Goal: Task Accomplishment & Management: Use online tool/utility

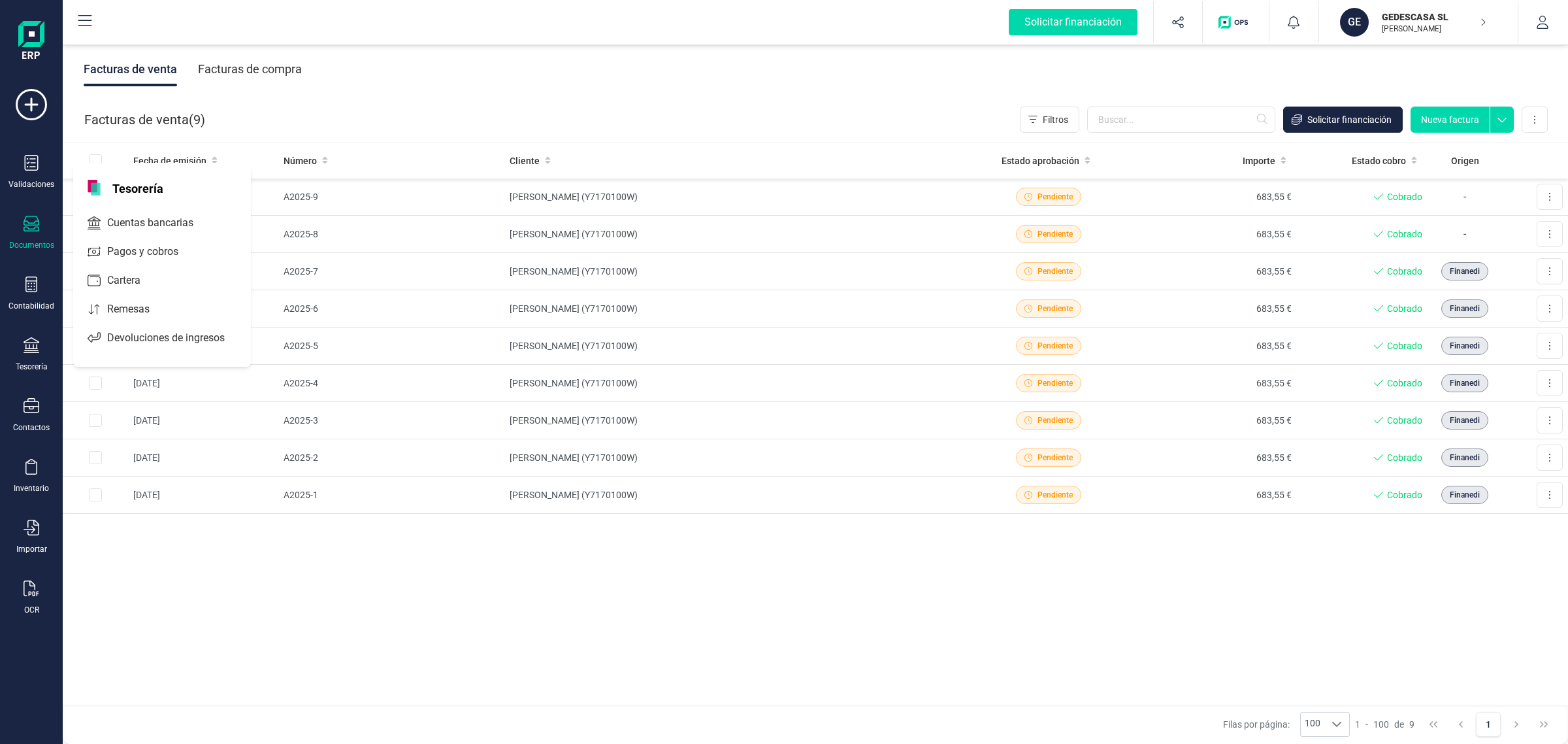
click at [135, 218] on span "Cuentas bancarias" at bounding box center [159, 223] width 115 height 16
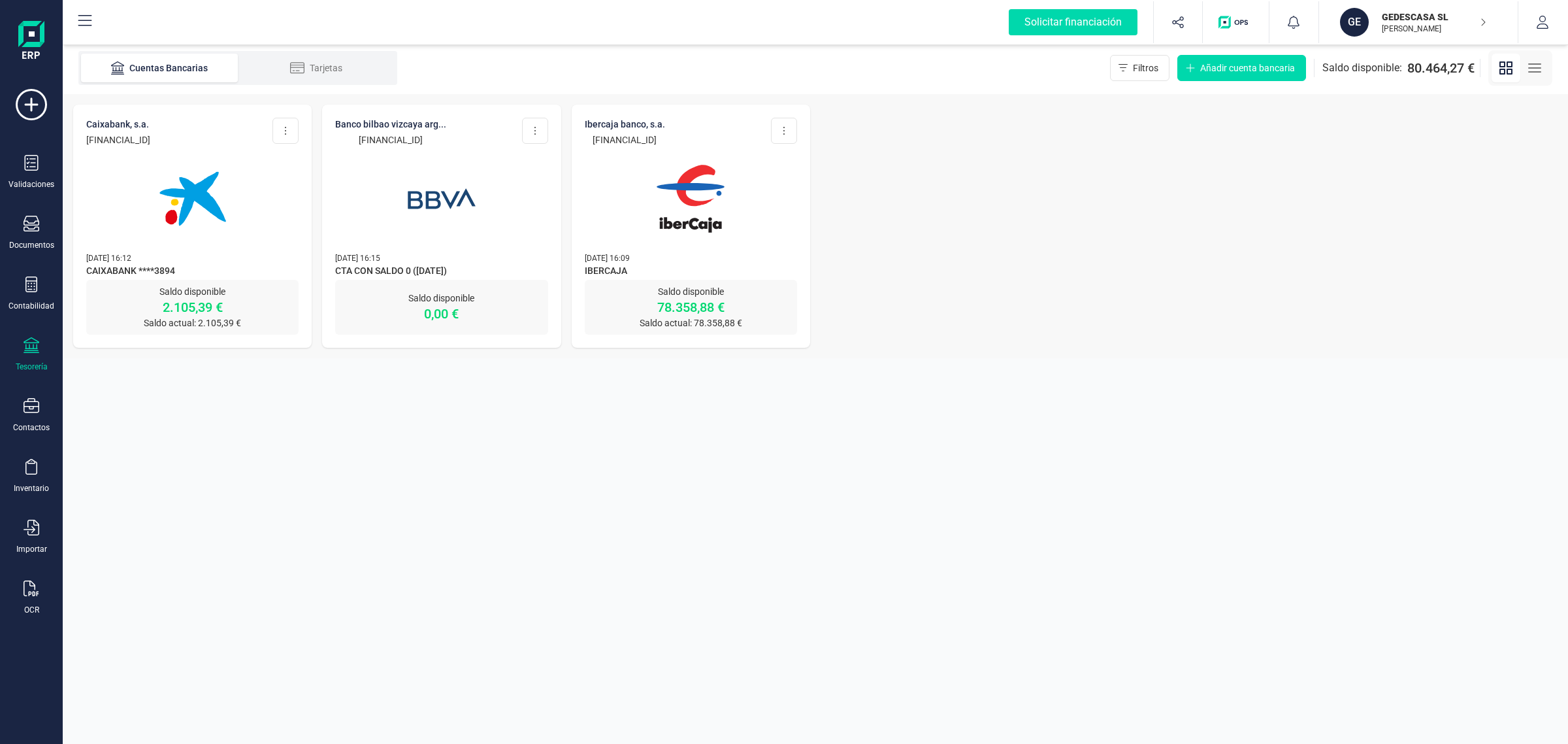
click at [740, 197] on img at bounding box center [690, 199] width 110 height 110
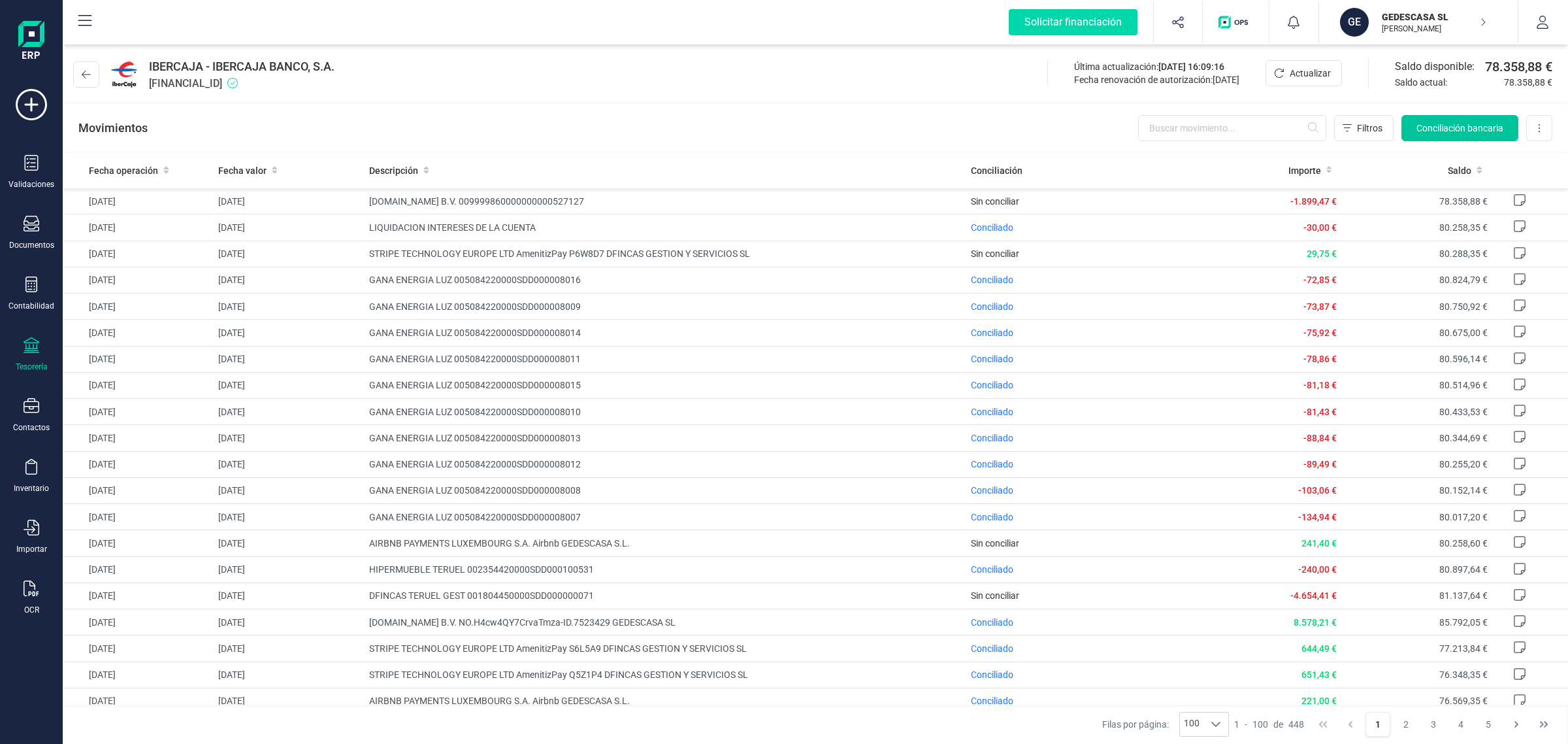
click at [1429, 132] on span "Conciliación bancaria" at bounding box center [1460, 127] width 87 height 13
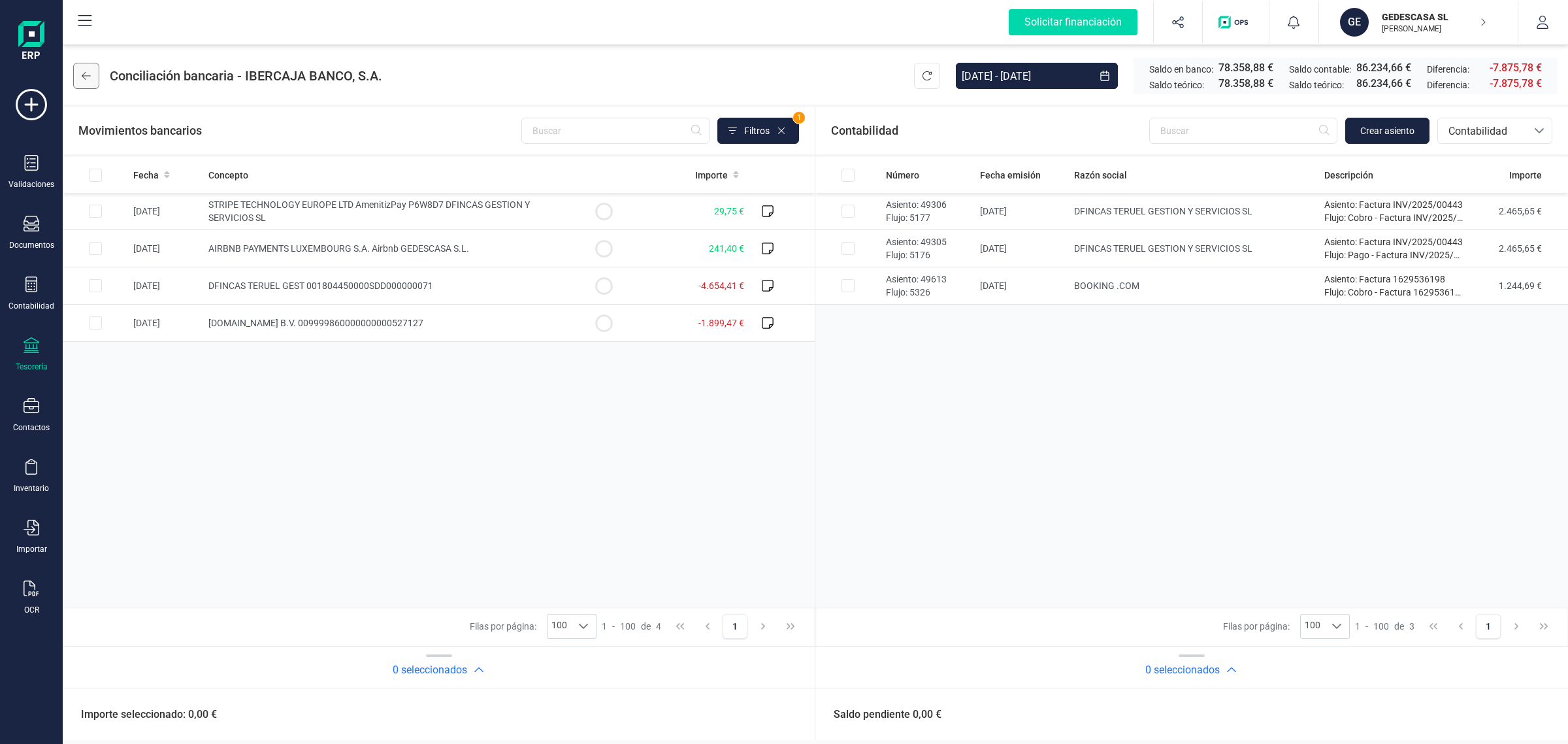
click at [90, 70] on icon at bounding box center [86, 76] width 9 height 10
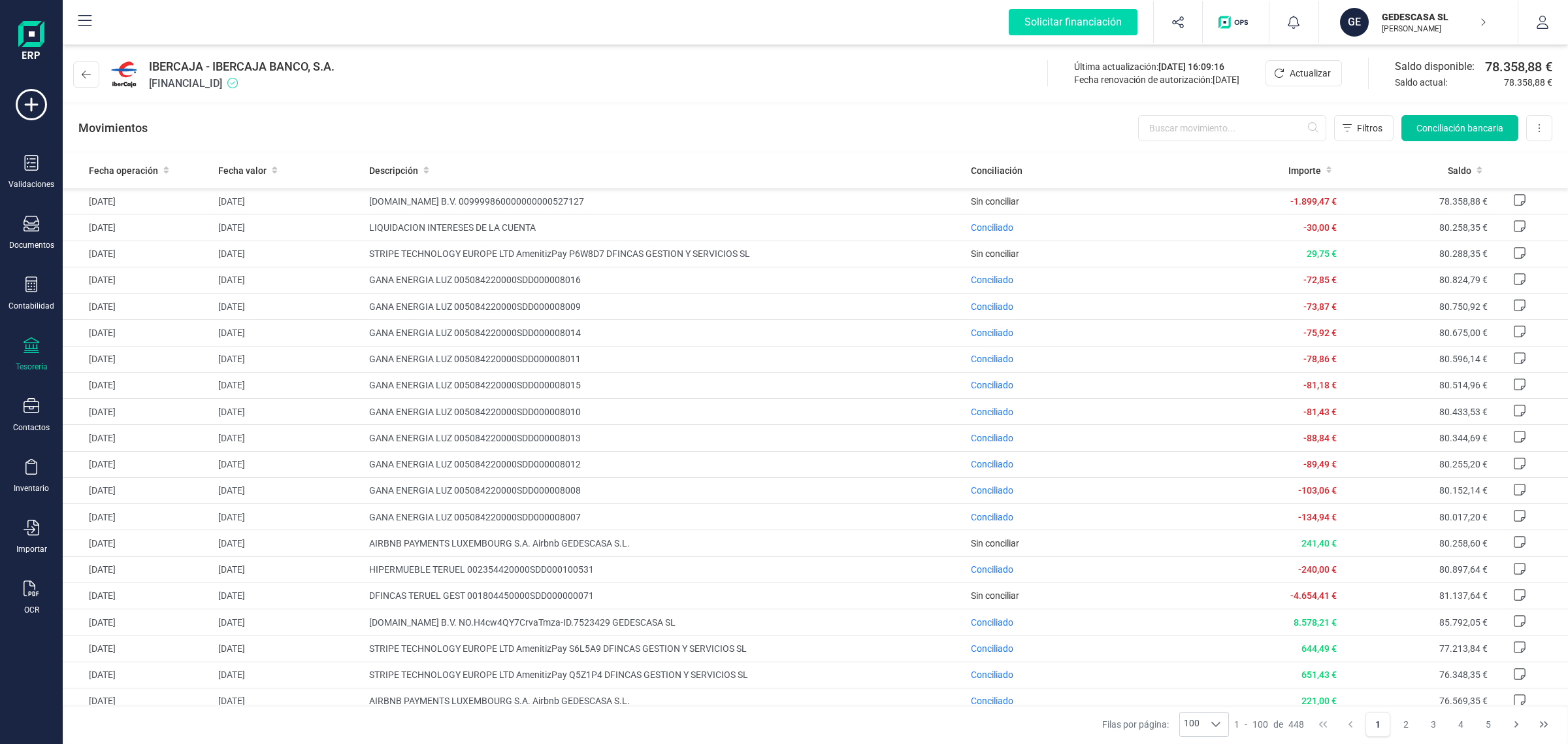
click at [1458, 128] on span "Conciliación bancaria" at bounding box center [1460, 127] width 87 height 13
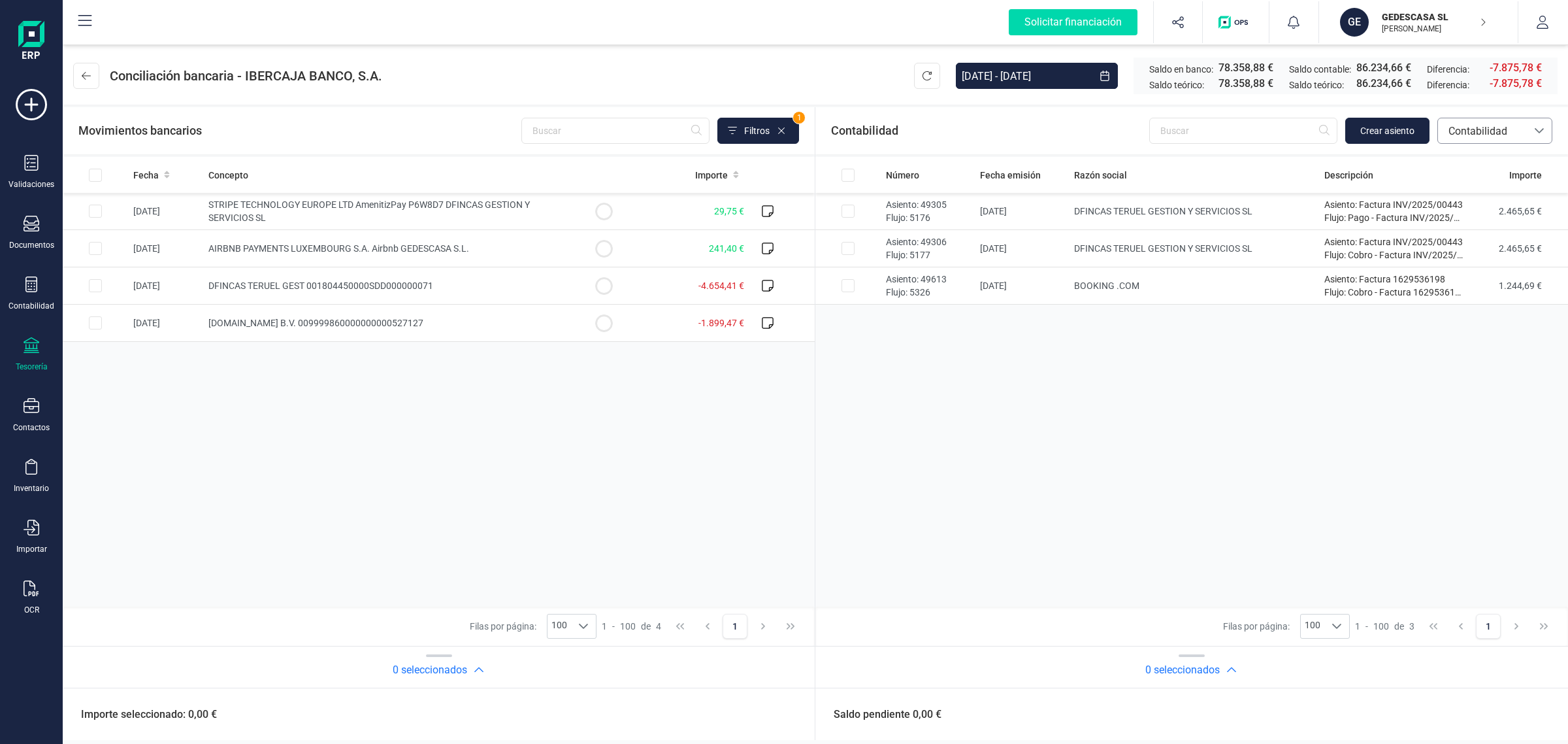
click at [1483, 121] on span "Contabilidad" at bounding box center [1482, 130] width 89 height 25
click at [1453, 221] on span "Facturas" at bounding box center [1468, 220] width 40 height 16
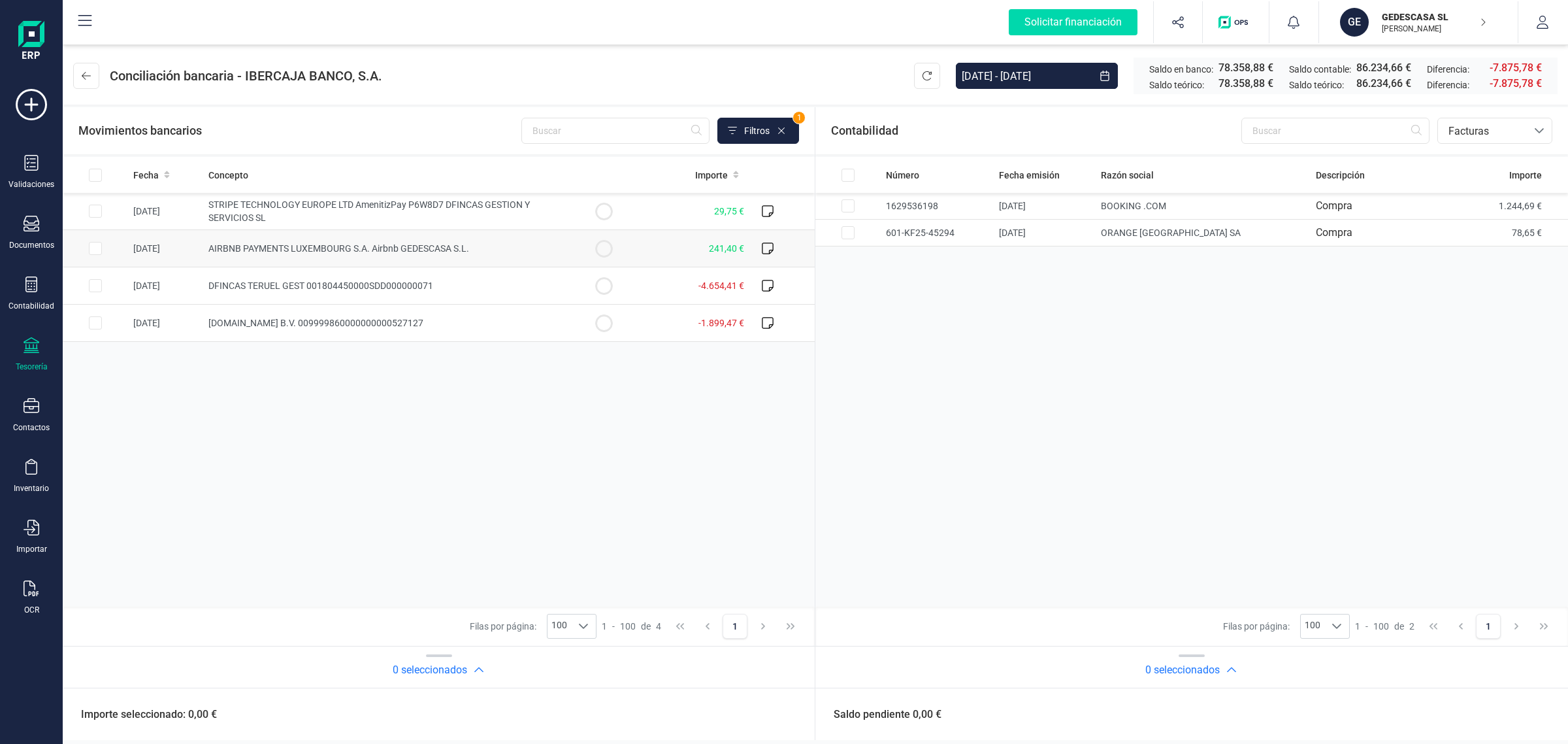
click at [638, 241] on td "241,40 €" at bounding box center [693, 249] width 113 height 37
checkbox input "true"
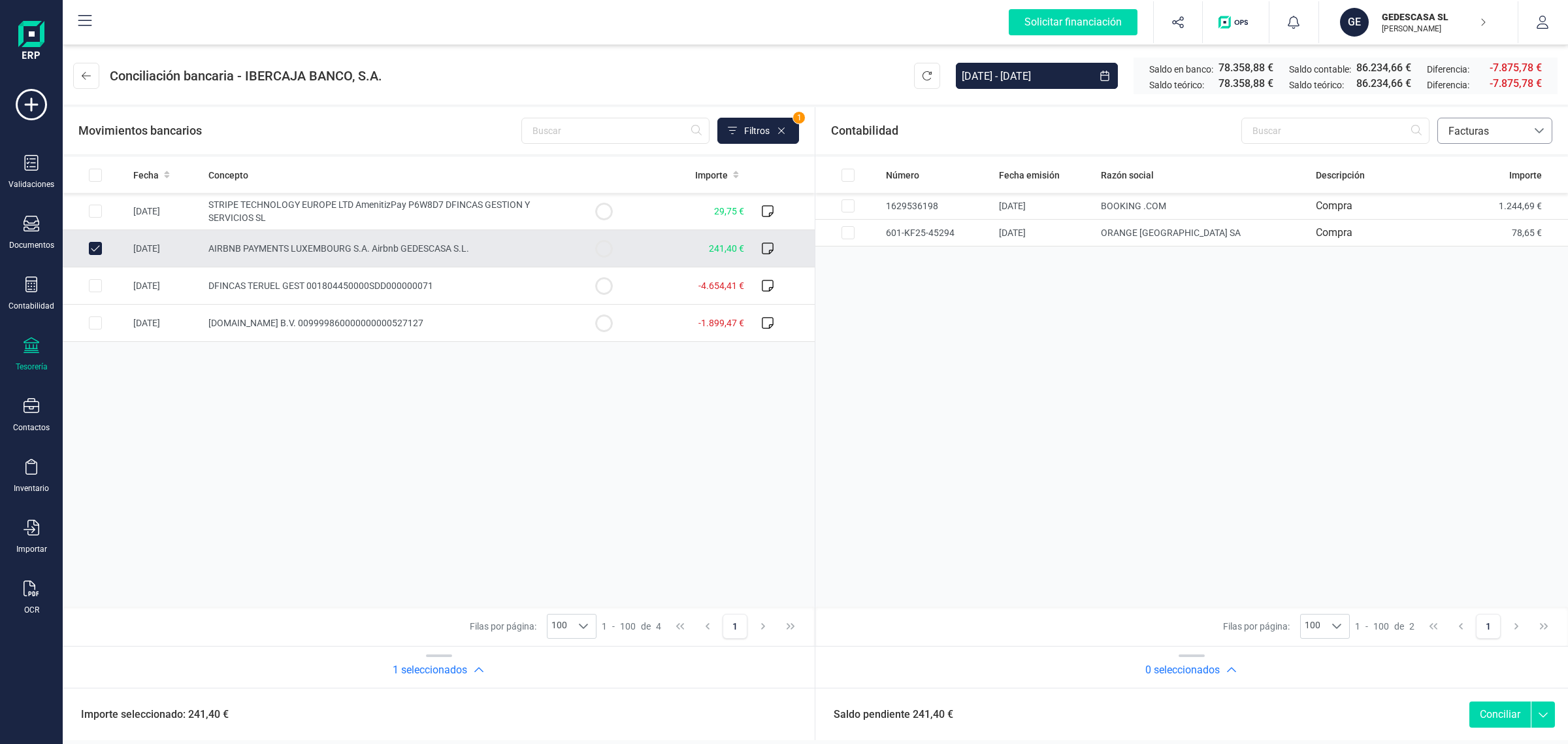
click at [1477, 136] on span "Facturas" at bounding box center [1482, 131] width 79 height 16
click at [1478, 165] on span "Contabilidad" at bounding box center [1477, 162] width 59 height 16
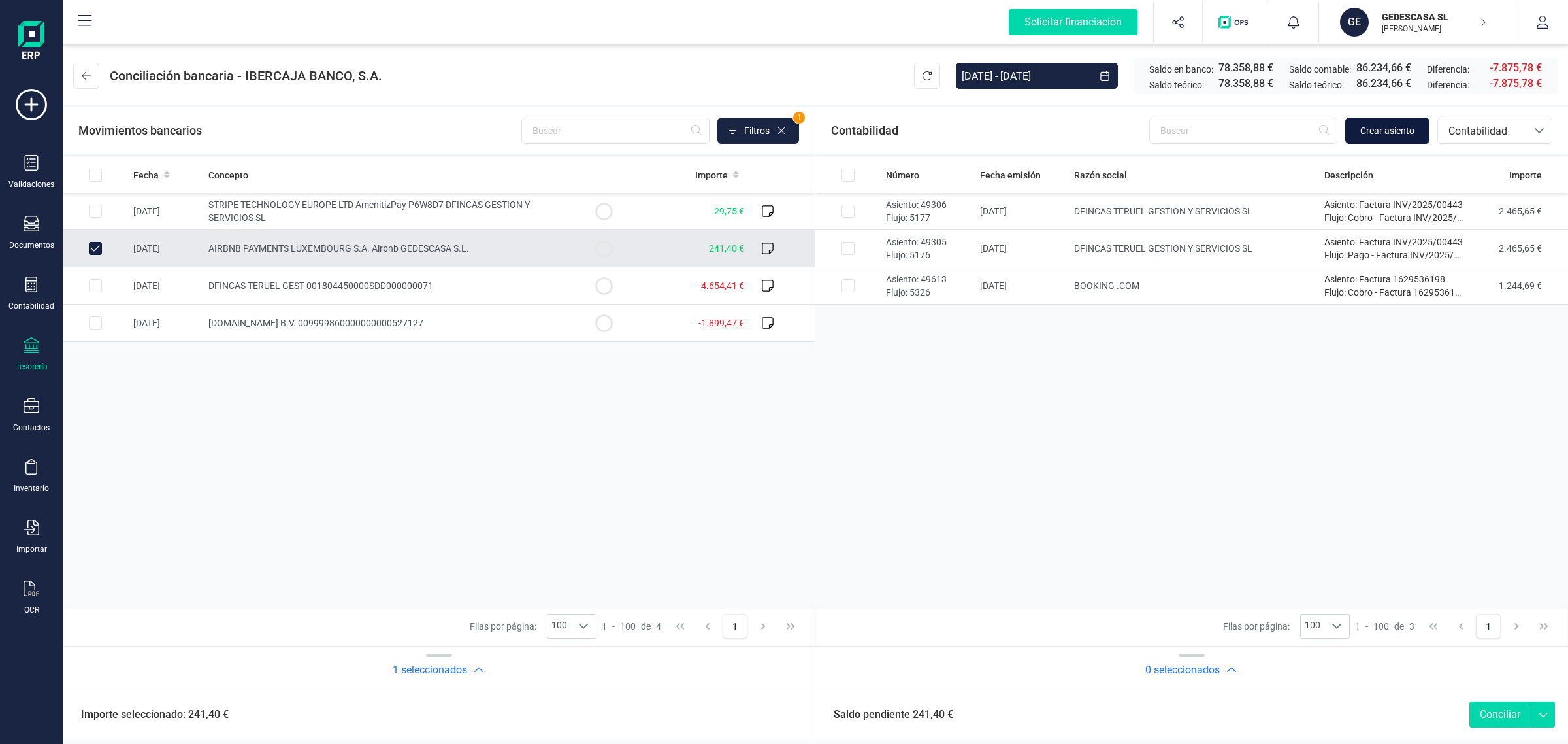
click at [1400, 129] on span "Crear asiento" at bounding box center [1387, 130] width 54 height 13
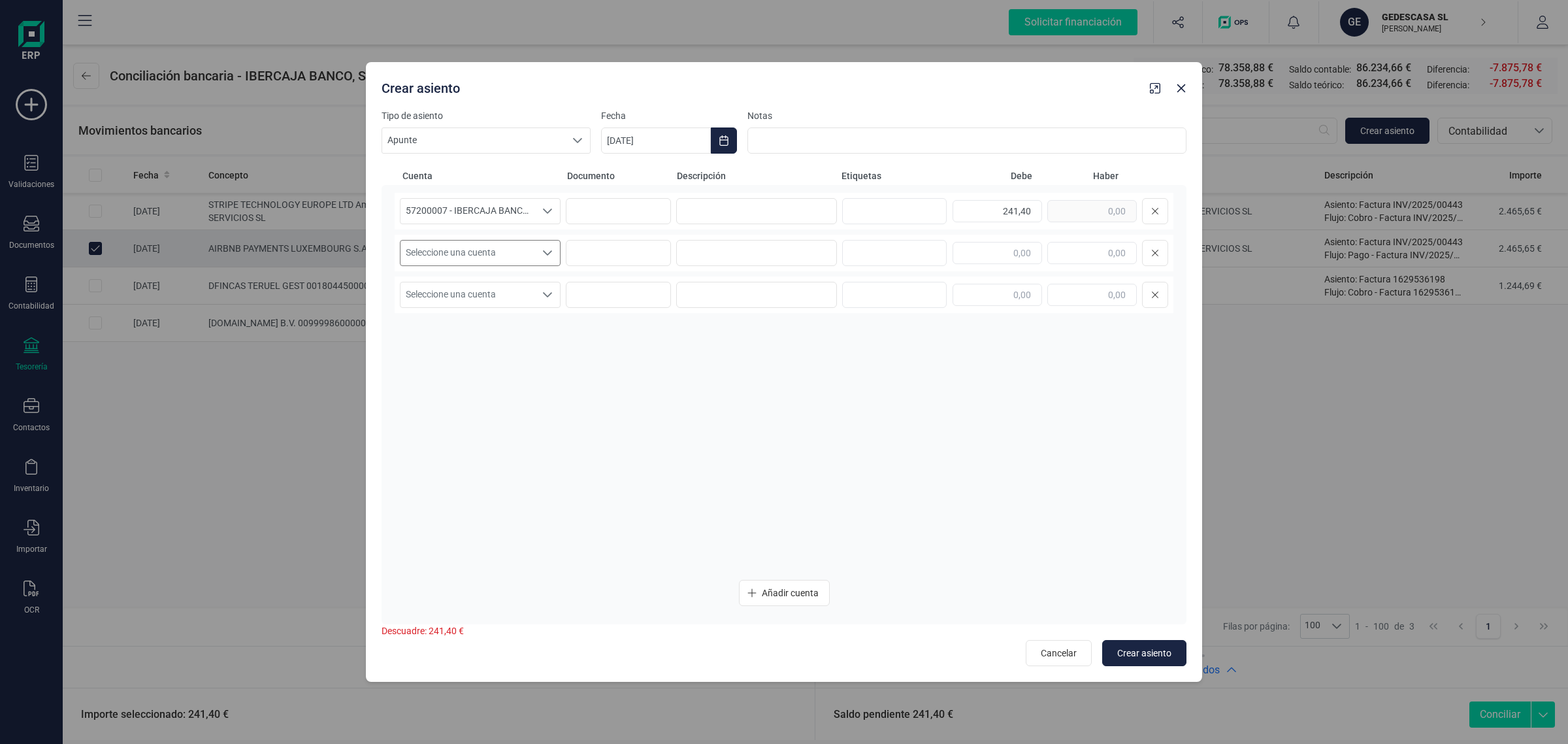
click at [518, 252] on span "Seleccione una cuenta" at bounding box center [468, 252] width 135 height 25
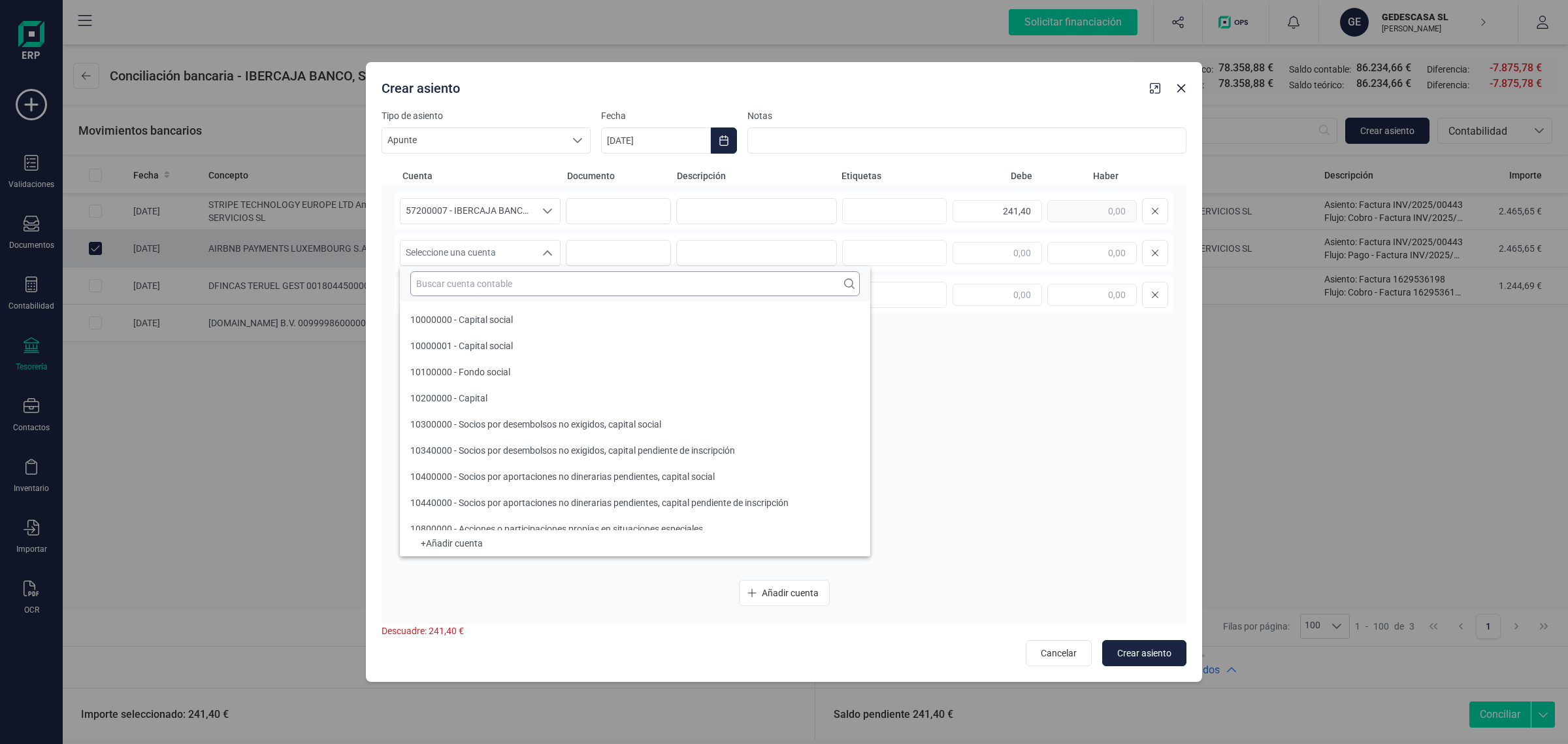
click at [455, 285] on input "text" at bounding box center [635, 283] width 449 height 25
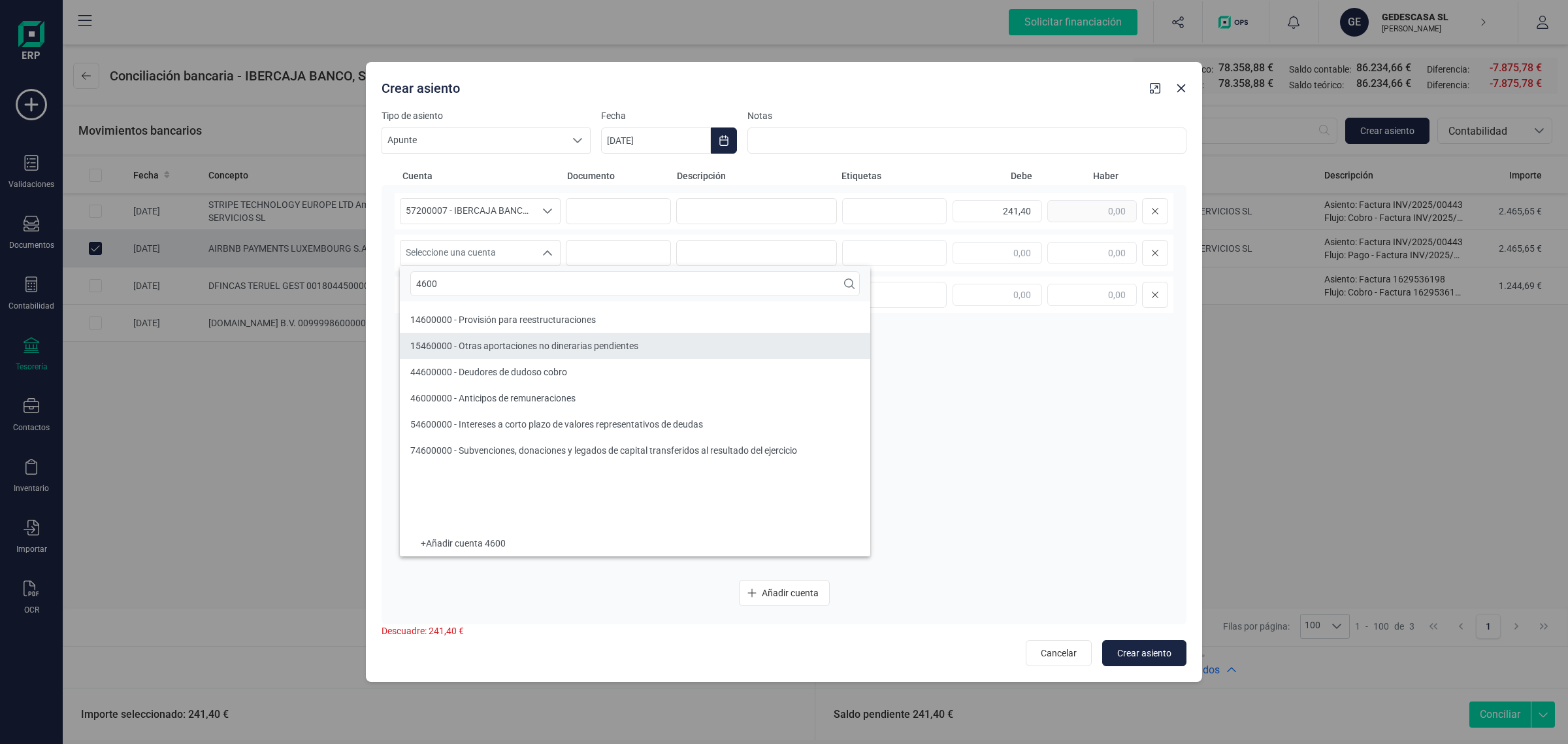
type input "4600"
drag, startPoint x: 526, startPoint y: 282, endPoint x: 387, endPoint y: 292, distance: 139.4
click at [387, 292] on body "Solicitar financiación Validaciones Documentos Documentos Presupuestos Pedidos …" at bounding box center [784, 372] width 1568 height 744
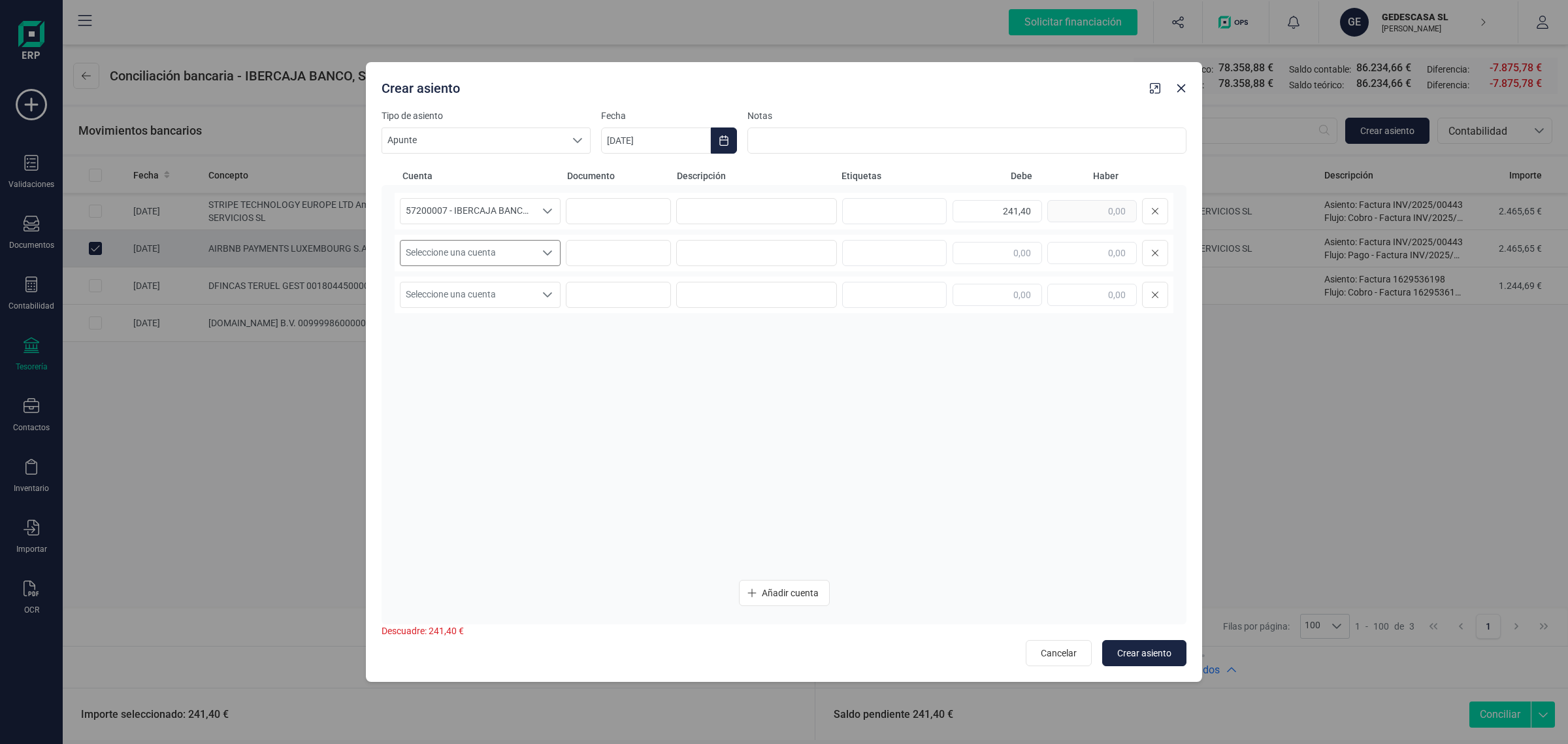
click at [458, 252] on span "Seleccione una cuenta" at bounding box center [468, 252] width 135 height 25
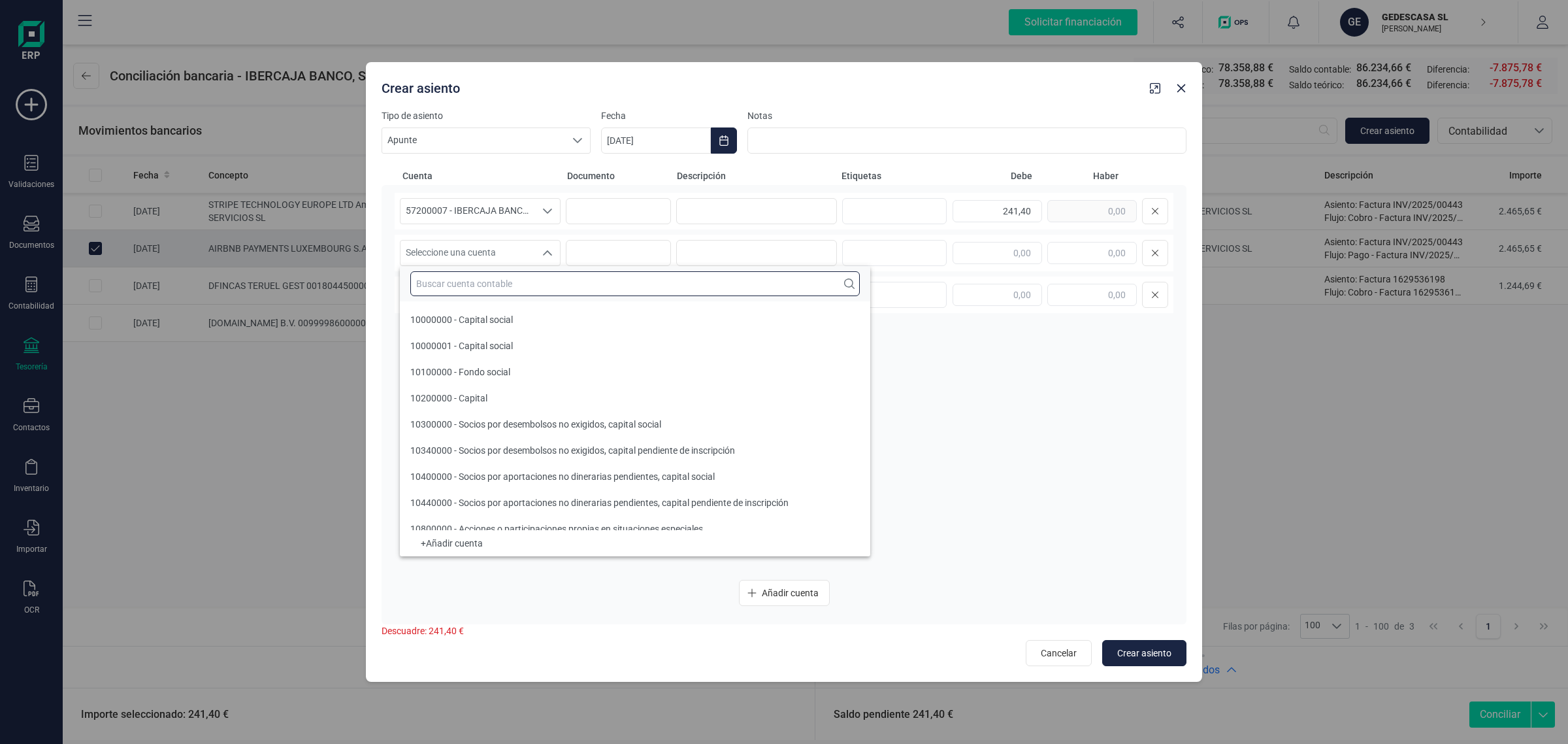
click at [456, 275] on input "text" at bounding box center [635, 283] width 449 height 25
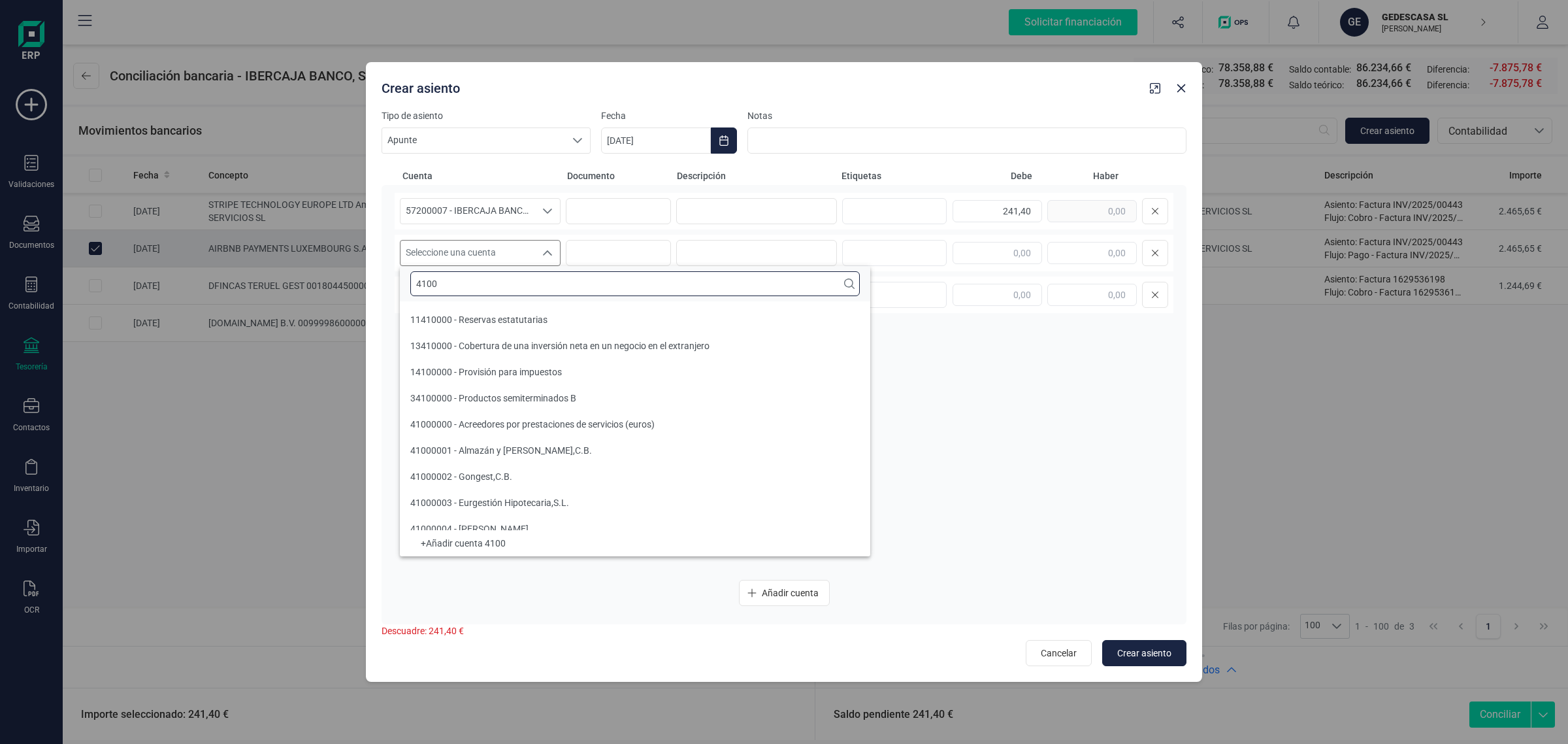
scroll to position [4, 0]
type input "4"
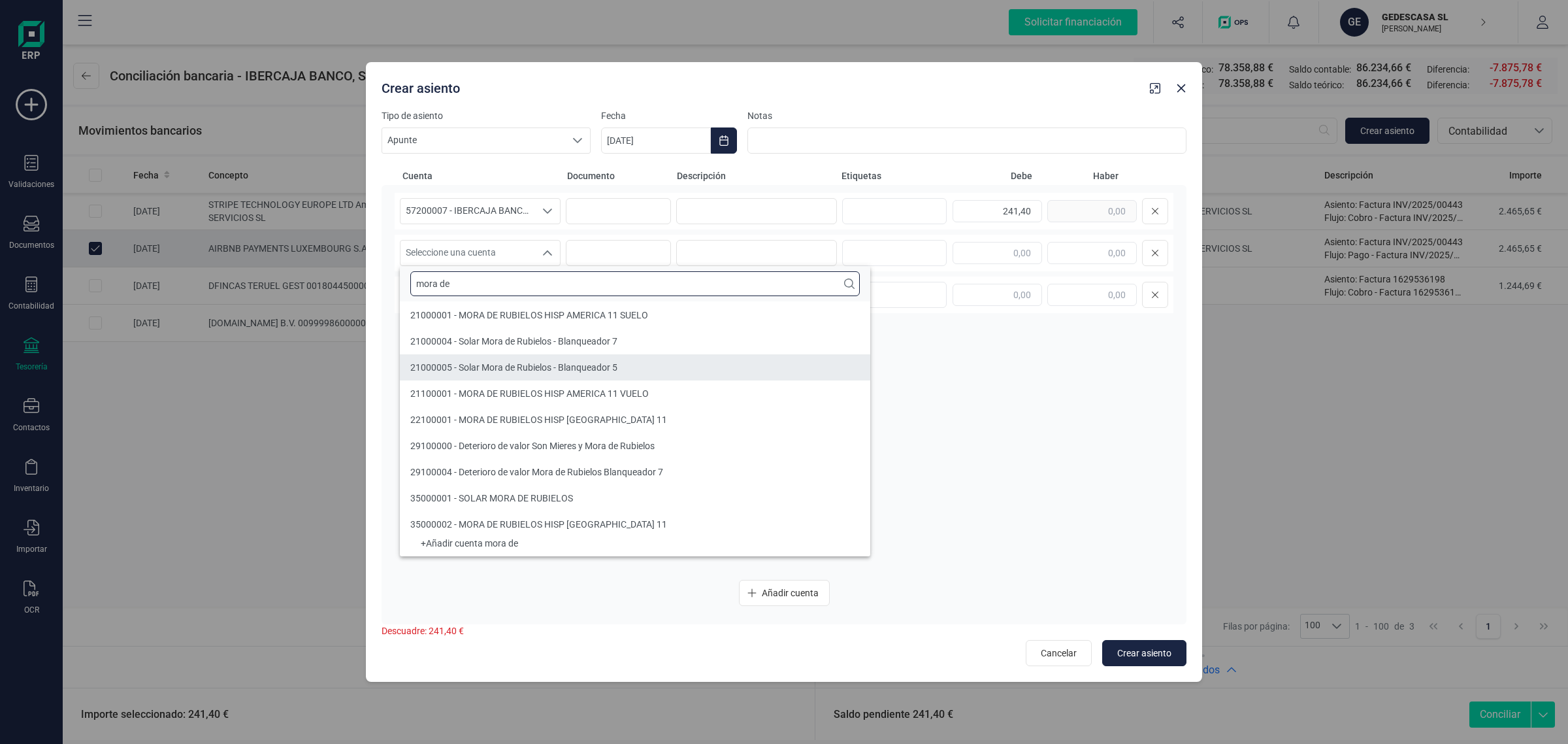
type input "mora de"
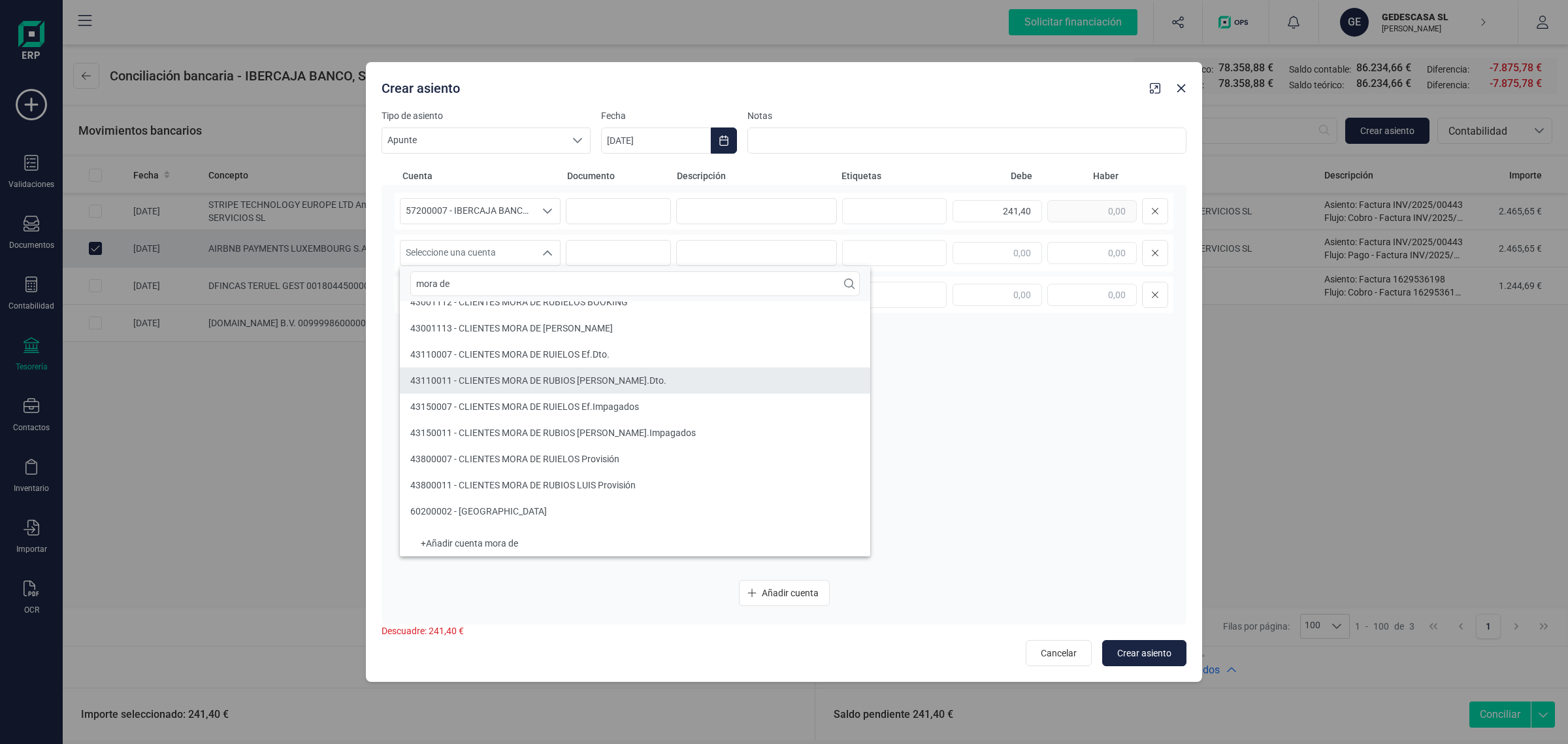
scroll to position [249, 0]
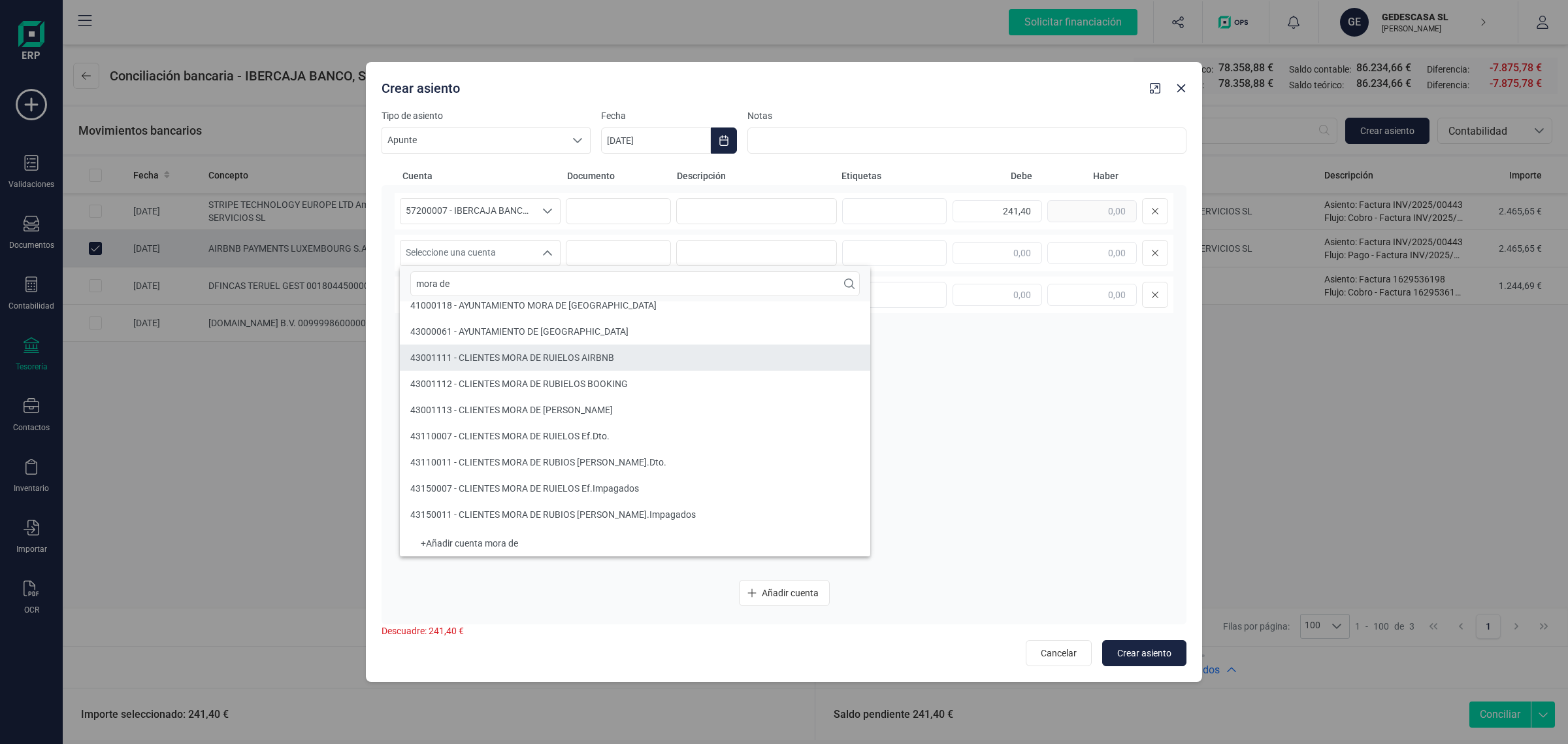
click at [741, 357] on li "43001111 - CLIENTES MORA DE RUIELOS AIRBNB" at bounding box center [635, 357] width 470 height 26
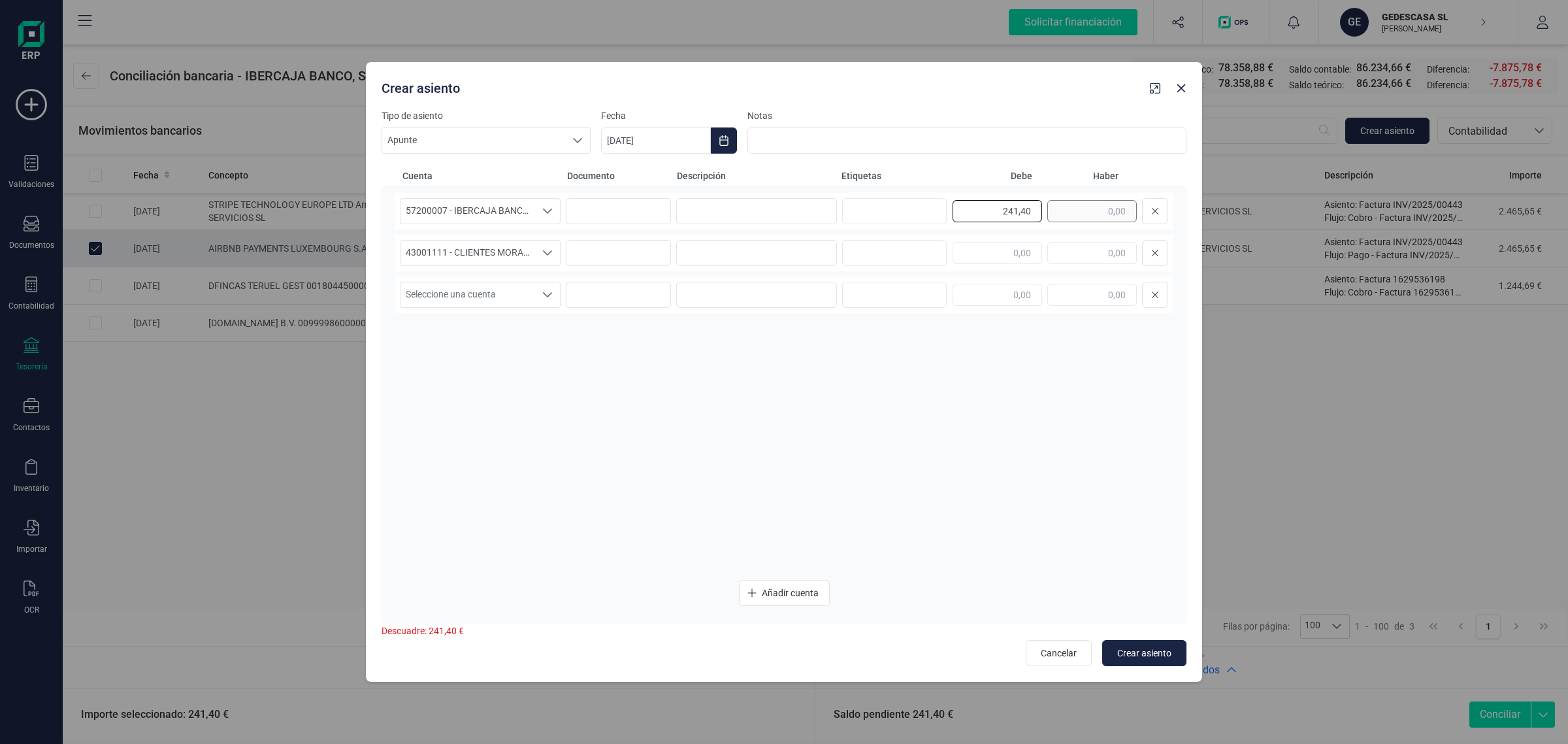
click at [1093, 223] on div "241,40" at bounding box center [1060, 211] width 216 height 26
click at [1085, 256] on input "text" at bounding box center [1093, 253] width 90 height 22
paste input "241,40"
type input "241,40"
click at [730, 214] on input at bounding box center [756, 211] width 161 height 26
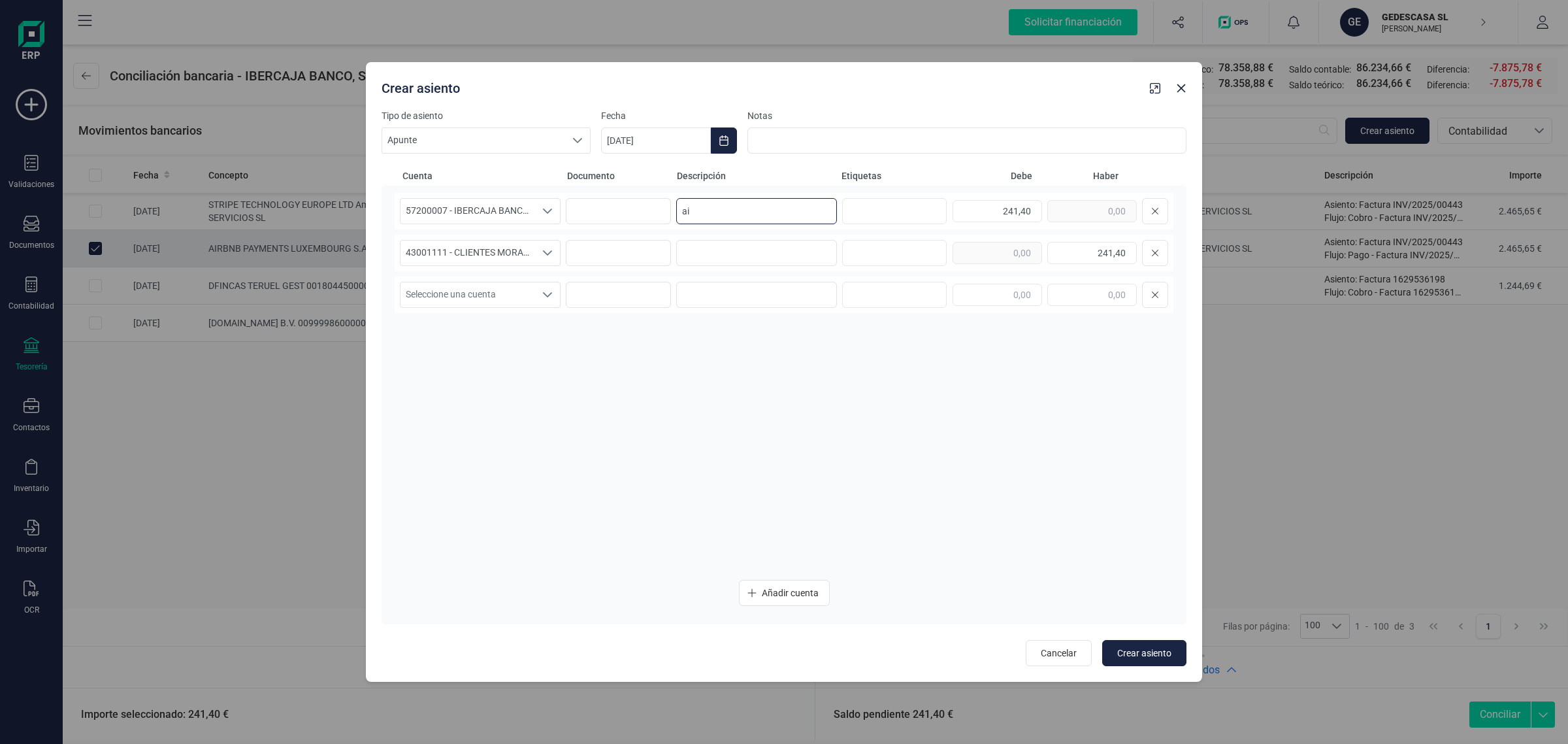
type input "a"
drag, startPoint x: 753, startPoint y: 213, endPoint x: 651, endPoint y: 208, distance: 102.1
click at [651, 208] on div "57200007 - IBERCAJA BANCO, S.A. 57200007 - IBERCAJA BANCO, S.A. AIRBNB 241,40" at bounding box center [784, 211] width 779 height 37
type input "AIRBNB"
click at [720, 240] on input at bounding box center [756, 252] width 161 height 26
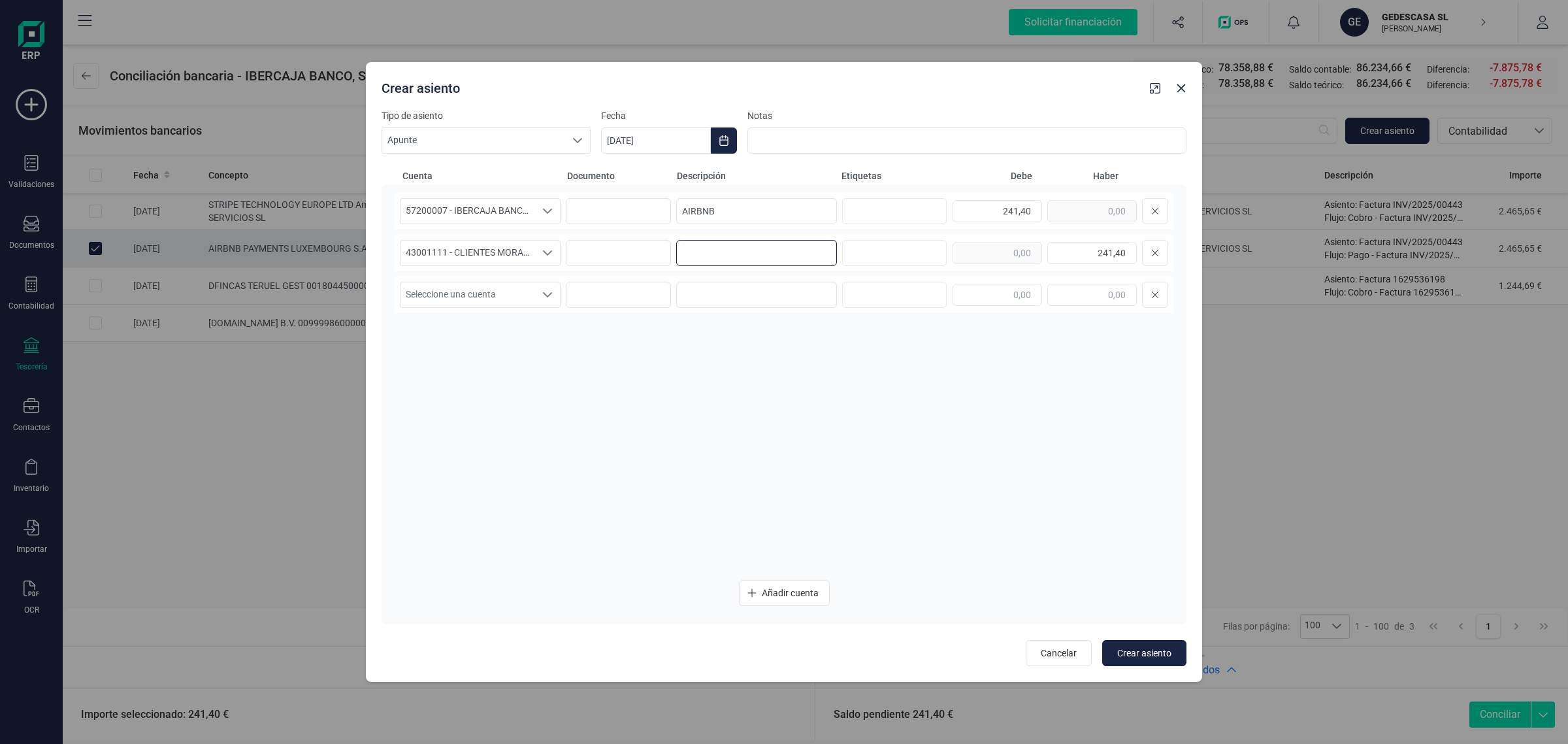
paste input "AIRBNB"
type input "AIRBNB"
click at [723, 144] on icon "Choose Date" at bounding box center [724, 141] width 10 height 10
click at [637, 291] on span "8" at bounding box center [638, 292] width 26 height 26
click at [1145, 651] on span "Crear asiento" at bounding box center [1144, 653] width 54 height 13
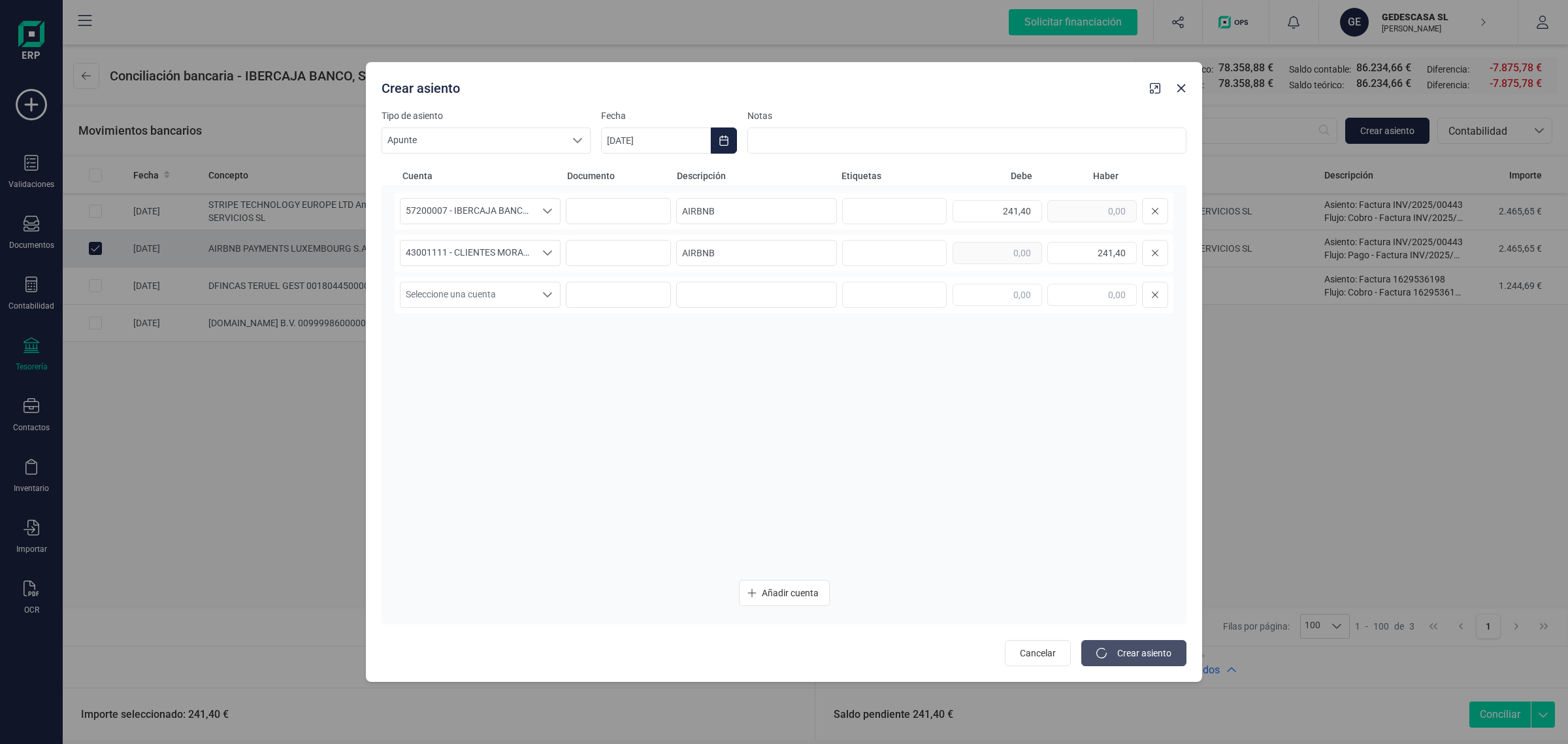
type input "[DATE]"
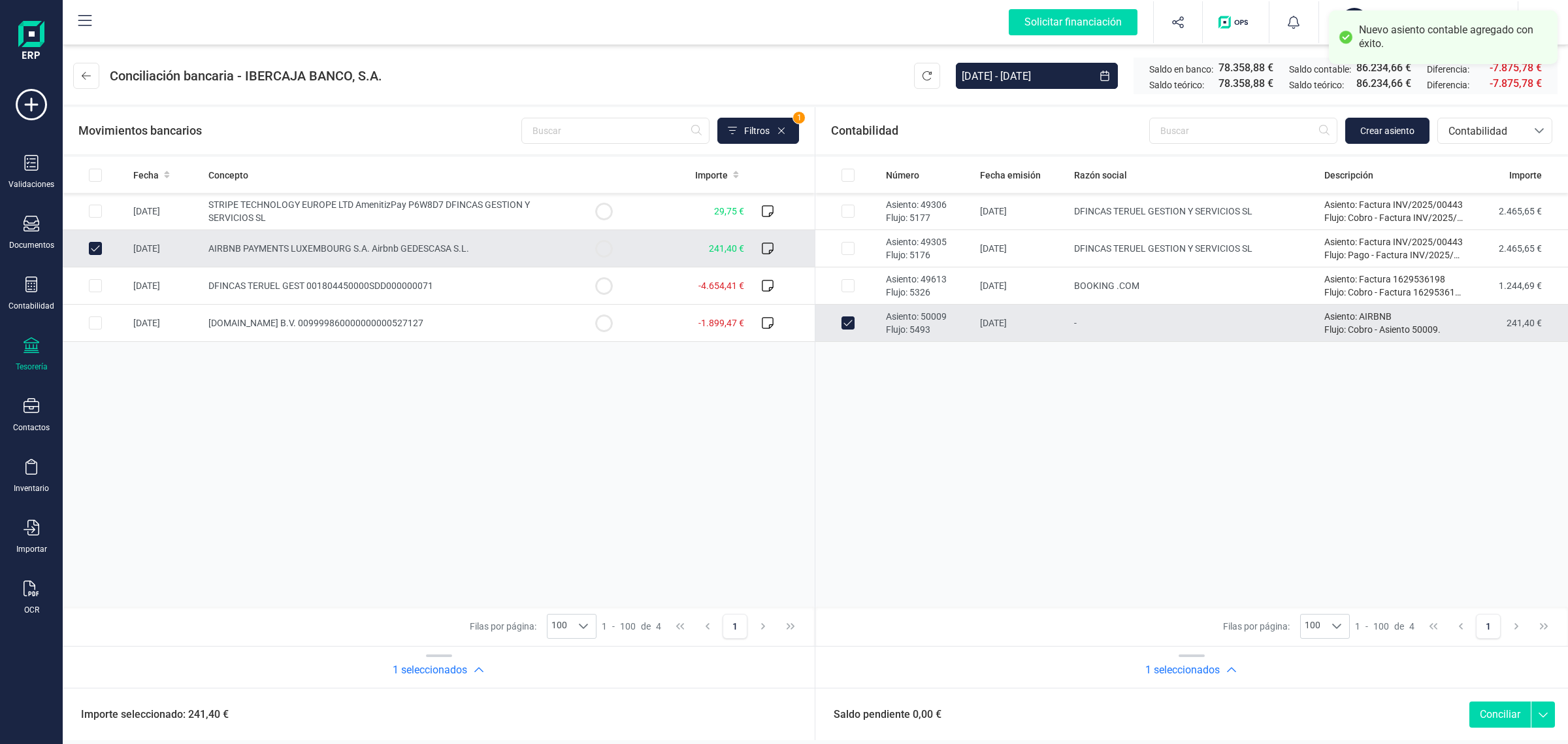
click at [1481, 713] on button "Conciliar" at bounding box center [1500, 714] width 61 height 26
checkbox input "false"
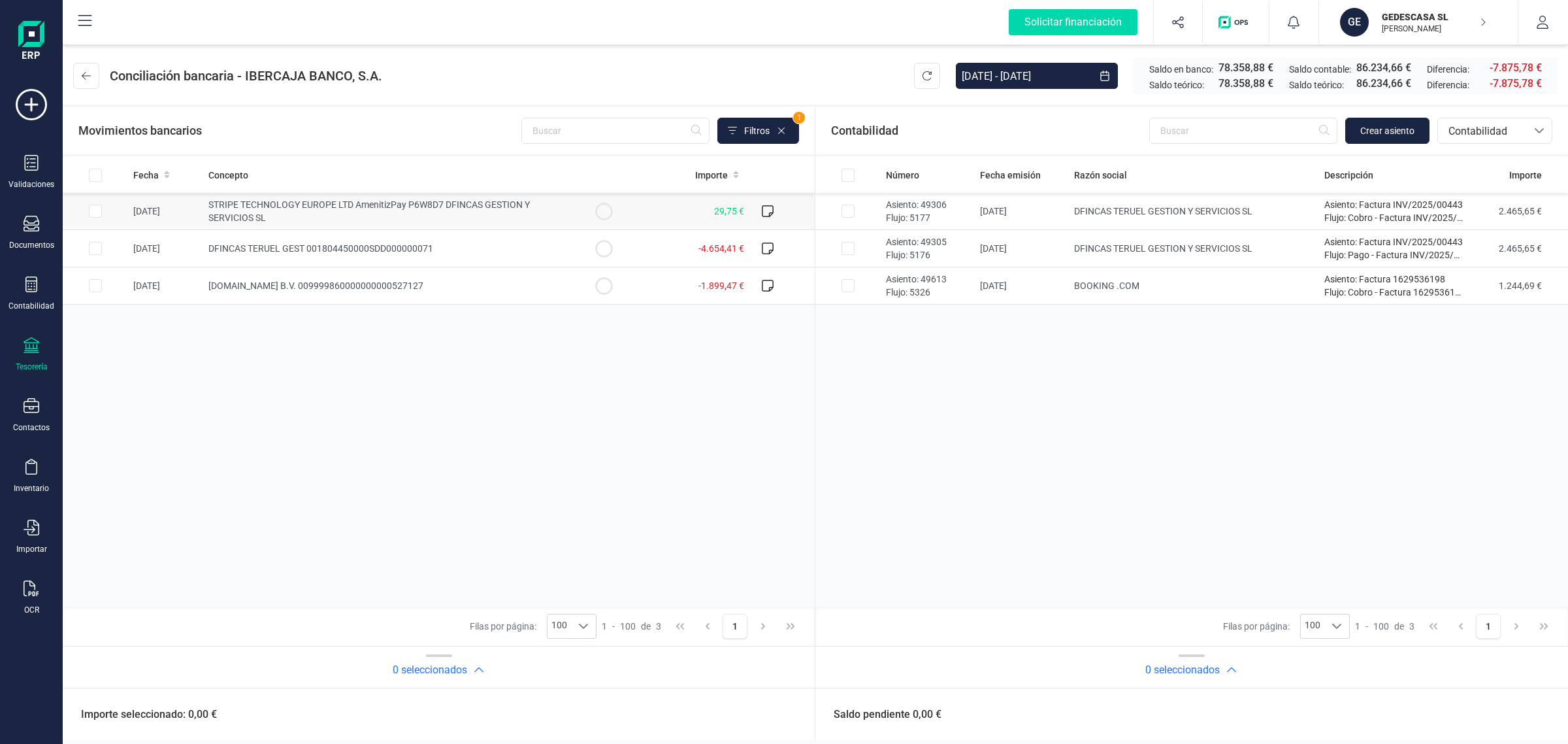
click at [615, 214] on td at bounding box center [604, 211] width 65 height 37
checkbox input "true"
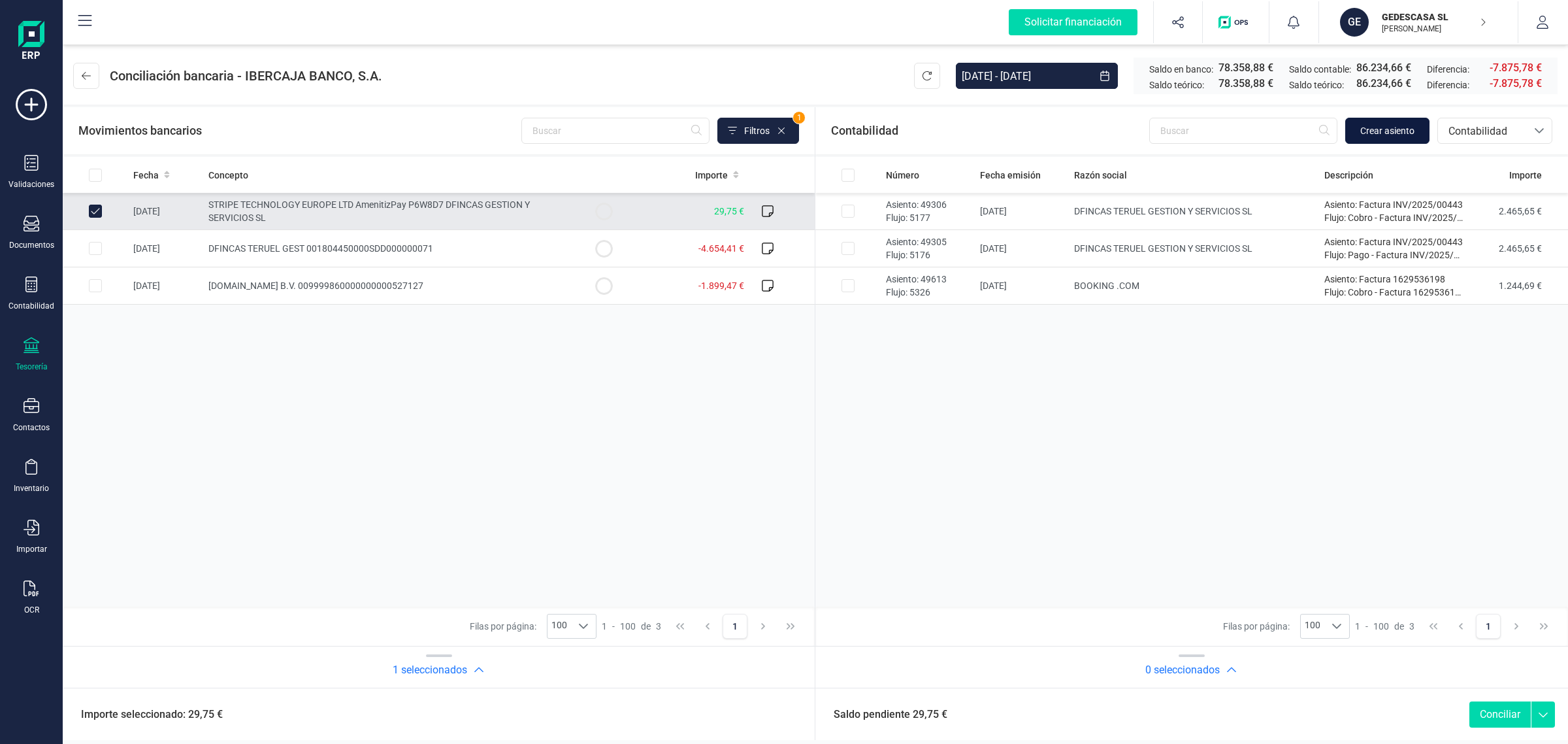
click at [1396, 124] on span "Crear asiento" at bounding box center [1387, 130] width 54 height 13
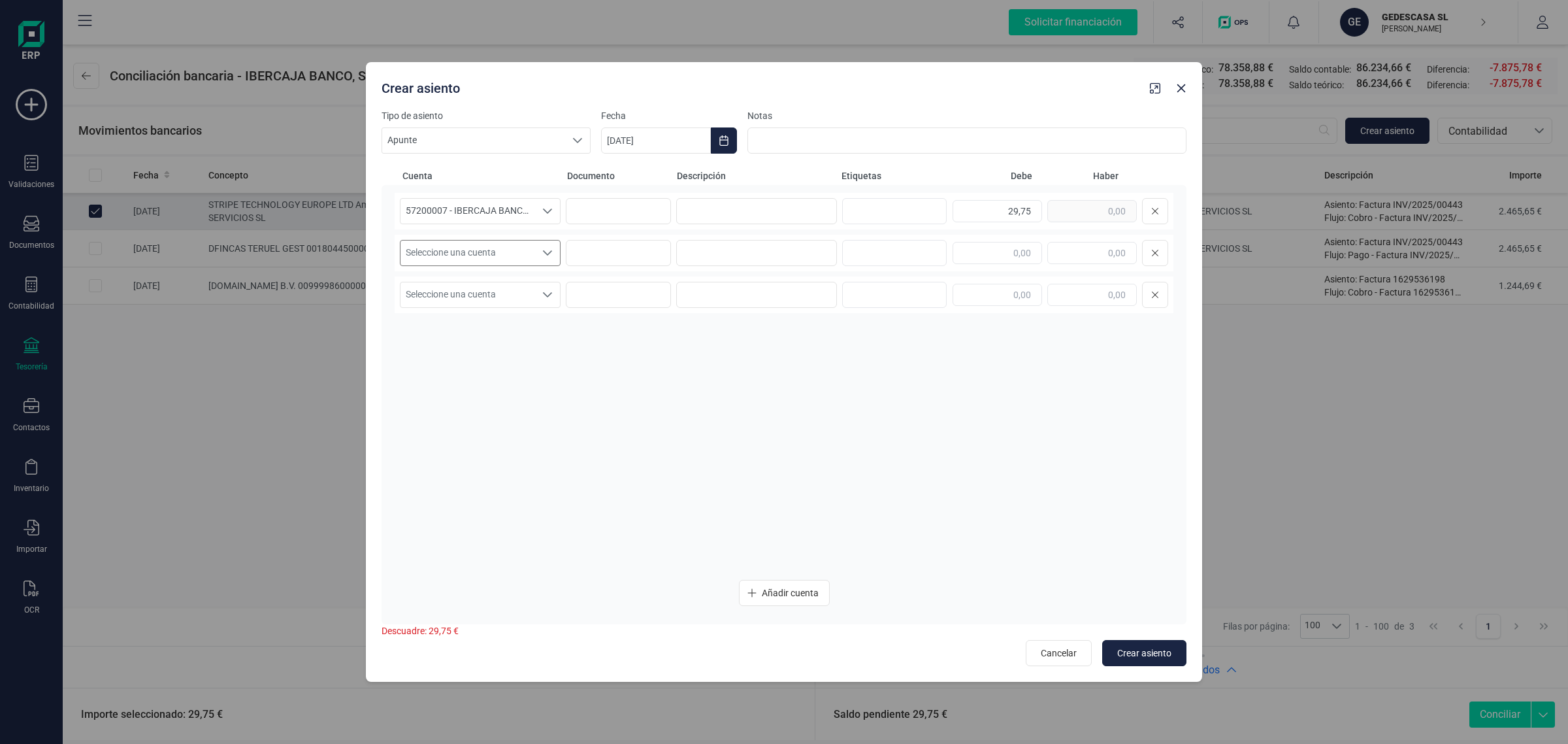
click at [487, 247] on span "Seleccione una cuenta" at bounding box center [468, 252] width 135 height 25
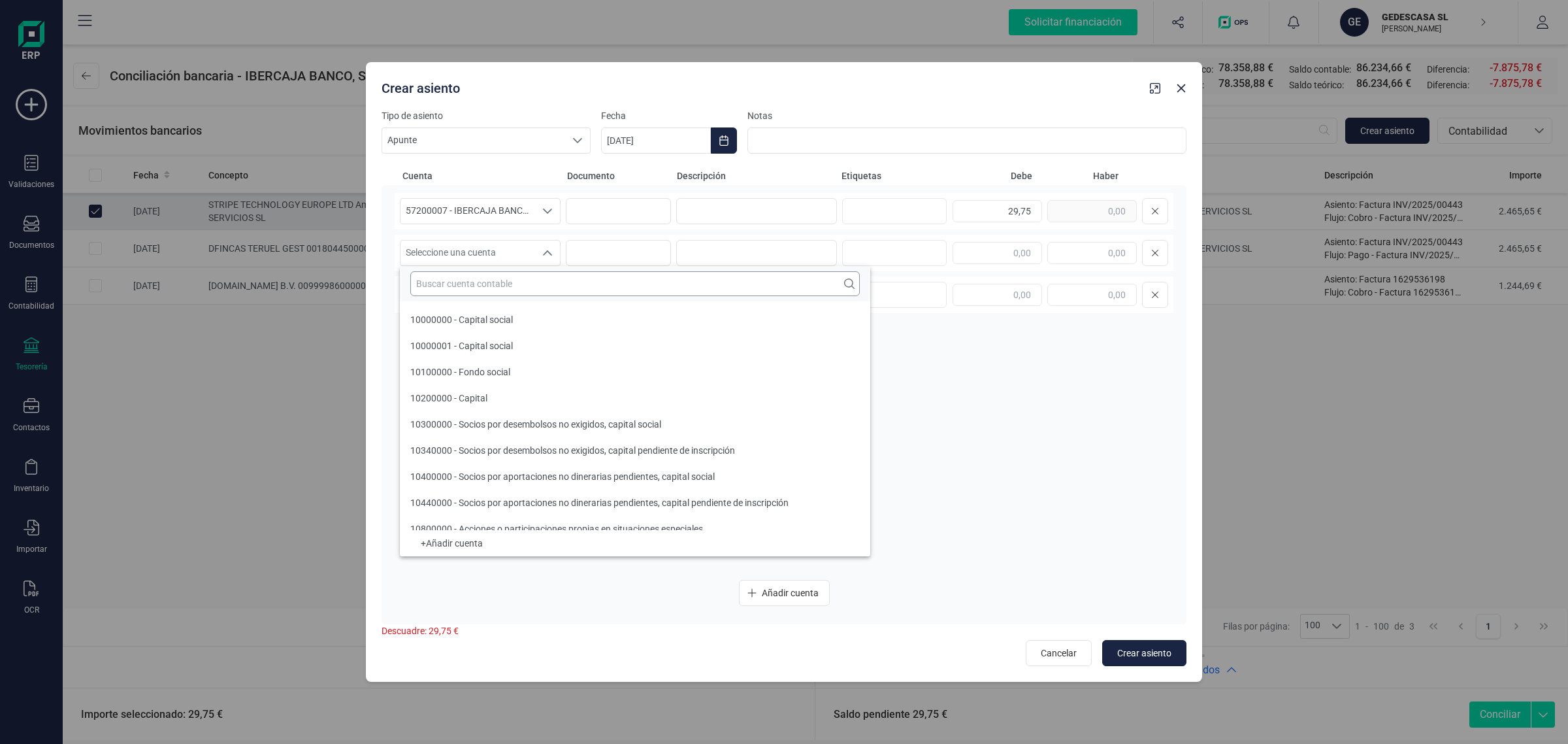
click at [492, 283] on input "text" at bounding box center [635, 283] width 449 height 25
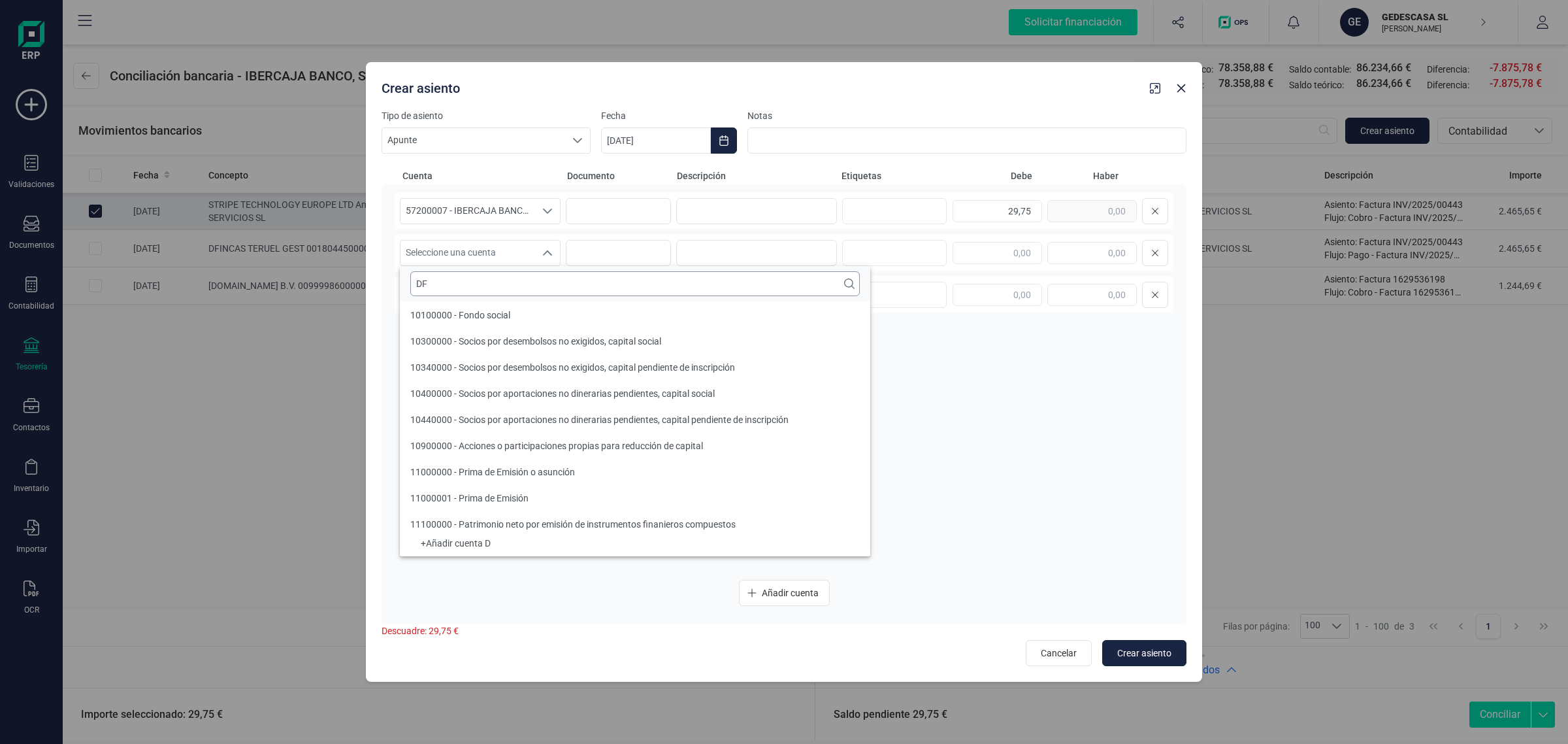
scroll to position [0, 0]
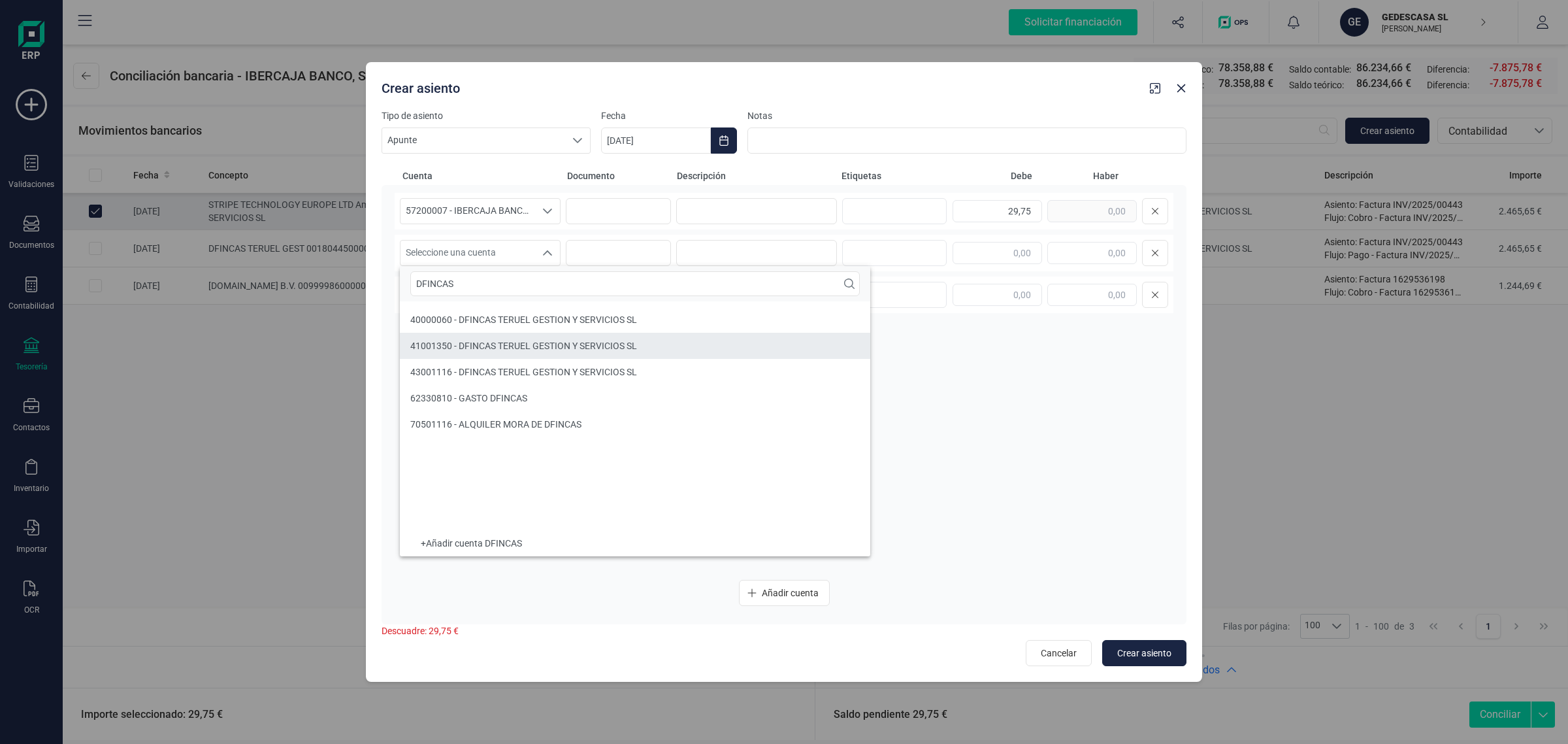
type input "DFINCAS"
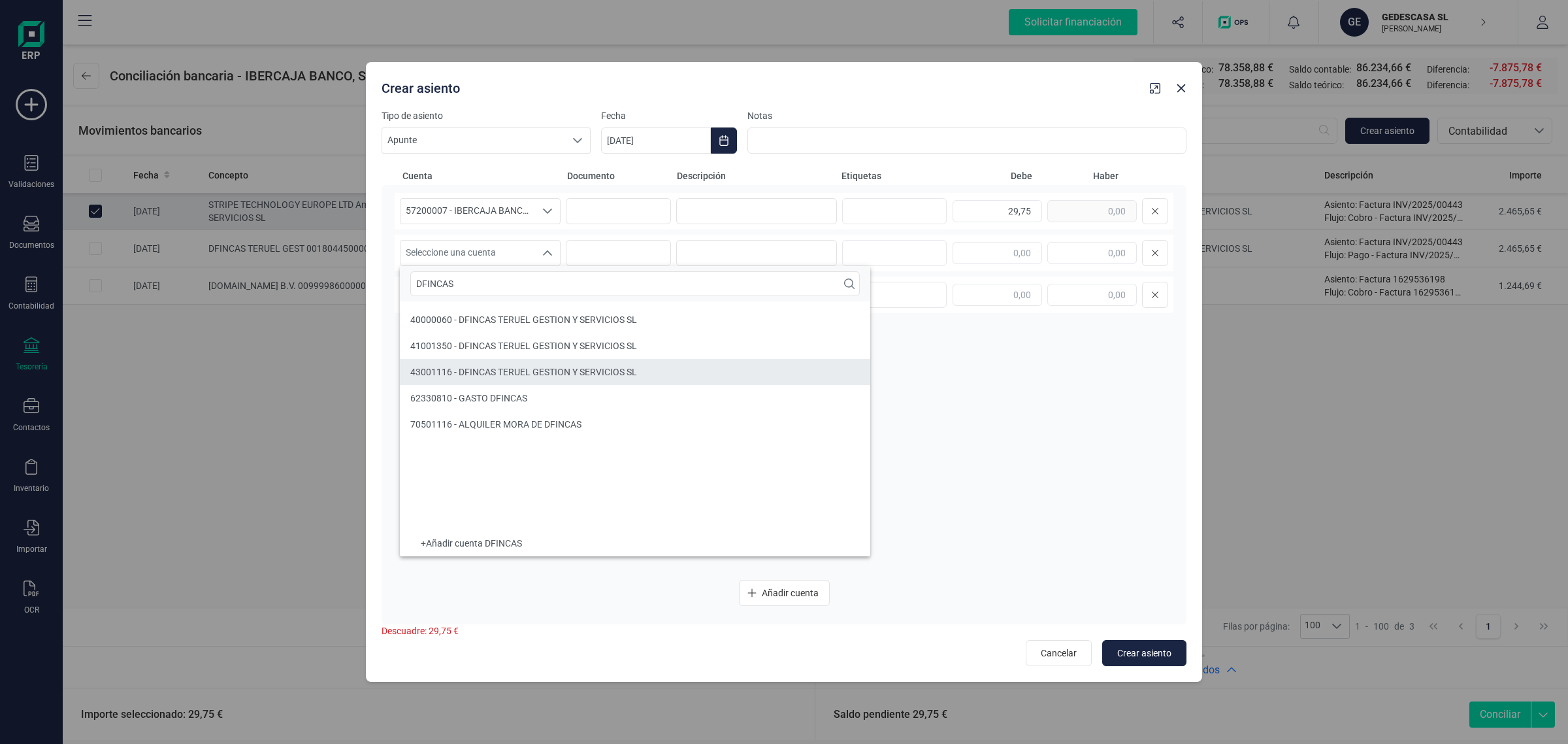
click at [514, 379] on li "43001116 - DFINCAS TERUEL GESTION Y SERVICIOS SL" at bounding box center [635, 372] width 470 height 26
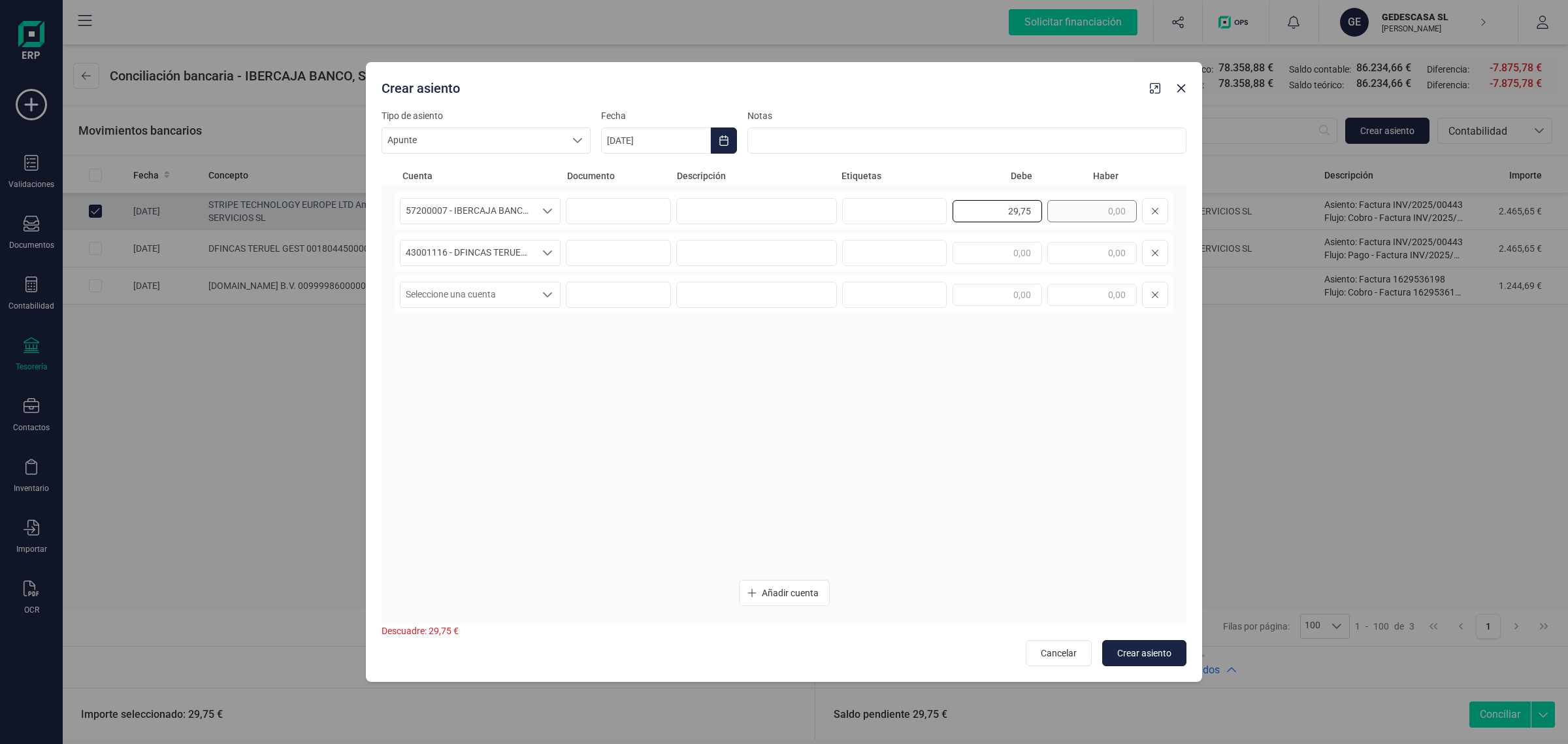
click at [1085, 219] on div "29,75" at bounding box center [1060, 211] width 216 height 26
click at [1103, 255] on input "text" at bounding box center [1093, 253] width 90 height 22
paste input "29,75"
type input "29,75"
click at [805, 213] on input at bounding box center [756, 211] width 161 height 26
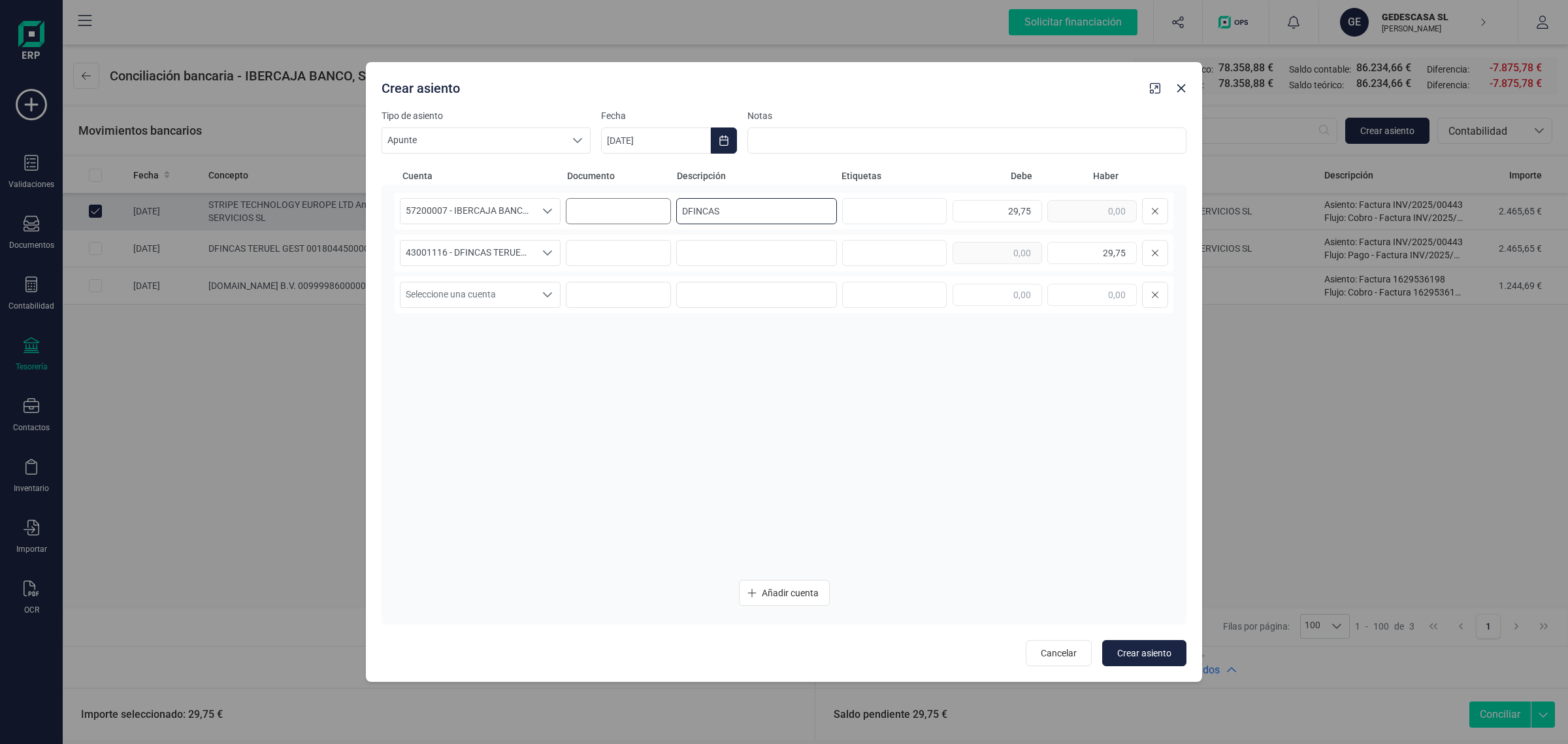
drag, startPoint x: 805, startPoint y: 213, endPoint x: 627, endPoint y: 217, distance: 178.0
click at [627, 217] on div "57200007 - IBERCAJA BANCO, S.A. 57200007 - IBERCAJA BANCO, S.A. 57200007 - IBER…" at bounding box center [784, 211] width 779 height 37
type input "DFINCAS"
click at [768, 245] on input at bounding box center [756, 252] width 161 height 26
paste input "DFINCAS"
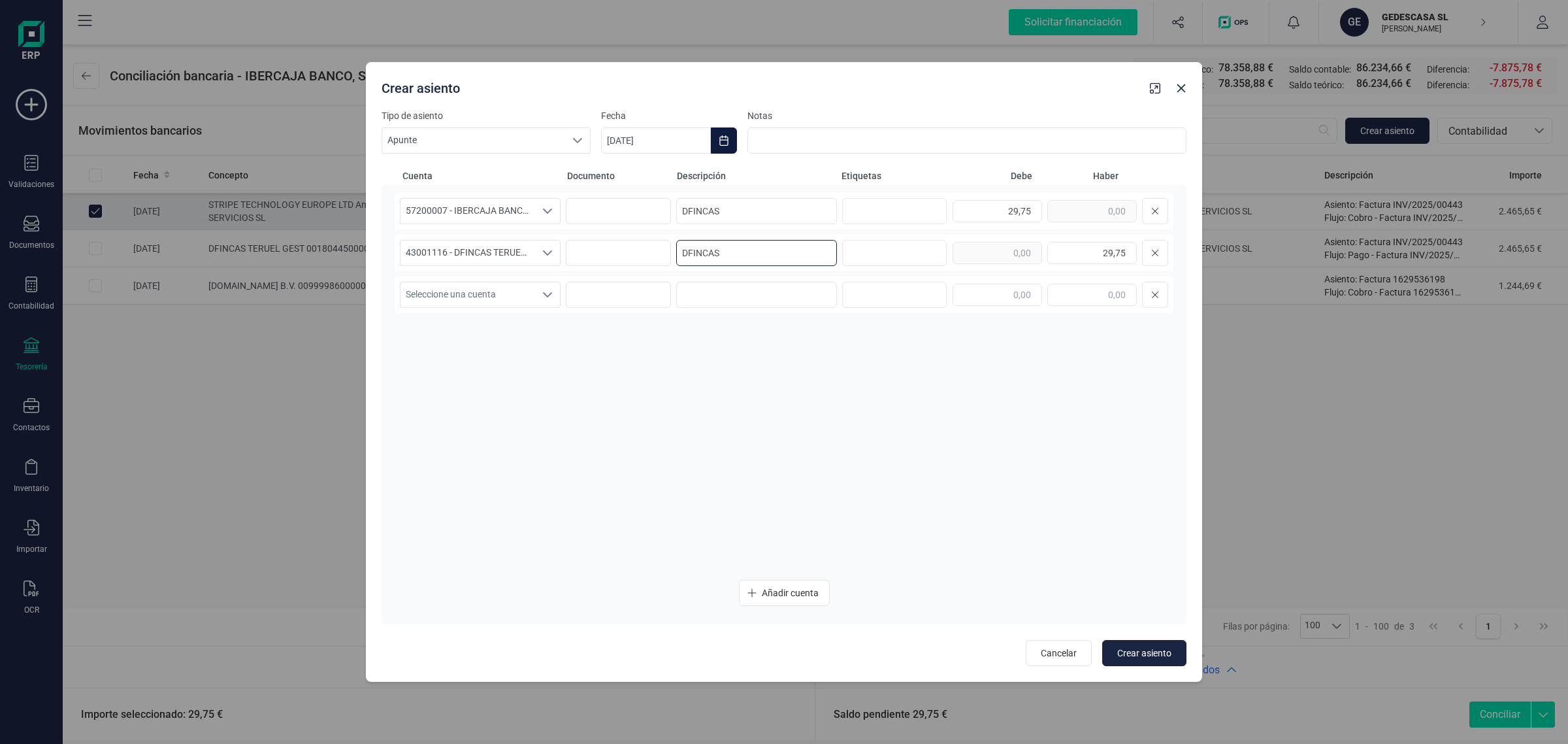
type input "DFINCAS"
click at [724, 141] on icon "Choose Date" at bounding box center [724, 141] width 10 height 10
click at [804, 288] on span "11" at bounding box center [797, 292] width 26 height 26
drag, startPoint x: 857, startPoint y: 384, endPoint x: 976, endPoint y: 438, distance: 130.7
click at [860, 390] on div "57200007 - IBERCAJA BANCO, S.A. 57200007 - IBERCAJA BANCO, S.A. 57200007 - IBER…" at bounding box center [784, 381] width 779 height 377
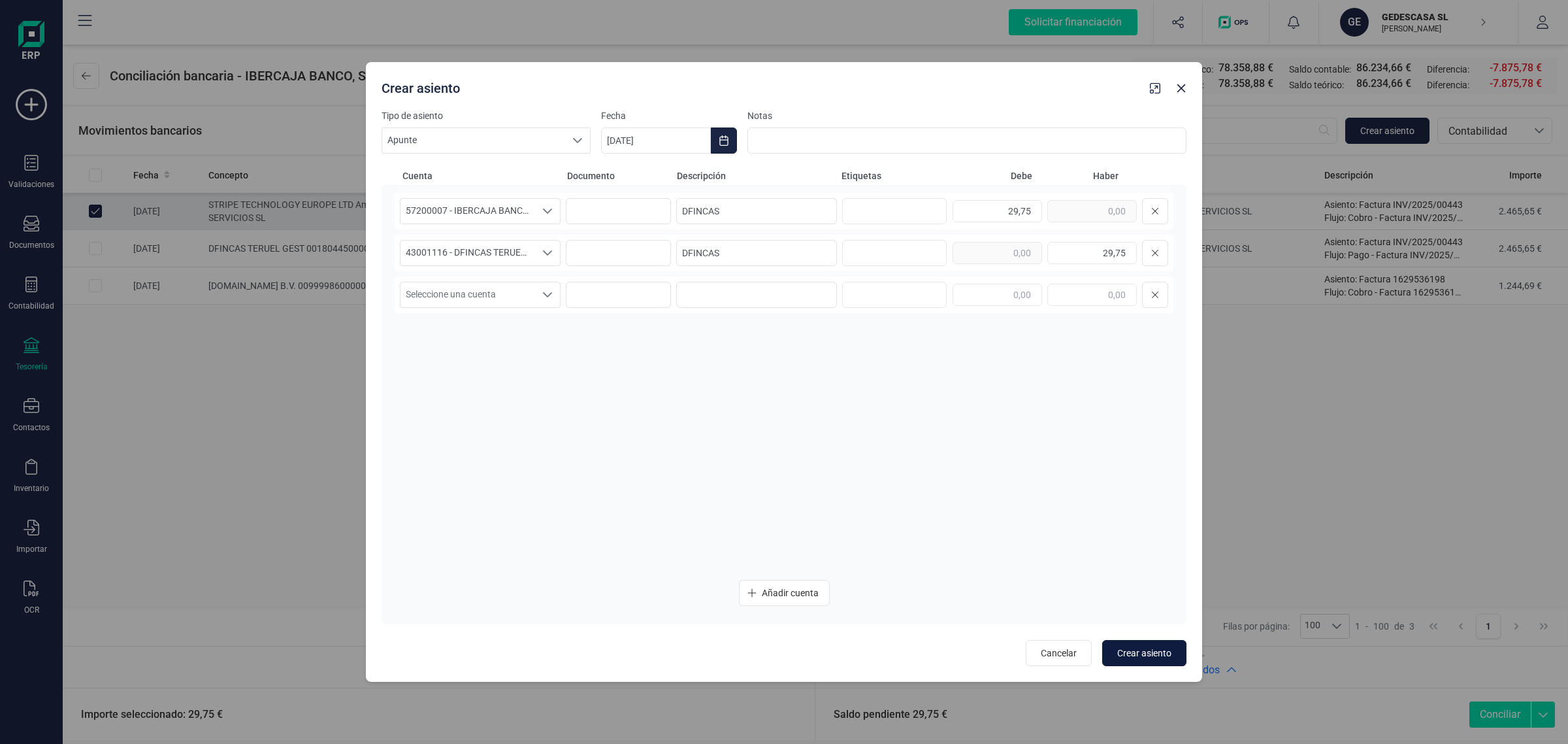
click at [1163, 643] on button "Crear asiento" at bounding box center [1144, 653] width 85 height 26
type input "[DATE]"
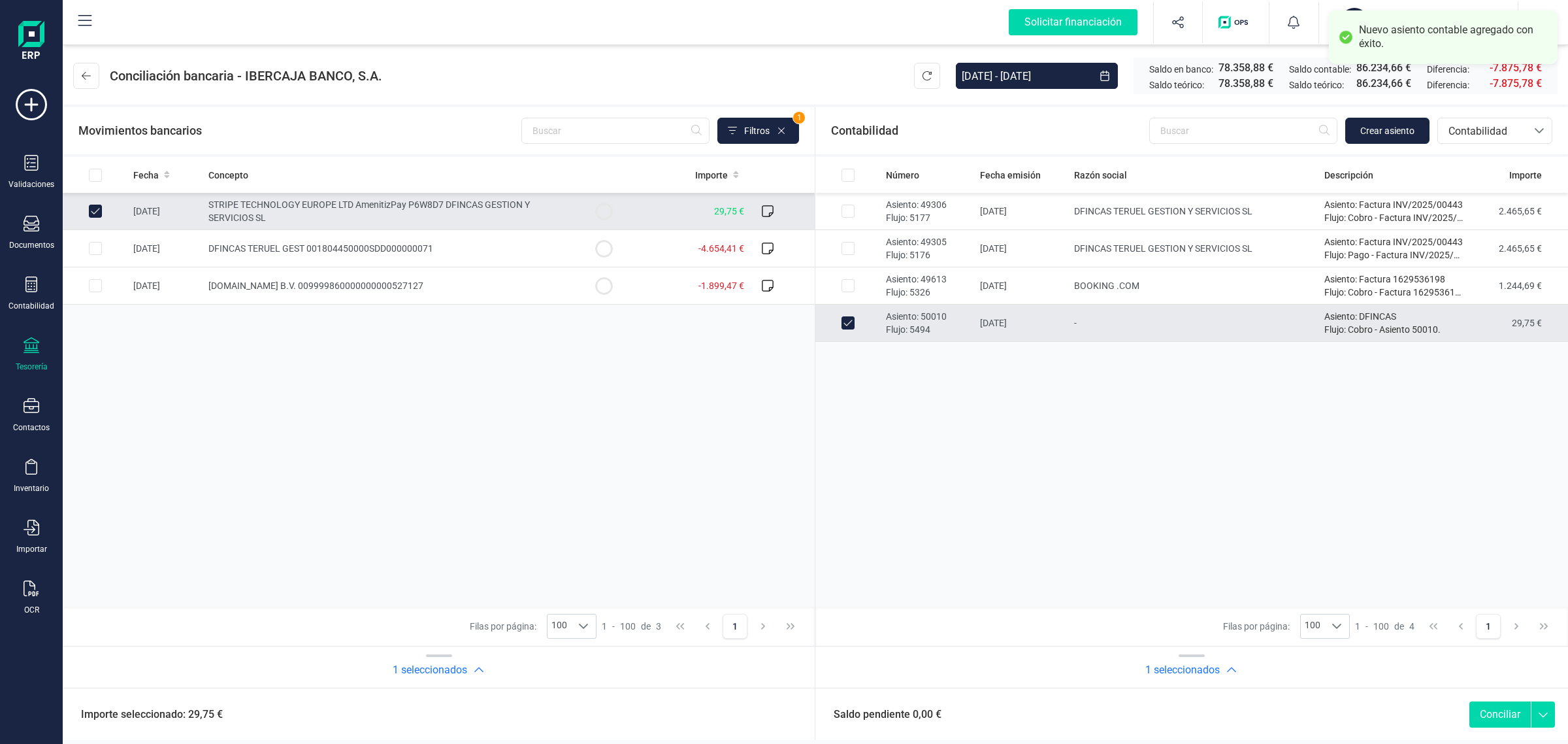
click at [1516, 710] on button "Conciliar" at bounding box center [1500, 714] width 61 height 26
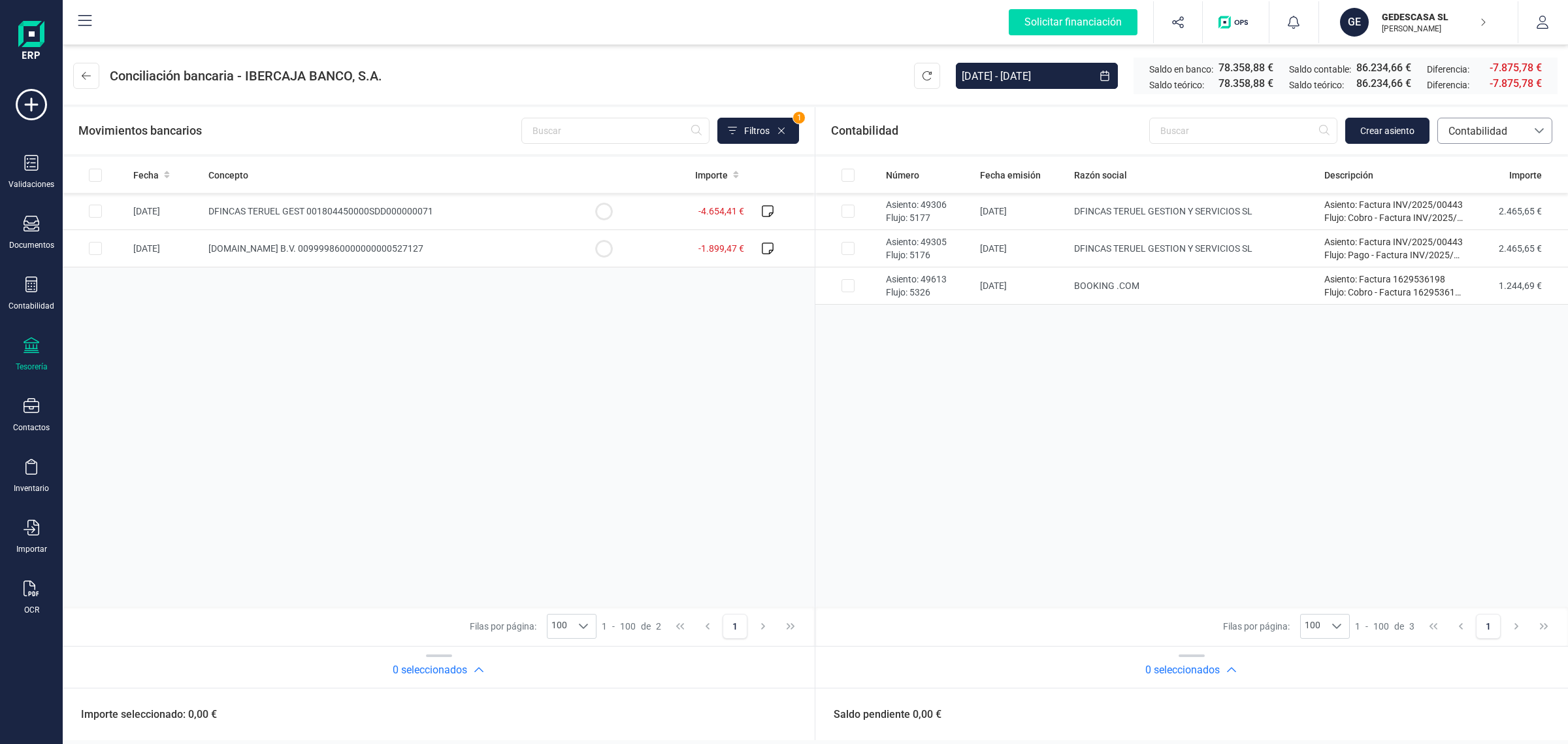
click at [1471, 125] on span "Contabilidad" at bounding box center [1482, 131] width 79 height 16
click at [1461, 223] on span "Facturas" at bounding box center [1468, 220] width 40 height 16
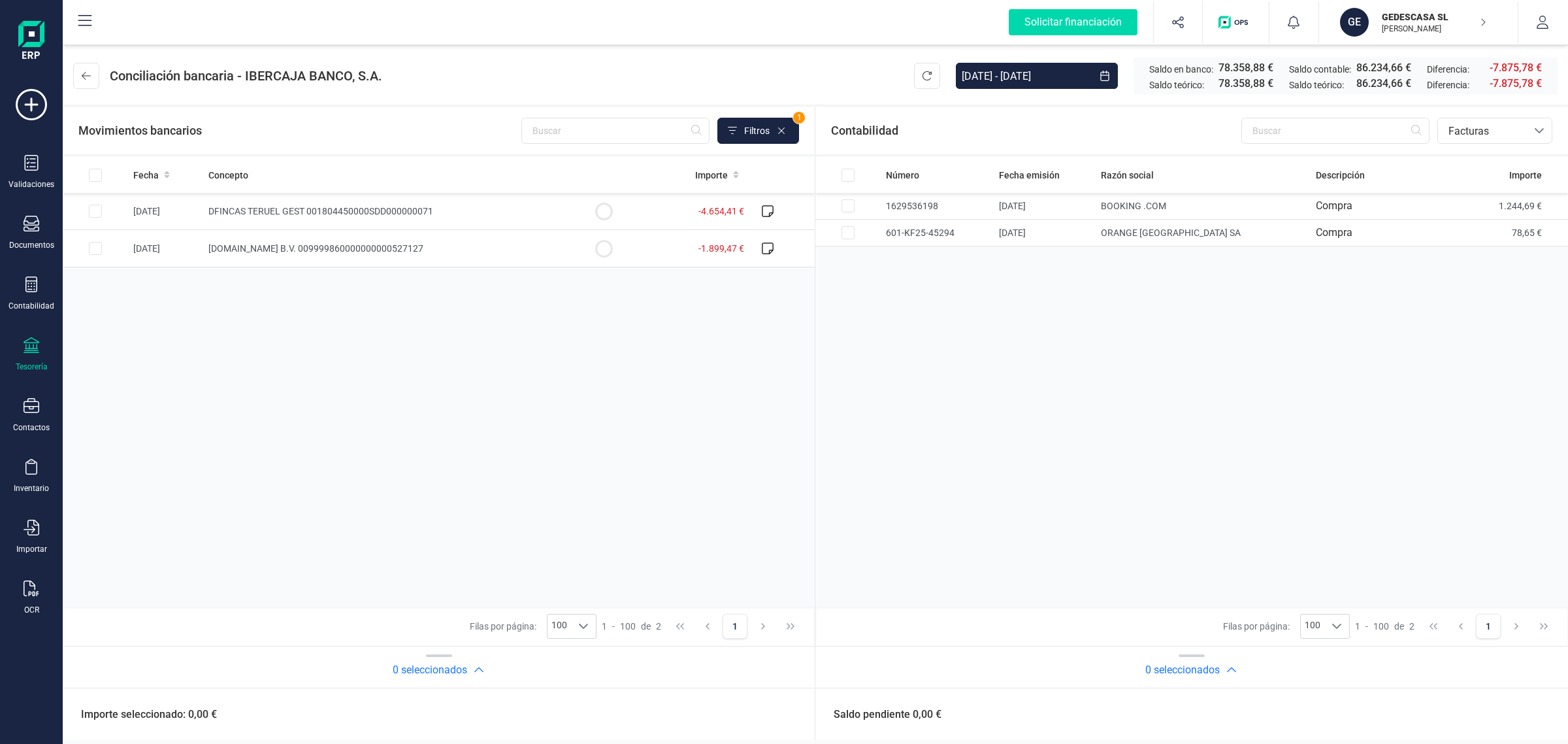
click at [43, 348] on div "Tesorería" at bounding box center [31, 354] width 52 height 34
click at [156, 220] on span "Cuentas bancarias" at bounding box center [157, 223] width 115 height 16
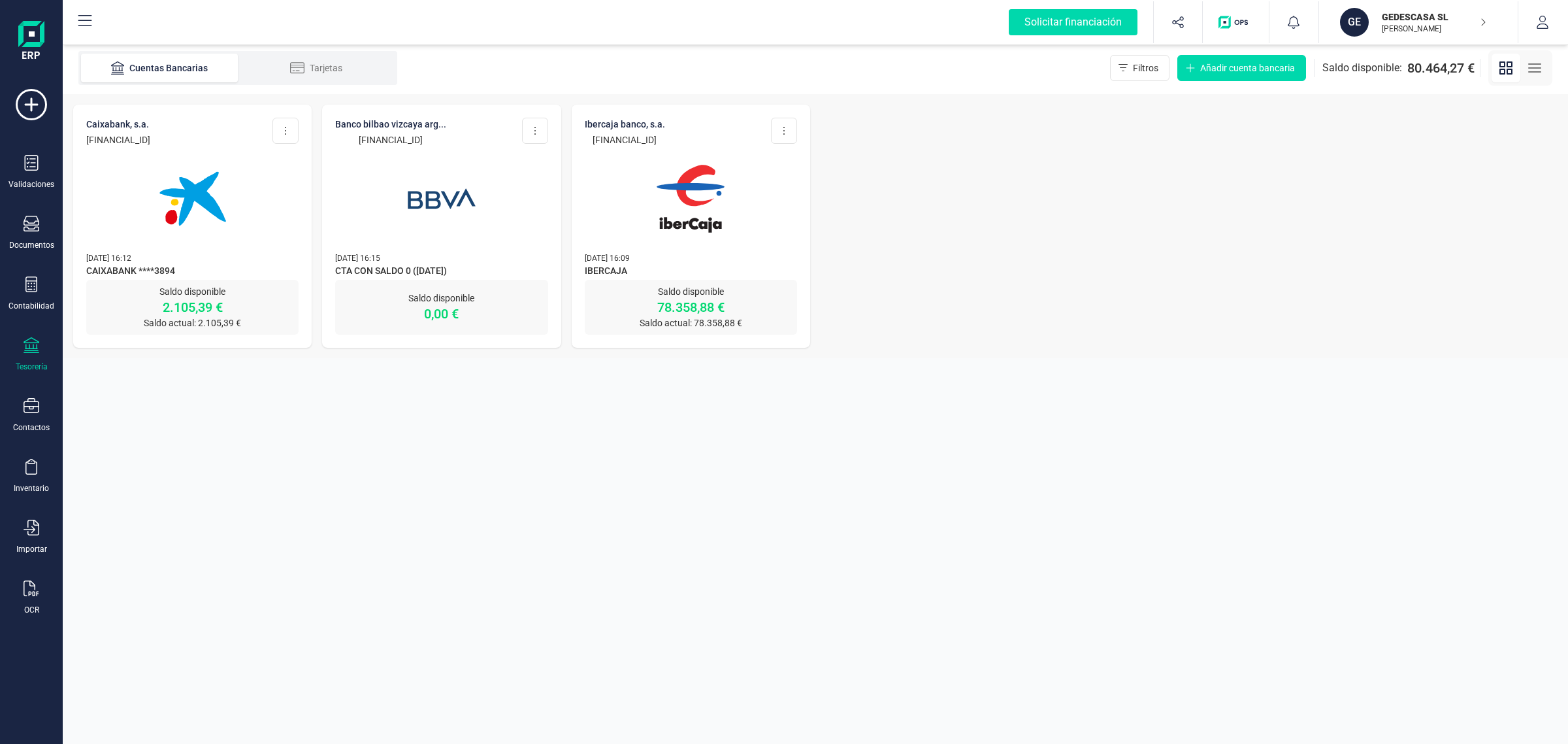
click at [171, 220] on img at bounding box center [192, 199] width 110 height 110
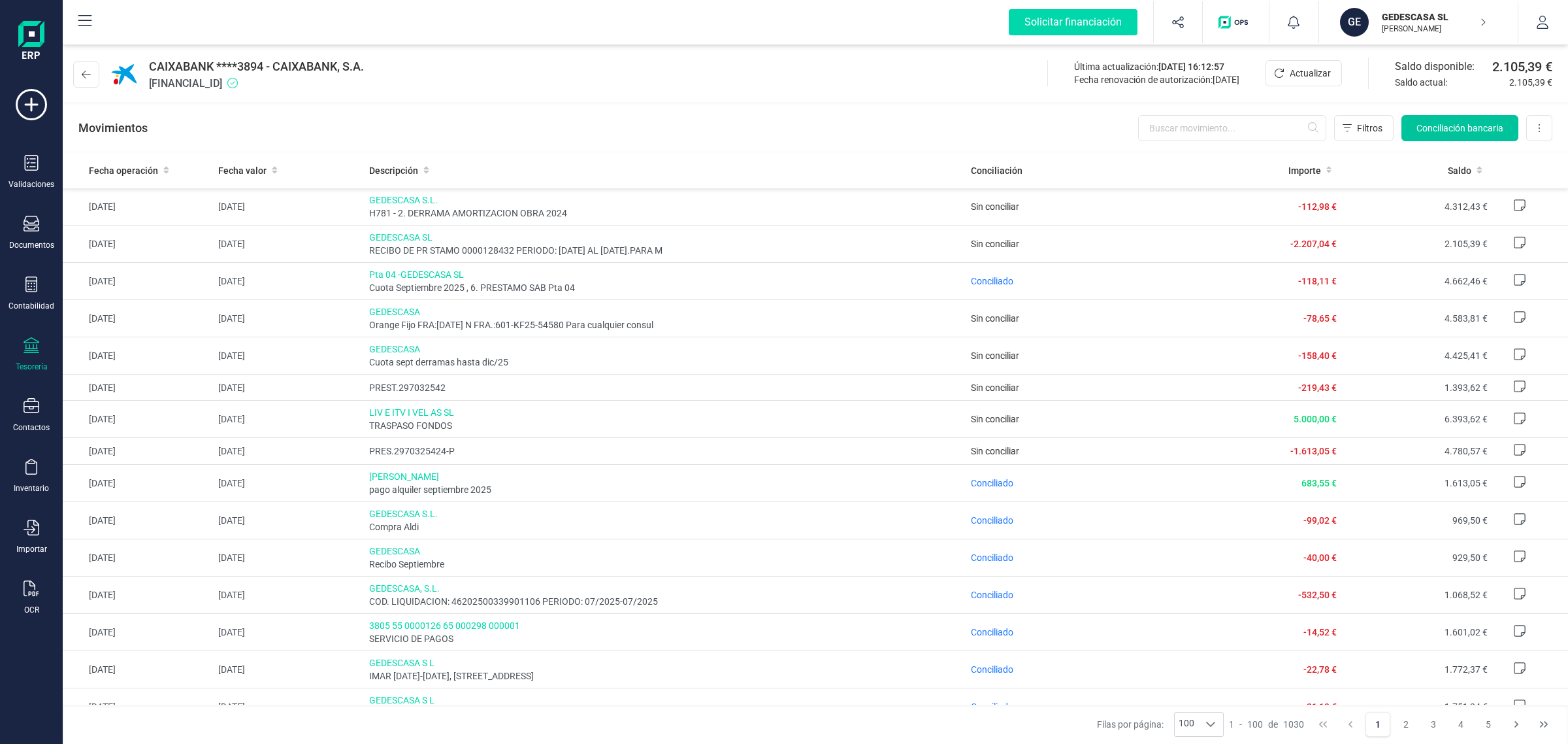
click at [1447, 115] on button "Conciliación bancaria" at bounding box center [1459, 128] width 117 height 26
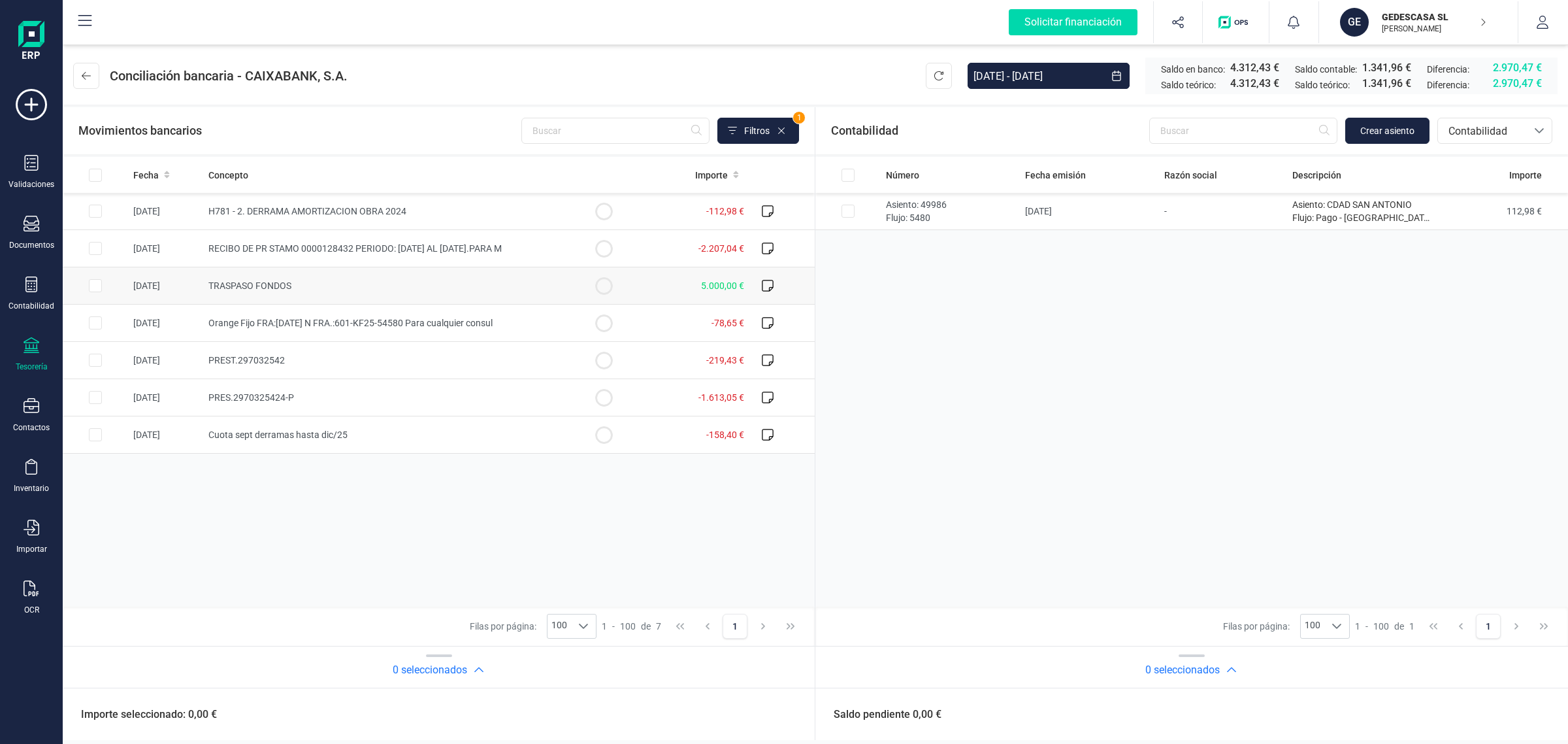
click at [433, 281] on td "TRASPASO FONDOS" at bounding box center [386, 286] width 368 height 37
checkbox input "true"
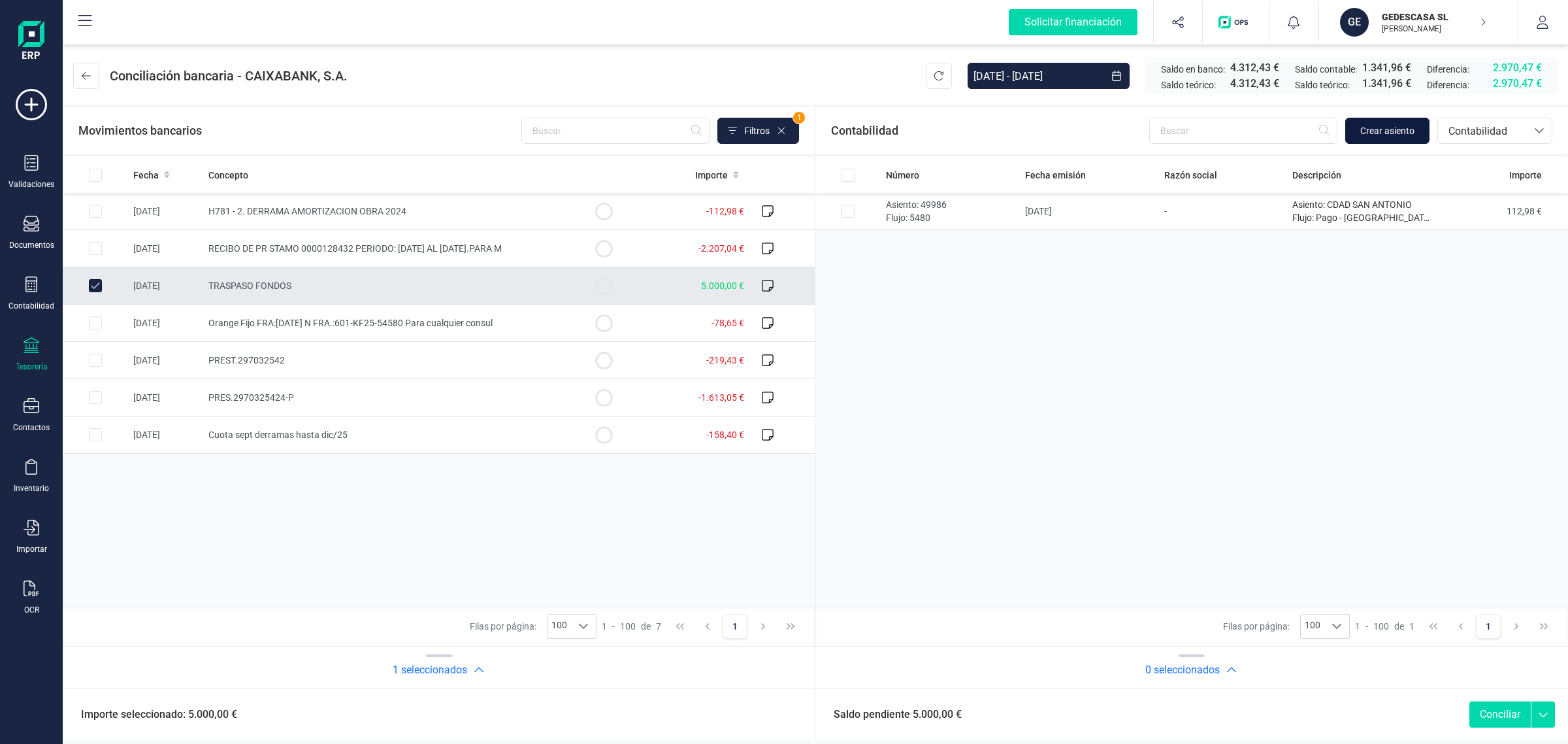
click at [1394, 136] on span "Crear asiento" at bounding box center [1387, 130] width 54 height 13
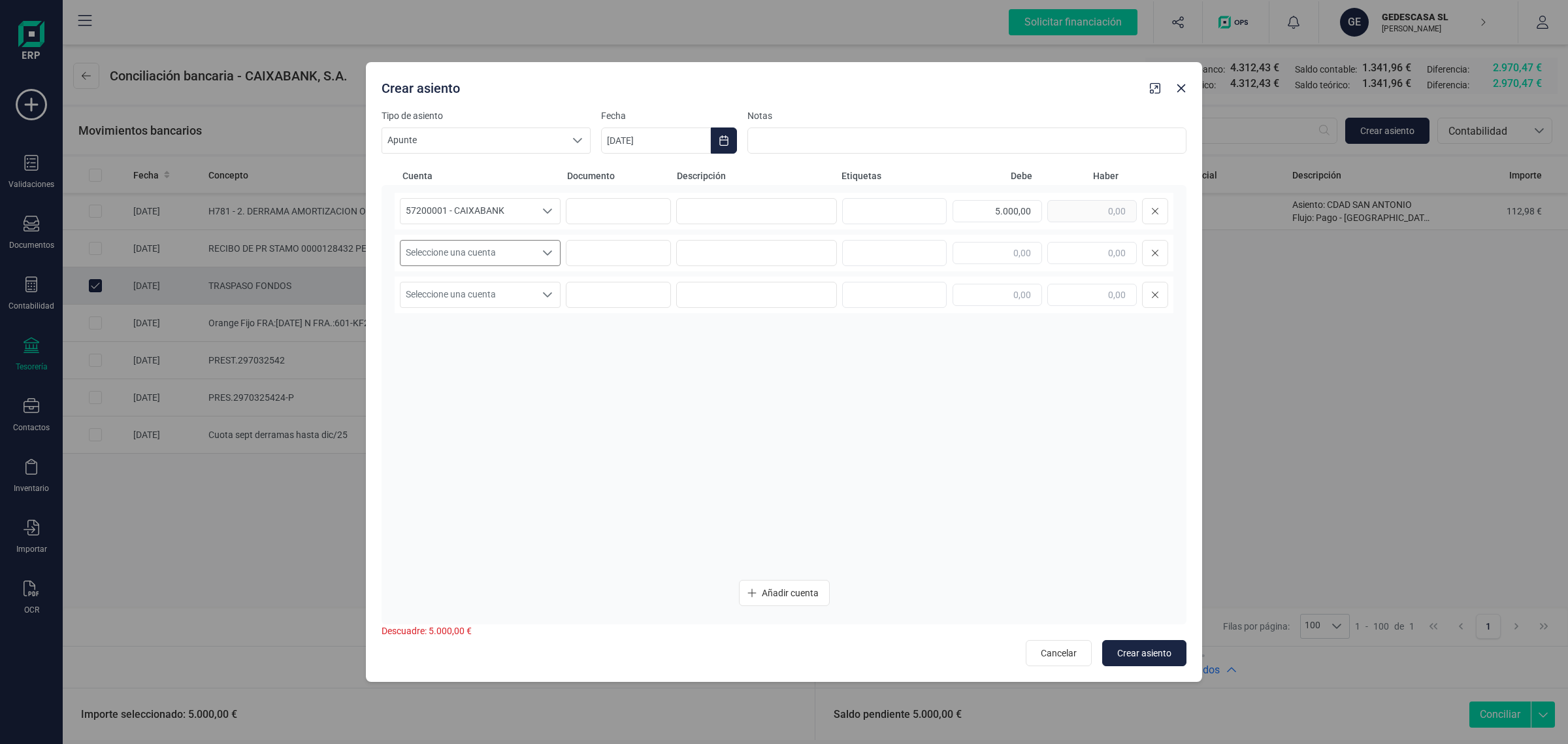
click at [472, 249] on span "Seleccione una cuenta" at bounding box center [468, 252] width 135 height 25
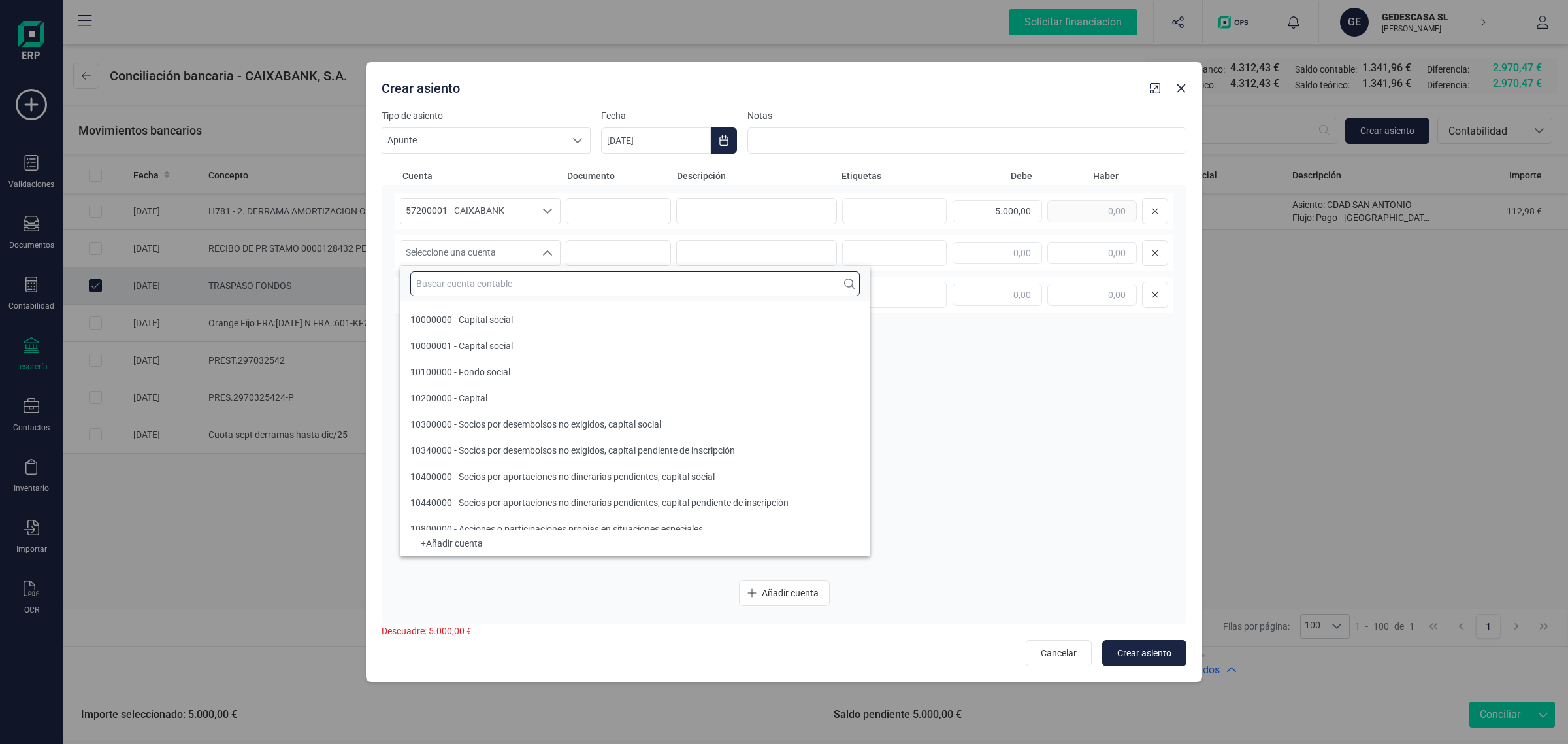
click at [449, 273] on input "text" at bounding box center [635, 283] width 449 height 25
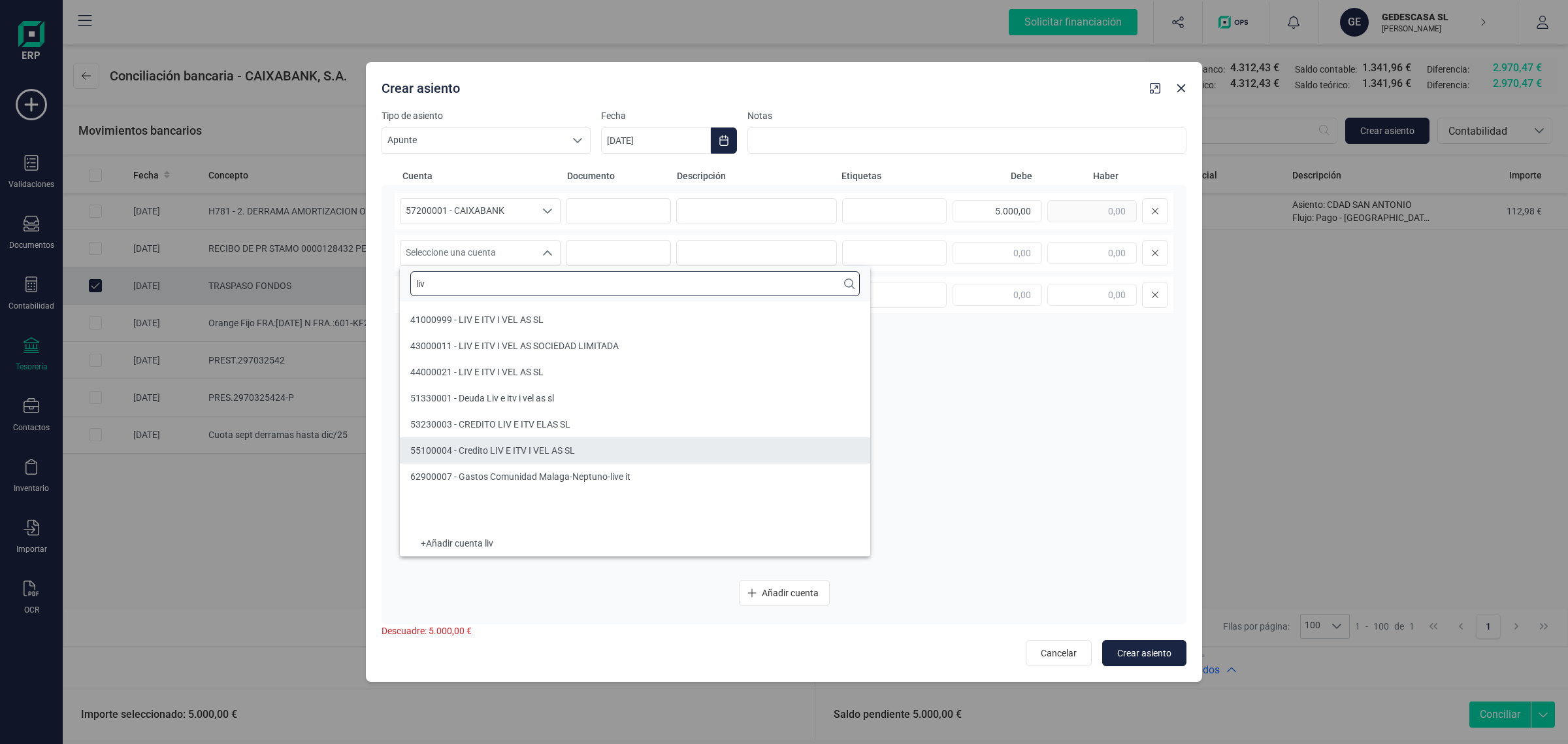
type input "liv"
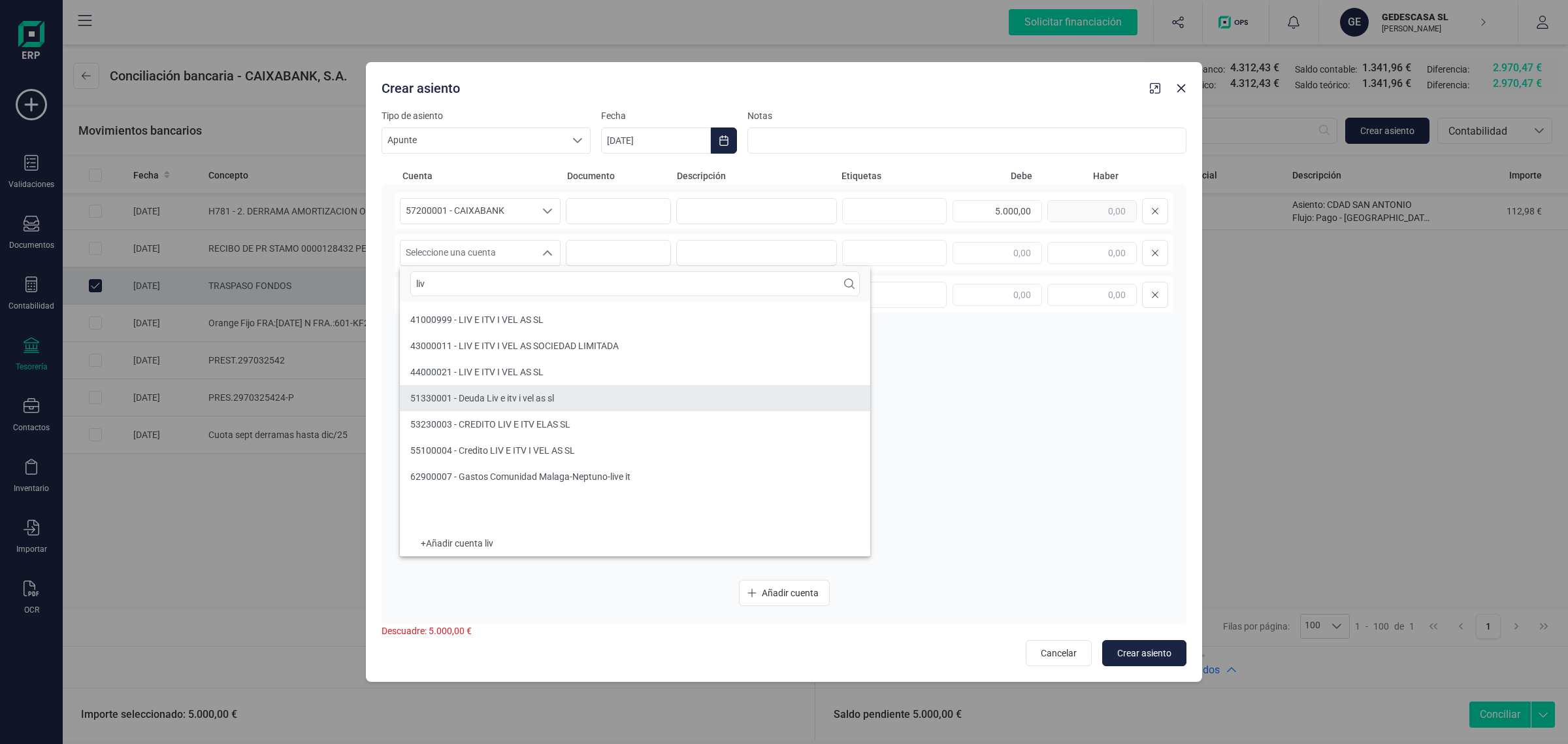
click at [496, 390] on li "51330001 - Deuda Liv e itv i vel as sl" at bounding box center [635, 398] width 470 height 26
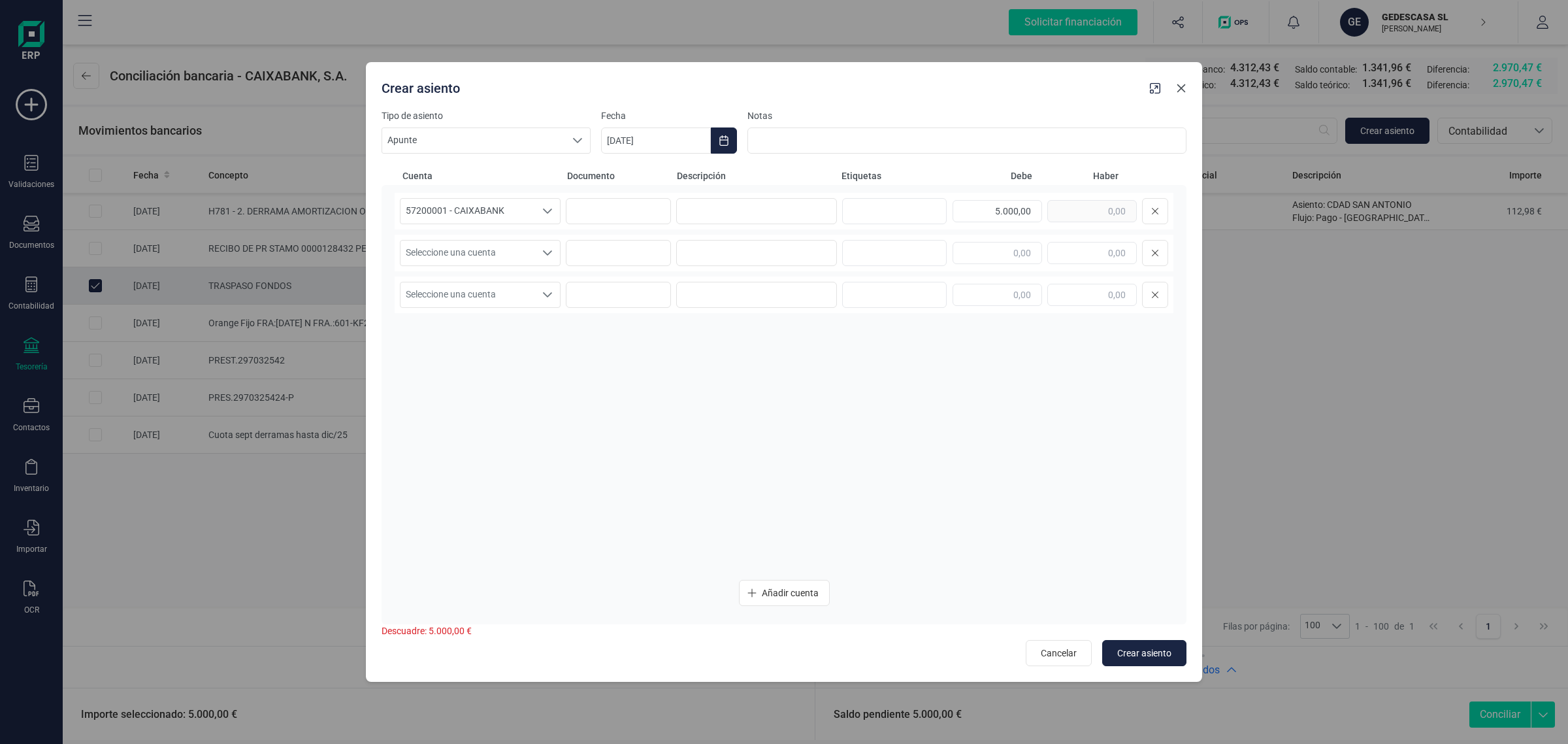
click at [1181, 89] on icon "button" at bounding box center [1181, 88] width 8 height 8
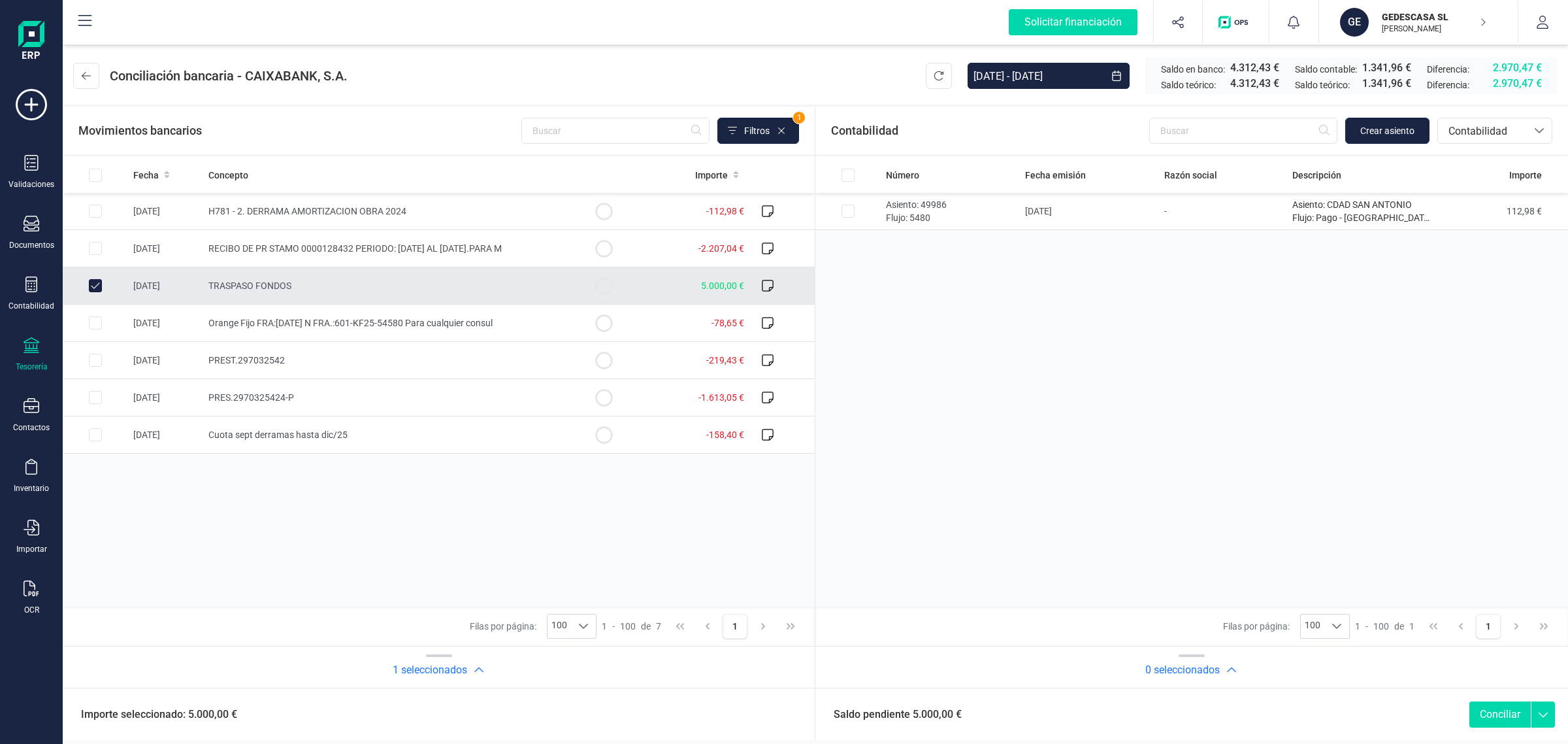
click at [252, 275] on td "TRASPASO FONDOS" at bounding box center [386, 286] width 368 height 37
checkbox input "false"
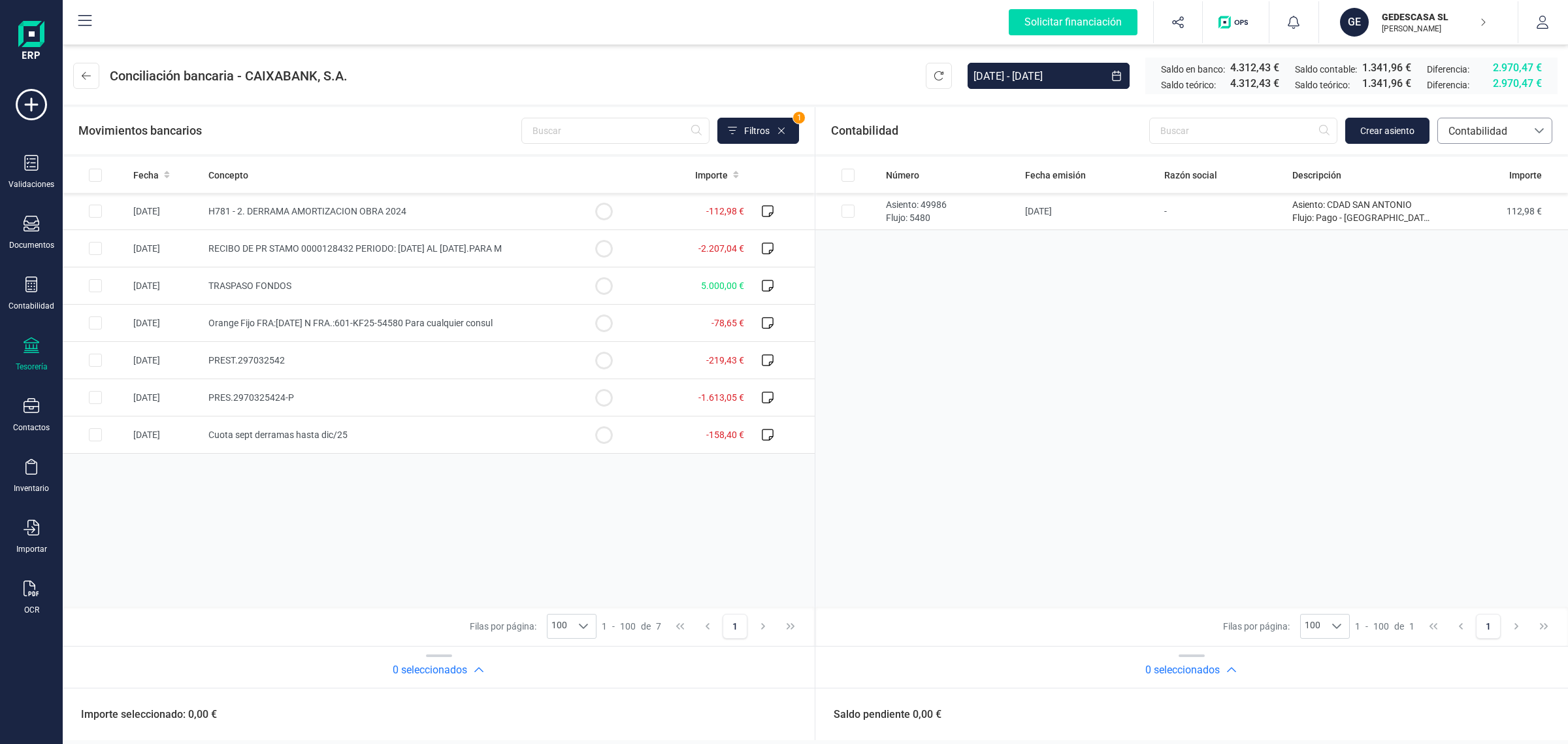
click at [1497, 136] on span "Contabilidad" at bounding box center [1482, 131] width 79 height 16
click at [1477, 220] on span "Facturas" at bounding box center [1468, 220] width 40 height 16
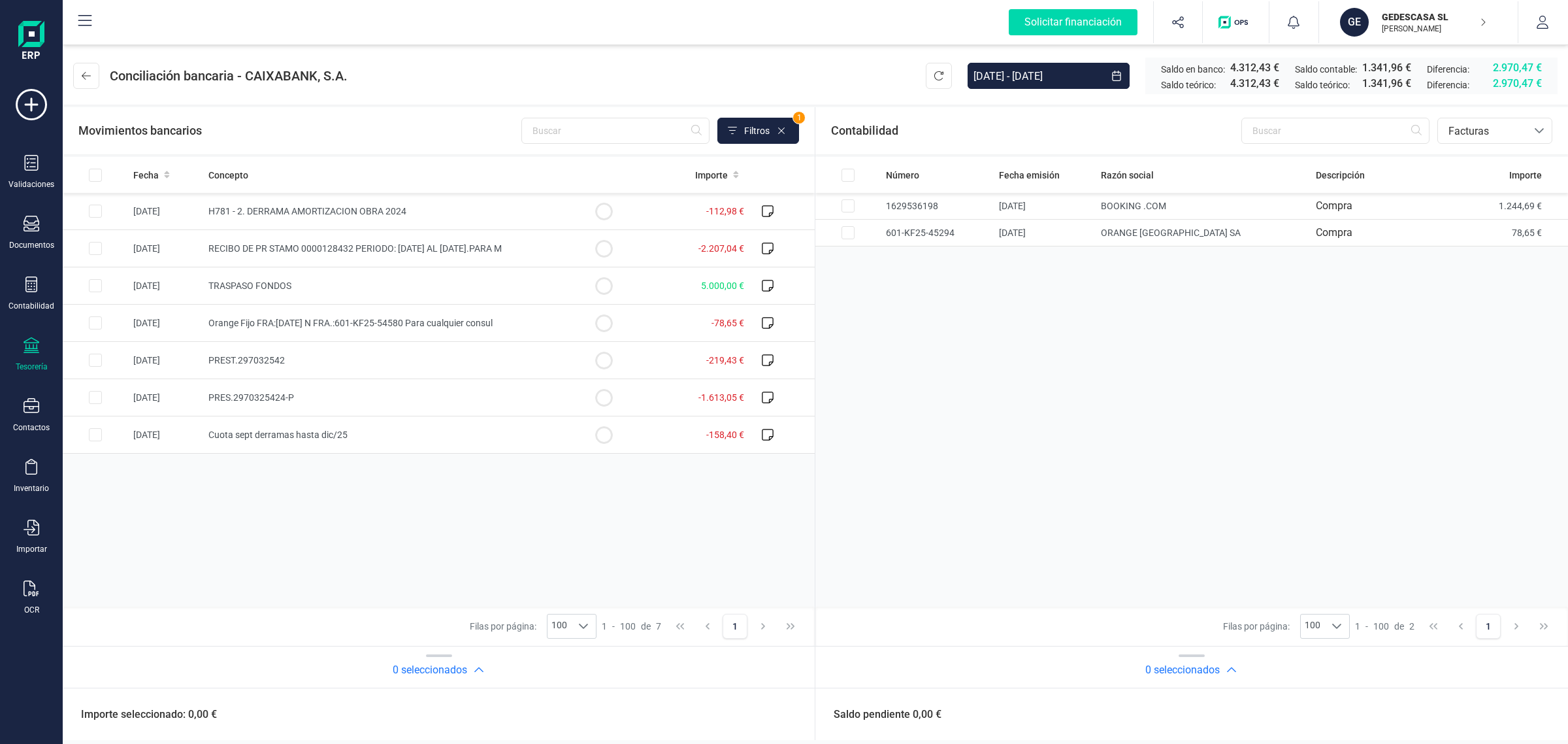
click at [1397, 31] on p "[PERSON_NAME]" at bounding box center [1434, 28] width 105 height 10
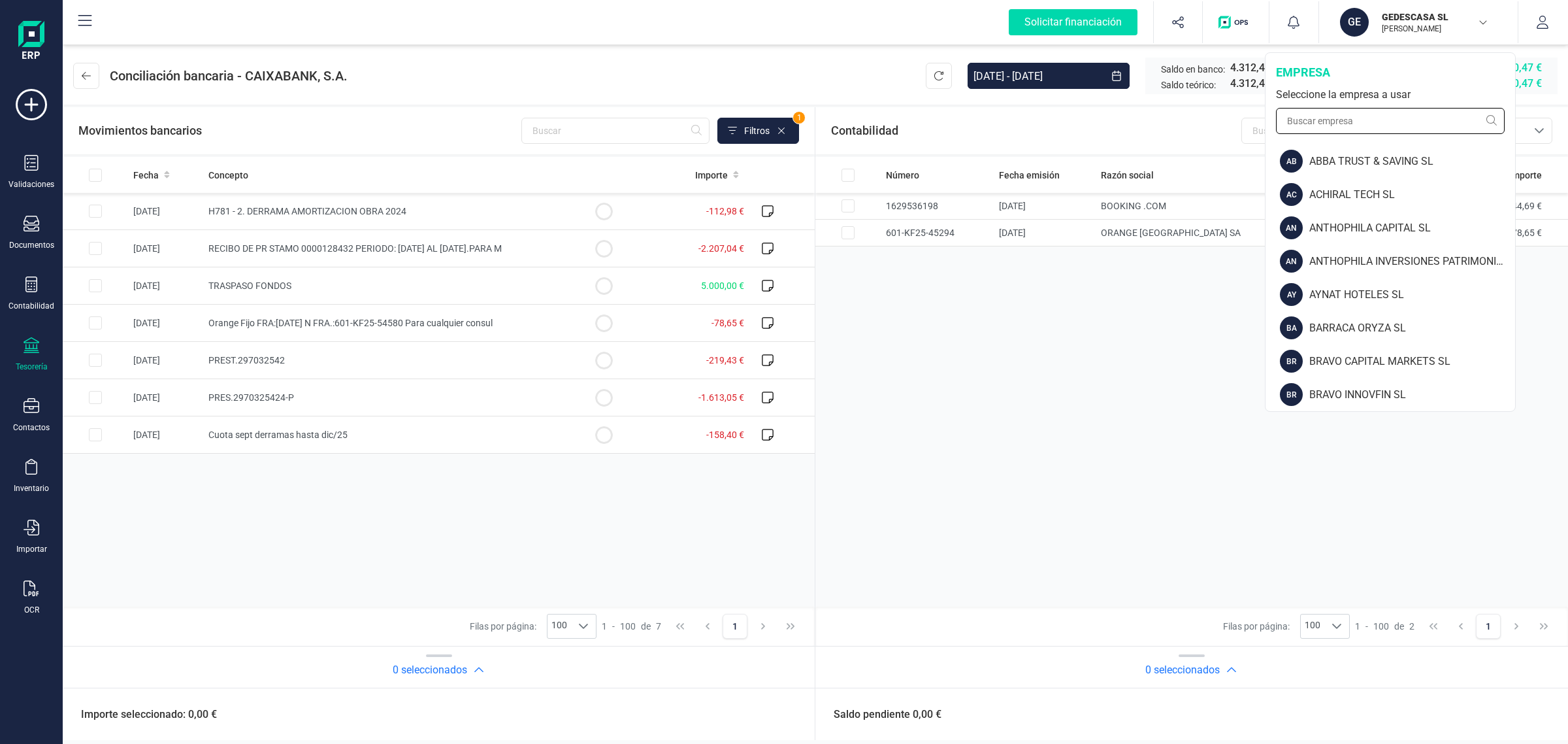
click at [1355, 126] on input "text" at bounding box center [1390, 121] width 228 height 26
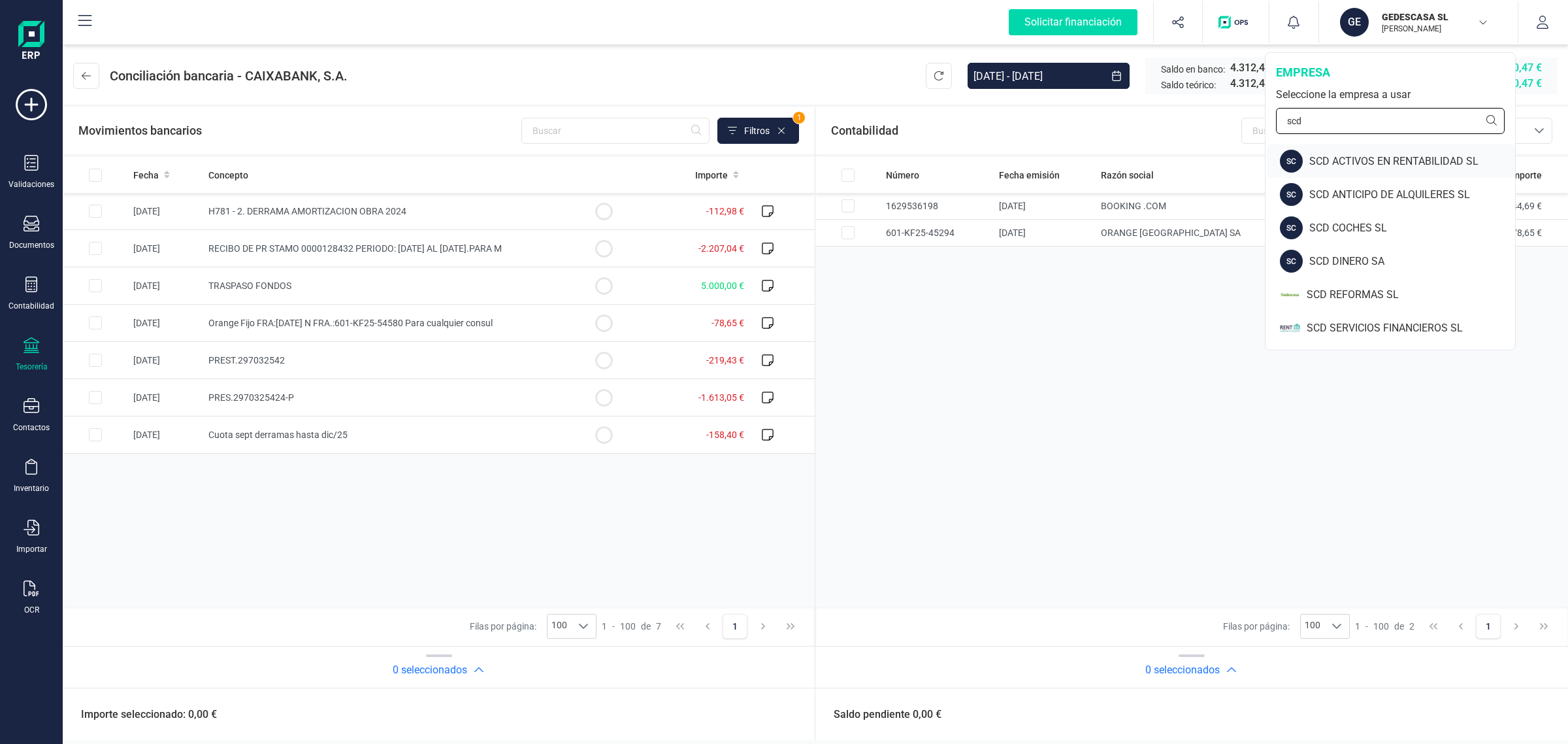
type input "scd"
click at [1403, 154] on div "SCD ACTIVOS EN RENTABILIDAD SL" at bounding box center [1411, 161] width 206 height 16
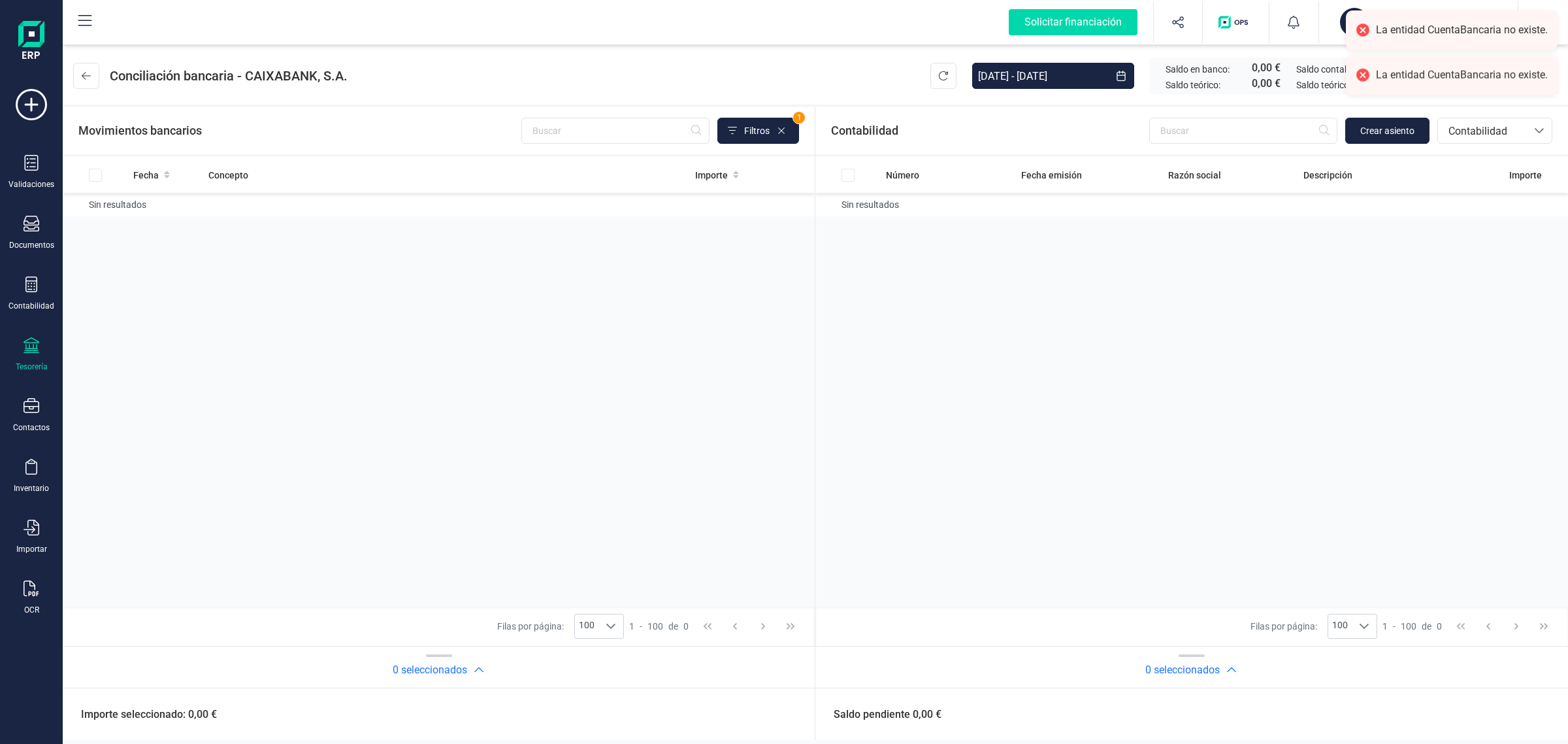
click at [1230, 336] on div "Número Fecha emisión Razón social Descripción Importe Sin resultados" at bounding box center [1191, 381] width 753 height 450
click at [1393, 79] on div "La entidad CuentaBancaria no existe." at bounding box center [1461, 76] width 171 height 13
drag, startPoint x: 1388, startPoint y: 36, endPoint x: 1389, endPoint y: 63, distance: 27.0
click at [1388, 36] on div "SCD ACTIVOS EN RENTABILIDAD SL ISABEL PALOP MARTÍ" at bounding box center [1426, 22] width 100 height 28
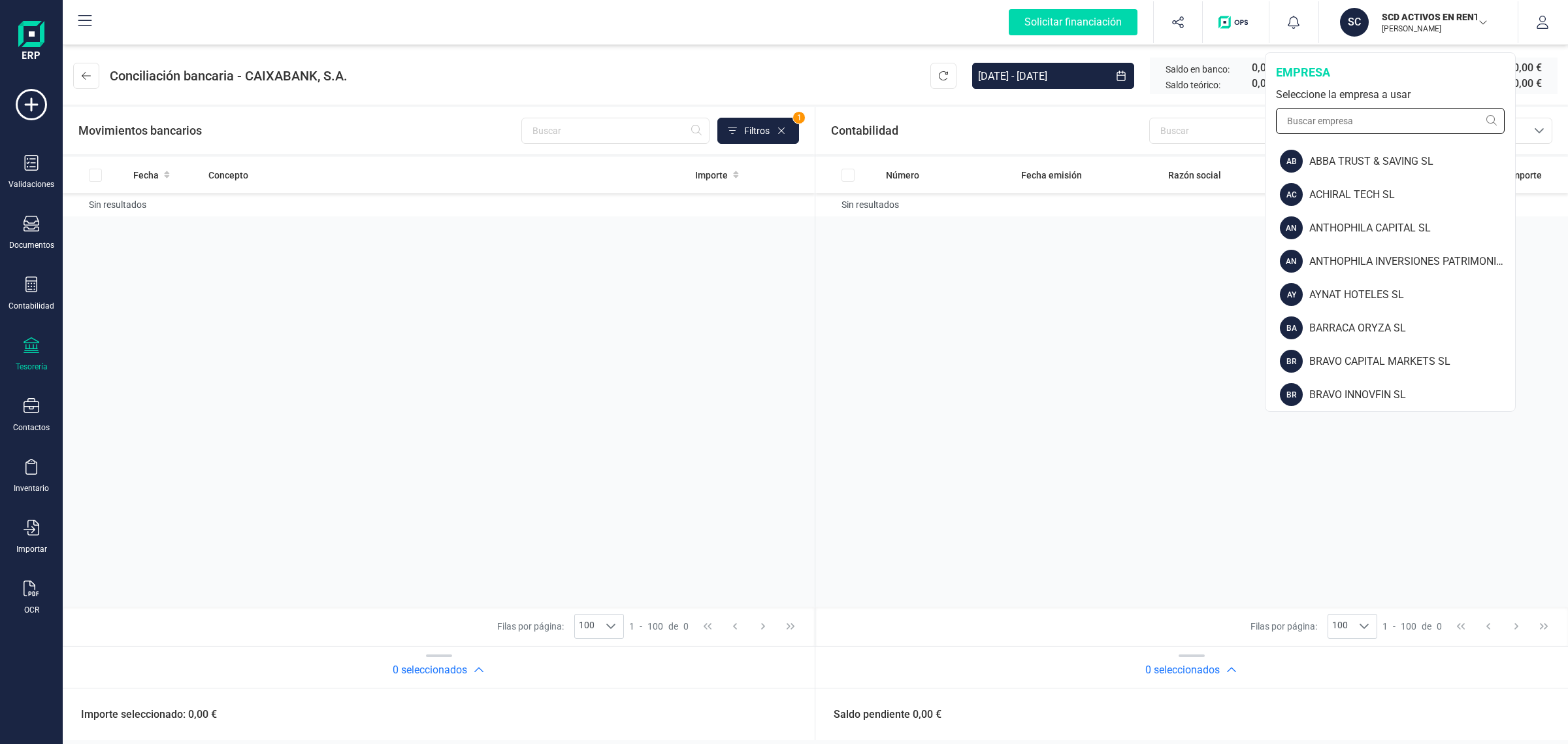
click at [1364, 118] on input "text" at bounding box center [1390, 121] width 228 height 26
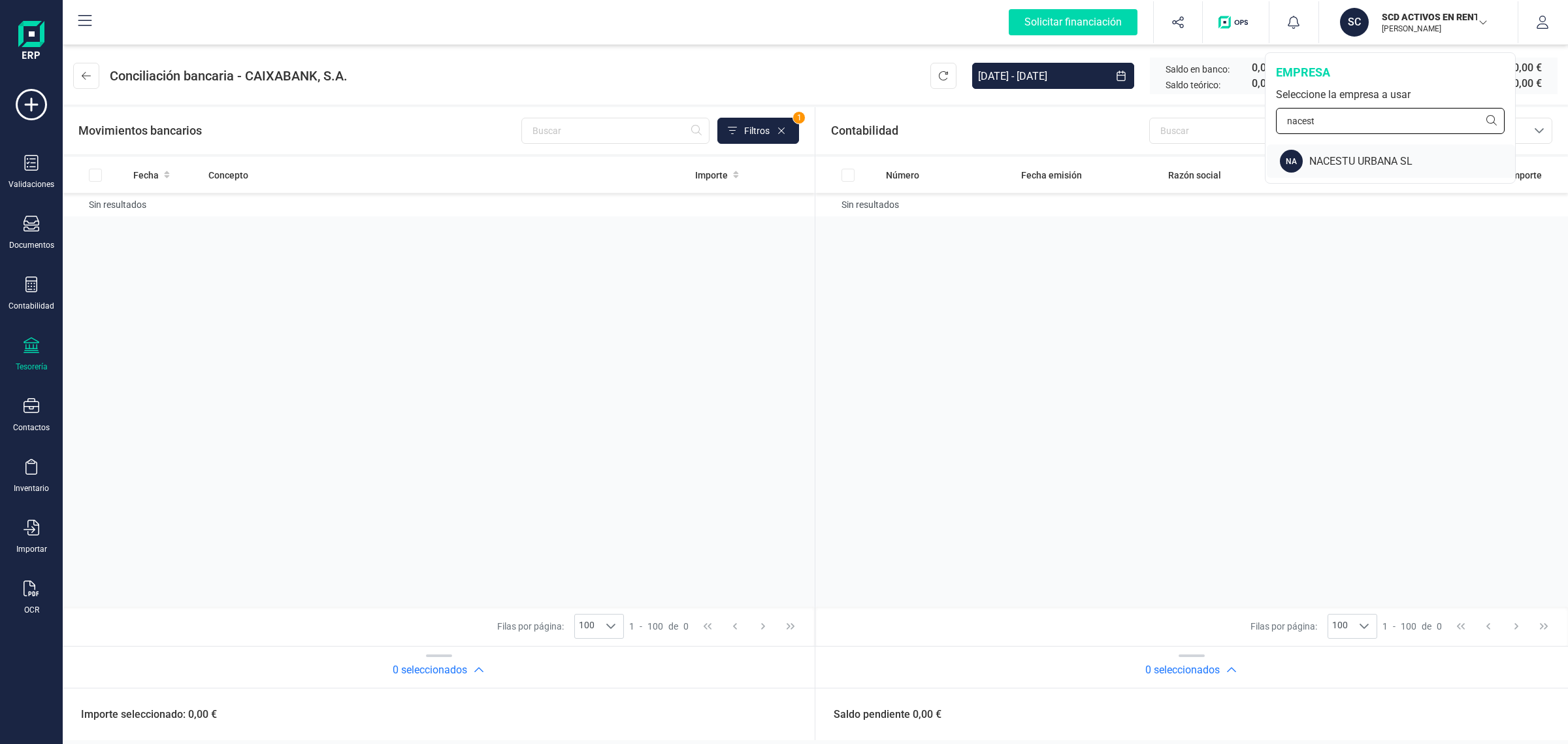
type input "nacest"
click at [1360, 157] on div "NACESTU URBANA SL" at bounding box center [1411, 161] width 206 height 16
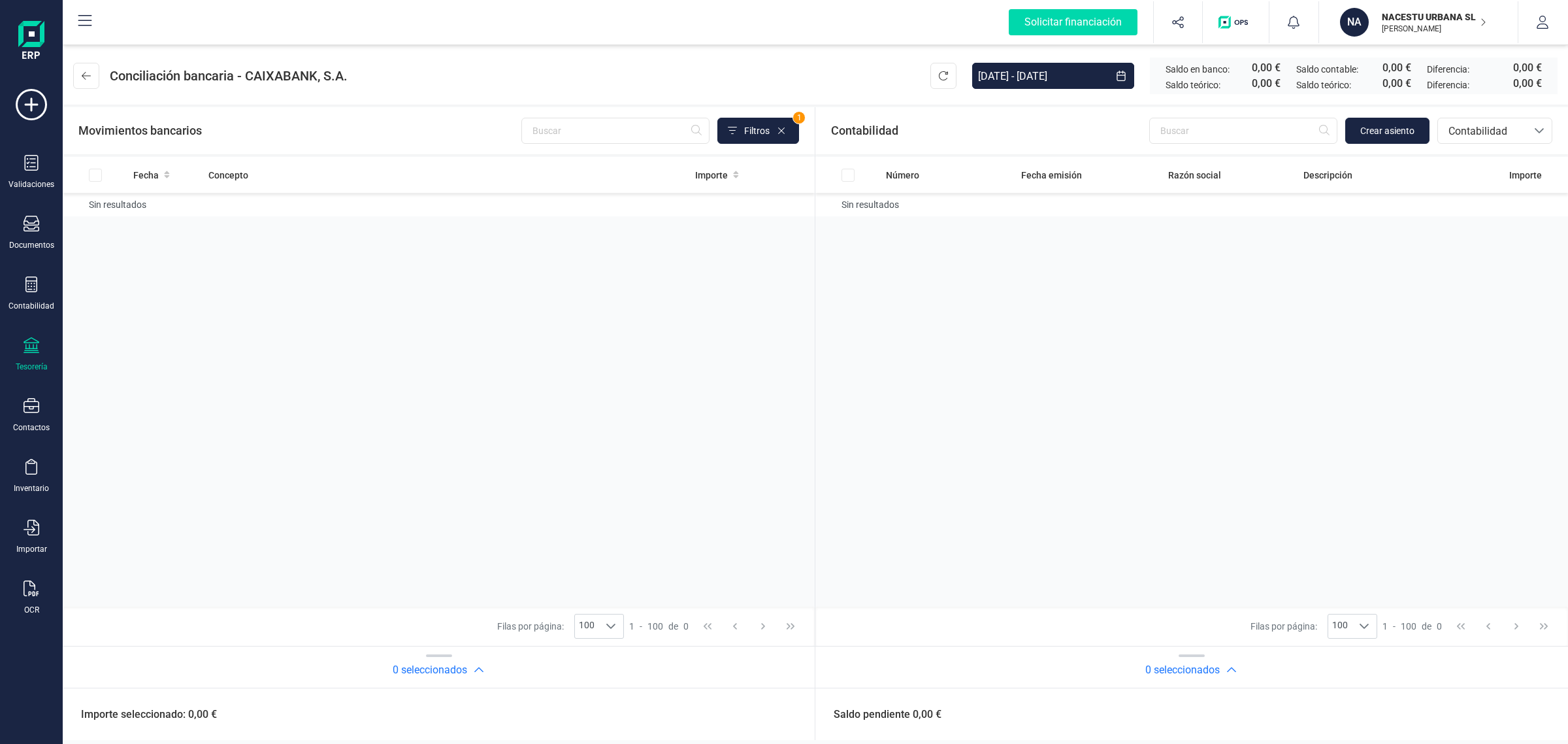
click at [38, 341] on icon at bounding box center [31, 345] width 16 height 16
click at [136, 221] on span "Cuentas bancarias" at bounding box center [157, 223] width 115 height 16
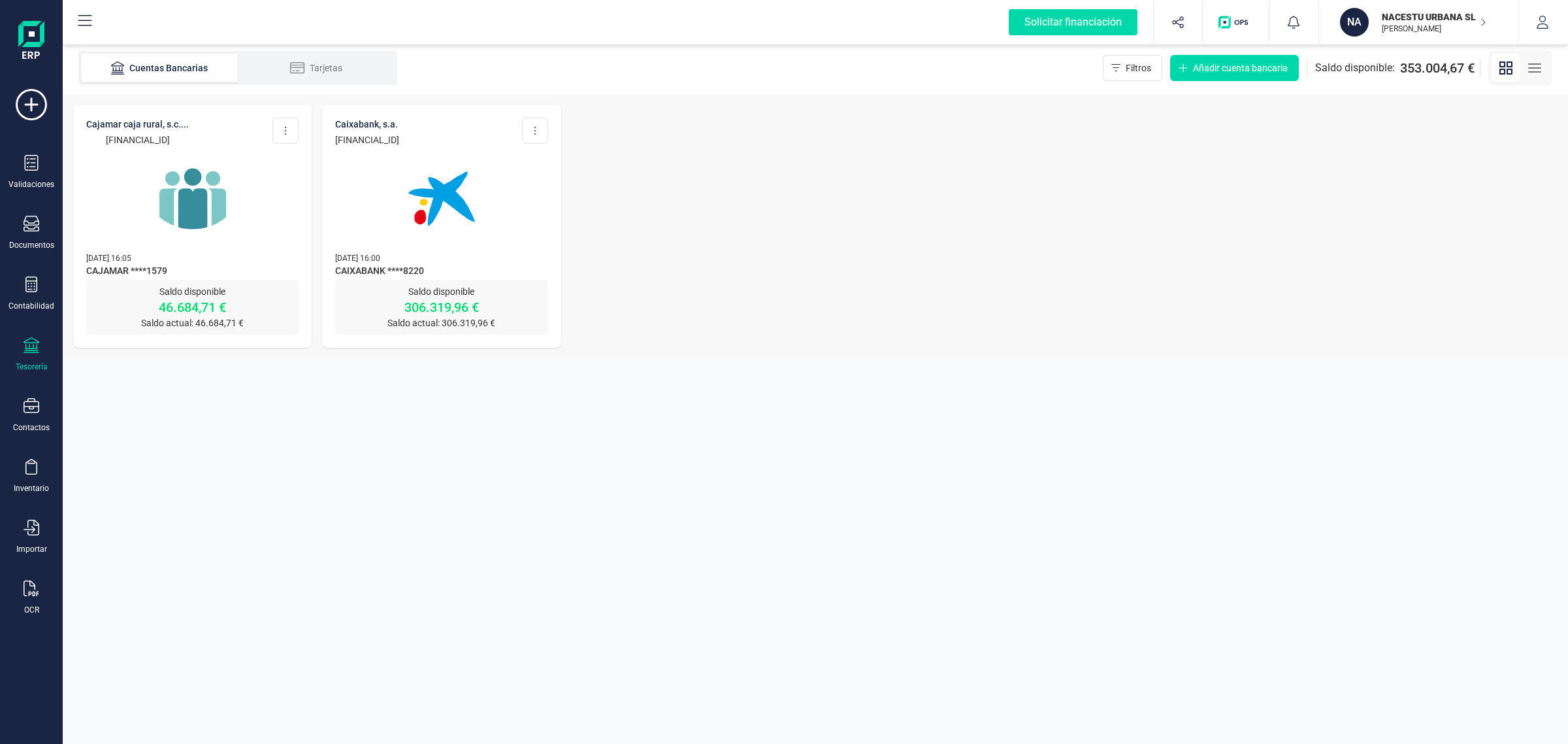
click at [235, 190] on img at bounding box center [192, 199] width 110 height 110
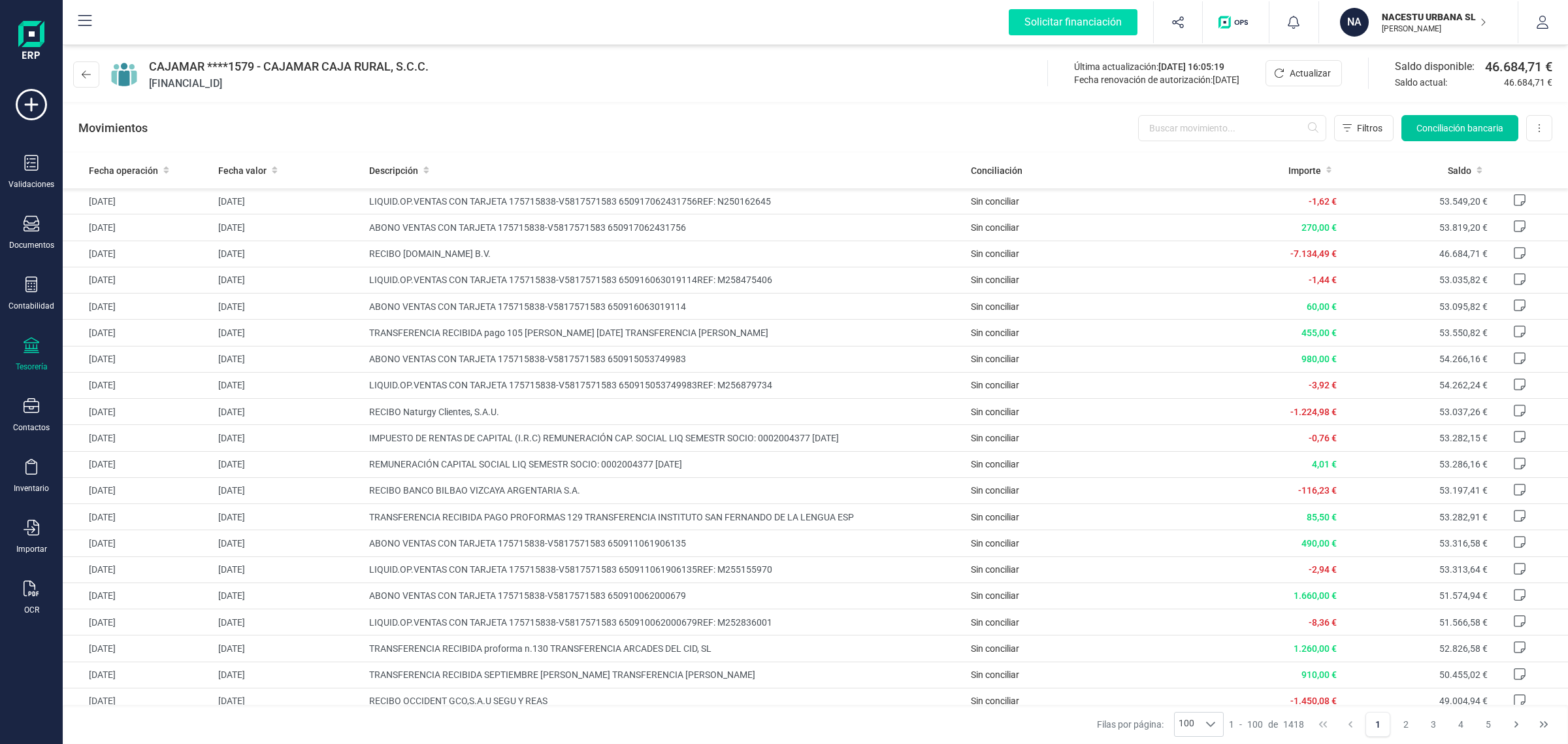
click at [1467, 126] on span "Conciliación bancaria" at bounding box center [1460, 127] width 87 height 13
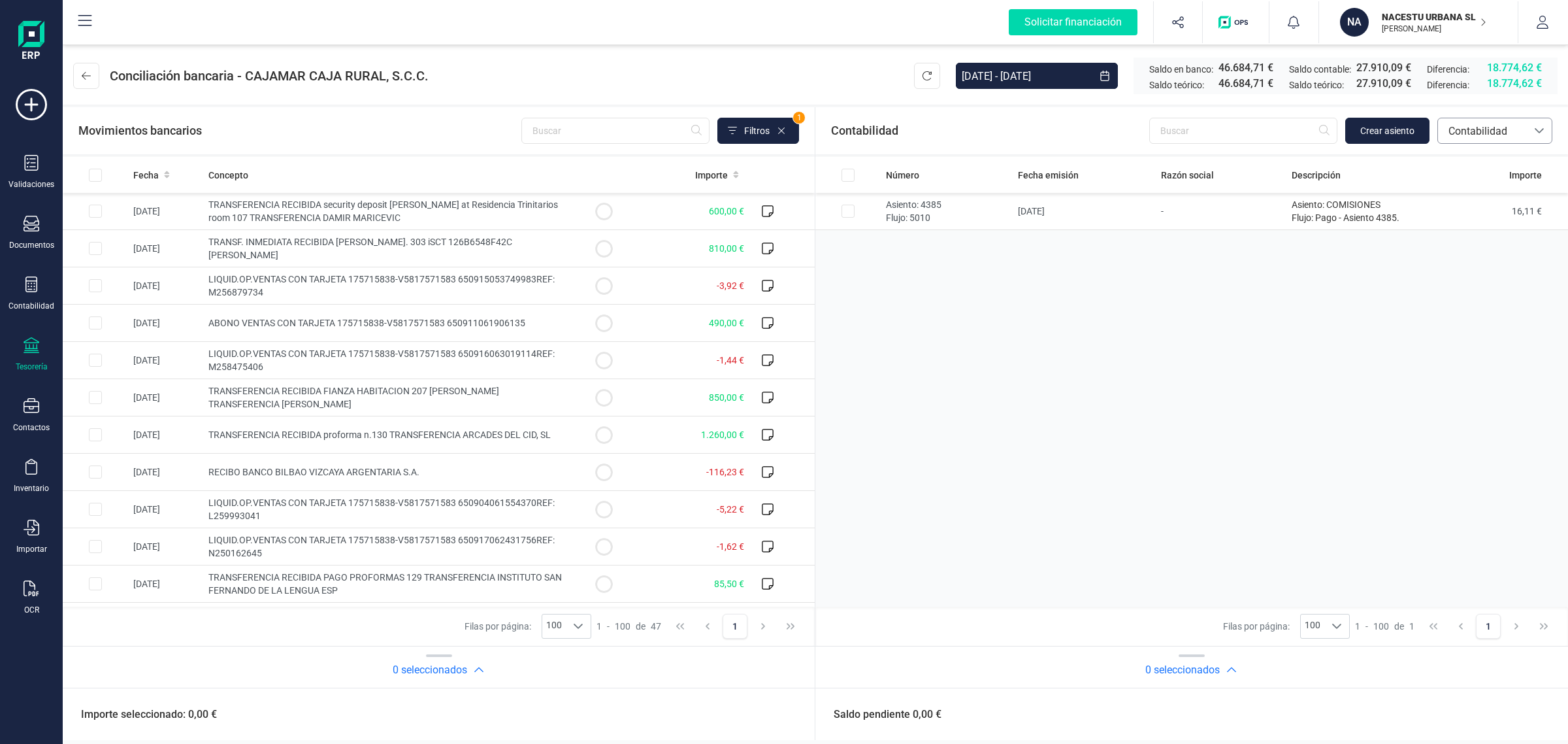
click at [1491, 132] on span "Contabilidad" at bounding box center [1482, 131] width 79 height 16
click at [1460, 223] on span "Facturas" at bounding box center [1468, 220] width 40 height 16
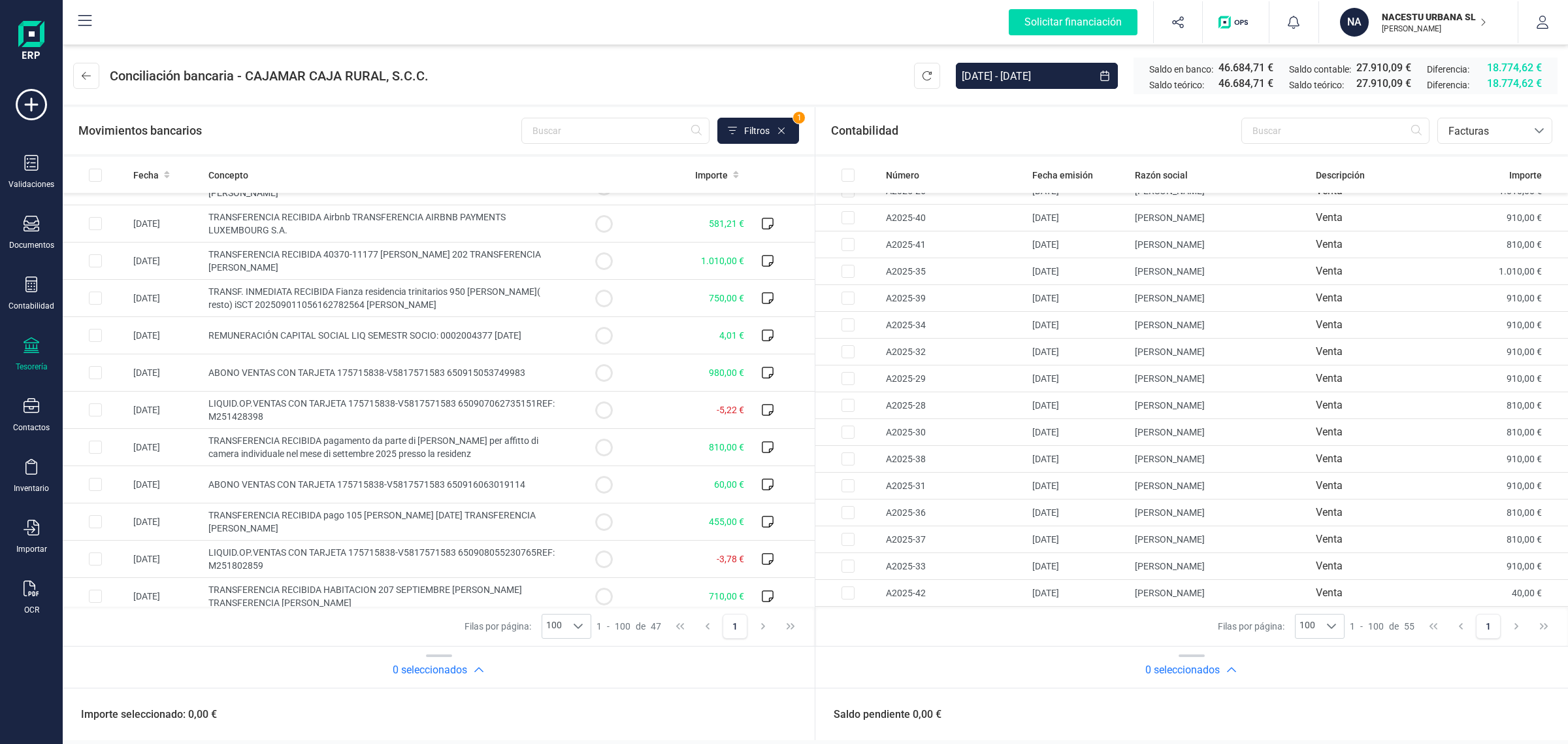
scroll to position [1226, 0]
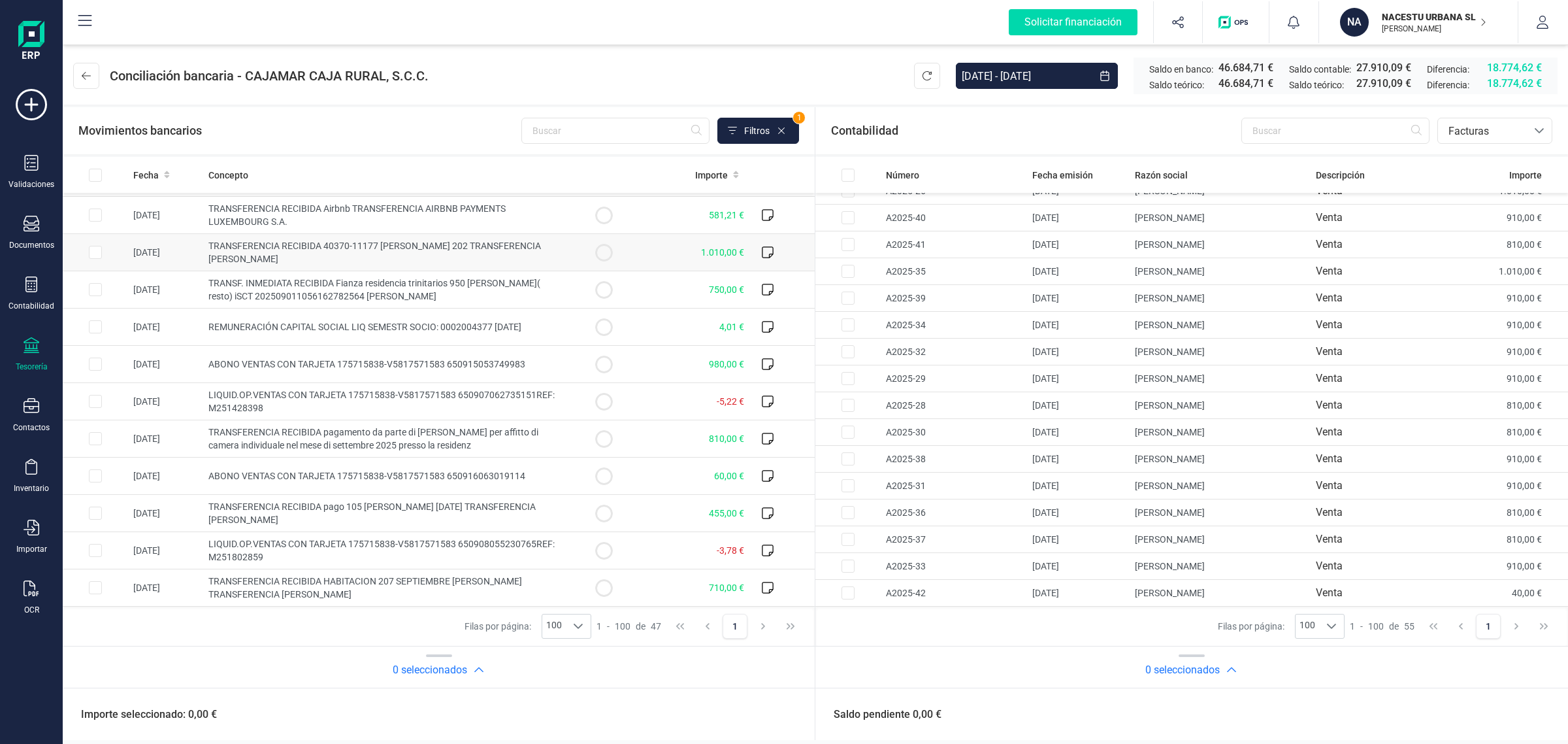
drag, startPoint x: 635, startPoint y: 238, endPoint x: 647, endPoint y: 269, distance: 33.2
click at [636, 238] on td "1.010,00 €" at bounding box center [693, 252] width 113 height 37
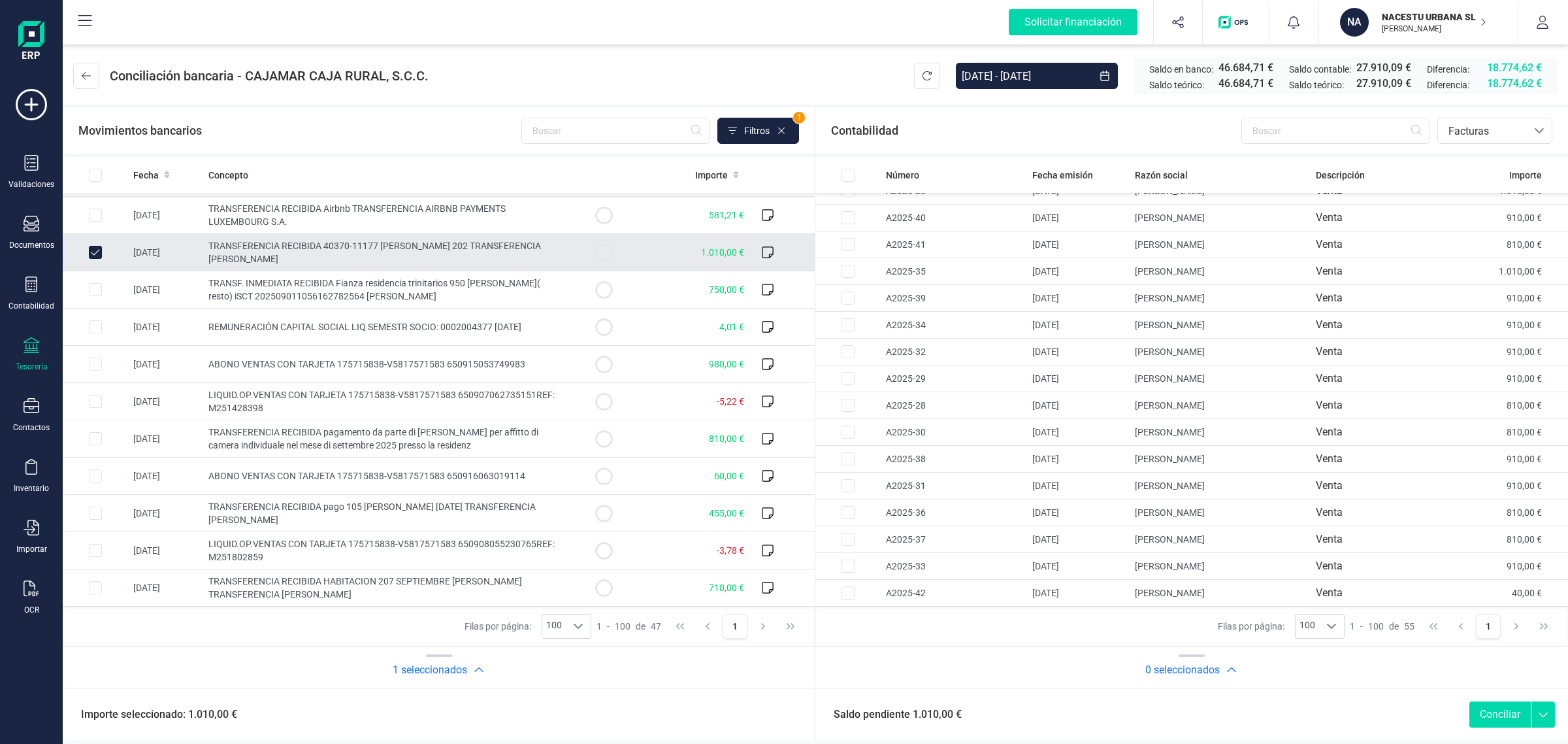
checkbox input "true"
click at [1177, 351] on td "JULIA WEBER" at bounding box center [1221, 348] width 181 height 27
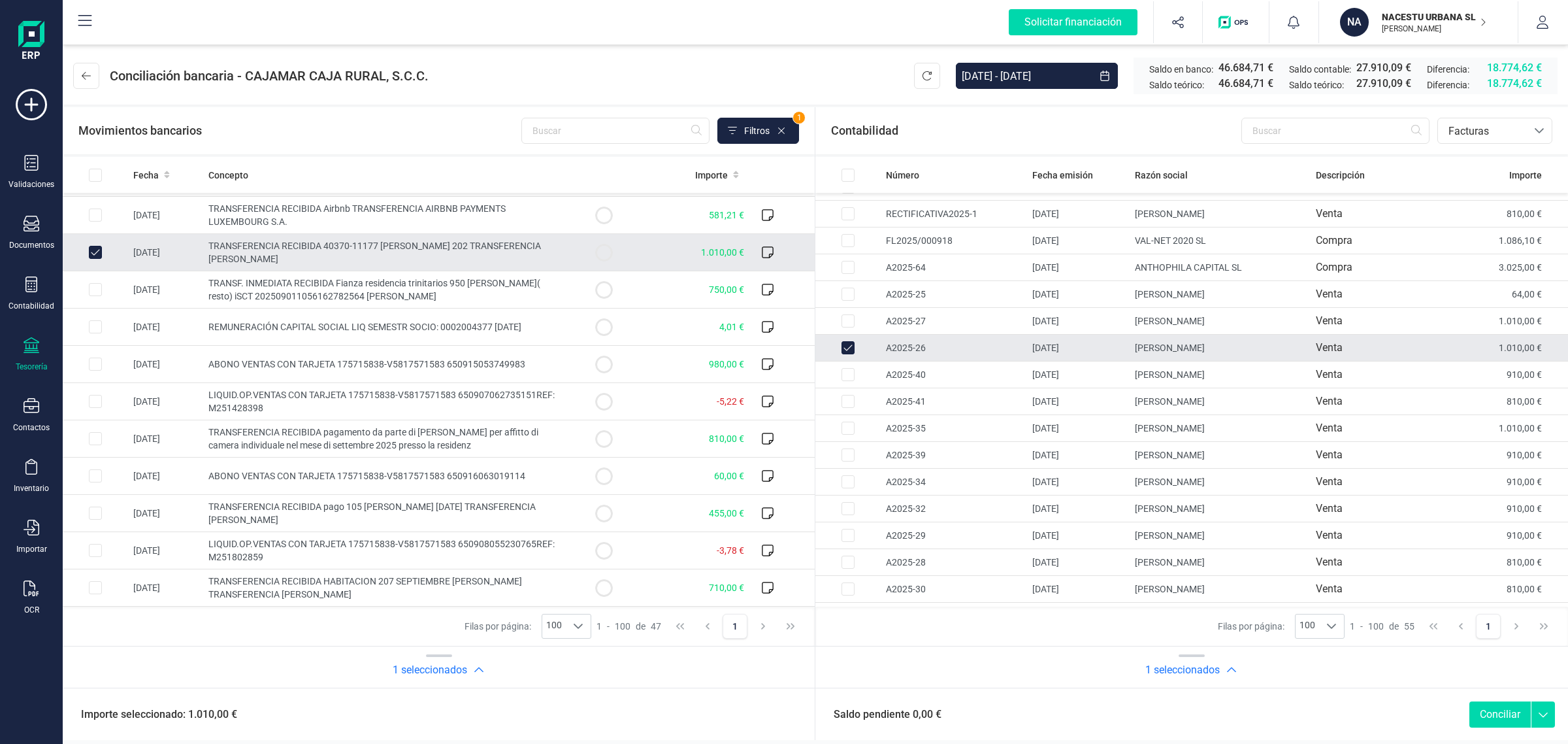
checkbox input "true"
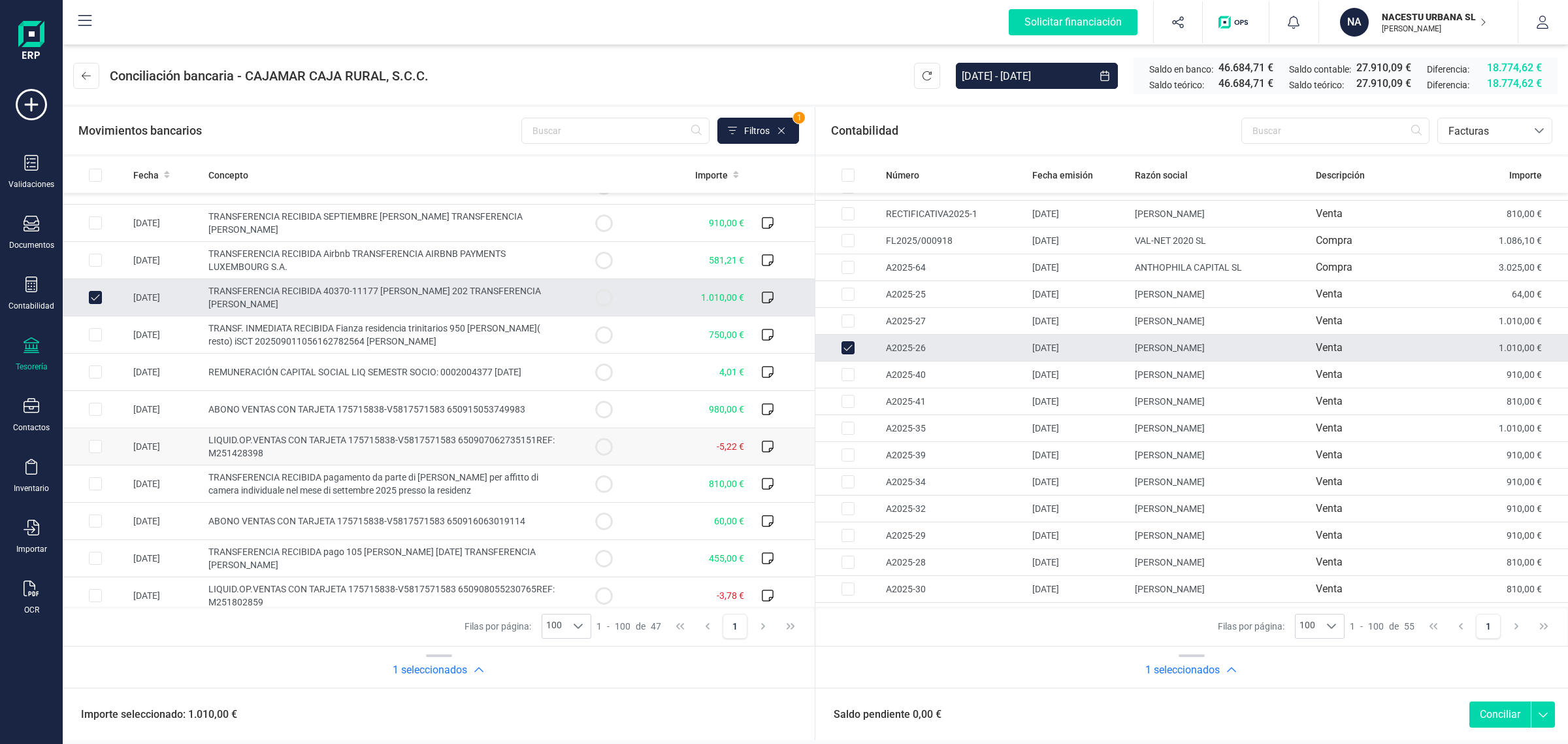
scroll to position [1099, 0]
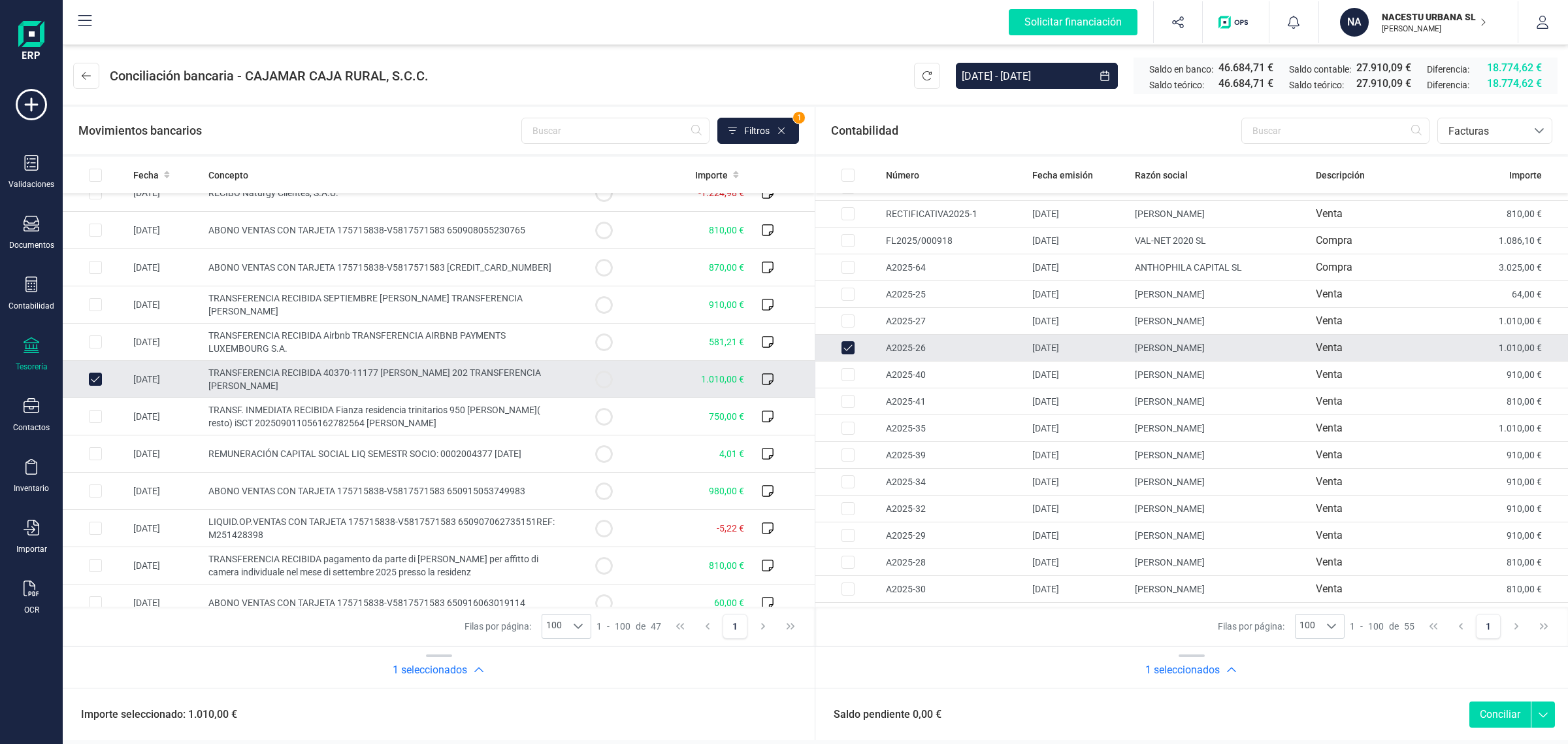
click at [1507, 713] on button "Conciliar" at bounding box center [1500, 714] width 61 height 26
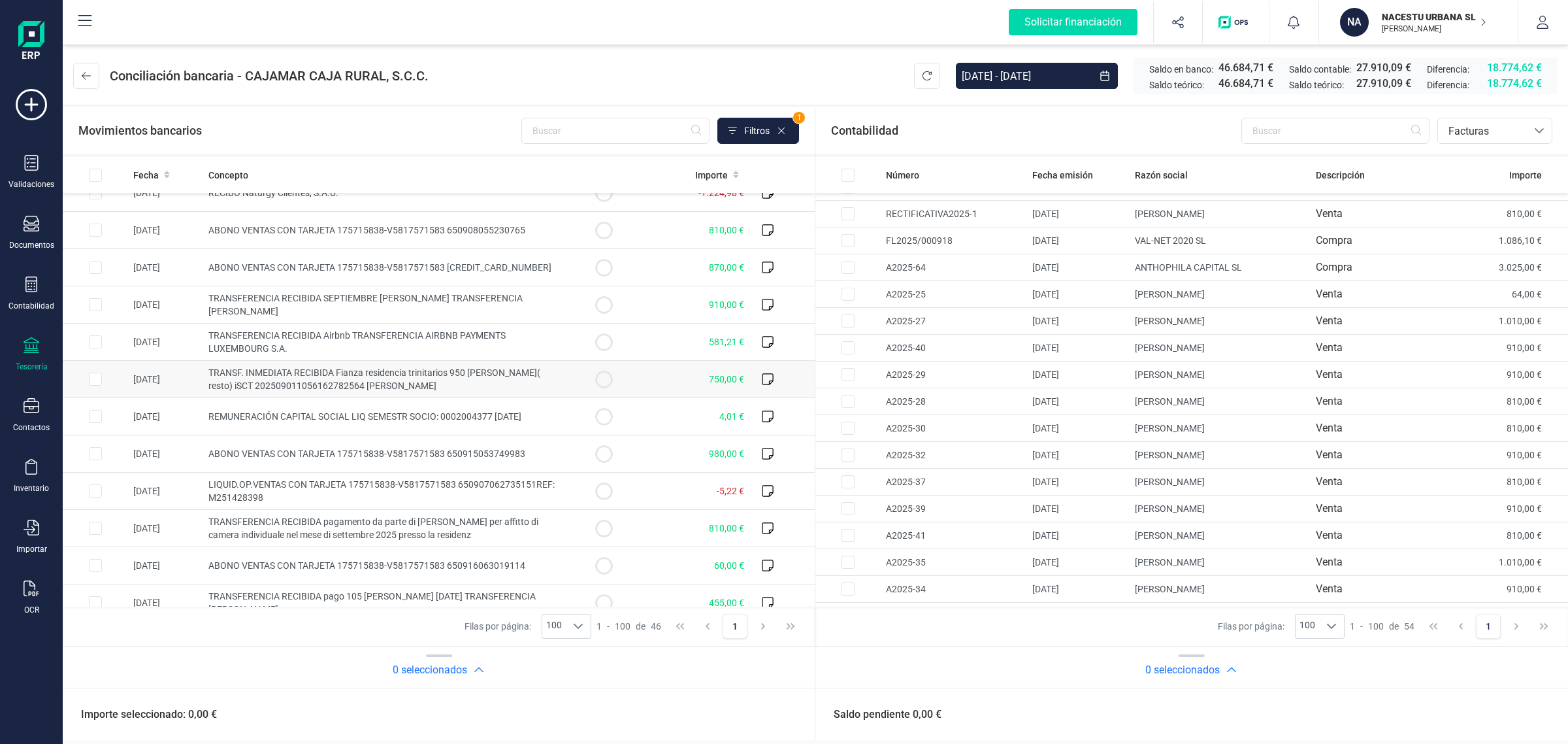
click at [576, 381] on td at bounding box center [604, 380] width 65 height 37
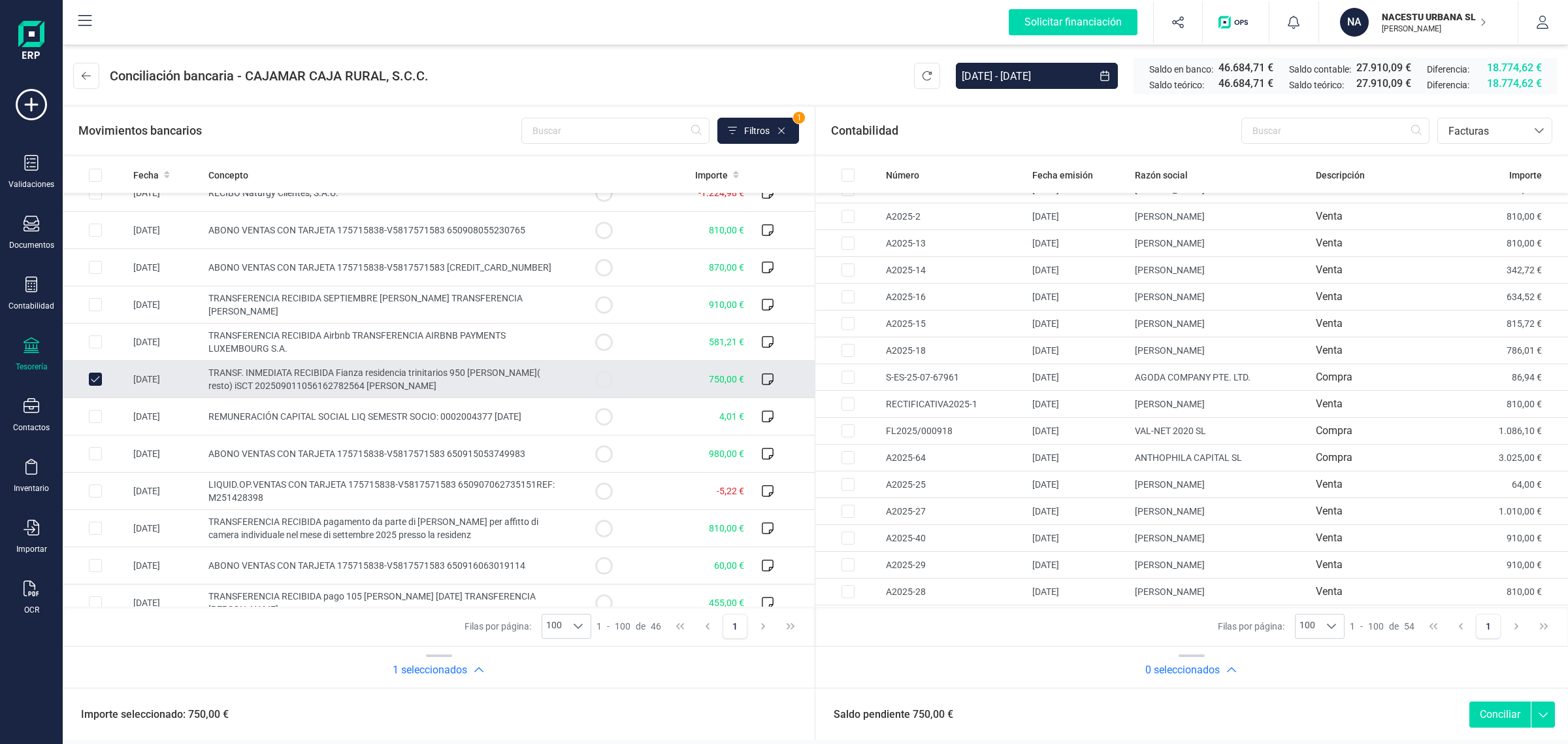
scroll to position [1040, 0]
click at [90, 384] on input "Row Unselected 4ac1a68c-9ef0-4386-beac-b8044767e11d" at bounding box center [95, 378] width 13 height 13
checkbox input "false"
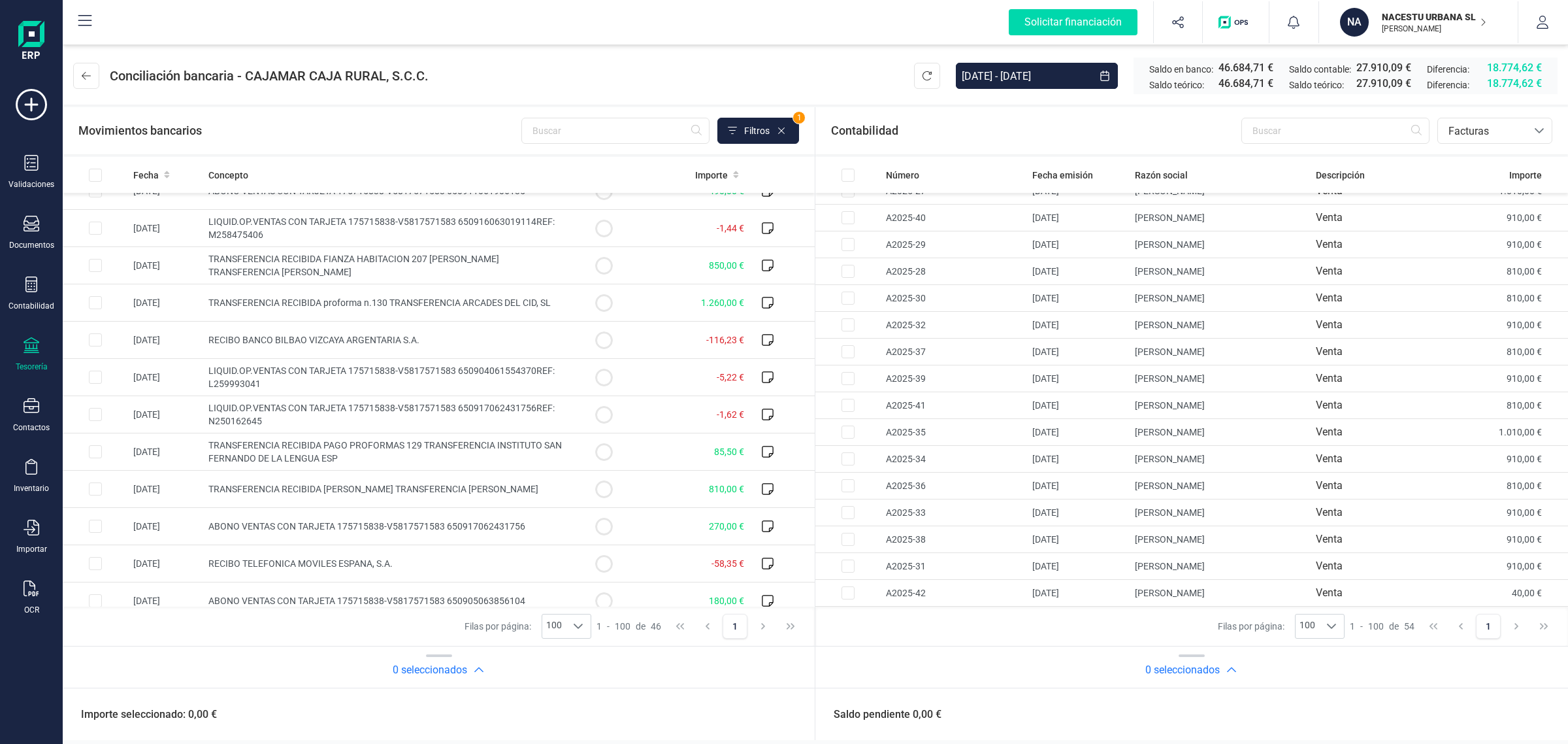
scroll to position [0, 0]
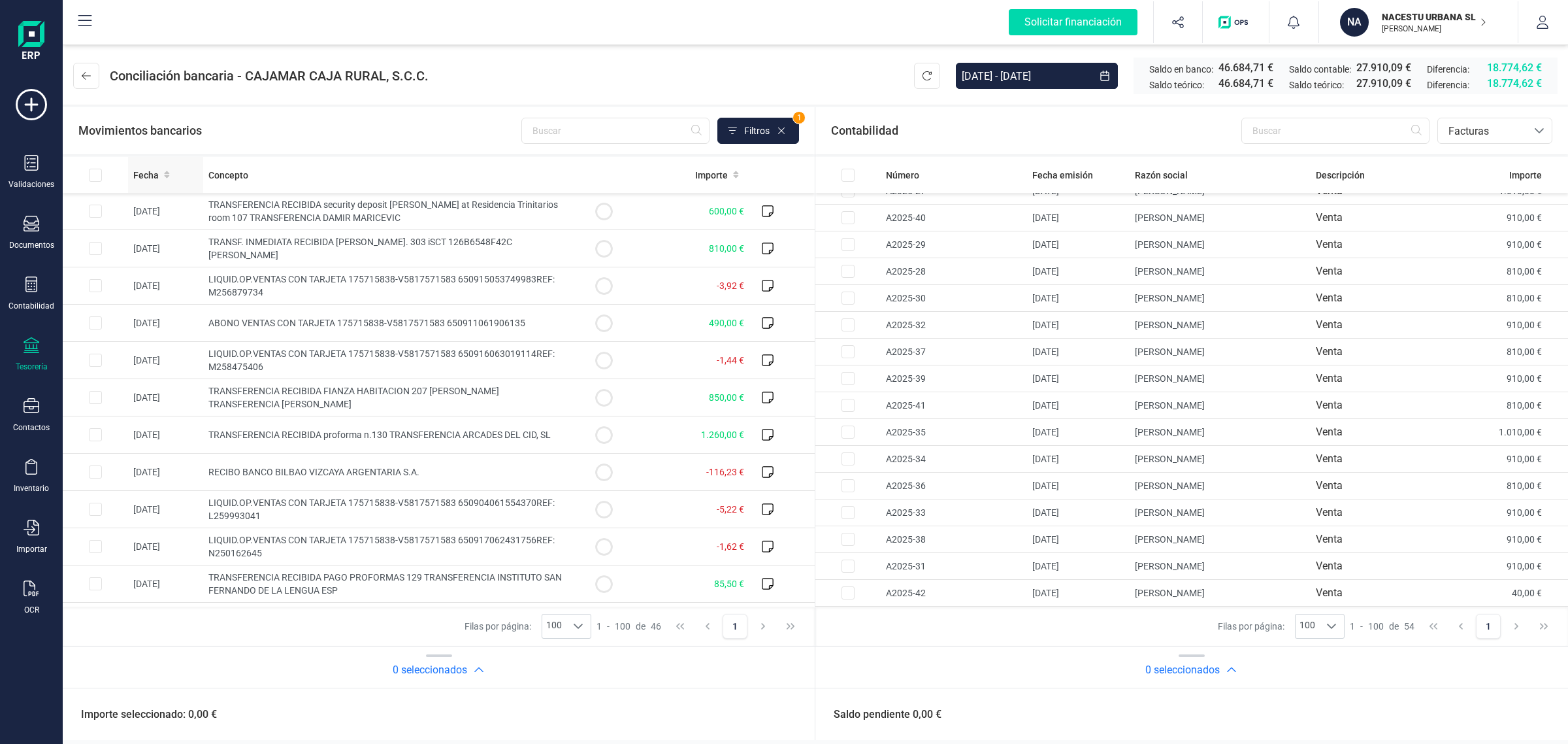
click at [167, 172] on icon at bounding box center [166, 175] width 5 height 7
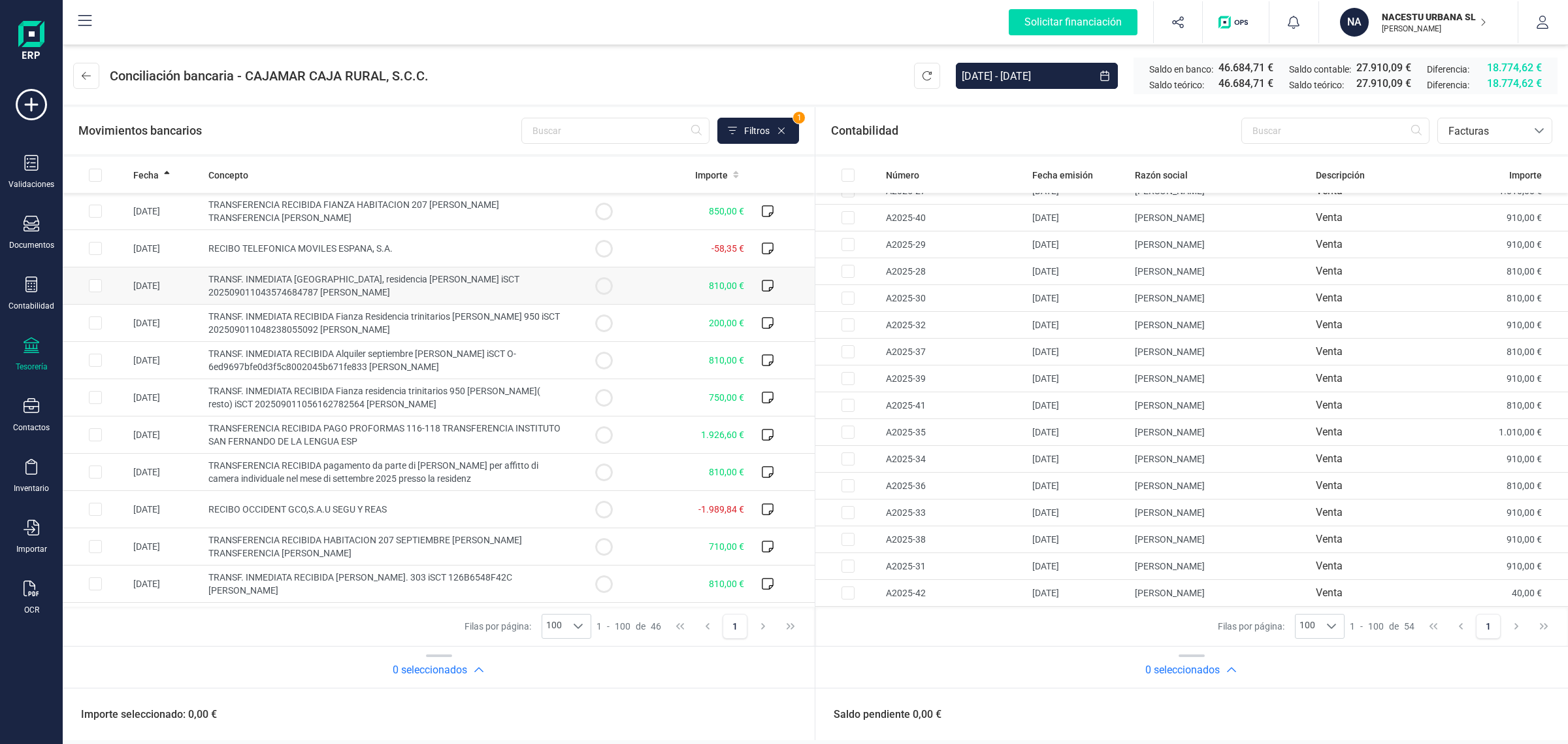
click at [613, 288] on td at bounding box center [604, 286] width 65 height 37
checkbox input "true"
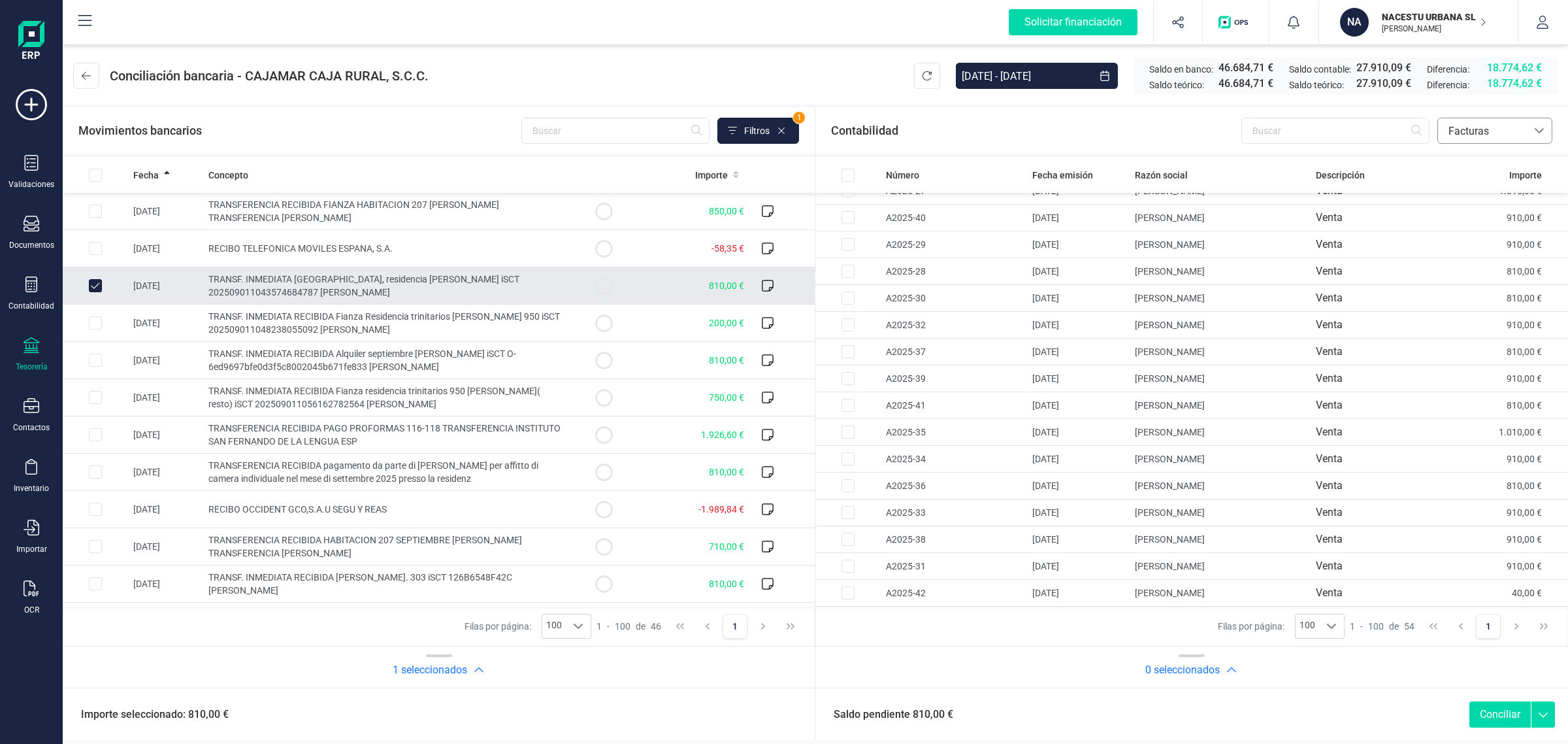
click at [1507, 133] on span "Facturas" at bounding box center [1482, 131] width 79 height 16
click at [1485, 162] on span "Contabilidad" at bounding box center [1477, 162] width 59 height 16
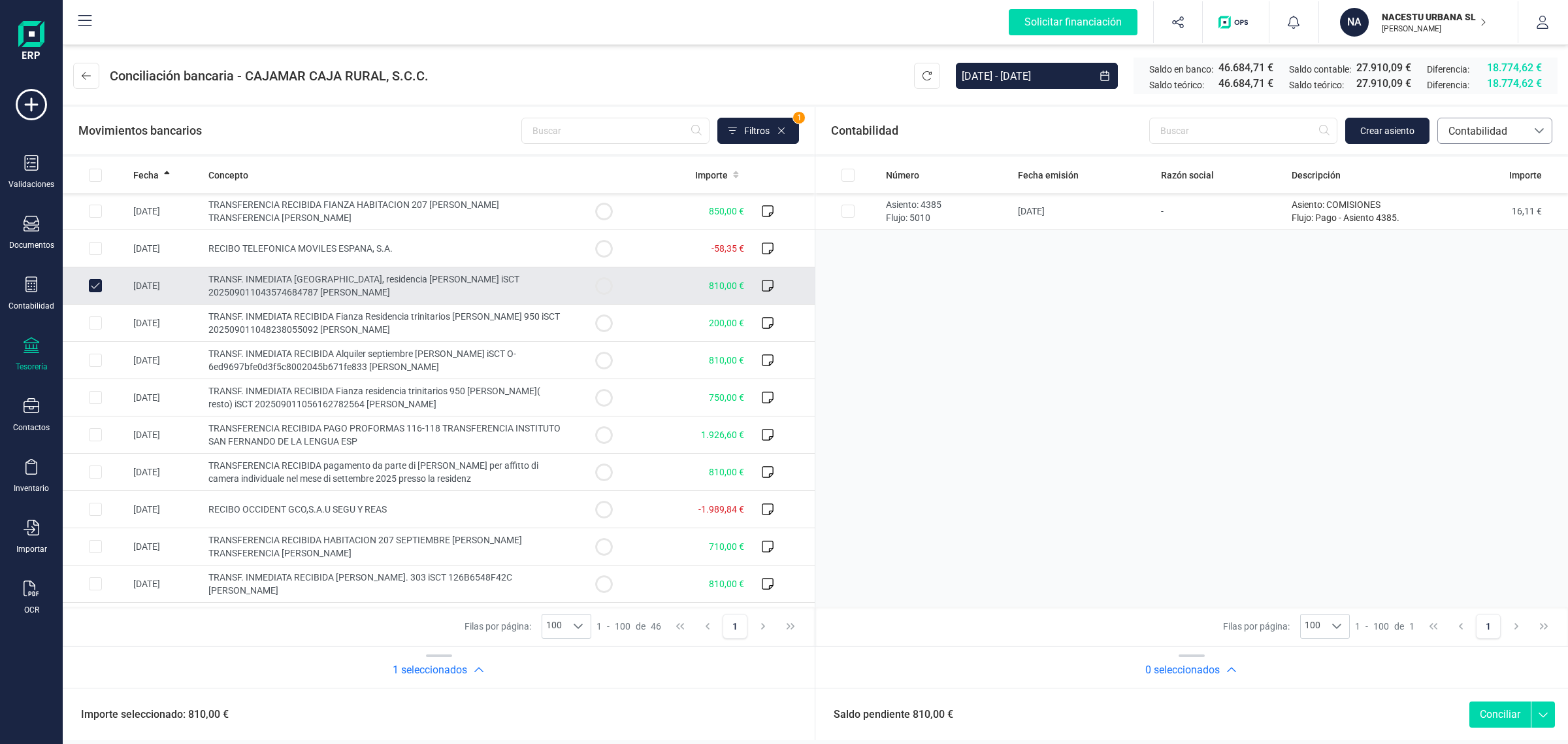
click at [1488, 129] on span "Contabilidad" at bounding box center [1482, 131] width 79 height 16
click at [1400, 119] on button "Crear asiento" at bounding box center [1387, 130] width 85 height 26
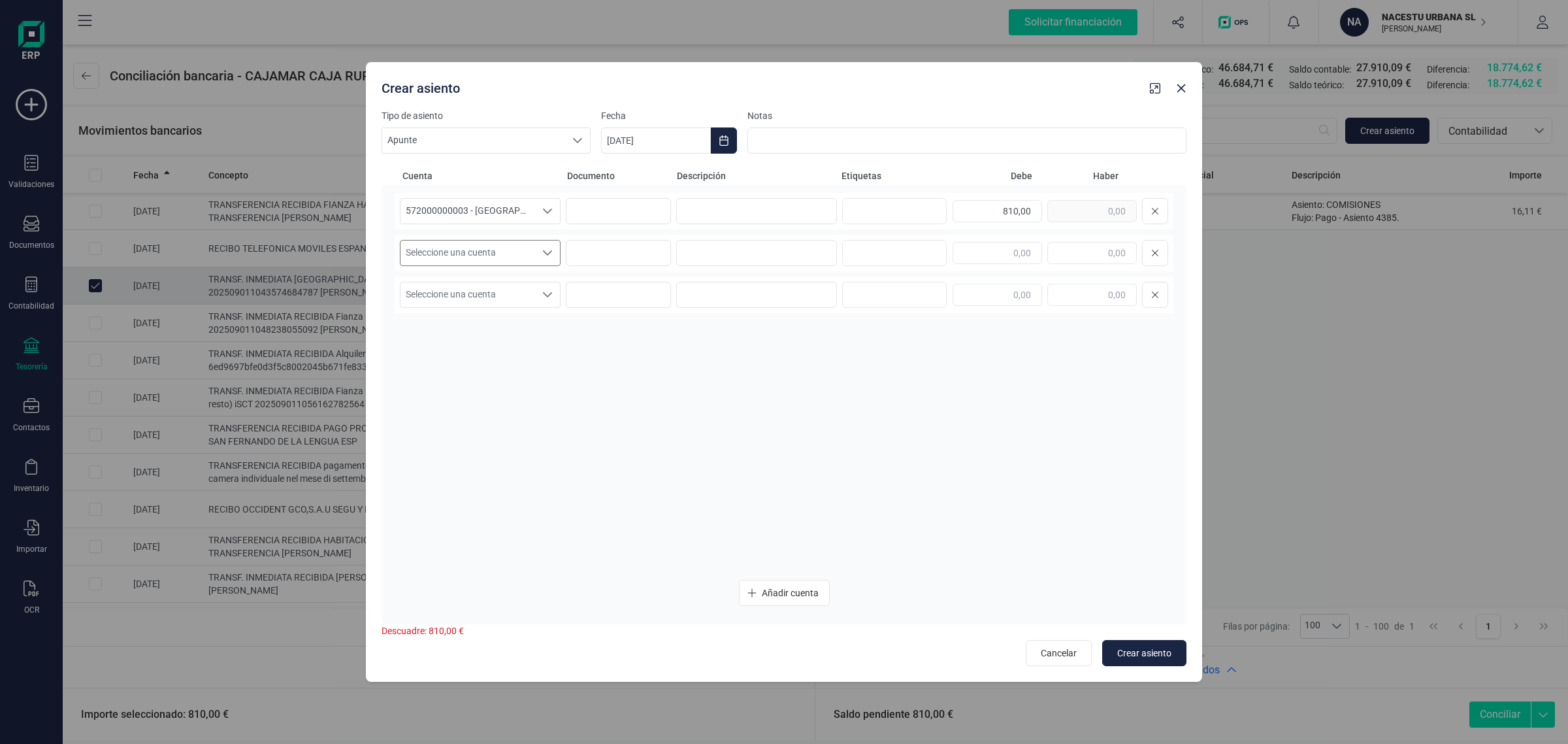
click at [505, 249] on span "Seleccione una cuenta" at bounding box center [468, 252] width 135 height 25
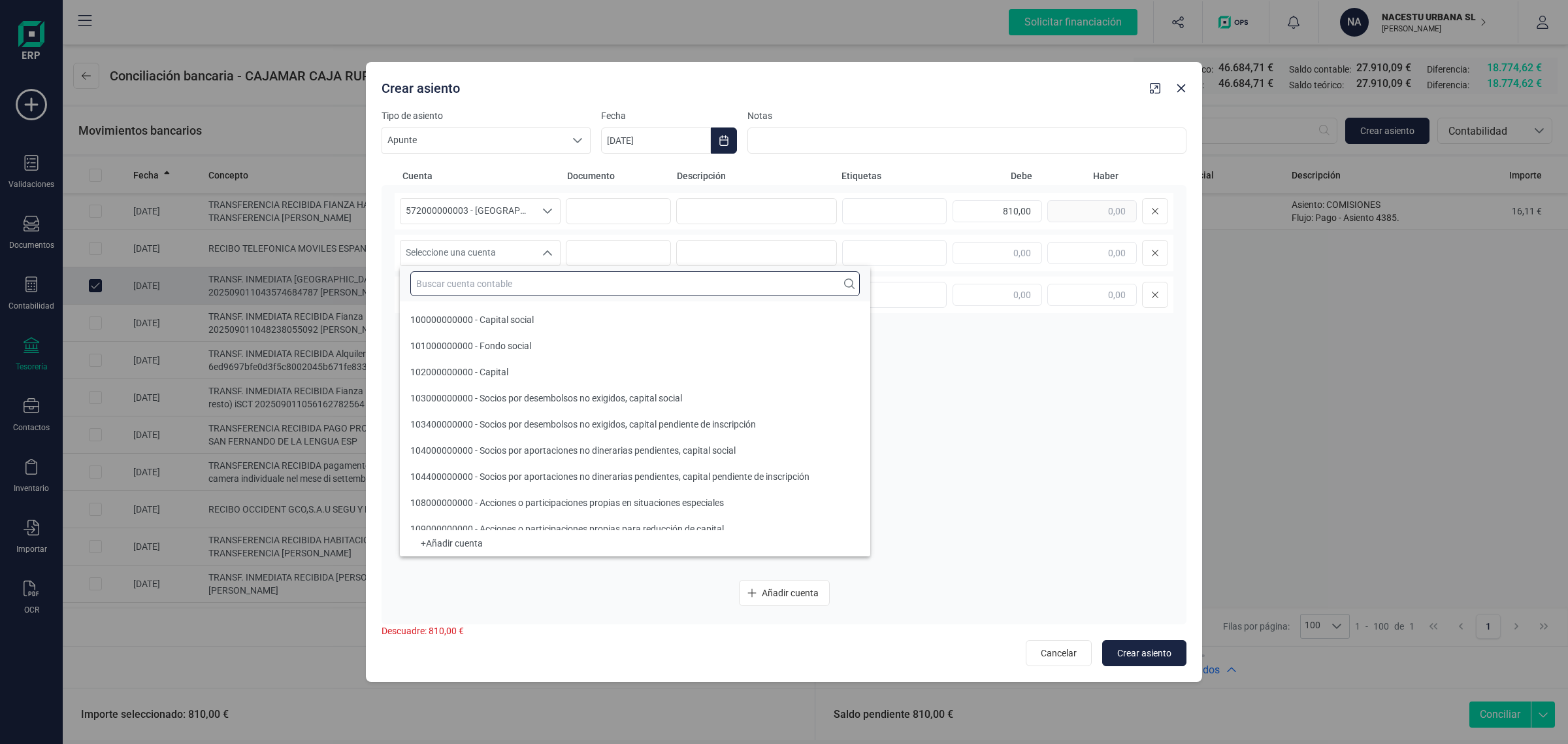
click at [449, 279] on input "text" at bounding box center [635, 283] width 449 height 25
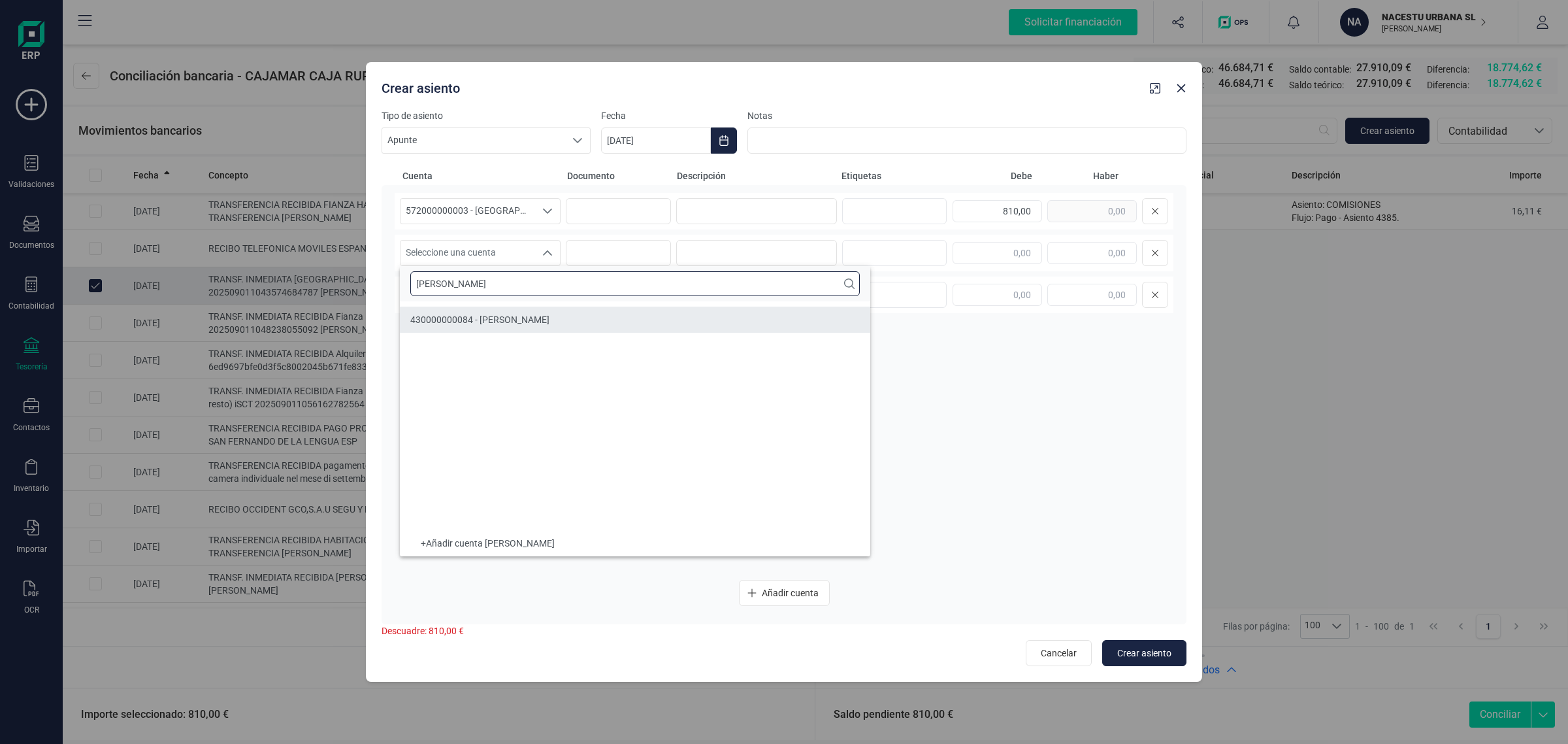
type input "elia"
click at [485, 315] on span "430000000084 - ELIA MULET" at bounding box center [480, 320] width 139 height 10
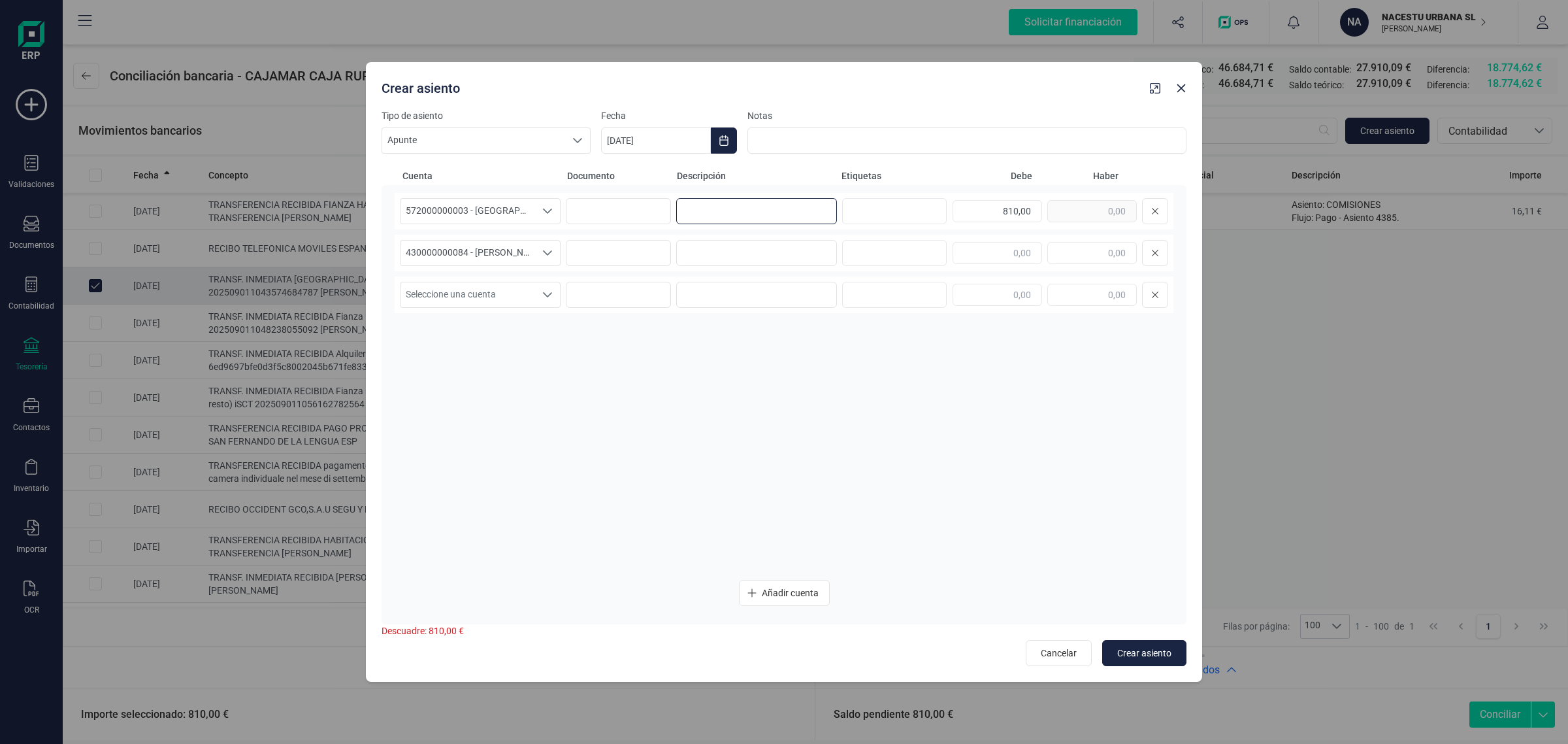
click at [724, 208] on input at bounding box center [756, 211] width 161 height 26
type input "p"
drag, startPoint x: 771, startPoint y: 214, endPoint x: 622, endPoint y: 231, distance: 150.0
click at [622, 231] on div "572000000003 - CAJAMAR -1579 572000000003 - CAJAMAR -1579 CUOTA SEPTIEMBRE 810,…" at bounding box center [784, 381] width 779 height 377
type input "CUOTA SEPTIEMBRE"
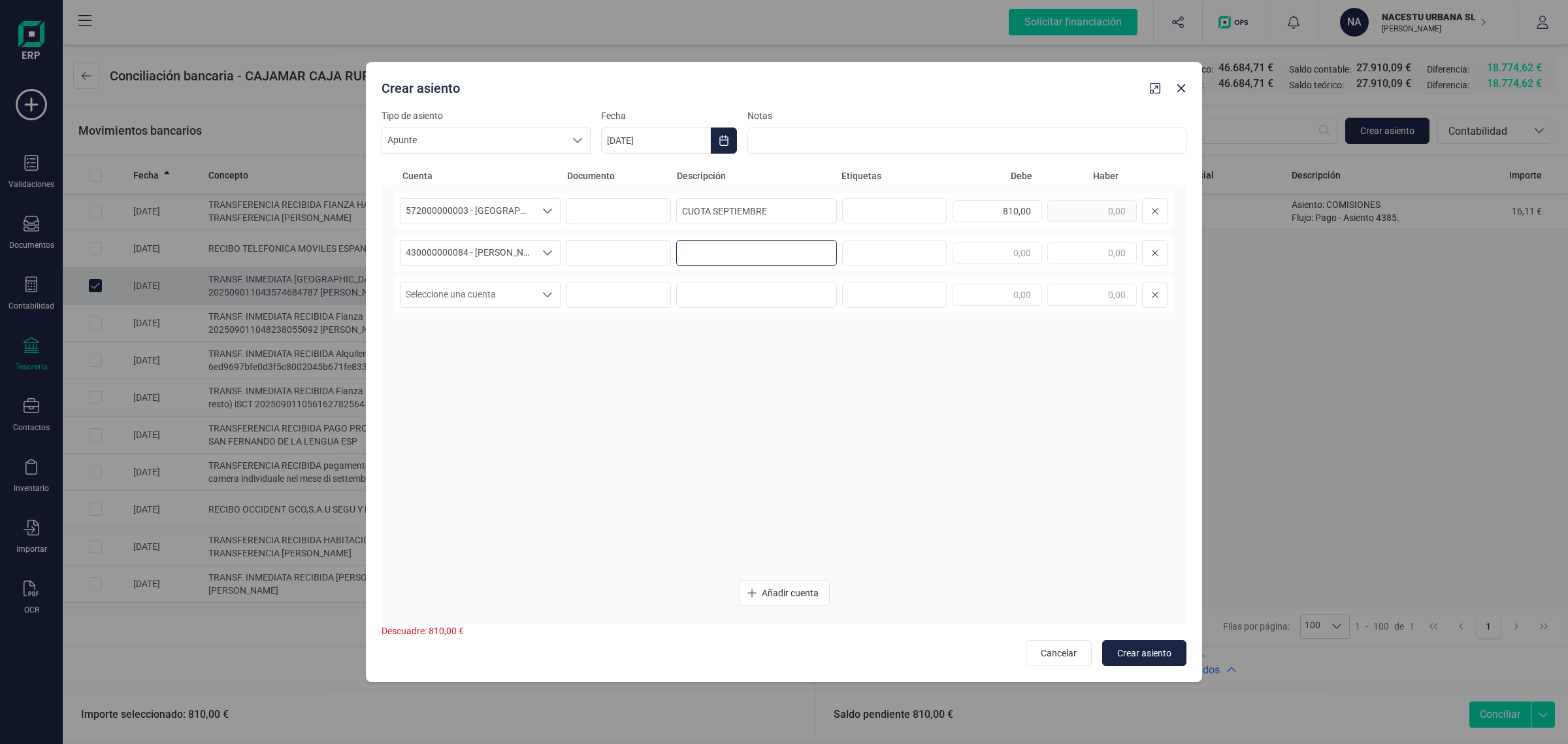
click at [788, 250] on input at bounding box center [756, 252] width 161 height 26
paste input "CUOTA SEPTIEMBRE"
type input "CUOTA SEPTIEMBRE"
click at [1084, 210] on div "810,00" at bounding box center [1060, 211] width 216 height 26
click at [1090, 242] on input "text" at bounding box center [1093, 253] width 90 height 22
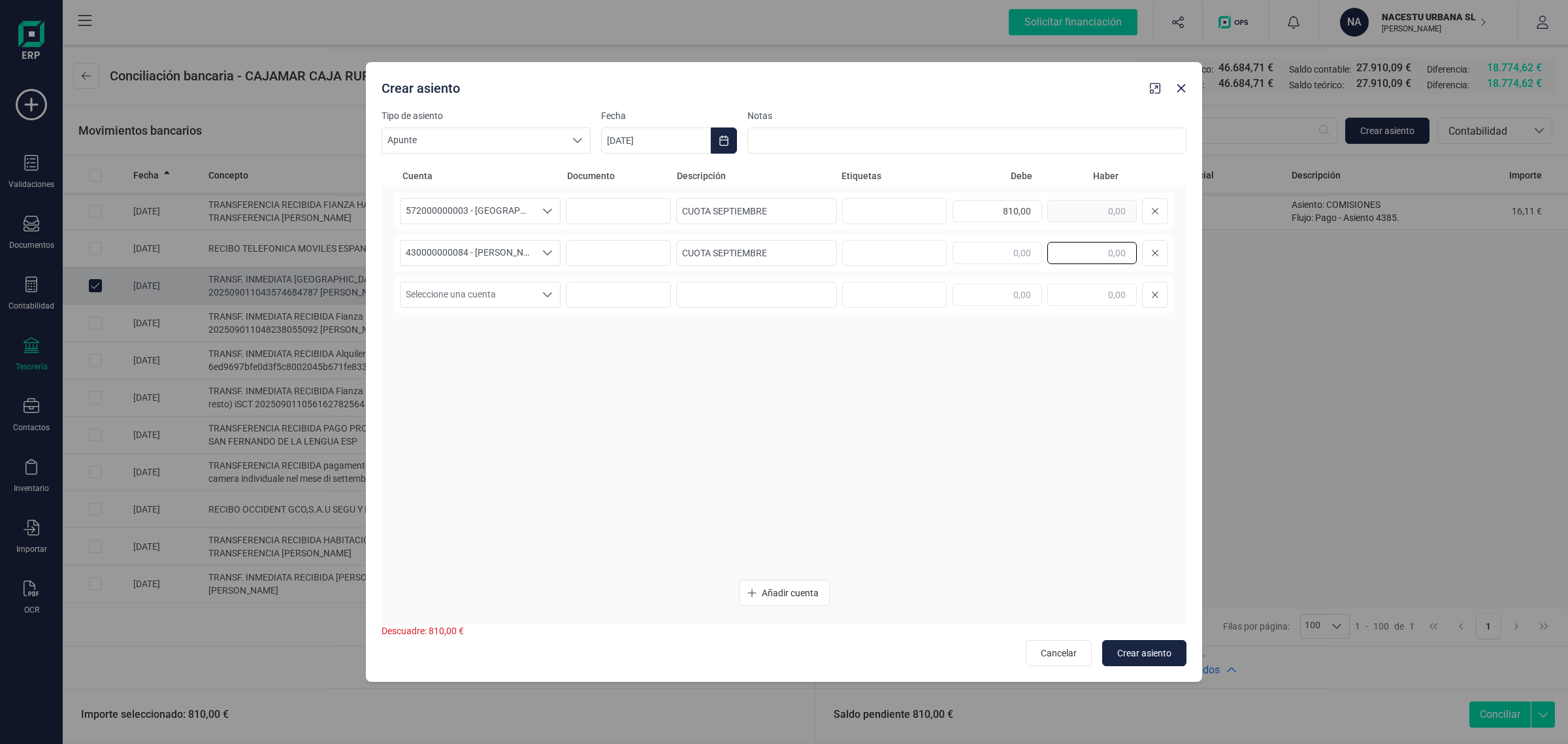
paste input "810,00"
type input "810,00"
click at [720, 138] on icon "Choose Date" at bounding box center [724, 141] width 10 height 10
click at [642, 254] on span "1" at bounding box center [638, 256] width 26 height 26
type input "[DATE]"
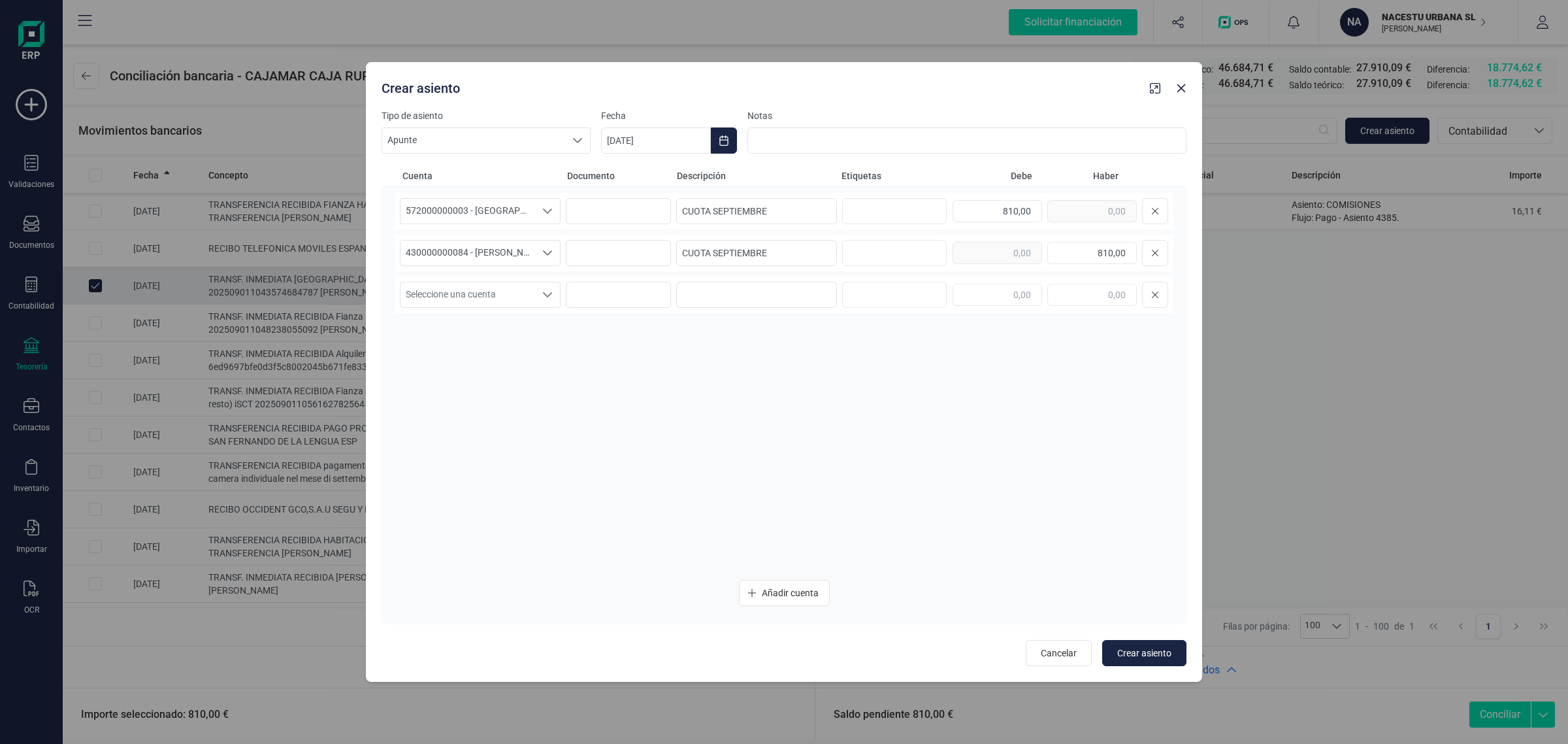
click at [607, 374] on div "572000000003 - CAJAMAR -1579 572000000003 - CAJAMAR -1579 CUOTA SEPTIEMBRE 810,…" at bounding box center [784, 381] width 779 height 377
click at [1150, 647] on span "Crear asiento" at bounding box center [1144, 653] width 54 height 13
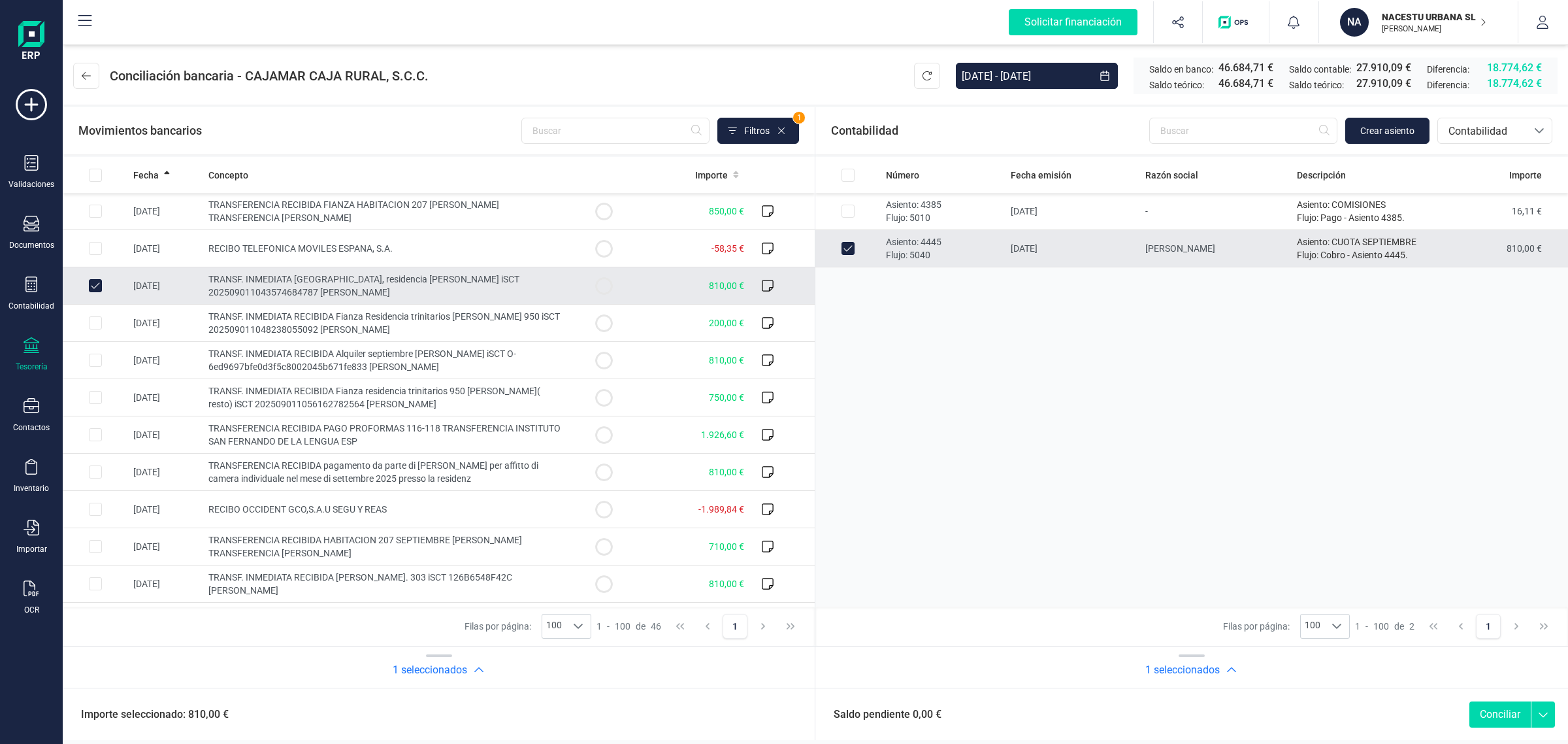
click at [1501, 713] on button "Conciliar" at bounding box center [1500, 714] width 61 height 26
checkbox input "false"
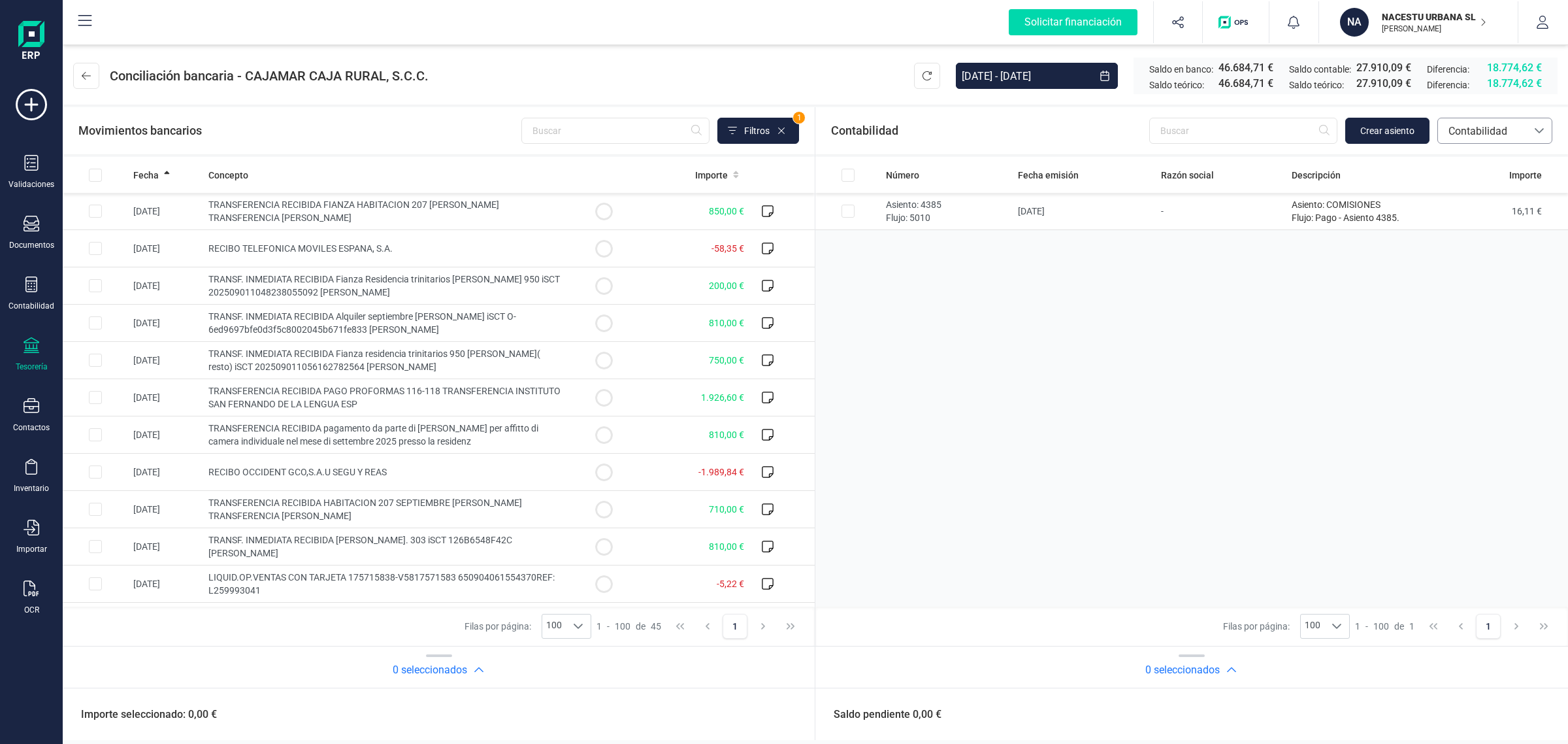
click at [1464, 135] on span "Contabilidad" at bounding box center [1482, 131] width 79 height 16
click at [1468, 226] on span "Facturas" at bounding box center [1468, 220] width 40 height 16
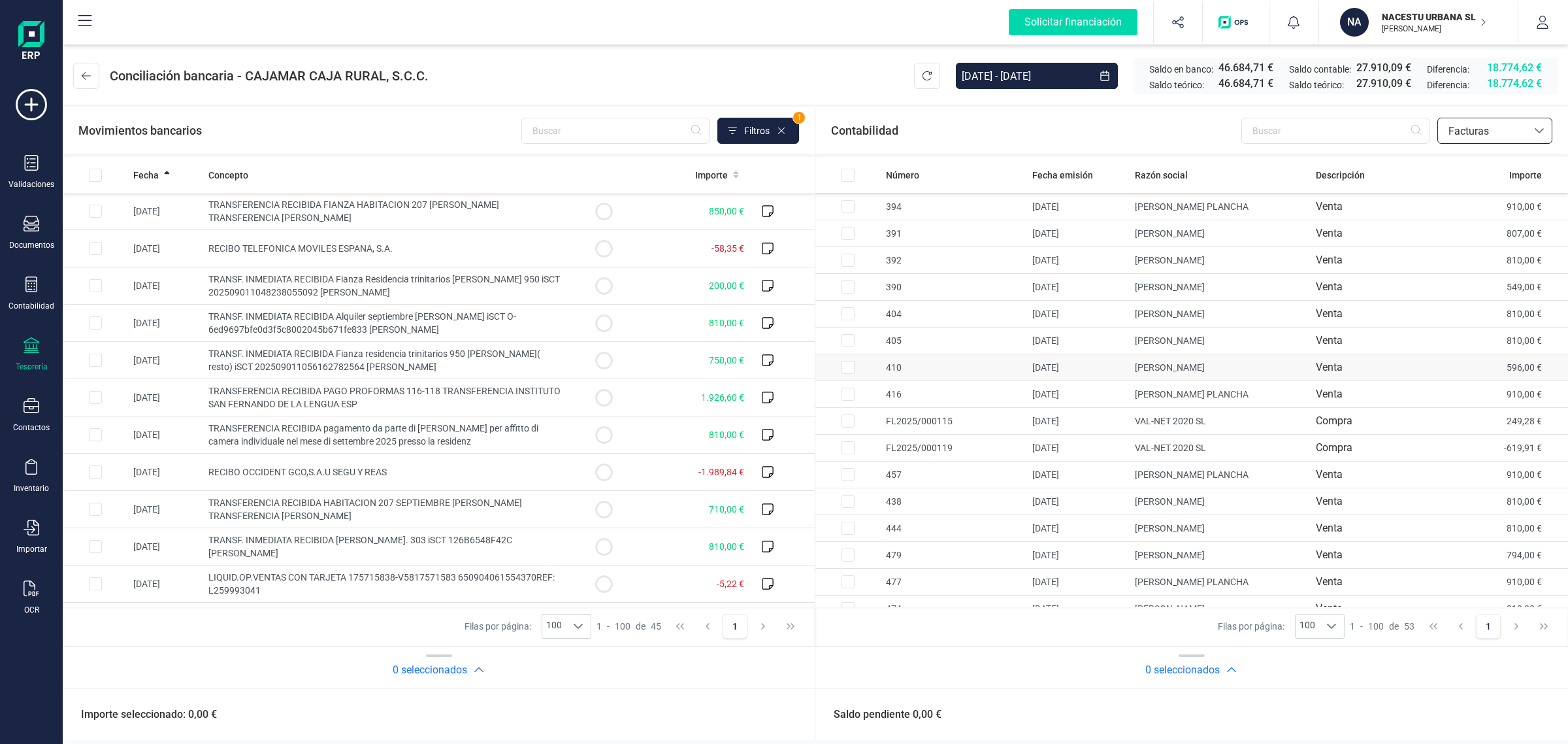
scroll to position [82, 0]
click at [1271, 125] on input "text" at bounding box center [1335, 130] width 188 height 26
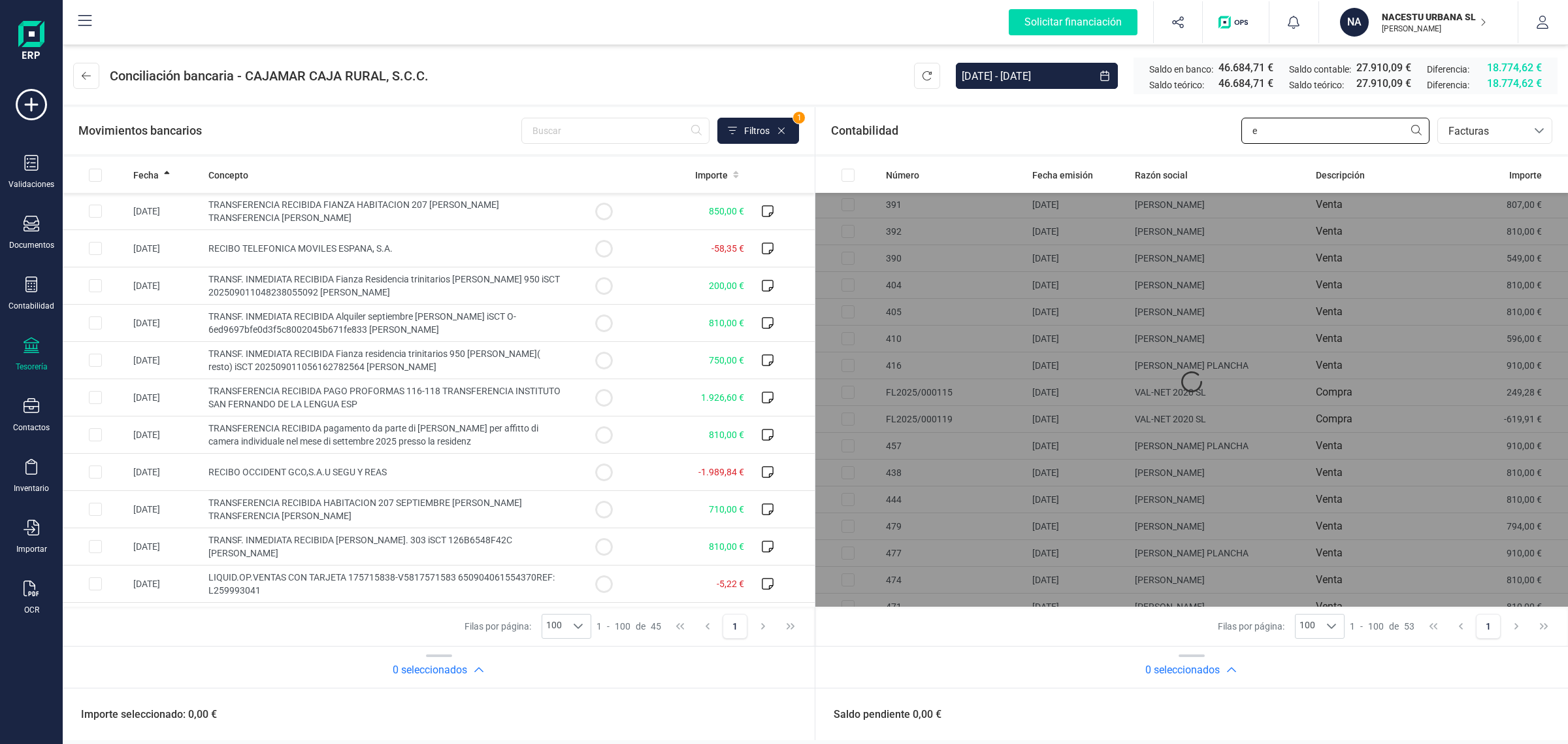
scroll to position [0, 0]
type input "e"
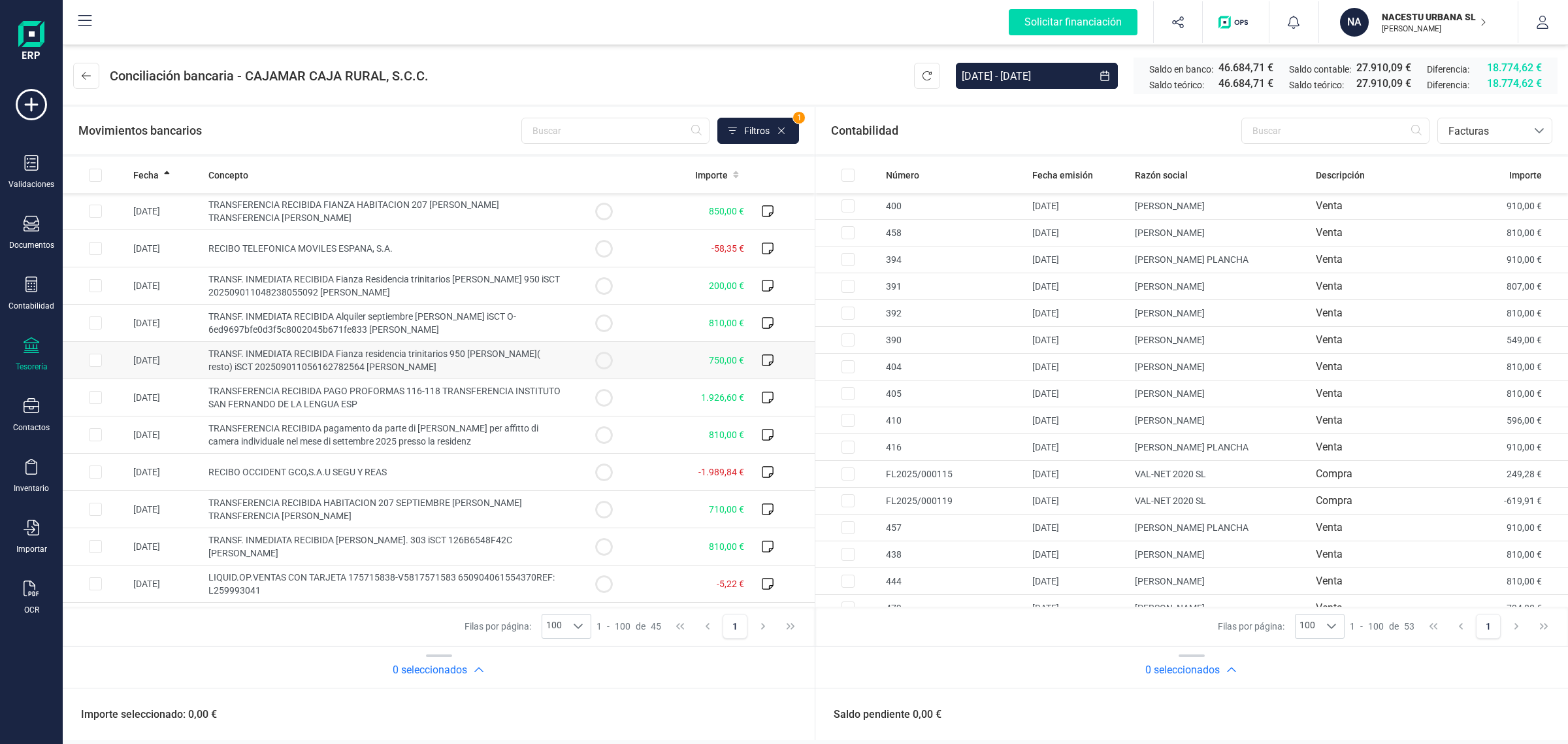
click at [125, 365] on td at bounding box center [95, 360] width 65 height 37
checkbox input "true"
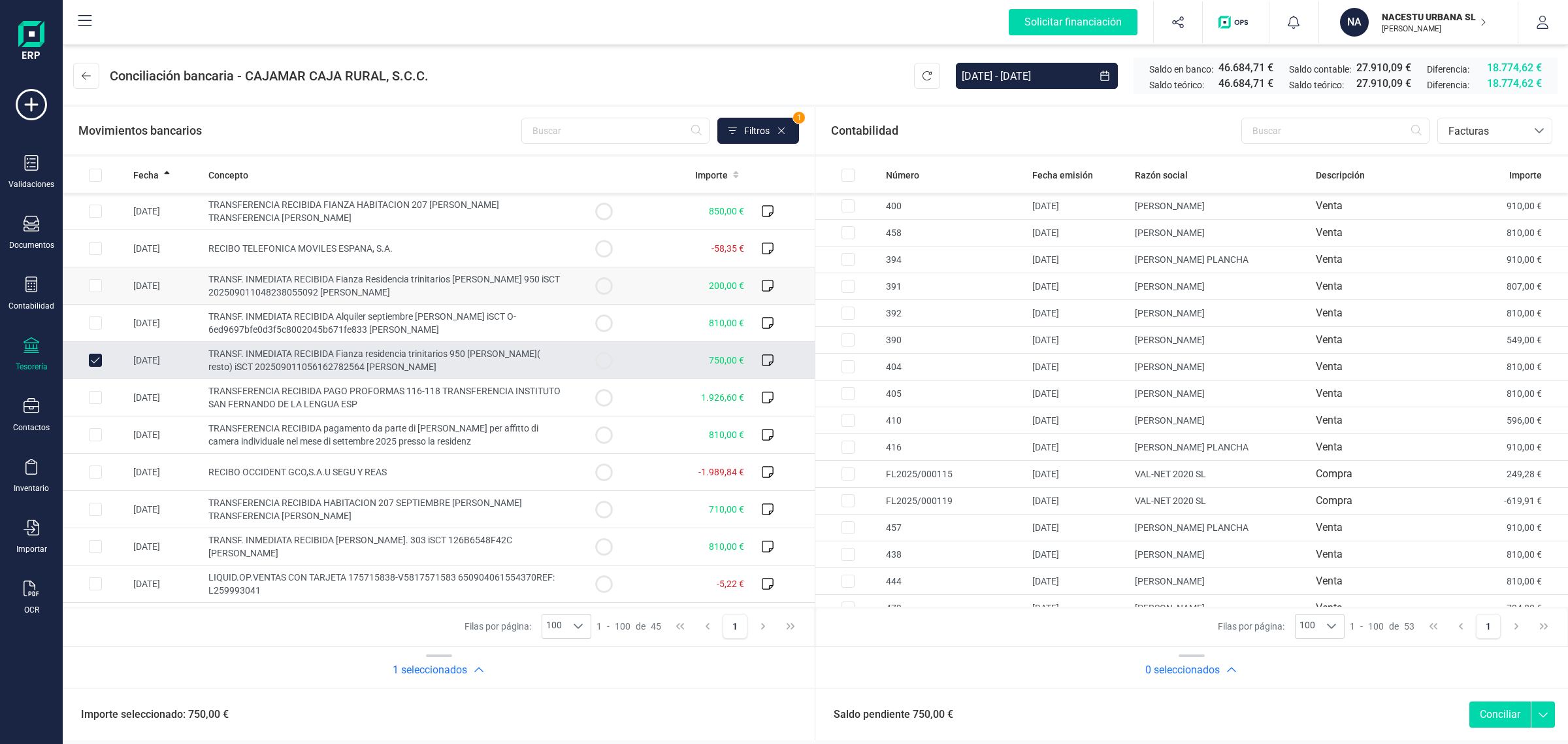
click at [94, 288] on input "Row Selected f9972d53-31a5-484f-b057-83d1676aa46e" at bounding box center [95, 285] width 13 height 13
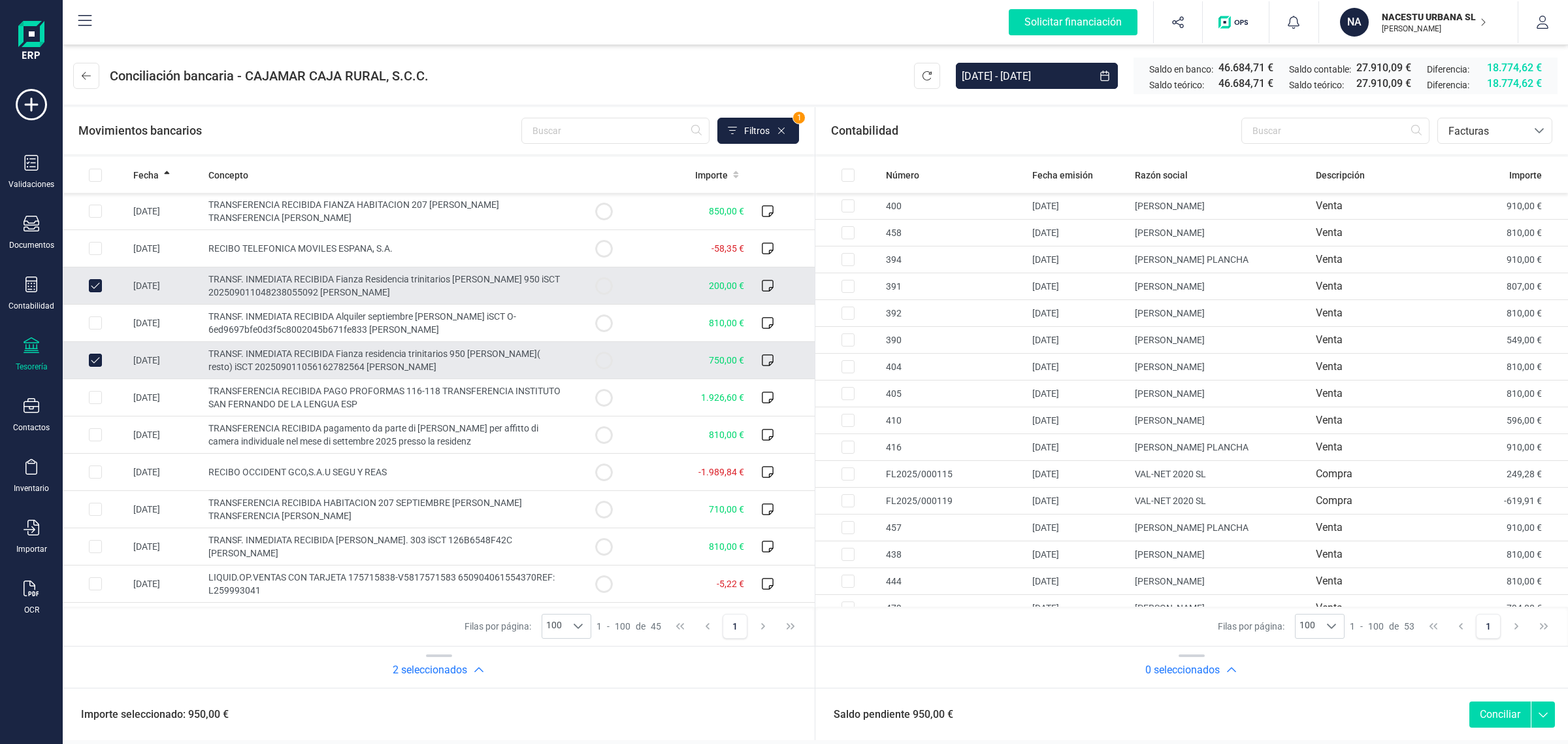
drag, startPoint x: 93, startPoint y: 283, endPoint x: 95, endPoint y: 356, distance: 73.0
click at [93, 283] on input "Row Unselected f9972d53-31a5-484f-b057-83d1676aa46e" at bounding box center [95, 285] width 13 height 13
checkbox input "false"
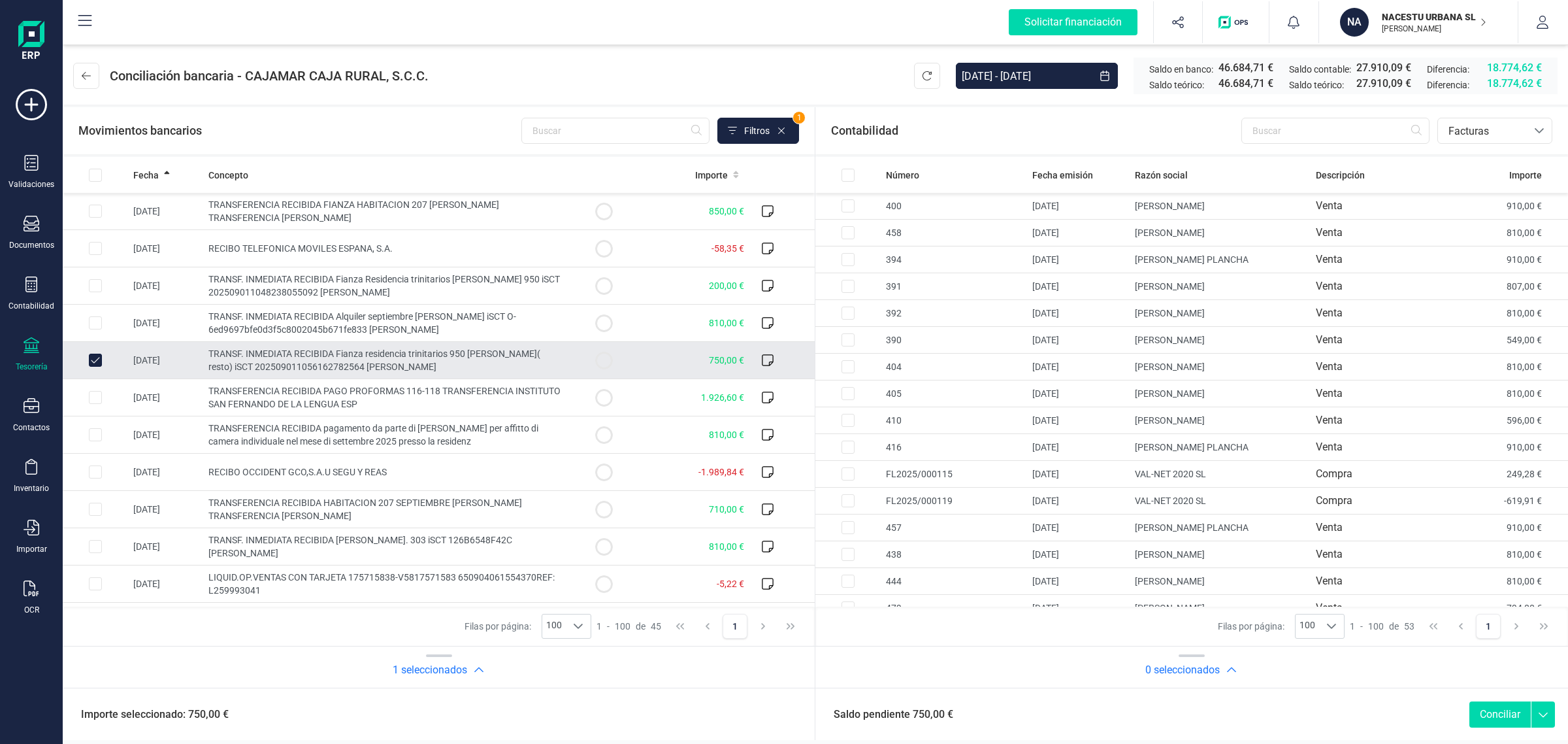
click at [95, 356] on input "Row Unselected 4ac1a68c-9ef0-4386-beac-b8044767e11d" at bounding box center [95, 360] width 13 height 13
checkbox input "false"
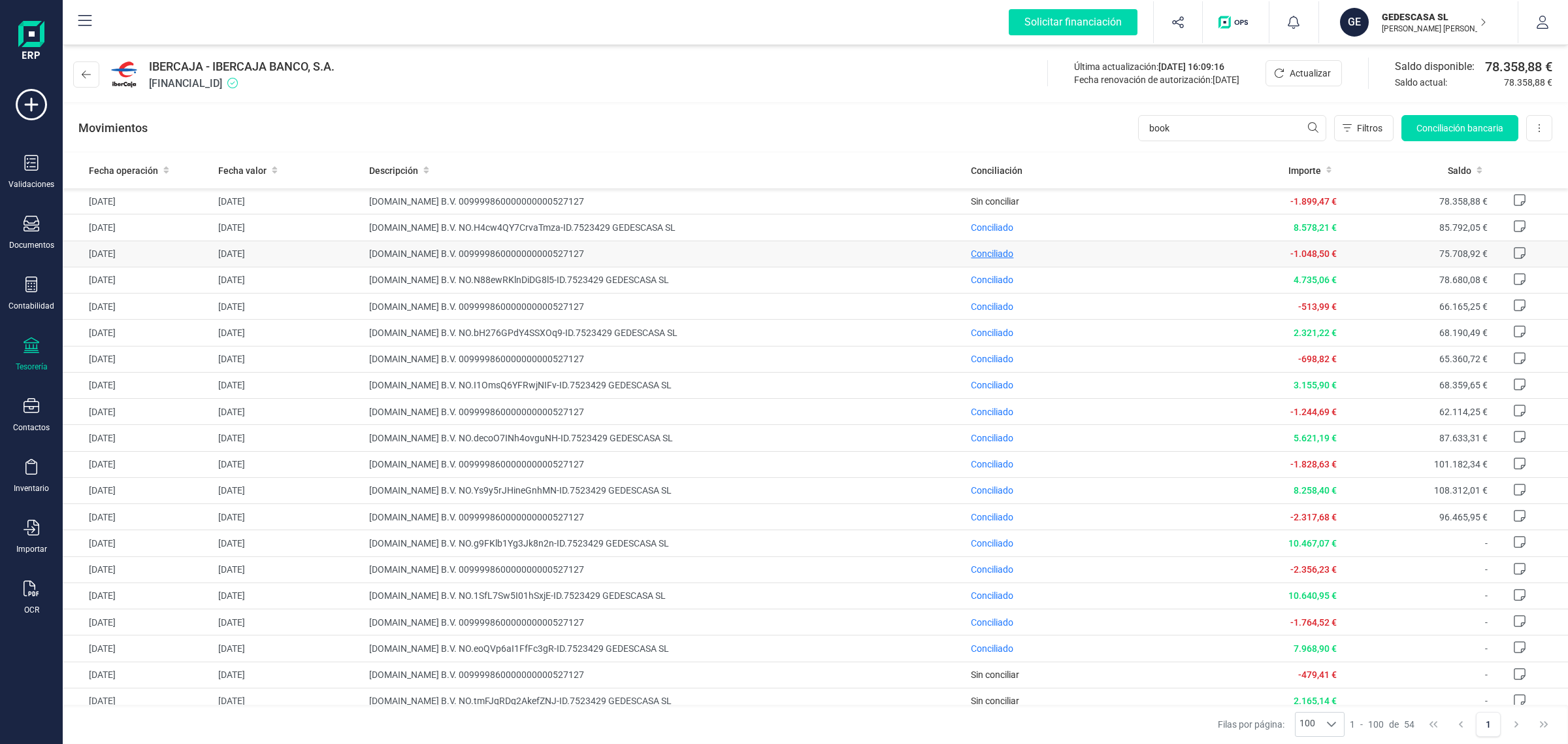
type input "book"
click at [991, 252] on span "Conciliado" at bounding box center [991, 254] width 43 height 10
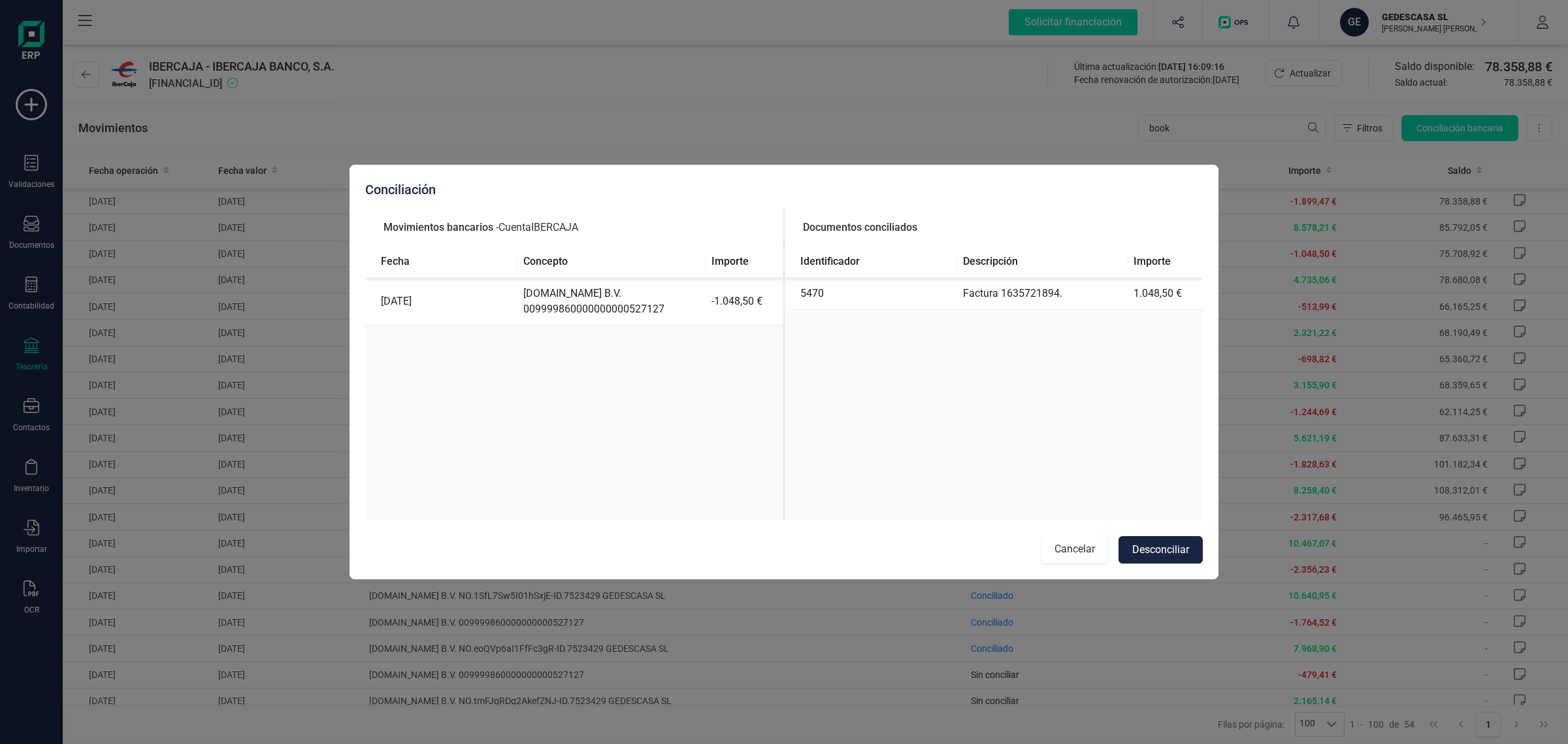
click at [1072, 551] on button "Cancelar" at bounding box center [1075, 549] width 67 height 28
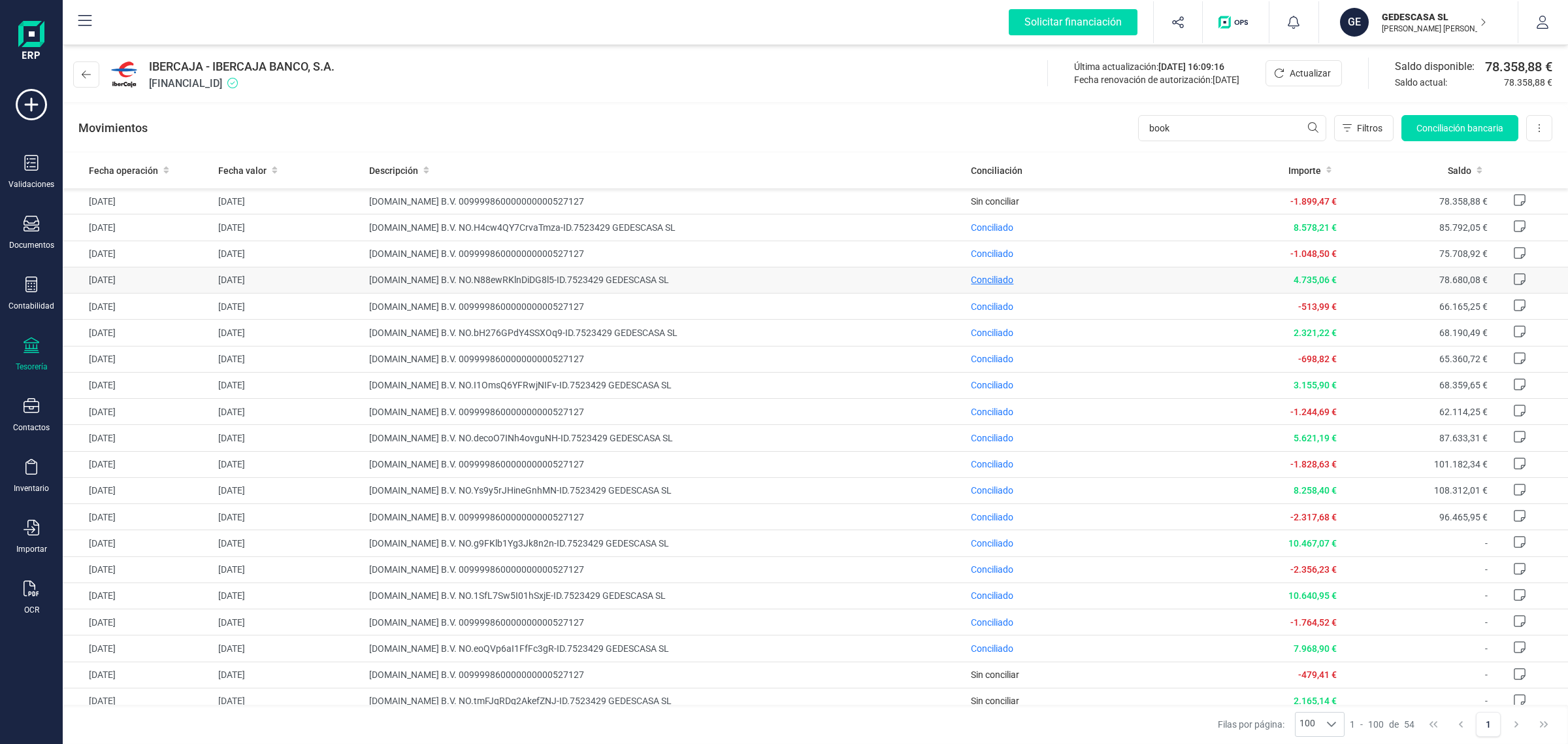
click at [974, 278] on span "Conciliado" at bounding box center [991, 279] width 43 height 10
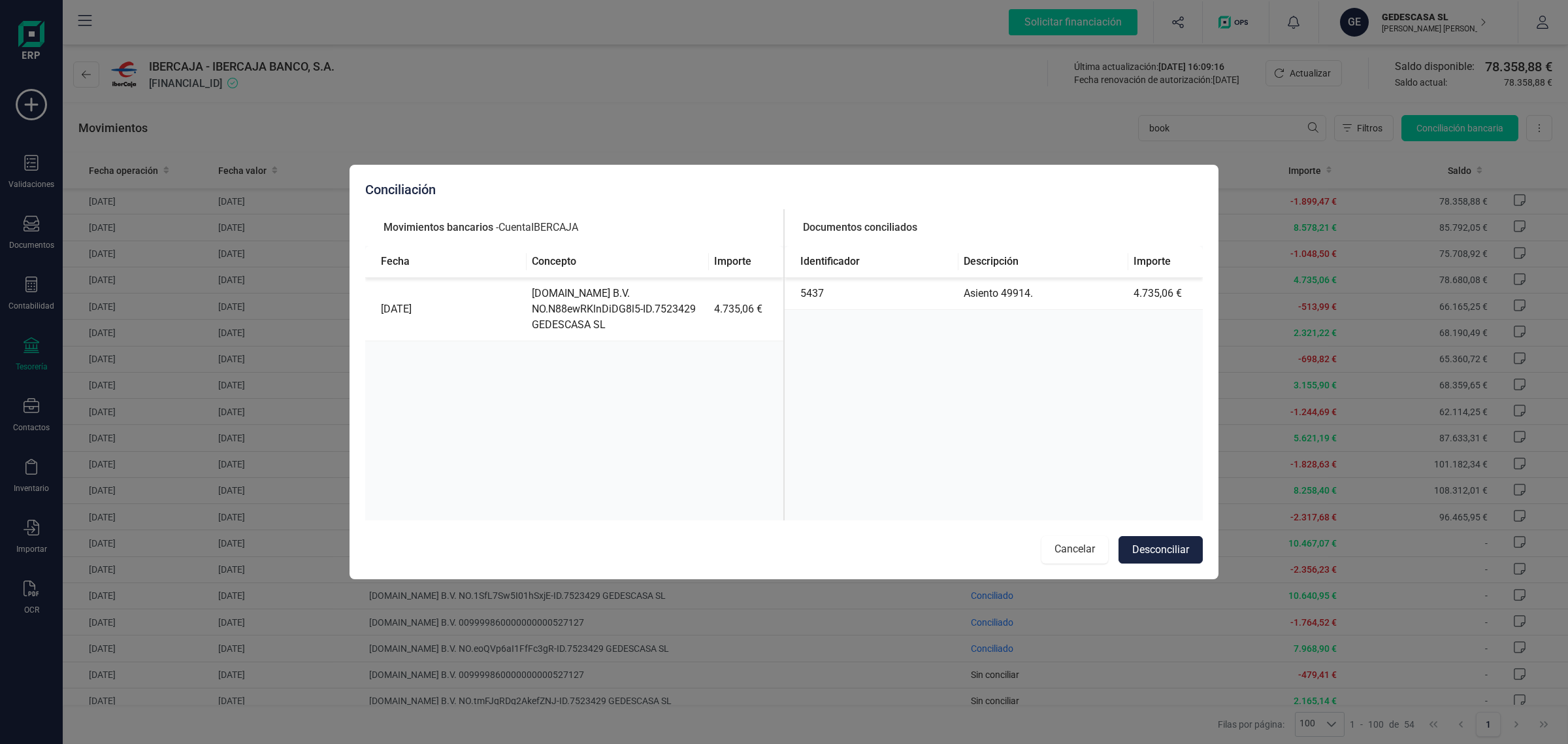
click at [1073, 552] on button "Cancelar" at bounding box center [1075, 549] width 67 height 28
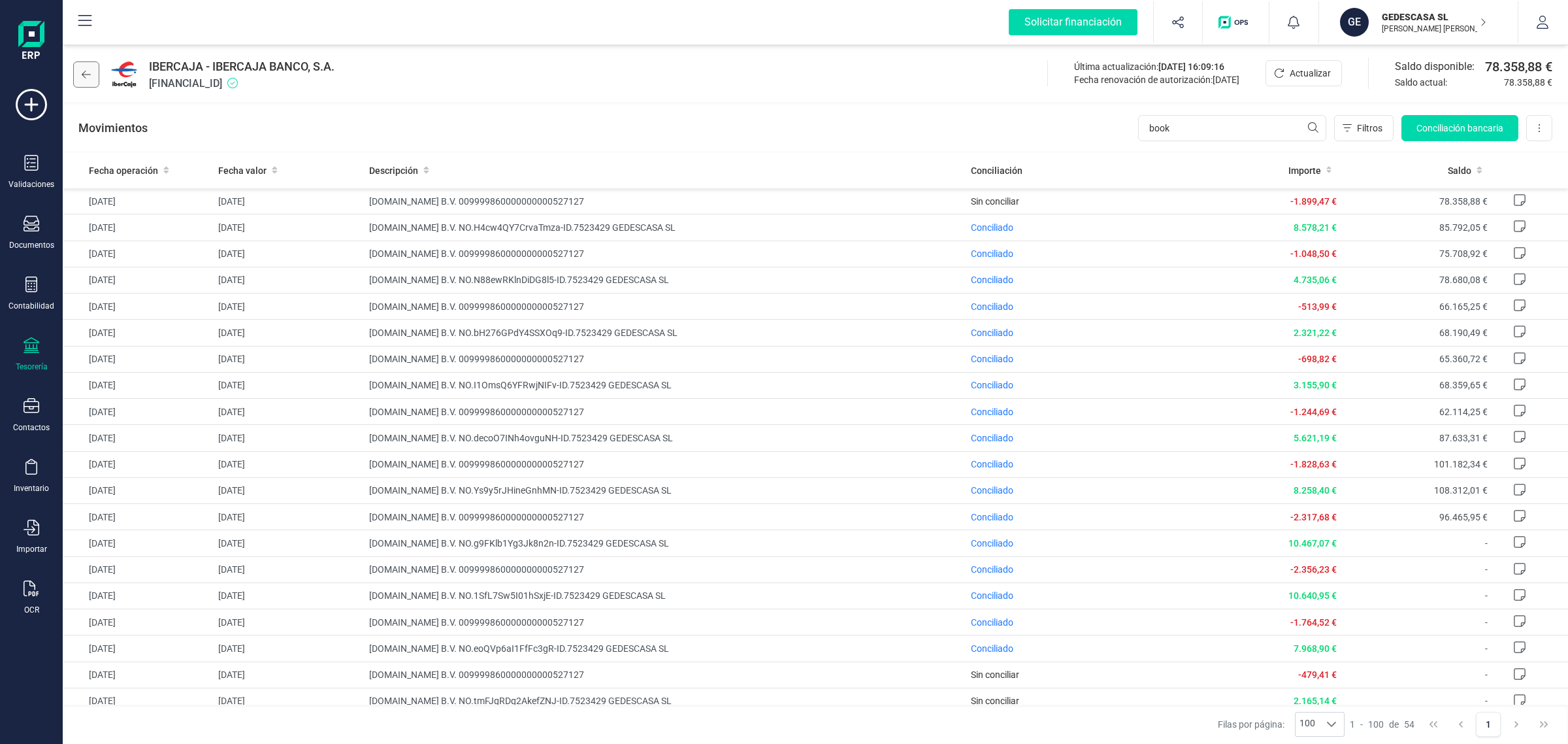
click at [90, 79] on button at bounding box center [86, 74] width 26 height 26
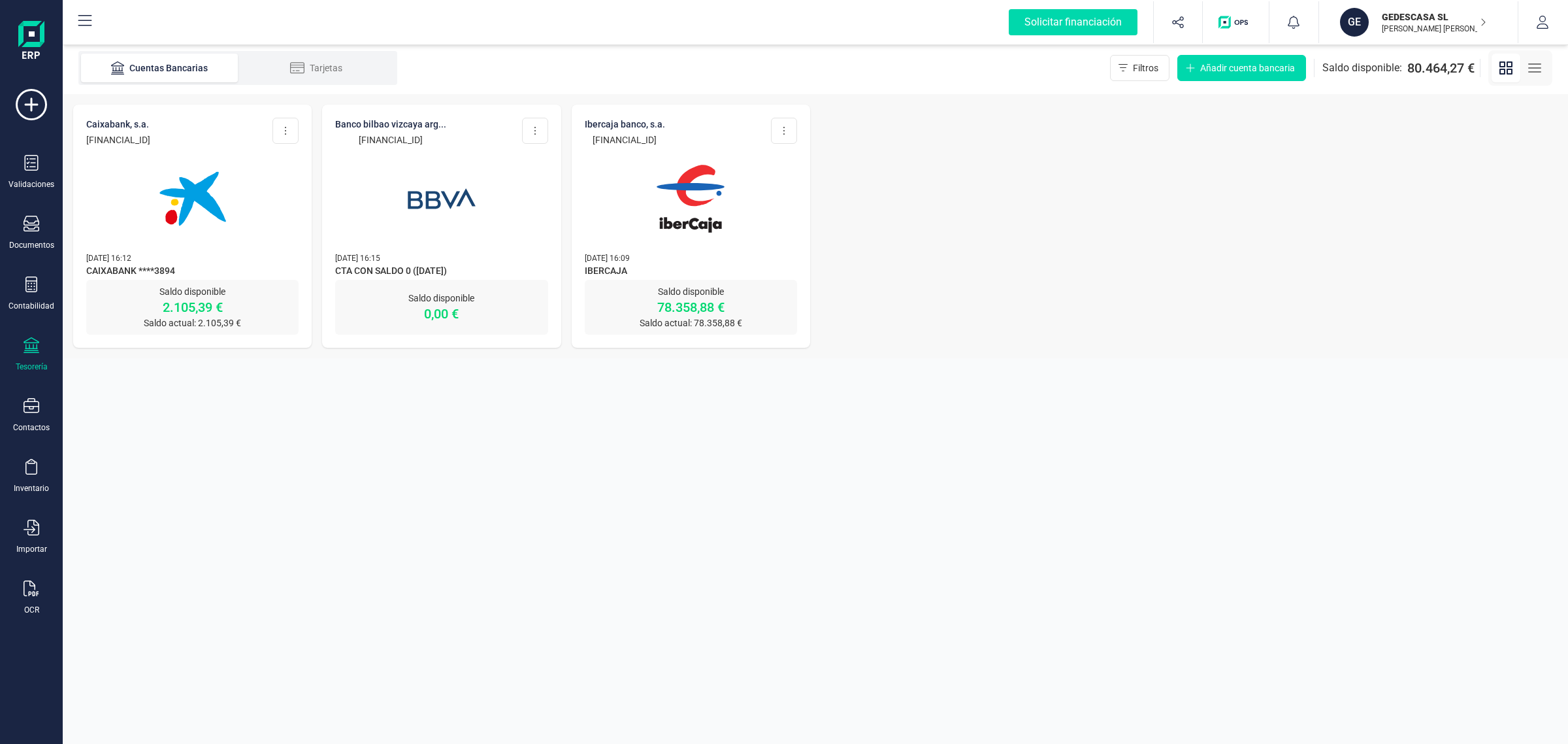
click at [632, 211] on div at bounding box center [691, 190] width 213 height 89
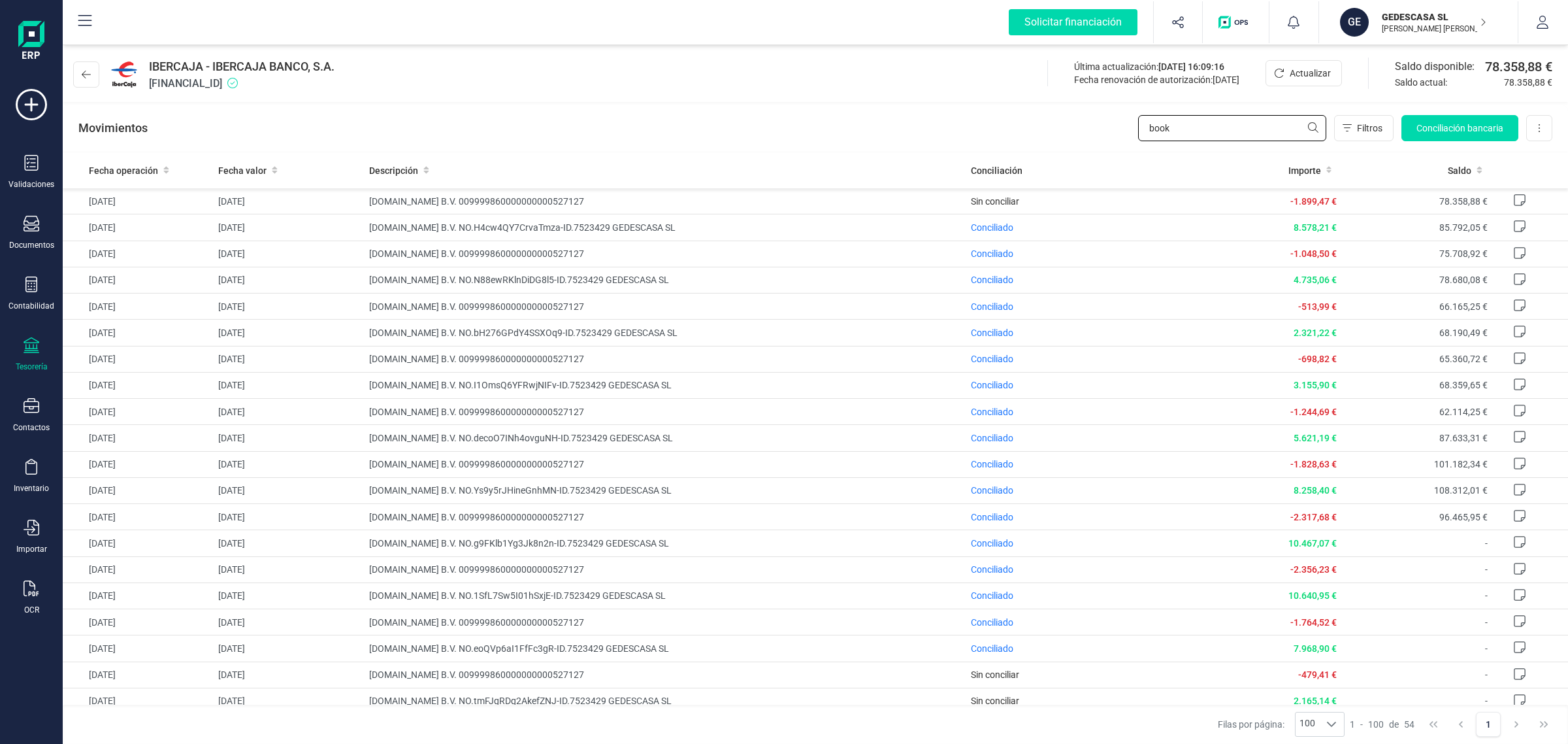
drag, startPoint x: 1206, startPoint y: 129, endPoint x: 1030, endPoint y: 146, distance: 176.8
click at [1030, 146] on div "Movimientos book Filtros Conciliación bancaria Descargar Excel Eliminar cuenta" at bounding box center [815, 128] width 1505 height 47
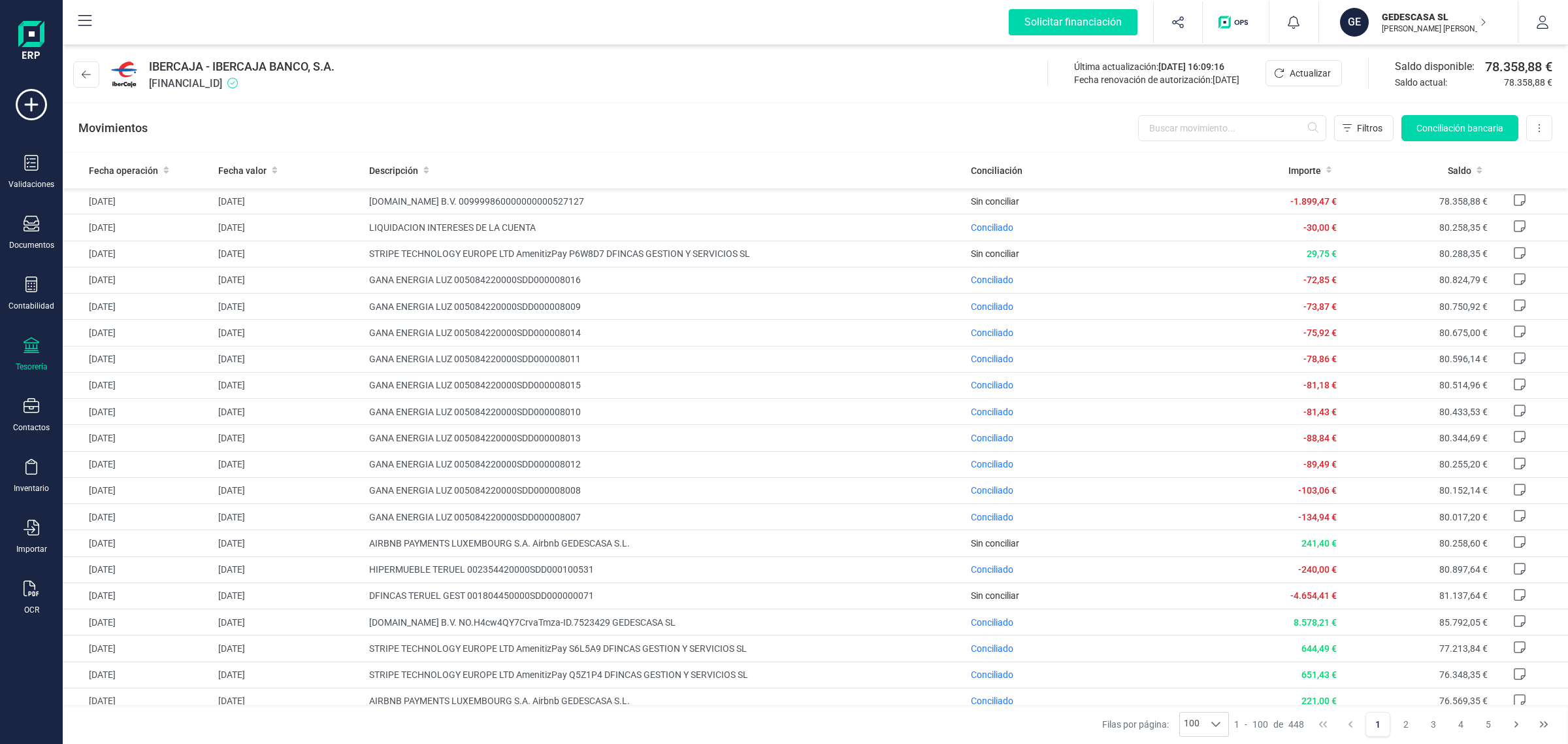
click at [70, 70] on div "IBERCAJA - IBERCAJA BANCO, S.A. ES9220858429640330032246 Última actualización: …" at bounding box center [815, 72] width 1505 height 60
click at [87, 73] on icon at bounding box center [86, 74] width 9 height 10
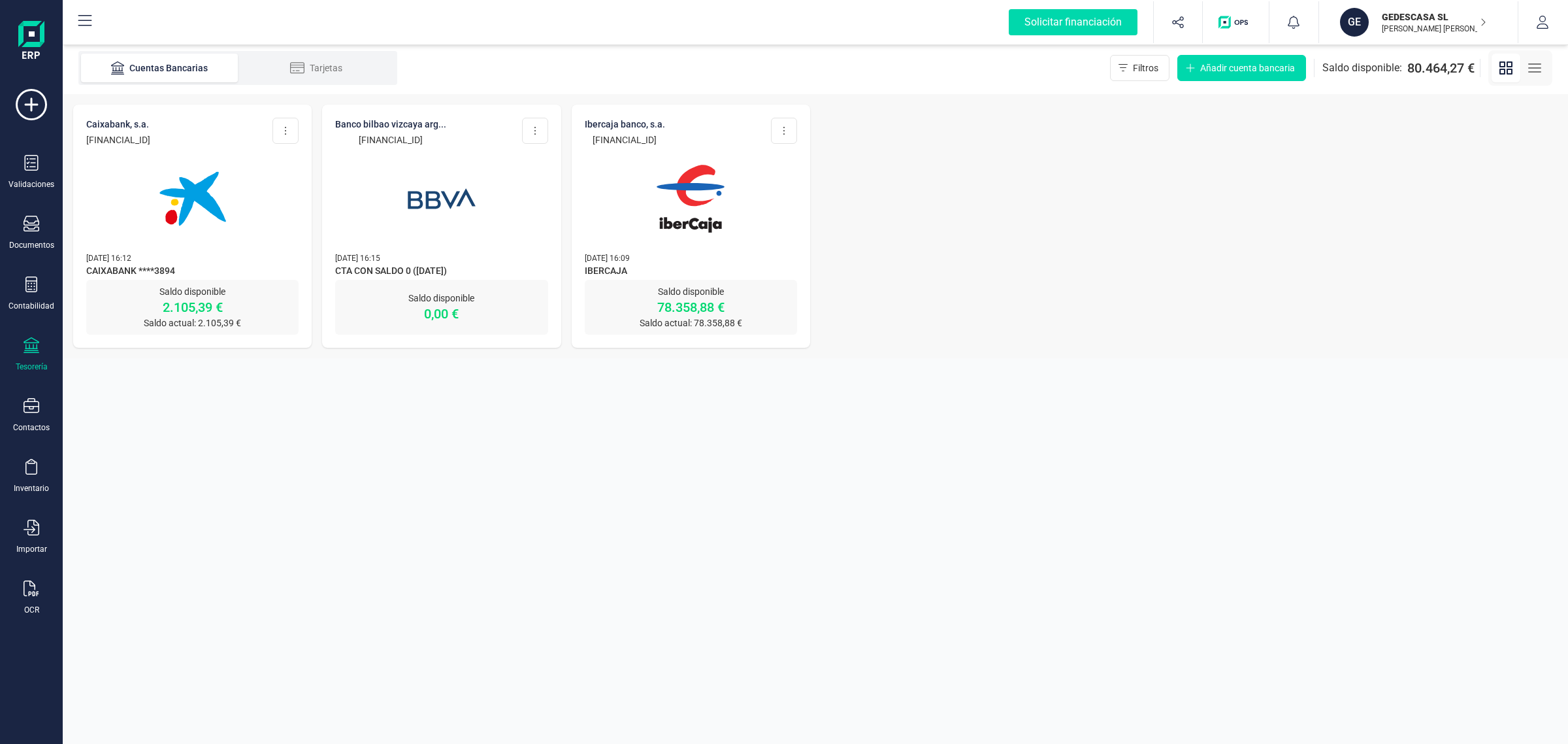
click at [607, 170] on div at bounding box center [691, 190] width 213 height 89
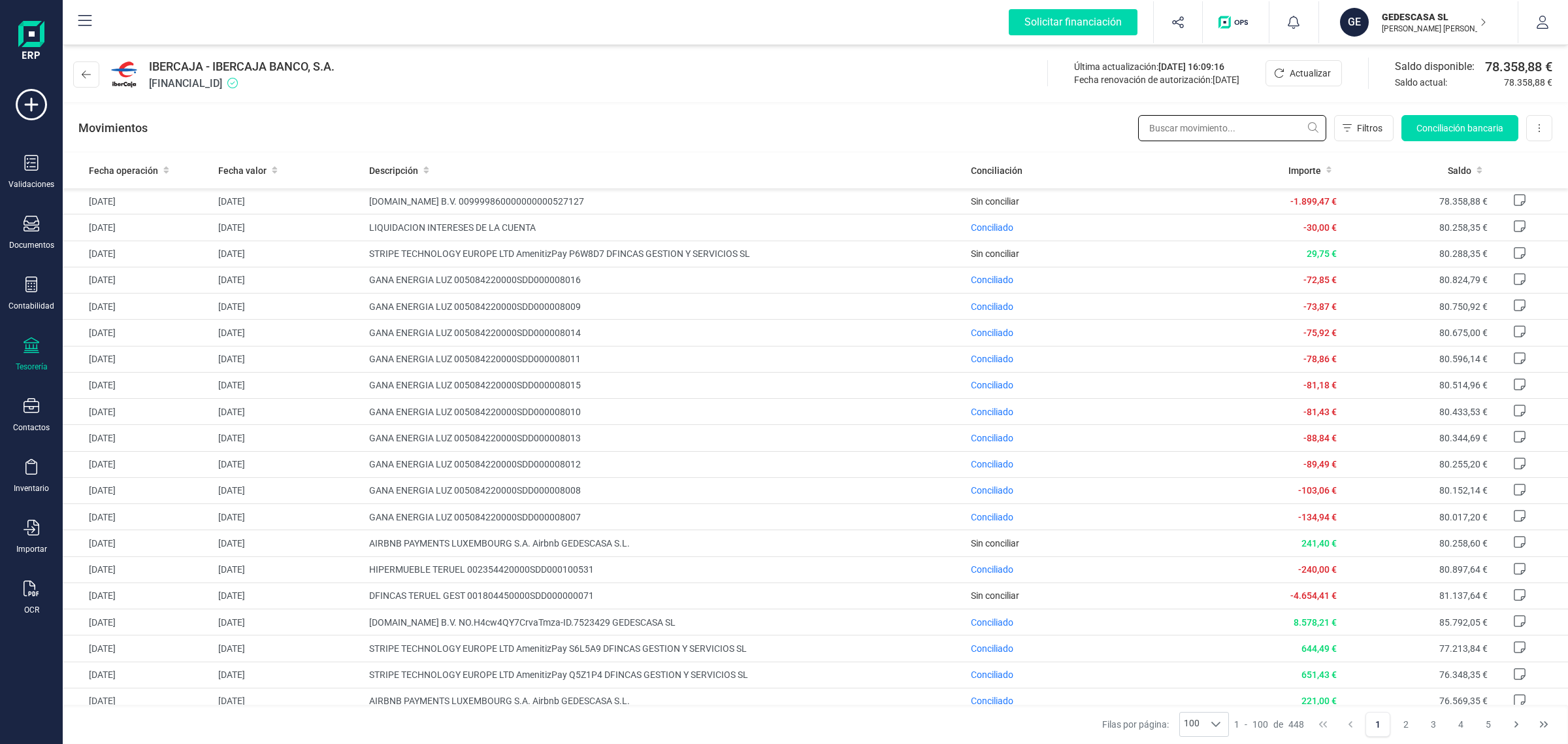
click at [1176, 129] on input "text" at bounding box center [1232, 128] width 188 height 26
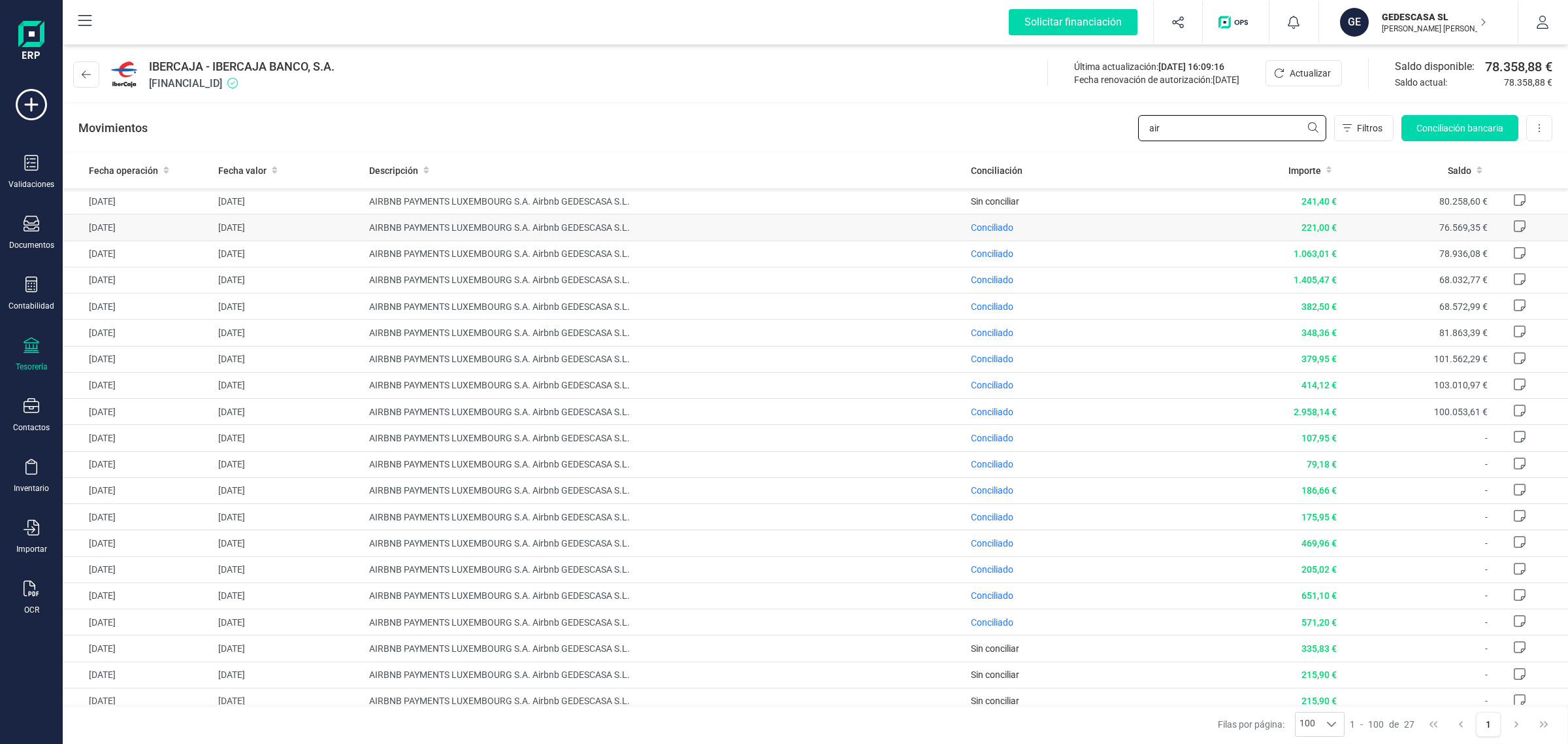
type input "air"
click at [981, 235] on td "Conciliado" at bounding box center [1079, 227] width 226 height 26
click at [982, 228] on span "Conciliado" at bounding box center [991, 228] width 43 height 10
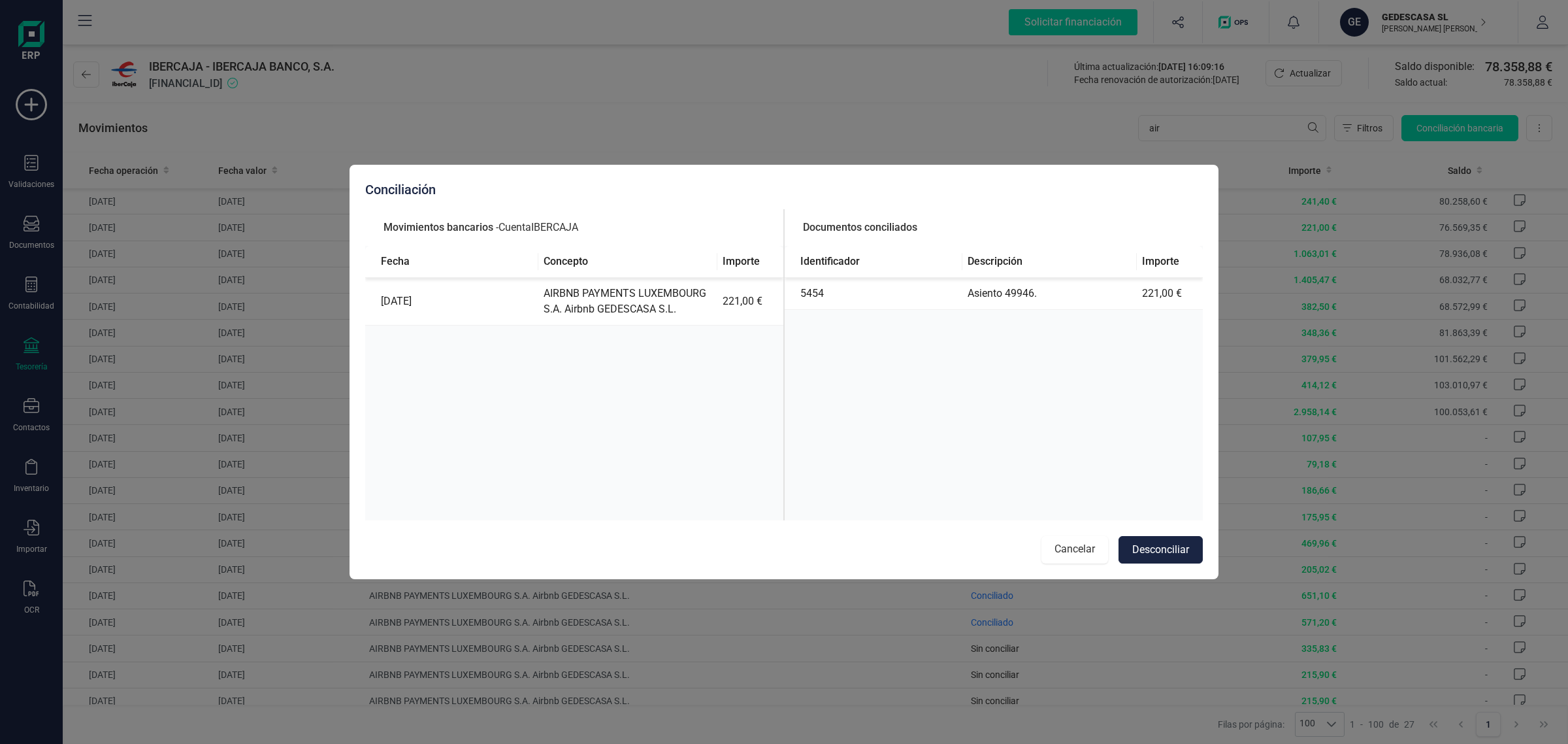
click at [1070, 542] on button "Cancelar" at bounding box center [1075, 549] width 67 height 28
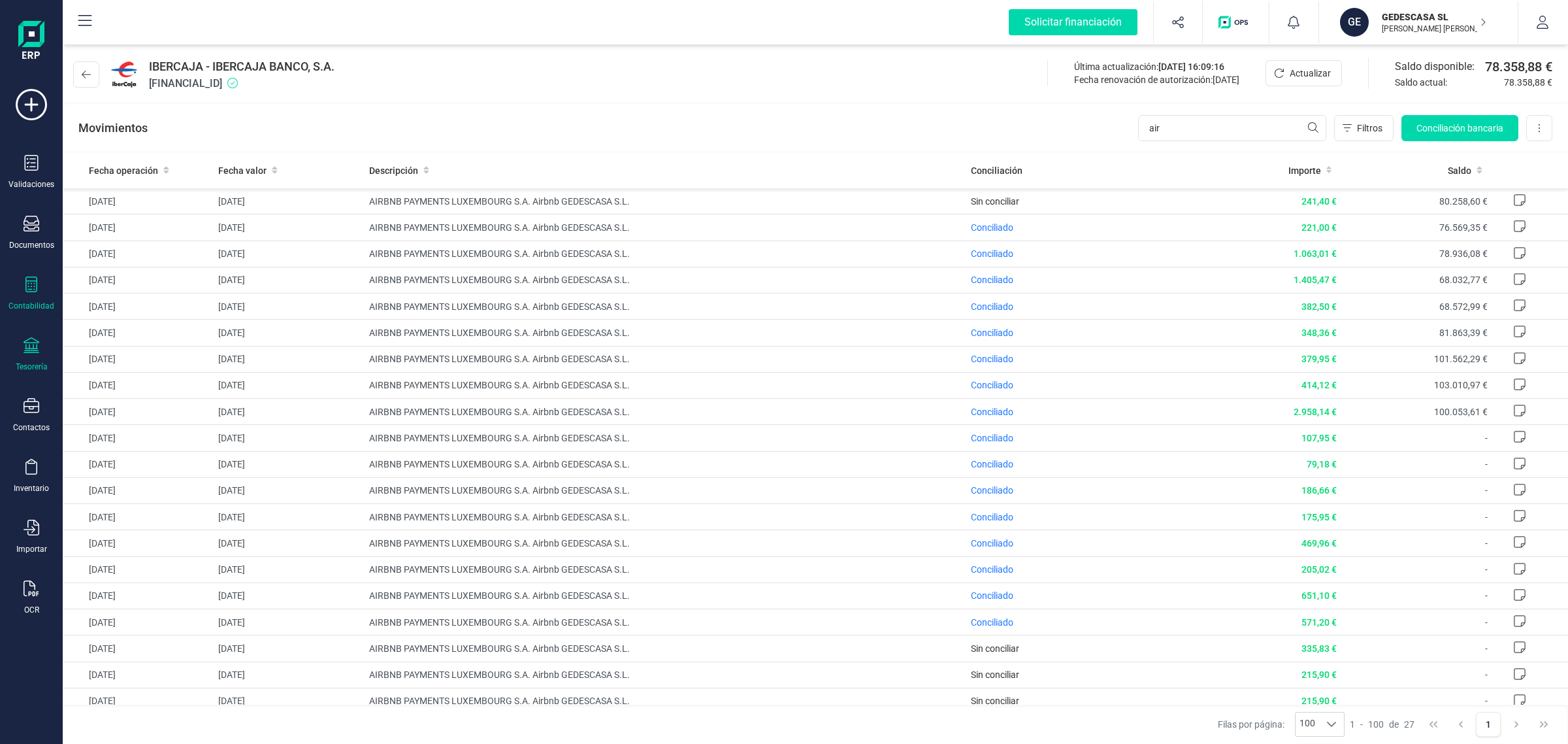
click at [33, 289] on icon at bounding box center [31, 284] width 16 height 16
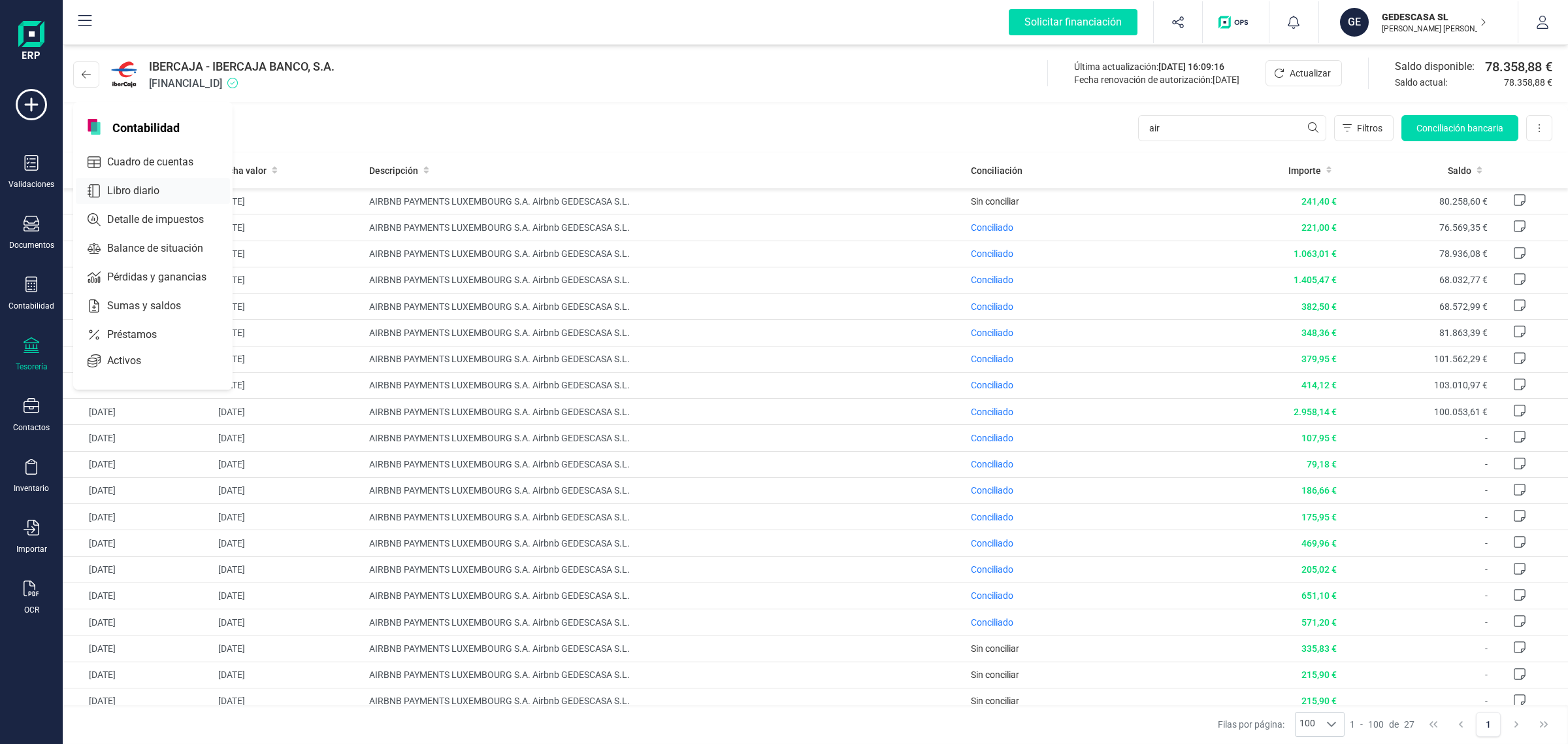
click at [177, 188] on div at bounding box center [171, 190] width 23 height 5
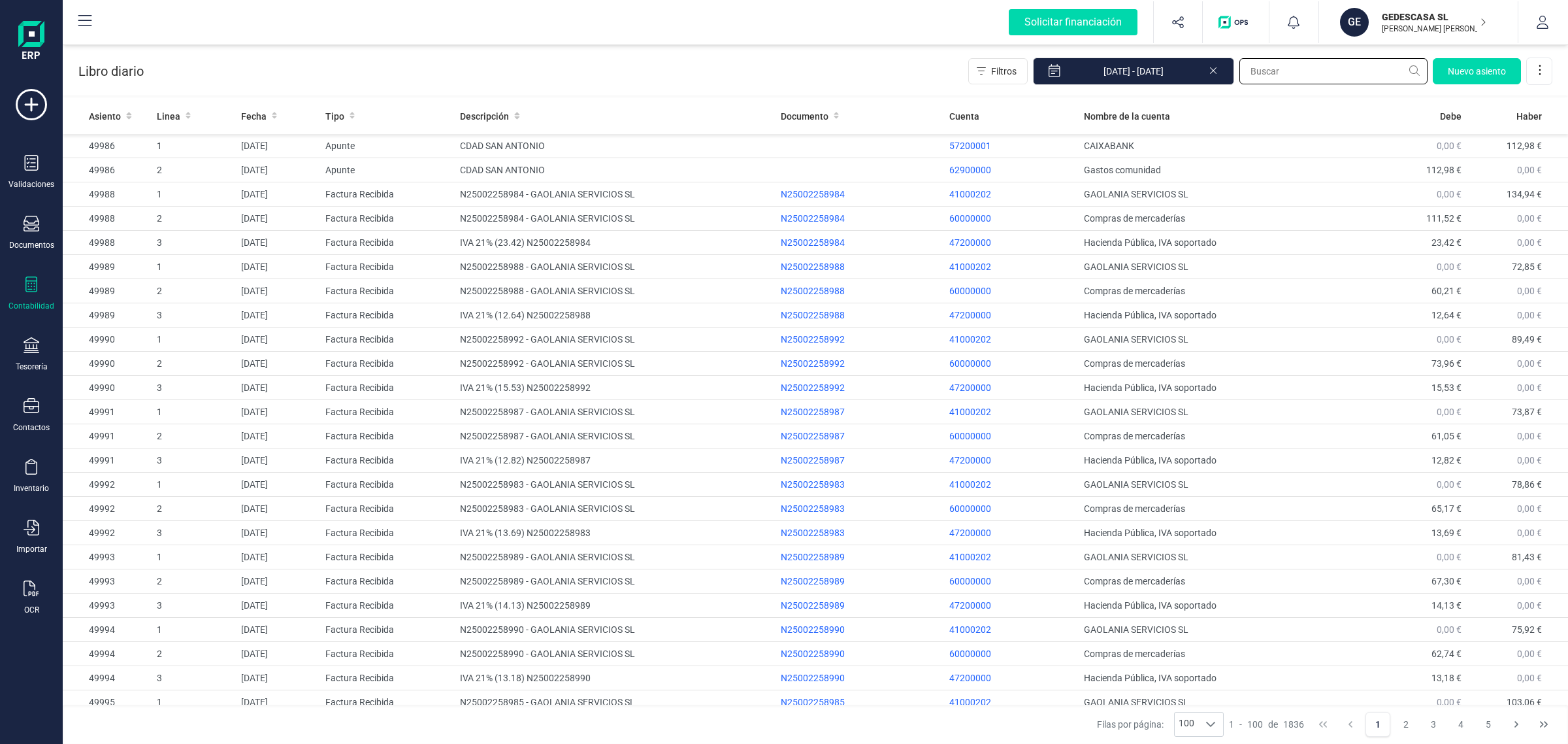
click at [1311, 79] on input "text" at bounding box center [1333, 71] width 188 height 26
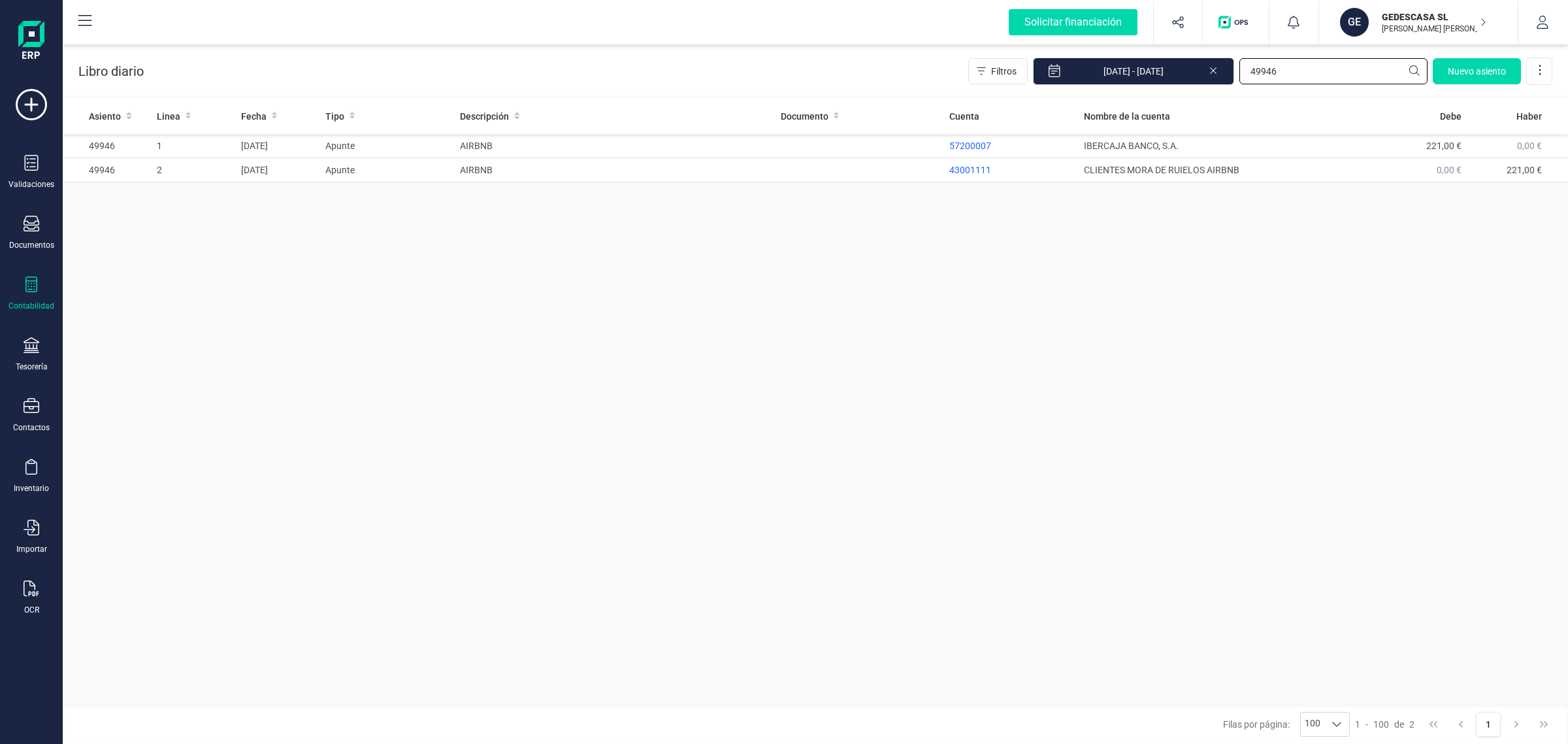
type input "49946"
click at [31, 345] on icon at bounding box center [31, 345] width 16 height 16
click at [122, 220] on span "Cuentas bancarias" at bounding box center [159, 223] width 115 height 16
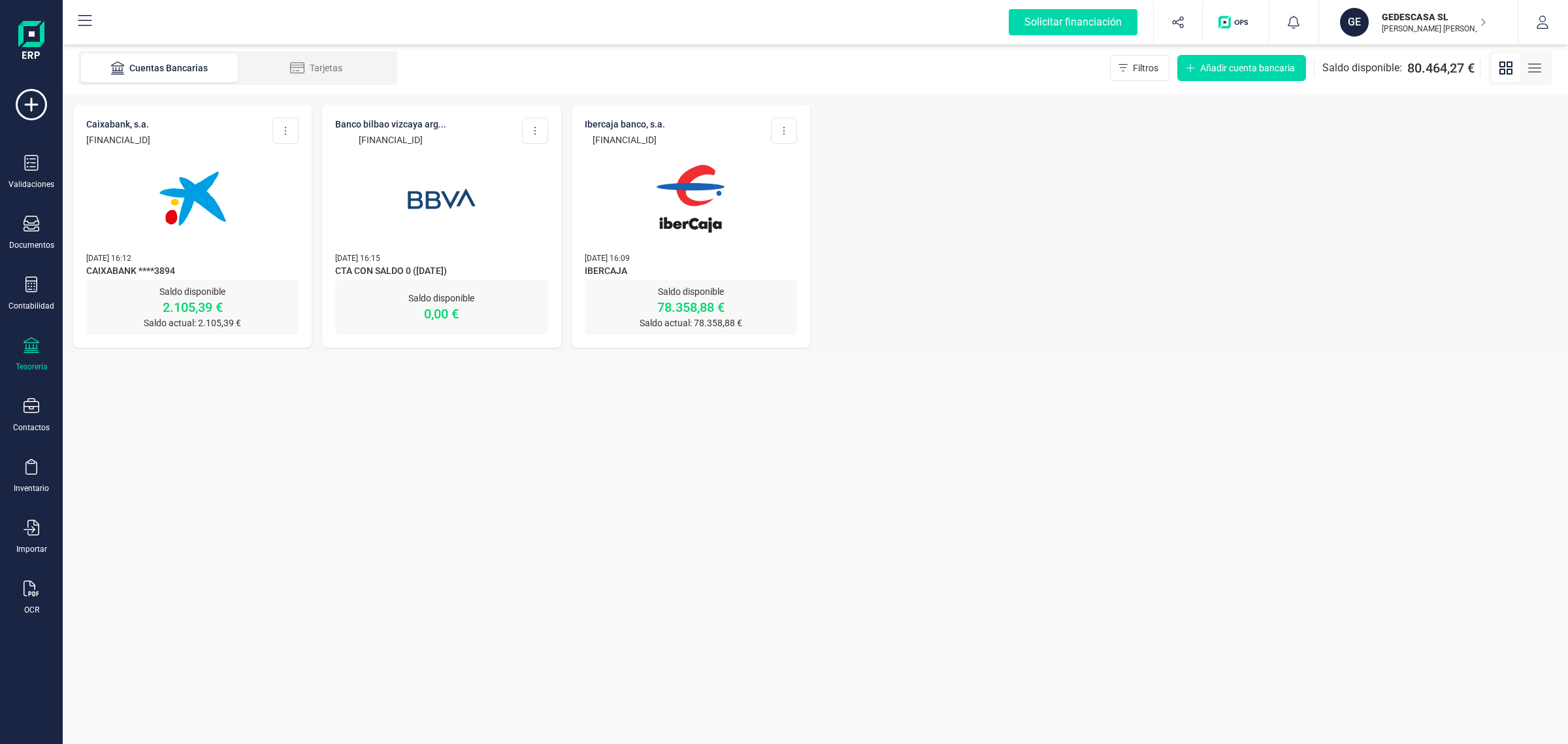
click at [688, 174] on img at bounding box center [690, 199] width 110 height 110
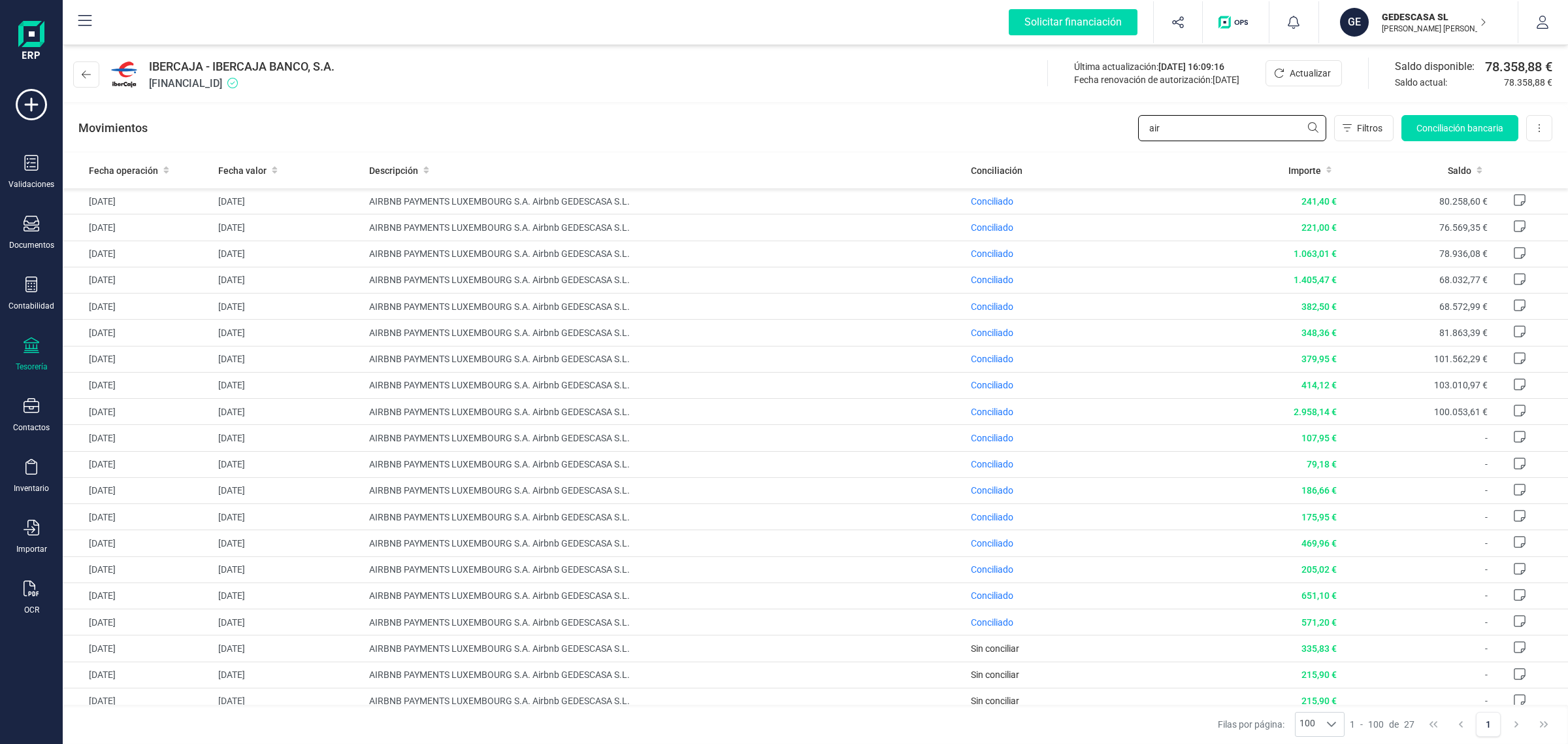
drag, startPoint x: 1212, startPoint y: 135, endPoint x: 1122, endPoint y: 135, distance: 90.0
click at [1122, 135] on div "Movimientos air Filtros Conciliación bancaria Descargar Excel Eliminar cuenta" at bounding box center [815, 128] width 1505 height 47
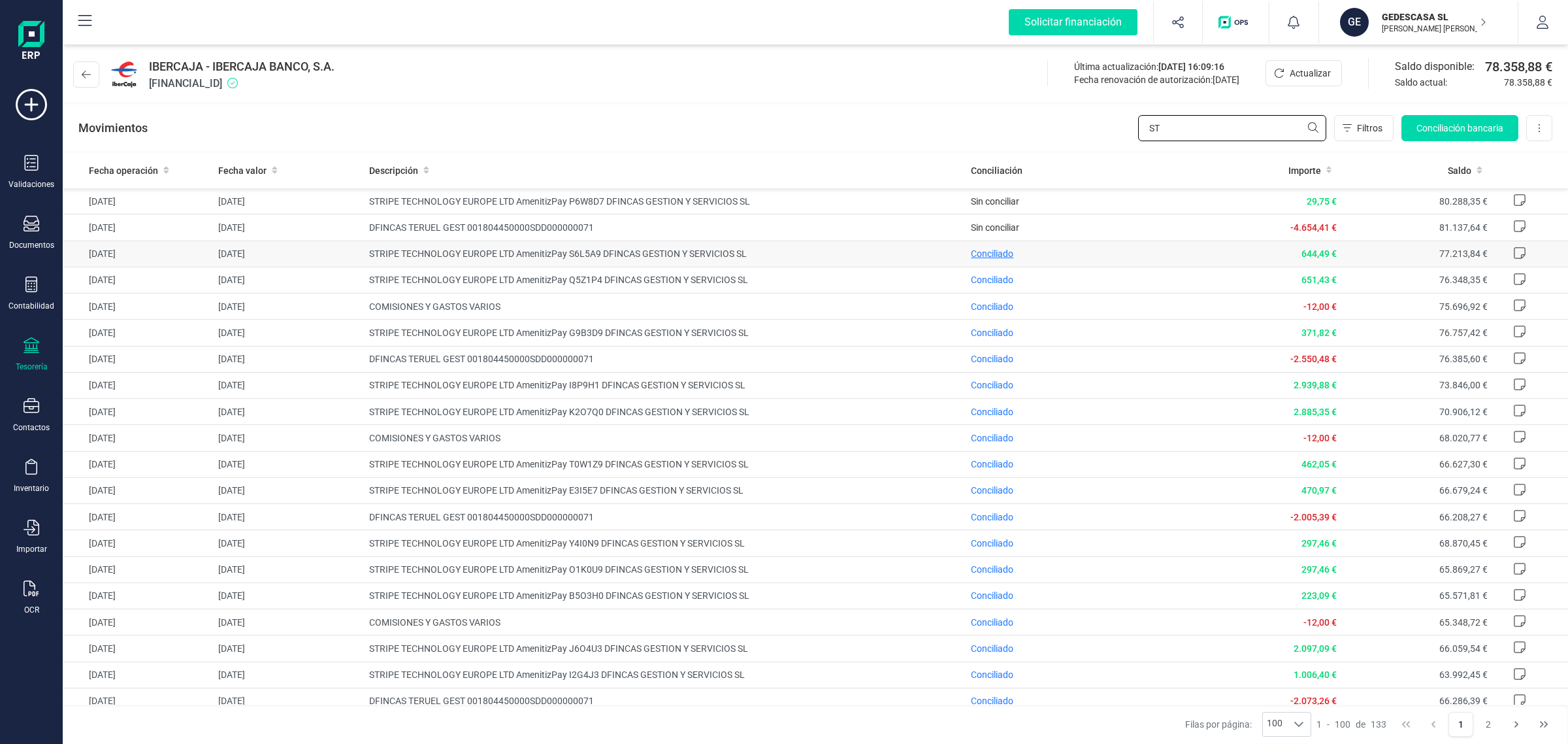
type input "ST"
click at [981, 252] on span "Conciliado" at bounding box center [991, 254] width 43 height 10
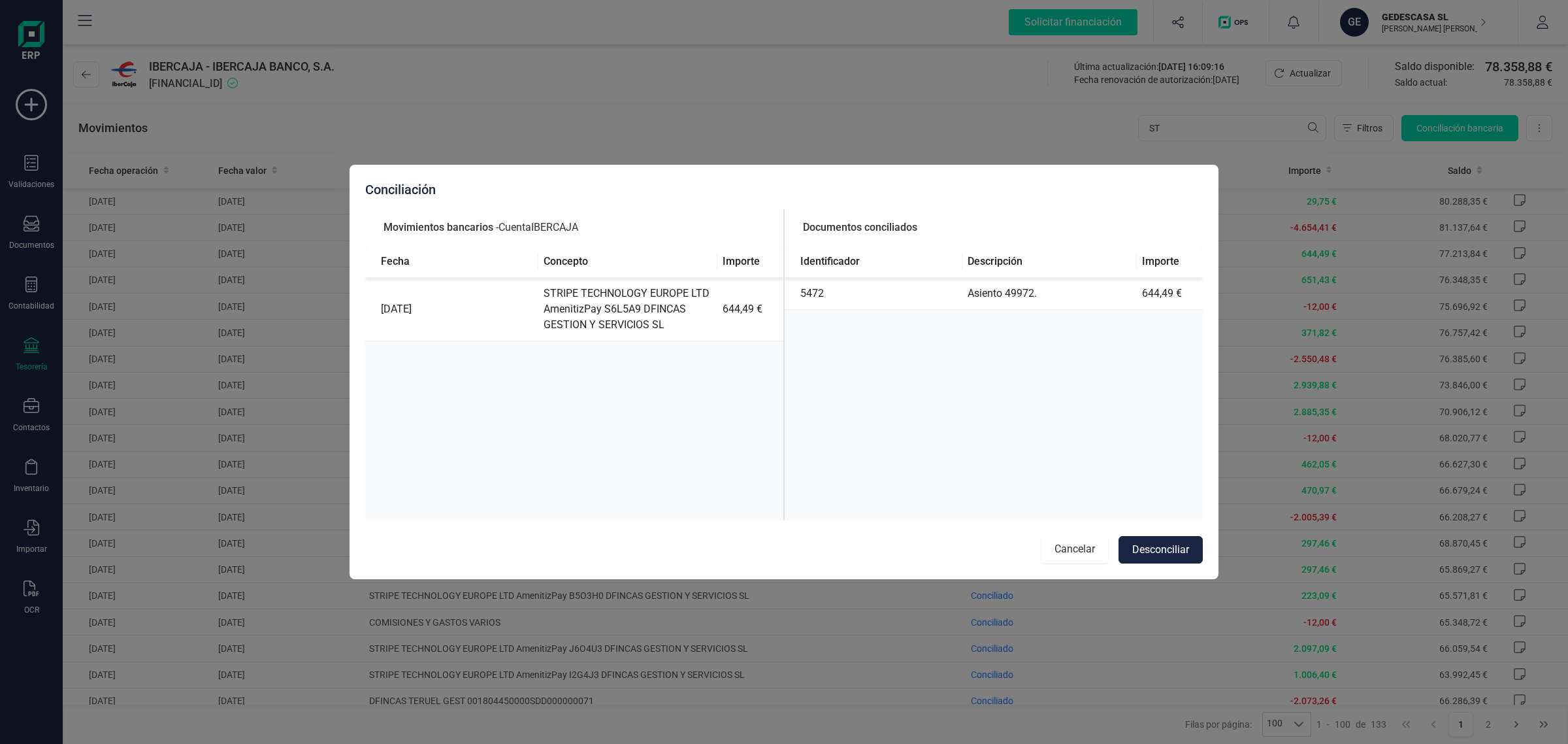
click at [1073, 544] on button "Cancelar" at bounding box center [1075, 549] width 67 height 28
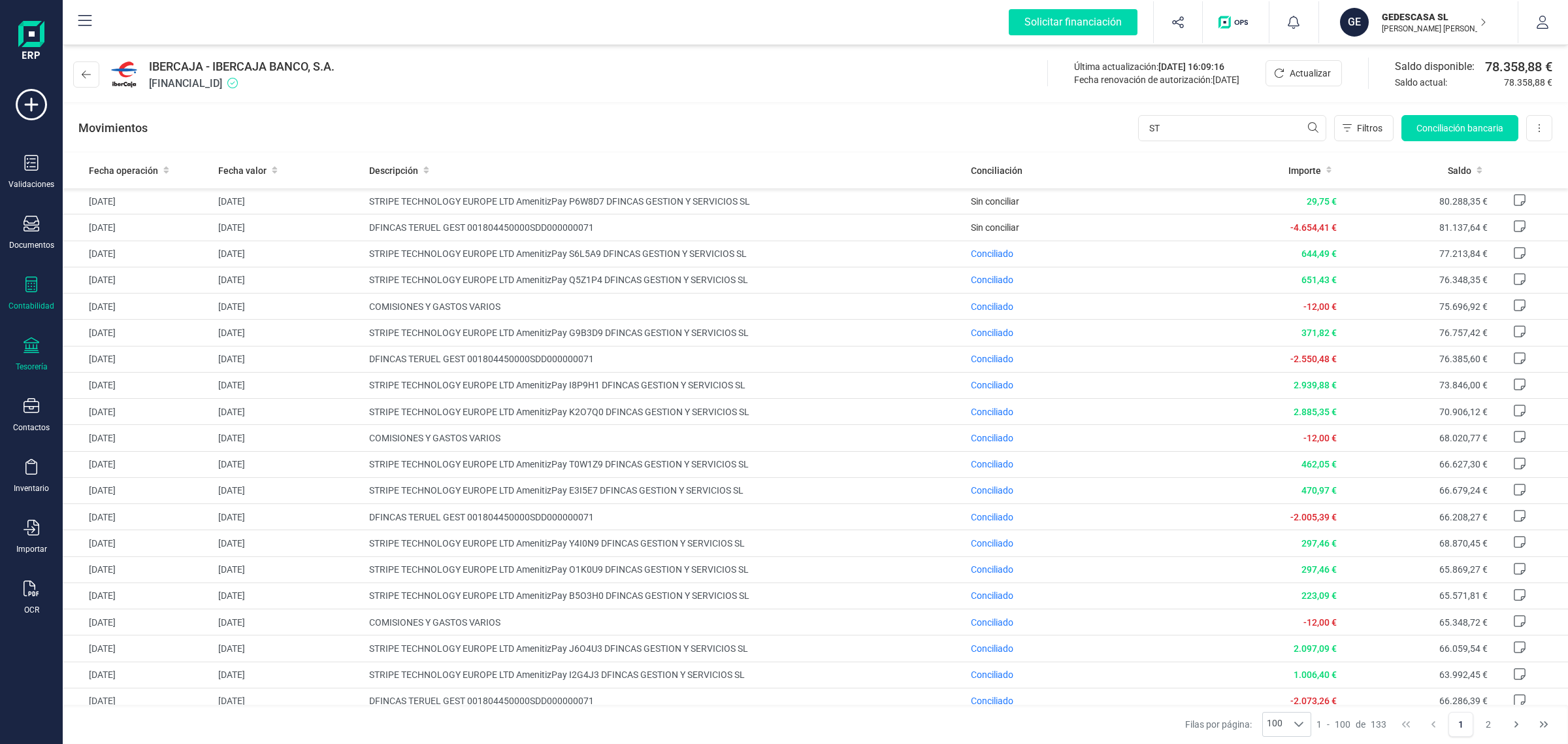
click at [36, 285] on icon at bounding box center [31, 284] width 16 height 16
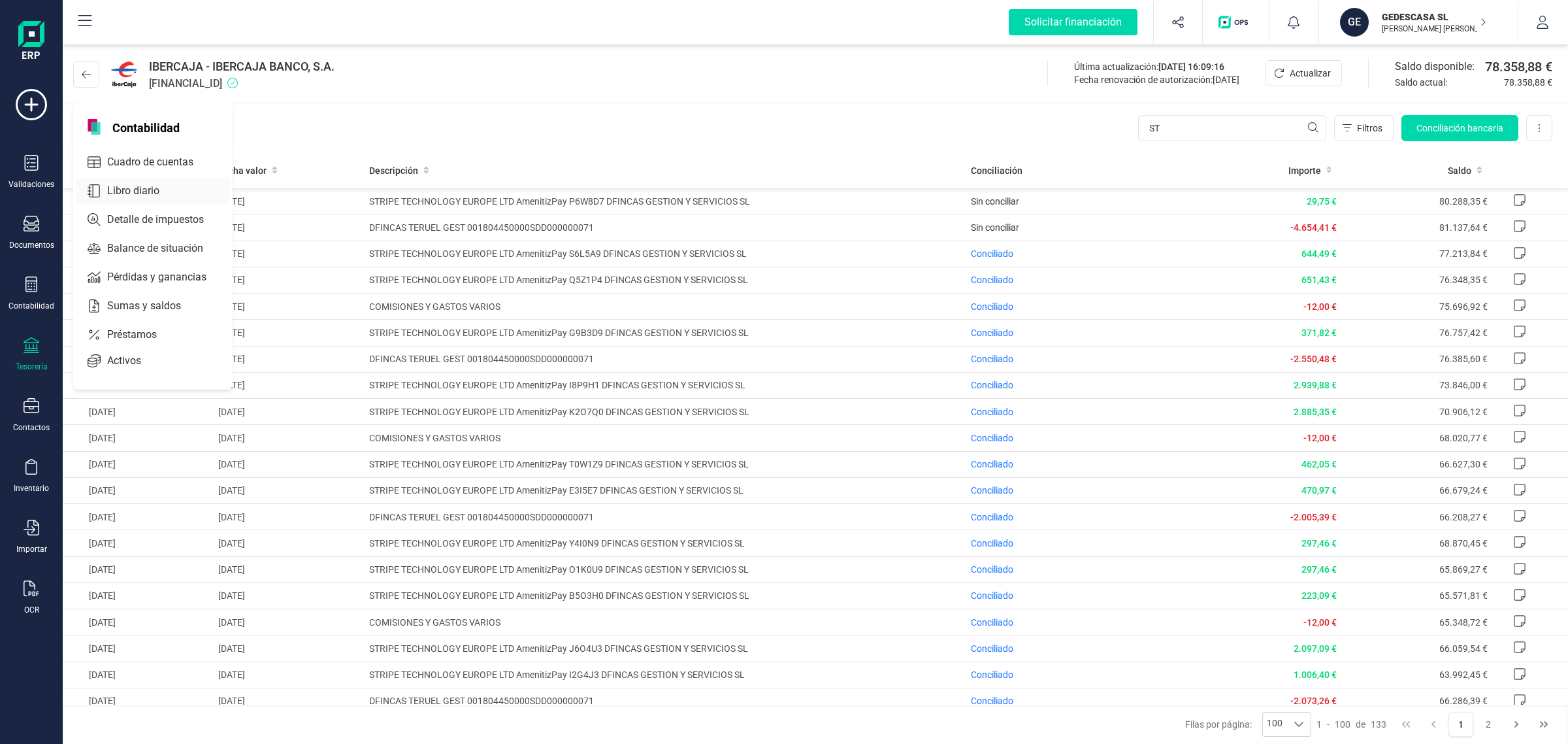
click at [126, 193] on span "Libro diario" at bounding box center [142, 190] width 81 height 16
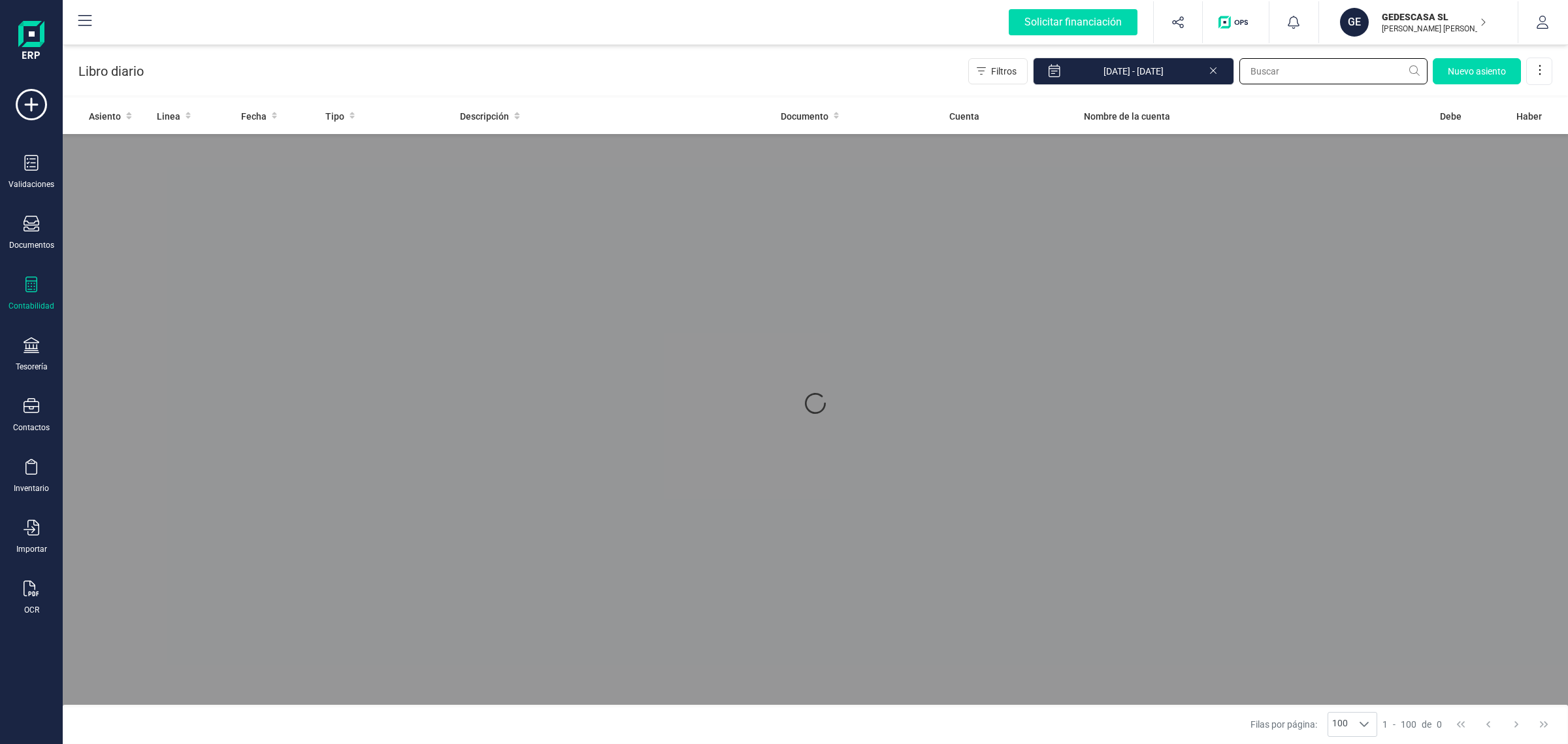
click at [1298, 70] on input "text" at bounding box center [1333, 71] width 188 height 26
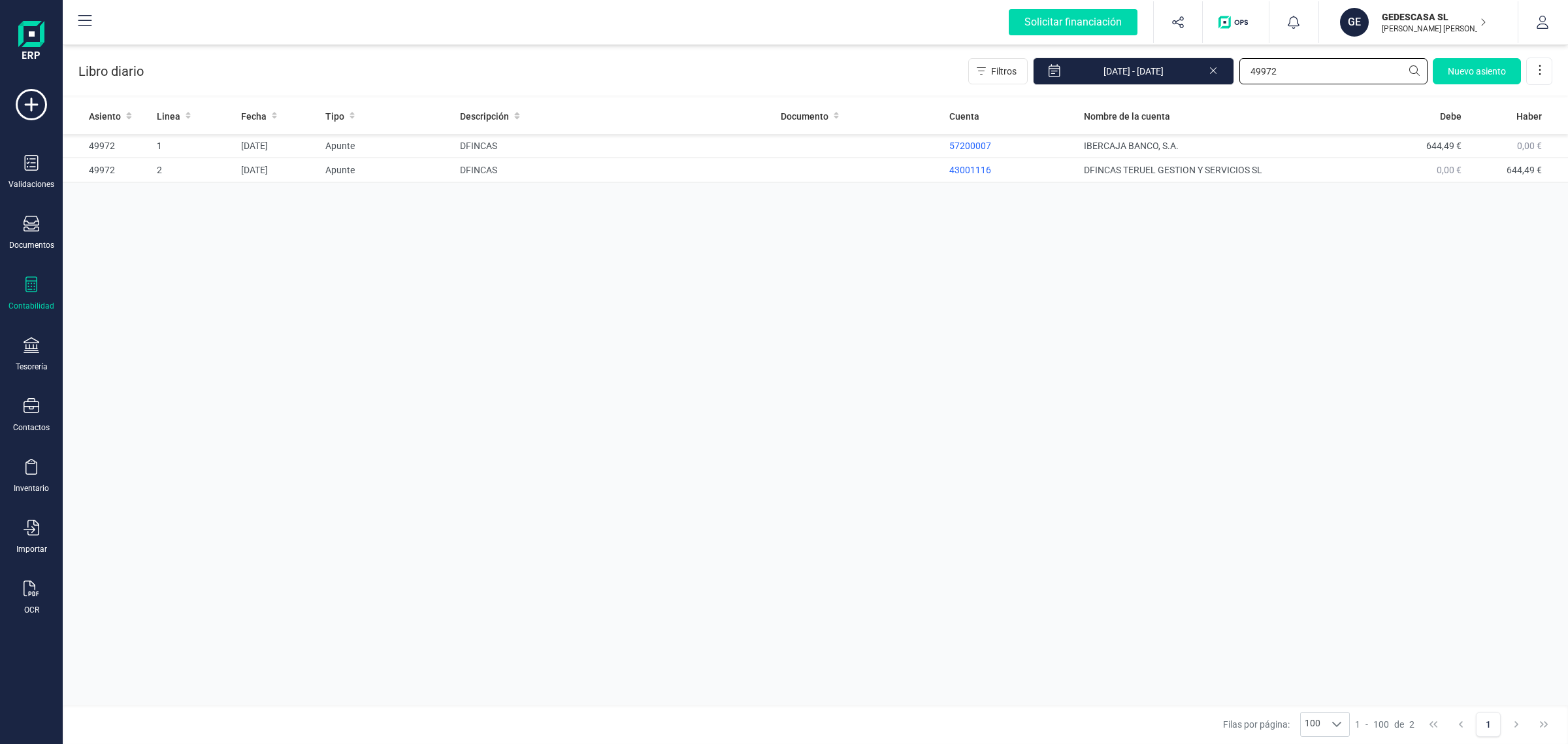
type input "49972"
click at [33, 294] on div "Contabilidad" at bounding box center [31, 294] width 52 height 34
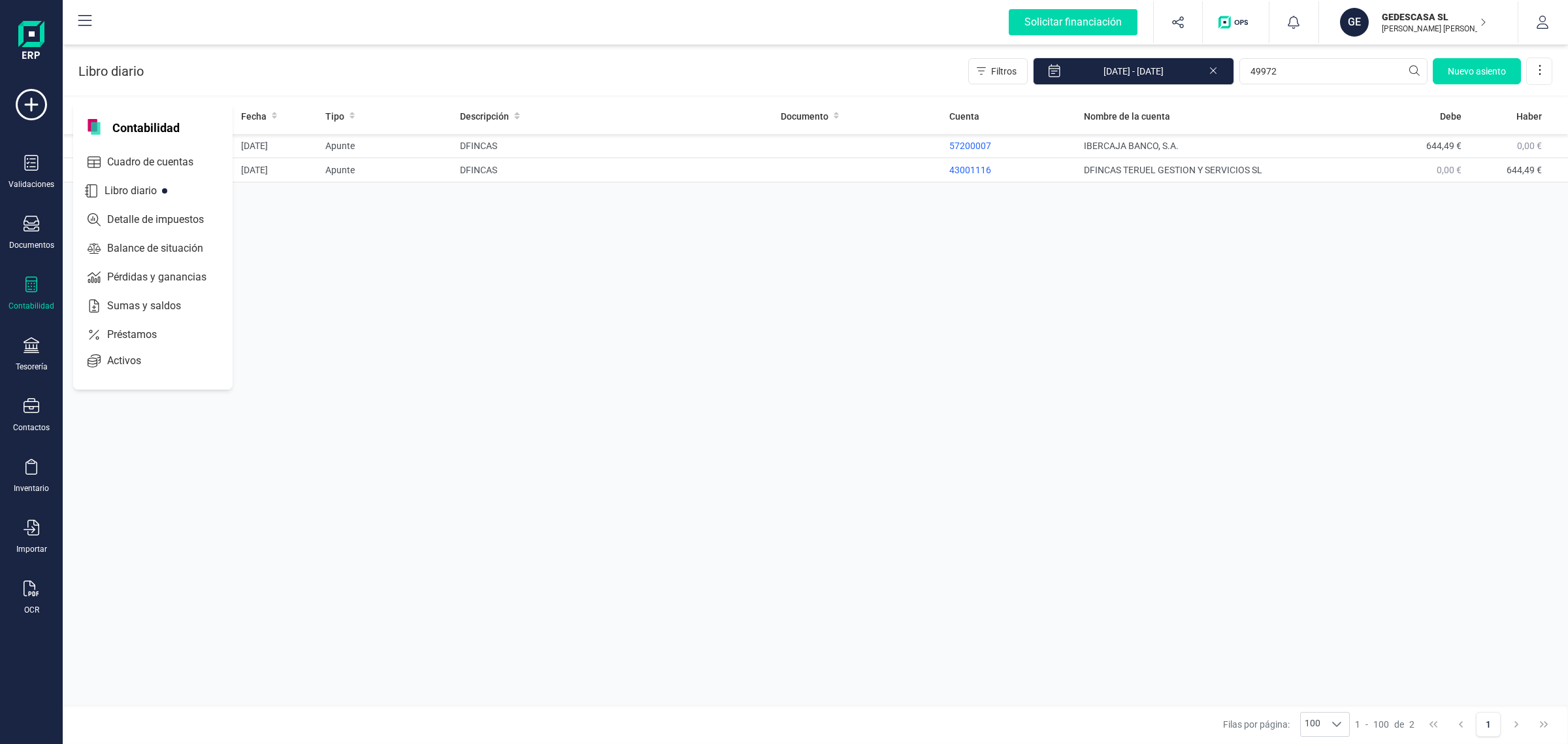
drag, startPoint x: 376, startPoint y: 564, endPoint x: 97, endPoint y: 409, distance: 319.2
click at [372, 560] on div "Asiento Linea Fecha Tipo Descripción Documento Cuenta Nombre de la cuenta Debe …" at bounding box center [815, 403] width 1505 height 611
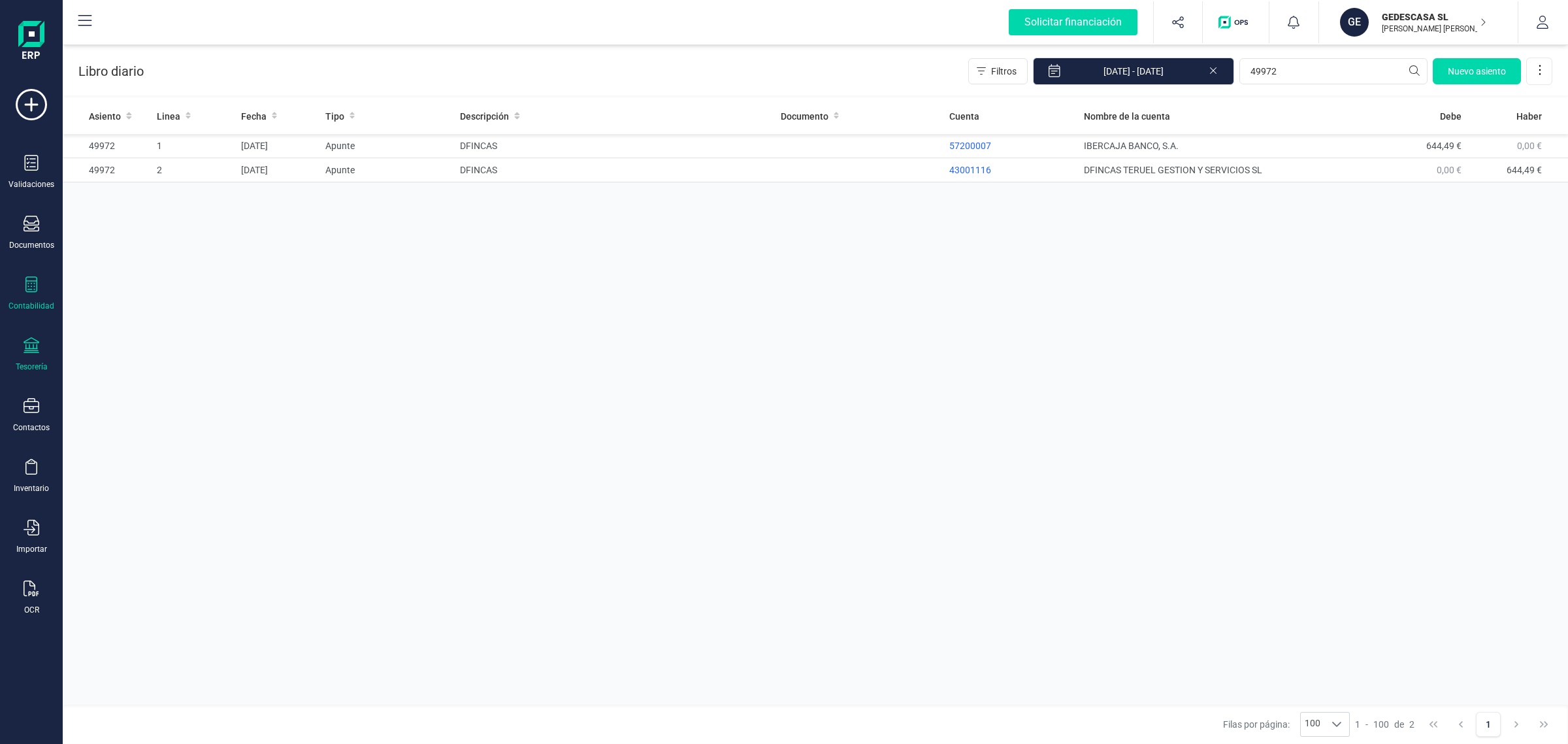
click at [34, 345] on icon at bounding box center [31, 345] width 16 height 16
click at [164, 220] on span "Cuentas bancarias" at bounding box center [159, 223] width 115 height 16
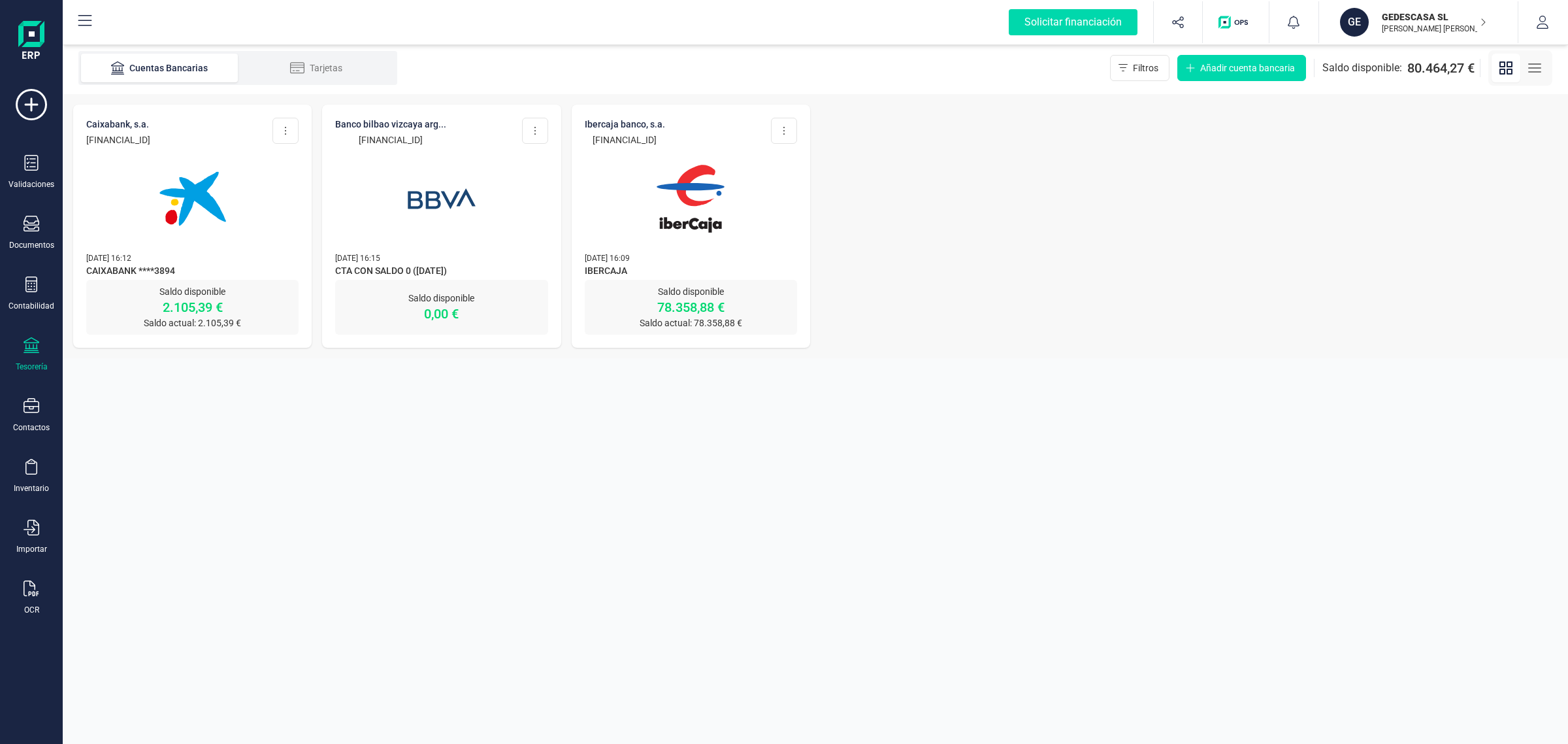
click at [21, 264] on div "Validaciones Documentos Documentos Presupuestos Pedidos Albaranes Facturas Fact…" at bounding box center [31, 357] width 52 height 536
click at [27, 300] on div "Contabilidad" at bounding box center [31, 306] width 46 height 10
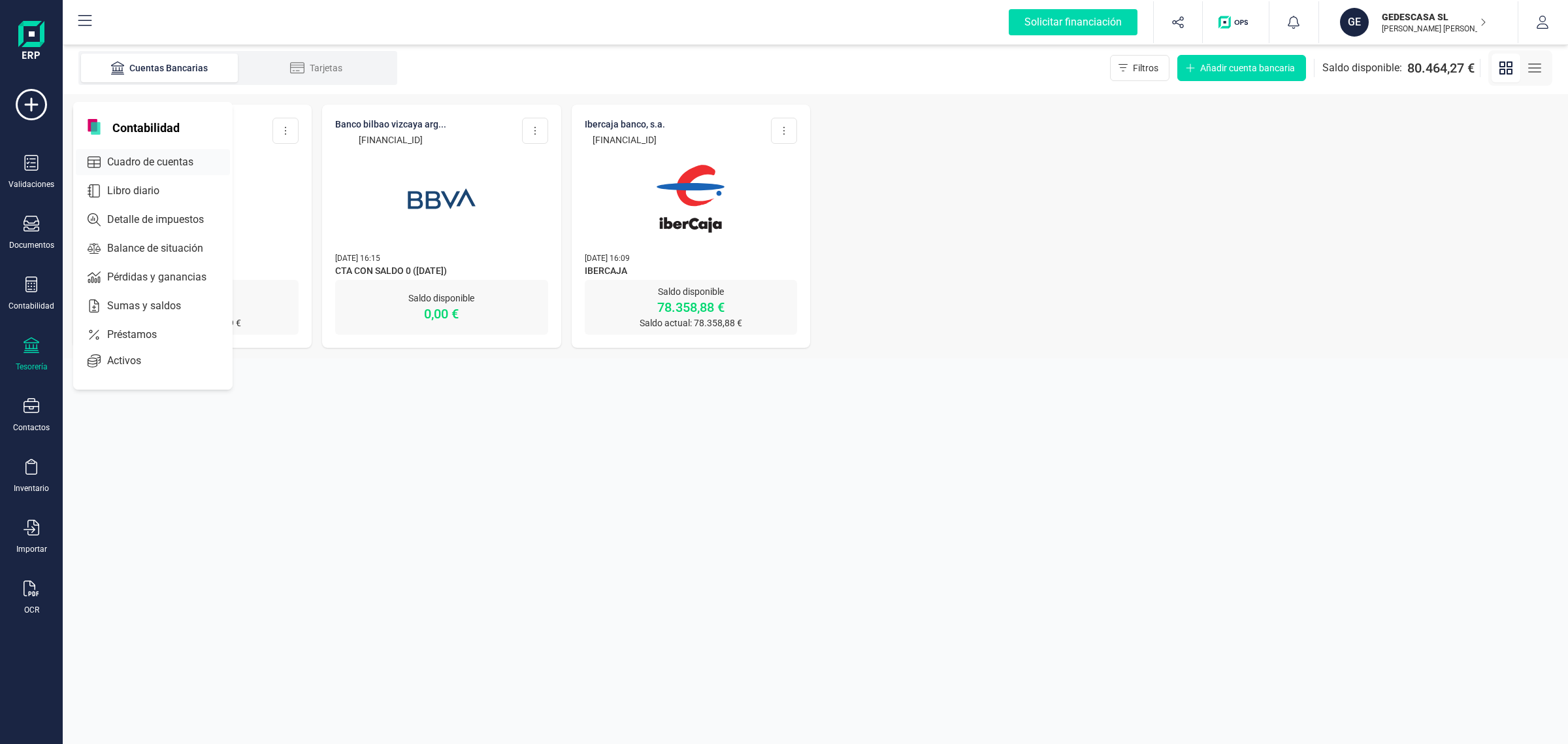
click at [151, 162] on span "Cuadro de cuentas" at bounding box center [159, 162] width 115 height 16
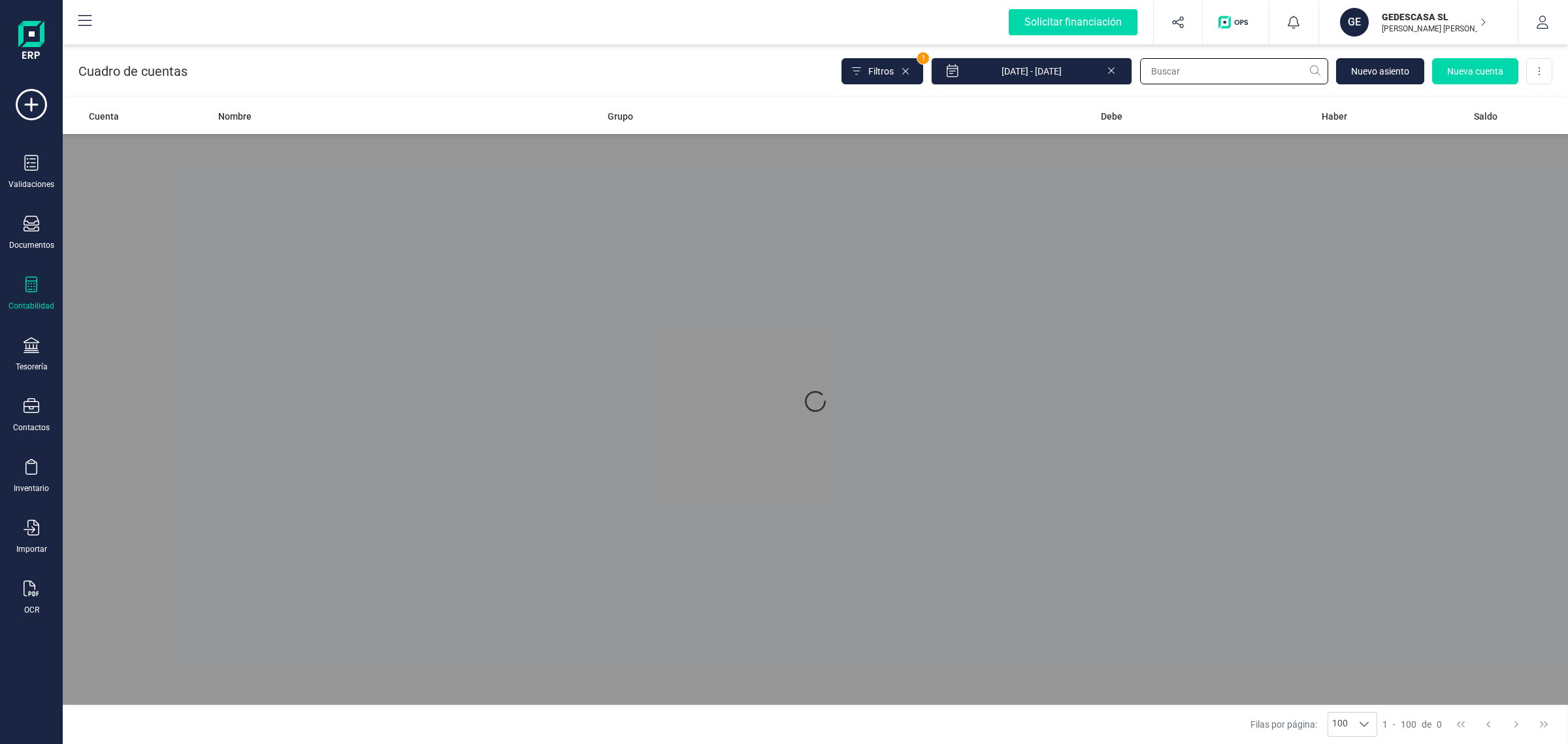
click at [1199, 74] on input "text" at bounding box center [1233, 71] width 188 height 26
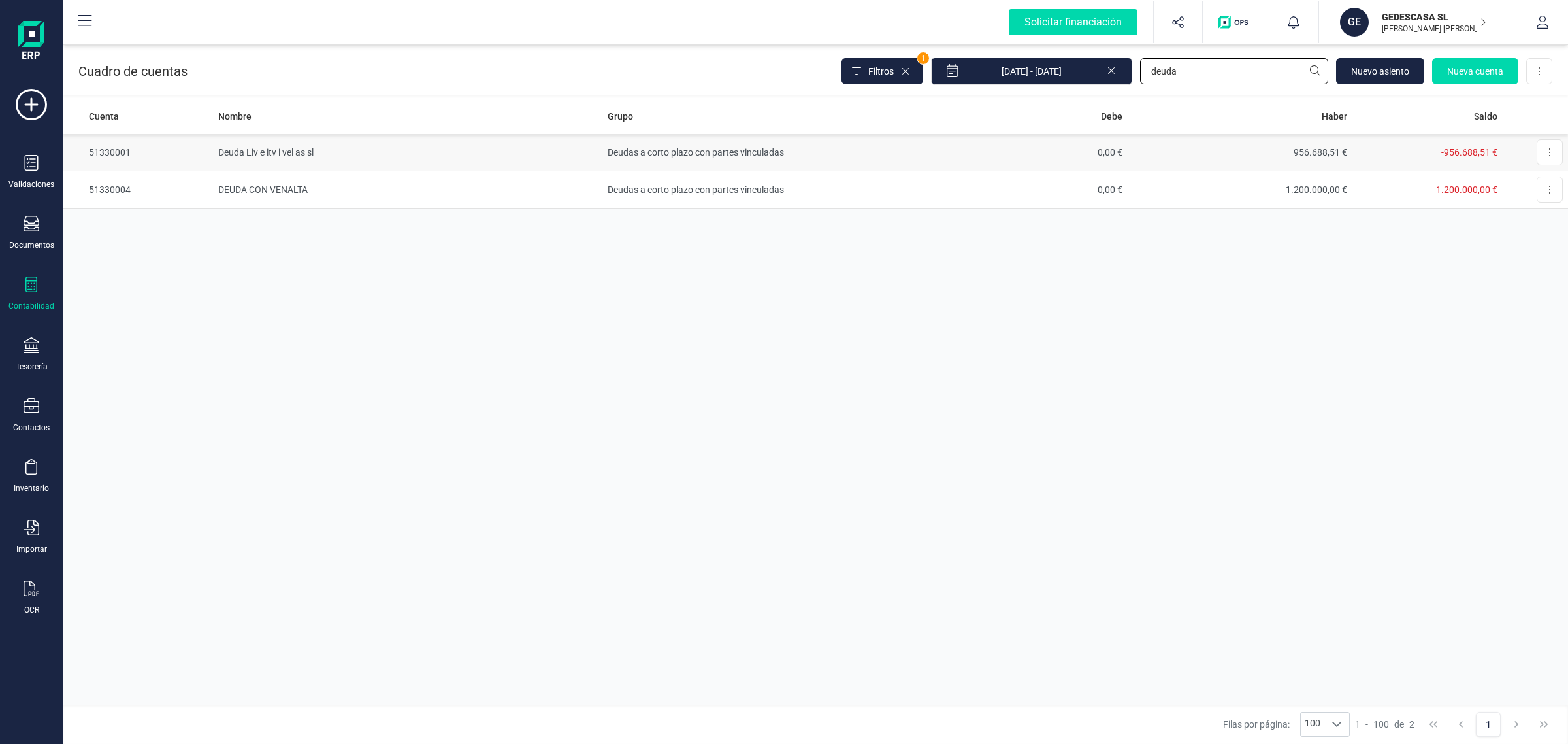
type input "deuda"
click at [1191, 157] on td "956.688,51 €" at bounding box center [1240, 153] width 225 height 37
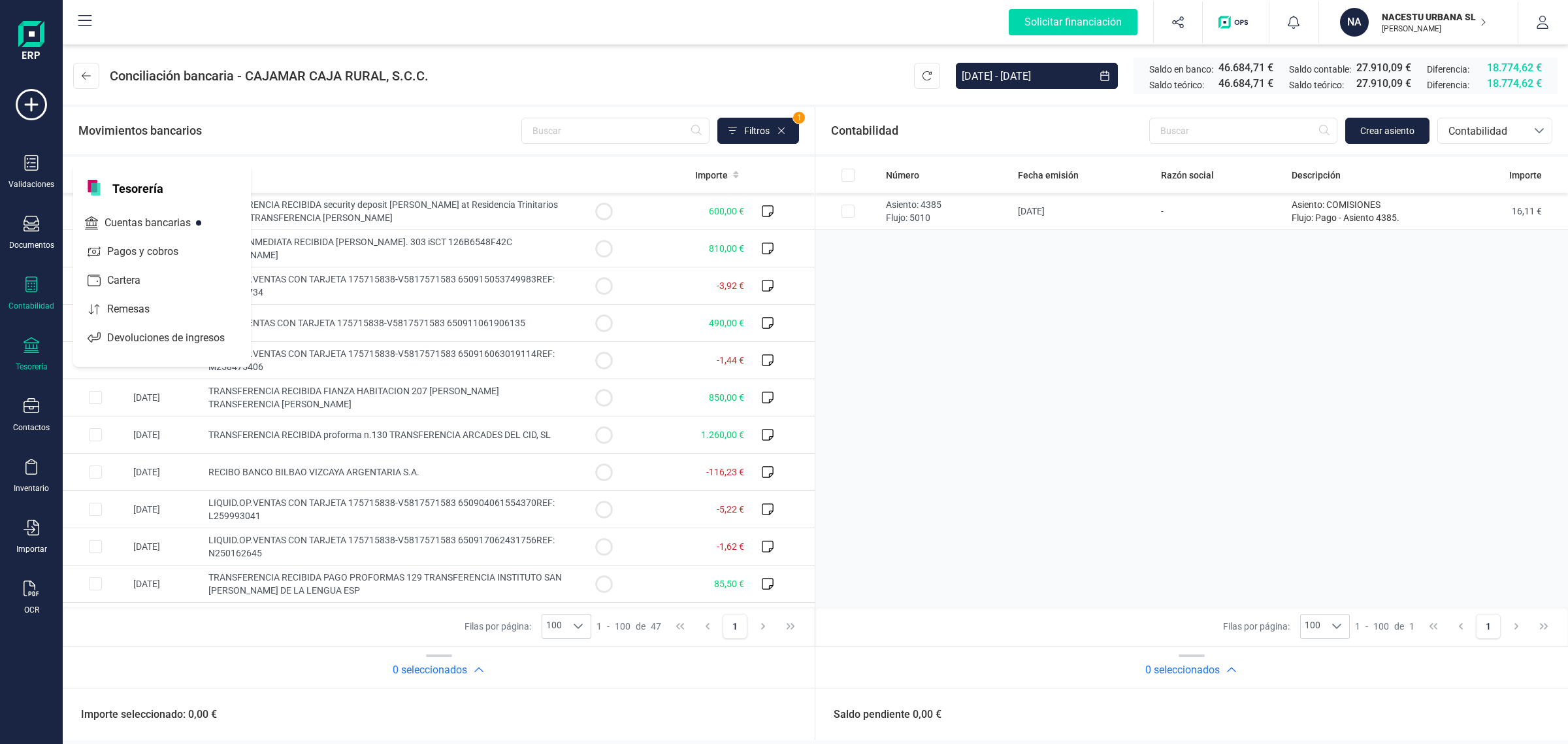
click at [23, 295] on div "Contabilidad" at bounding box center [31, 294] width 52 height 34
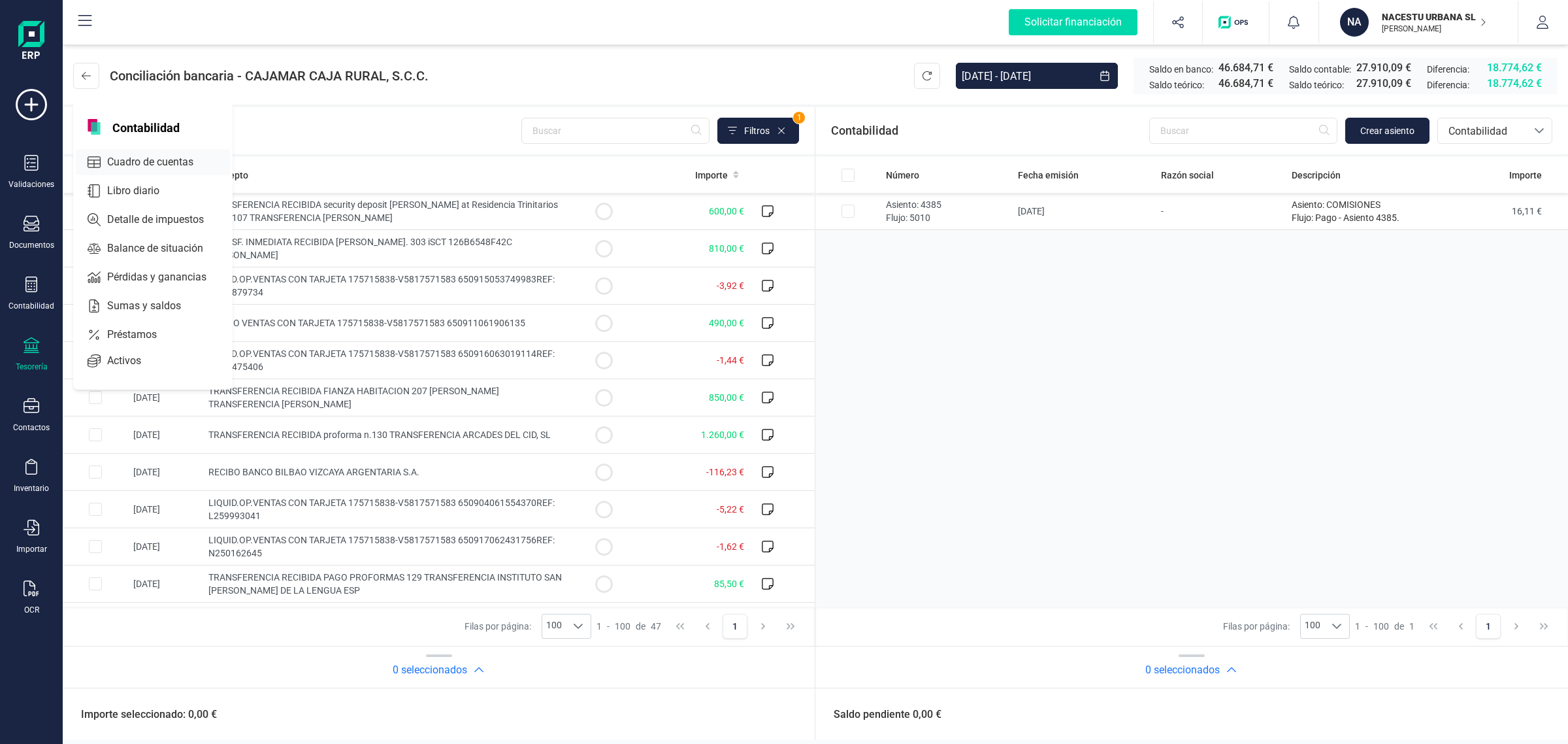
click at [148, 161] on span "Cuadro de cuentas" at bounding box center [159, 162] width 115 height 16
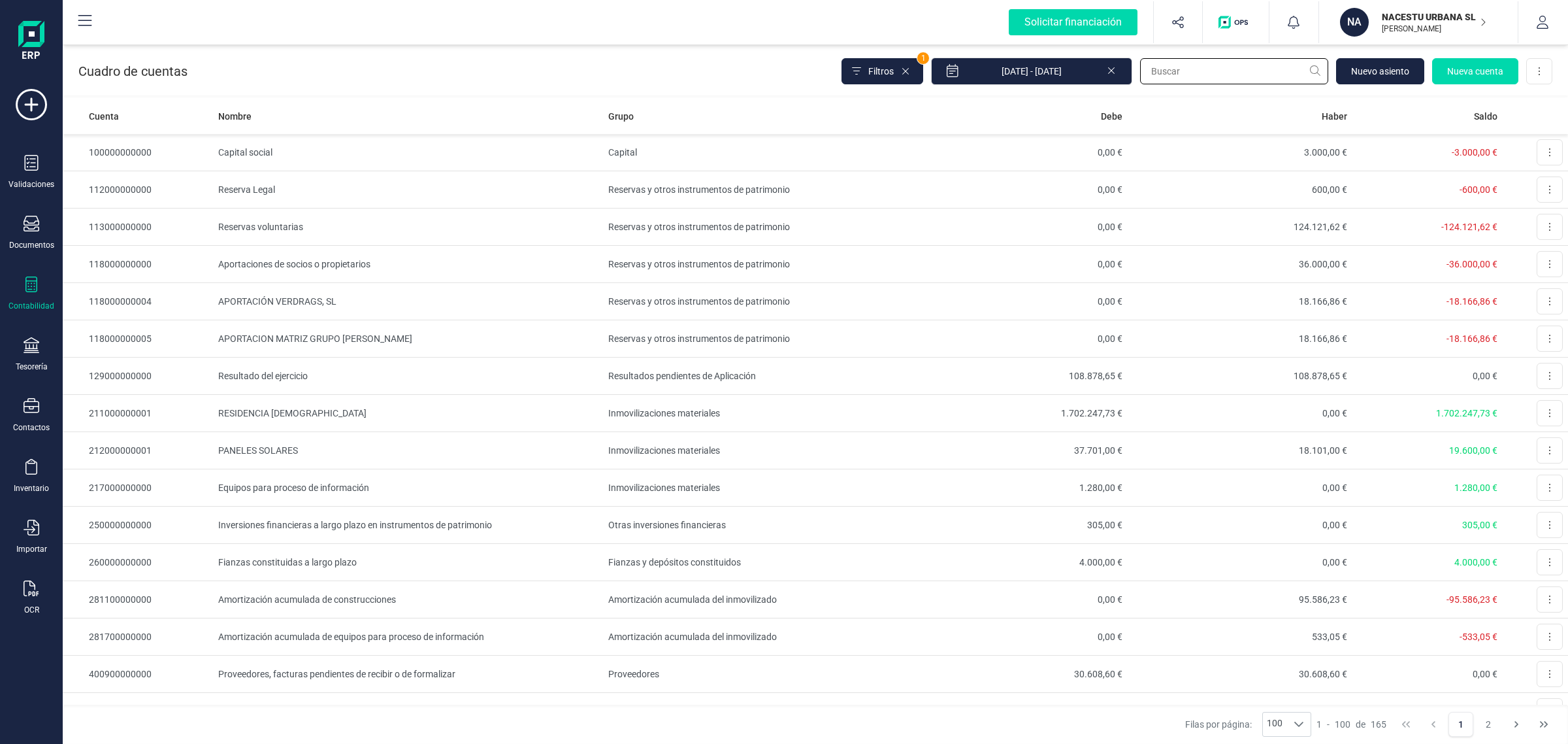
click at [1188, 79] on input "text" at bounding box center [1233, 71] width 188 height 26
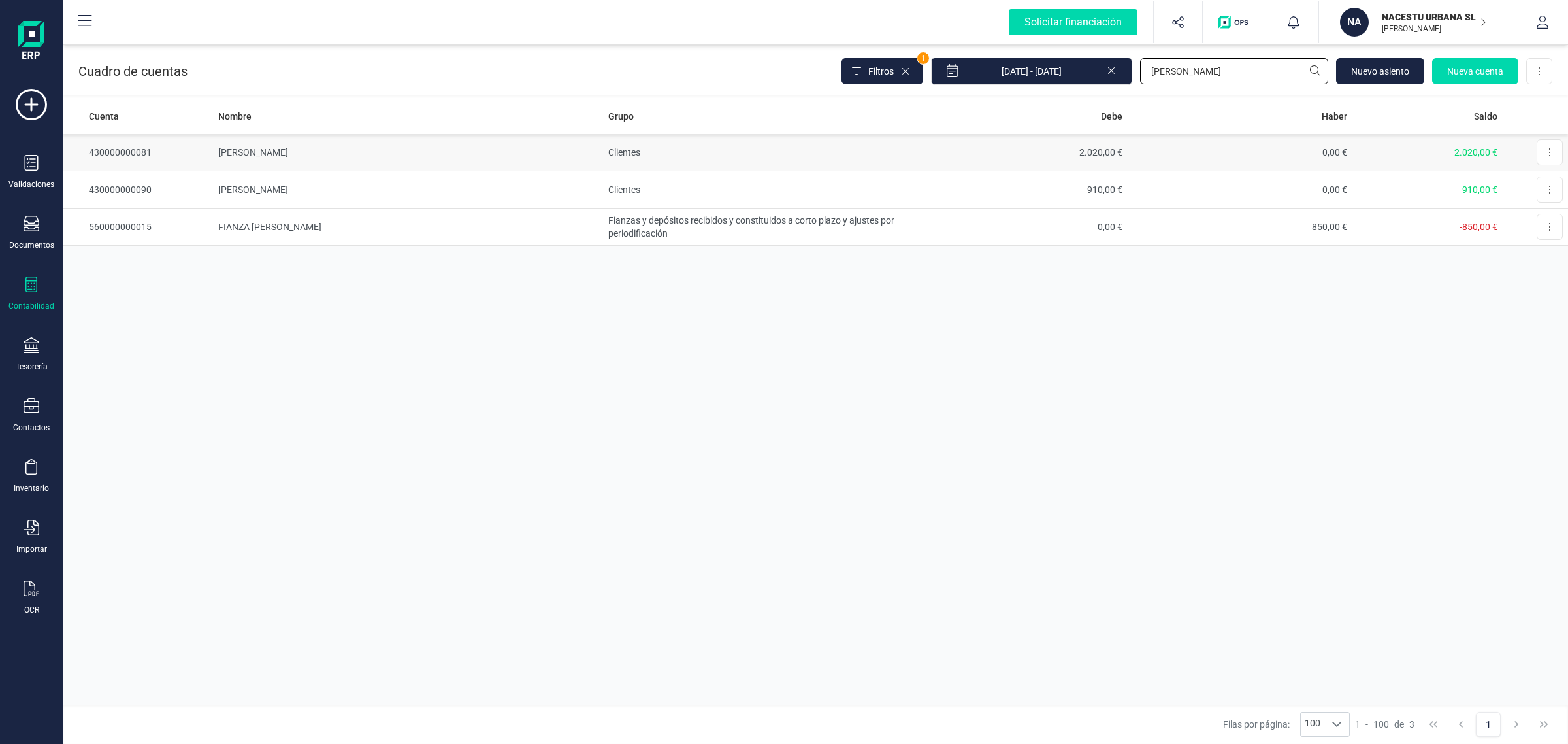
type input "julia"
click at [390, 145] on td "[PERSON_NAME]" at bounding box center [407, 153] width 390 height 37
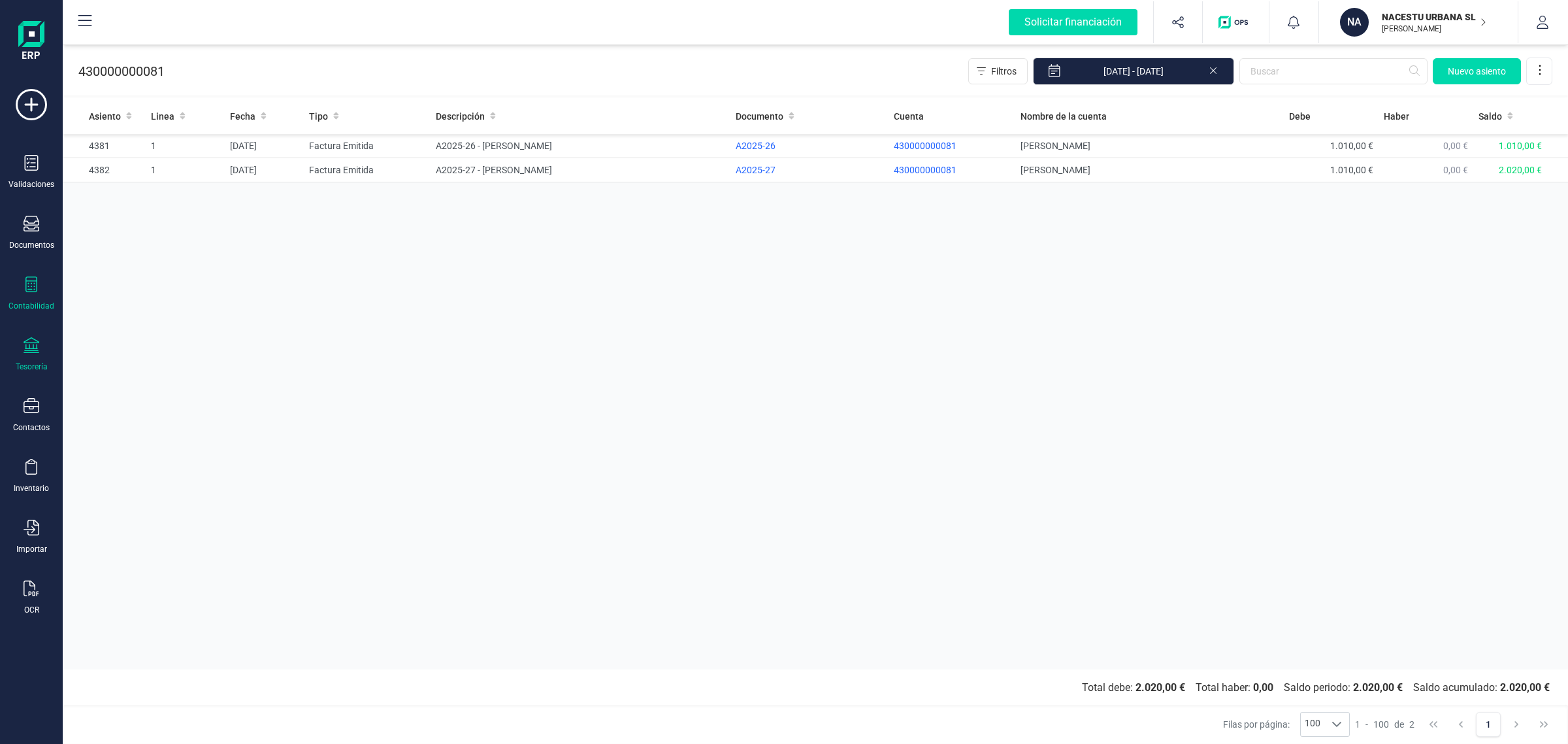
click at [28, 348] on icon at bounding box center [31, 345] width 16 height 16
click at [154, 210] on div "Cuentas bancarias" at bounding box center [162, 223] width 172 height 26
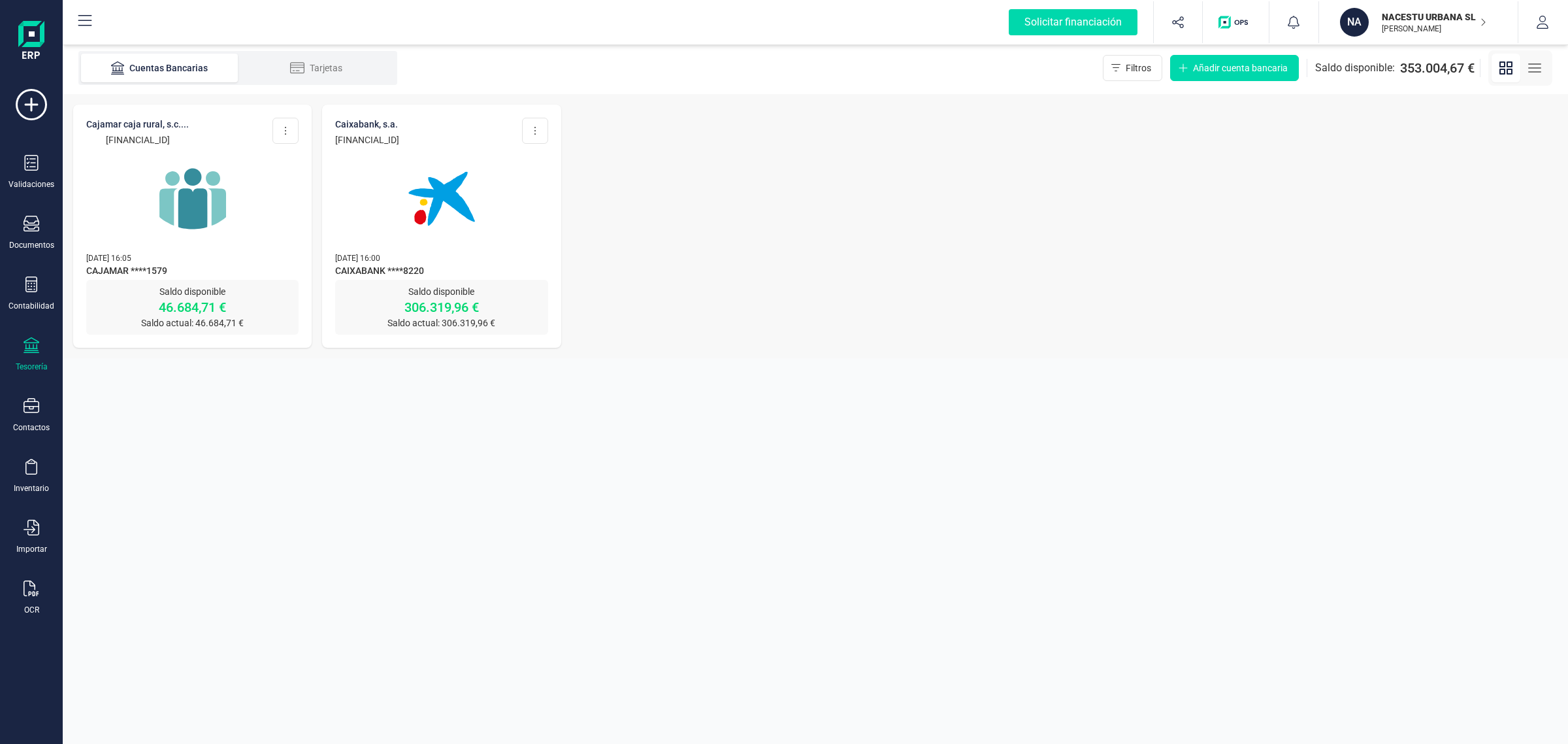
click at [207, 221] on img at bounding box center [192, 199] width 110 height 110
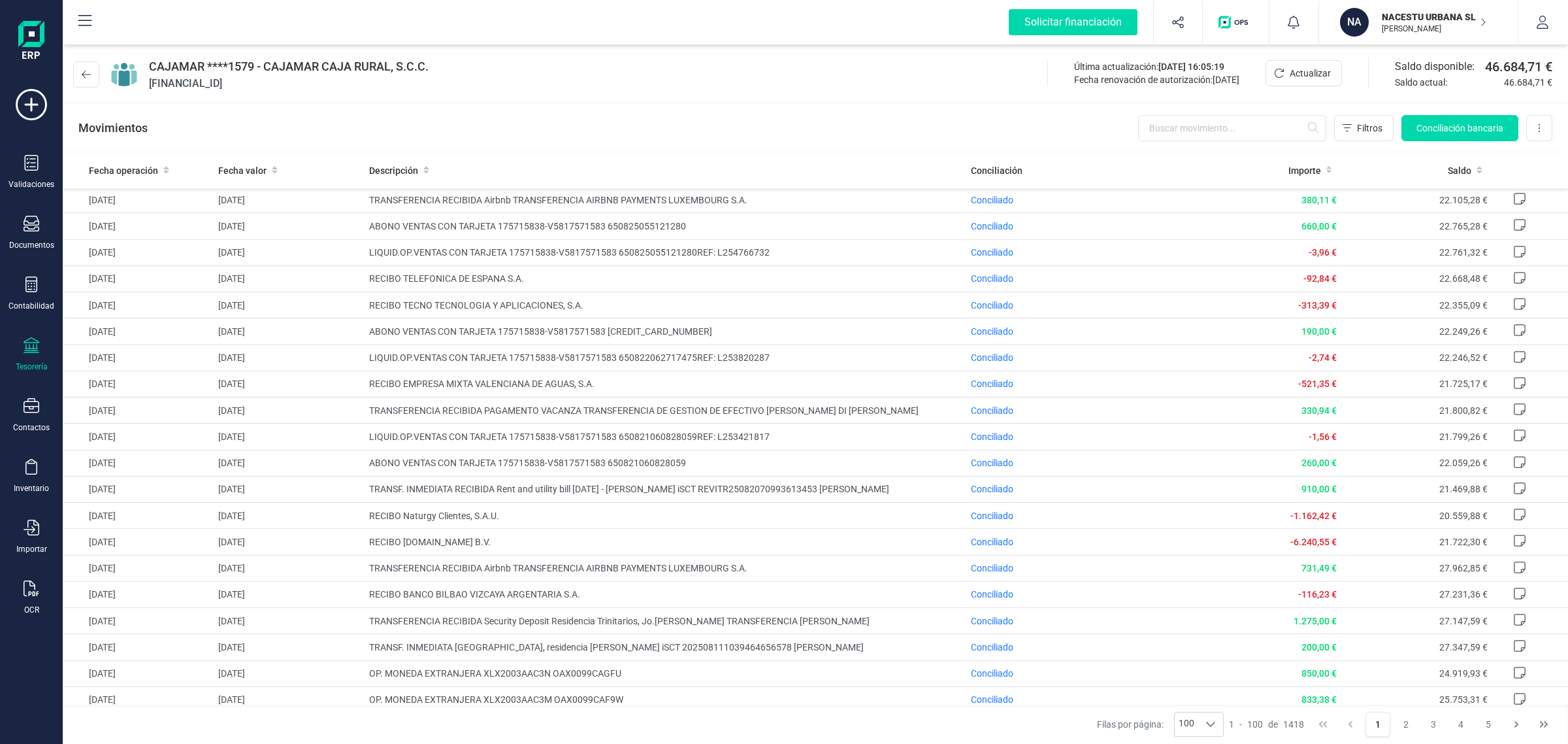
scroll to position [1797, 0]
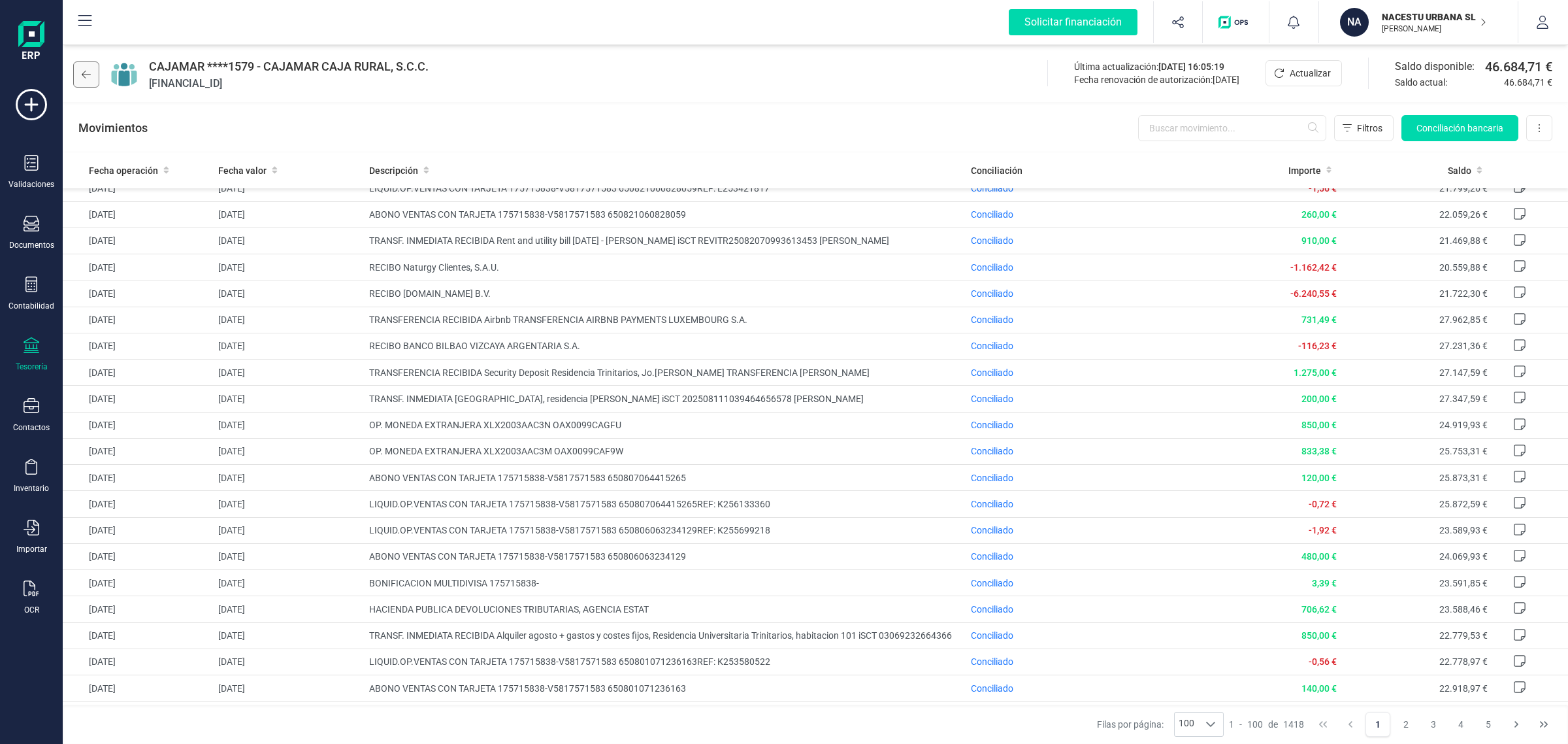
click at [84, 75] on icon at bounding box center [86, 74] width 9 height 10
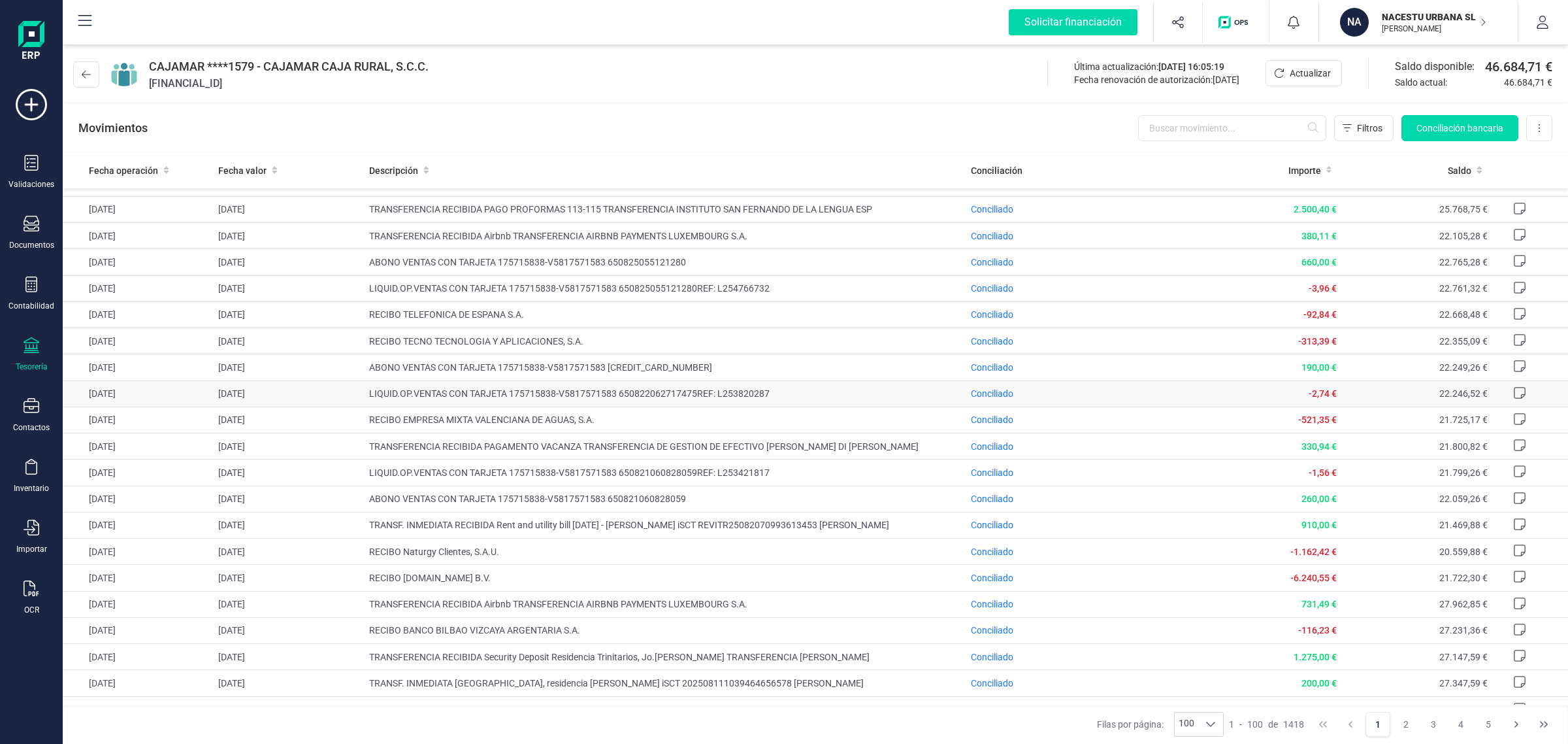
scroll to position [1879, 0]
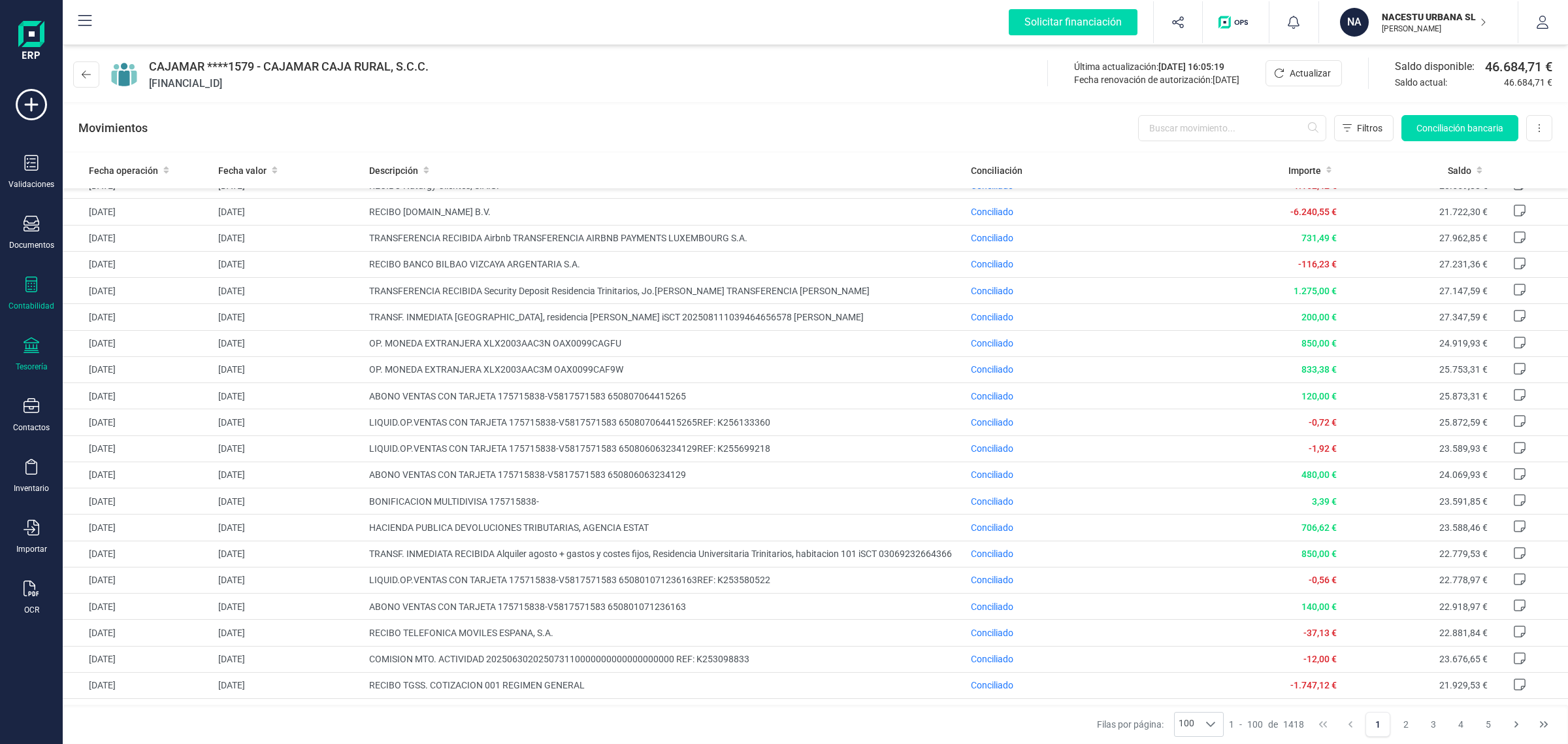
click at [34, 288] on icon at bounding box center [31, 284] width 16 height 16
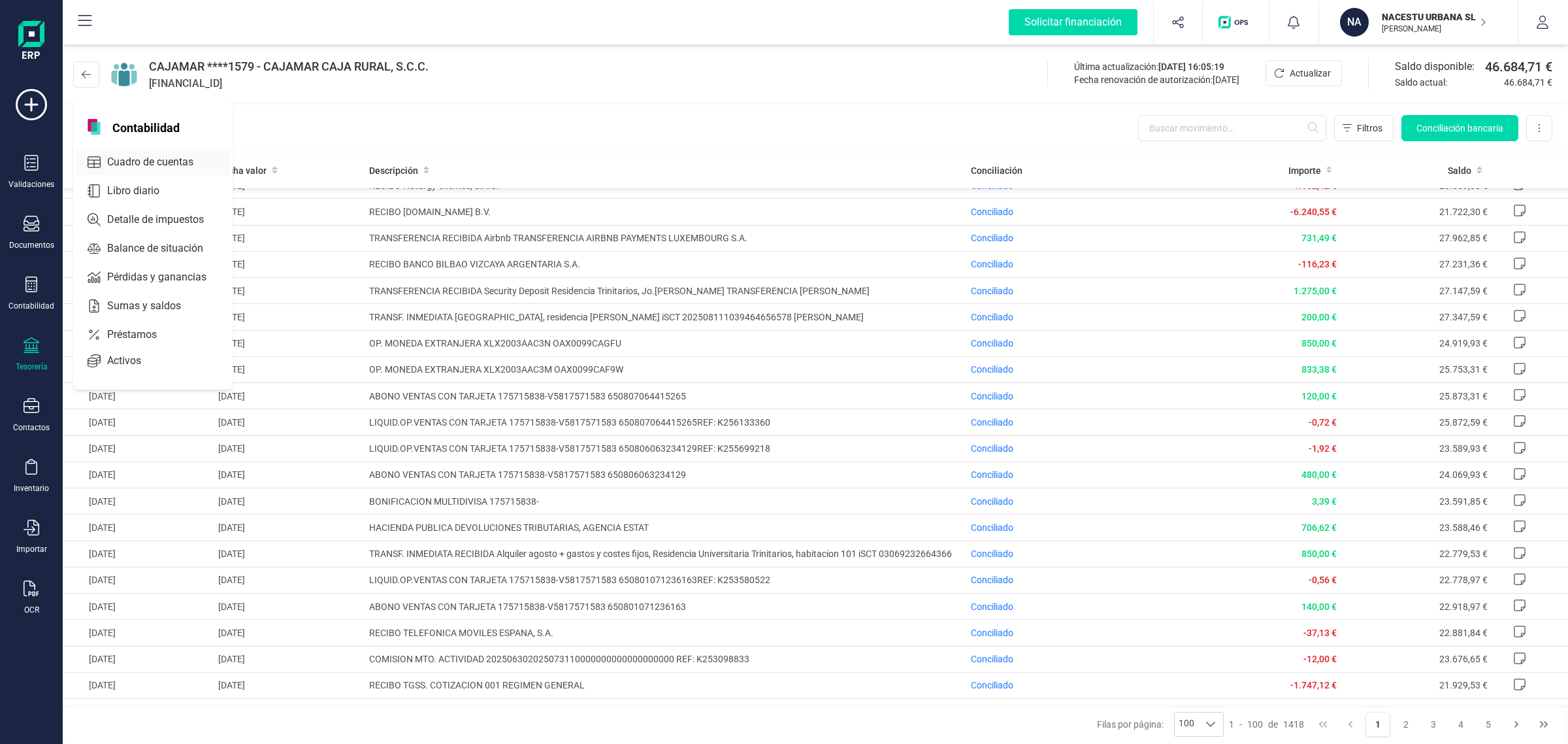
click at [170, 161] on span "Cuadro de cuentas" at bounding box center [159, 162] width 115 height 16
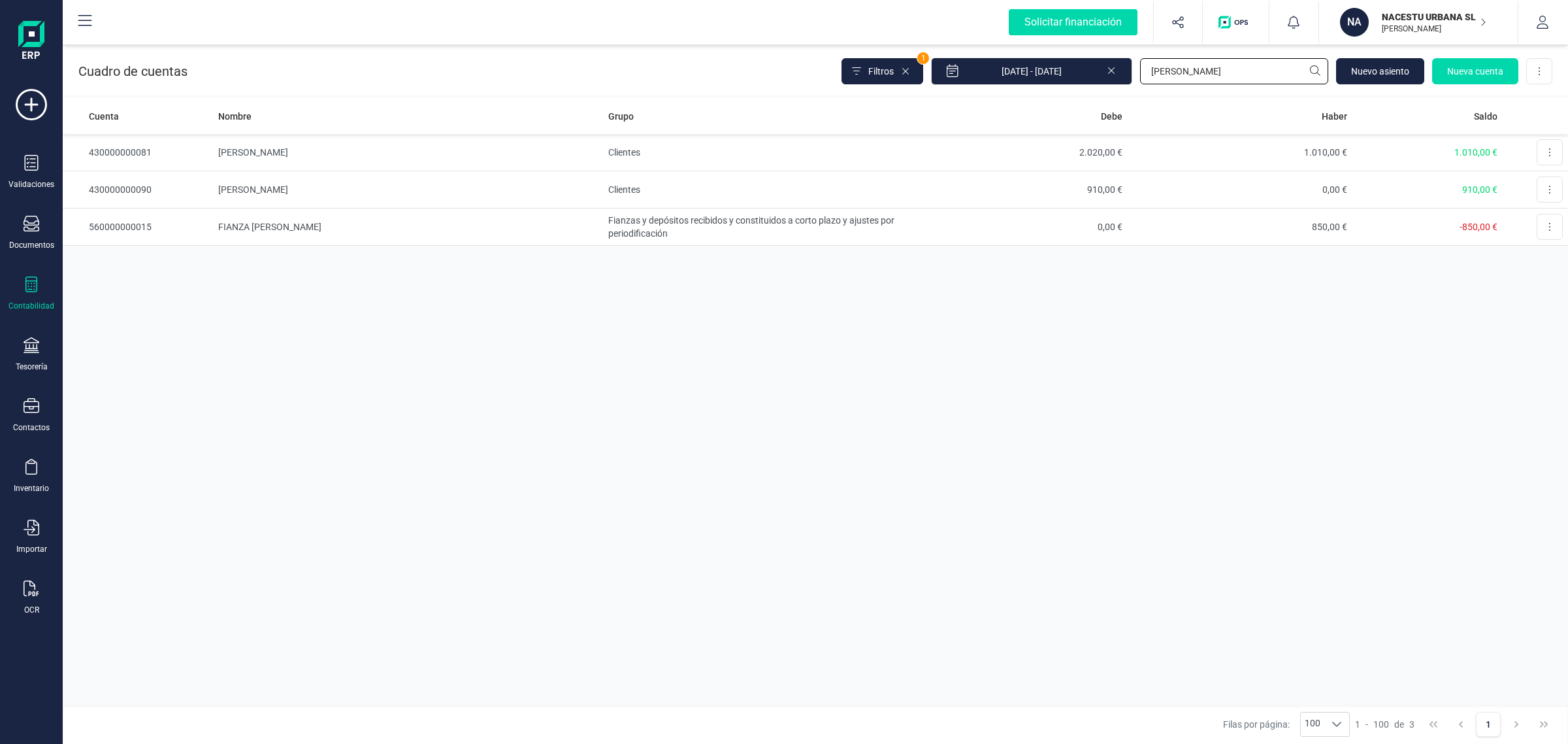
drag, startPoint x: 1213, startPoint y: 65, endPoint x: 1140, endPoint y: 76, distance: 73.8
click at [1140, 76] on input "julia" at bounding box center [1233, 71] width 188 height 26
type input "elia"
click at [652, 151] on td "Clientes" at bounding box center [753, 153] width 300 height 37
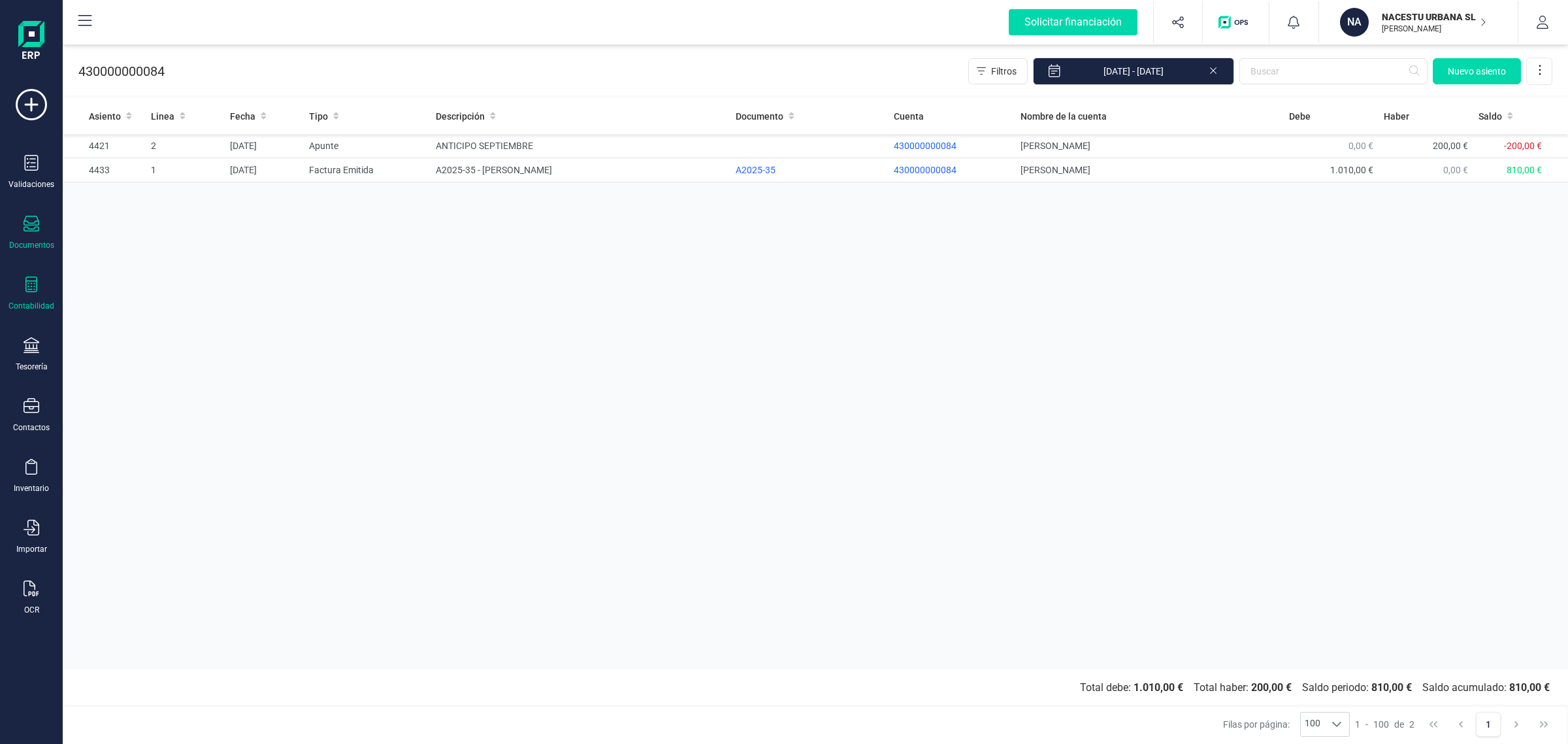
click at [20, 240] on div "Documentos" at bounding box center [31, 245] width 45 height 10
click at [771, 291] on div "Asiento Linea Fecha Tipo Descripción Documento Cuenta Nombre de la cuenta Debe …" at bounding box center [815, 384] width 1505 height 572
click at [34, 235] on div "Documentos" at bounding box center [31, 233] width 52 height 34
click at [492, 327] on div "Asiento Linea Fecha Tipo Descripción Documento Cuenta Nombre de la cuenta Debe …" at bounding box center [815, 384] width 1505 height 572
click at [31, 223] on icon at bounding box center [31, 223] width 16 height 16
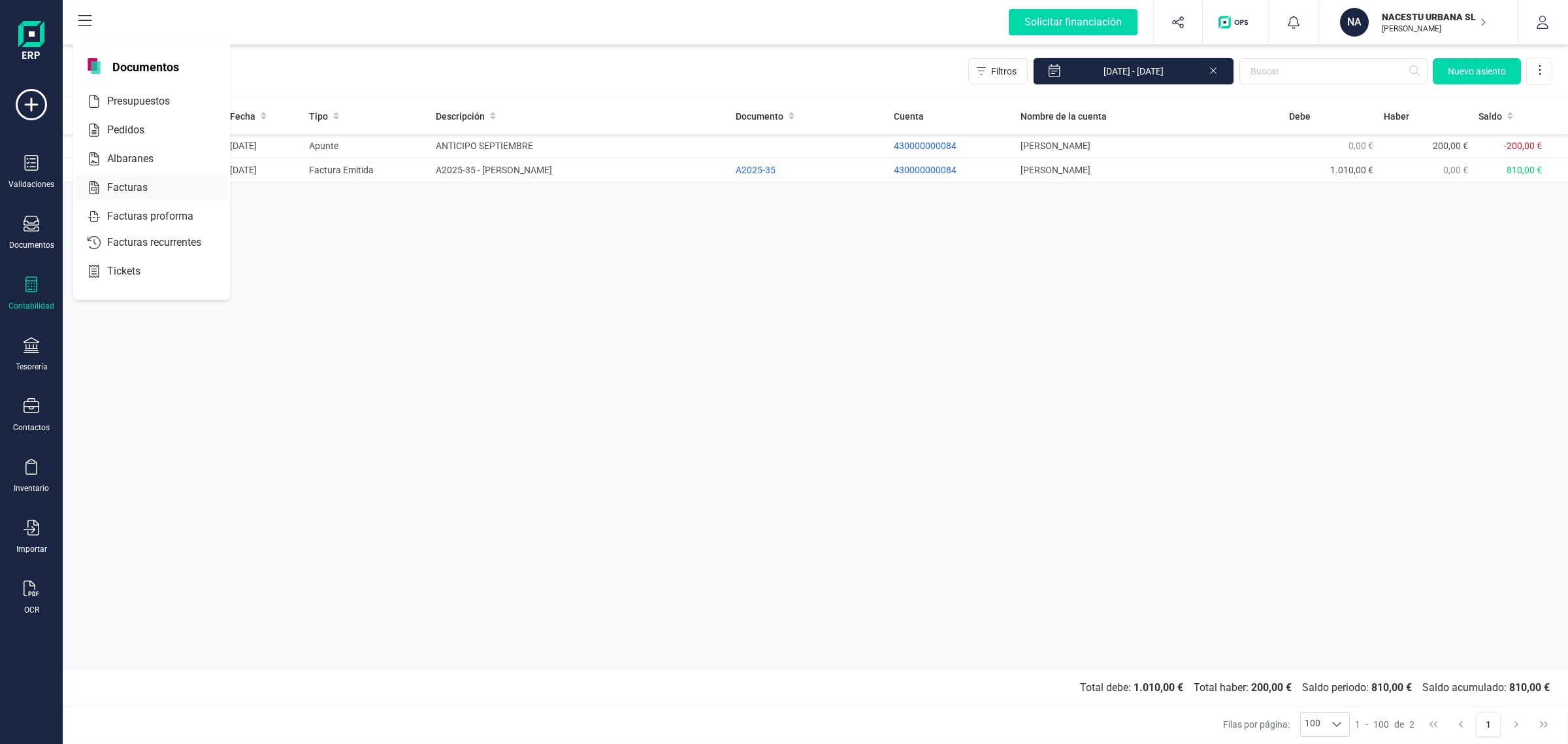
click at [157, 177] on div "Facturas" at bounding box center [151, 187] width 151 height 26
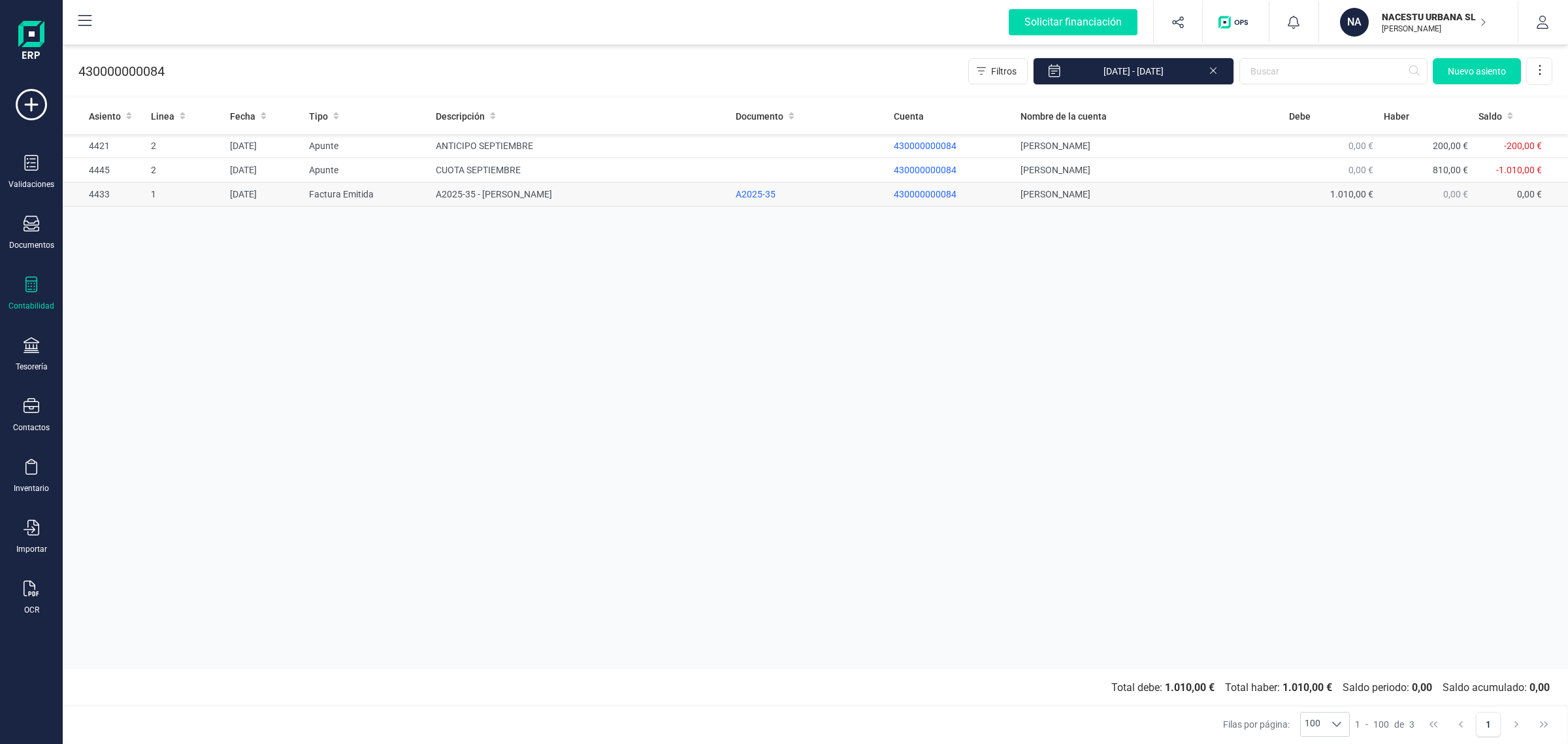
click at [935, 197] on span "430000000084" at bounding box center [926, 194] width 63 height 10
click at [750, 195] on div "A2025-35" at bounding box center [809, 193] width 148 height 13
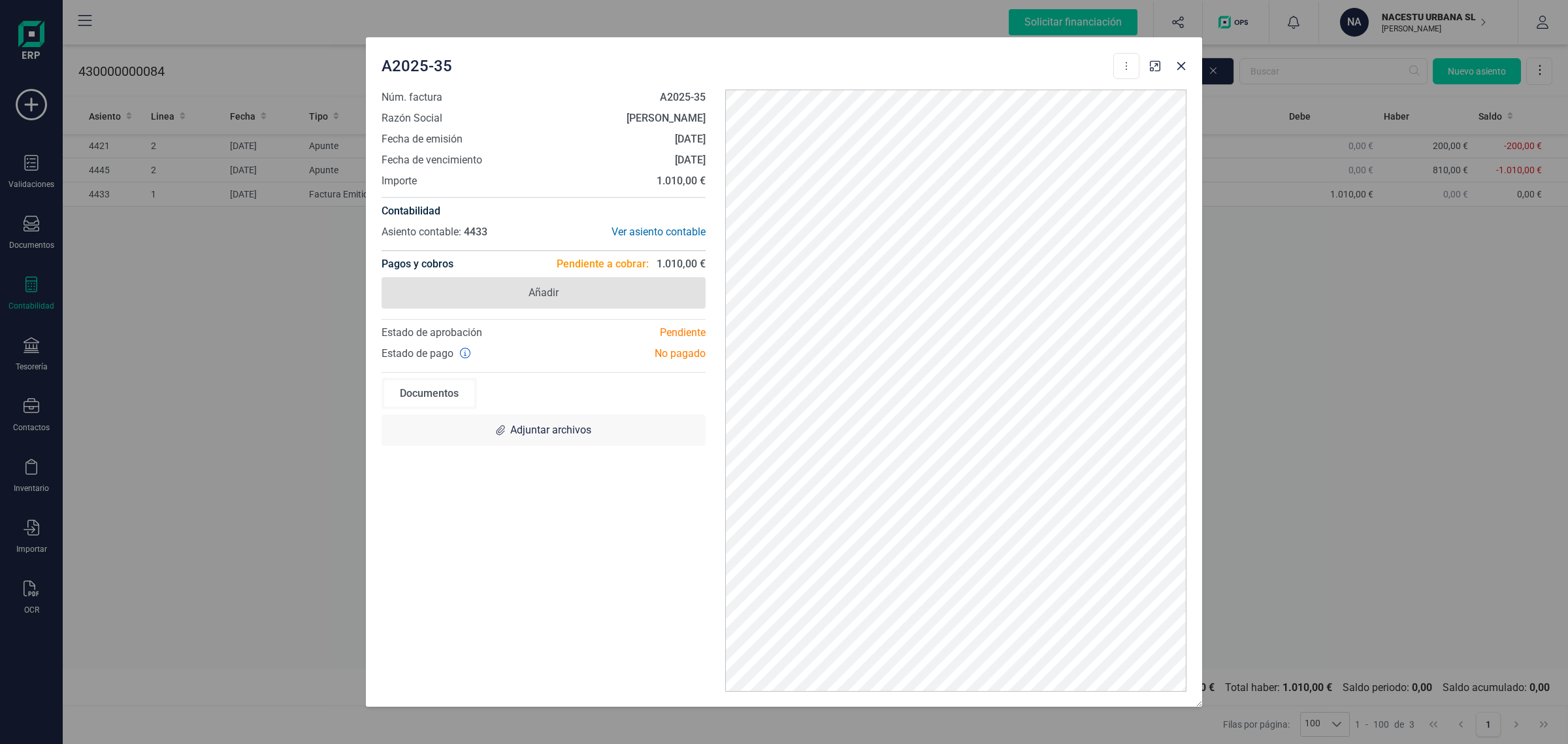
click at [563, 292] on span "Añadir" at bounding box center [544, 293] width 324 height 31
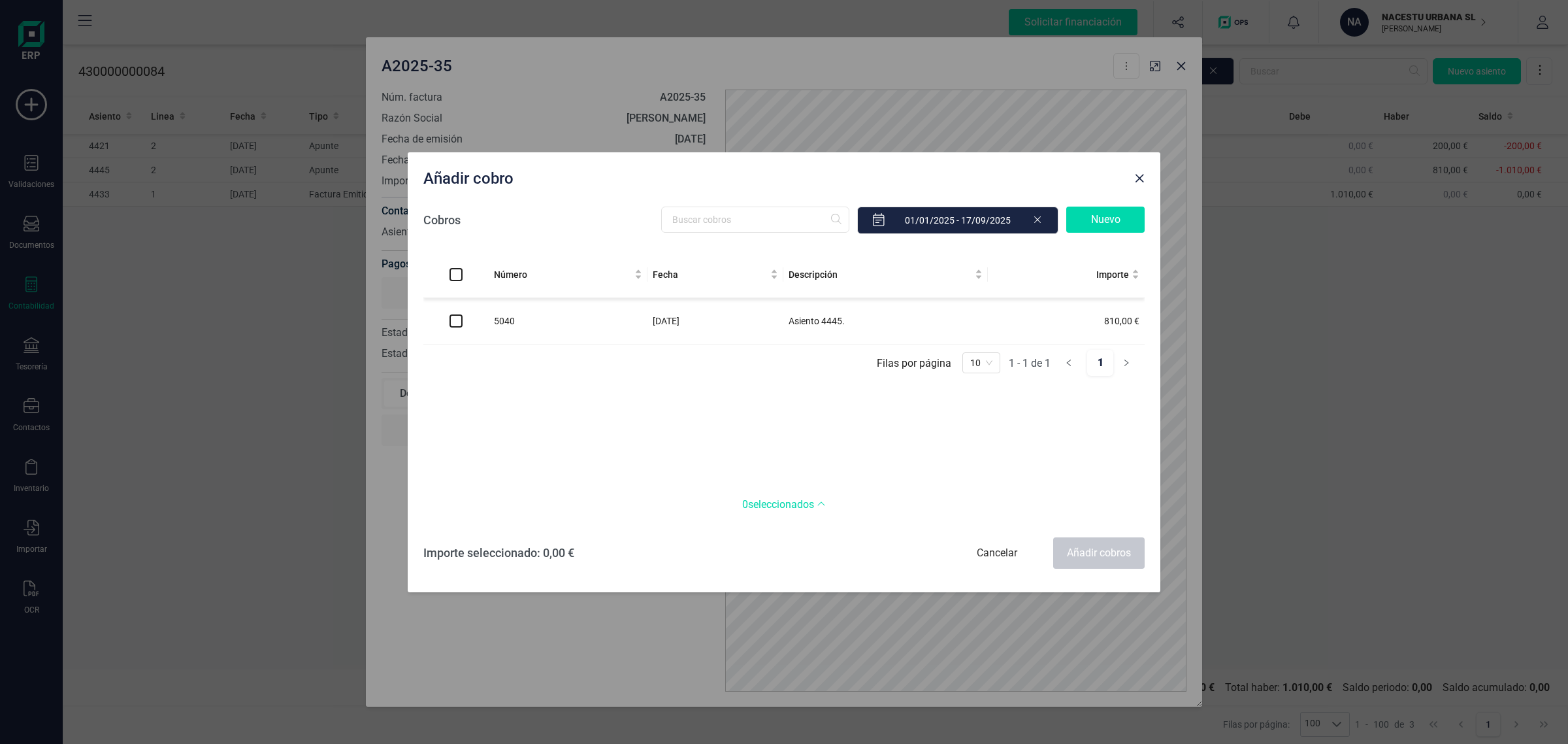
click at [455, 325] on input "checkbox" at bounding box center [455, 321] width 13 height 13
checkbox input "true"
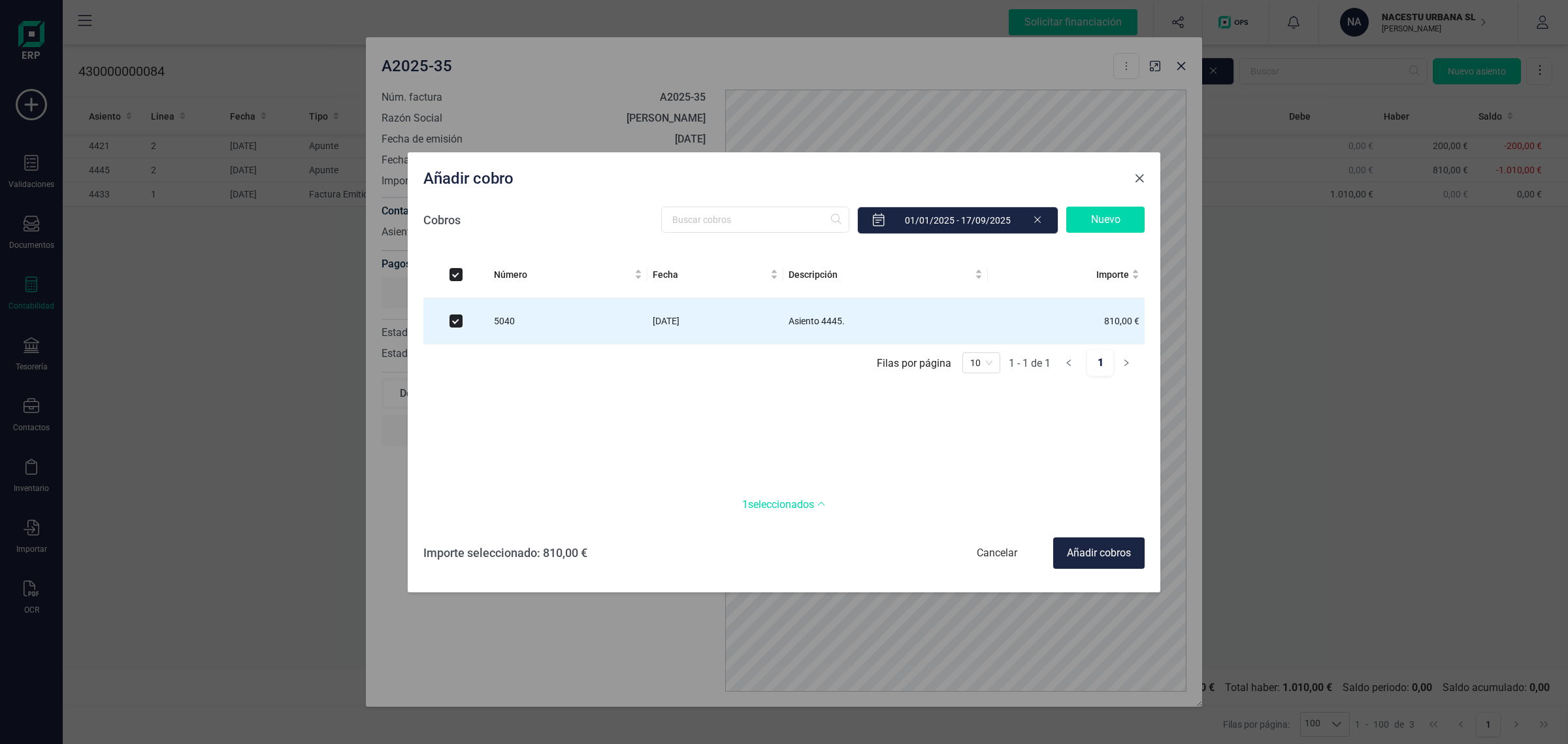
click at [1131, 174] on button "Close" at bounding box center [1140, 178] width 21 height 21
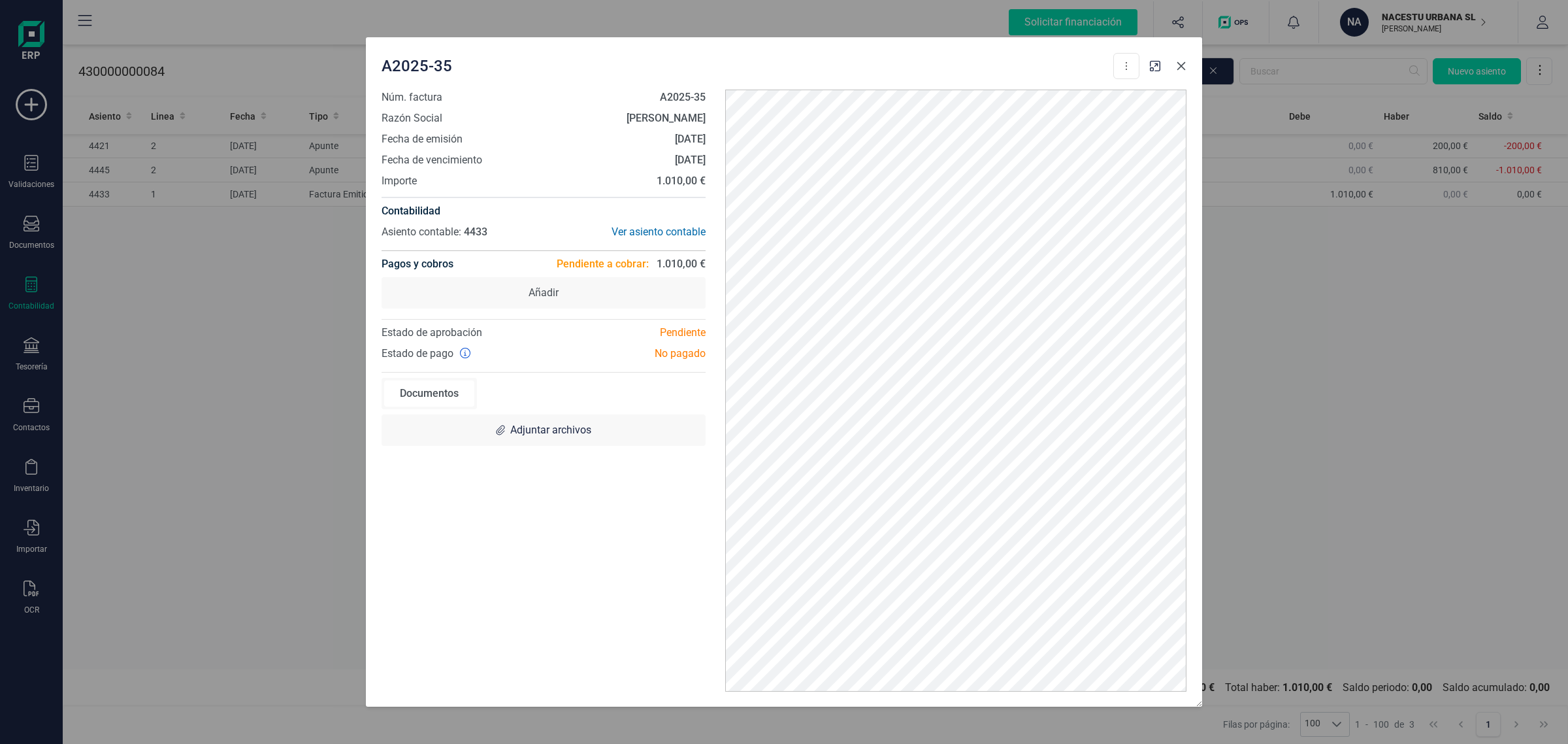
click at [1186, 64] on icon "button" at bounding box center [1181, 66] width 10 height 10
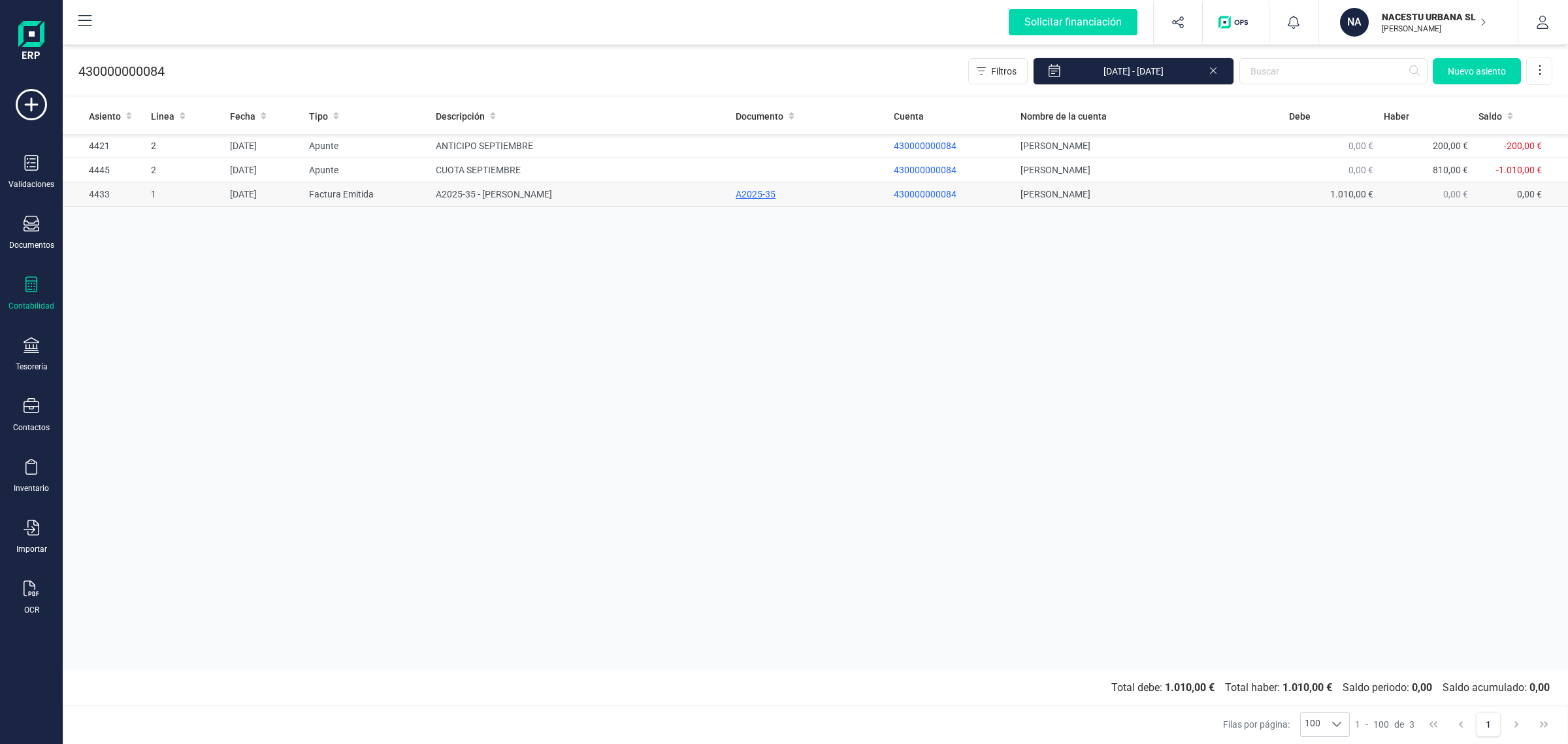
click at [763, 193] on div "A2025-35" at bounding box center [809, 193] width 148 height 13
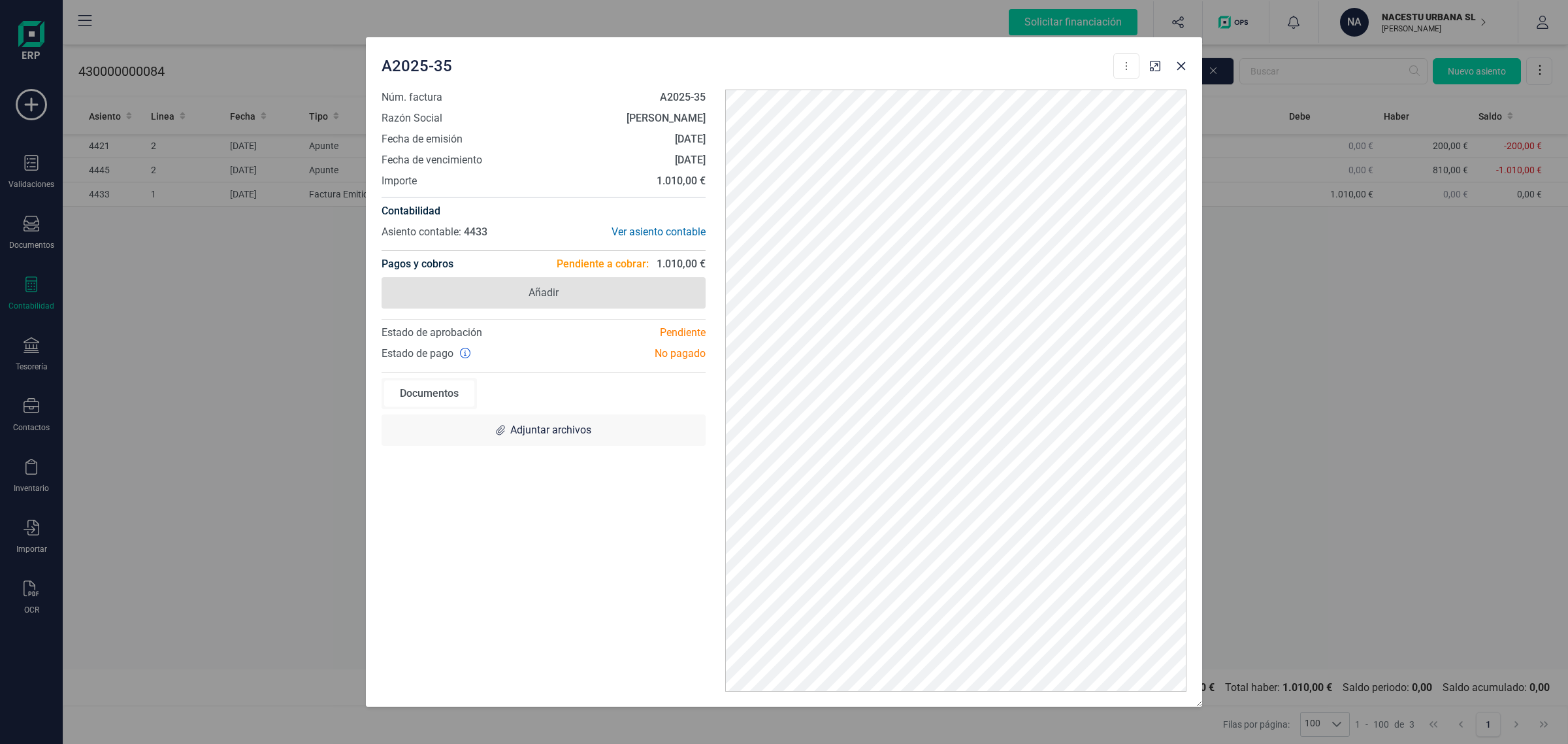
click at [586, 293] on span "Añadir" at bounding box center [544, 293] width 324 height 31
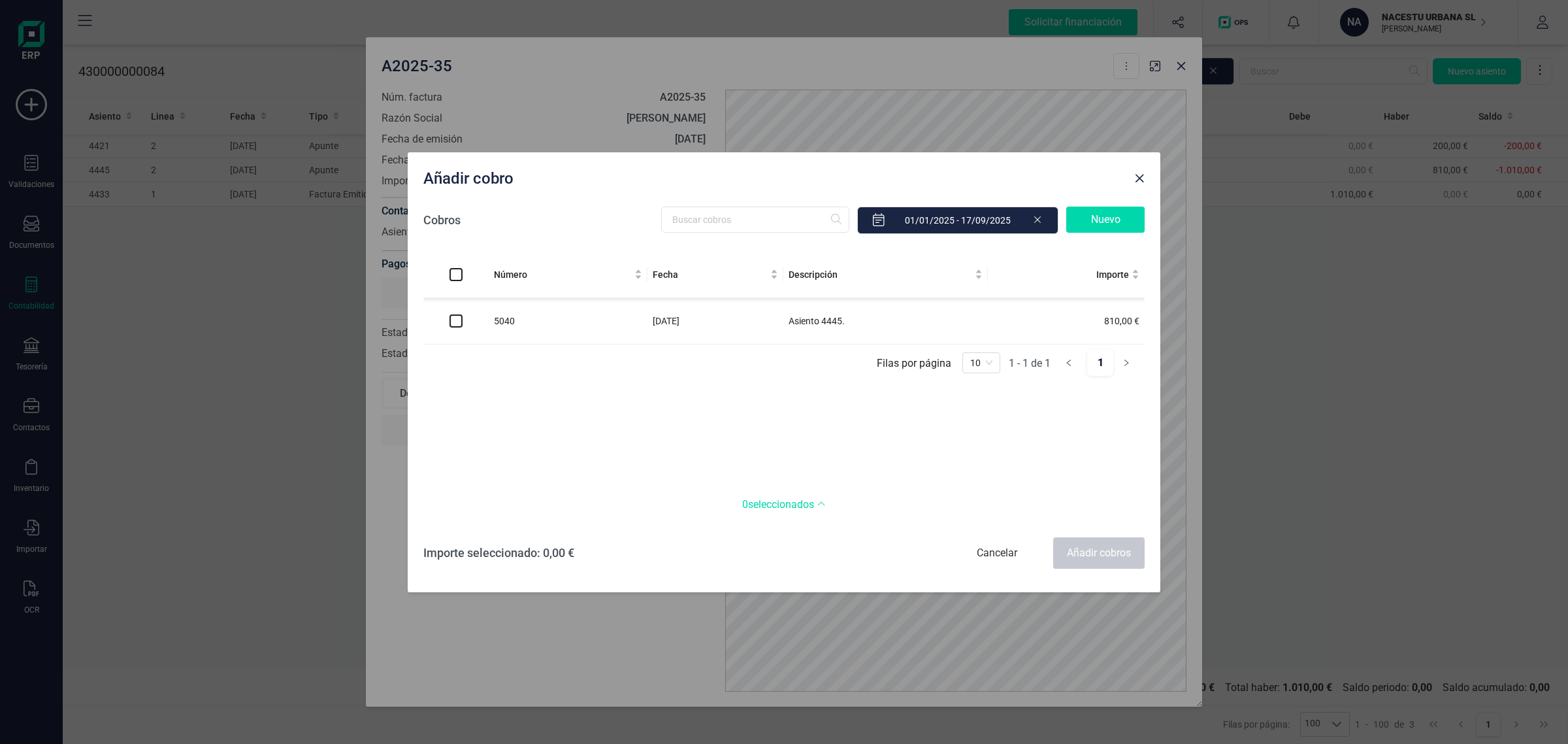
click at [1037, 220] on icon at bounding box center [1037, 220] width 7 height 7
click at [1138, 168] on button "Close" at bounding box center [1140, 178] width 21 height 21
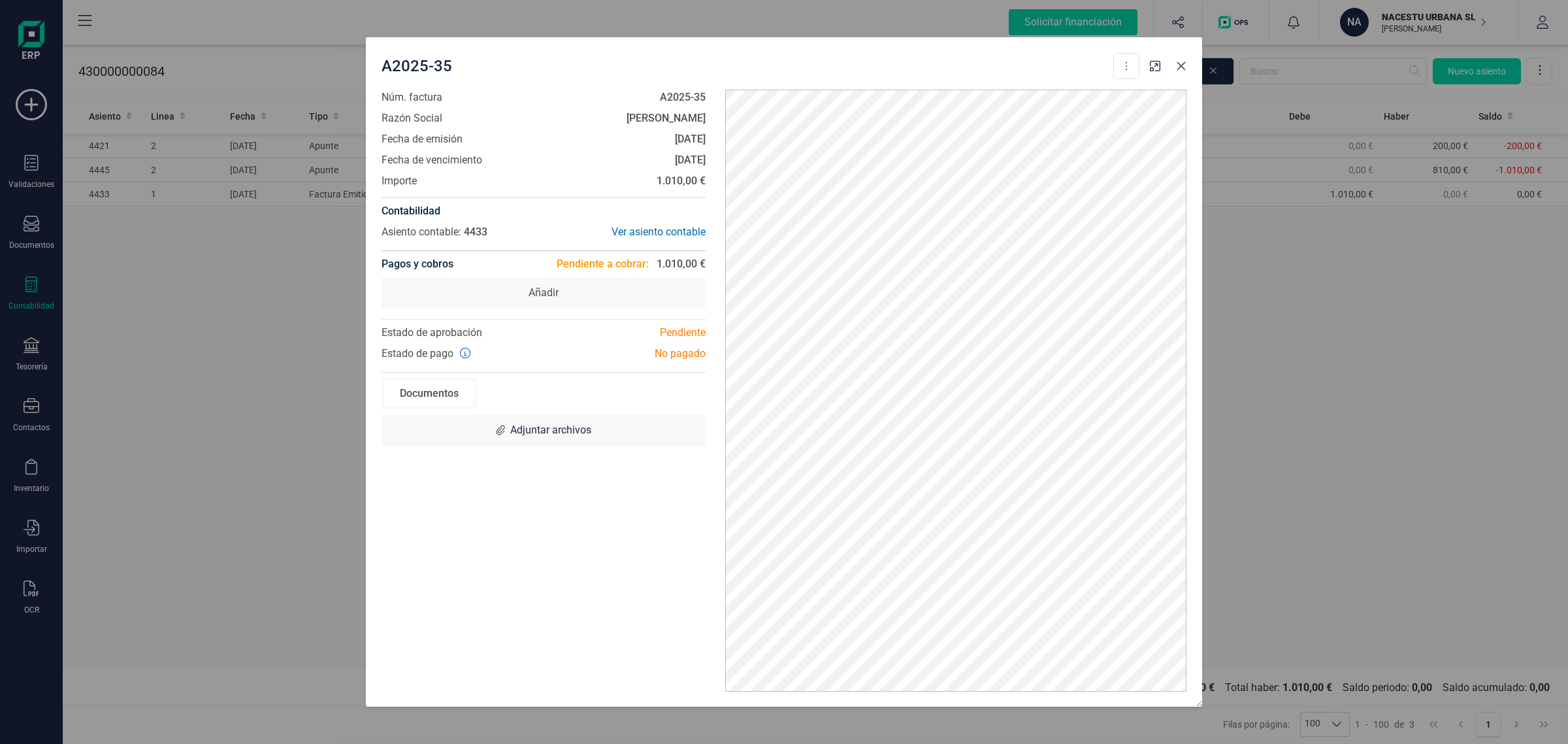
click at [1173, 73] on button "button" at bounding box center [1181, 66] width 21 height 21
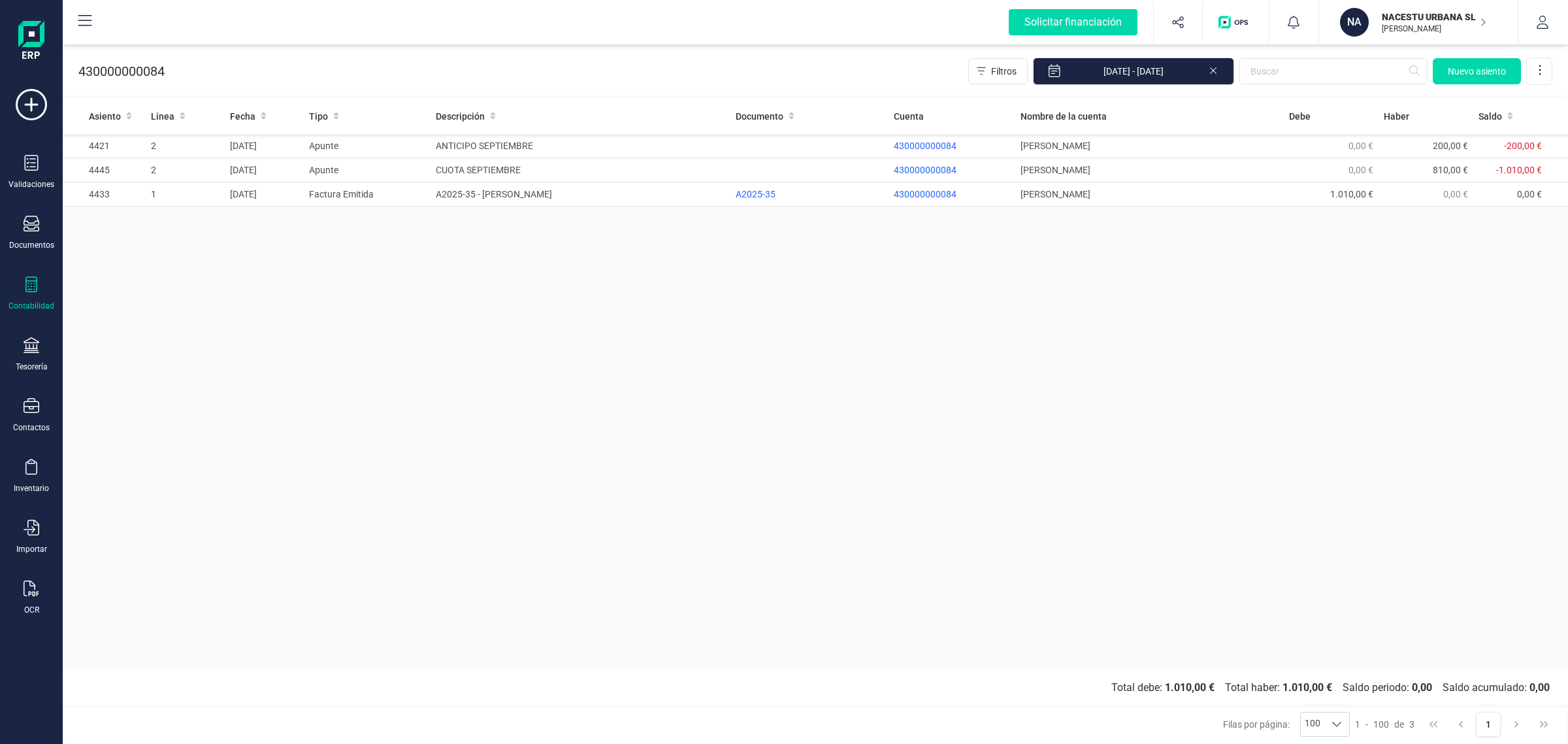
click at [1180, 300] on div "Asiento Linea Fecha Tipo Descripción Documento Cuenta Nombre de la cuenta Debe …" at bounding box center [815, 384] width 1505 height 572
click at [753, 196] on div "A2025-35" at bounding box center [809, 193] width 148 height 13
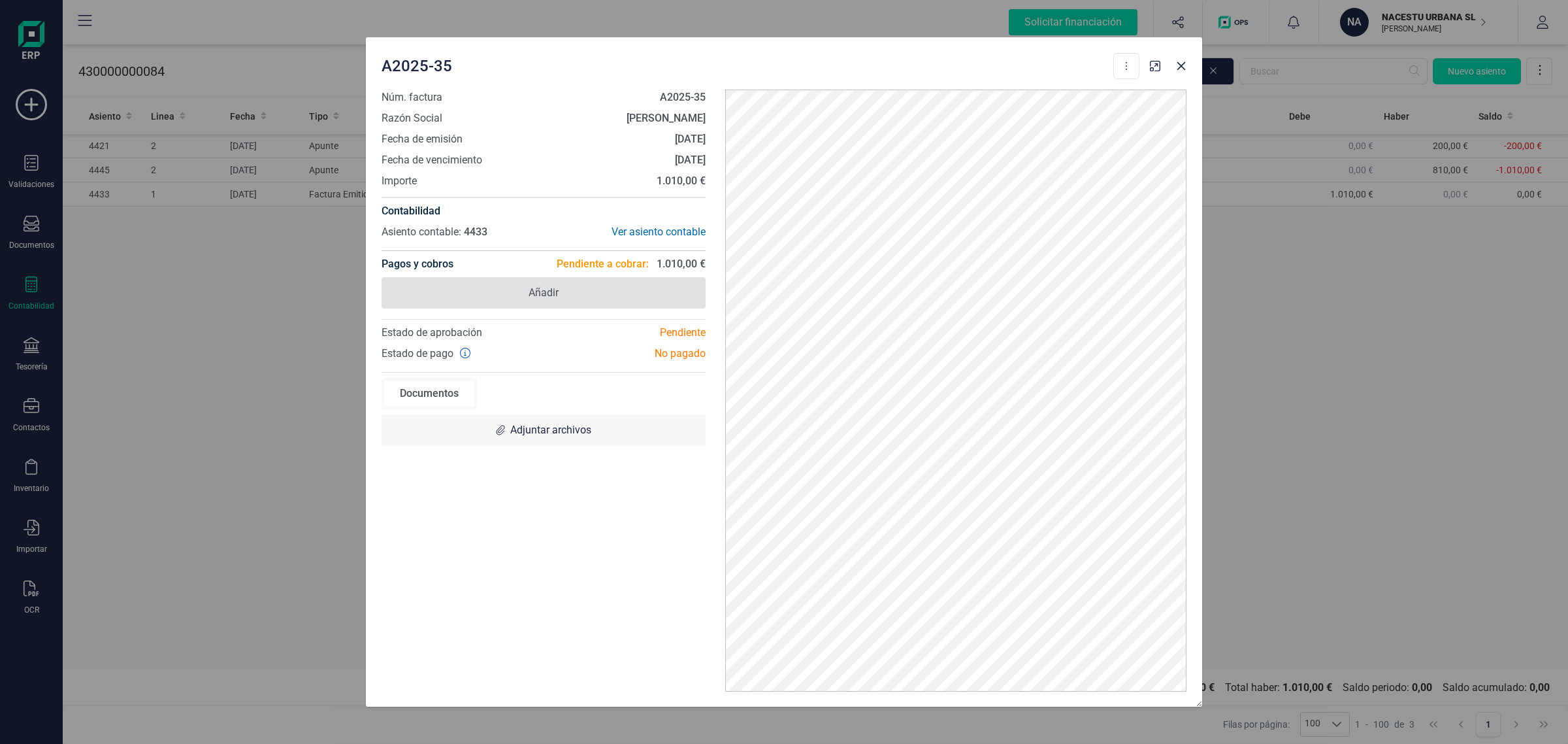
click at [556, 289] on span "Añadir" at bounding box center [544, 292] width 30 height 16
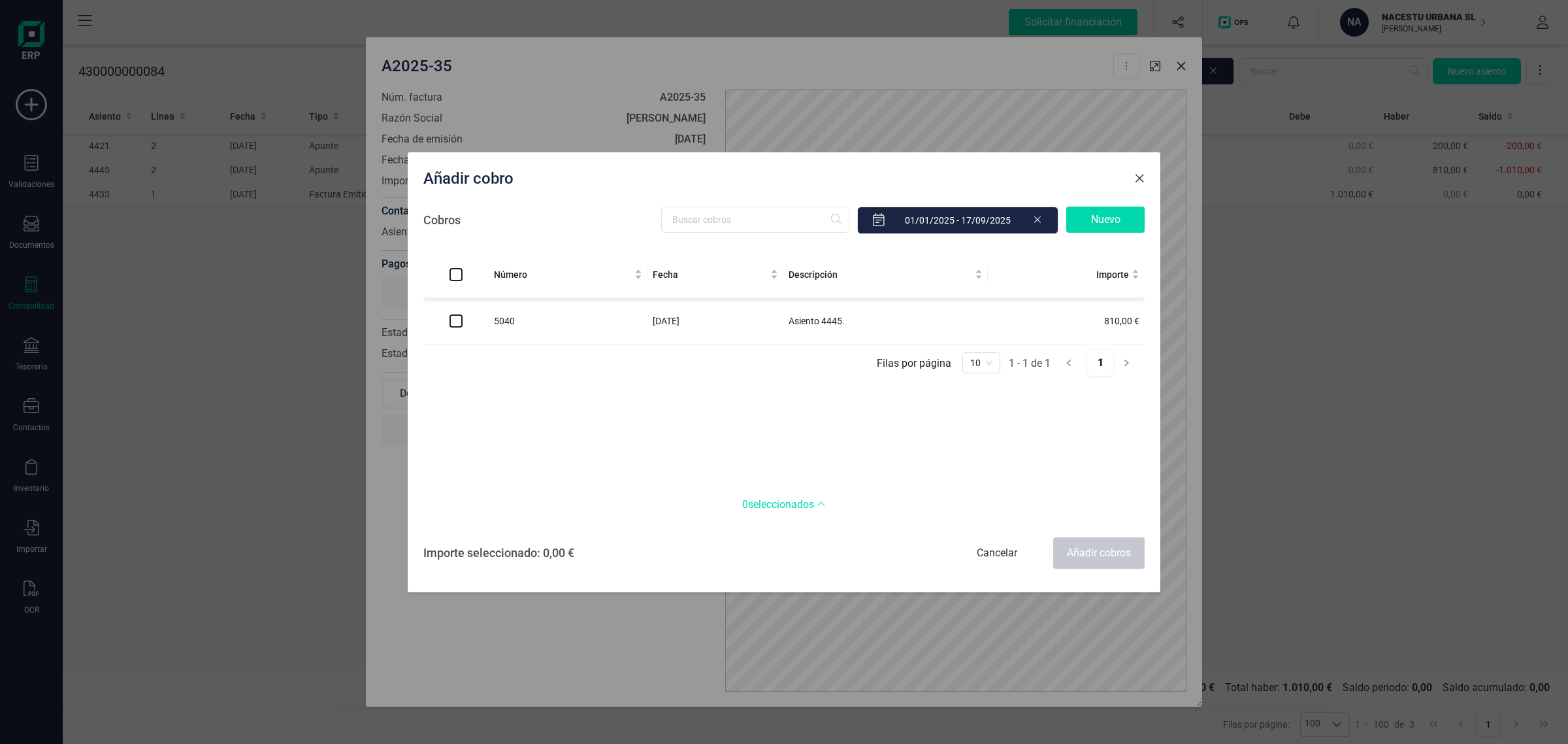
click at [1134, 180] on span "Close" at bounding box center [1140, 178] width 10 height 10
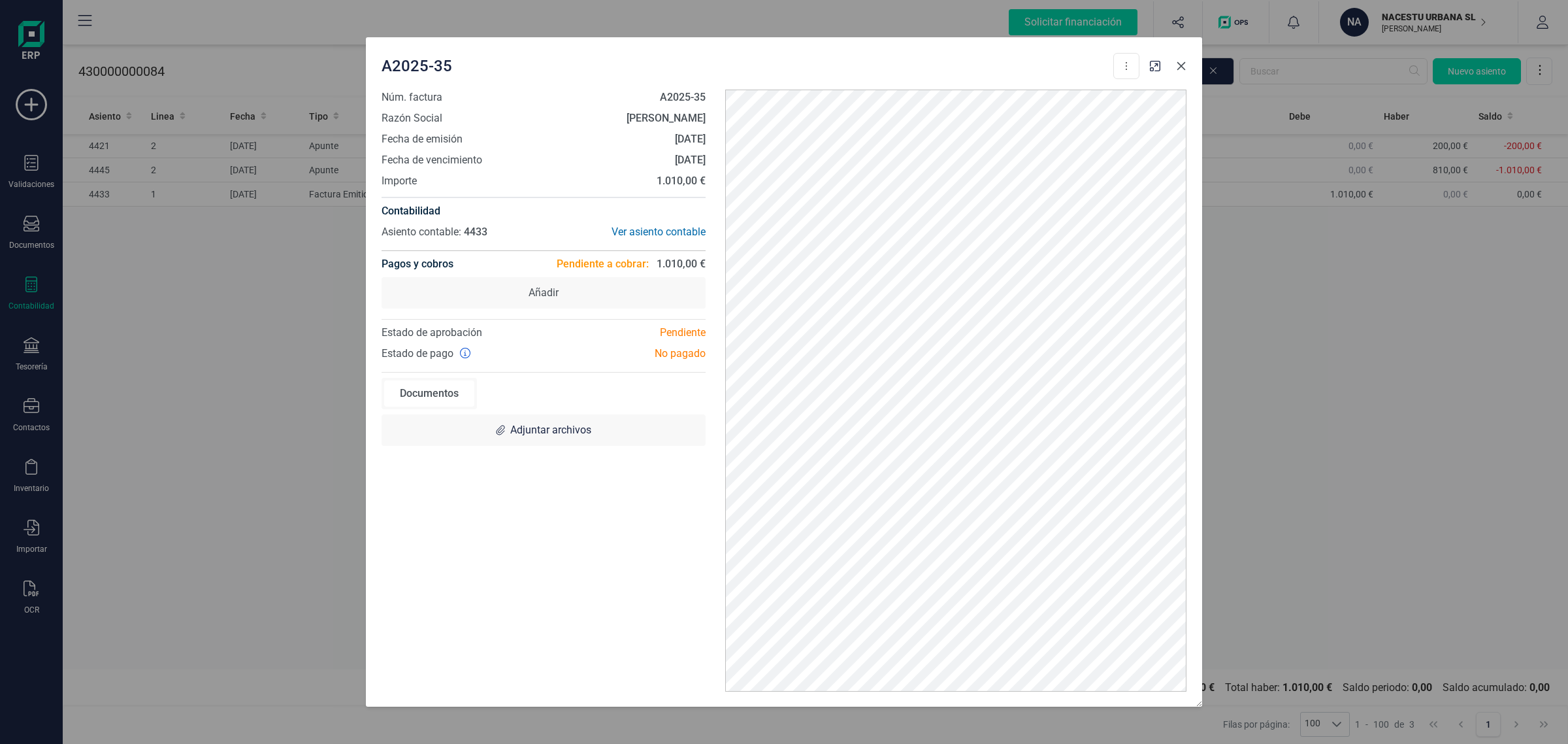
click at [1181, 73] on button "button" at bounding box center [1181, 66] width 21 height 21
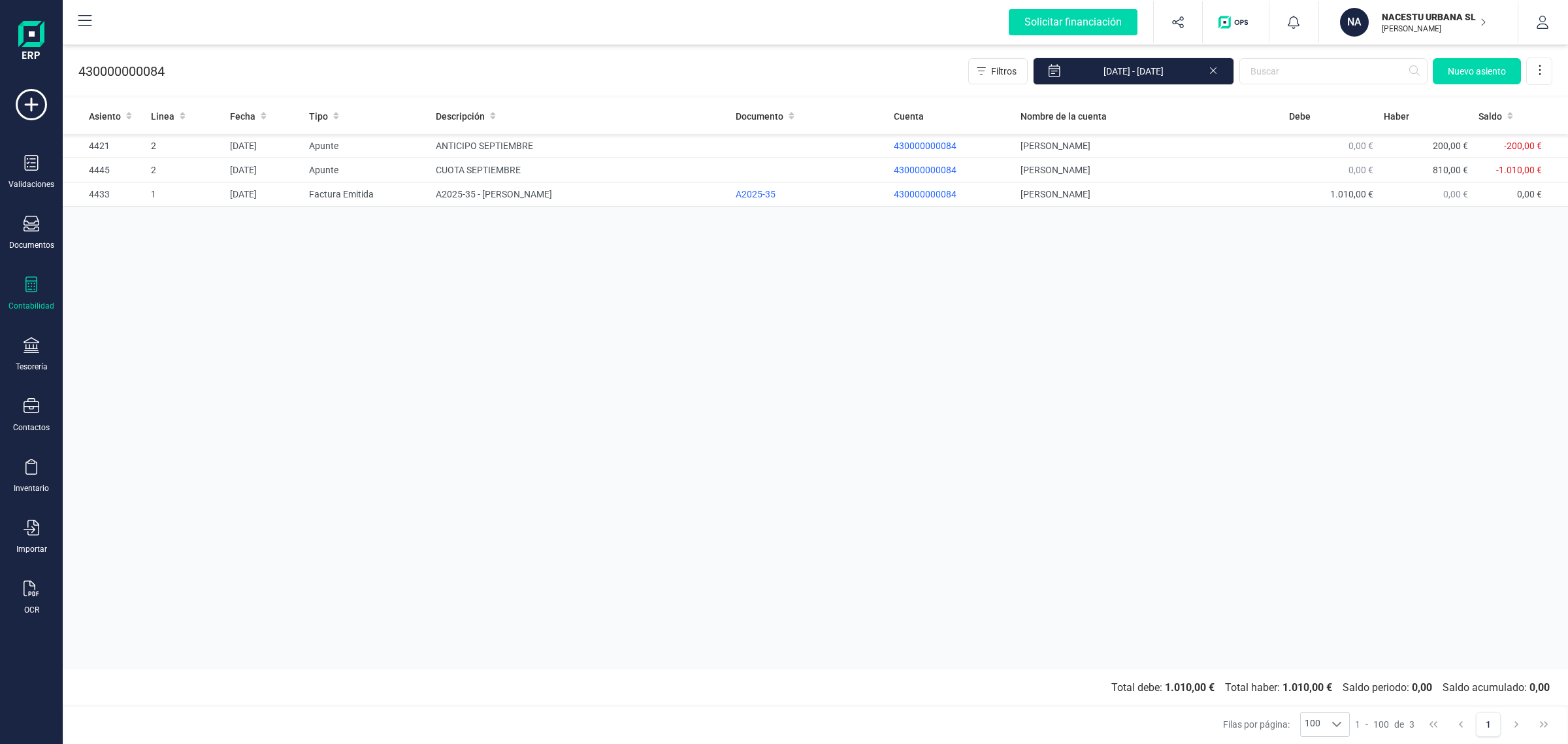
click at [1196, 256] on div "Asiento Linea Fecha Tipo Descripción Documento Cuenta Nombre de la cuenta Debe …" at bounding box center [815, 384] width 1505 height 572
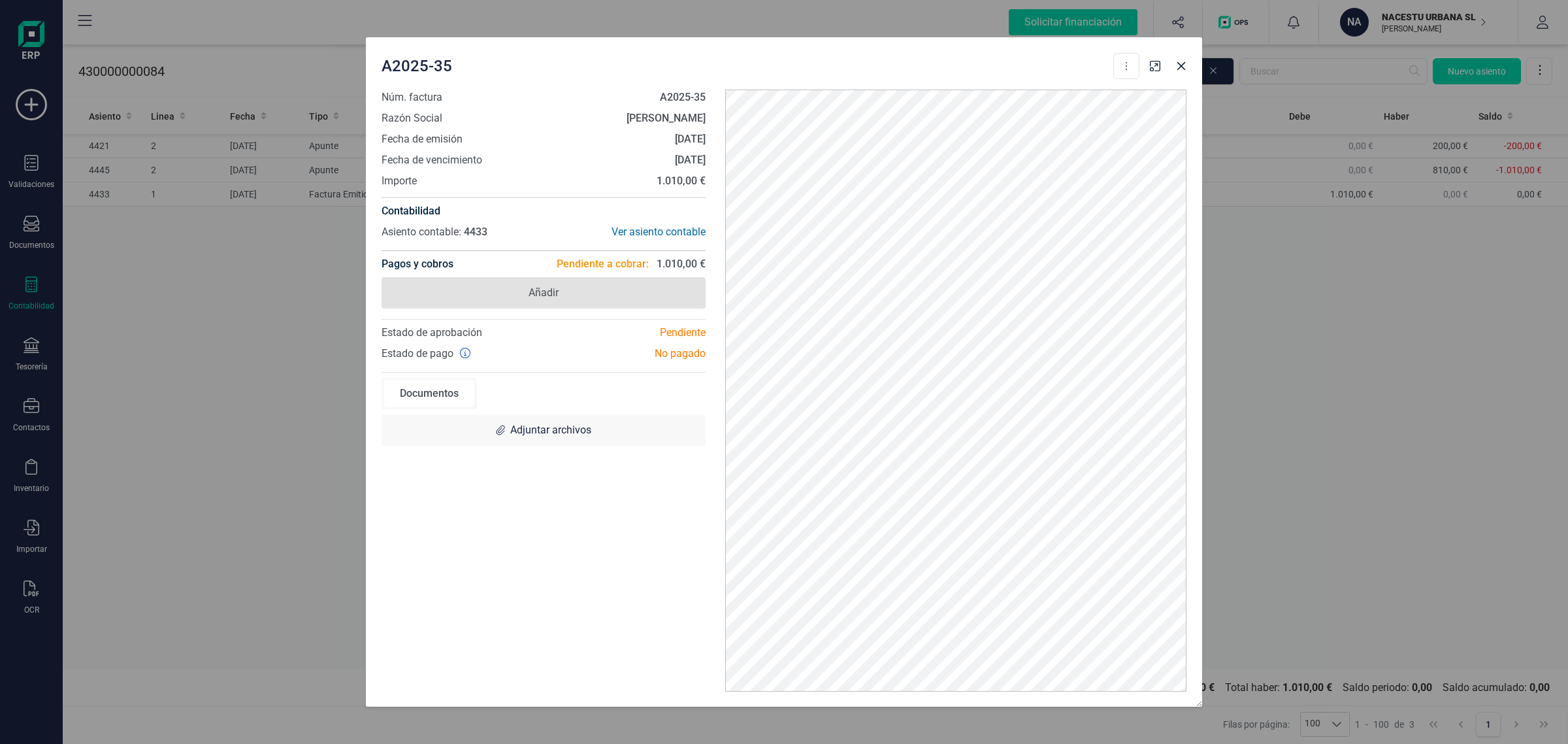
click at [571, 294] on span "Añadir" at bounding box center [544, 293] width 324 height 31
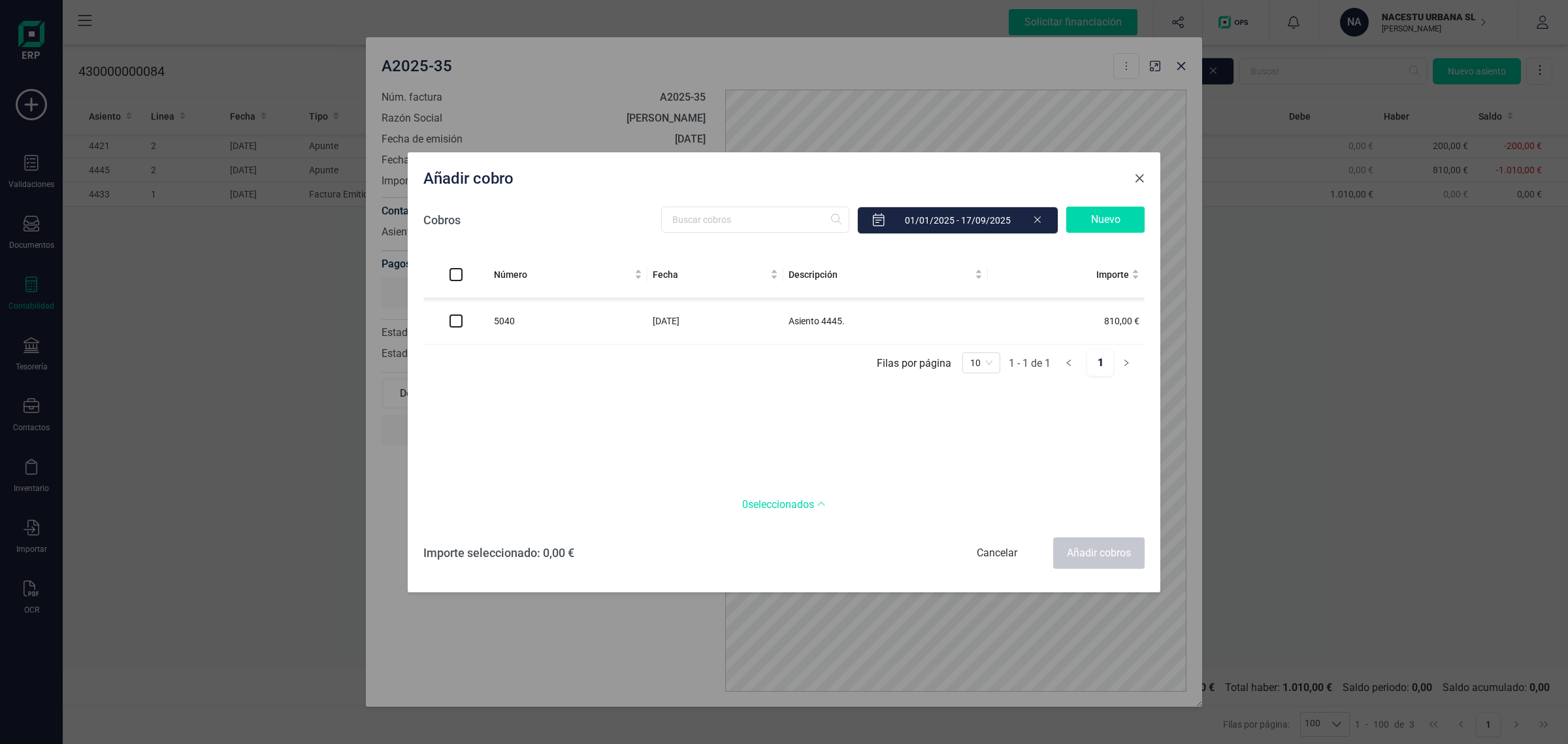
click at [1129, 177] on button "Close" at bounding box center [1140, 178] width 21 height 21
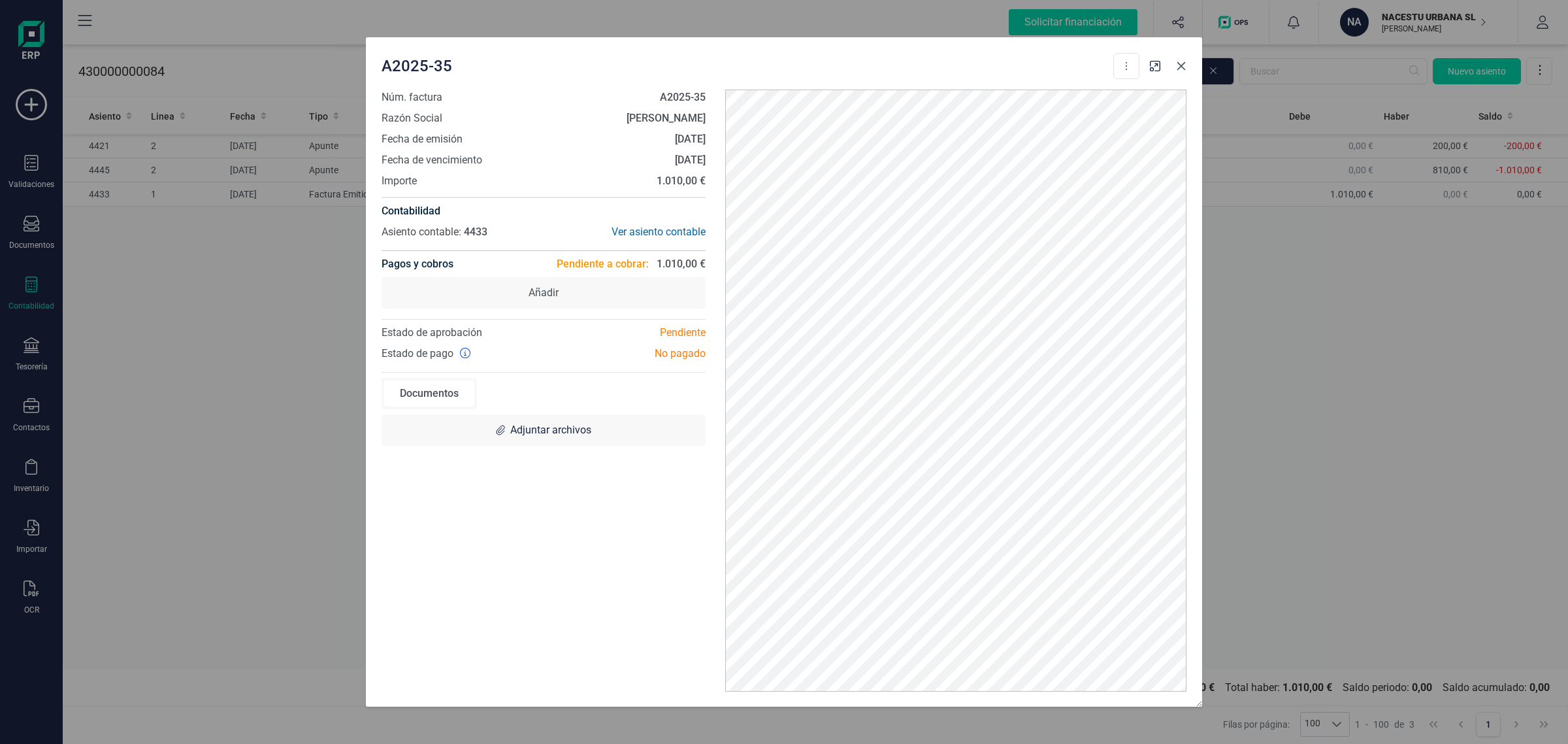
click at [1179, 67] on icon "button" at bounding box center [1181, 66] width 10 height 10
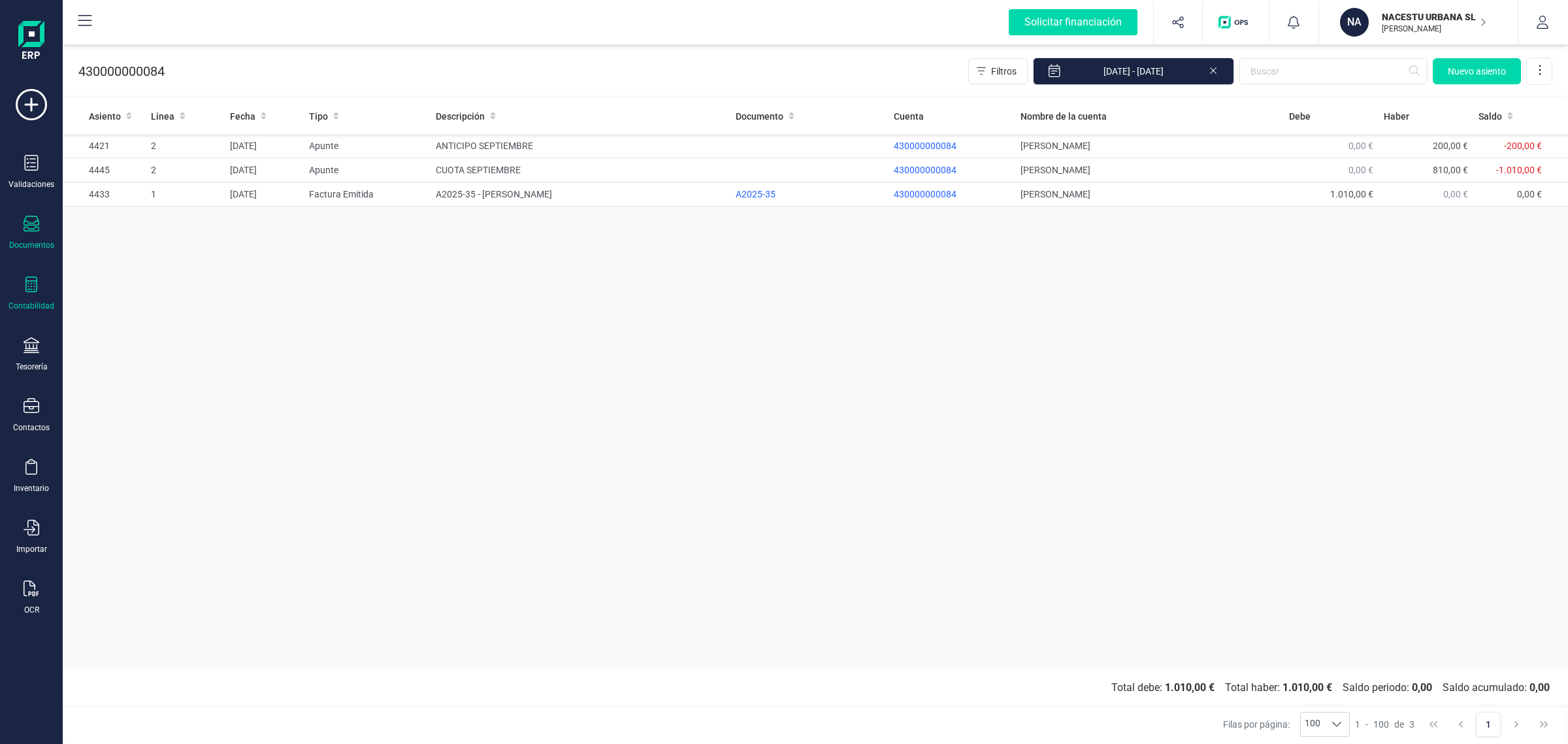
click at [17, 236] on div "Documentos" at bounding box center [31, 233] width 52 height 34
click at [144, 190] on span "Facturas" at bounding box center [136, 187] width 69 height 16
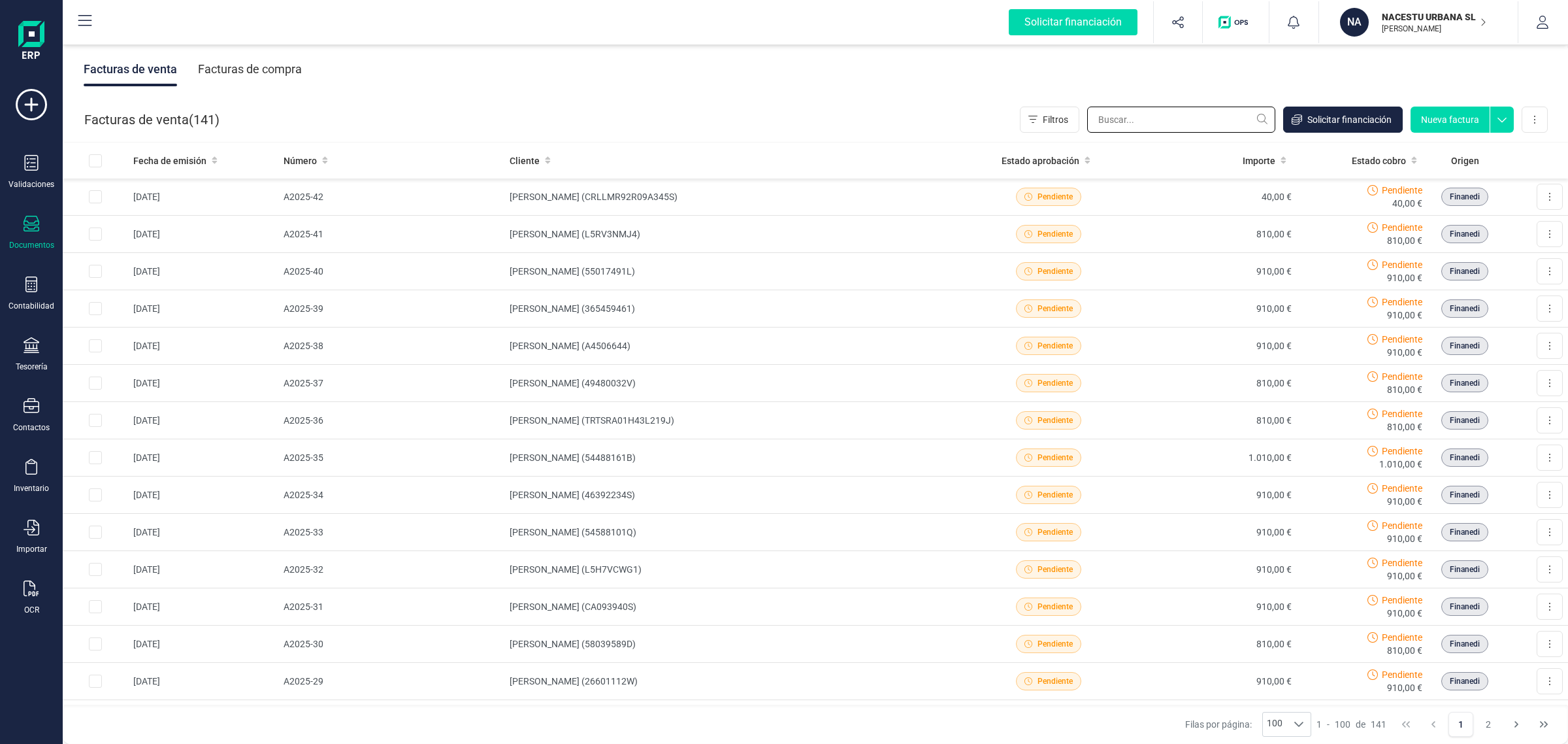
click at [1132, 121] on input "text" at bounding box center [1181, 119] width 188 height 26
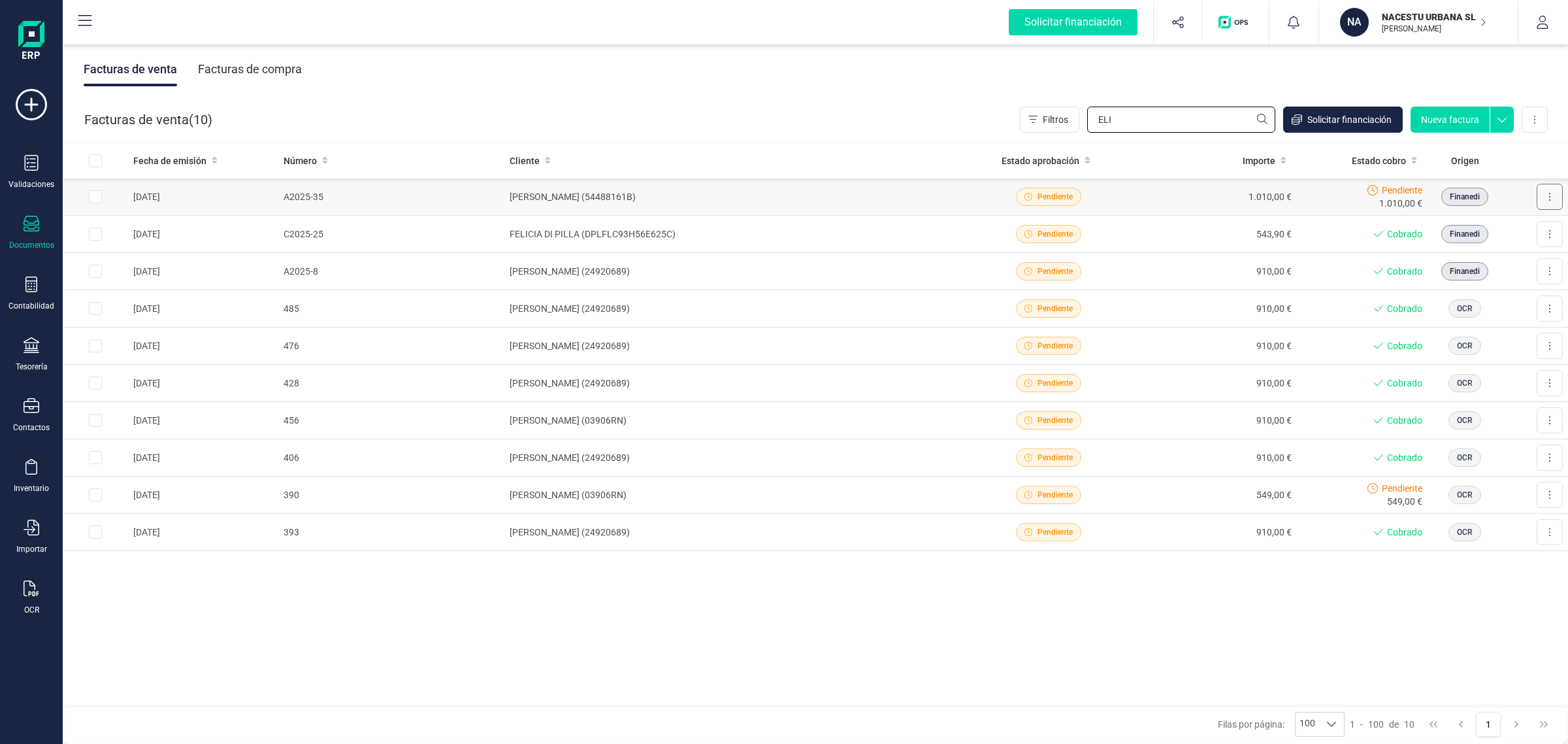
type input "ELI"
click at [1549, 193] on icon at bounding box center [1549, 197] width 2 height 10
click at [1196, 192] on td "1.010,00 €" at bounding box center [1213, 197] width 165 height 37
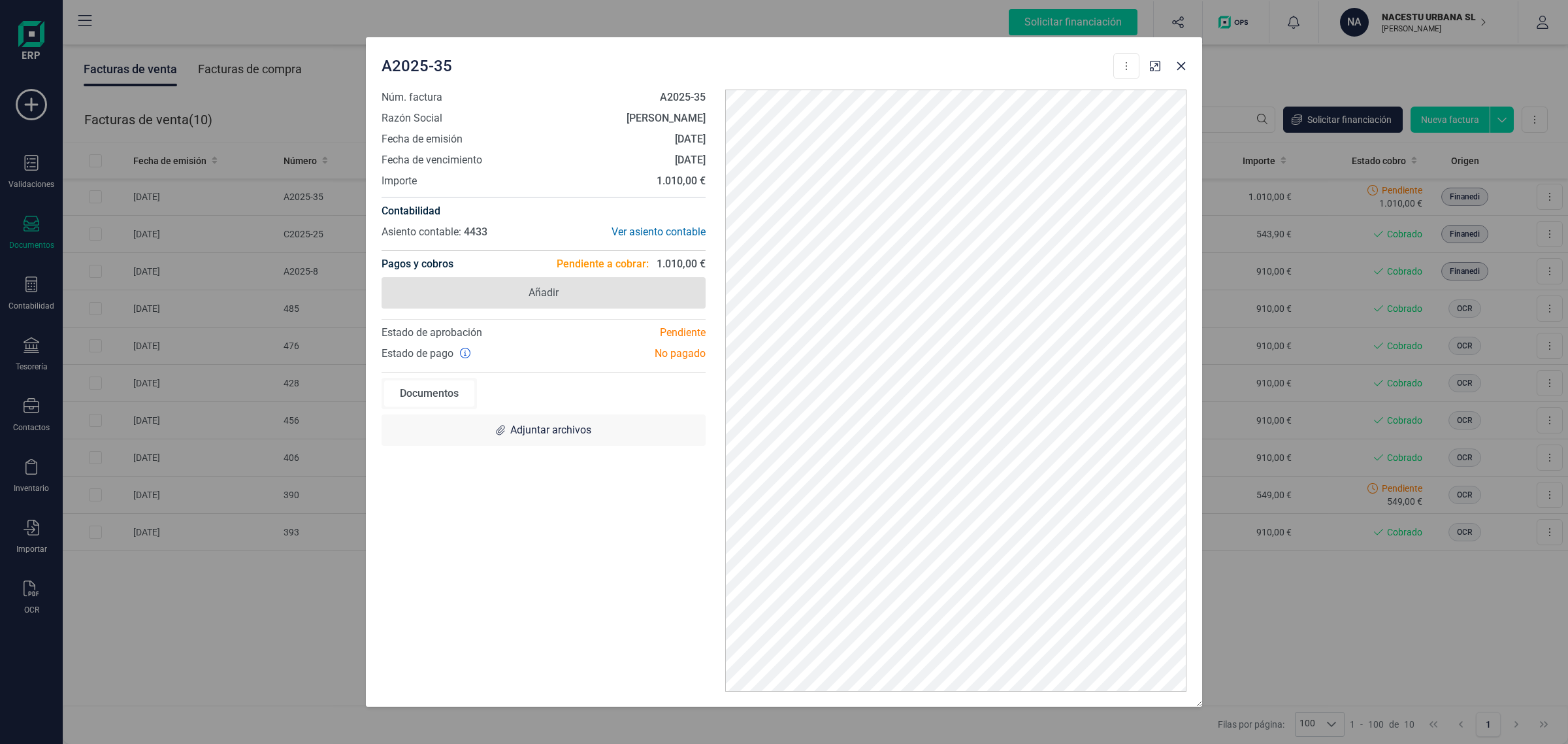
click at [560, 292] on span "Añadir" at bounding box center [544, 293] width 324 height 31
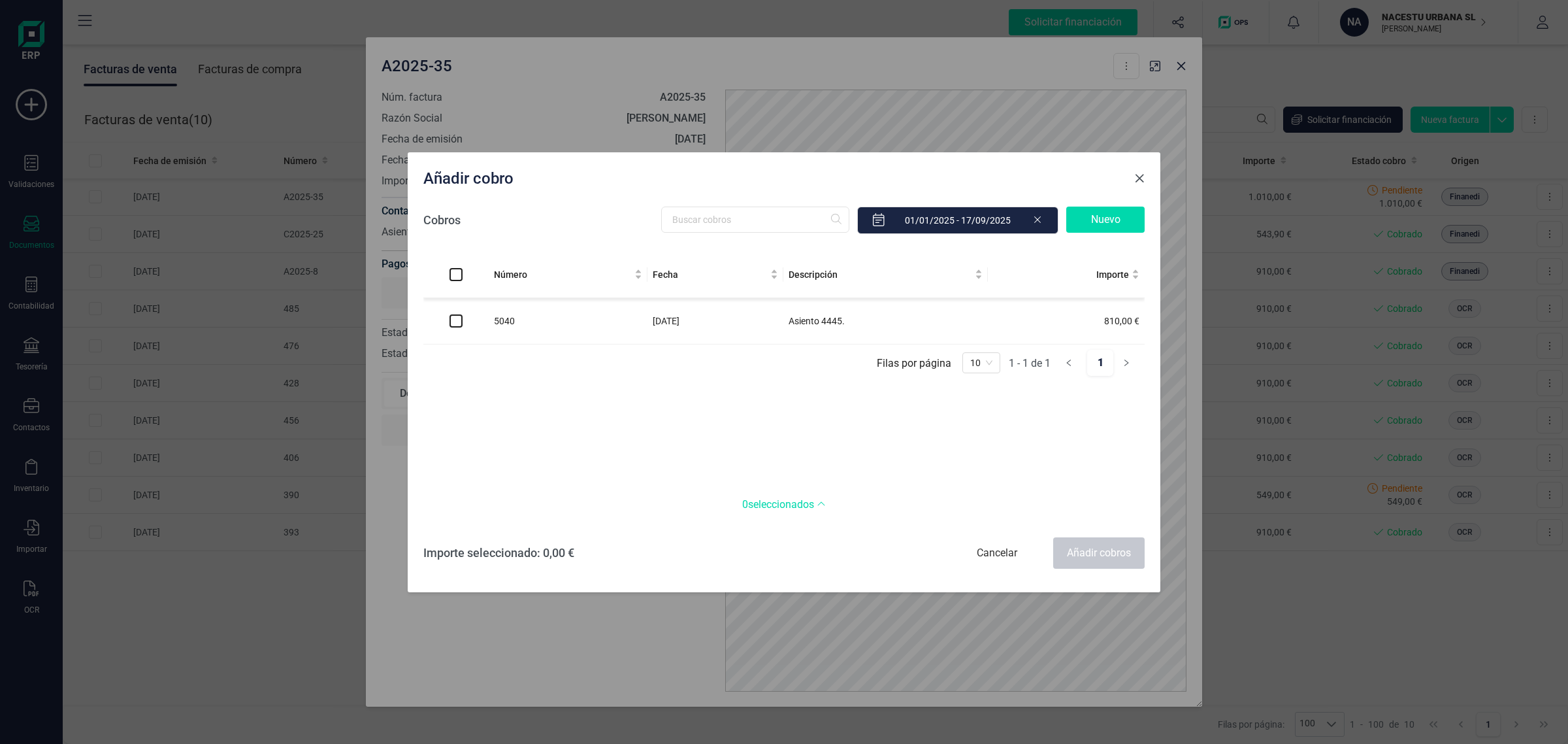
click at [1139, 173] on span "Close" at bounding box center [1140, 178] width 10 height 10
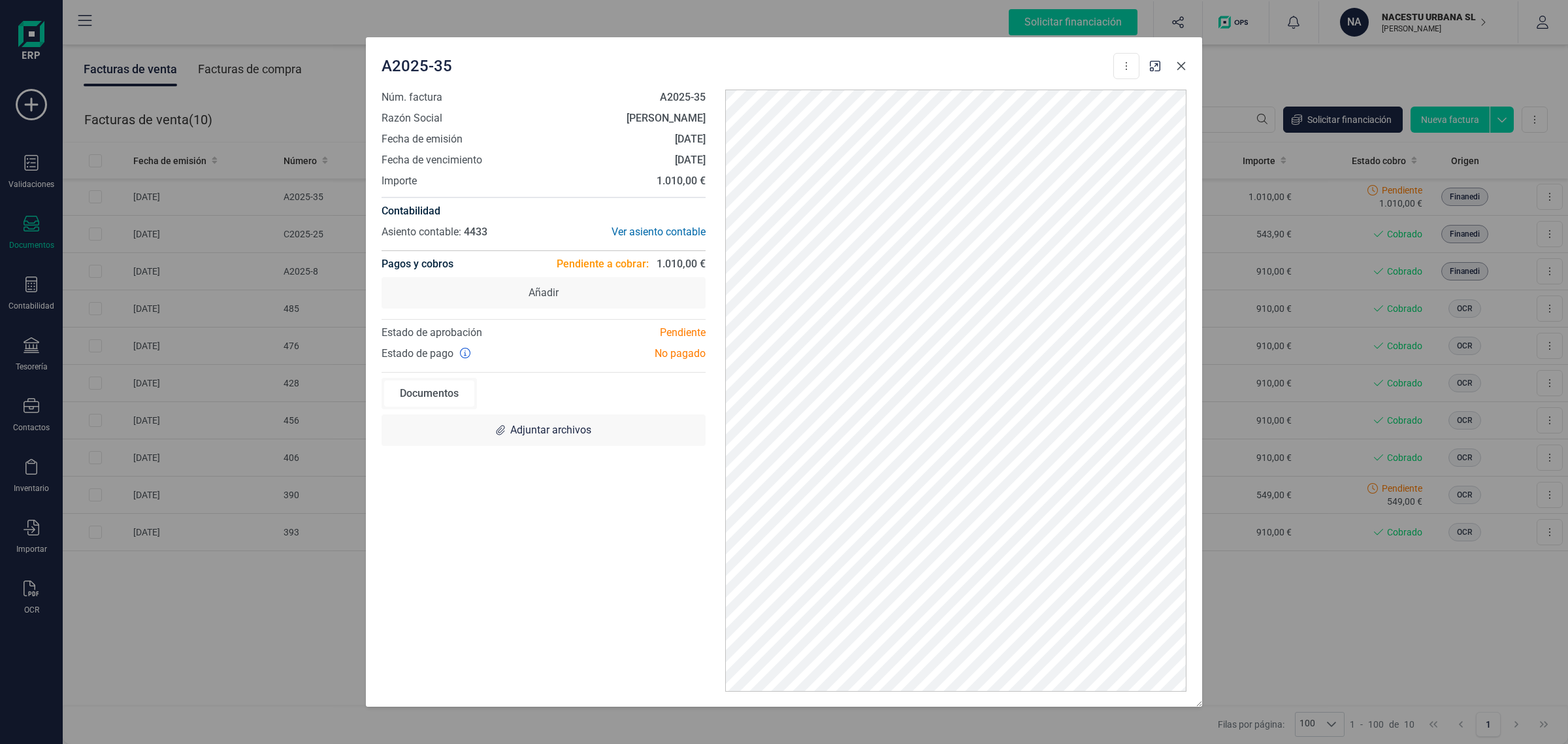
click at [1179, 58] on button "button" at bounding box center [1181, 66] width 21 height 21
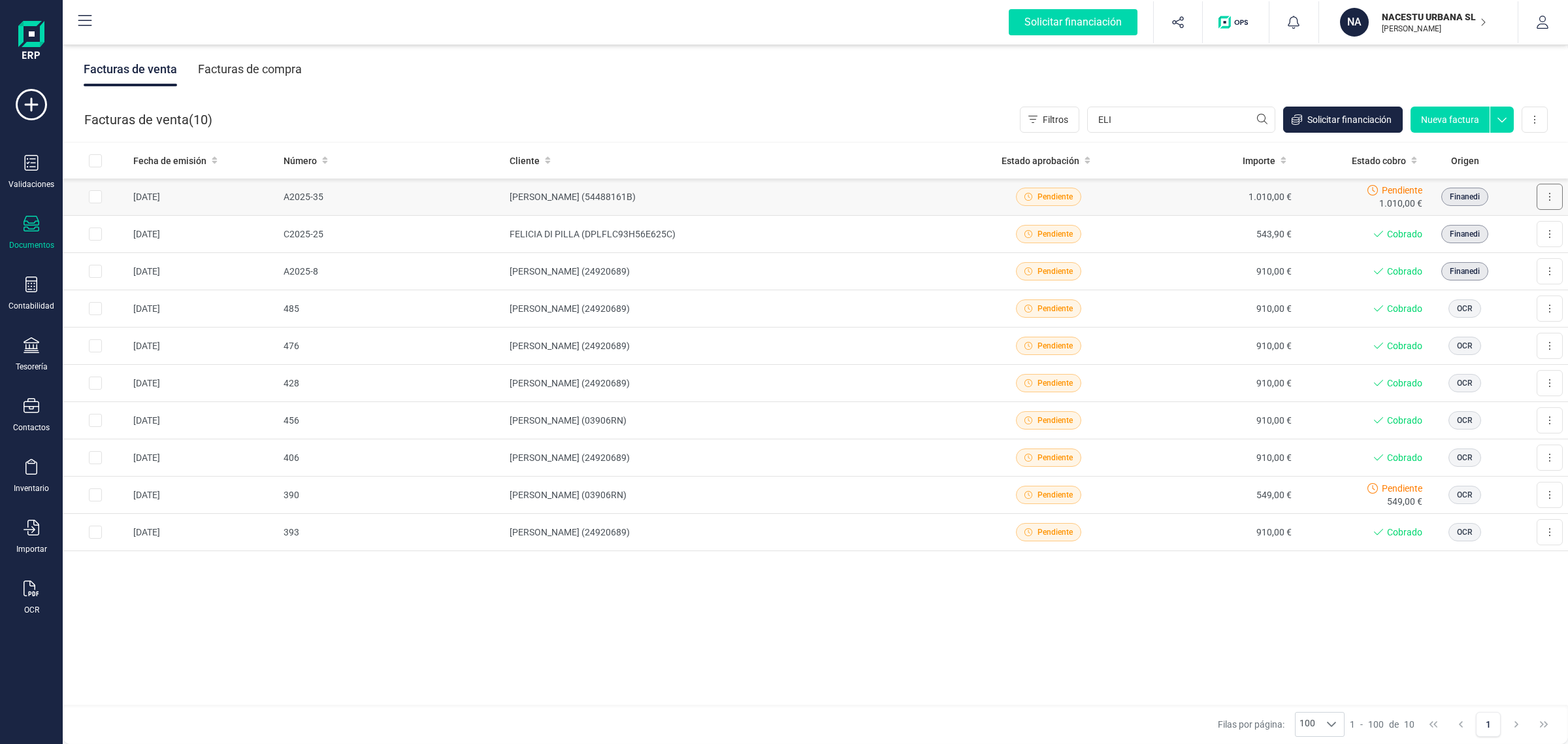
click at [1558, 194] on button at bounding box center [1549, 196] width 26 height 26
click at [1503, 279] on span "Marcar como cobrada" at bounding box center [1492, 282] width 90 height 13
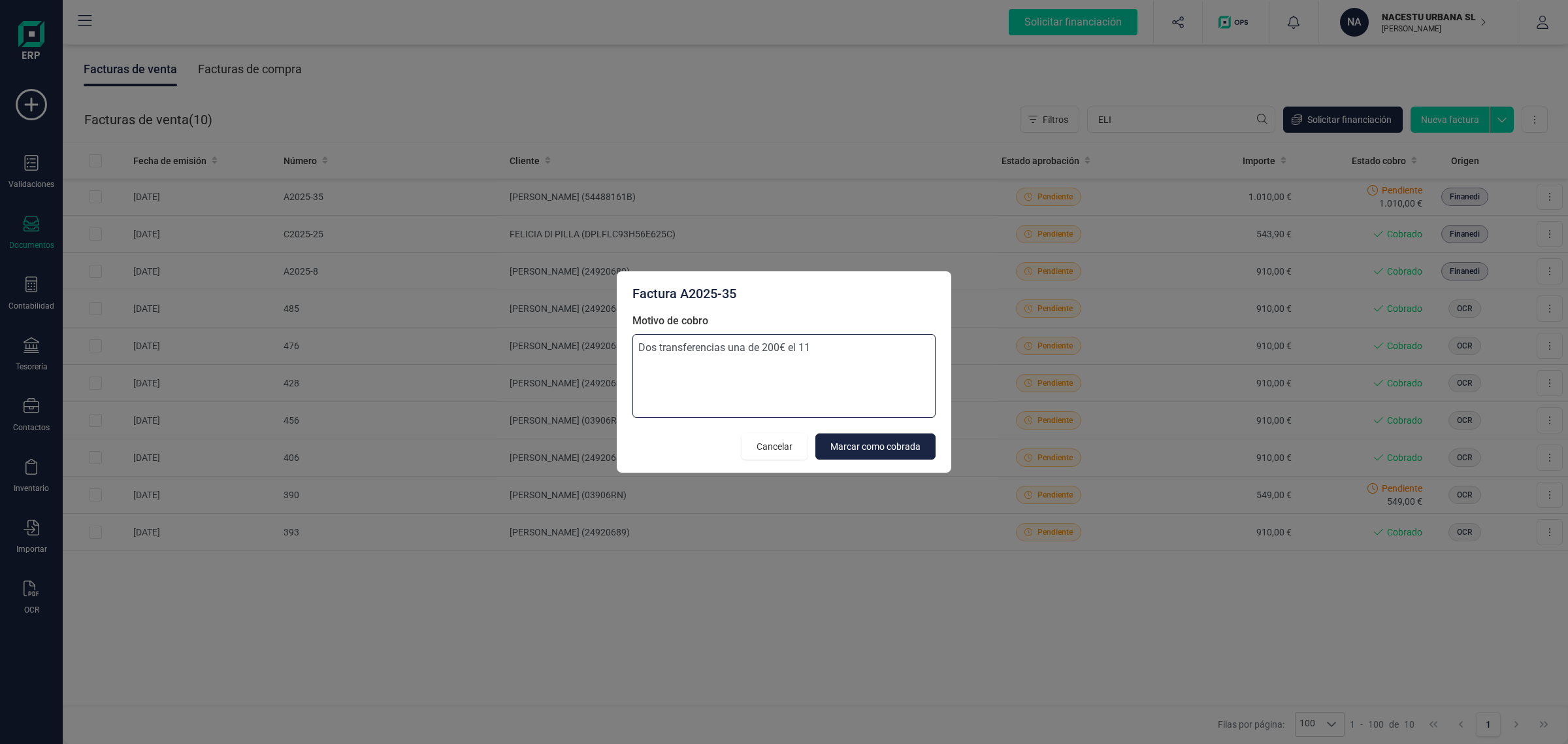
click at [853, 357] on textarea "Dos transferencias una de 200€ el 11" at bounding box center [784, 376] width 303 height 84
type textarea "Dos transferencias una de 200€ el 11/08/2025 y la otra de 810 el 01/09/2025"
click at [903, 450] on span "Marcar como cobrada" at bounding box center [875, 446] width 90 height 13
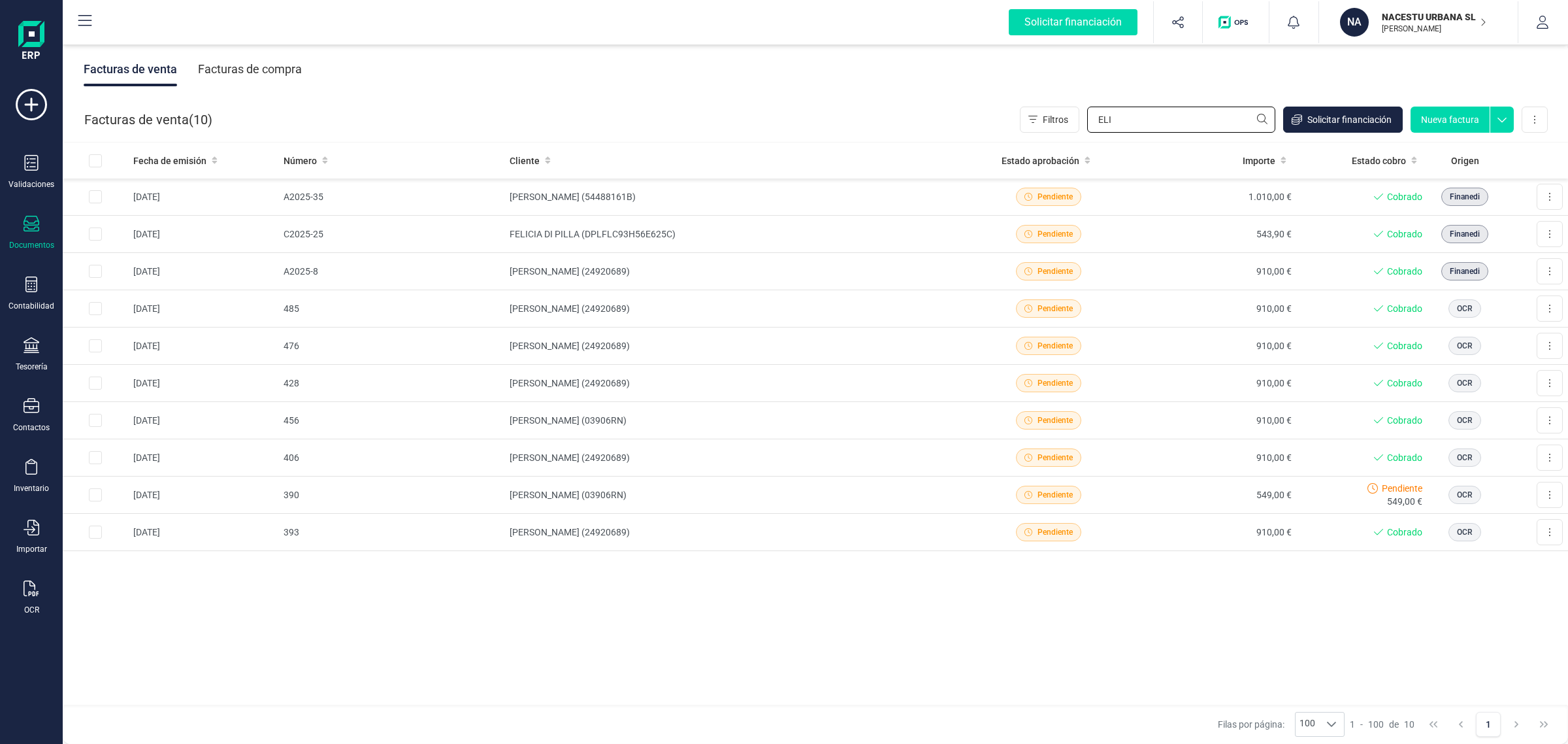
click at [1181, 118] on input "ELI" at bounding box center [1181, 119] width 188 height 26
click at [47, 282] on div "Contabilidad" at bounding box center [31, 294] width 52 height 34
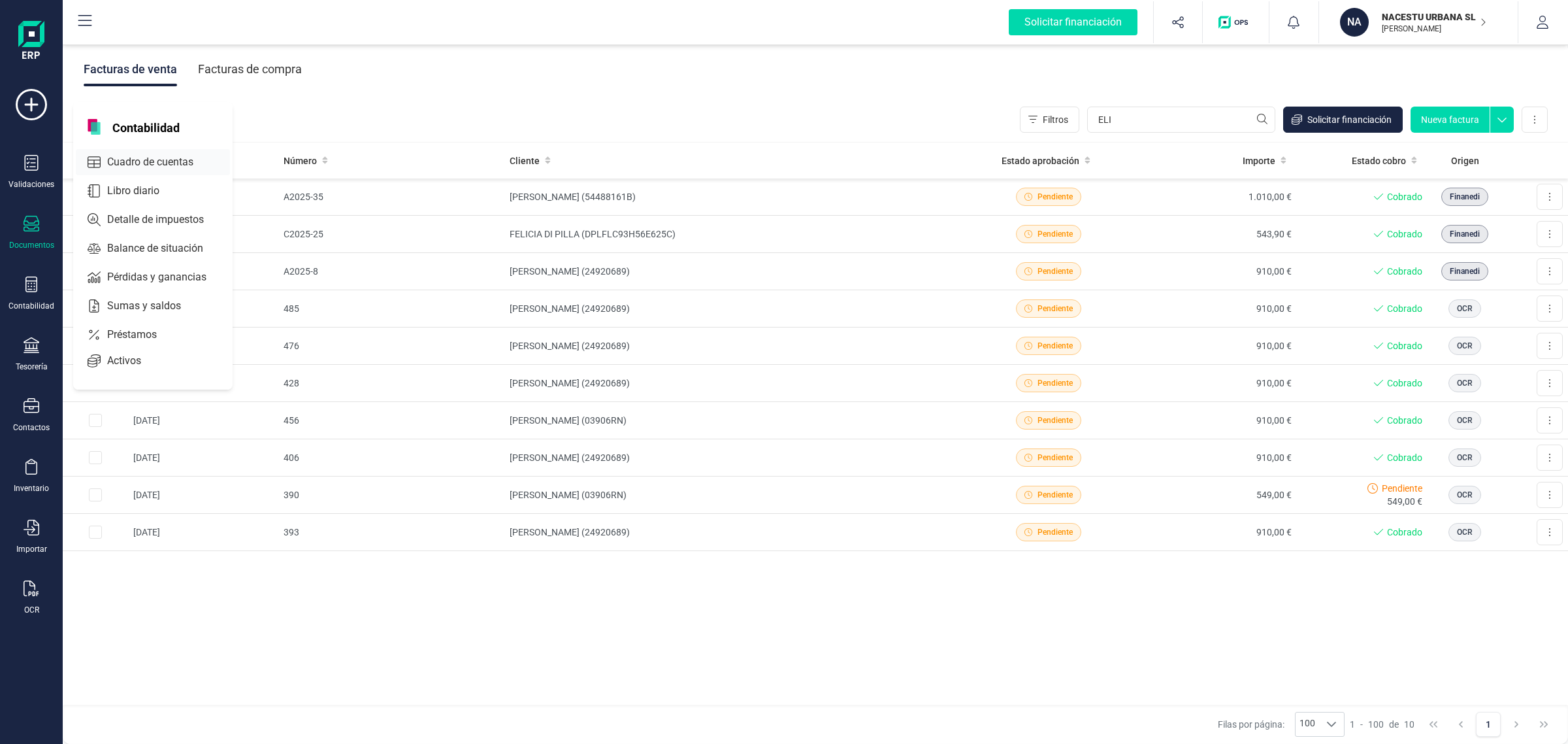
click at [137, 160] on span "Cuadro de cuentas" at bounding box center [159, 162] width 115 height 16
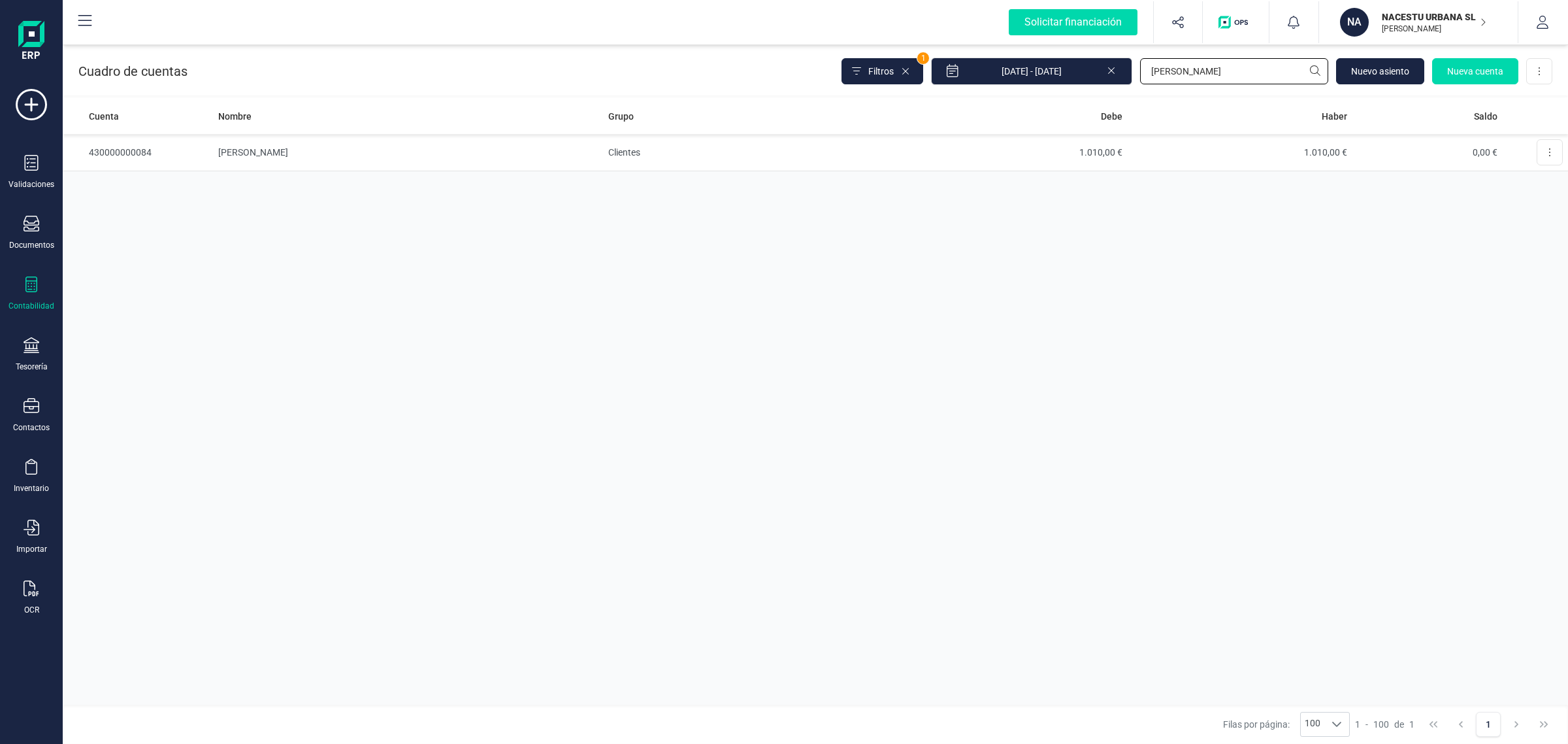
drag, startPoint x: 1190, startPoint y: 69, endPoint x: 1105, endPoint y: 74, distance: 85.1
click at [1105, 74] on div "Filtros 1 01/01/2025 - 17/09/2025 elia Nuevo asiento Nueva cuenta Descargar Exc…" at bounding box center [1197, 71] width 711 height 28
type input "e"
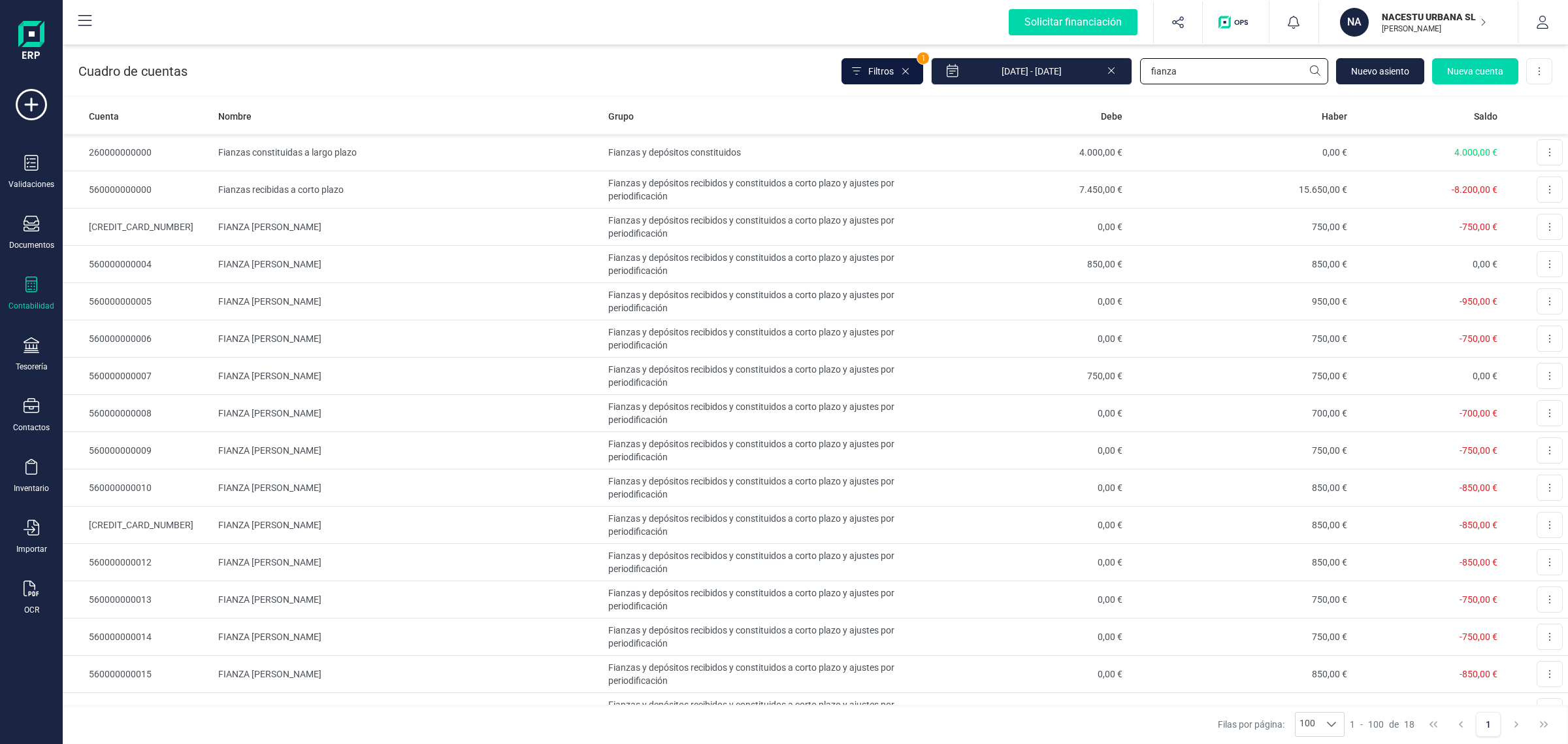
type input "fianza"
click at [878, 58] on button "Filtros" at bounding box center [882, 71] width 82 height 26
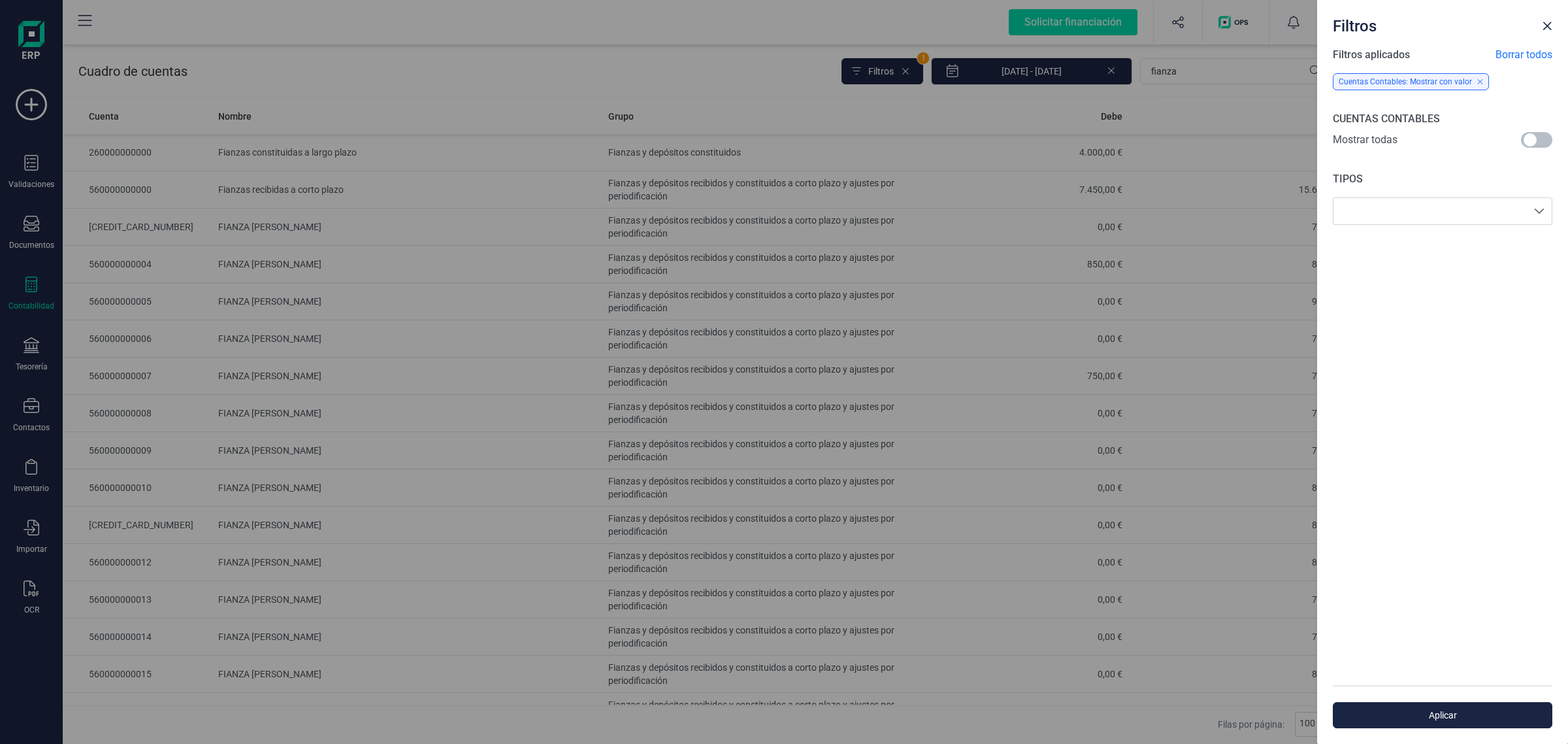
click at [1534, 148] on span at bounding box center [1537, 139] width 31 height 16
click at [1478, 716] on span "Aplicar" at bounding box center [1442, 715] width 189 height 13
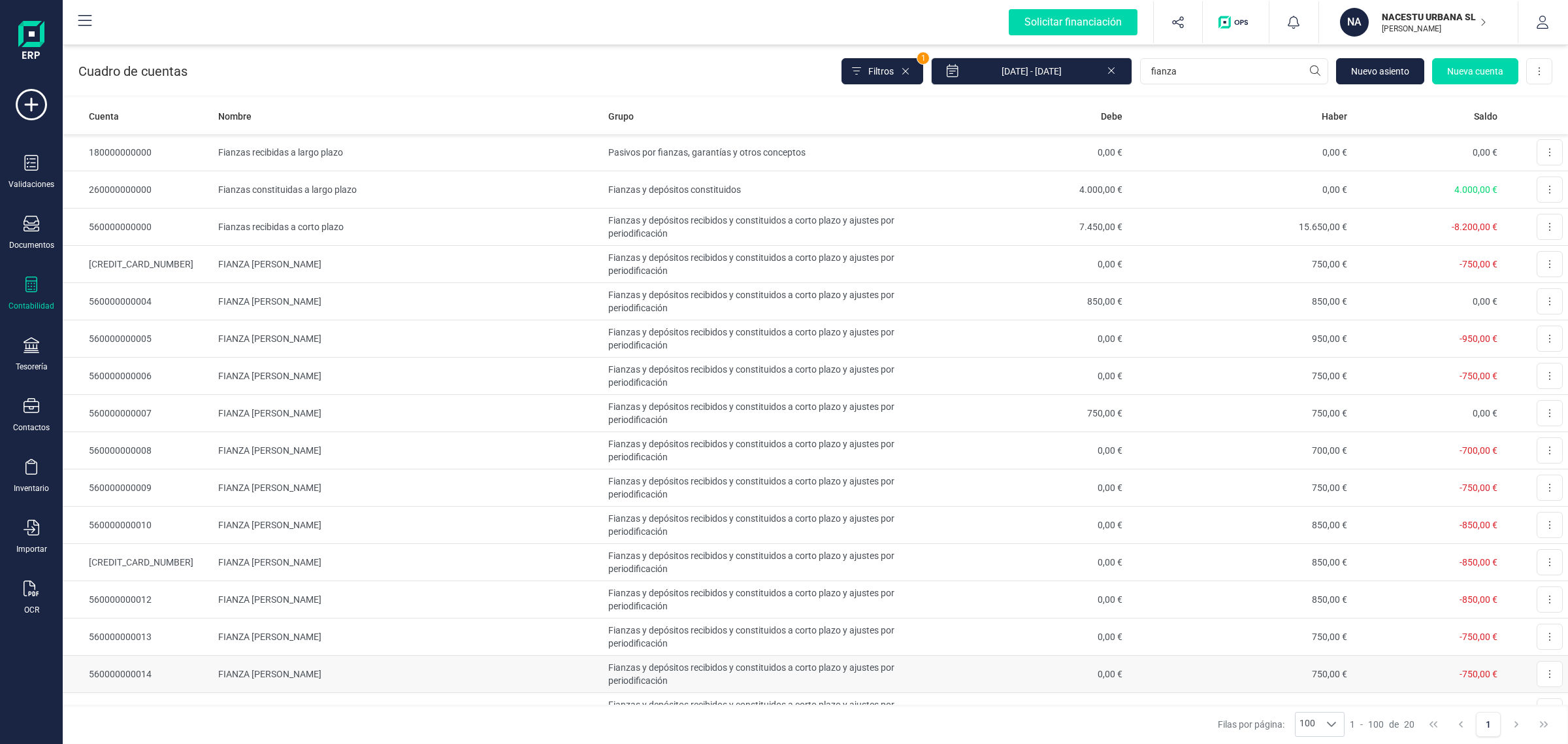
scroll to position [202, 0]
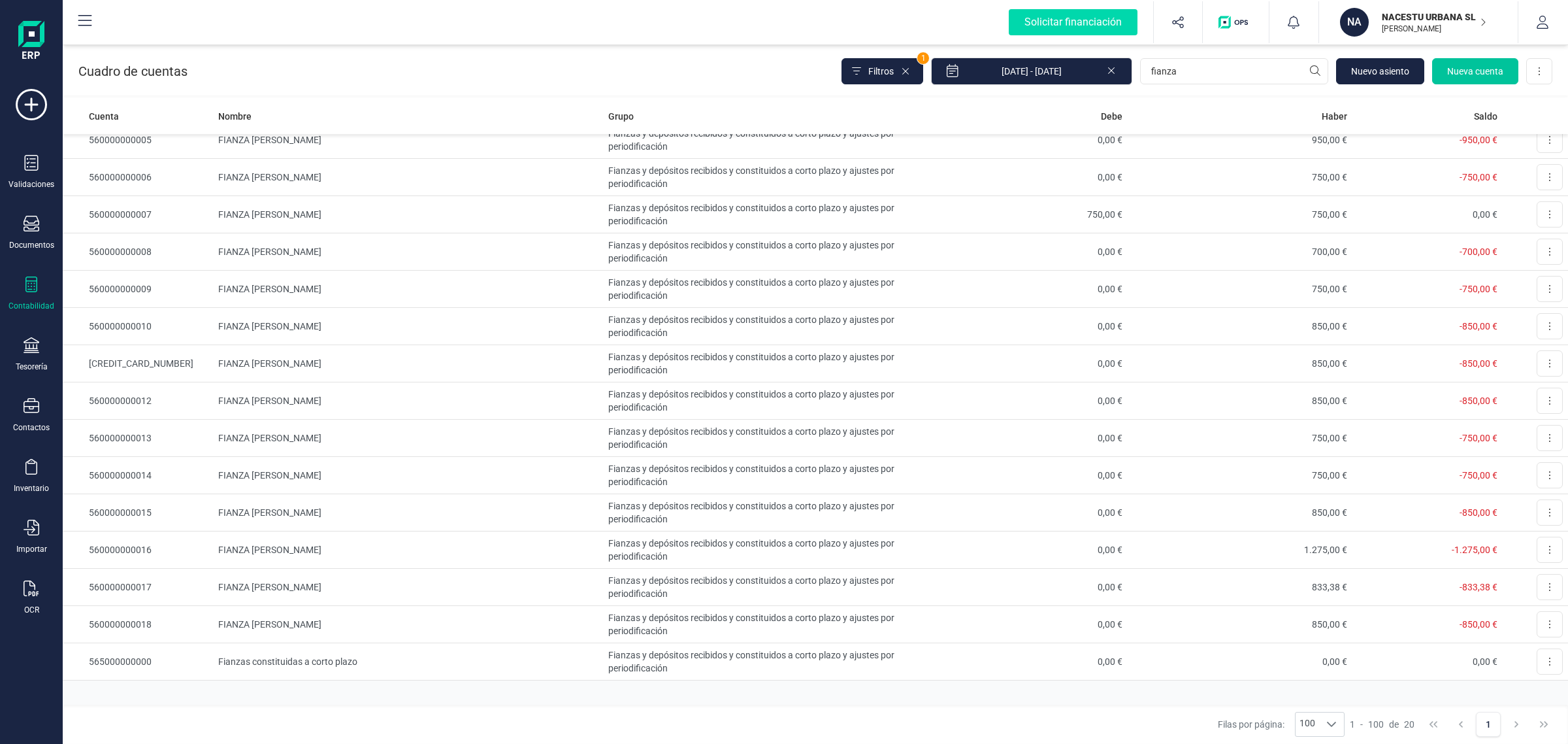
click at [1470, 73] on span "Nueva cuenta" at bounding box center [1475, 70] width 56 height 13
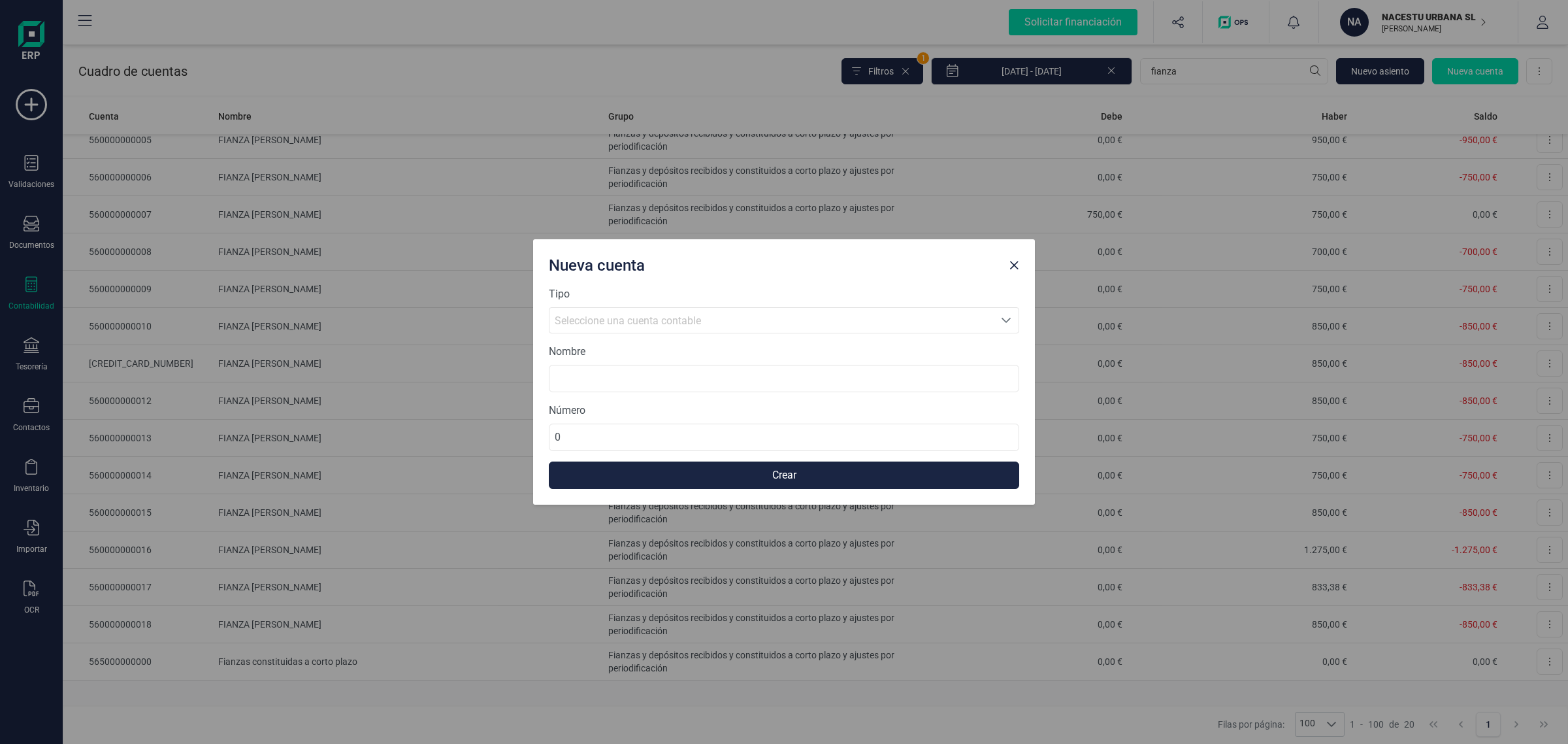
click at [622, 321] on span "Seleccione una cuenta contable" at bounding box center [627, 321] width 146 height 13
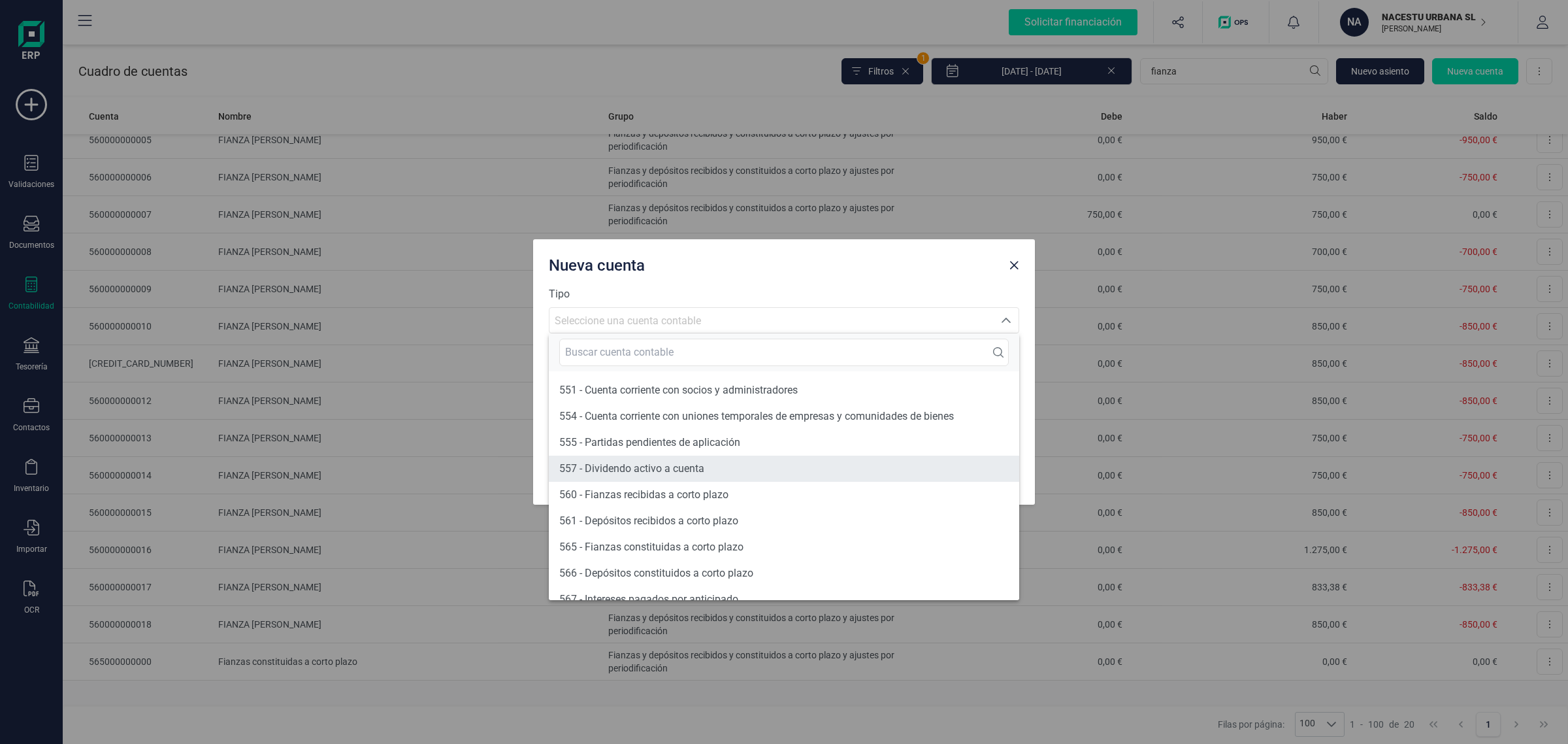
scroll to position [9498, 0]
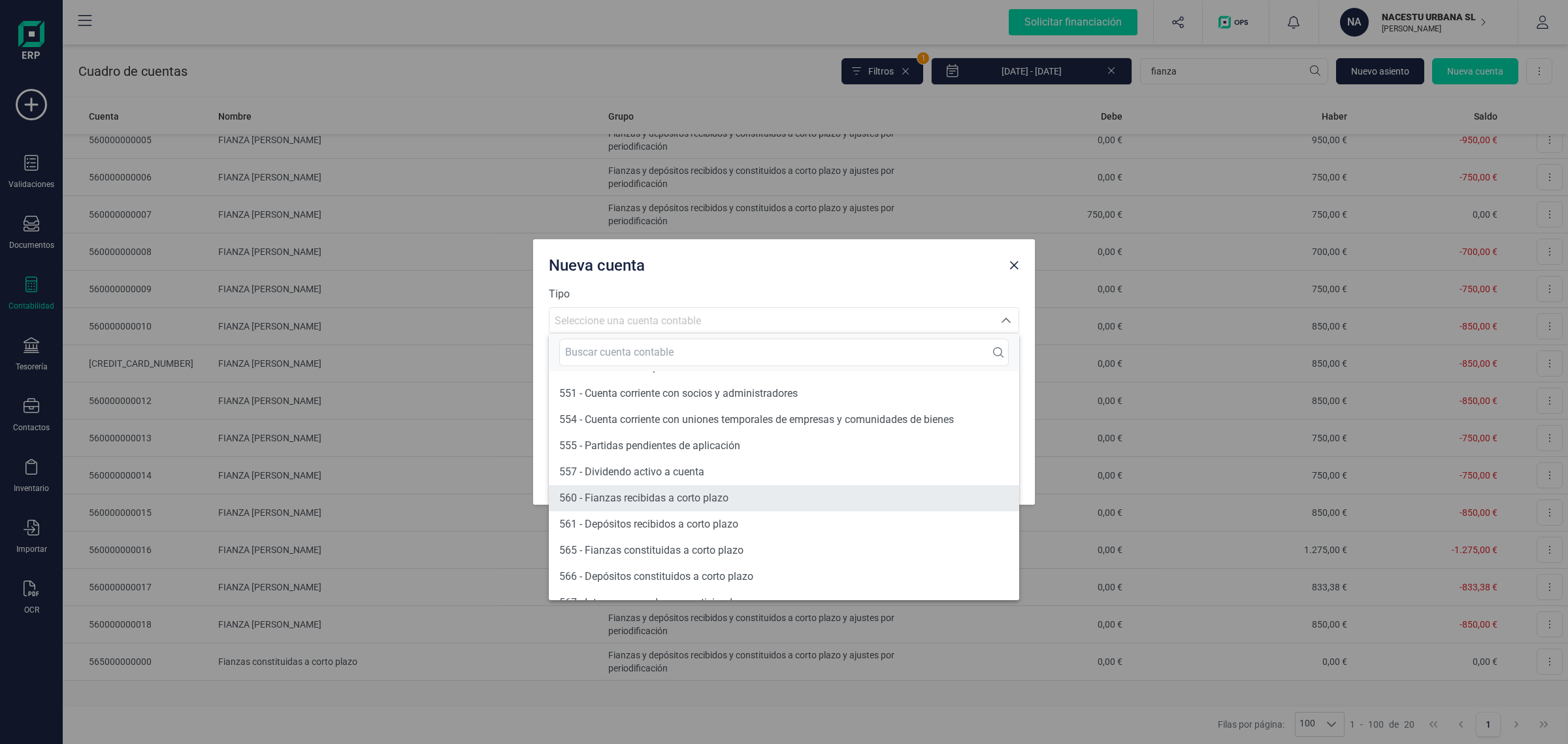
click at [696, 492] on span "560 - Fianzas recibidas a corto plazo" at bounding box center [644, 497] width 169 height 13
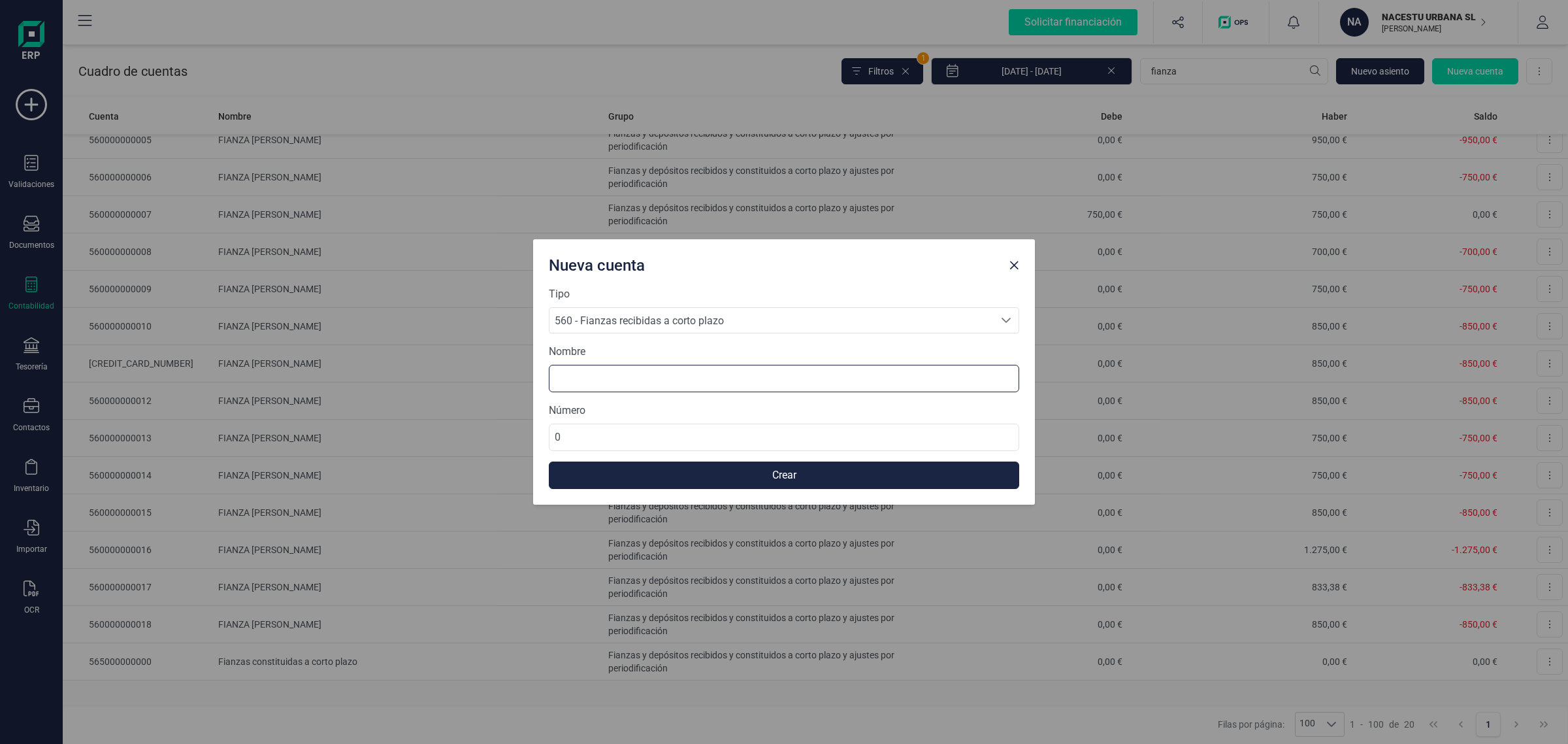
click at [593, 374] on input at bounding box center [784, 378] width 470 height 28
type input "f"
click at [632, 378] on input "FIANZA" at bounding box center [784, 378] width 470 height 28
paste input "Elia Mulet"
type input "FIANZA Elia Mulet"
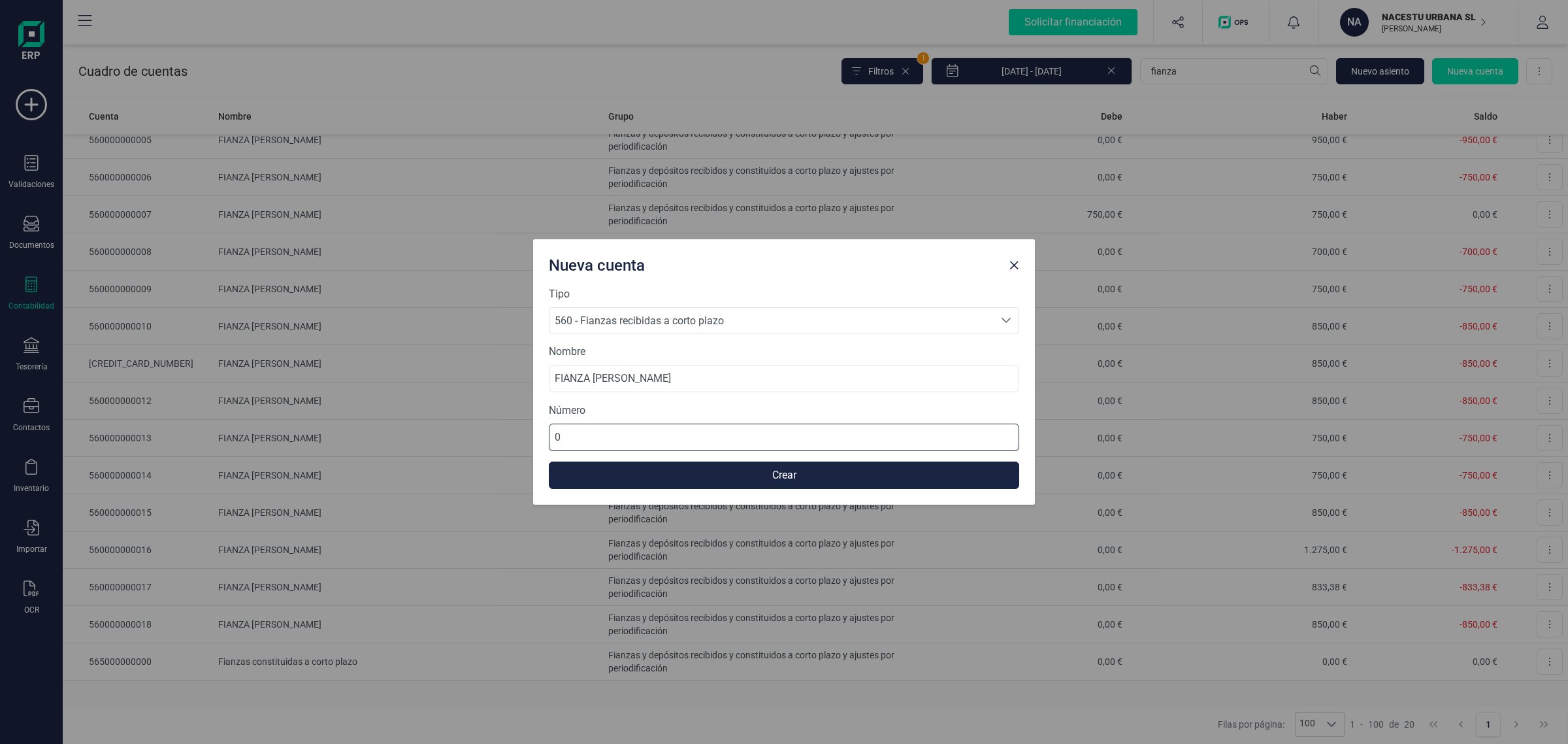
drag, startPoint x: 596, startPoint y: 429, endPoint x: 537, endPoint y: 428, distance: 59.0
click at [537, 428] on div "Tipo 560 - Fianzas recibidas a corto plazo 560 - Fianzas recibidas a corto plaz…" at bounding box center [784, 395] width 502 height 218
type input "560000000019"
click at [683, 471] on button "Crear" at bounding box center [784, 475] width 470 height 28
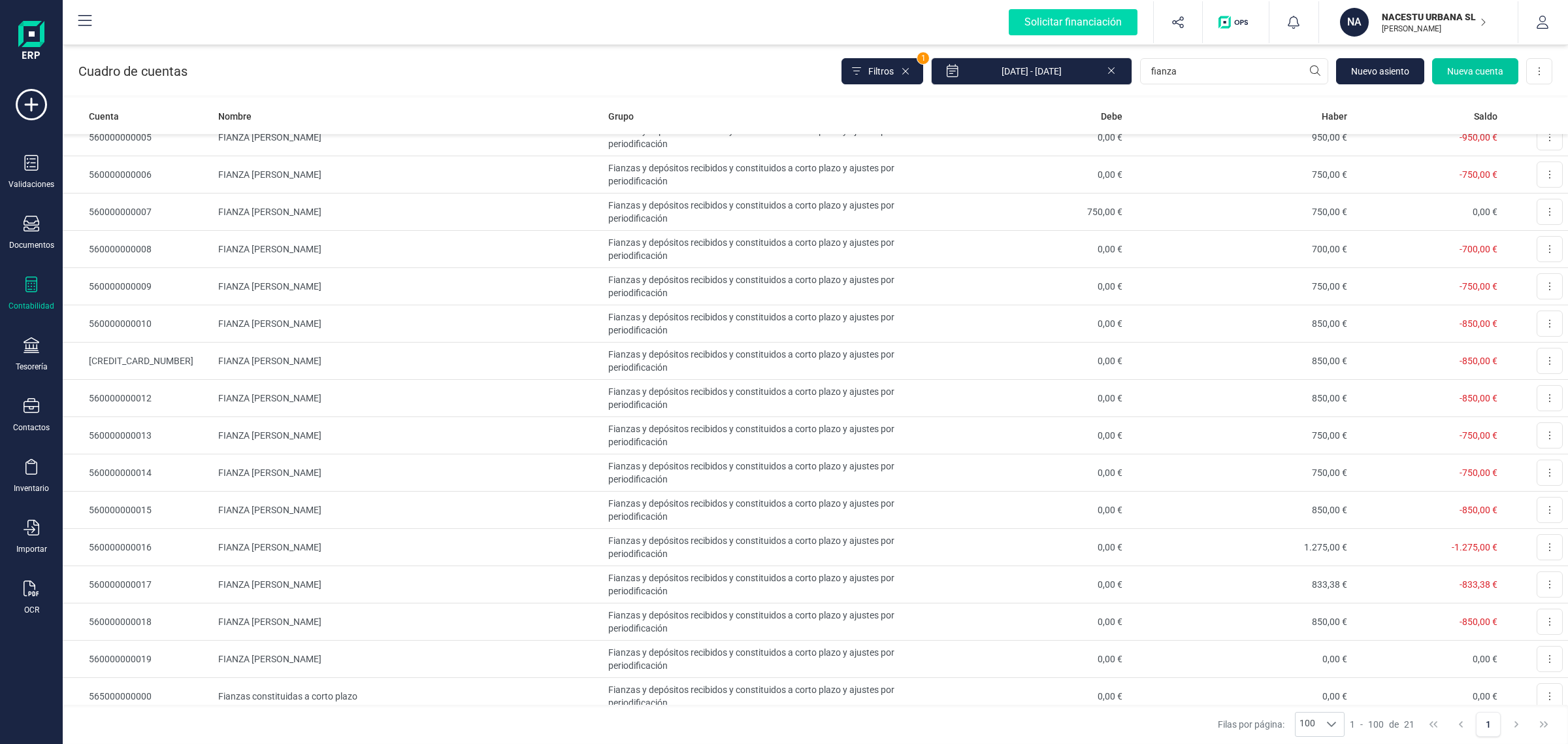
click at [1457, 75] on span "Nueva cuenta" at bounding box center [1475, 70] width 56 height 13
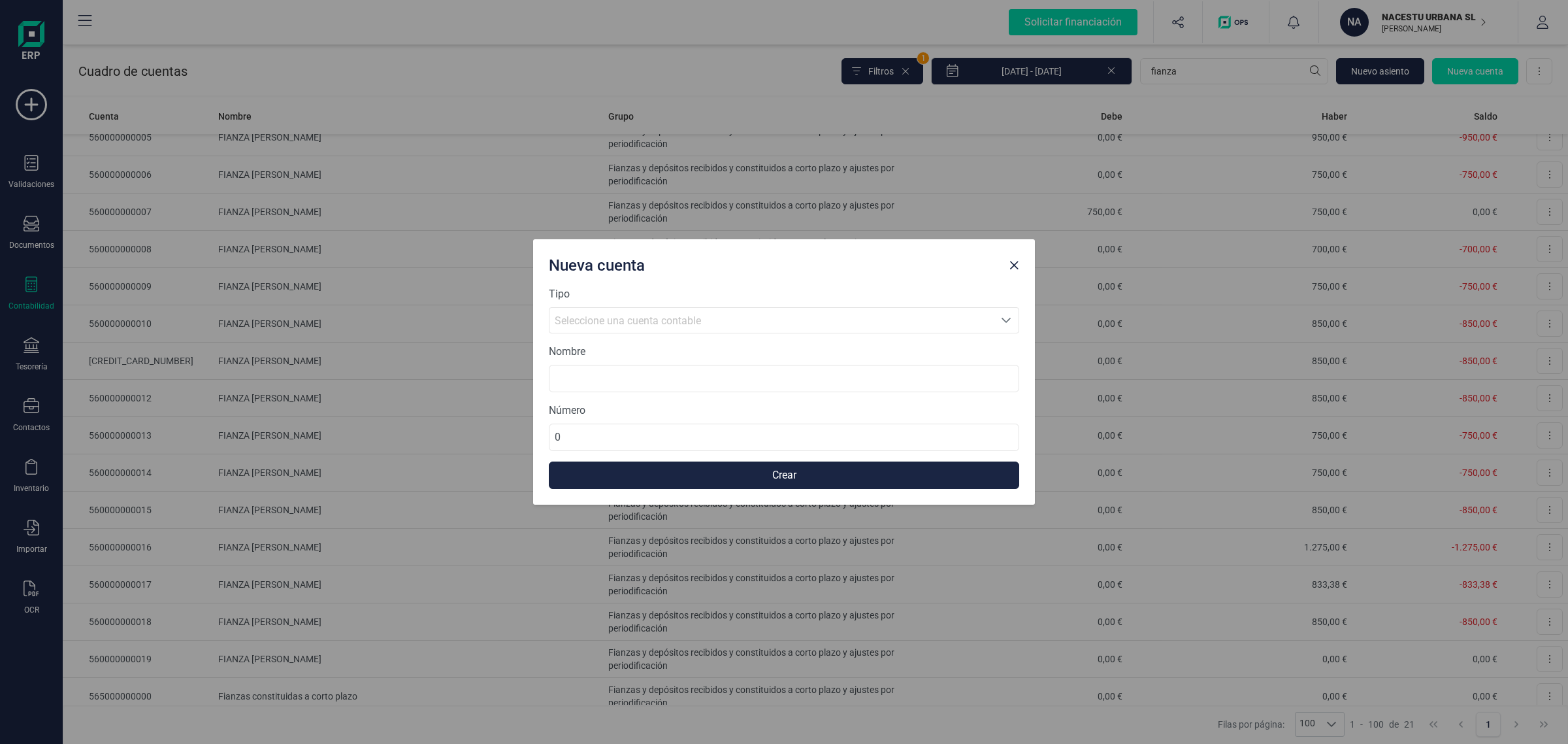
click at [613, 314] on div "Seleccione una cuenta contable" at bounding box center [771, 321] width 434 height 16
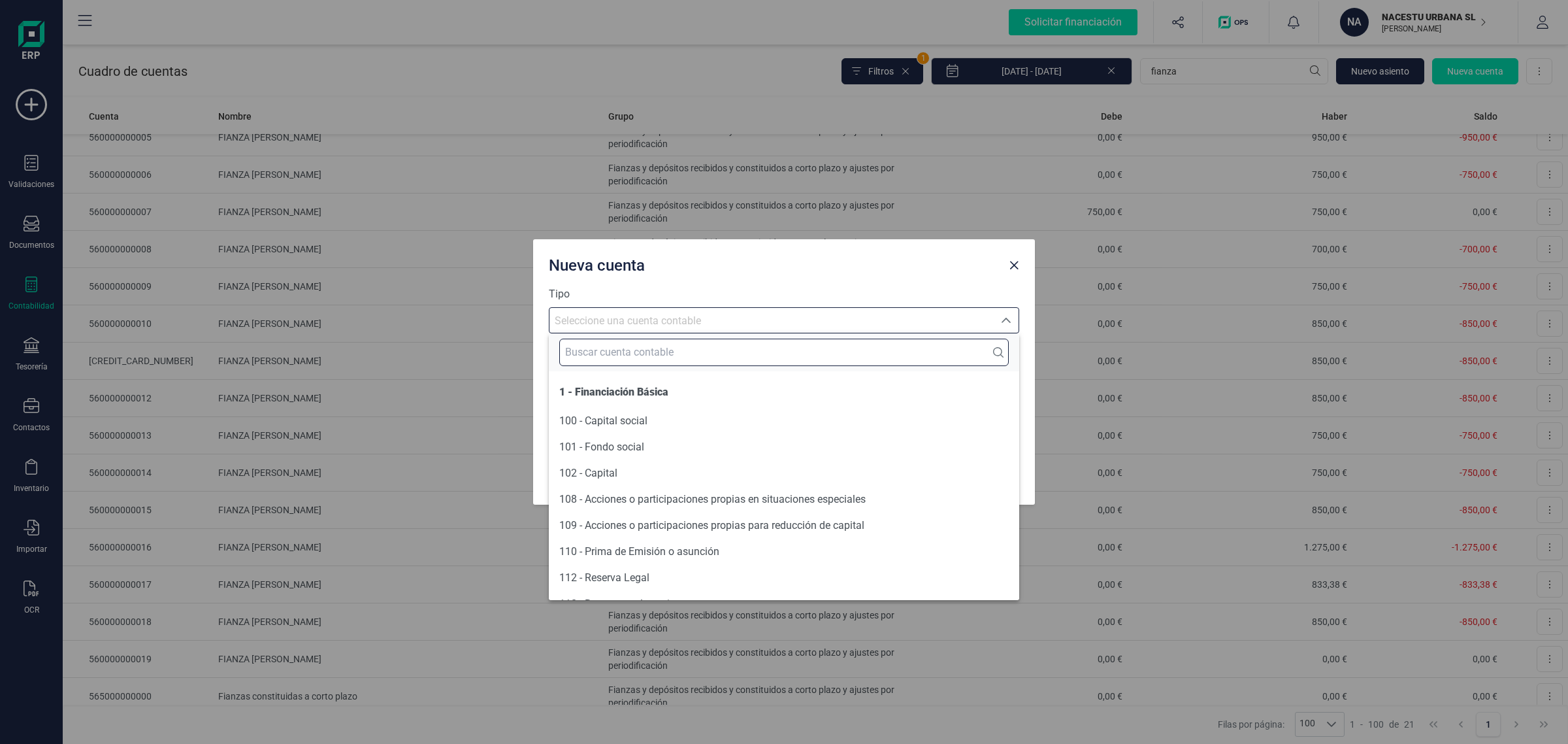
click at [600, 356] on input "text" at bounding box center [784, 352] width 449 height 28
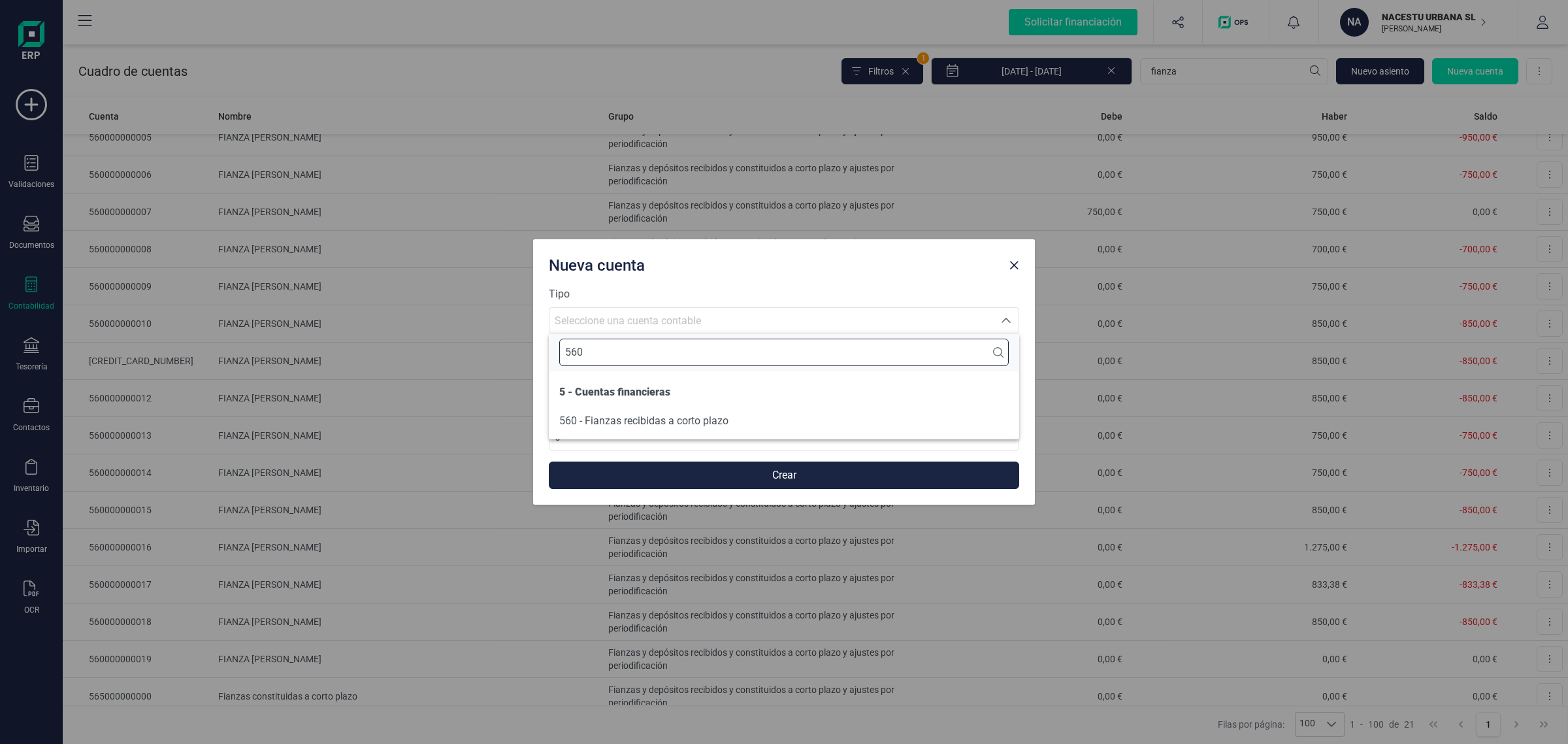
type input "560"
click at [601, 426] on span "560 - Fianzas recibidas a corto plazo" at bounding box center [644, 420] width 169 height 13
click at [598, 387] on input at bounding box center [784, 378] width 470 height 28
type input "FIANZA Alvaro Vilar Pons"
click at [595, 435] on input "0" at bounding box center [784, 437] width 470 height 28
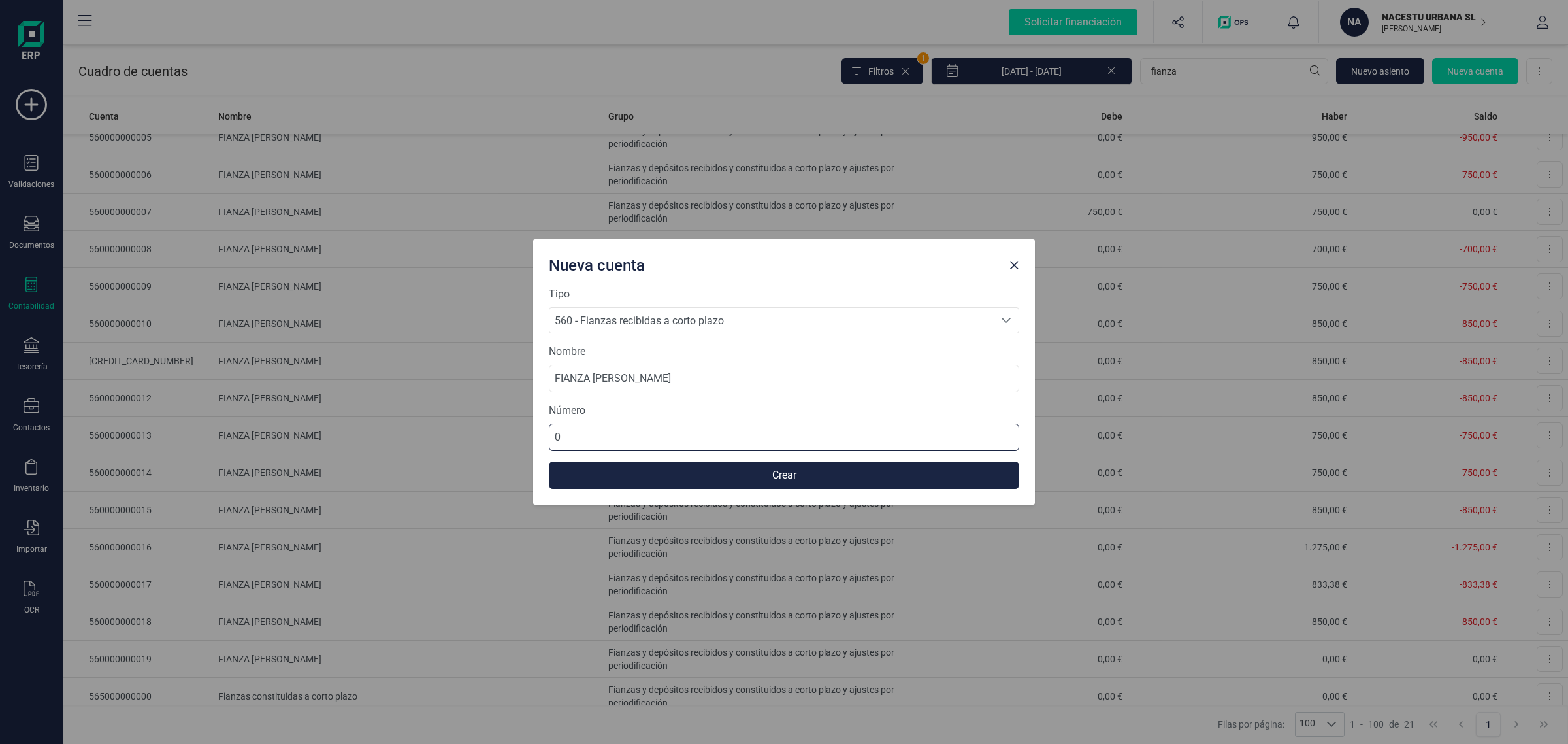
drag, startPoint x: 595, startPoint y: 435, endPoint x: 557, endPoint y: 438, distance: 38.1
click at [557, 438] on input "0" at bounding box center [784, 437] width 470 height 28
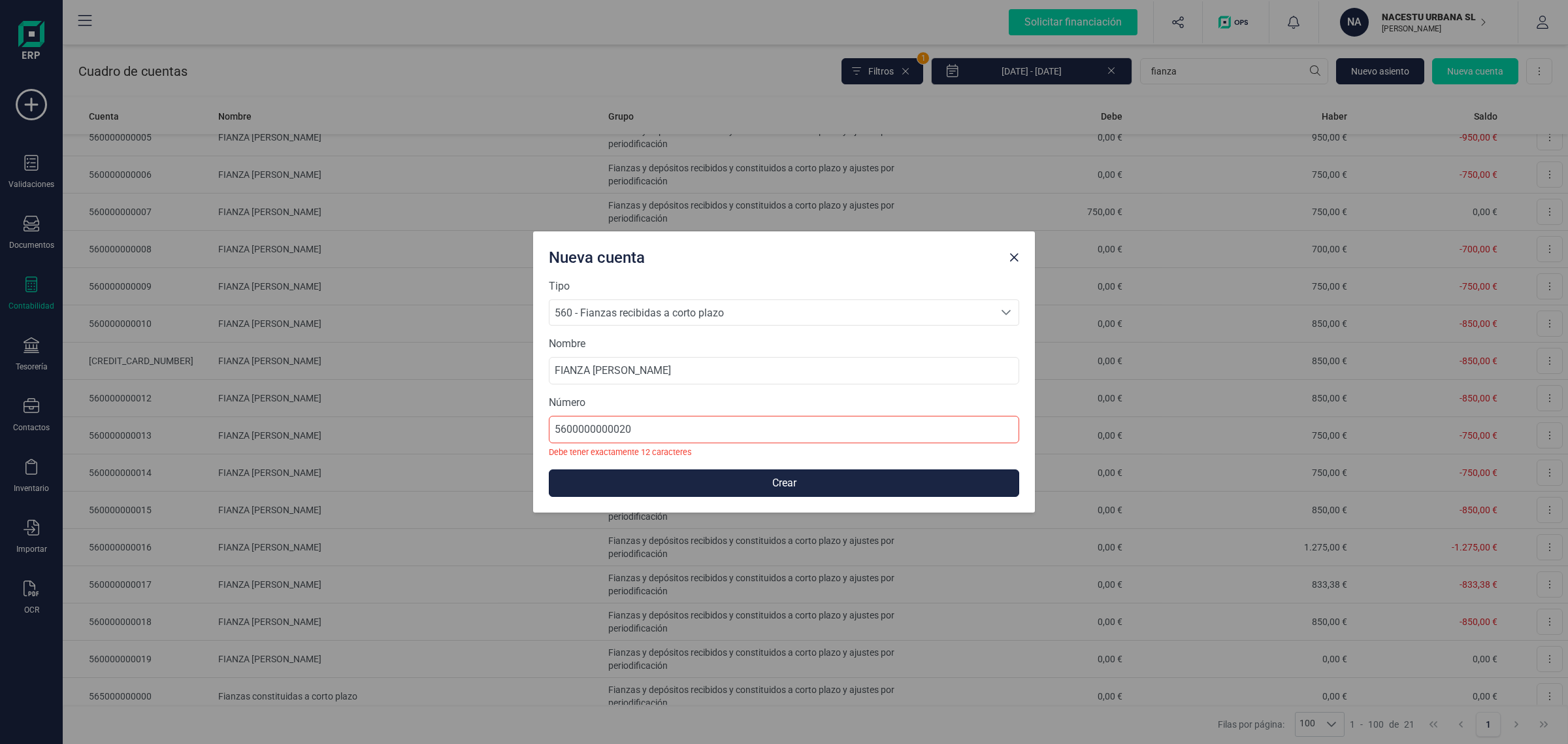
click at [622, 465] on form "Tipo 560 - Fianzas recibidas a corto plazo 560 - Fianzas recibidas a corto plaz…" at bounding box center [784, 387] width 470 height 218
drag, startPoint x: 669, startPoint y: 432, endPoint x: 550, endPoint y: 436, distance: 119.1
click at [550, 436] on input "5600000000020" at bounding box center [784, 429] width 470 height 28
type input "6"
type input "560000000020"
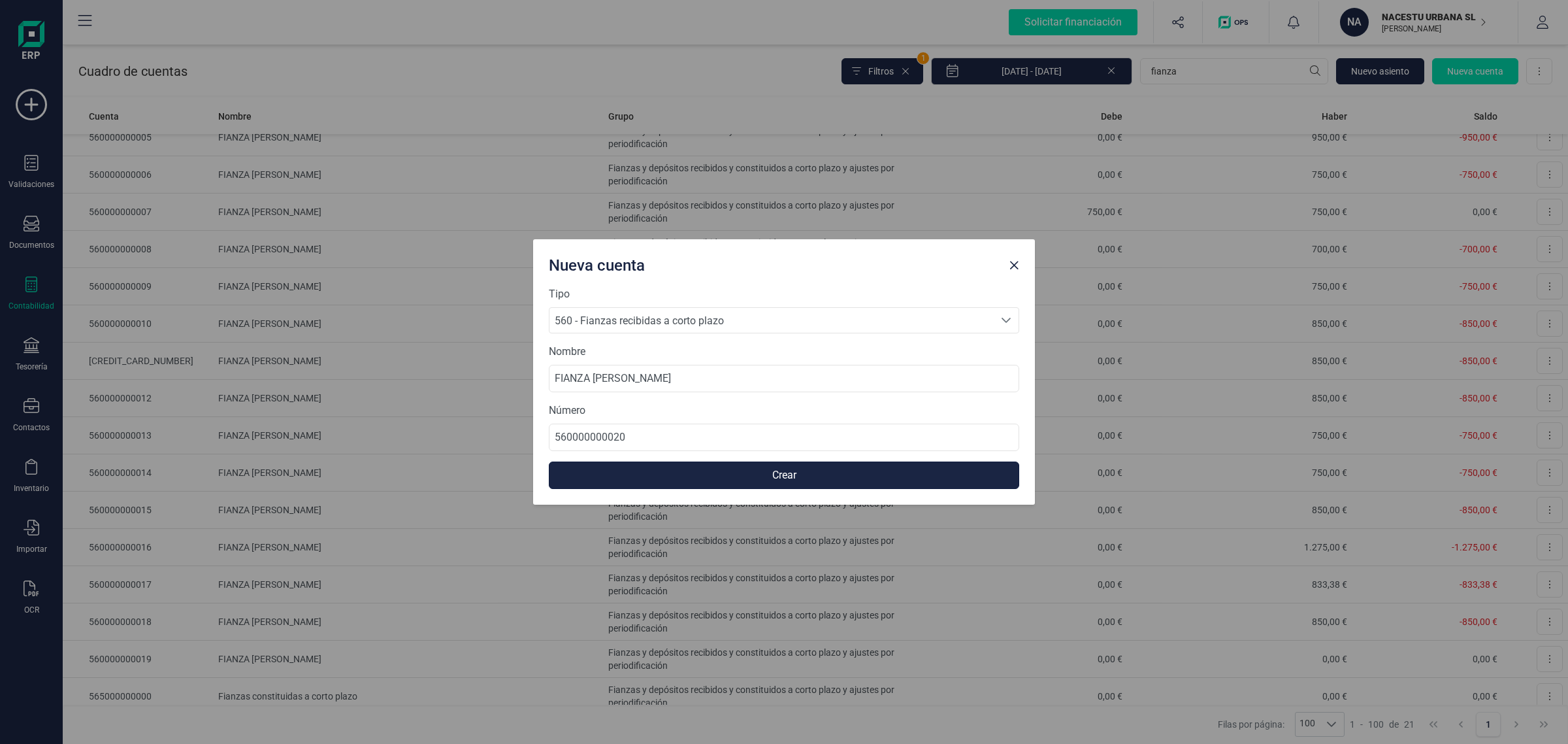
click at [610, 481] on button "Crear" at bounding box center [784, 475] width 470 height 28
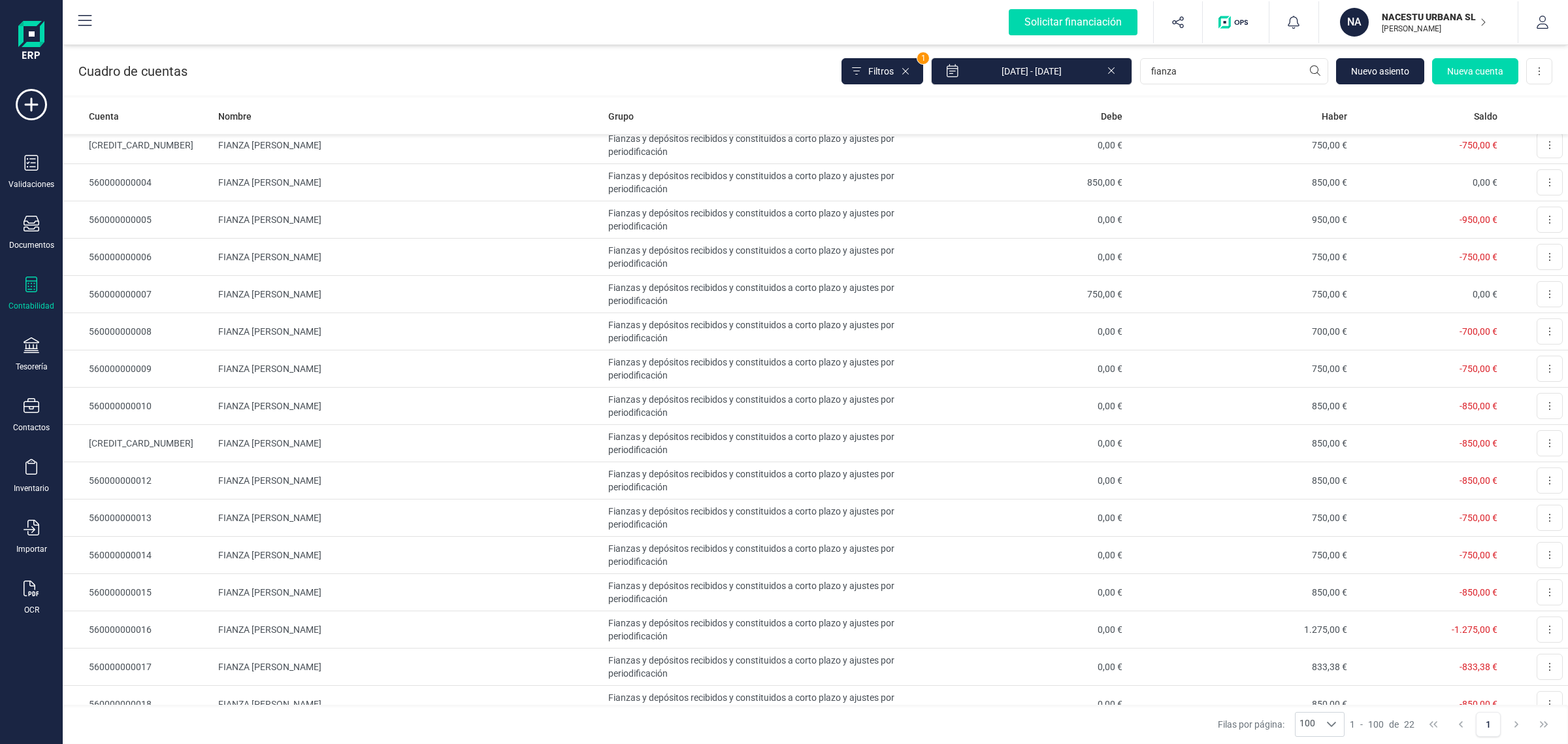
scroll to position [0, 0]
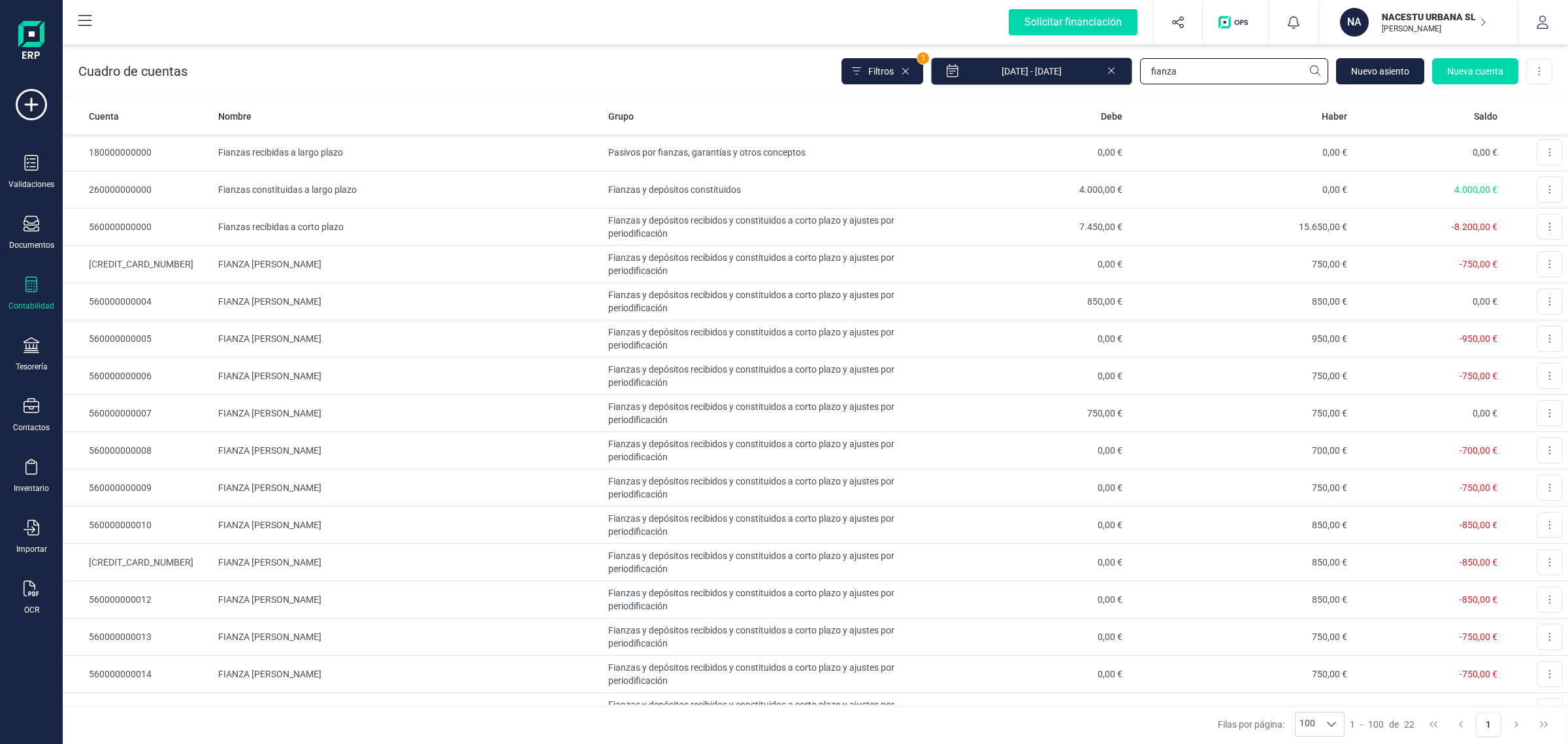
drag, startPoint x: 1239, startPoint y: 73, endPoint x: 1036, endPoint y: 83, distance: 203.2
click at [1036, 83] on div "Filtros 1 01/01/2025 - 17/09/2025 fianza Nuevo asiento Nueva cuenta Descargar E…" at bounding box center [1197, 71] width 711 height 28
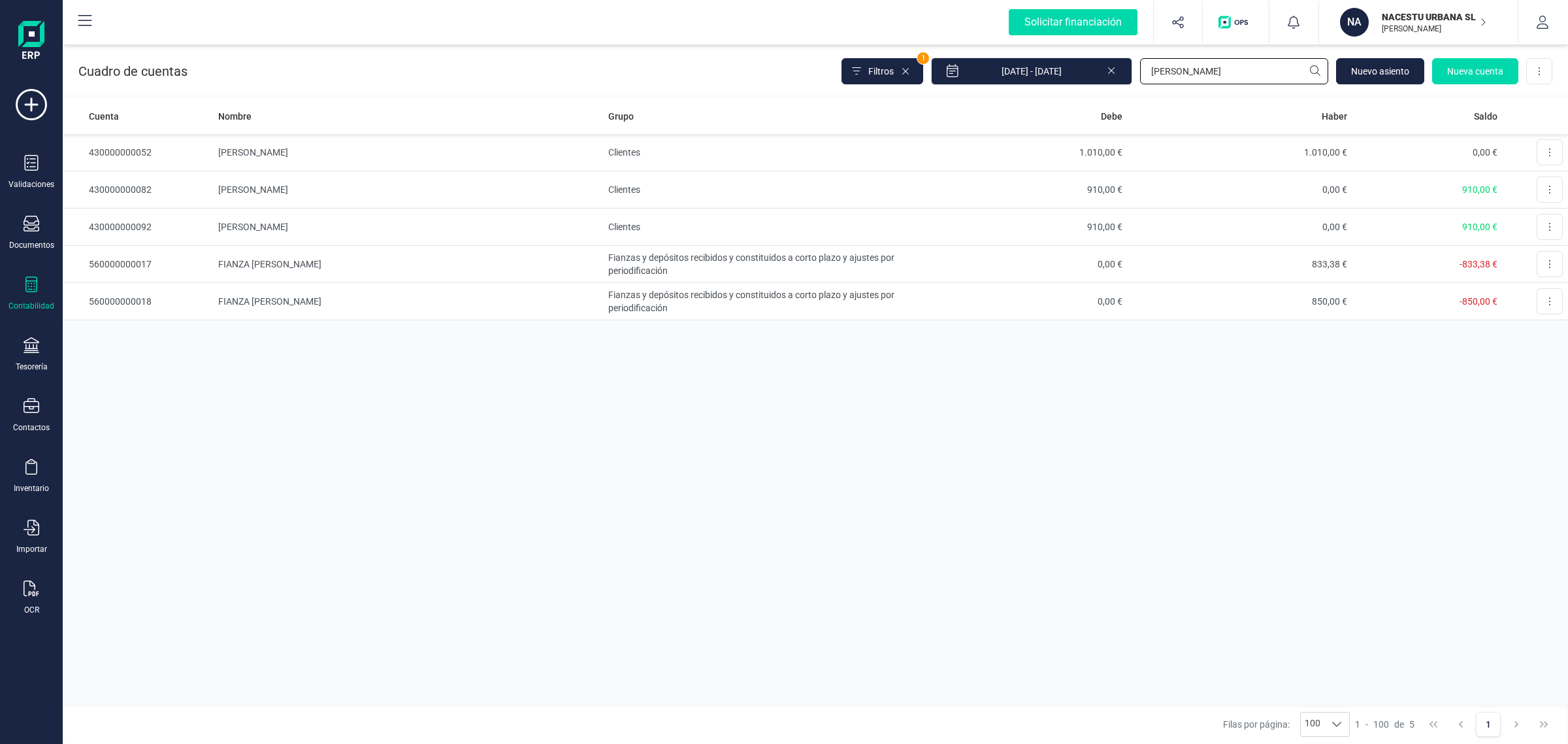
type input "DANI"
click at [296, 218] on td "[PERSON_NAME]" at bounding box center [407, 227] width 390 height 37
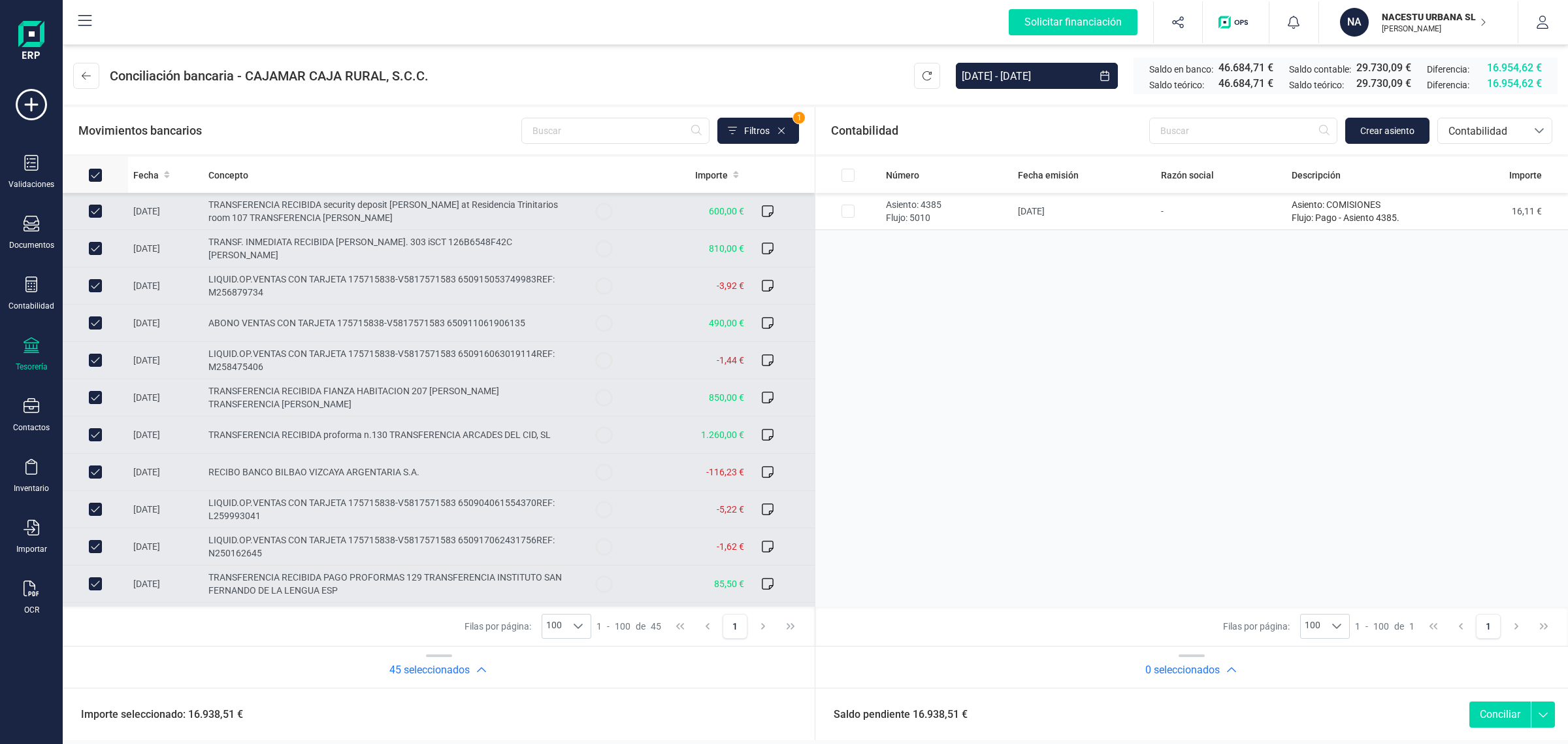
click at [98, 174] on input "All items selected" at bounding box center [95, 175] width 13 height 13
checkbox input "false"
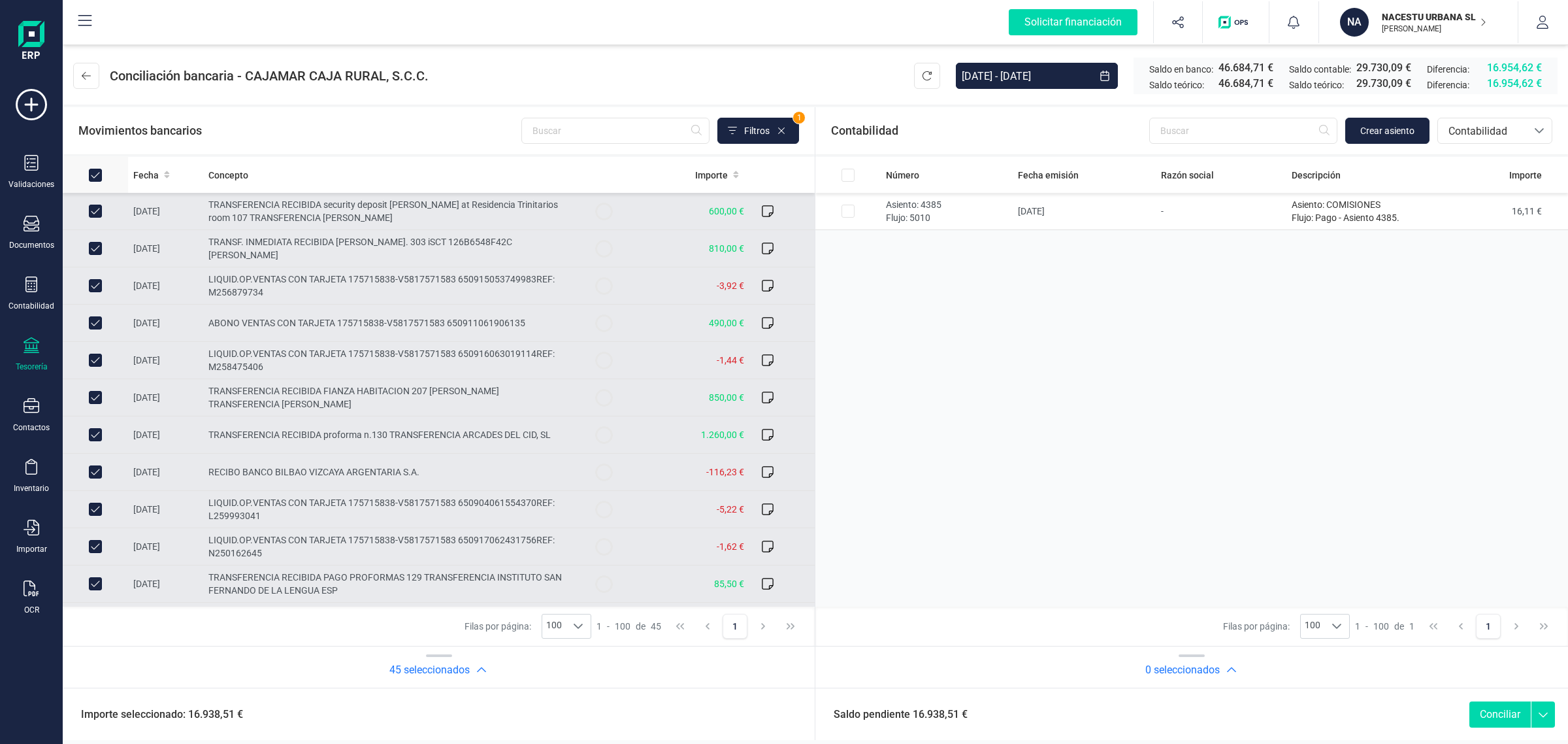
checkbox input "false"
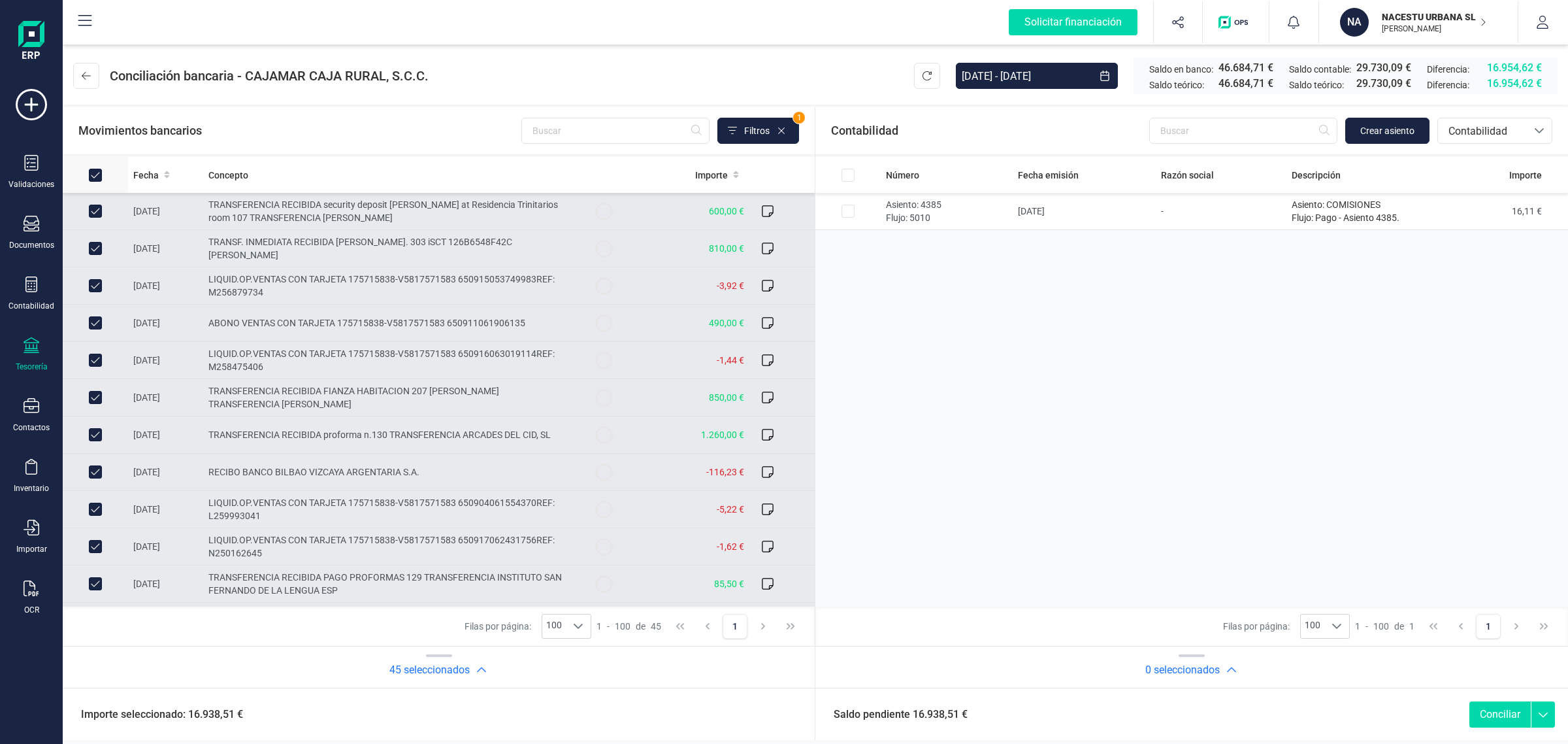
checkbox input "false"
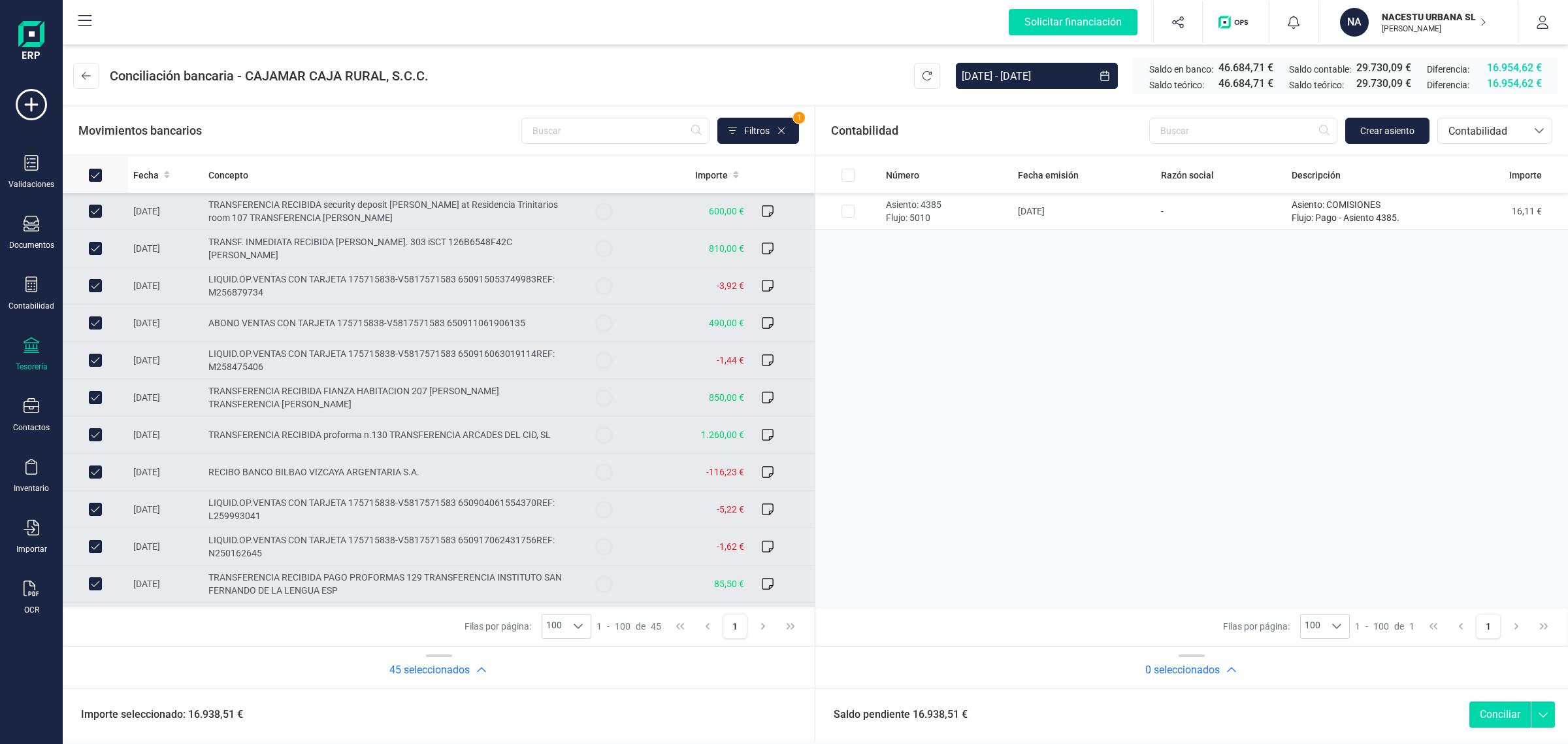
checkbox input "false"
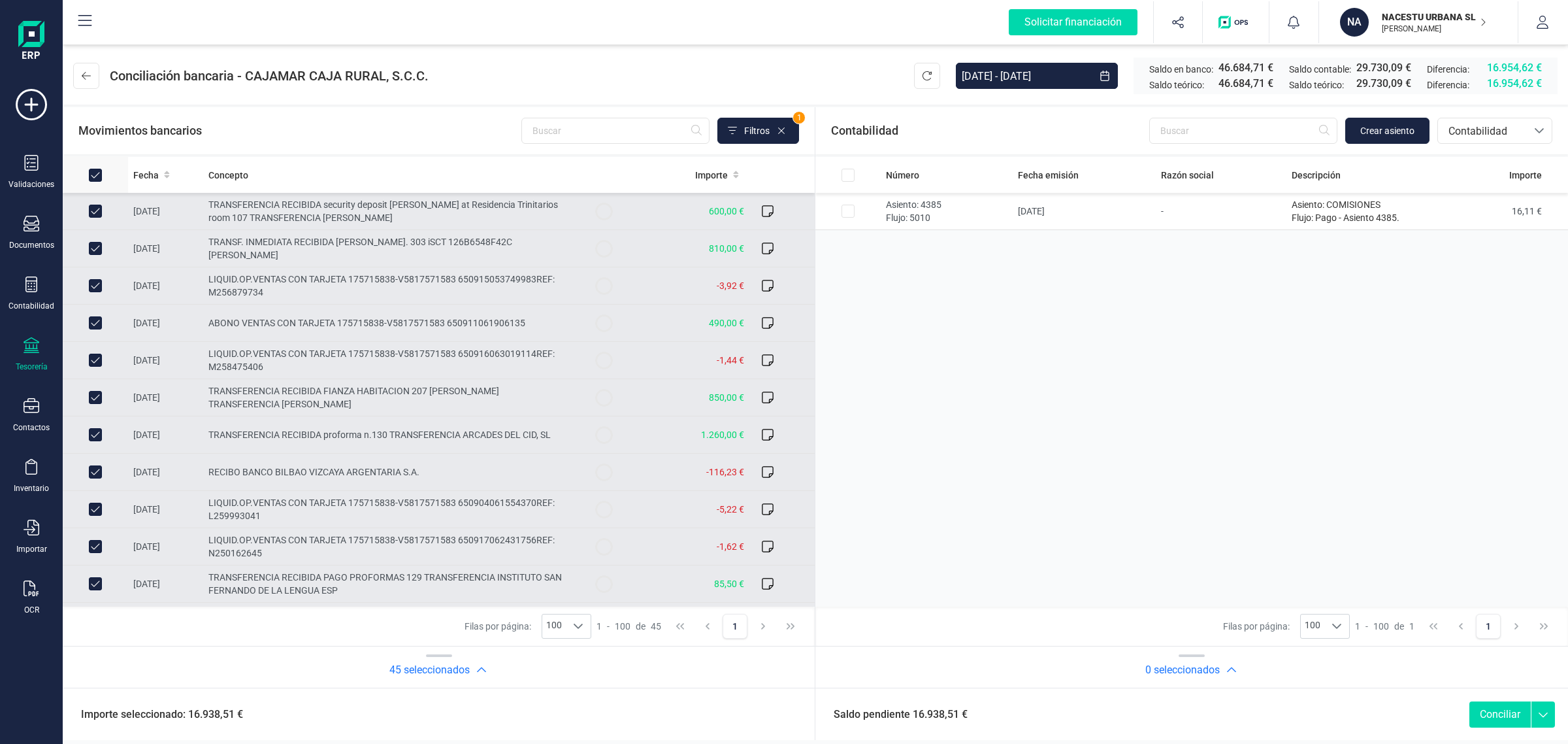
checkbox input "false"
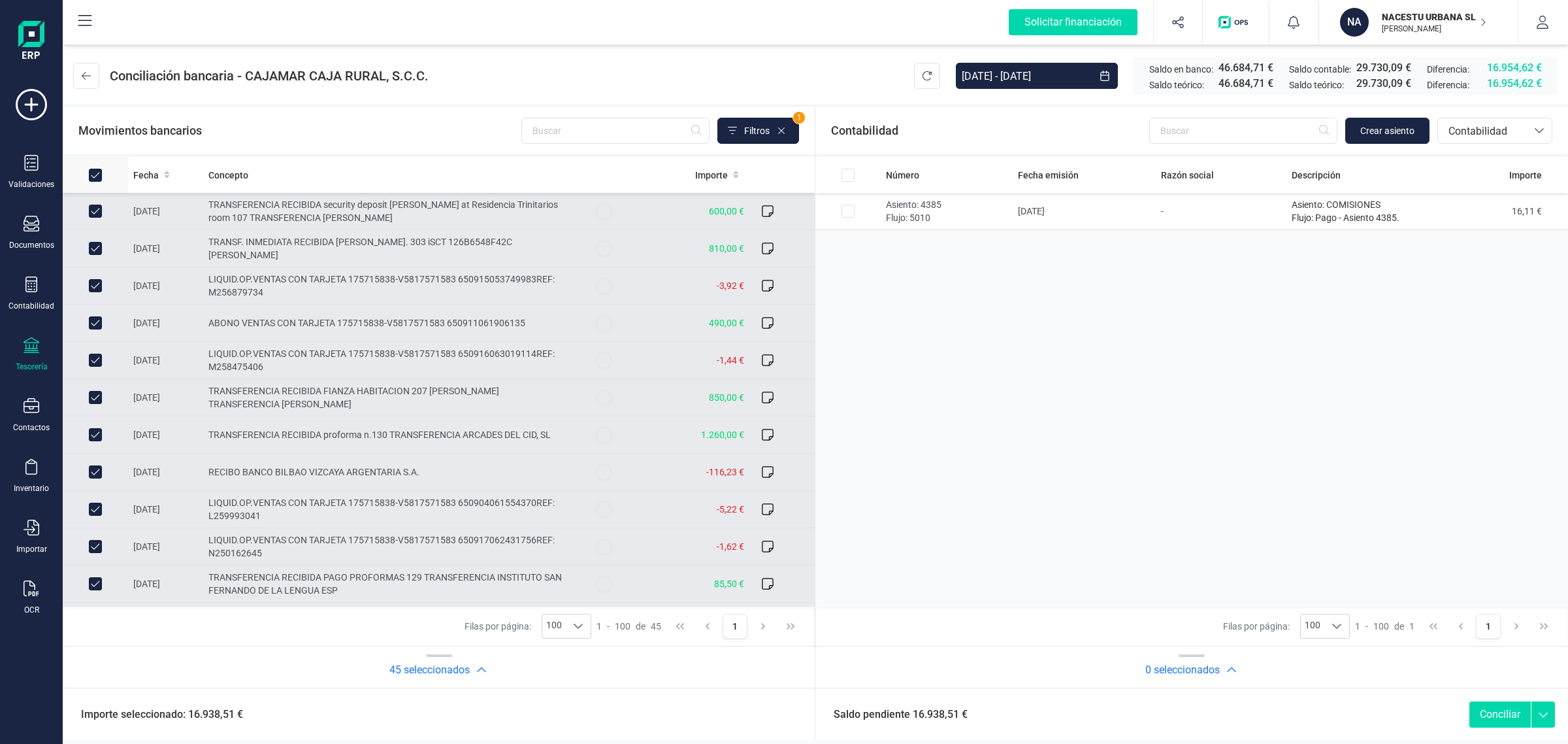
checkbox input "false"
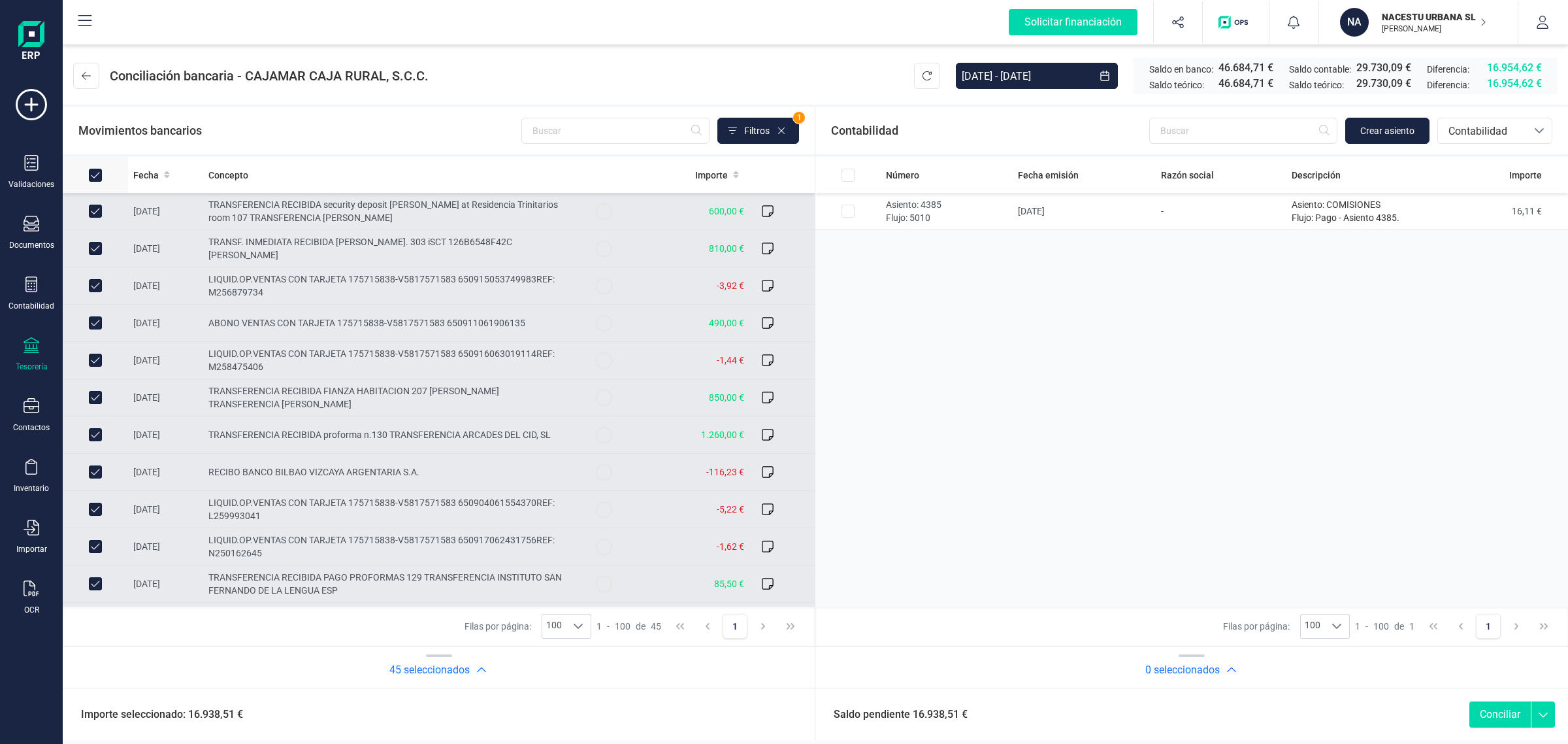
checkbox input "false"
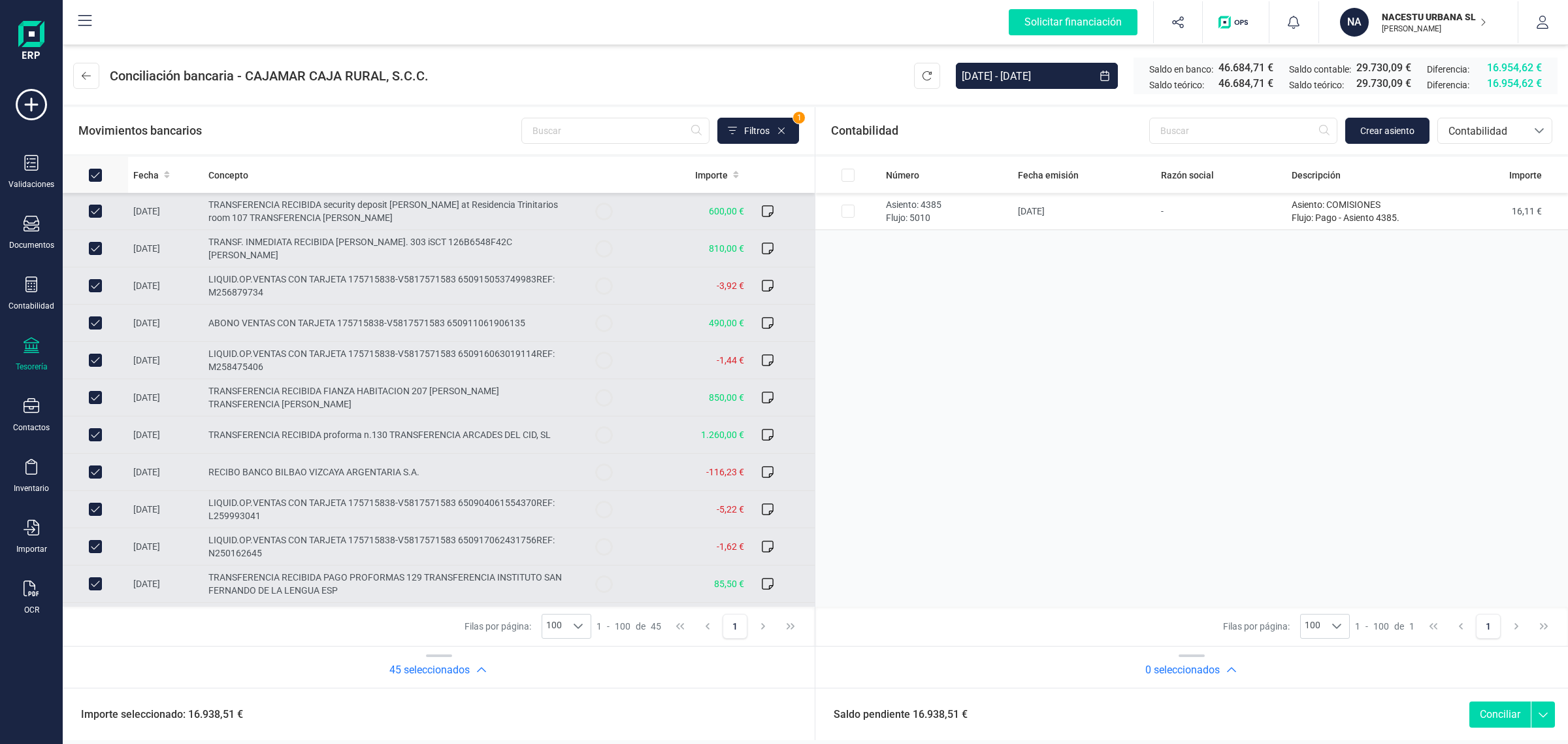
checkbox input "false"
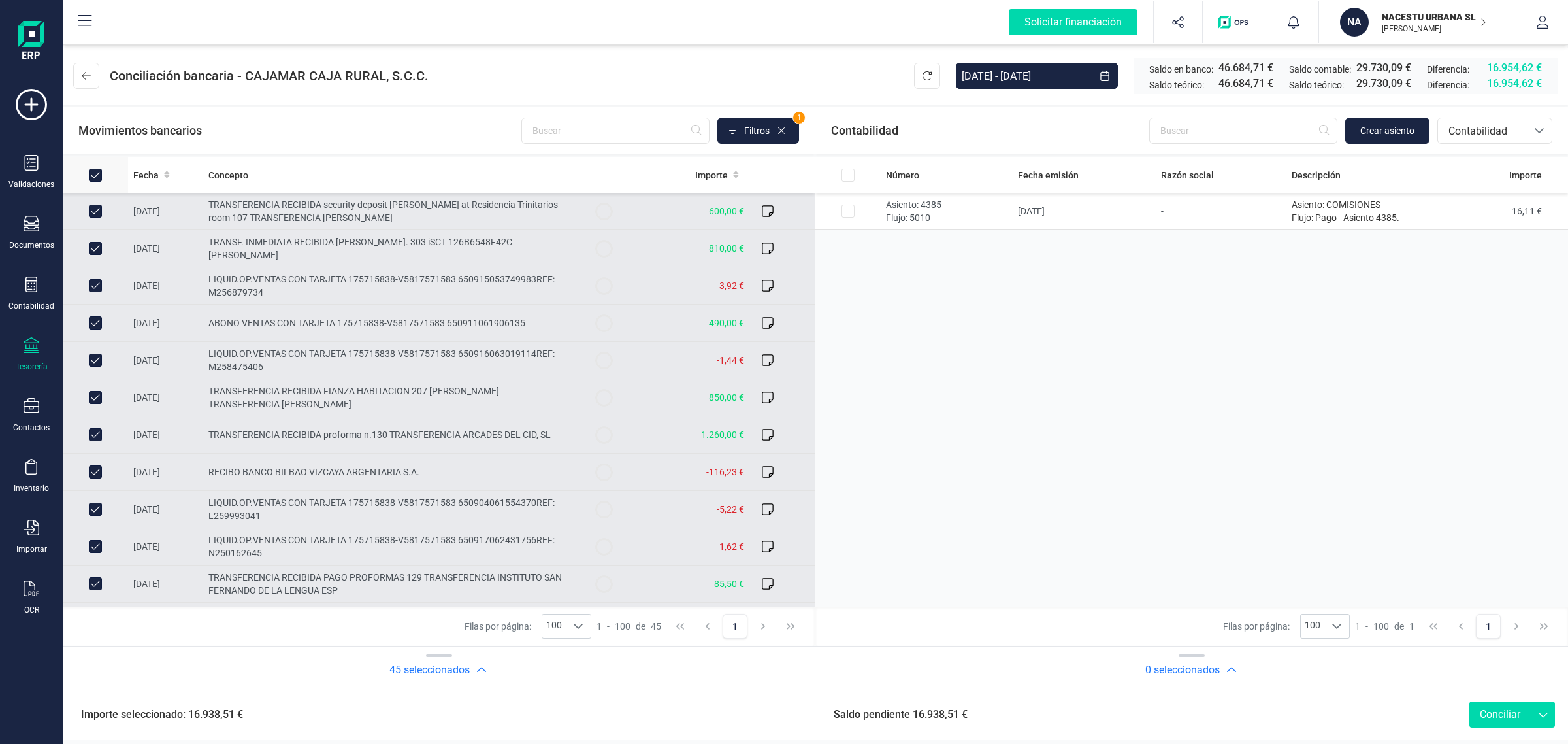
checkbox input "false"
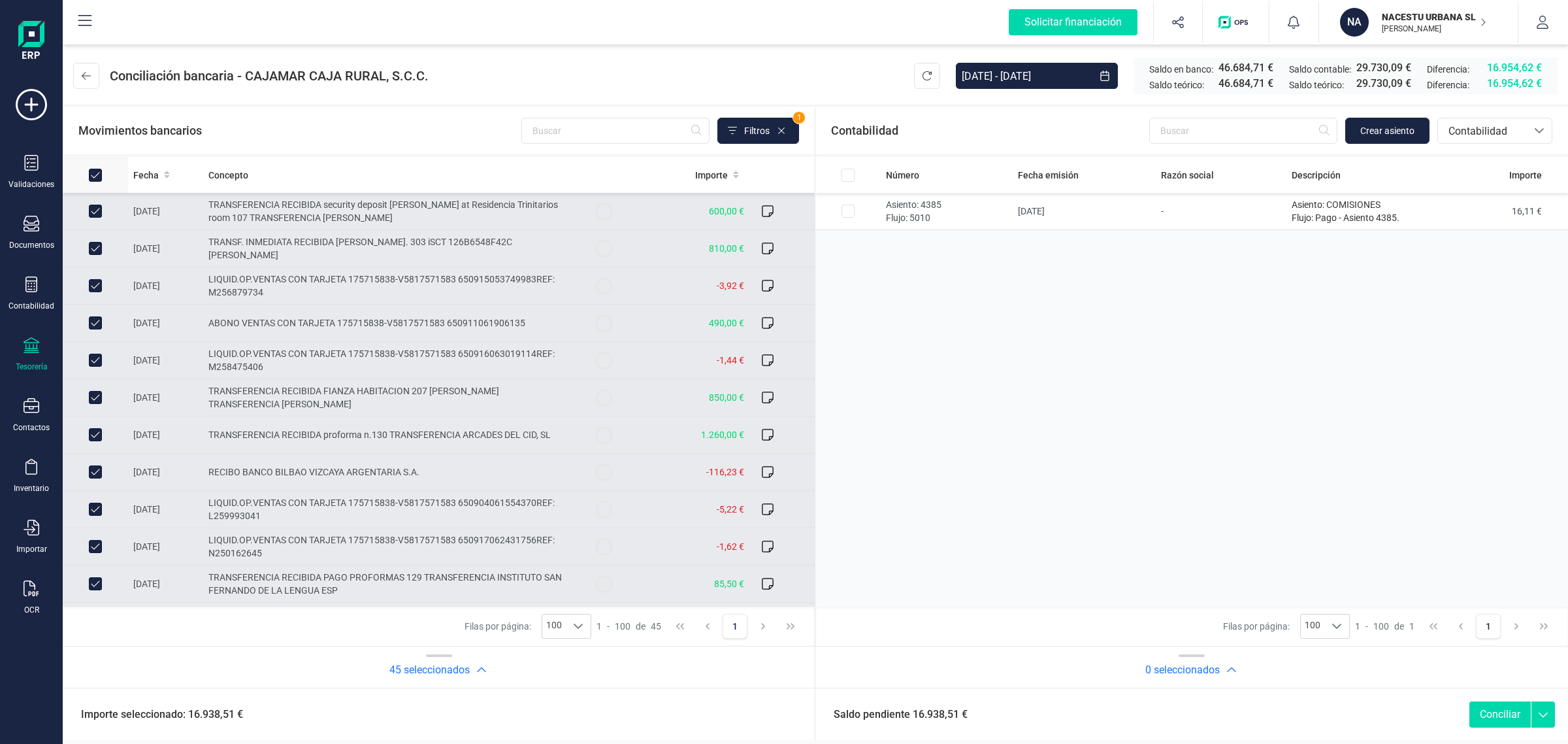
checkbox input "false"
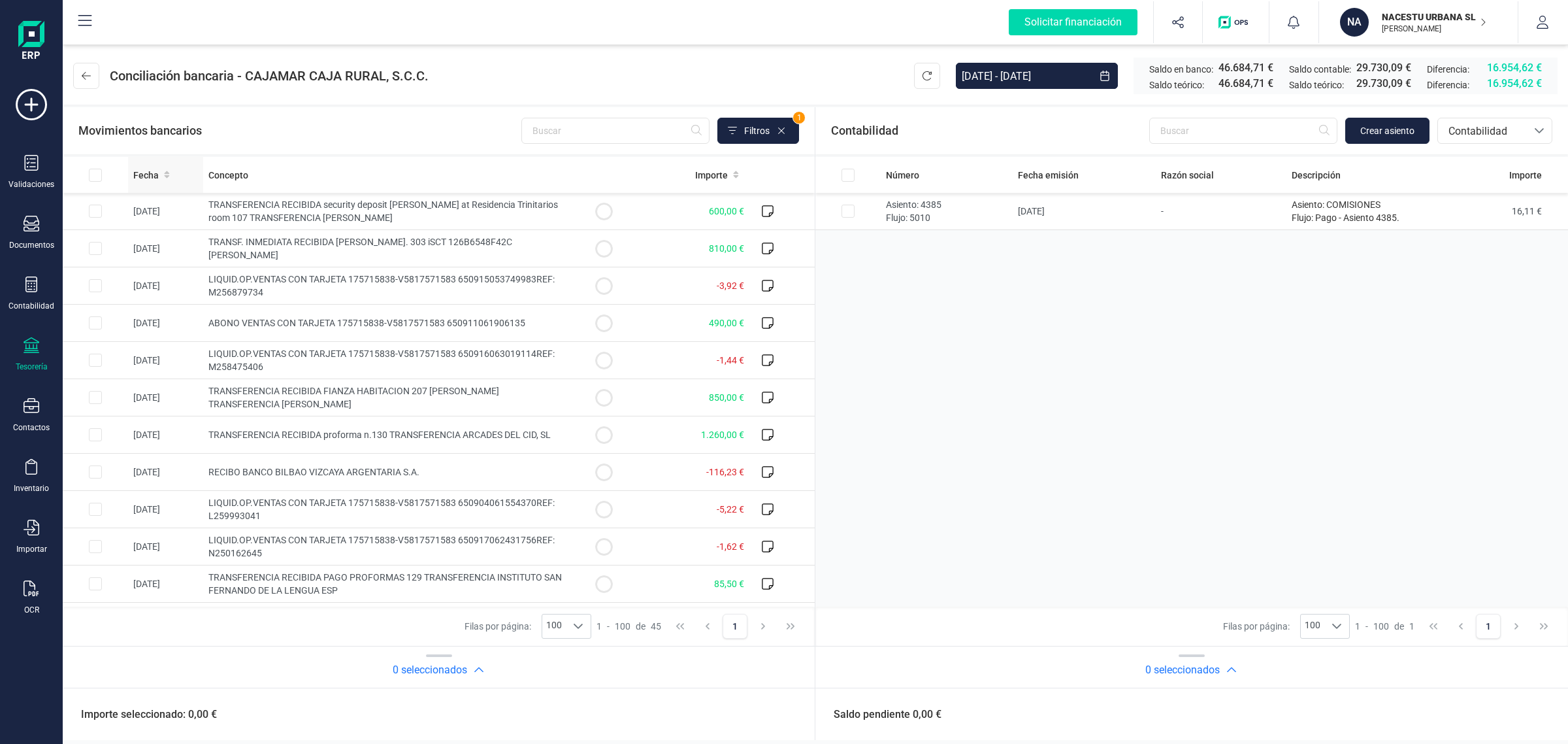
click at [155, 169] on span "Fecha" at bounding box center [146, 175] width 25 height 13
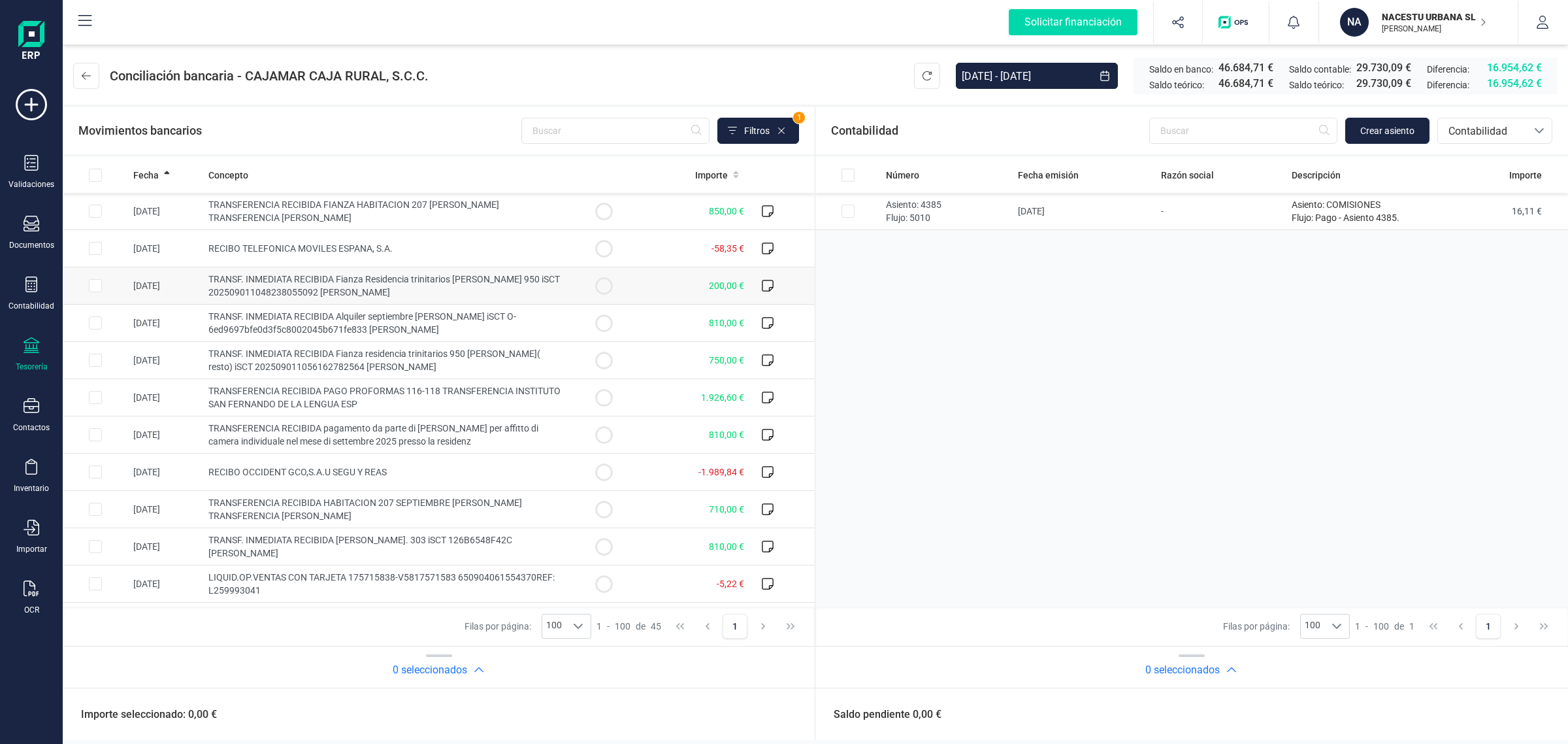
click at [89, 286] on input "Row Selected f9972d53-31a5-484f-b057-83d1676aa46e" at bounding box center [95, 285] width 13 height 13
checkbox input "true"
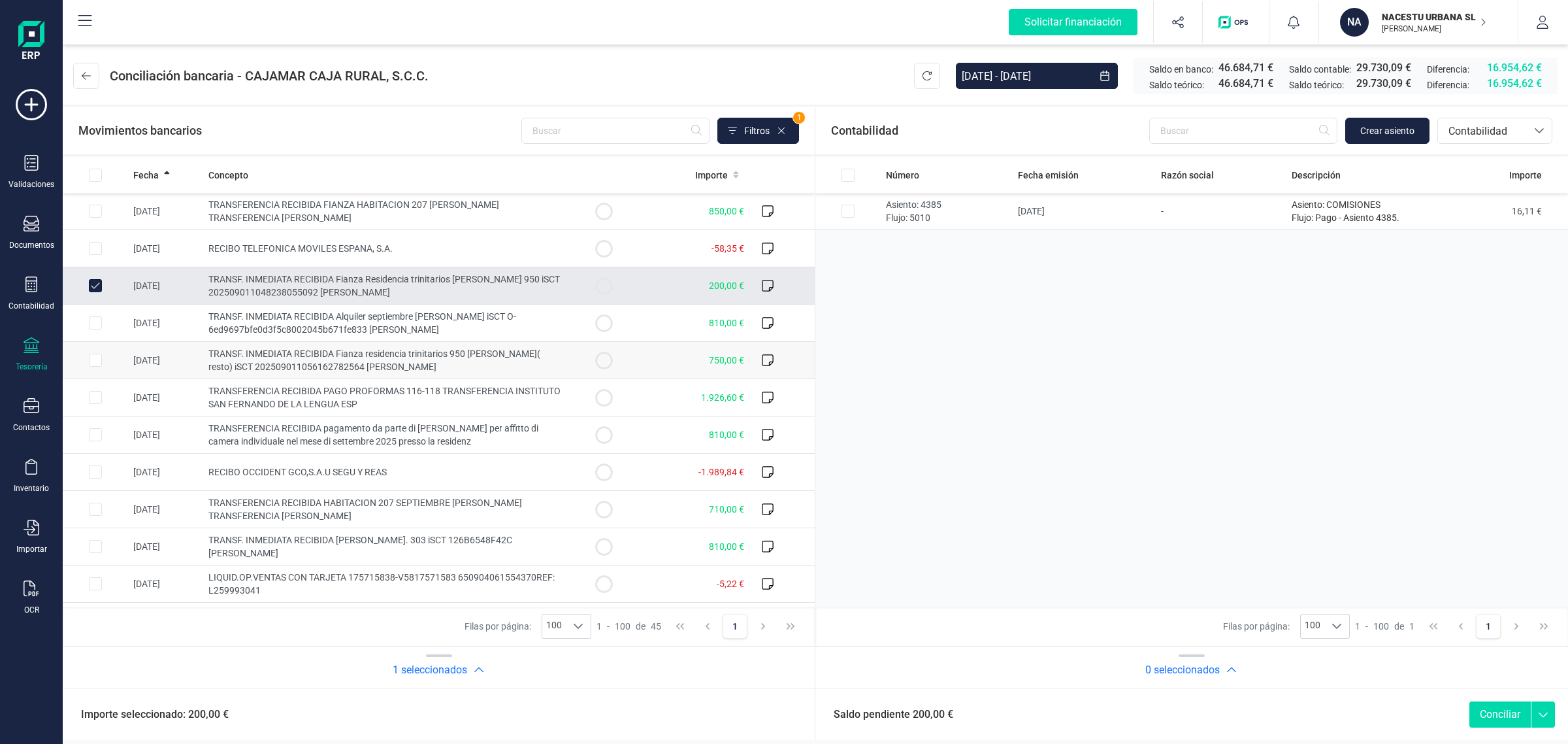
click at [474, 365] on td "TRANSF. INMEDIATA RECIBIDA Fianza residencia trinitarios 950 Elia Mulet( resto)…" at bounding box center [386, 360] width 368 height 37
checkbox input "true"
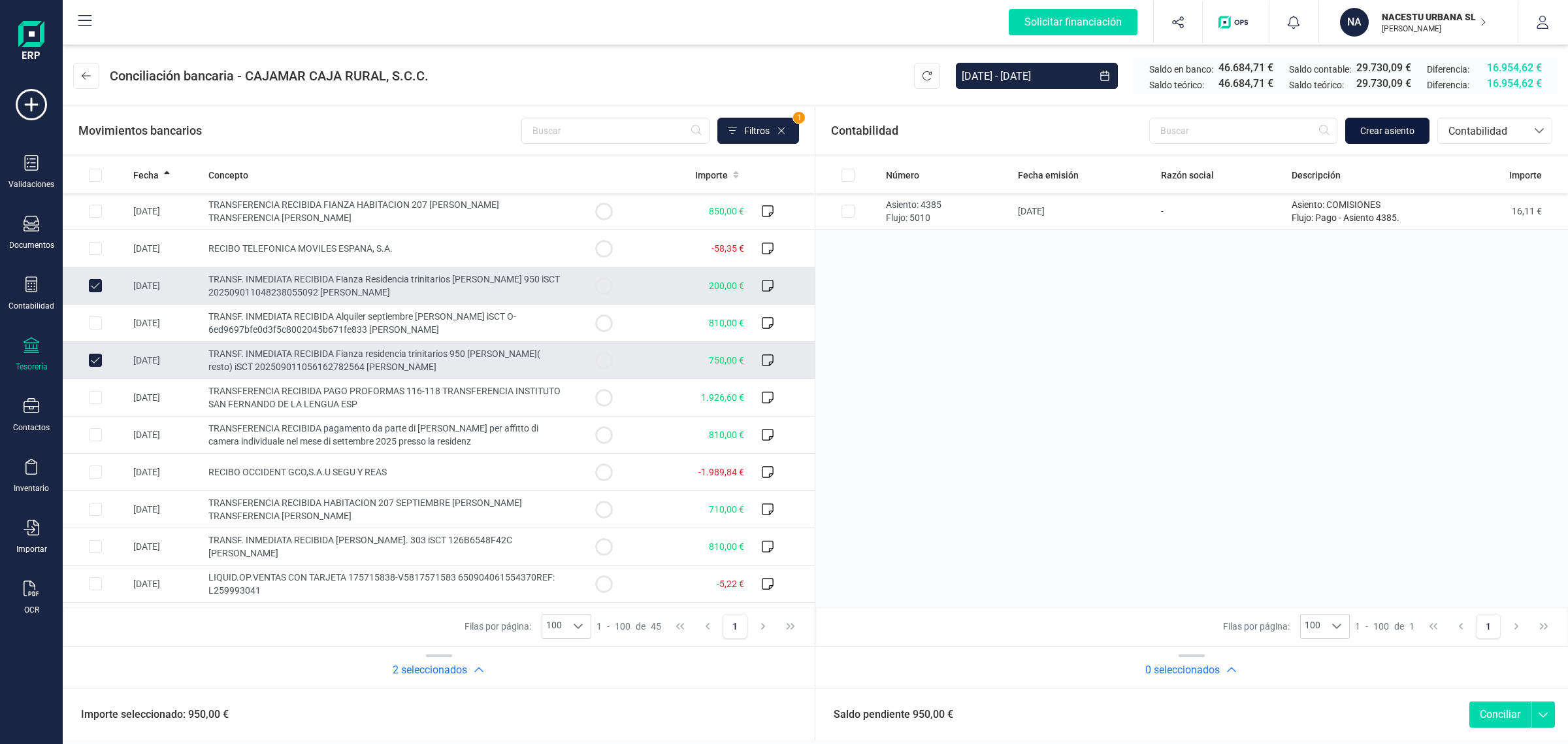
click at [1397, 126] on span "Crear asiento" at bounding box center [1387, 130] width 54 height 13
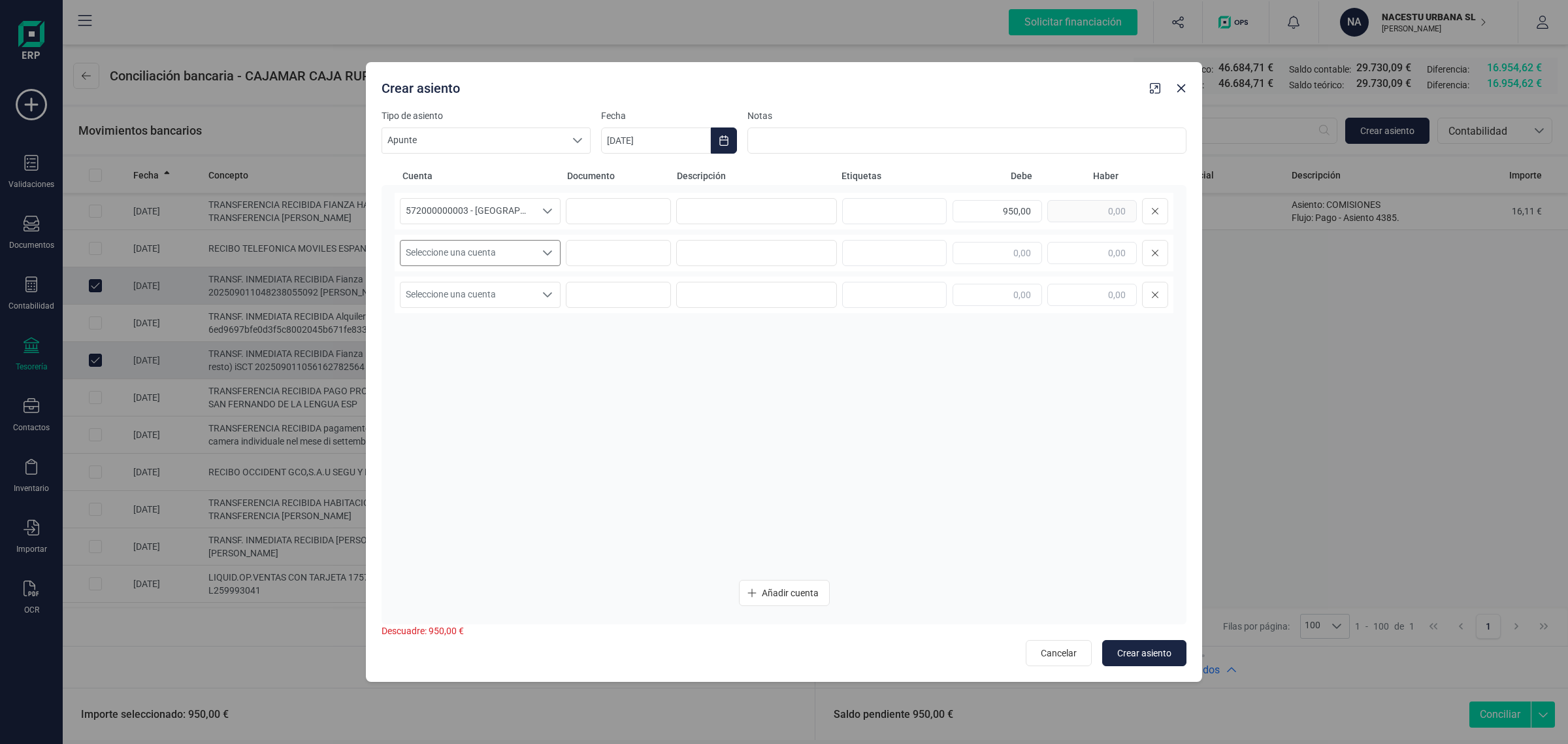
click at [497, 254] on span "Seleccione una cuenta" at bounding box center [468, 252] width 135 height 25
type input "elia"
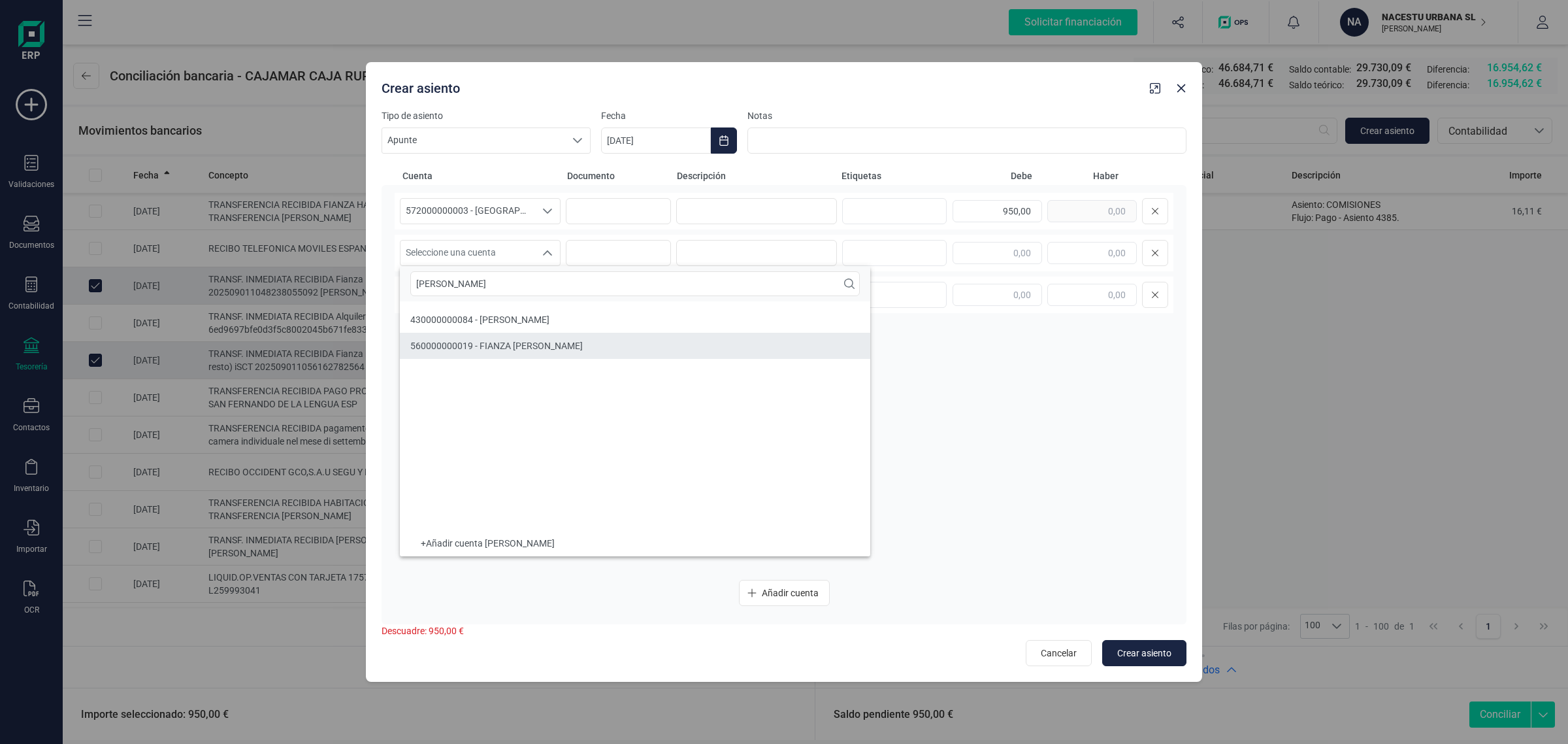
click at [508, 346] on span "560000000019 - FIANZA Elia Mulet" at bounding box center [496, 346] width 172 height 10
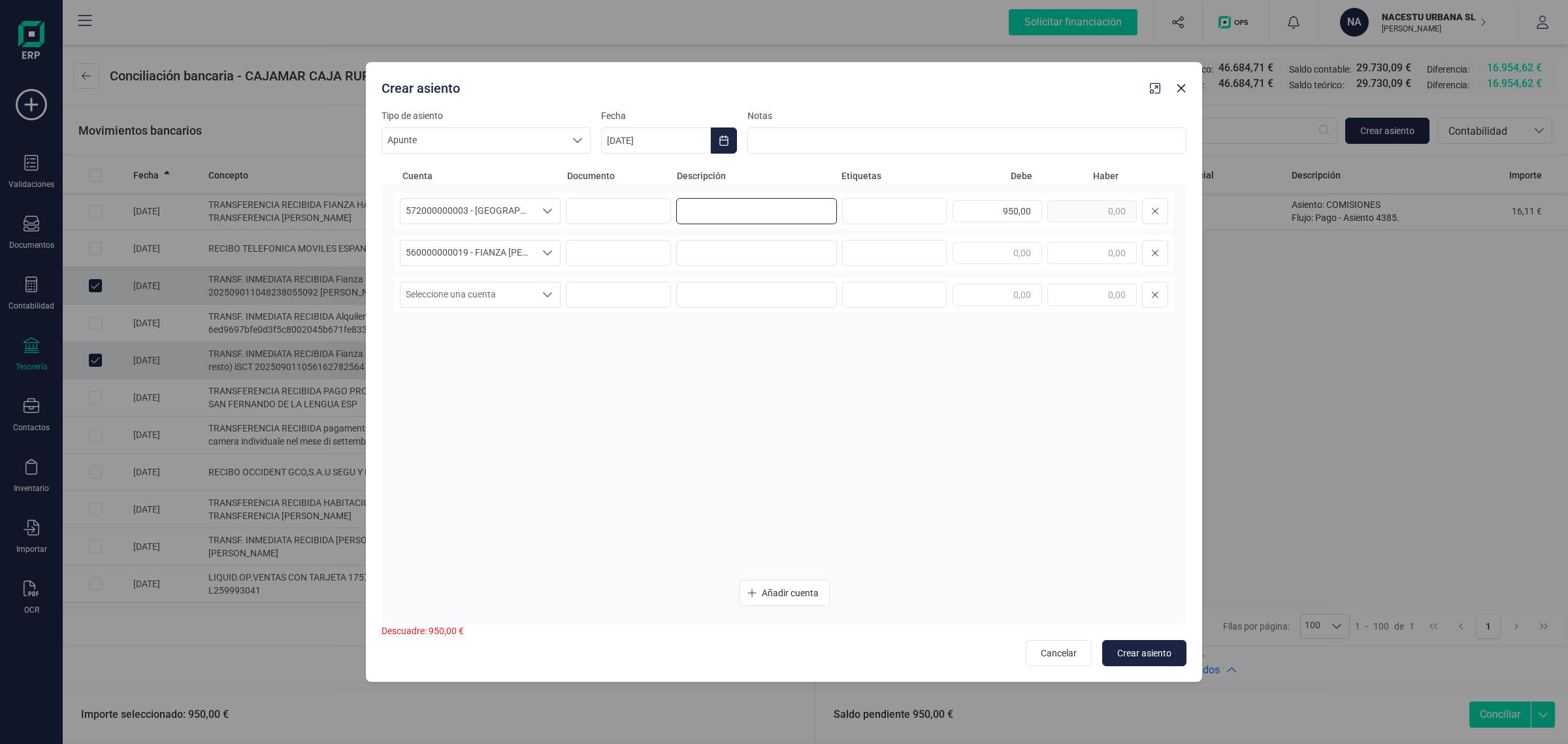
click at [789, 208] on input at bounding box center [756, 211] width 161 height 26
type input "f"
drag, startPoint x: 732, startPoint y: 217, endPoint x: 651, endPoint y: 221, distance: 81.1
click at [651, 221] on div "572000000003 - CAJAMAR -1579 572000000003 - CAJAMAR -1579 FIANZA 950,00" at bounding box center [784, 211] width 779 height 37
type input "FIANZA"
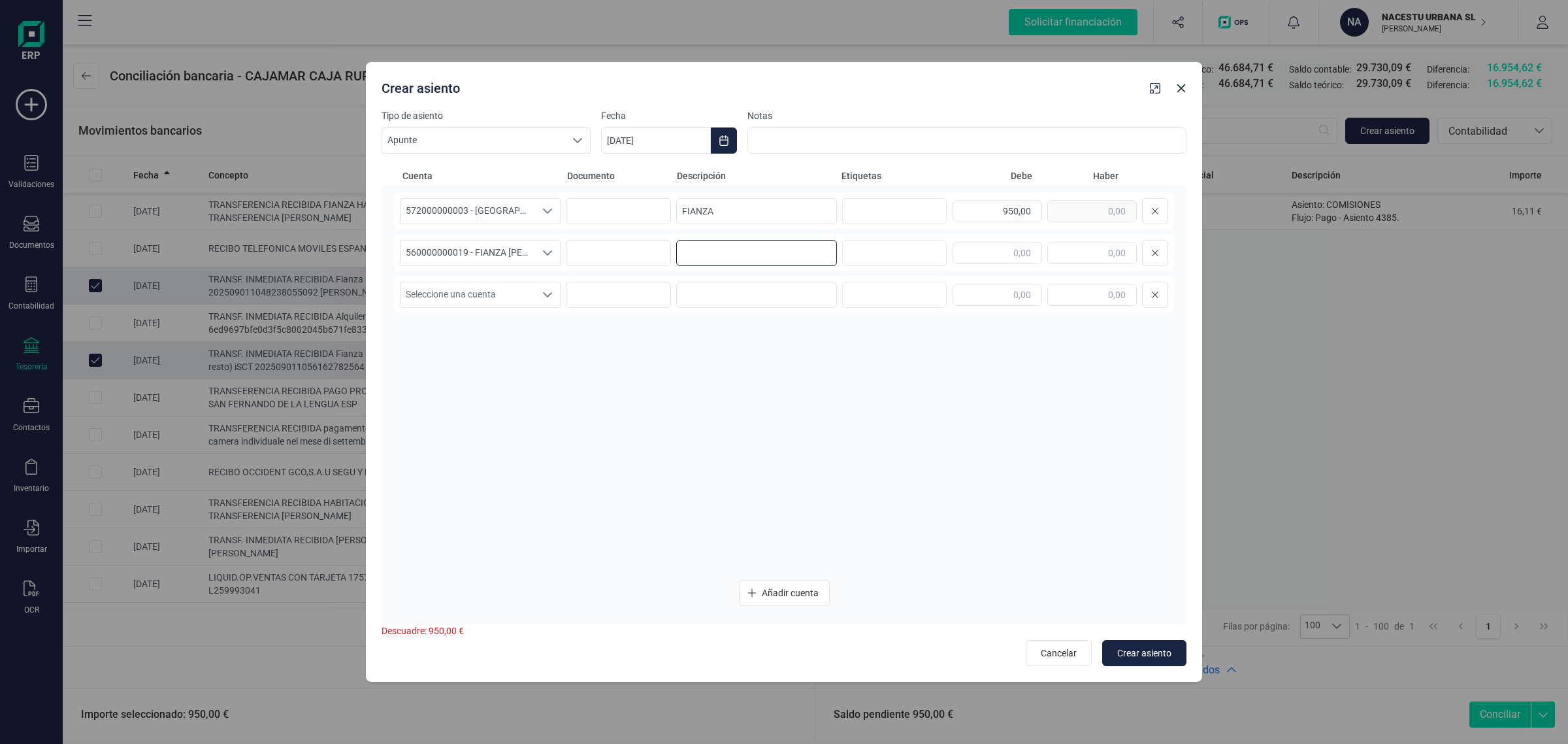
click at [755, 252] on input at bounding box center [756, 252] width 161 height 26
paste input "FIANZA"
type input "FIANZA"
click at [1069, 200] on div "950,00" at bounding box center [1060, 211] width 216 height 26
click at [1077, 245] on input "text" at bounding box center [1093, 253] width 90 height 22
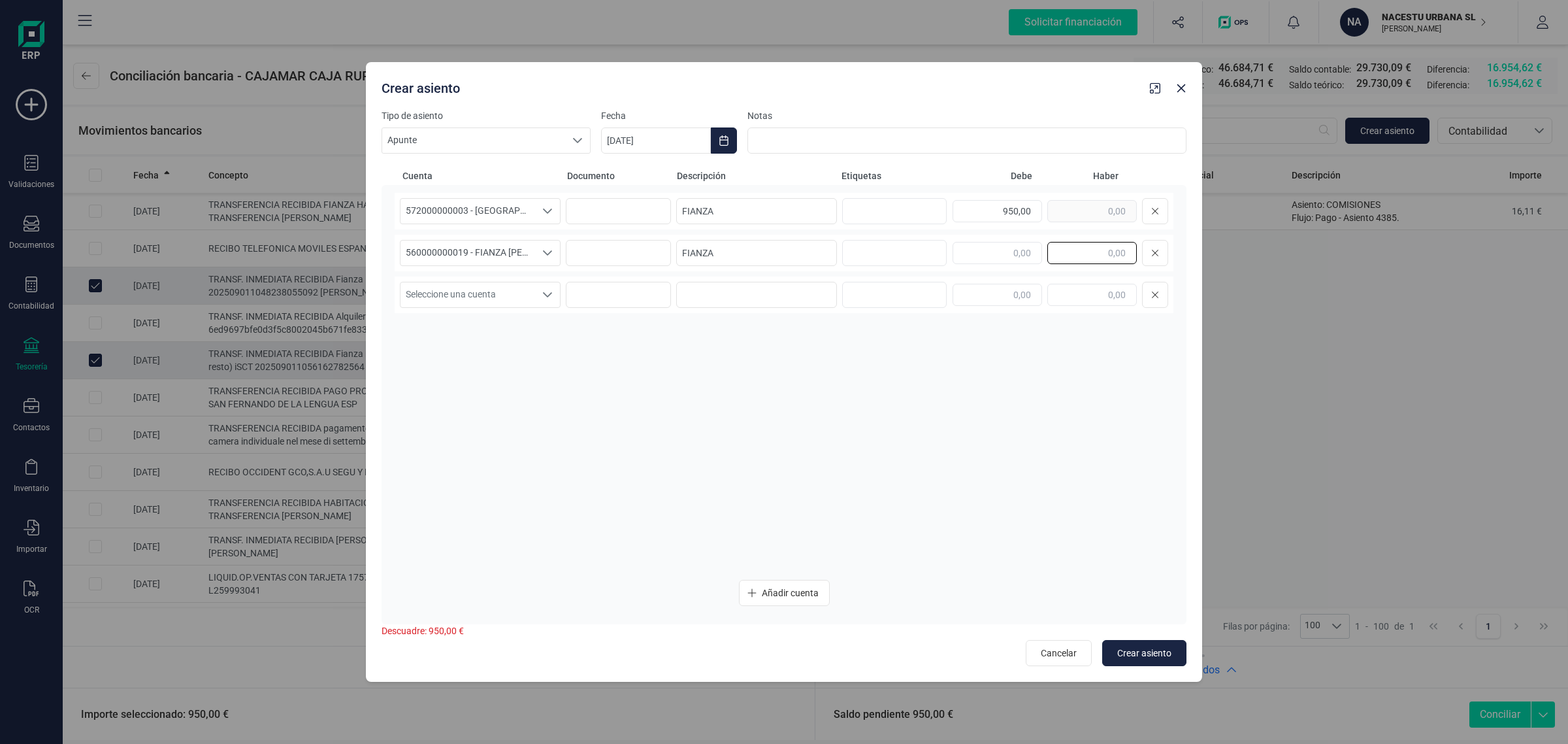
paste input "950,00"
type input "950,00"
click at [724, 139] on icon "Choose Date" at bounding box center [723, 141] width 8 height 10
click at [640, 256] on span "1" at bounding box center [638, 256] width 26 height 26
type input "[DATE]"
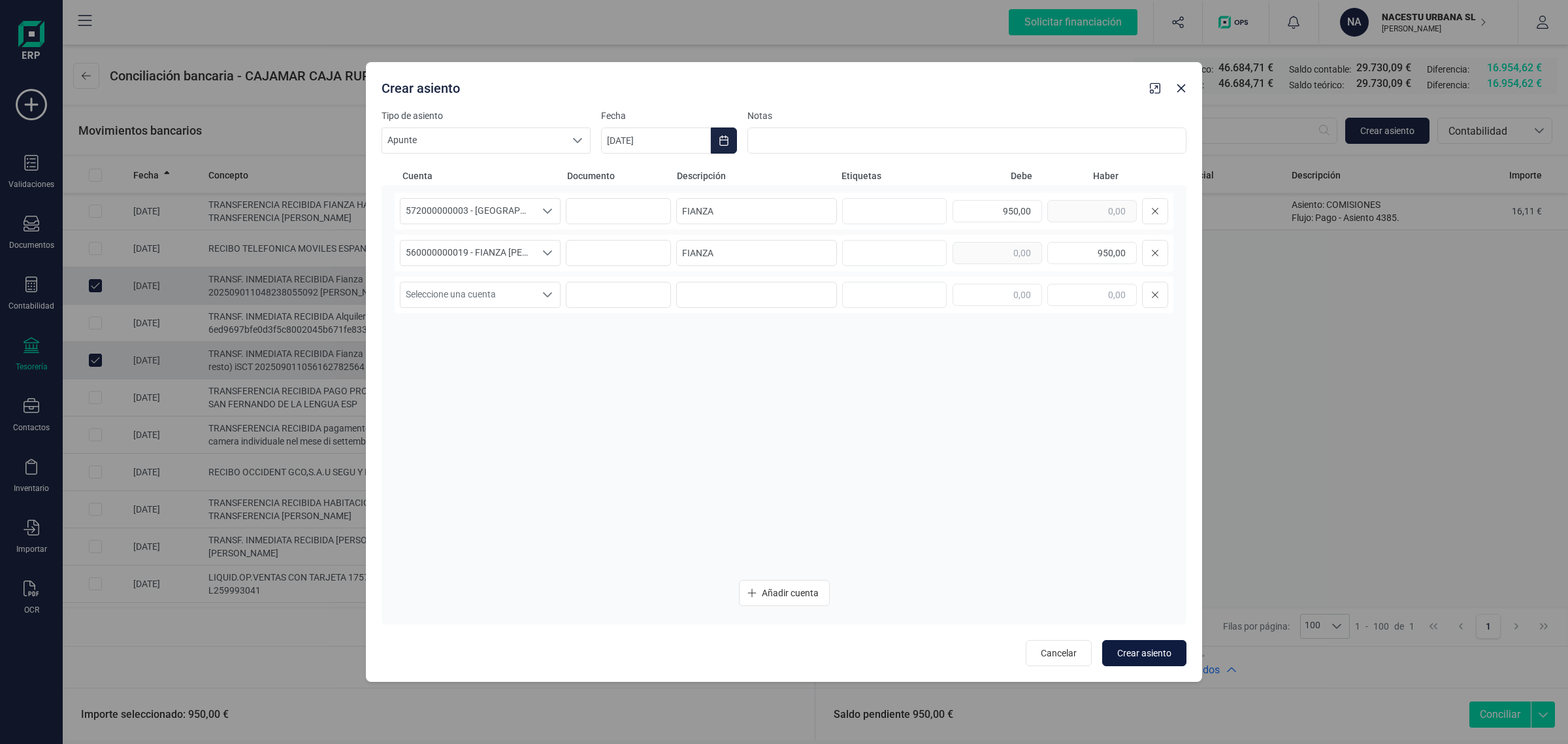
click at [1131, 651] on span "Crear asiento" at bounding box center [1144, 653] width 54 height 13
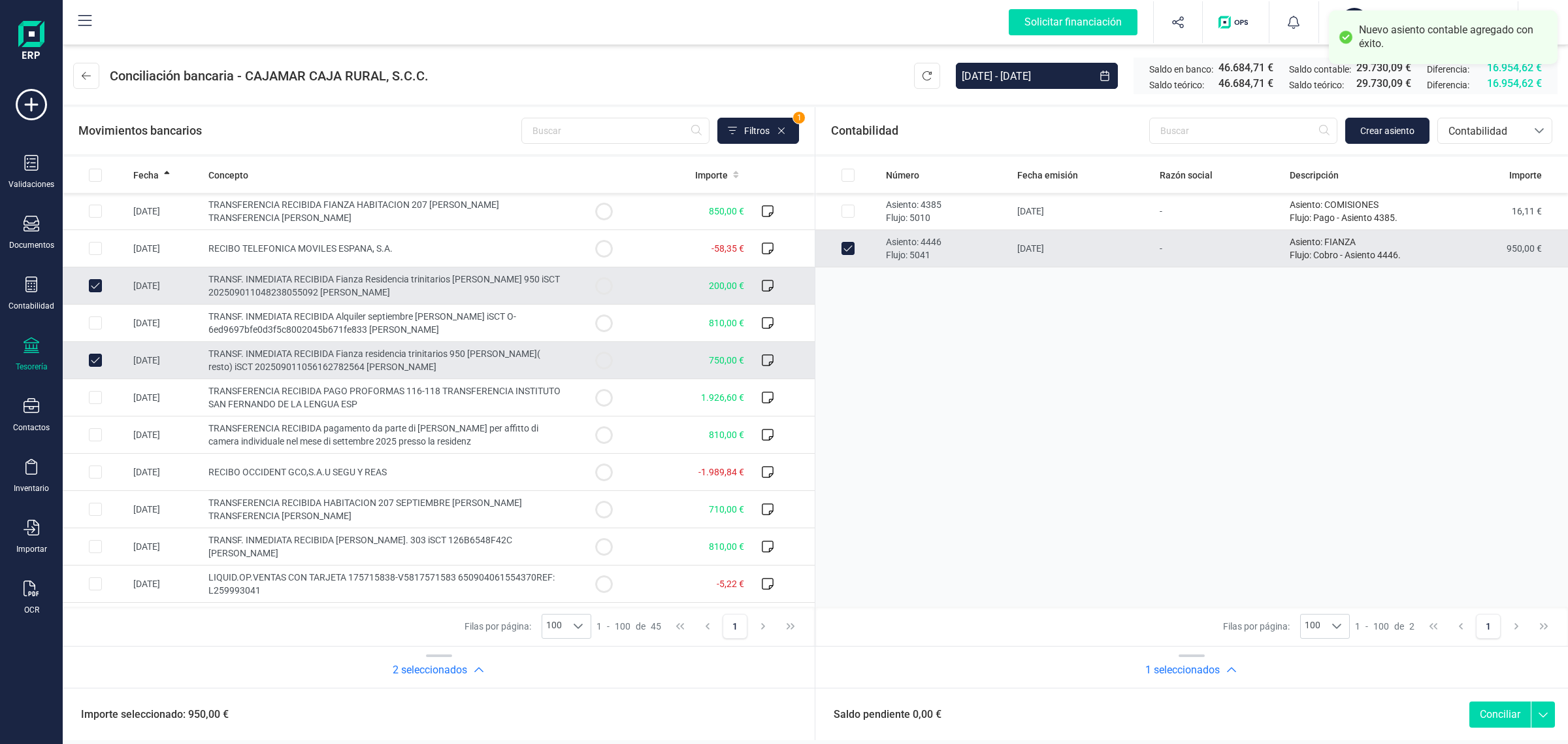
click at [1506, 713] on button "Conciliar" at bounding box center [1500, 714] width 61 height 26
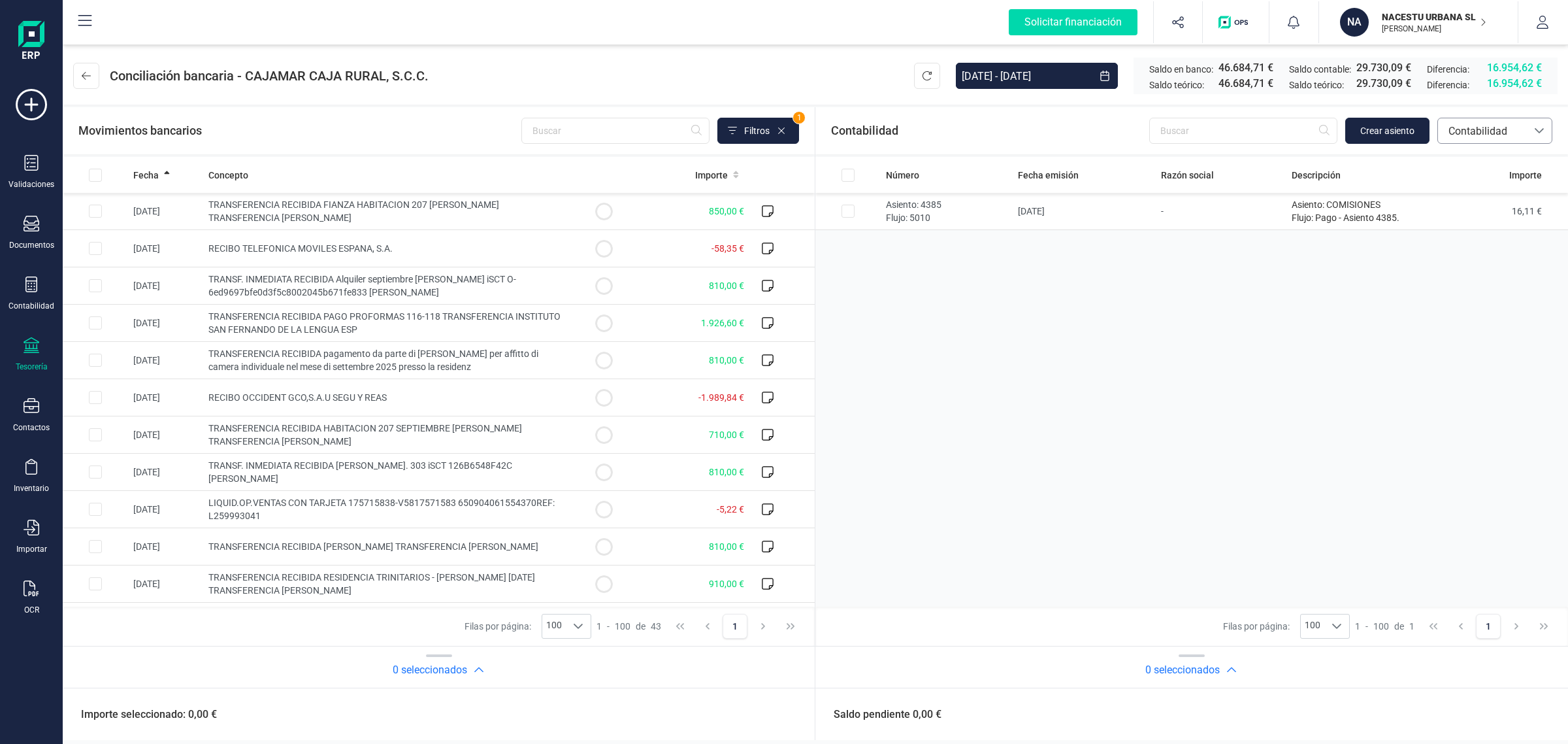
drag, startPoint x: 1507, startPoint y: 125, endPoint x: 1503, endPoint y: 138, distance: 13.6
click at [1507, 125] on span "Contabilidad" at bounding box center [1482, 131] width 79 height 16
click at [1485, 217] on span "Facturas" at bounding box center [1468, 220] width 40 height 16
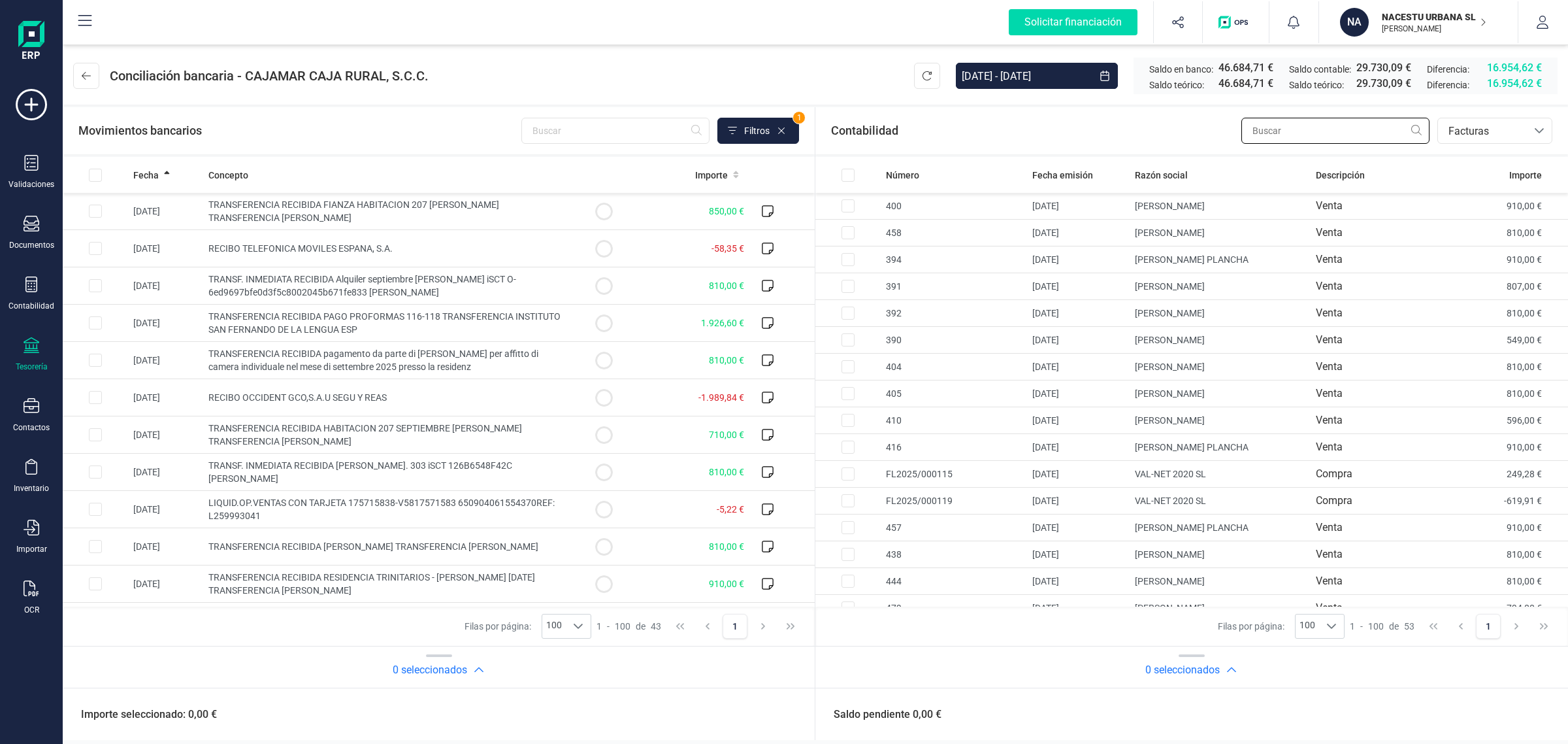
click at [1304, 129] on input "text" at bounding box center [1335, 130] width 188 height 26
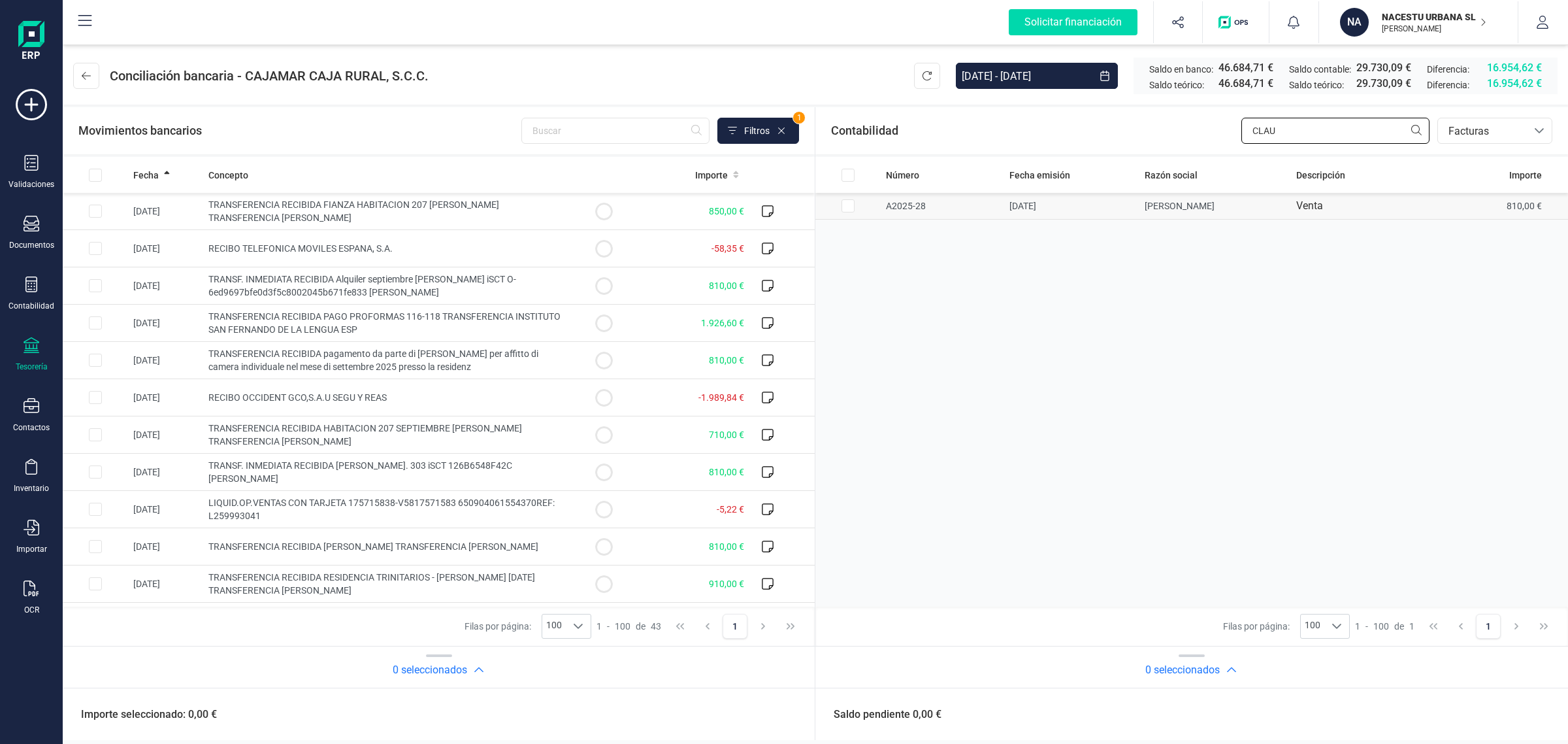
type input "CLAU"
click at [1119, 205] on td "[DATE]" at bounding box center [1072, 206] width 135 height 27
checkbox input "true"
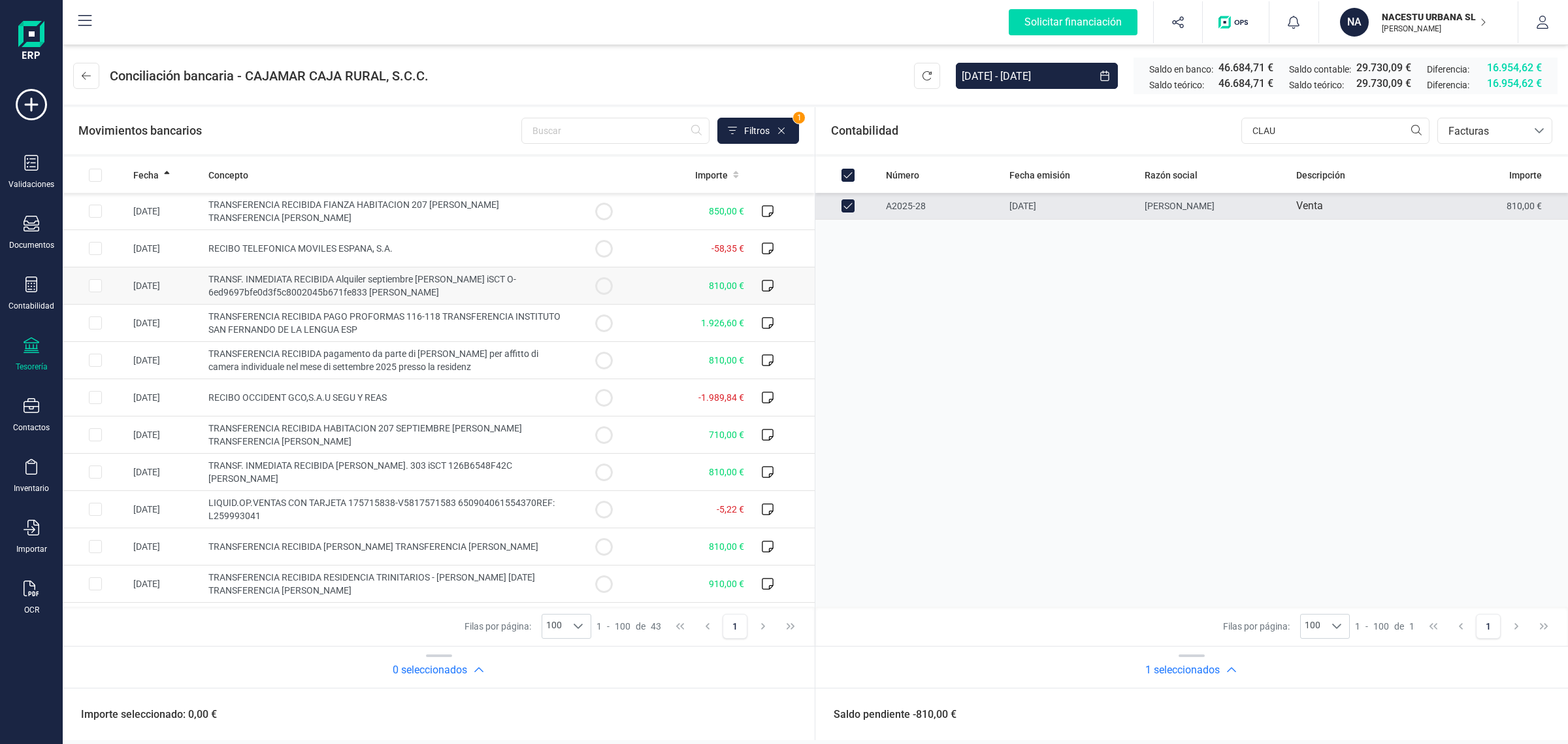
click at [645, 283] on td "810,00 €" at bounding box center [693, 286] width 113 height 37
checkbox input "true"
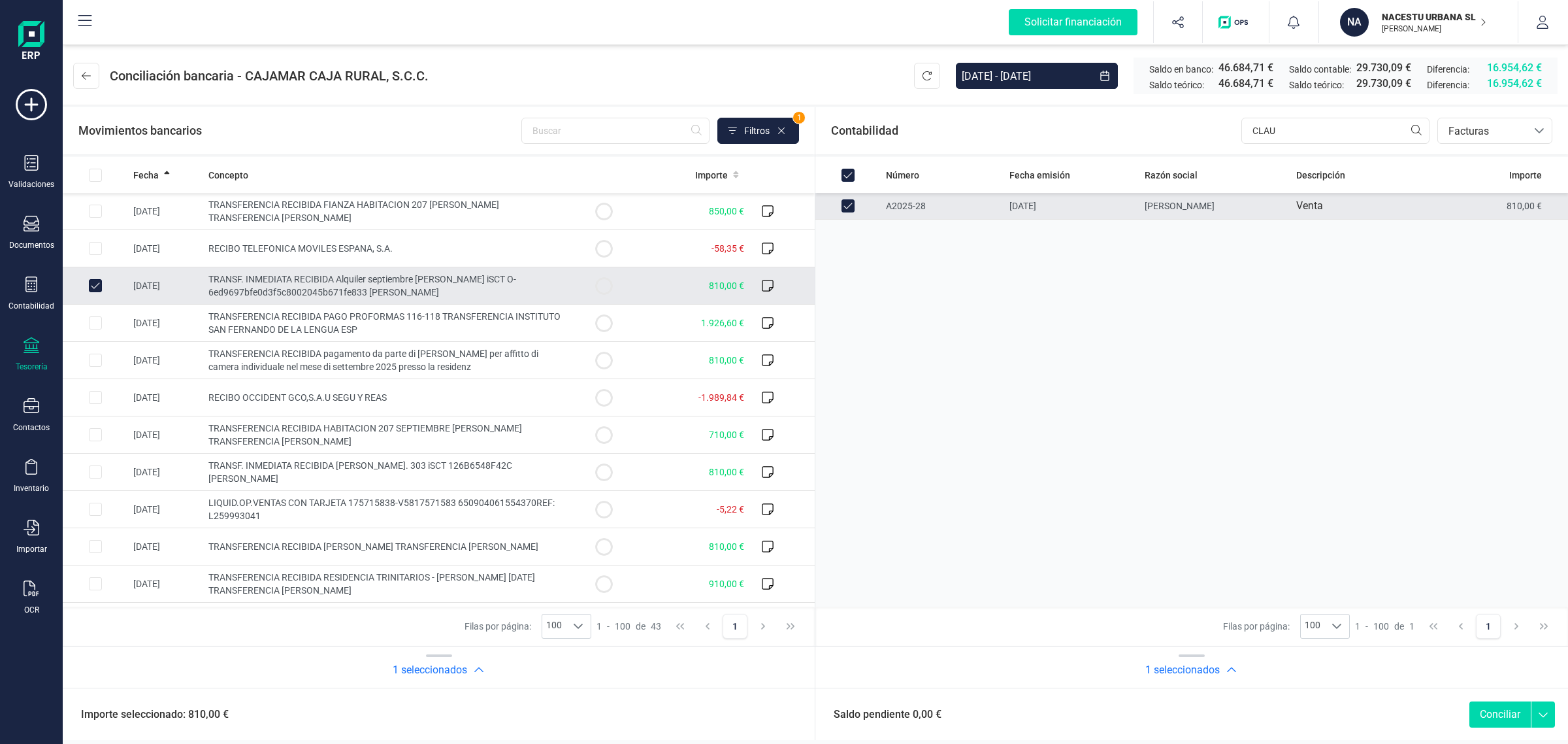
click at [1507, 710] on button "Conciliar" at bounding box center [1500, 714] width 61 height 26
checkbox input "false"
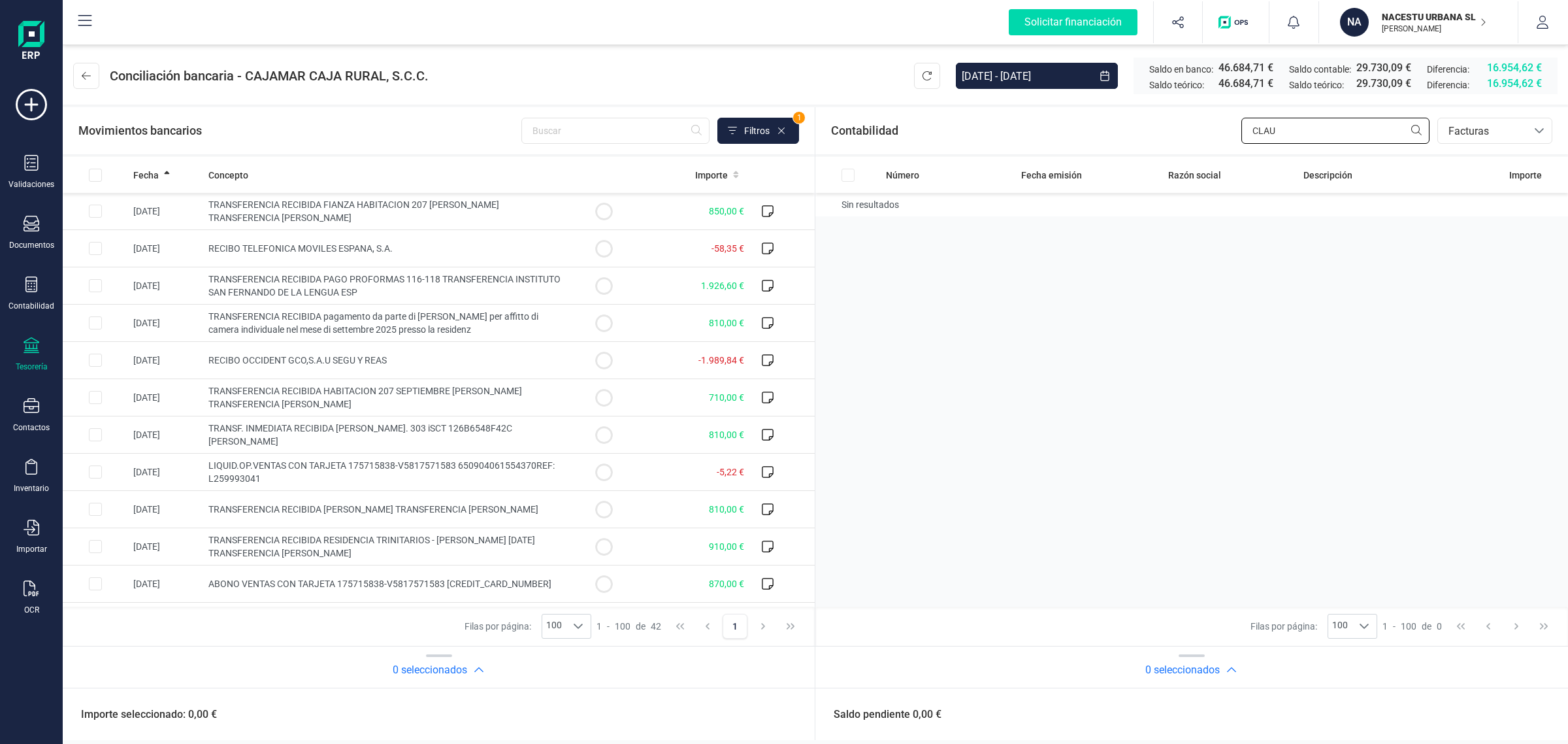
drag, startPoint x: 1313, startPoint y: 134, endPoint x: 1202, endPoint y: 149, distance: 112.0
click at [1202, 149] on div "Contabilidad CLAU bancos.conciliacion.modal.headerInvoce bancos.conciliacion.mo…" at bounding box center [1191, 130] width 753 height 47
type input "ALVA"
click at [1236, 206] on td "ALVARO VILAR PONS" at bounding box center [1215, 206] width 152 height 27
checkbox input "true"
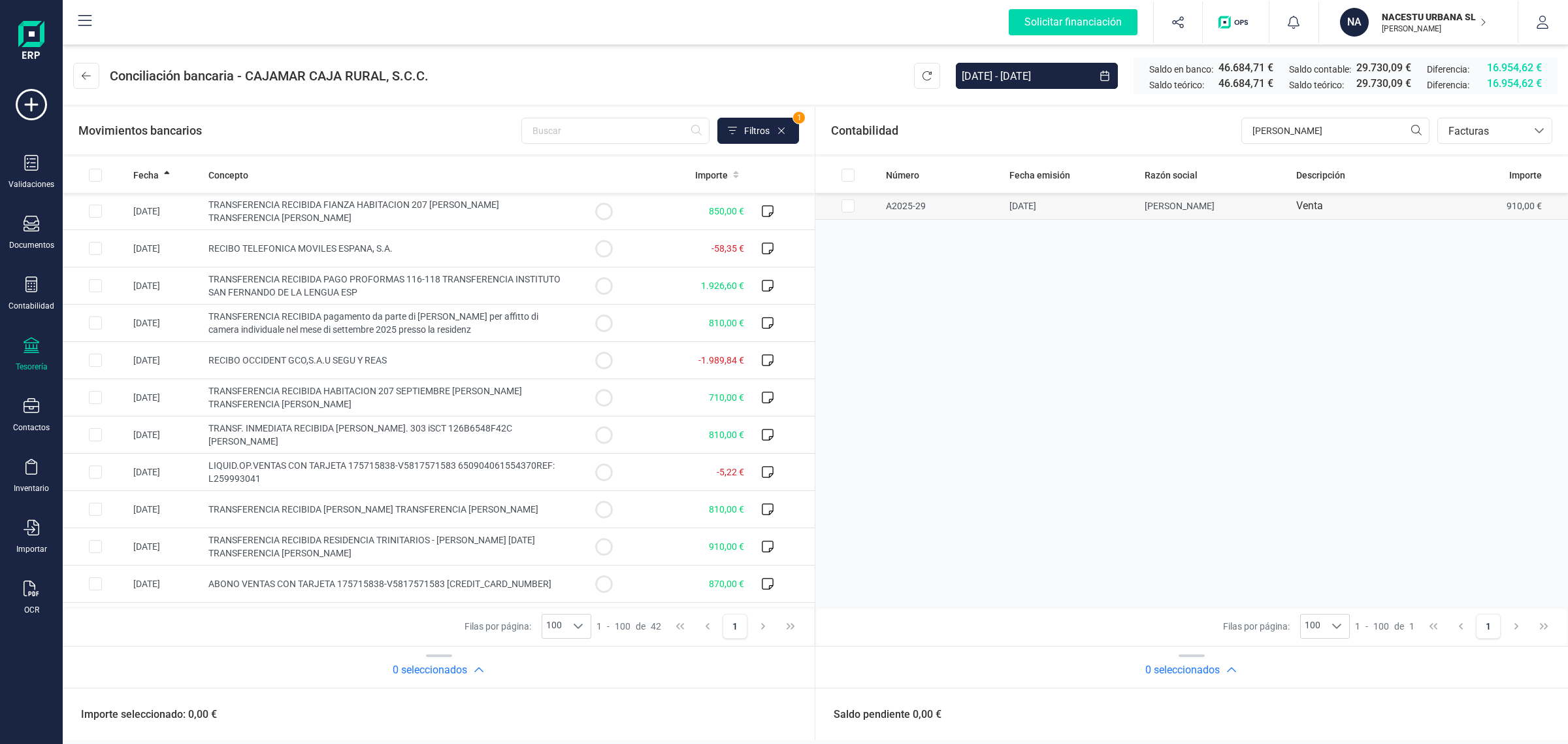
checkbox input "true"
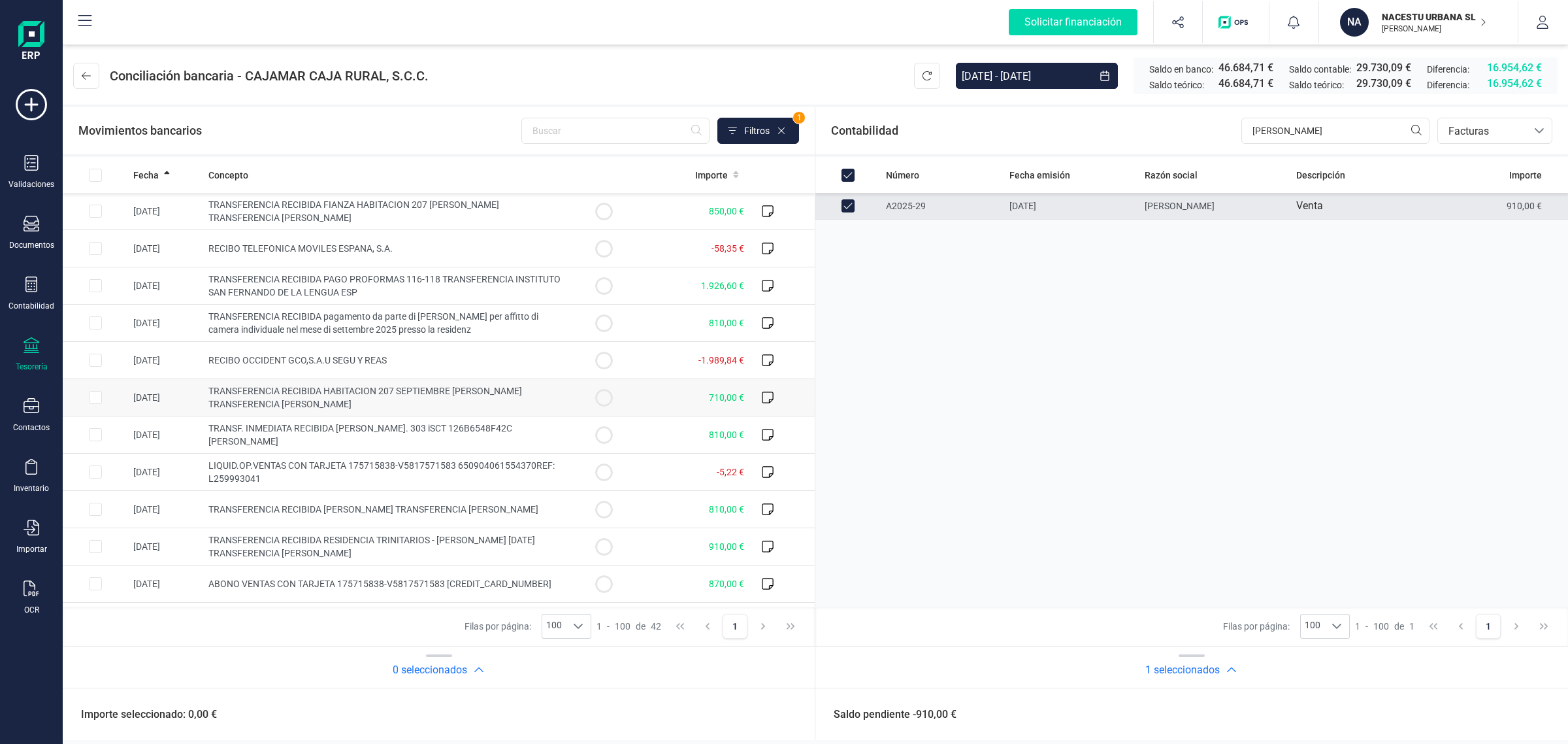
click at [681, 387] on td "710,00 €" at bounding box center [693, 398] width 113 height 37
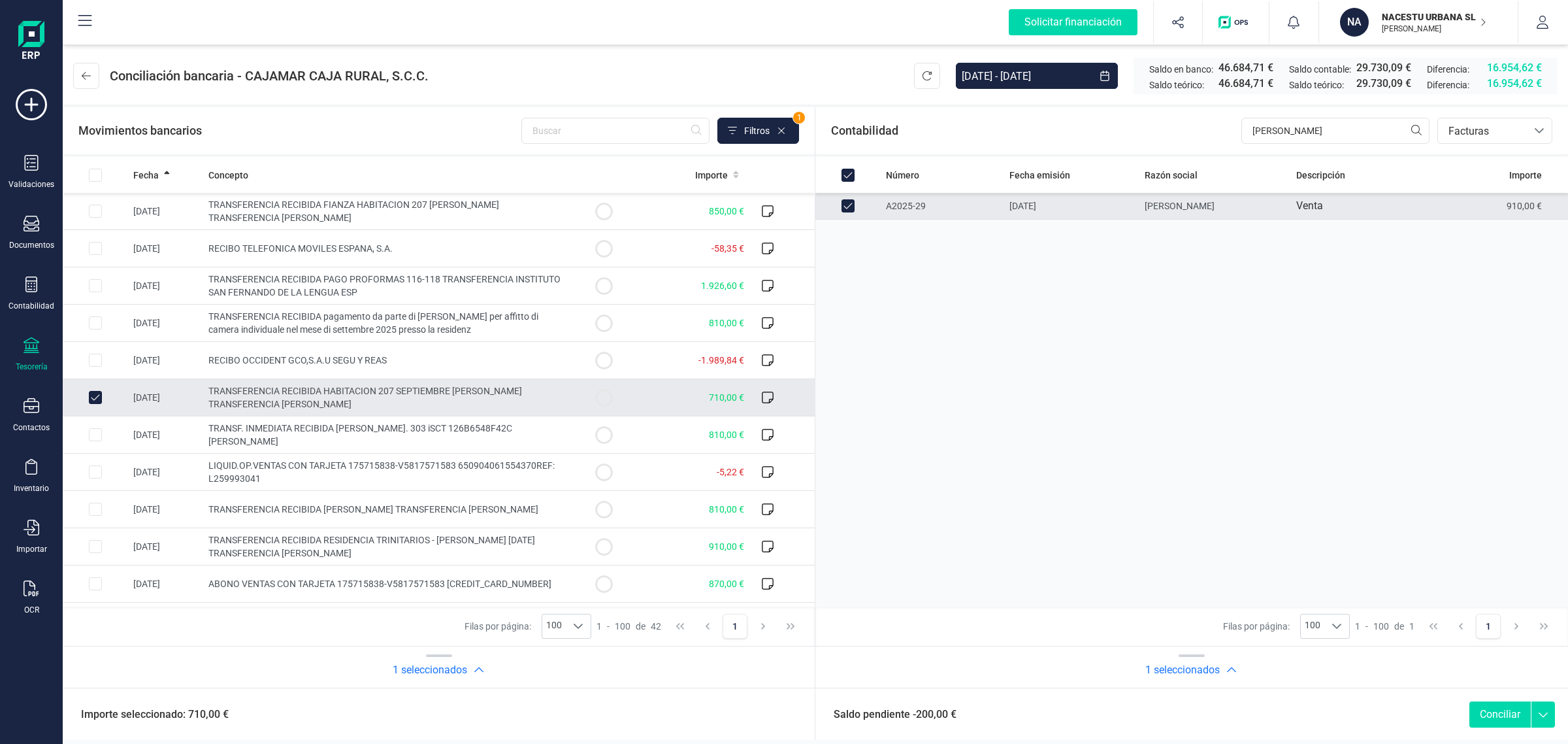
click at [657, 396] on td "710,00 €" at bounding box center [693, 398] width 113 height 37
checkbox input "false"
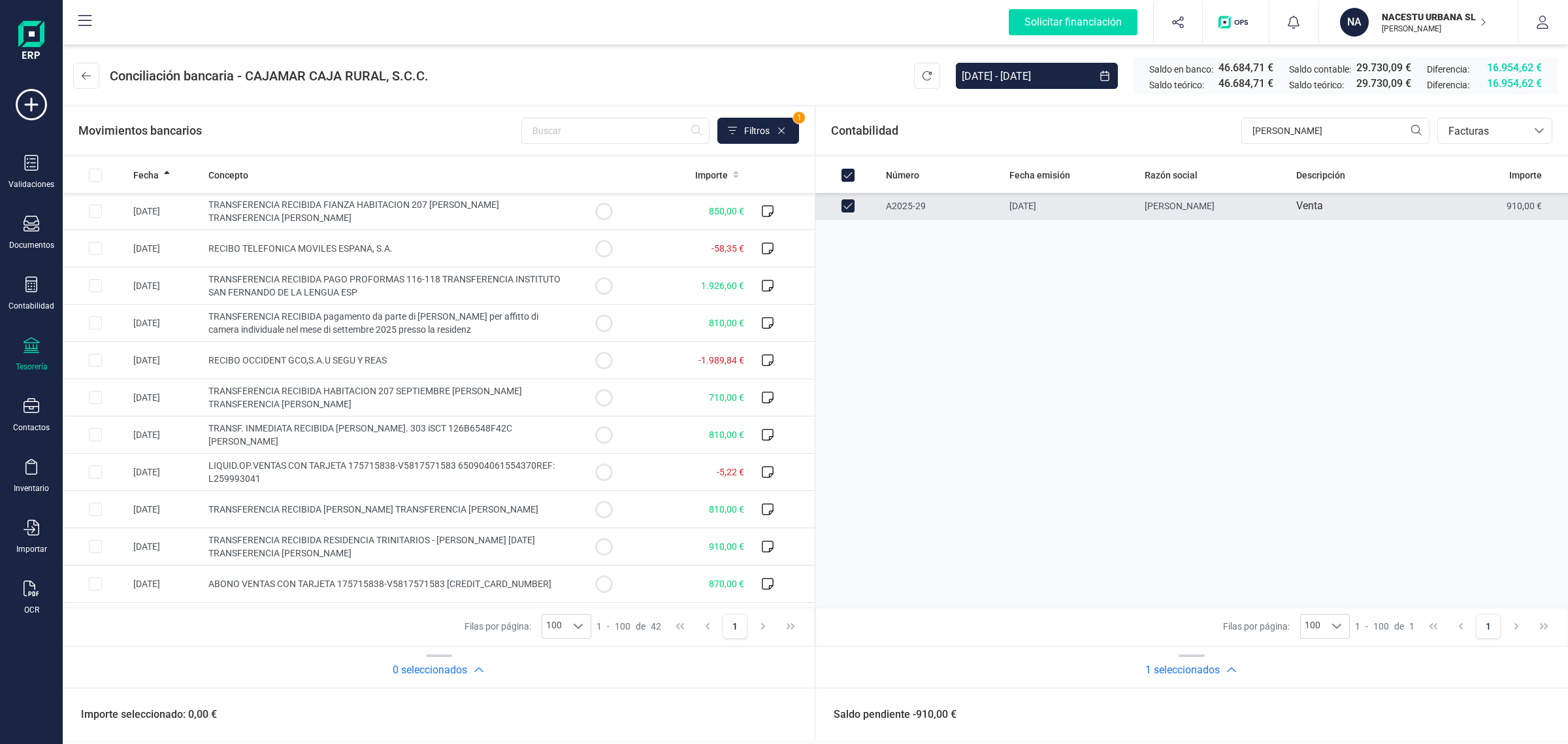
drag, startPoint x: 850, startPoint y: 201, endPoint x: 1192, endPoint y: 220, distance: 342.5
click at [850, 201] on input "Row Unselected e0493e6d-08ce-4b22-9fe1-9625be5540d9" at bounding box center [848, 205] width 13 height 13
checkbox input "false"
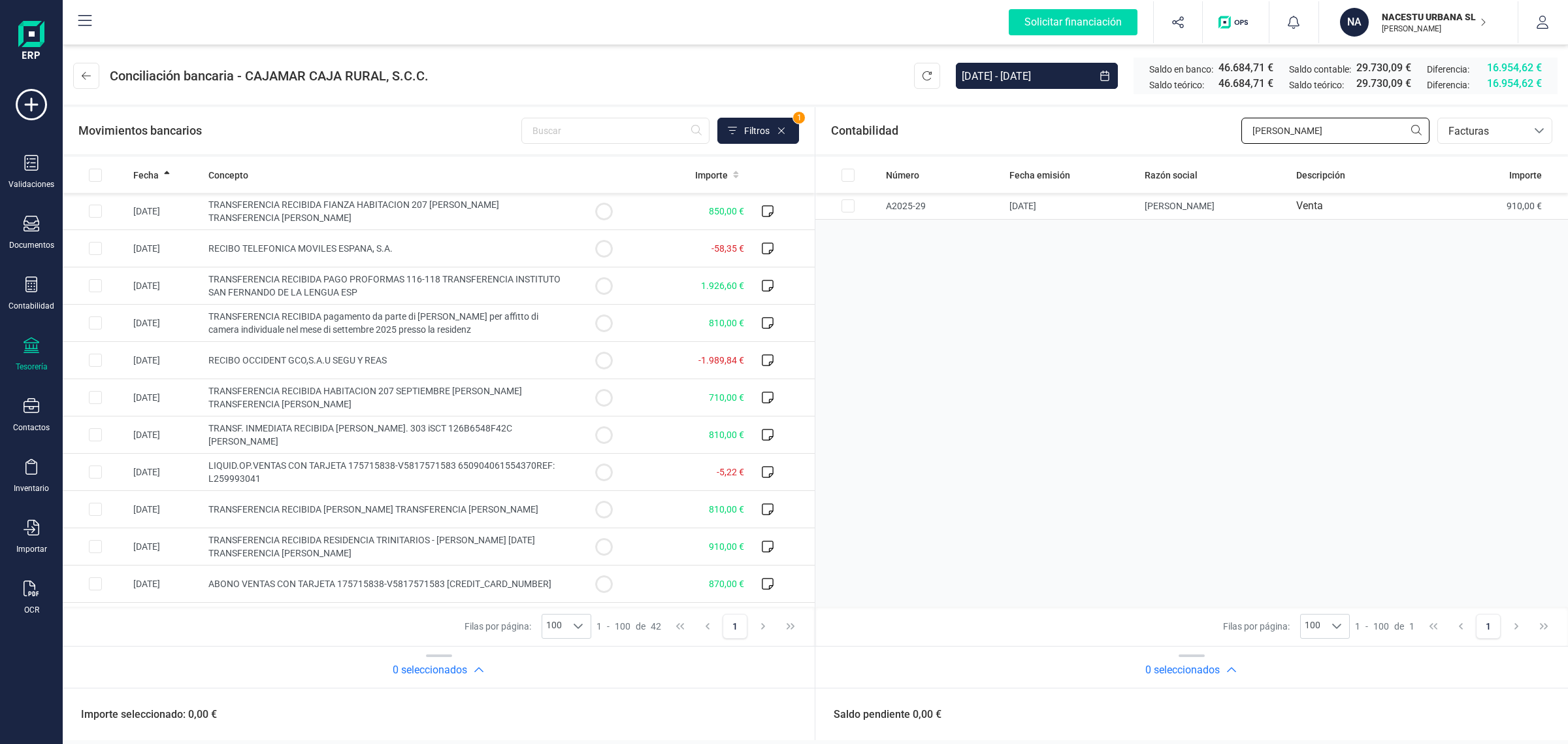
drag, startPoint x: 1282, startPoint y: 135, endPoint x: 1217, endPoint y: 139, distance: 65.1
click at [1217, 139] on div "Contabilidad ALVA bancos.conciliacion.modal.headerInvoce bancos.conciliacion.mo…" at bounding box center [1191, 130] width 753 height 47
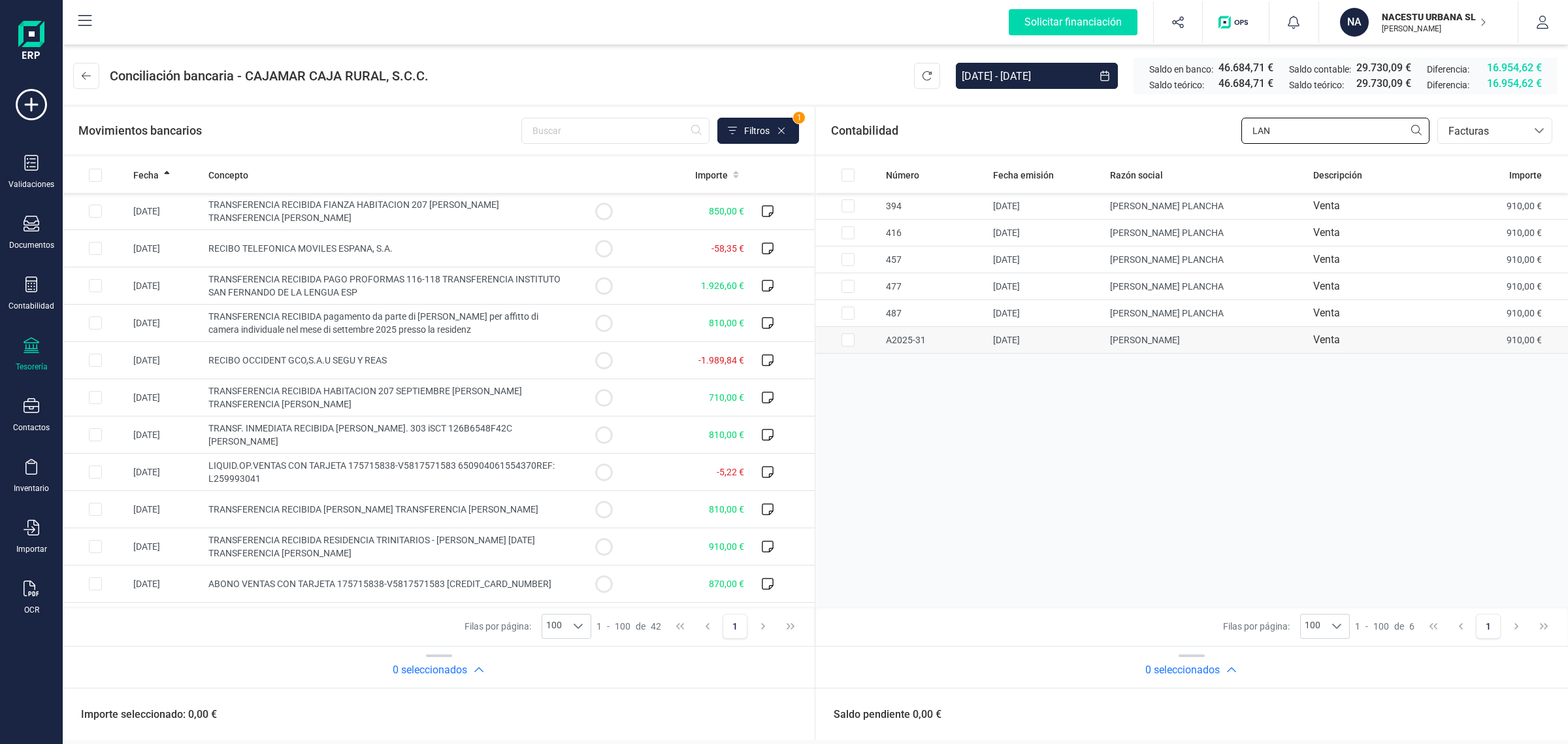
type input "LAN"
click at [1199, 346] on td "FEDERICA SOFIA LANZA" at bounding box center [1206, 340] width 204 height 27
checkbox input "true"
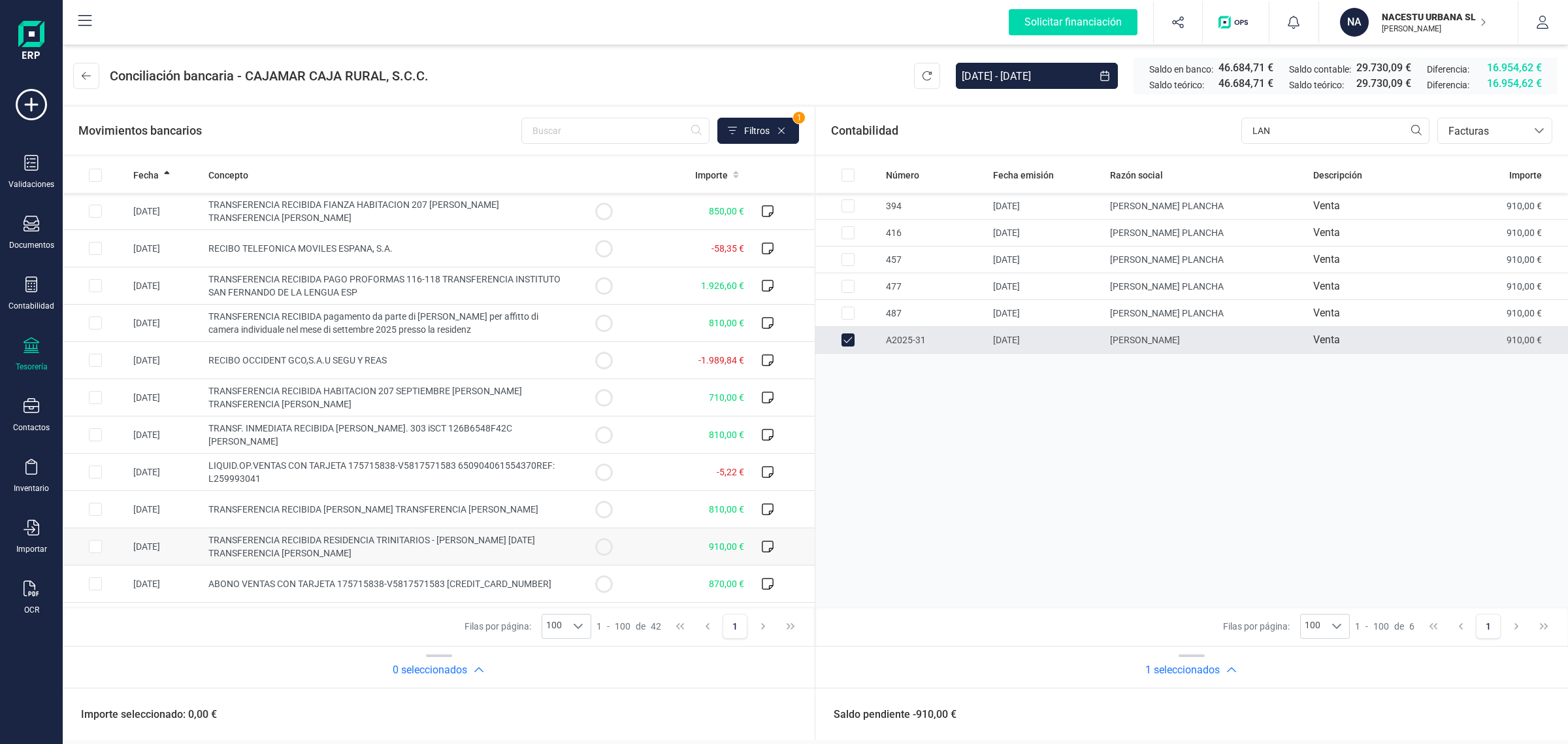
click at [461, 549] on td "TRANSFERENCIA RECIBIDA RESIDENCIA TRINITARIOS - FEDERICA LANZA SEPTEMBER 2025 T…" at bounding box center [386, 547] width 368 height 37
checkbox input "true"
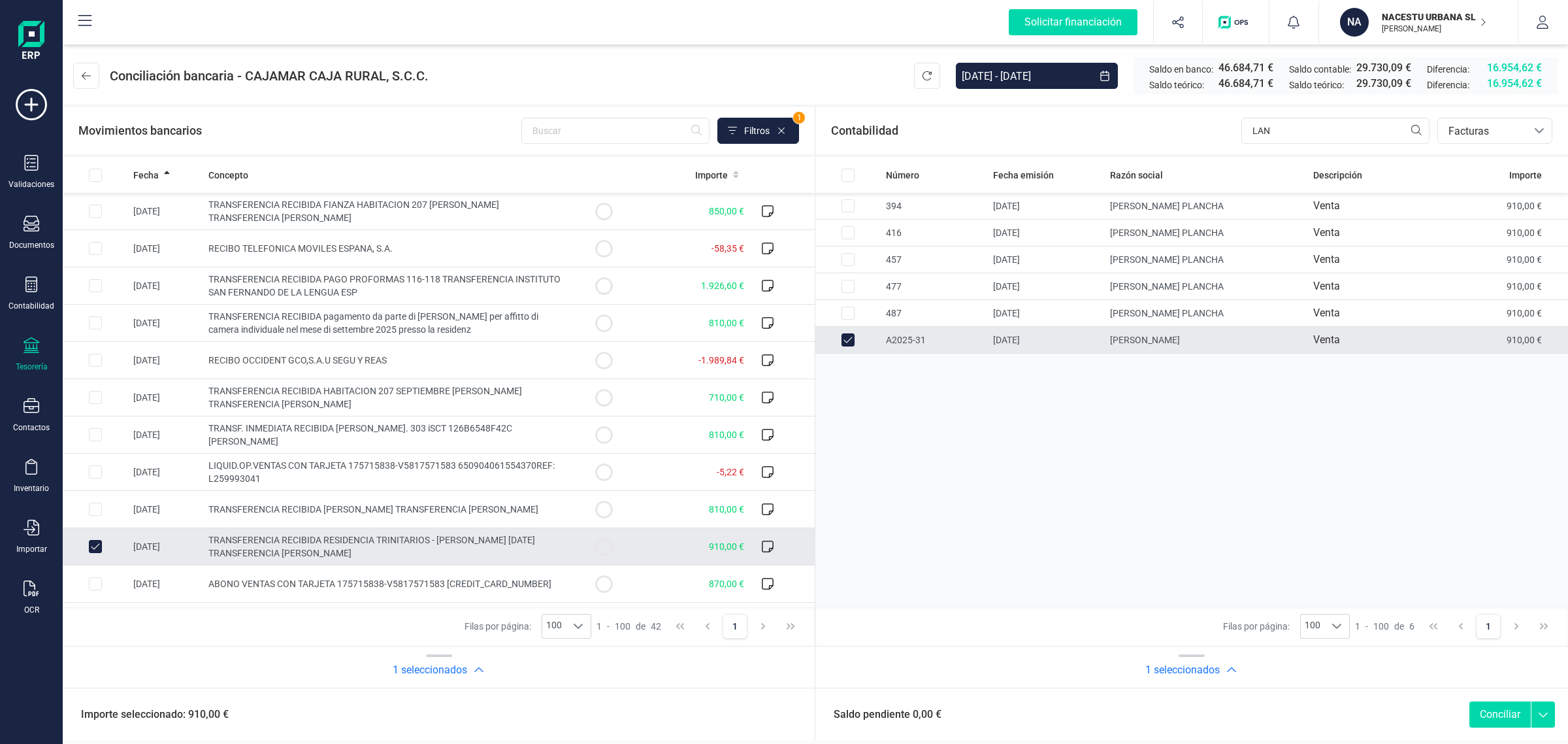
click at [1489, 713] on button "Conciliar" at bounding box center [1500, 714] width 61 height 26
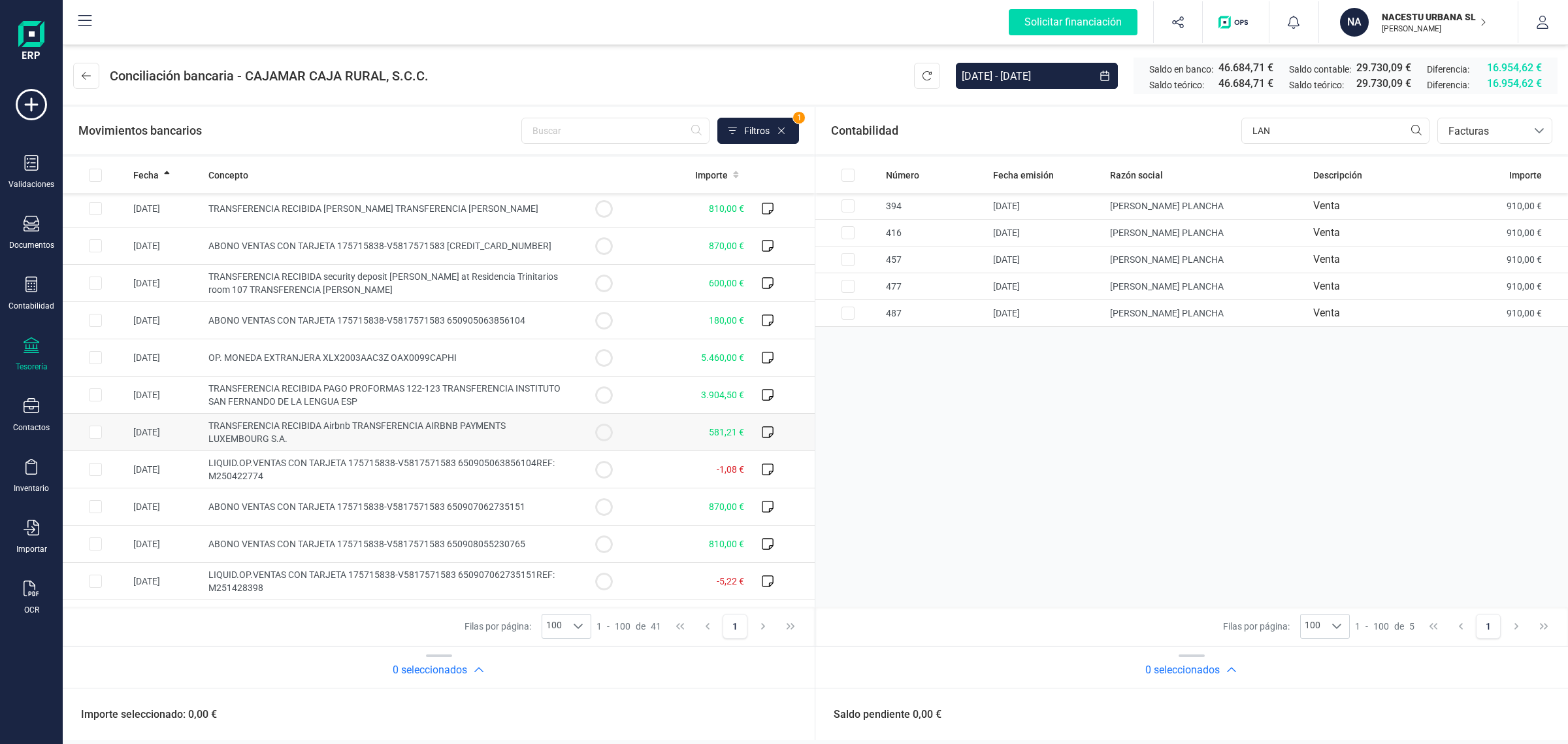
scroll to position [408, 0]
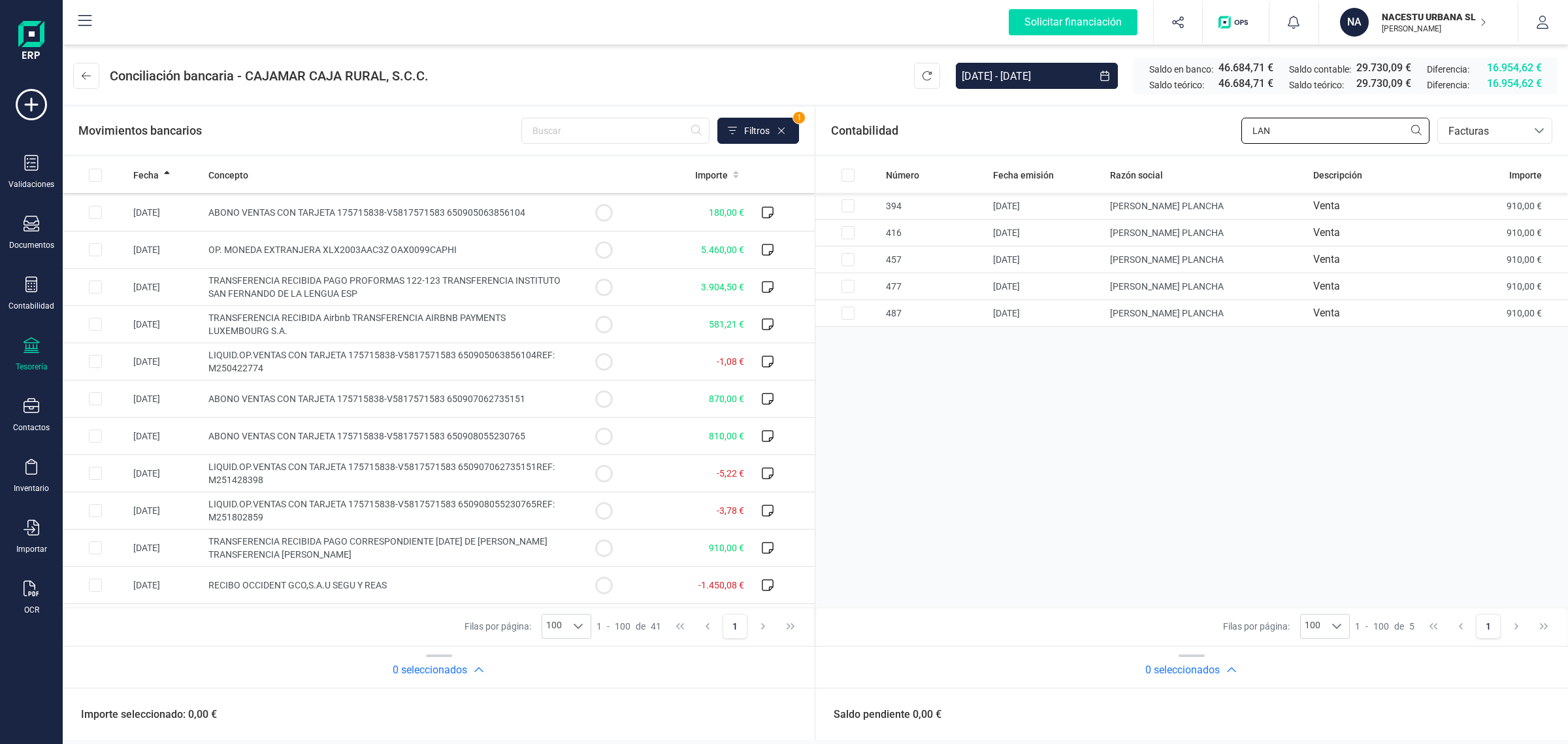
drag, startPoint x: 1344, startPoint y: 127, endPoint x: 1190, endPoint y: 141, distance: 154.6
click at [1190, 141] on div "Contabilidad LAN bancos.conciliacion.modal.headerInvoce bancos.conciliacion.mod…" at bounding box center [1191, 130] width 753 height 47
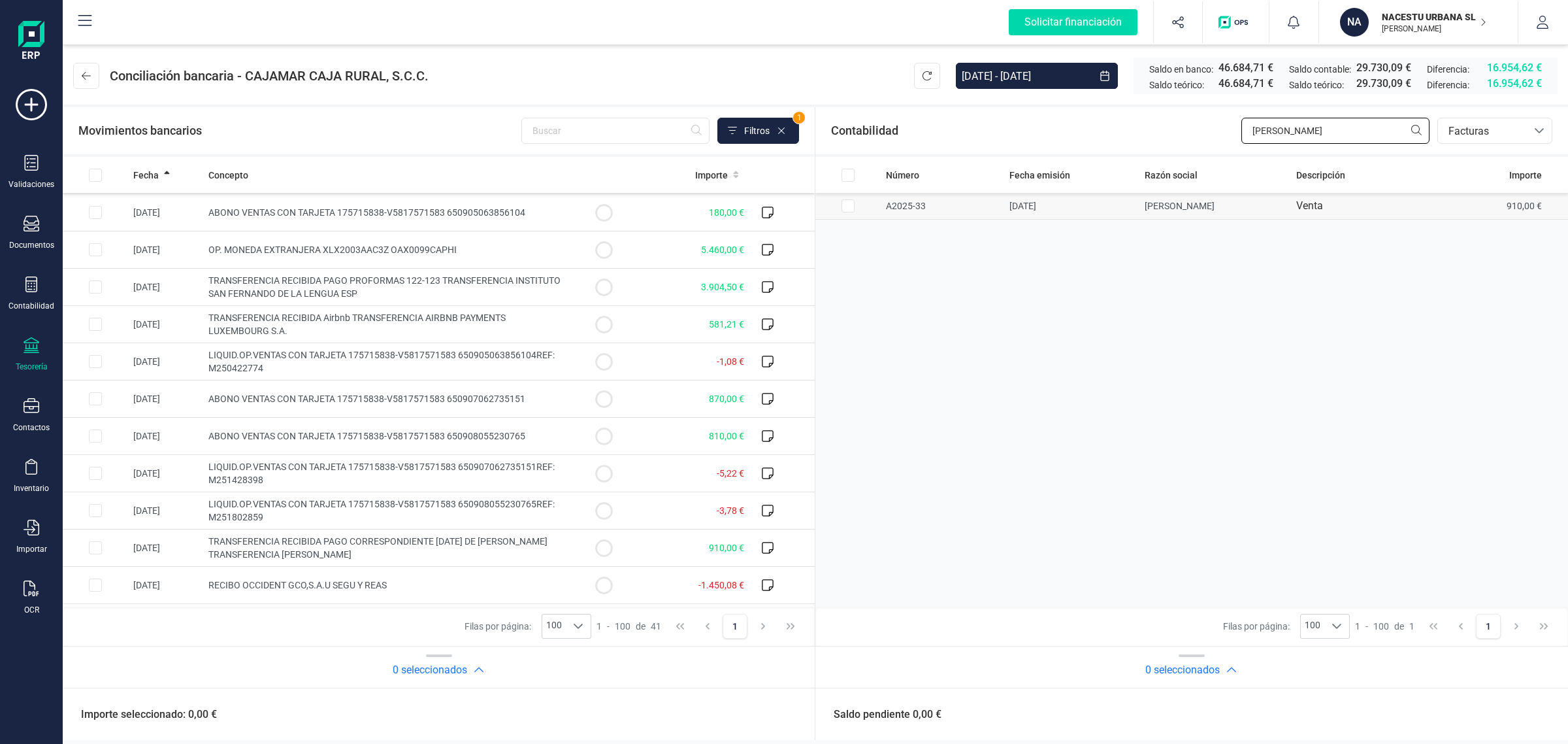
type input "PABLO"
click at [1224, 213] on td "PABLO CAMACHO SANCHEZ" at bounding box center [1215, 206] width 152 height 27
checkbox input "true"
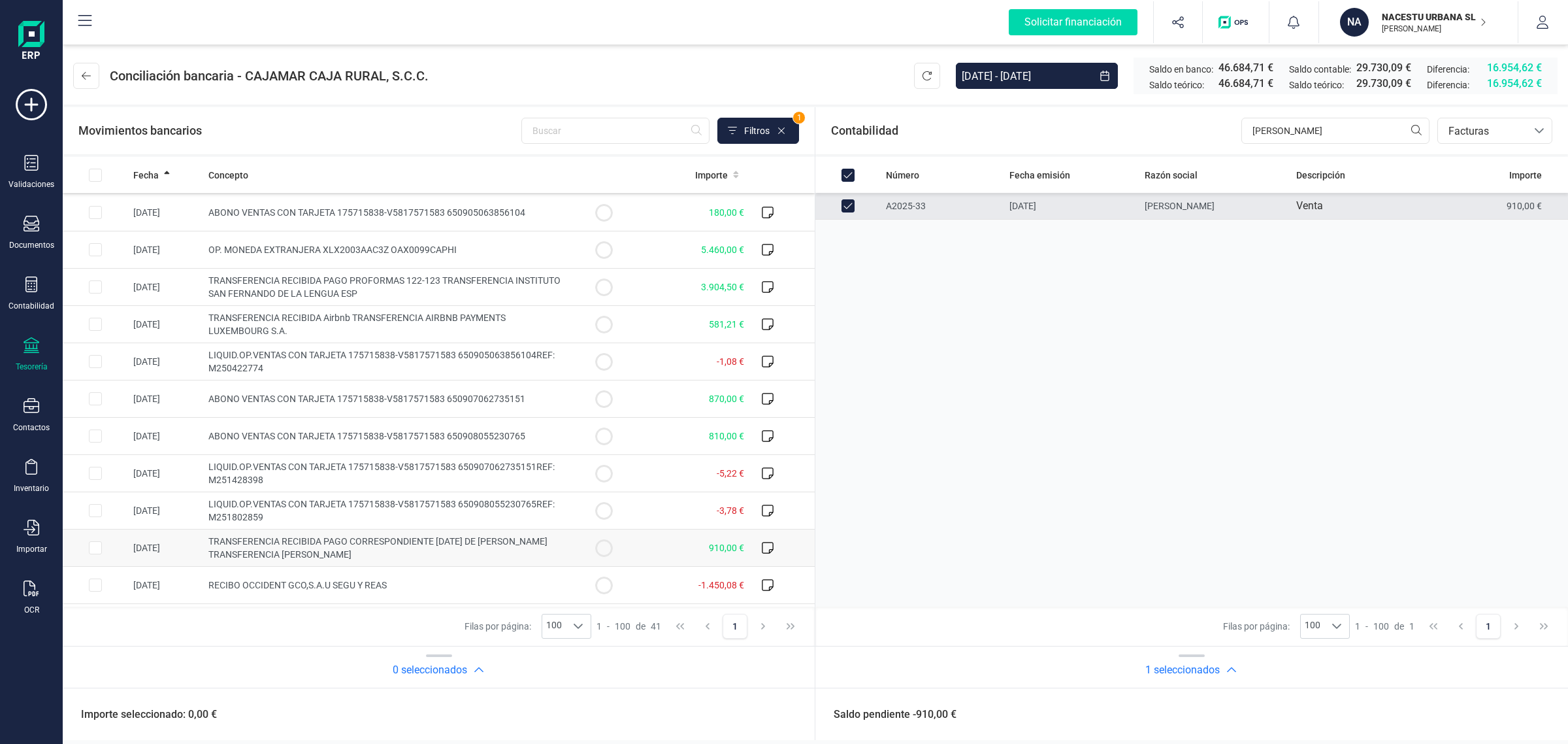
click at [669, 546] on td "910,00 €" at bounding box center [693, 548] width 113 height 37
checkbox input "true"
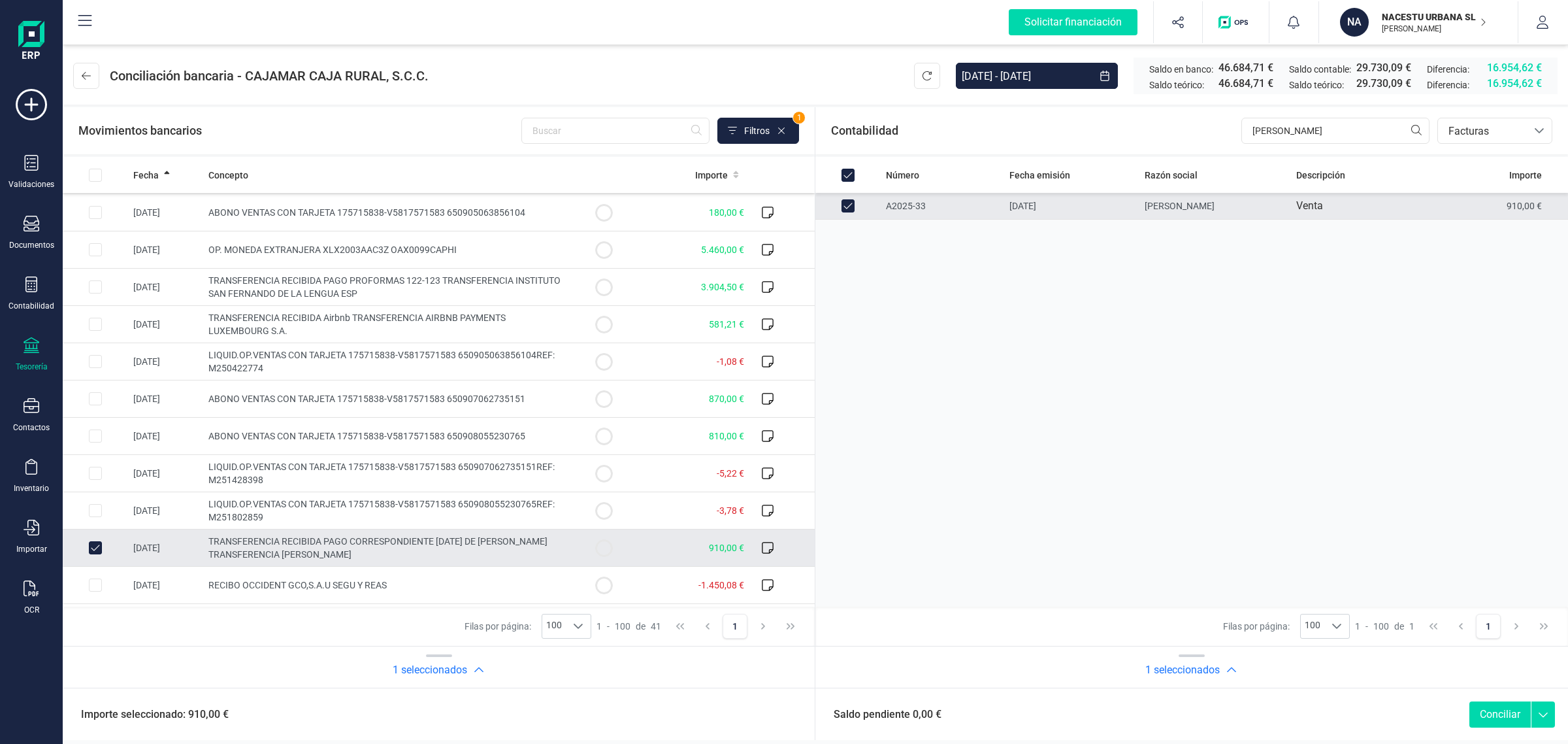
click at [1509, 716] on button "Conciliar" at bounding box center [1500, 714] width 61 height 26
checkbox input "false"
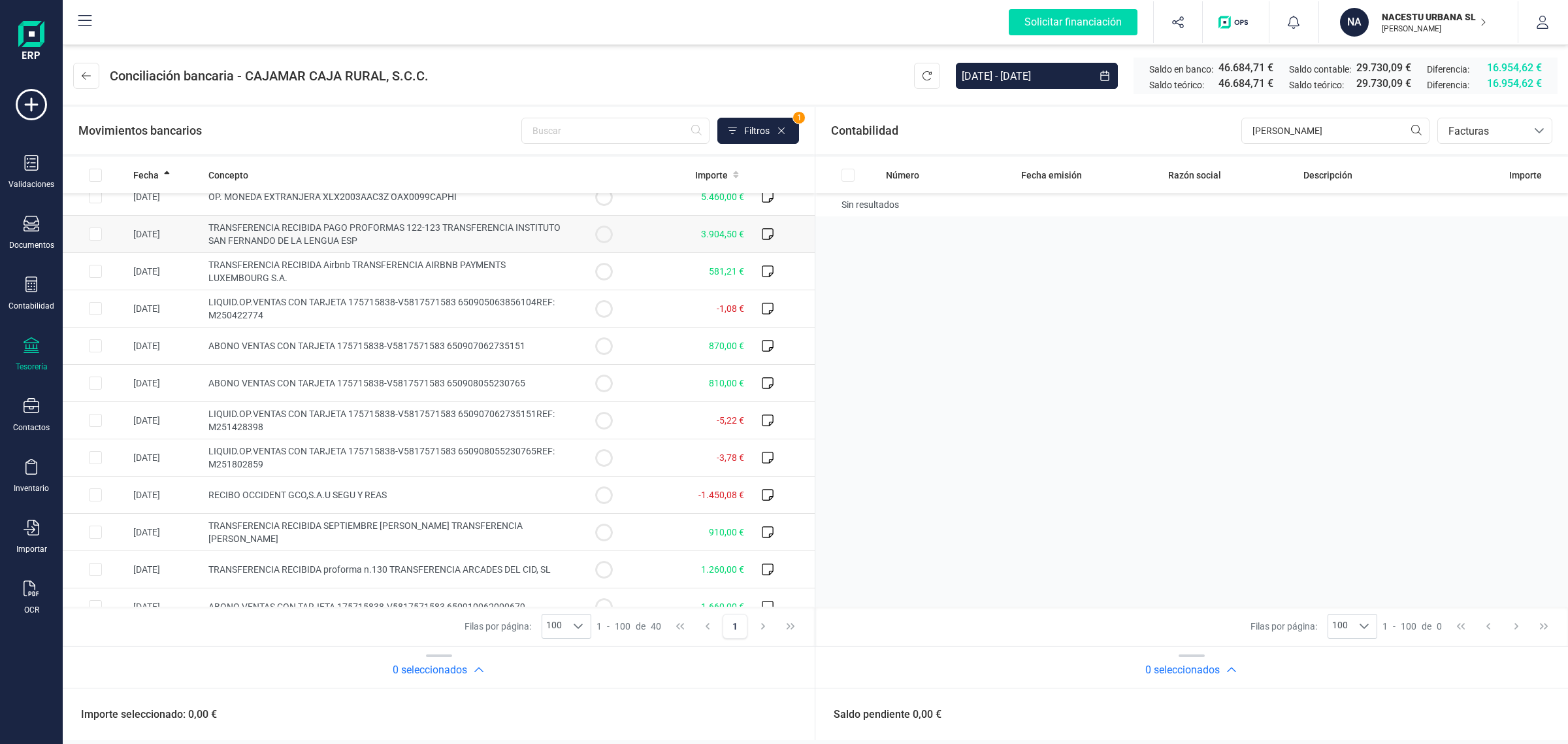
scroll to position [490, 0]
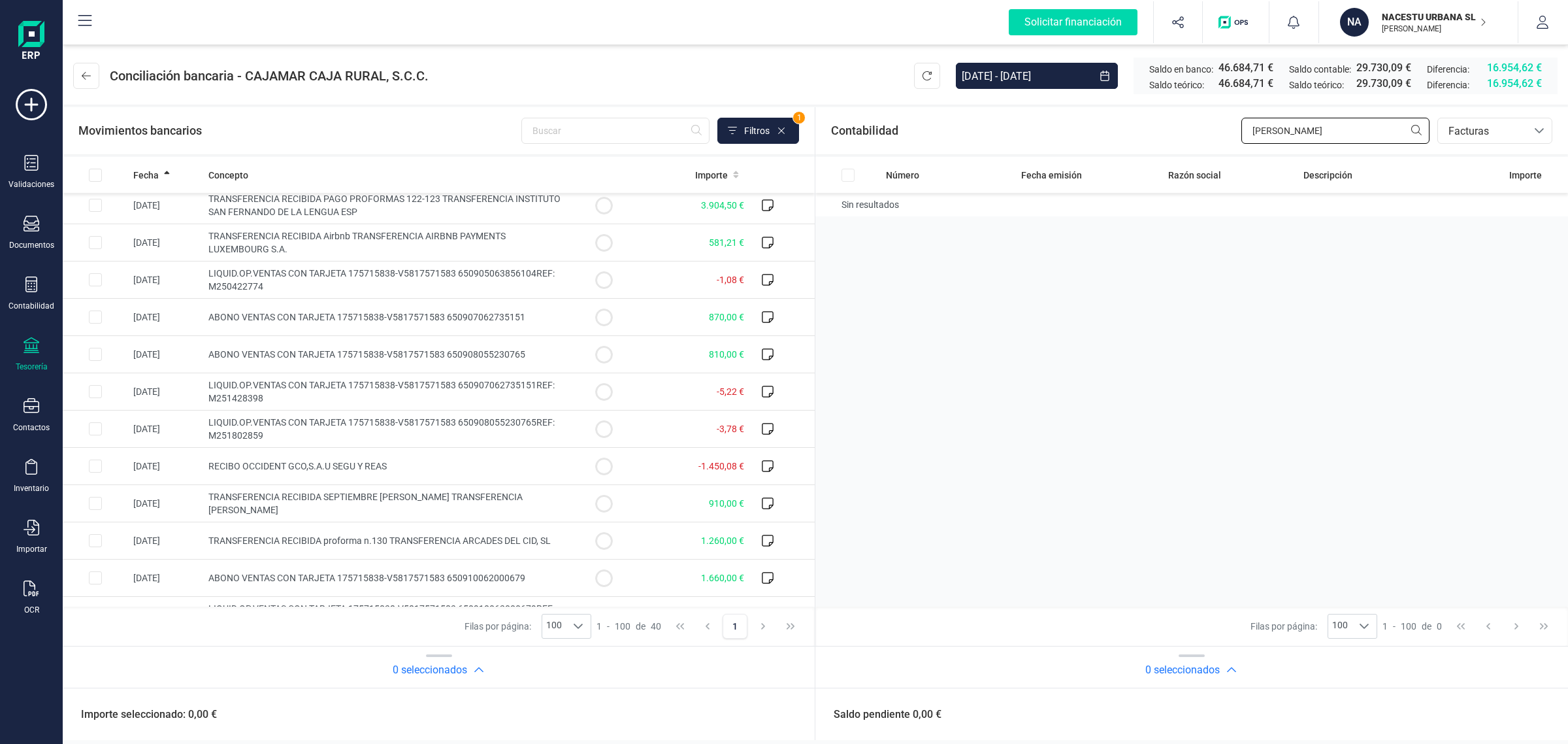
drag, startPoint x: 1304, startPoint y: 121, endPoint x: 1209, endPoint y: 137, distance: 96.3
click at [1209, 137] on div "Contabilidad PABLO bancos.conciliacion.modal.headerInvoce bancos.conciliacion.m…" at bounding box center [1191, 130] width 753 height 47
type input "JU"
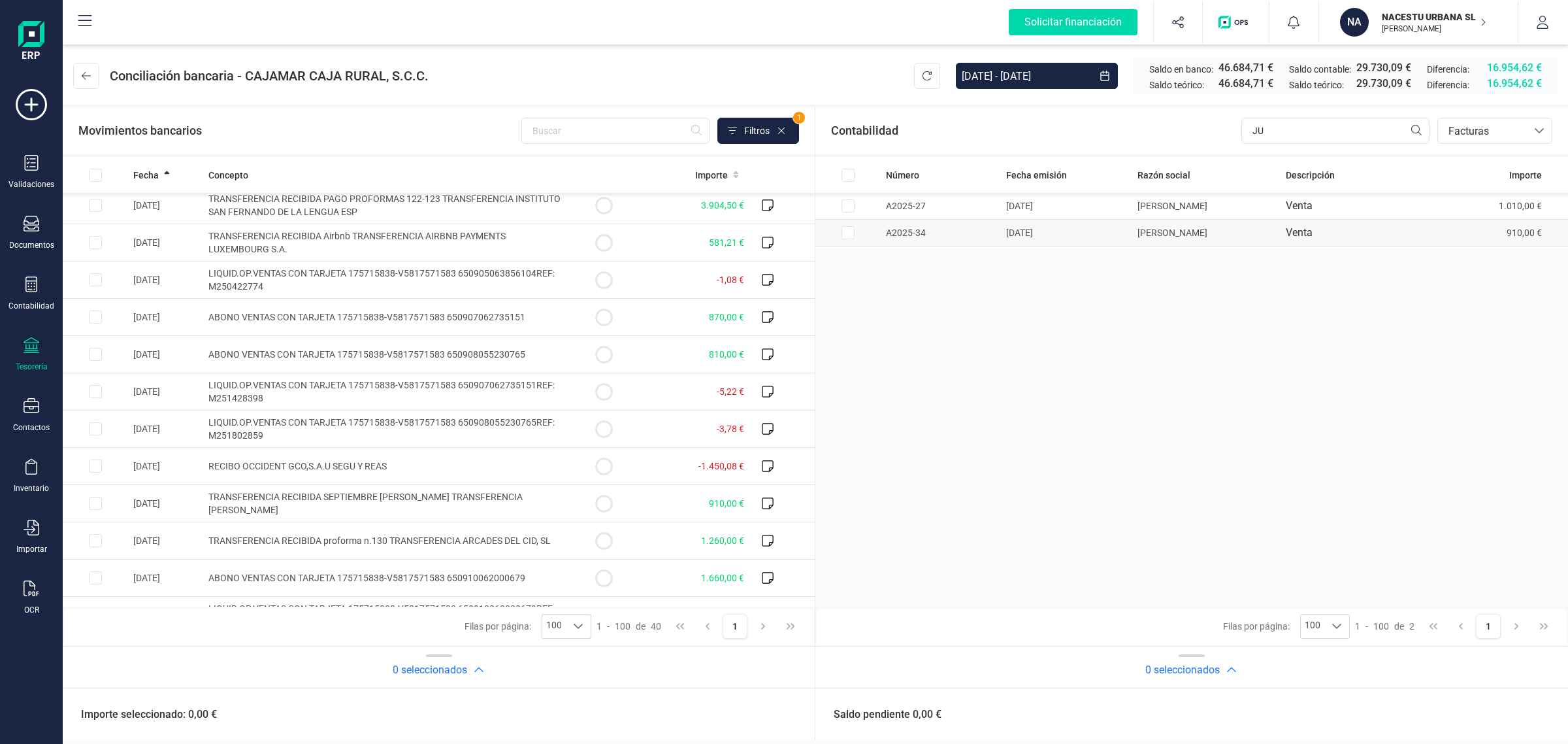
click at [1245, 232] on td "JULIA CRESPI" at bounding box center [1206, 233] width 148 height 27
checkbox input "true"
click at [380, 512] on td "TRANSFERENCIA RECIBIDA SEPTIEMBRE JULIA CRESPI SUREDA TRANSFERENCIA MARIA TERES…" at bounding box center [386, 503] width 368 height 37
checkbox input "true"
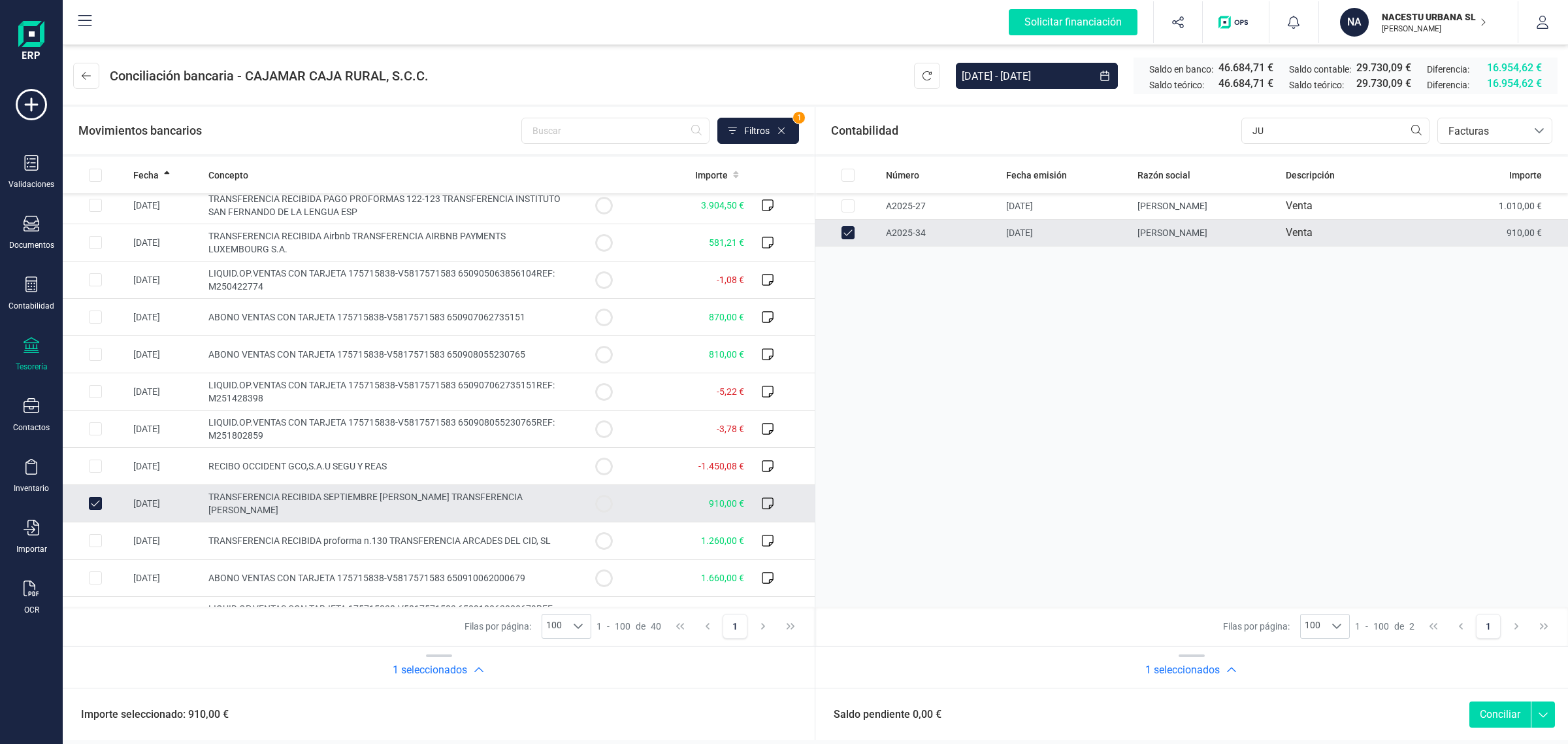
click at [1501, 715] on button "Conciliar" at bounding box center [1500, 714] width 61 height 26
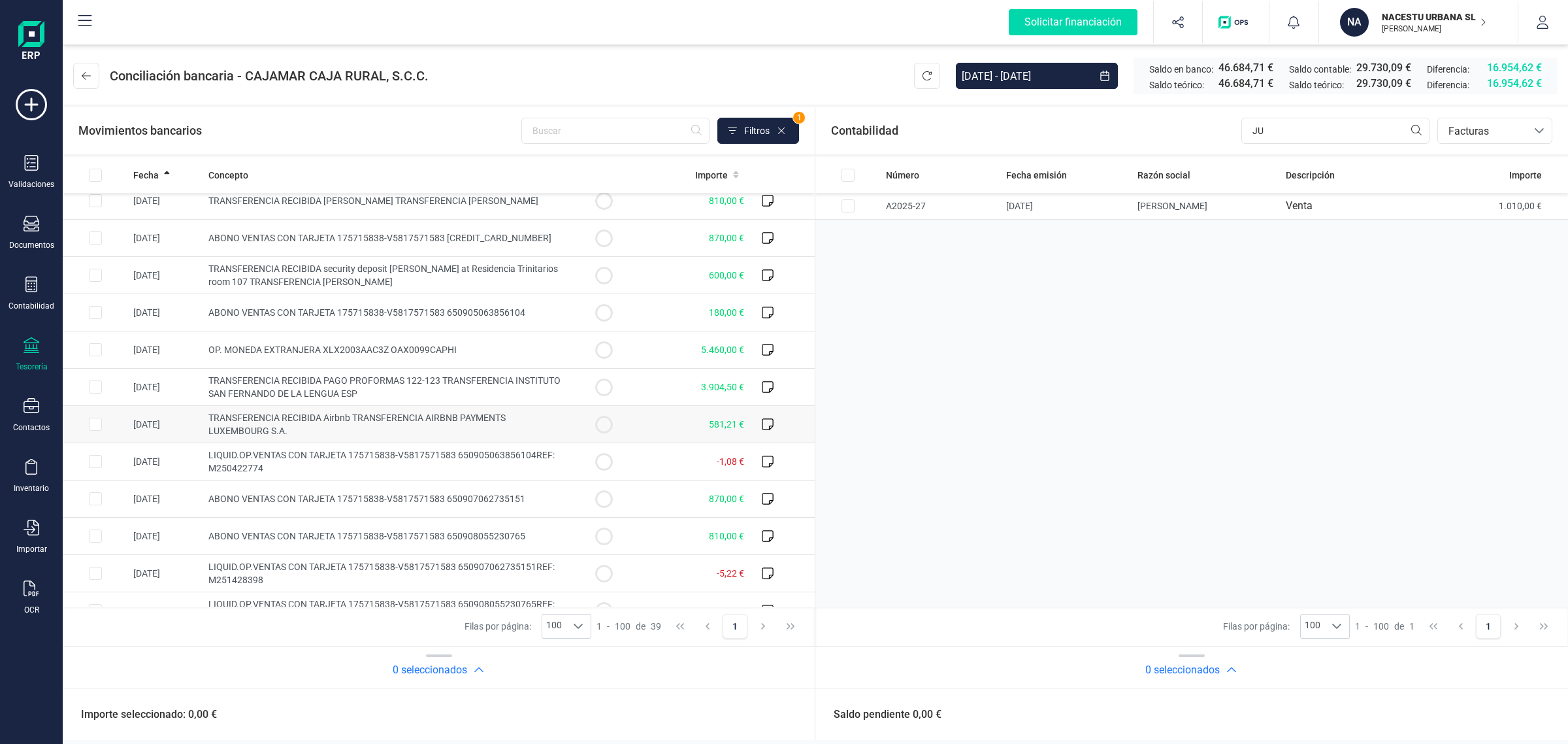
scroll to position [0, 0]
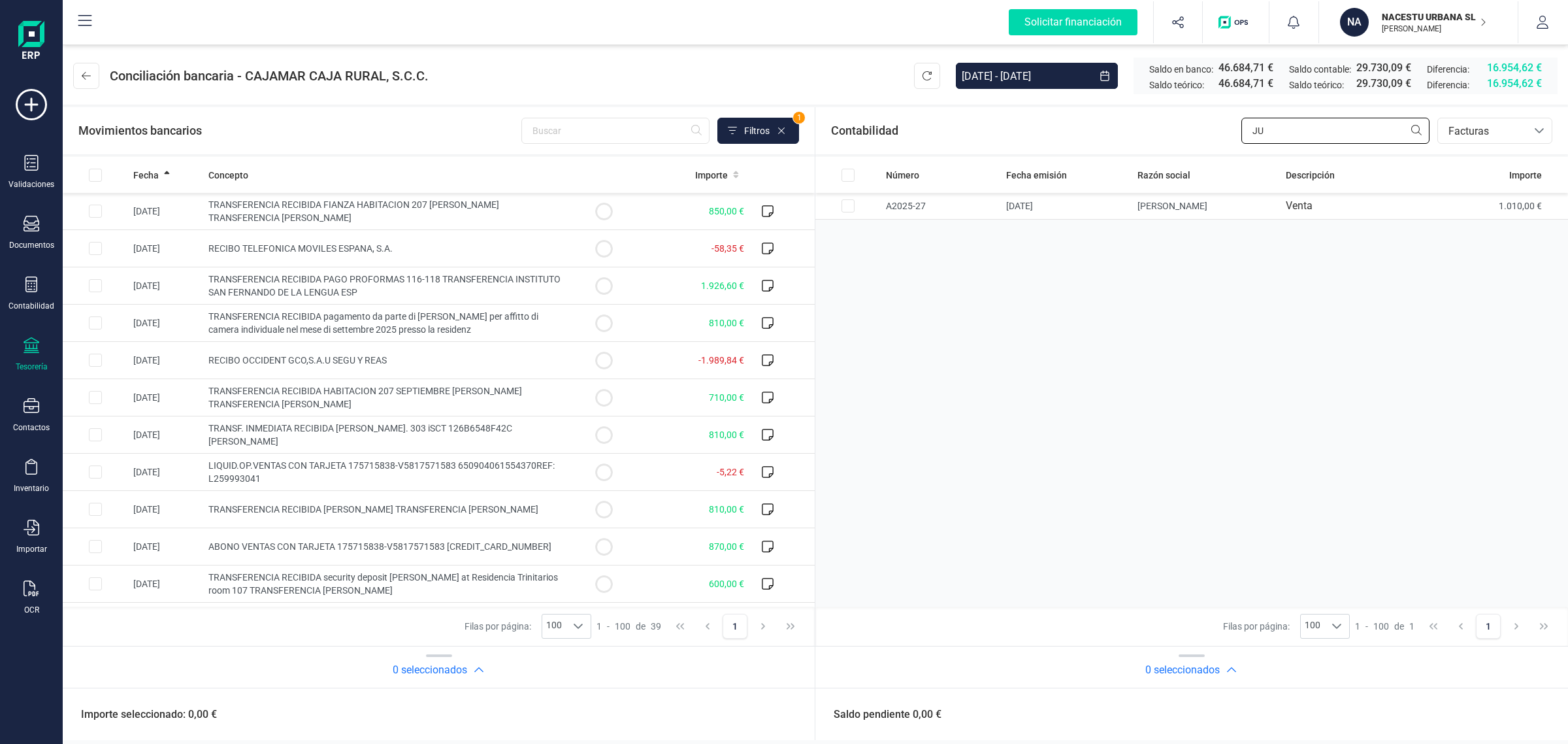
drag, startPoint x: 1280, startPoint y: 125, endPoint x: 1216, endPoint y: 132, distance: 64.4
click at [1216, 132] on div "Contabilidad JU bancos.conciliacion.modal.headerInvoce bancos.conciliacion.moda…" at bounding box center [1191, 130] width 753 height 47
type input "SARA"
click at [1140, 208] on td "SARA TORTORELLI" at bounding box center [1215, 206] width 152 height 27
checkbox input "true"
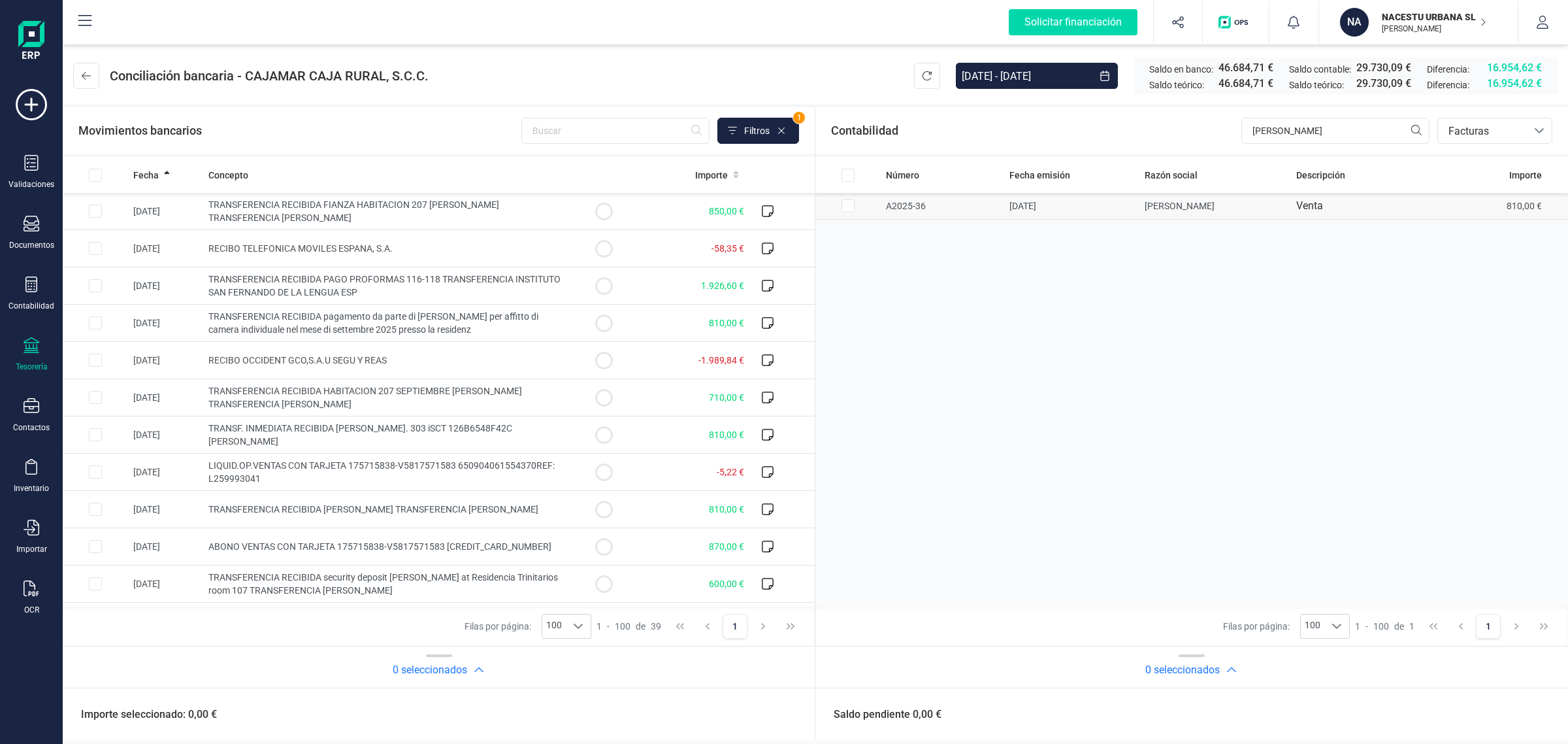
checkbox input "true"
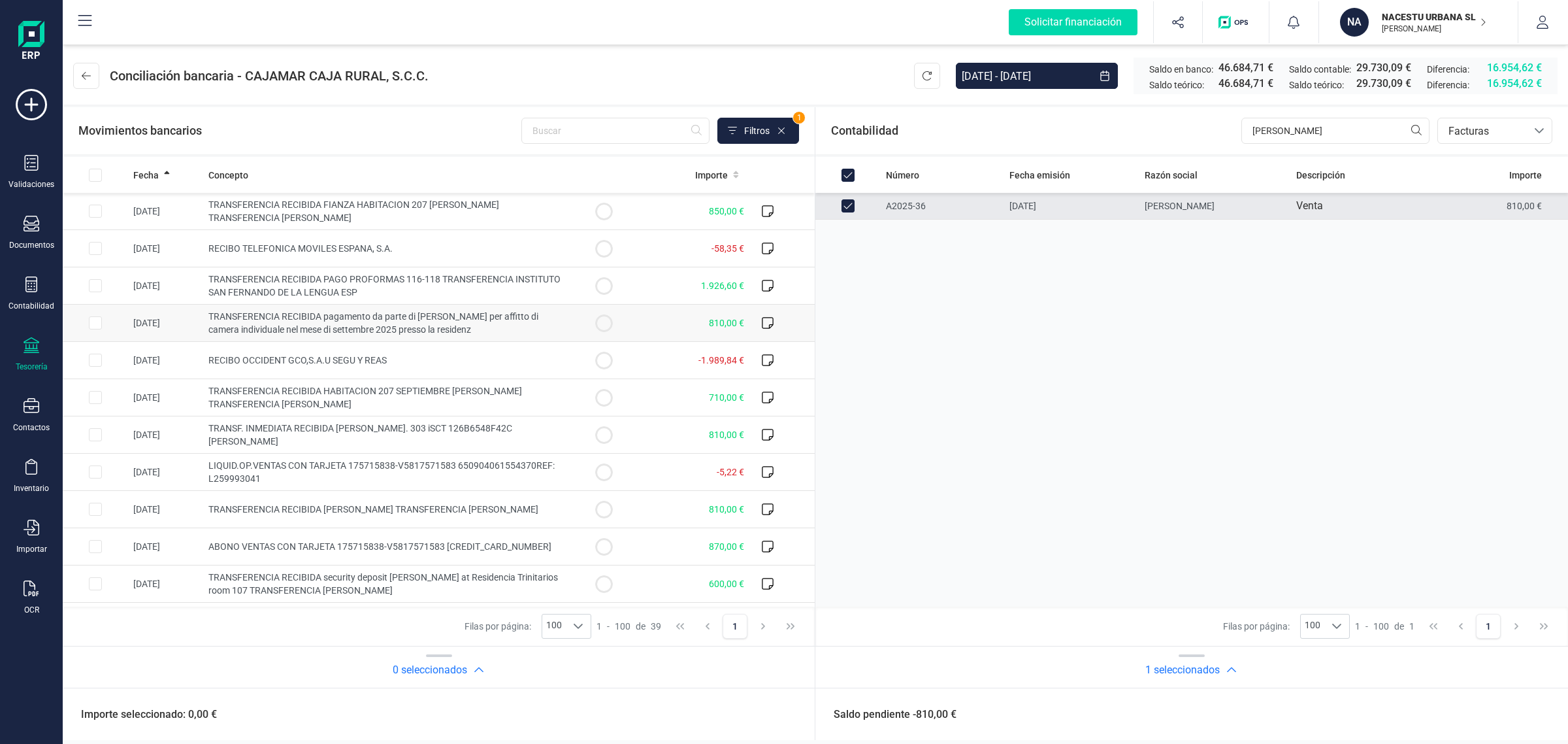
click at [526, 324] on td "TRANSFERENCIA RECIBIDA pagamento da parte di Sara Tortorelli per affitto di cam…" at bounding box center [386, 324] width 368 height 37
checkbox input "true"
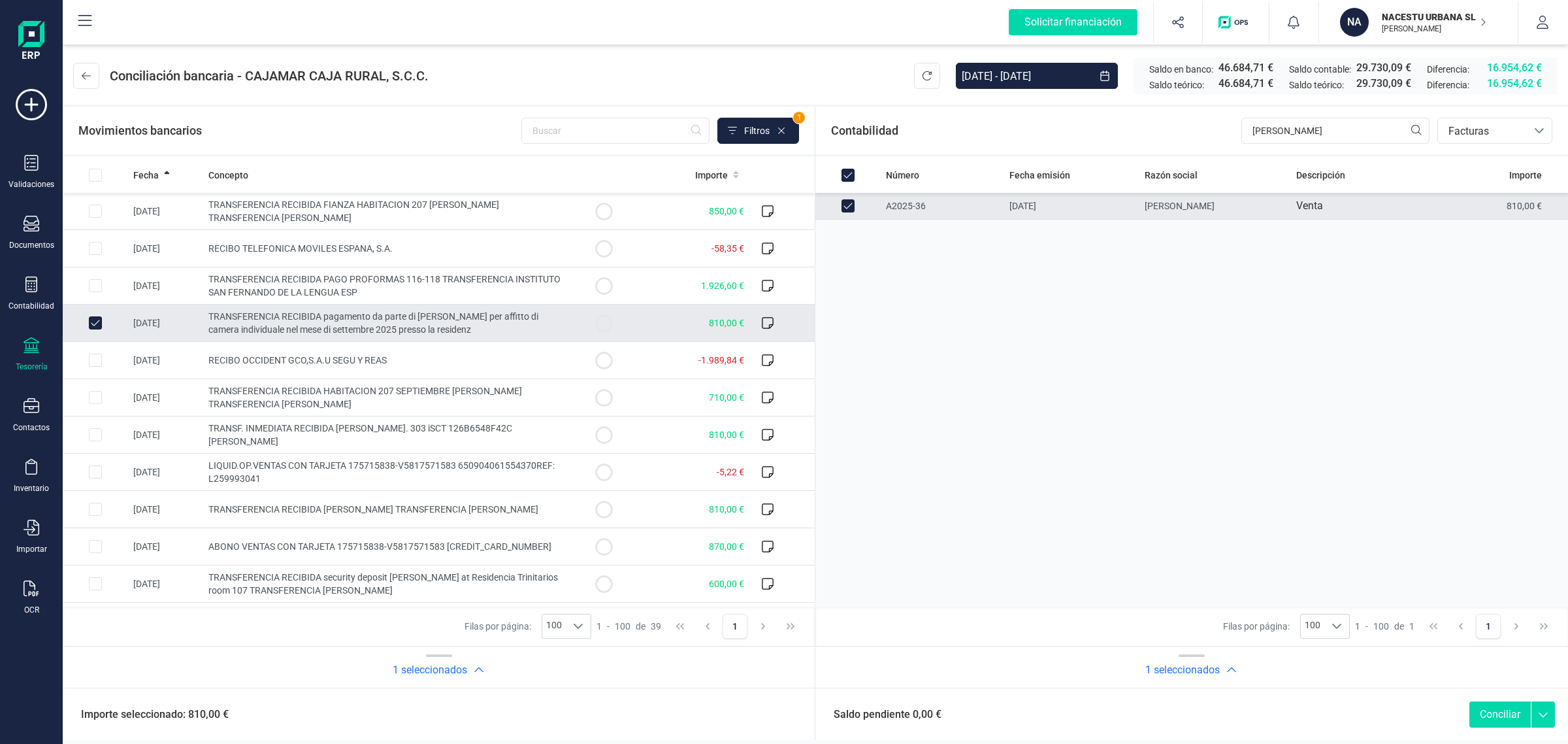
click at [1493, 718] on button "Conciliar" at bounding box center [1500, 714] width 61 height 26
checkbox input "false"
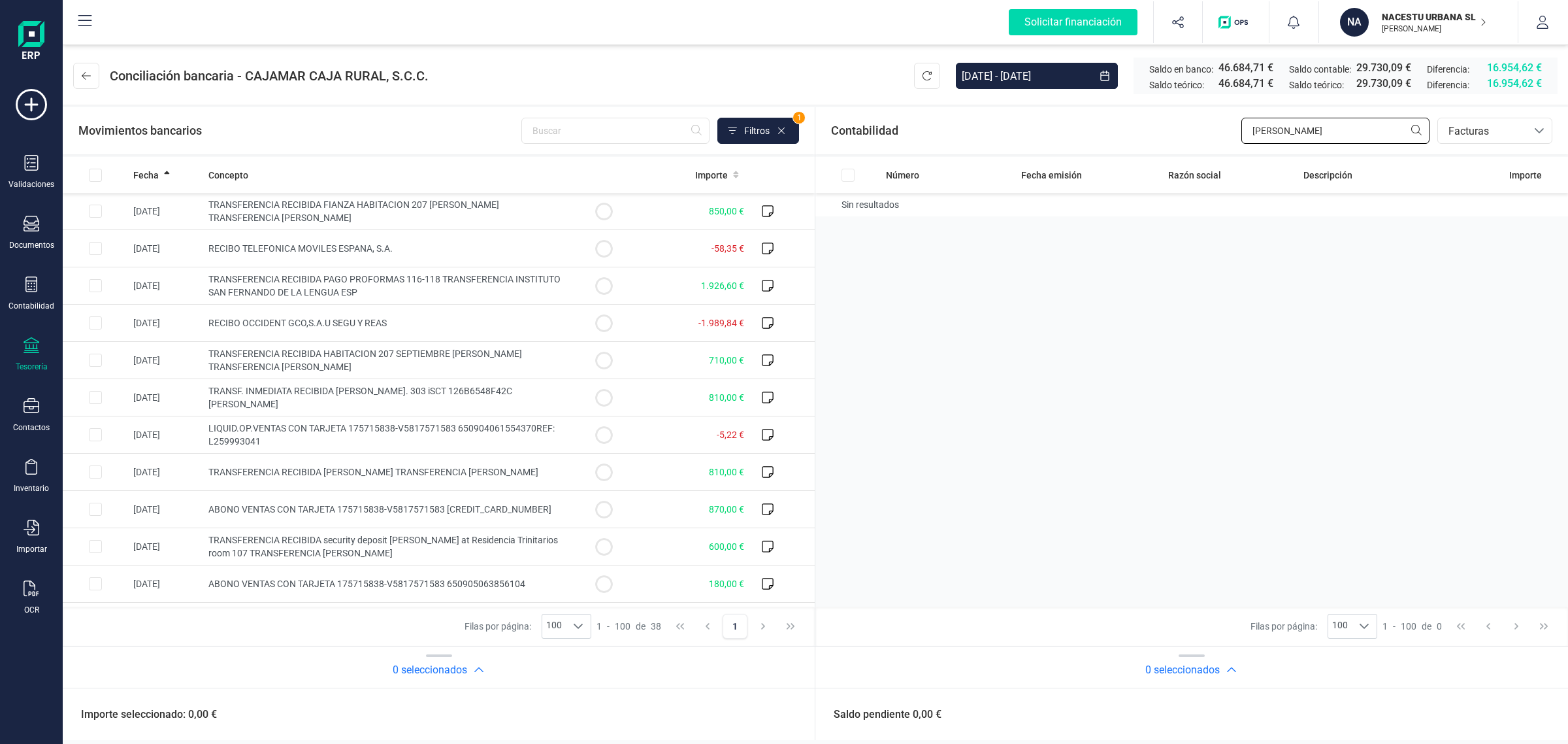
drag, startPoint x: 1291, startPoint y: 138, endPoint x: 1206, endPoint y: 145, distance: 85.3
click at [1206, 145] on div "Contabilidad SARA bancos.conciliacion.modal.headerInvoce bancos.conciliacion.mo…" at bounding box center [1191, 130] width 753 height 47
type input "ALEJ"
click at [844, 208] on input "Row Selected 352e896a-cb0c-48b8-b26d-c304f5f742fb" at bounding box center [848, 205] width 13 height 13
checkbox input "true"
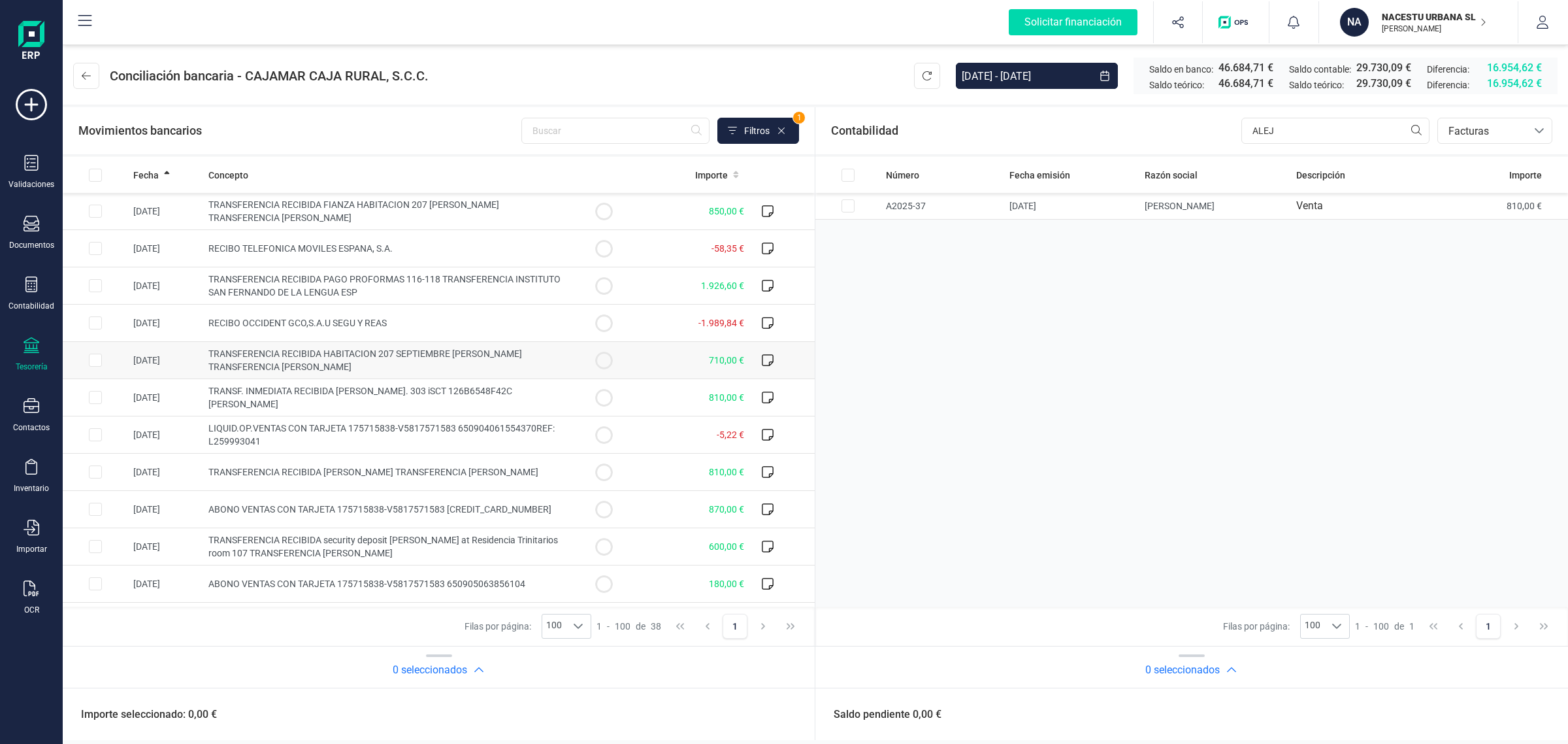
checkbox input "true"
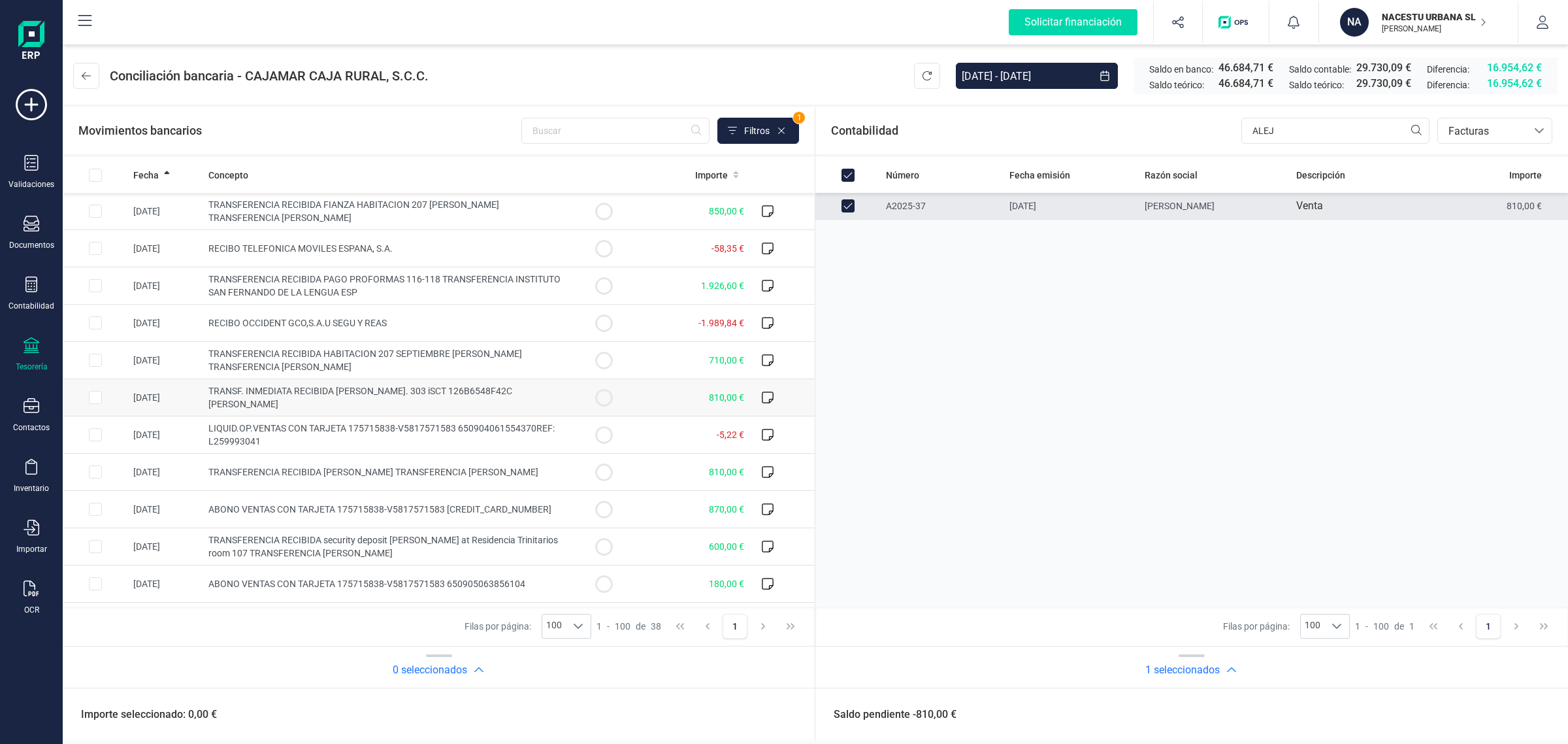
click at [619, 390] on td at bounding box center [604, 398] width 65 height 37
checkbox input "true"
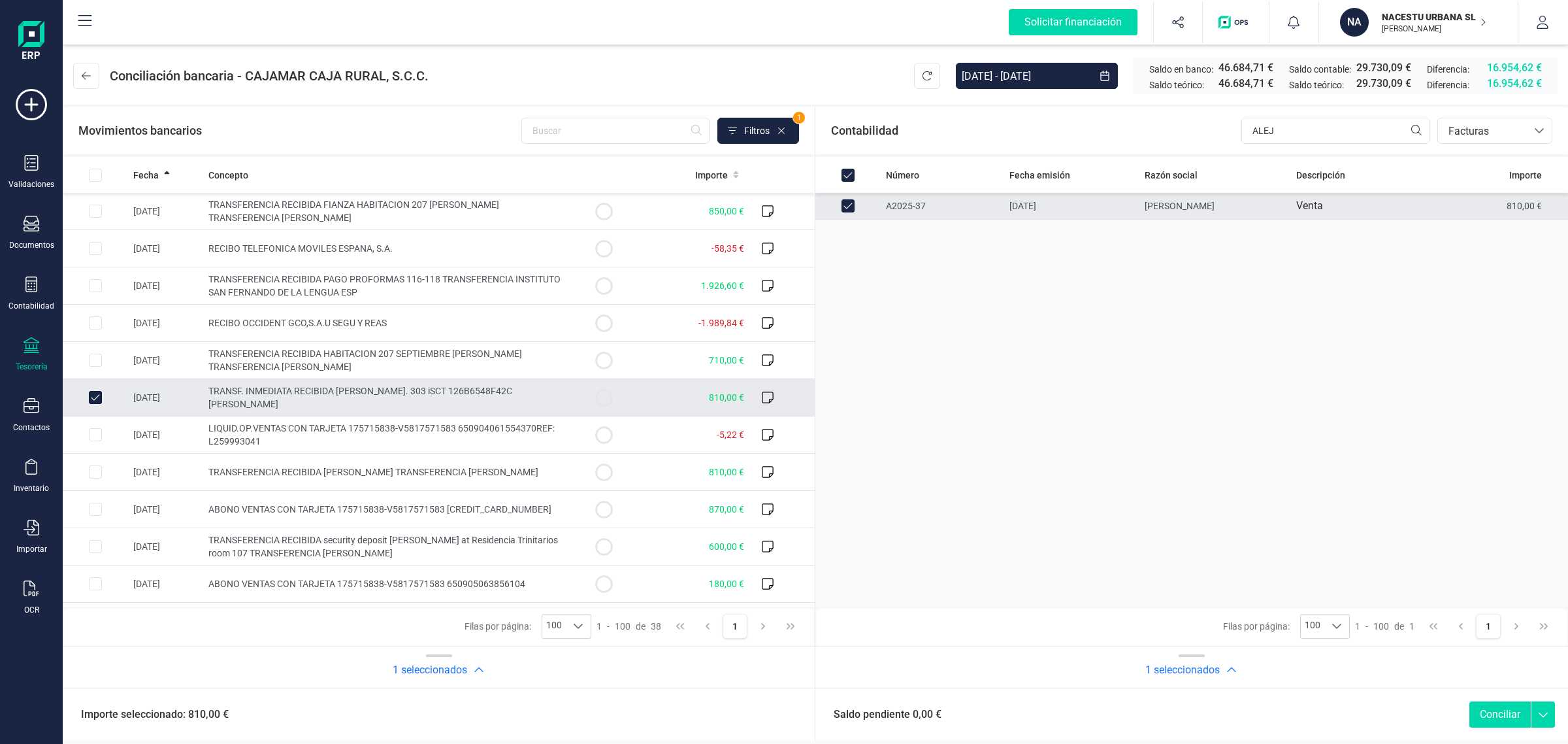
click at [1480, 713] on button "Conciliar" at bounding box center [1500, 714] width 61 height 26
checkbox input "false"
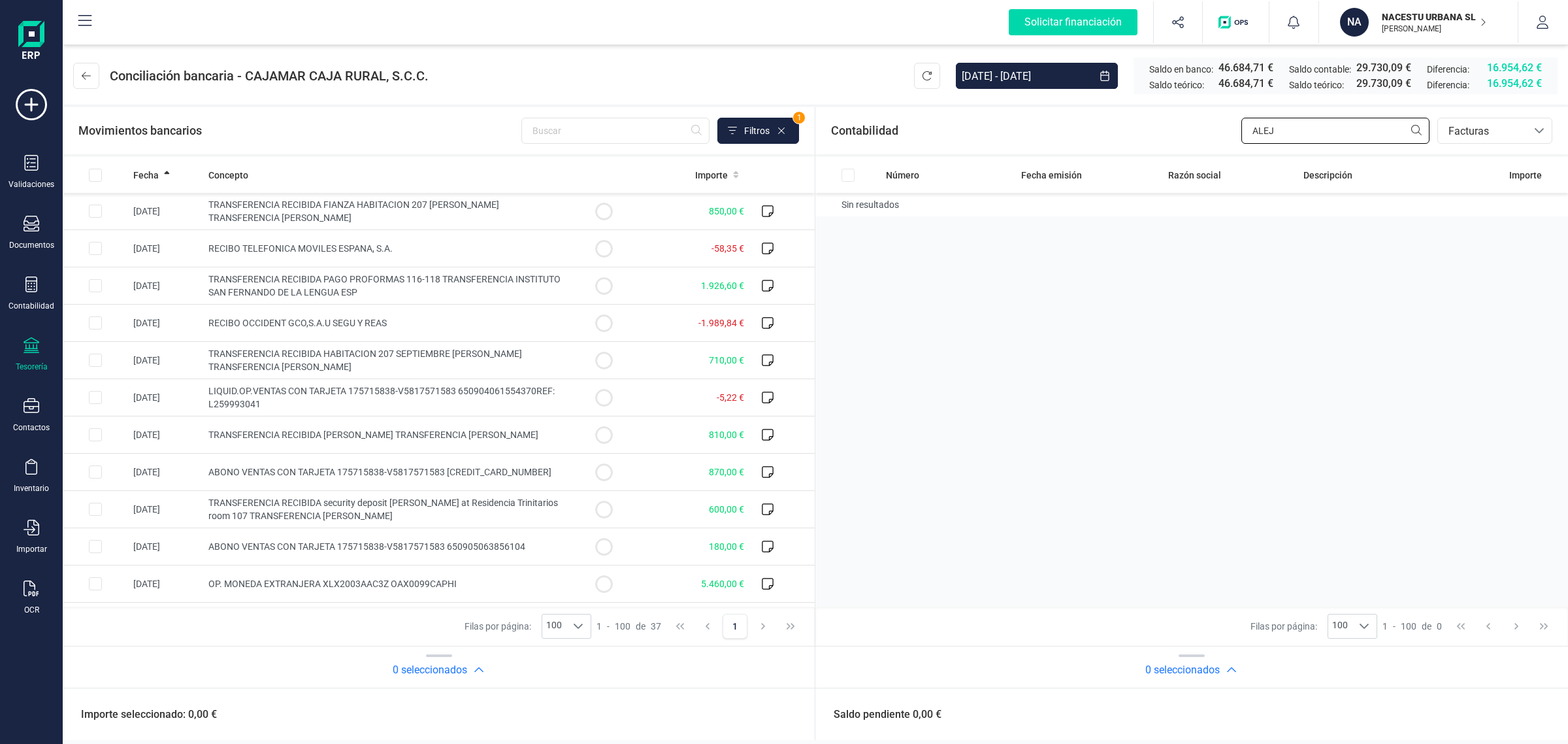
drag, startPoint x: 1298, startPoint y: 121, endPoint x: 1113, endPoint y: 126, distance: 185.1
click at [1160, 130] on div "Contabilidad ALEJ bancos.conciliacion.modal.headerInvoce bancos.conciliacion.mo…" at bounding box center [1191, 130] width 753 height 47
type input "IRI"
click at [1057, 203] on td "[DATE]" at bounding box center [1072, 206] width 135 height 27
checkbox input "true"
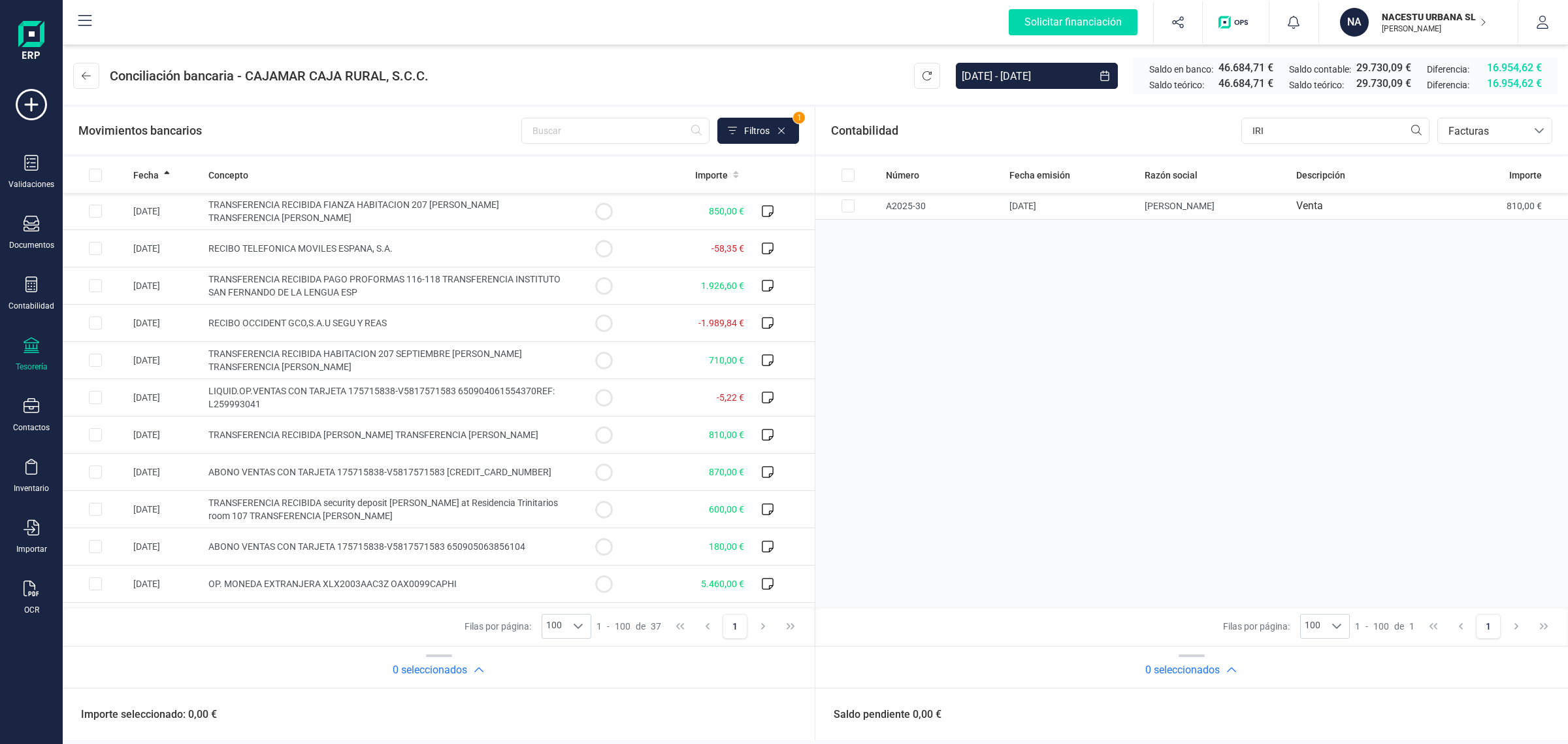
checkbox input "true"
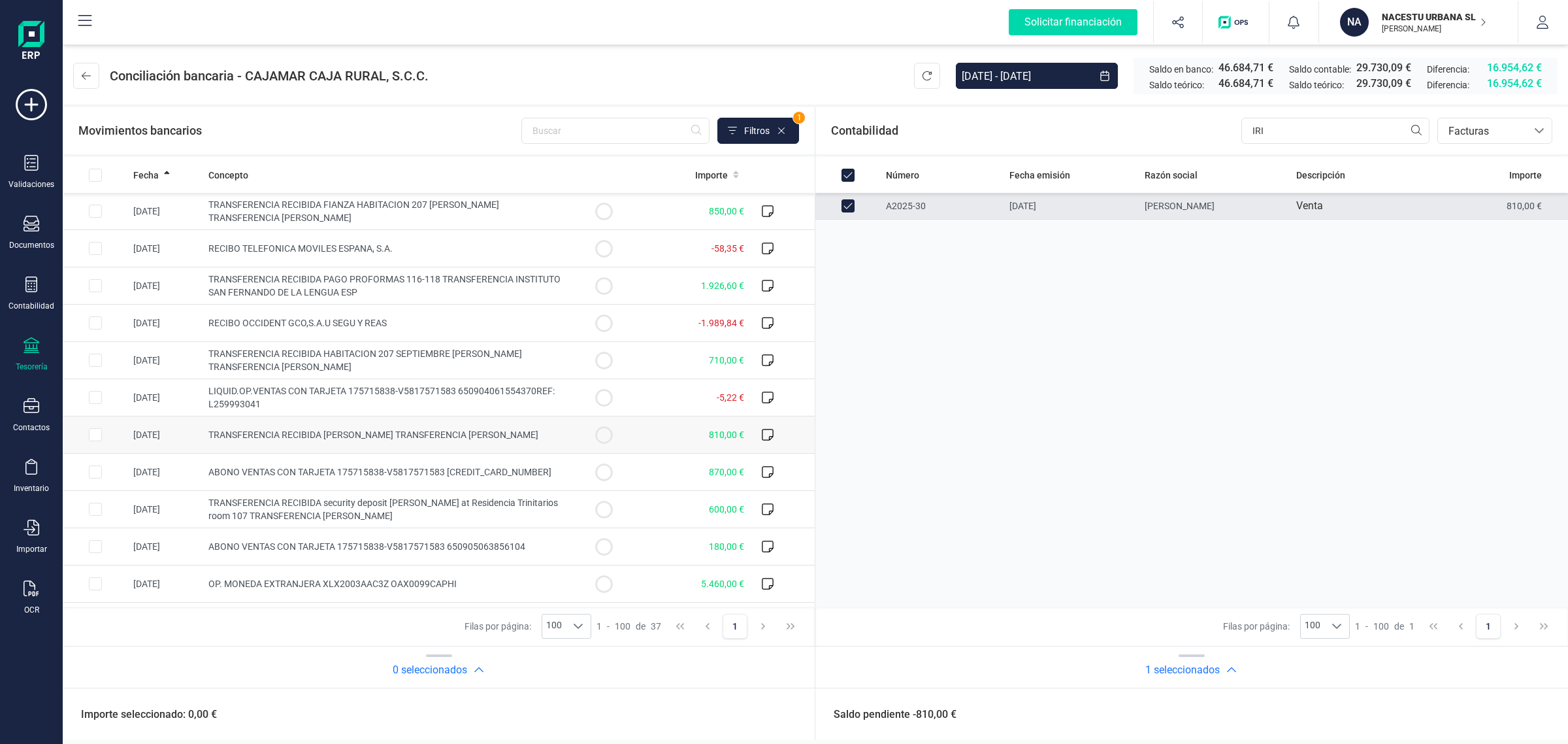
click at [647, 437] on td "810,00 €" at bounding box center [693, 435] width 113 height 37
checkbox input "true"
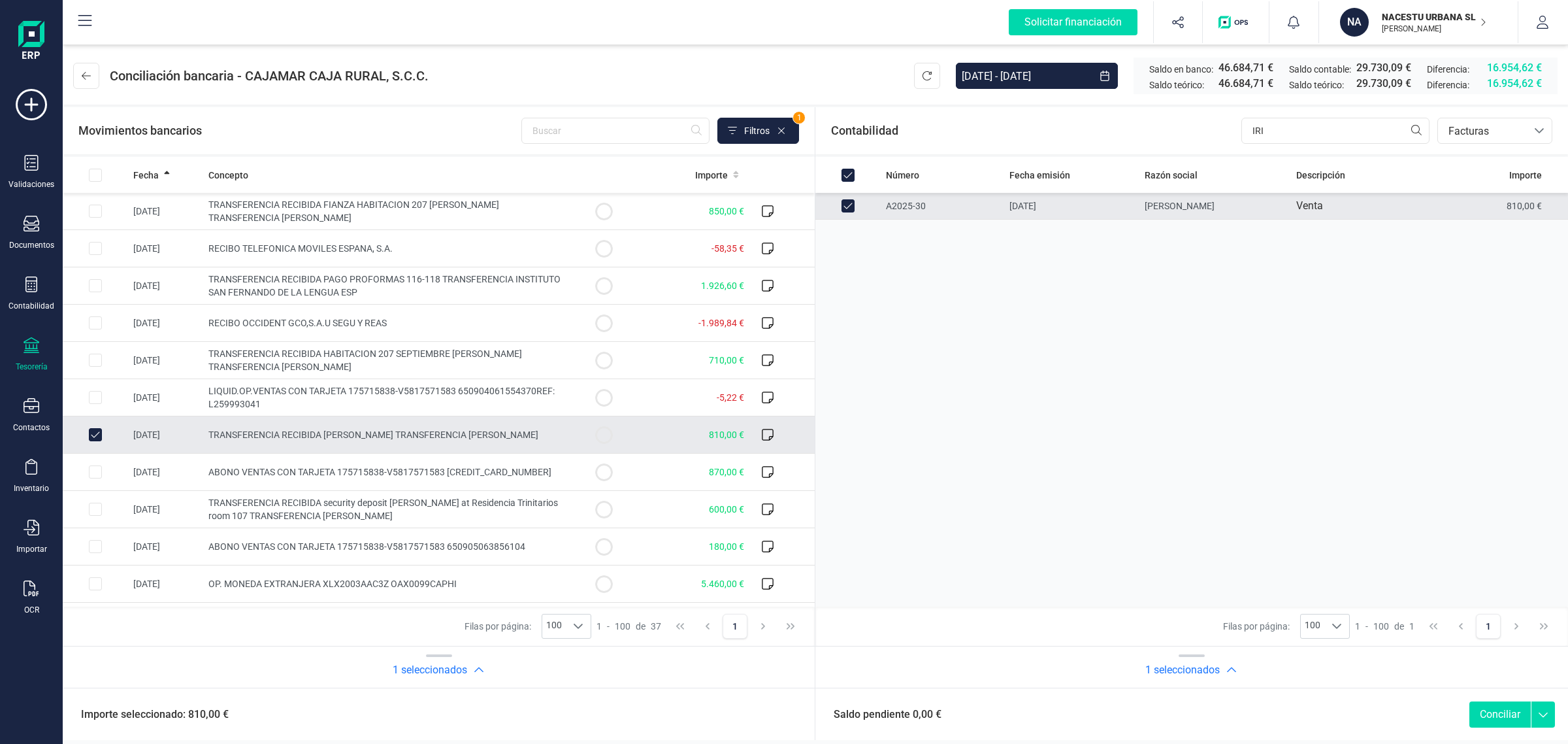
click at [1500, 716] on button "Conciliar" at bounding box center [1500, 714] width 61 height 26
checkbox input "false"
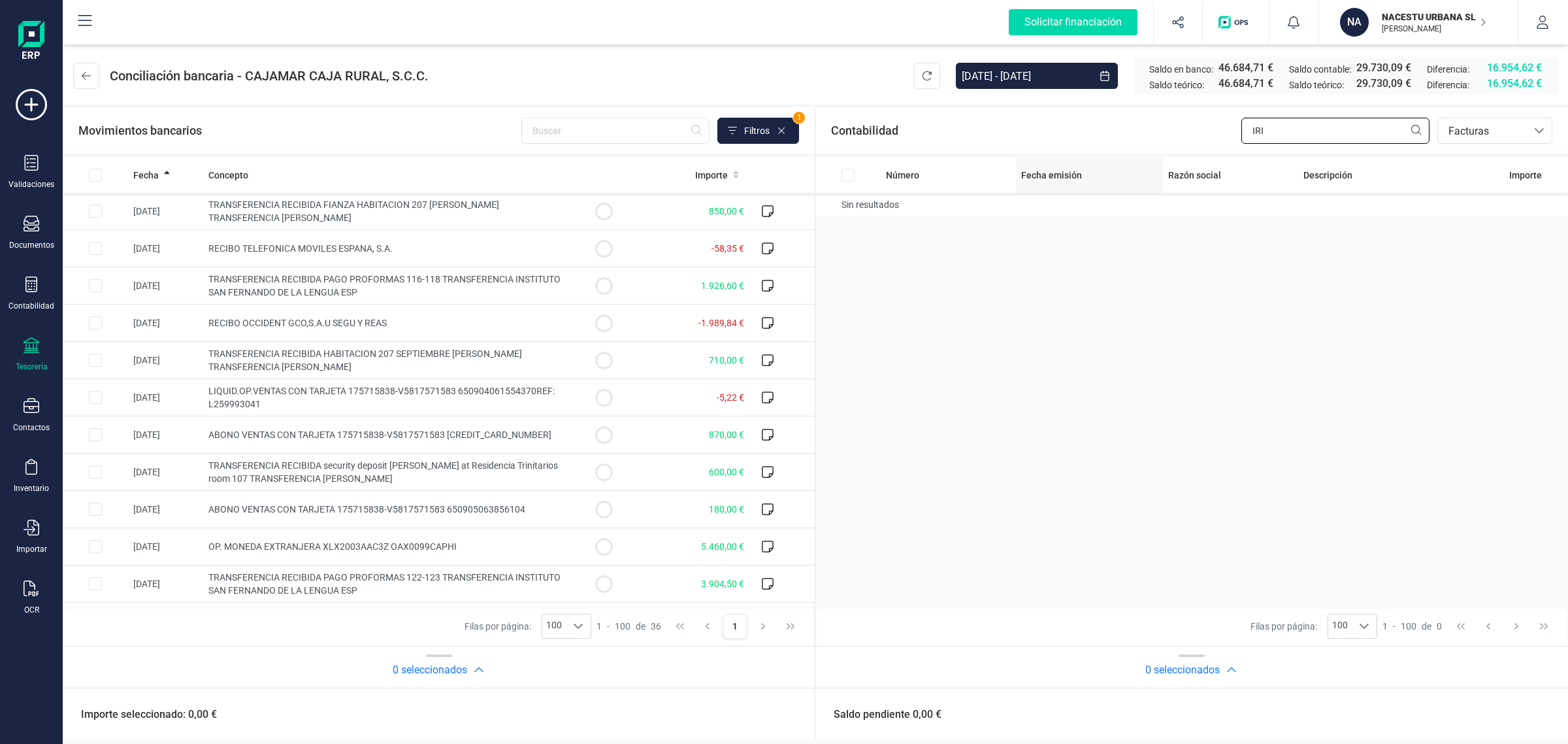
drag, startPoint x: 1298, startPoint y: 133, endPoint x: 1141, endPoint y: 164, distance: 160.0
click at [1141, 164] on section "Contabilidad IRI bancos.conciliacion.modal.headerInvoce bancos.conciliacion.mod…" at bounding box center [1191, 397] width 753 height 581
type input "IV"
click at [103, 476] on td at bounding box center [95, 472] width 65 height 37
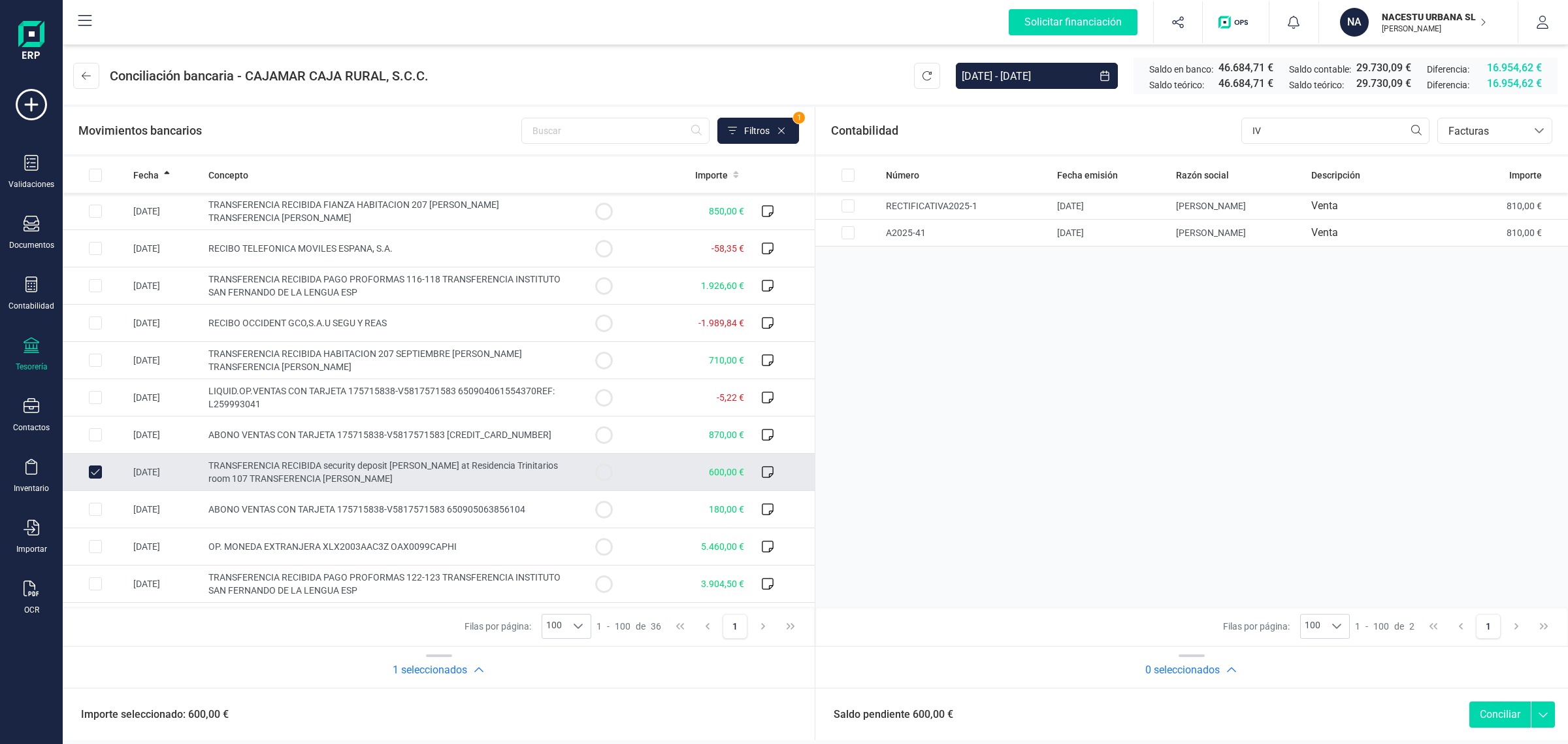
click at [94, 468] on input "Row Unselected 2cd3e0a4-4adf-485e-8d63-00e8843a14f5" at bounding box center [95, 471] width 13 height 13
checkbox input "false"
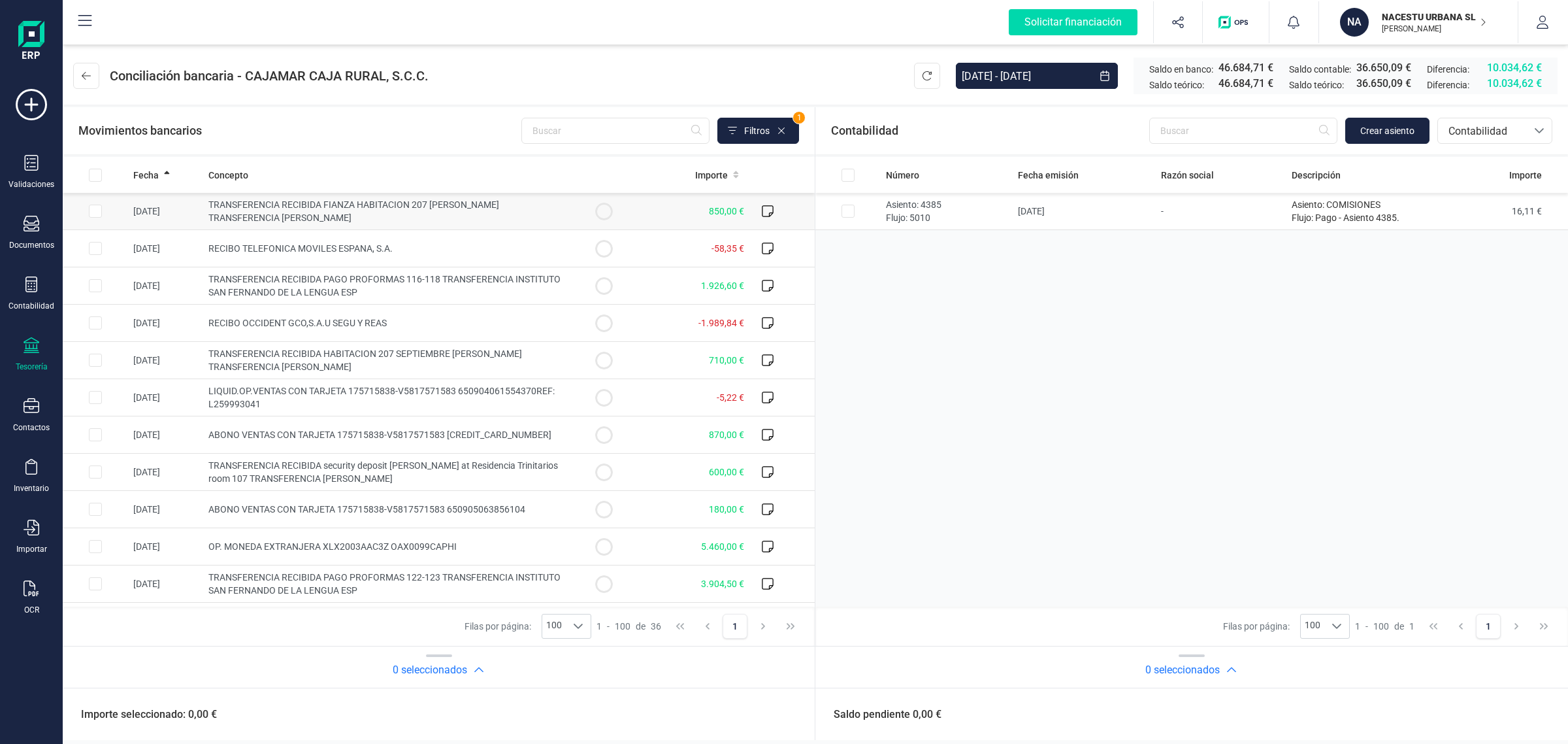
click at [390, 213] on td "TRANSFERENCIA RECIBIDA FIANZA HABITACION 207 [PERSON_NAME] TRANSFERENCIA [PERSO…" at bounding box center [386, 211] width 368 height 37
checkbox input "true"
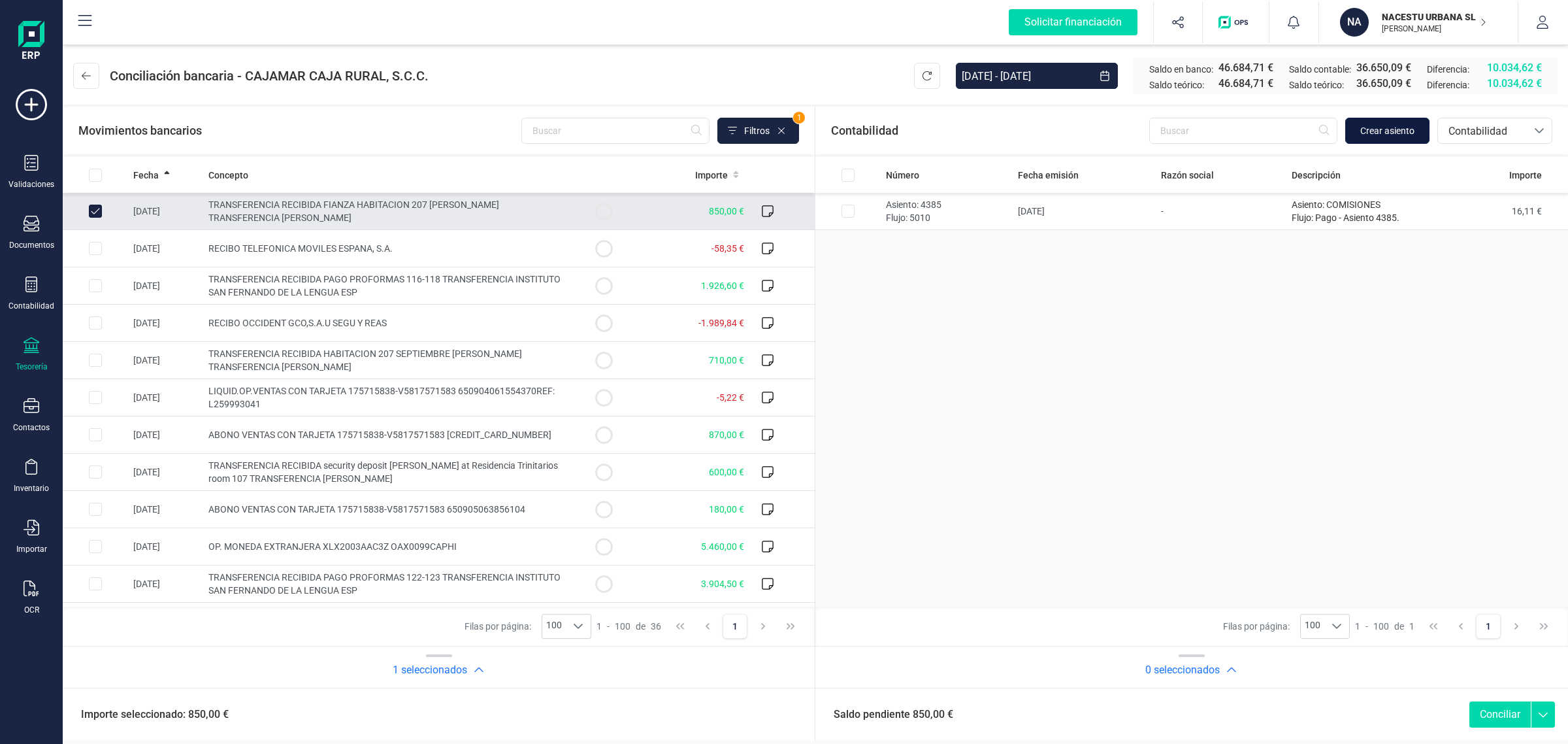
click at [1390, 126] on span "Crear asiento" at bounding box center [1387, 130] width 54 height 13
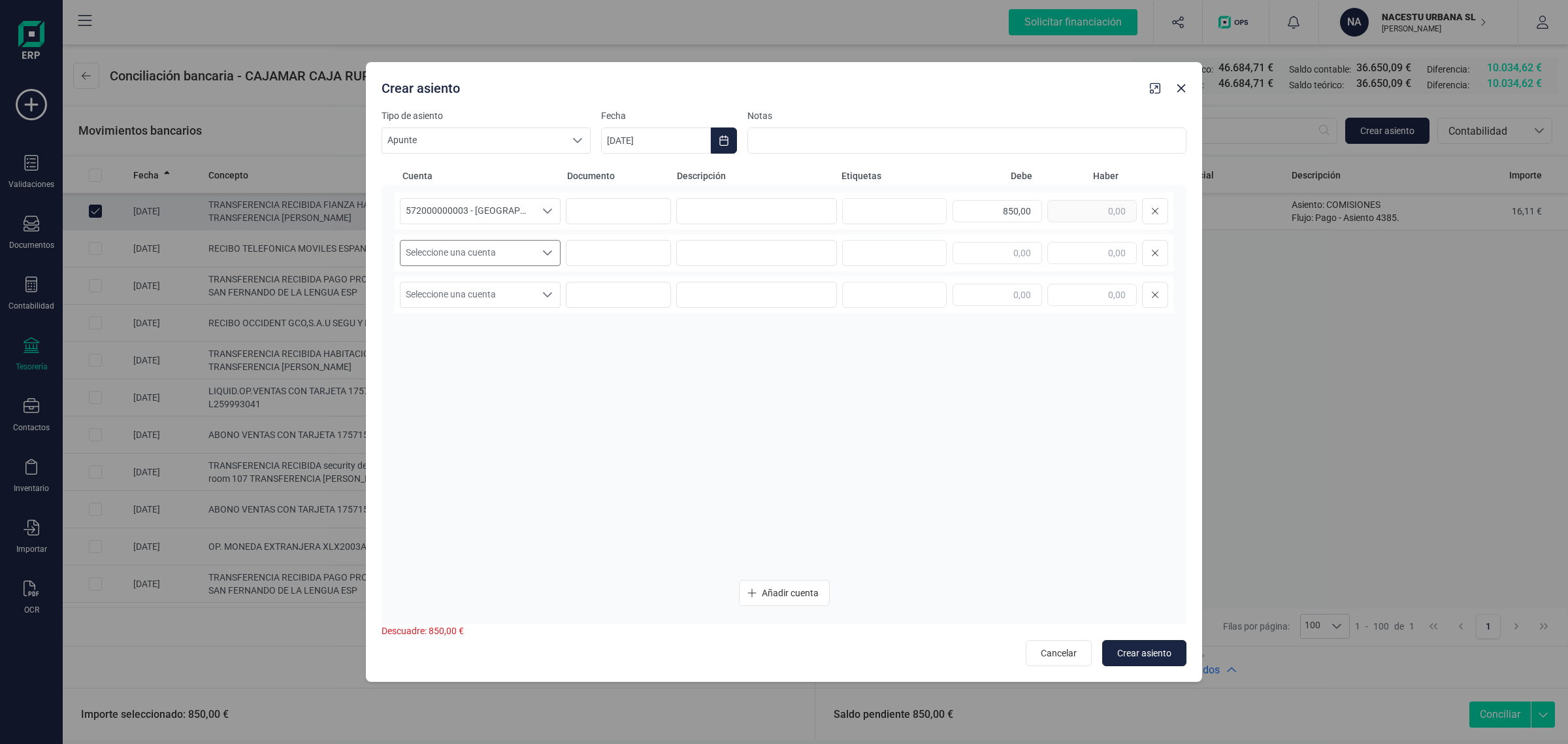
click at [490, 256] on span "Seleccione una cuenta" at bounding box center [468, 252] width 135 height 25
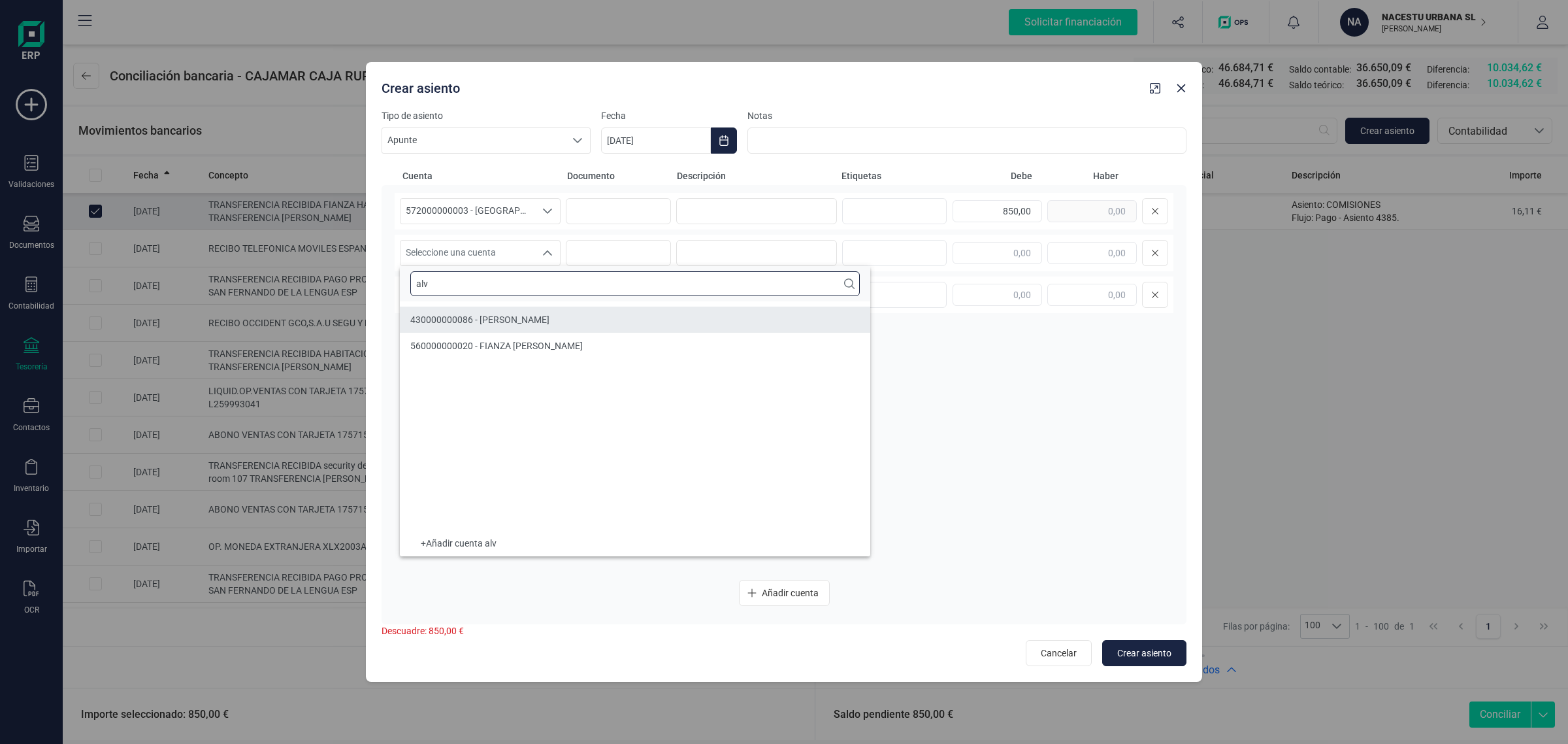
type input "alv"
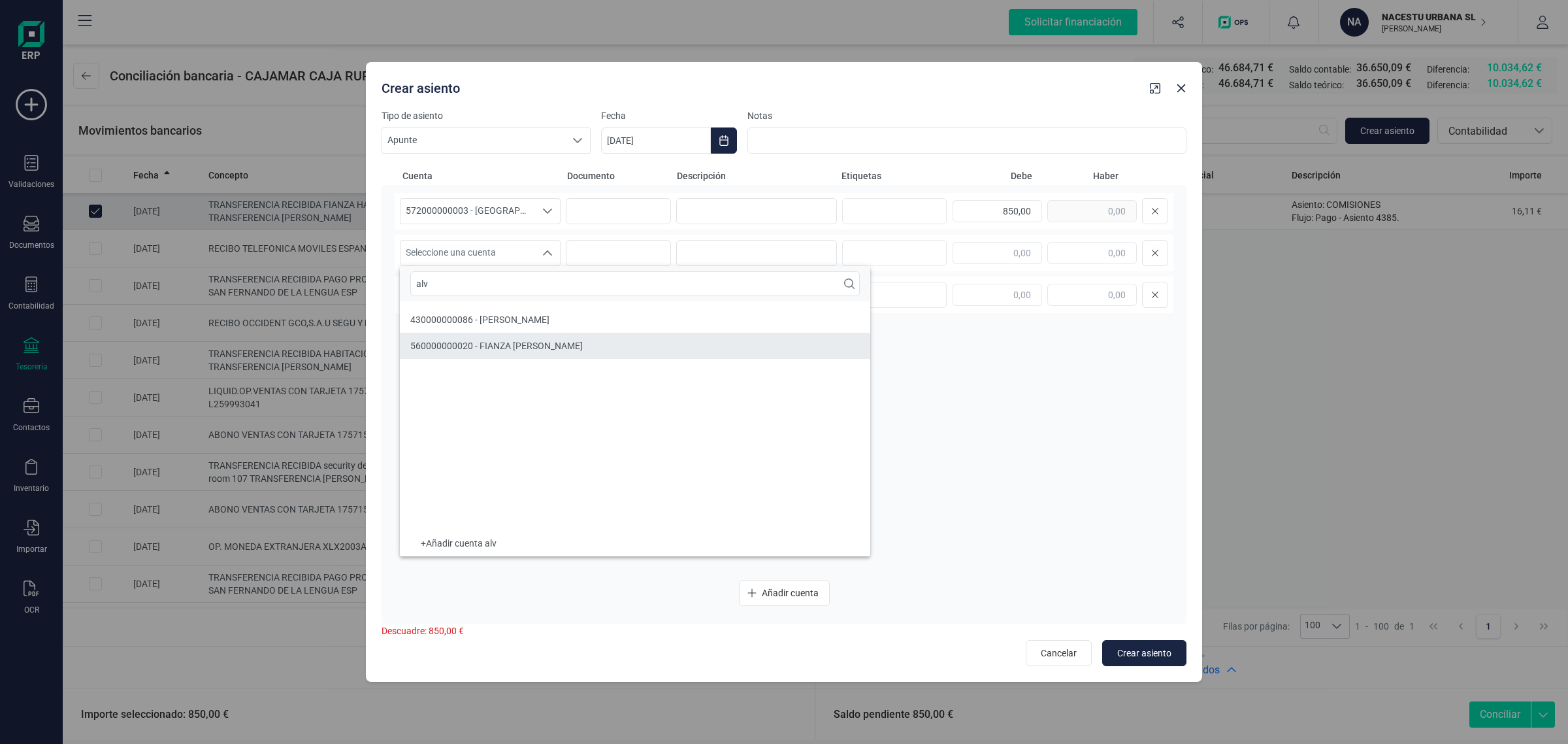
click at [505, 336] on li "560000000020 - FIANZA [PERSON_NAME]" at bounding box center [635, 345] width 470 height 26
click at [1063, 205] on div "850,00" at bounding box center [1060, 211] width 216 height 26
click at [1069, 255] on input "text" at bounding box center [1093, 253] width 90 height 22
paste input "850,00"
type input "850,00"
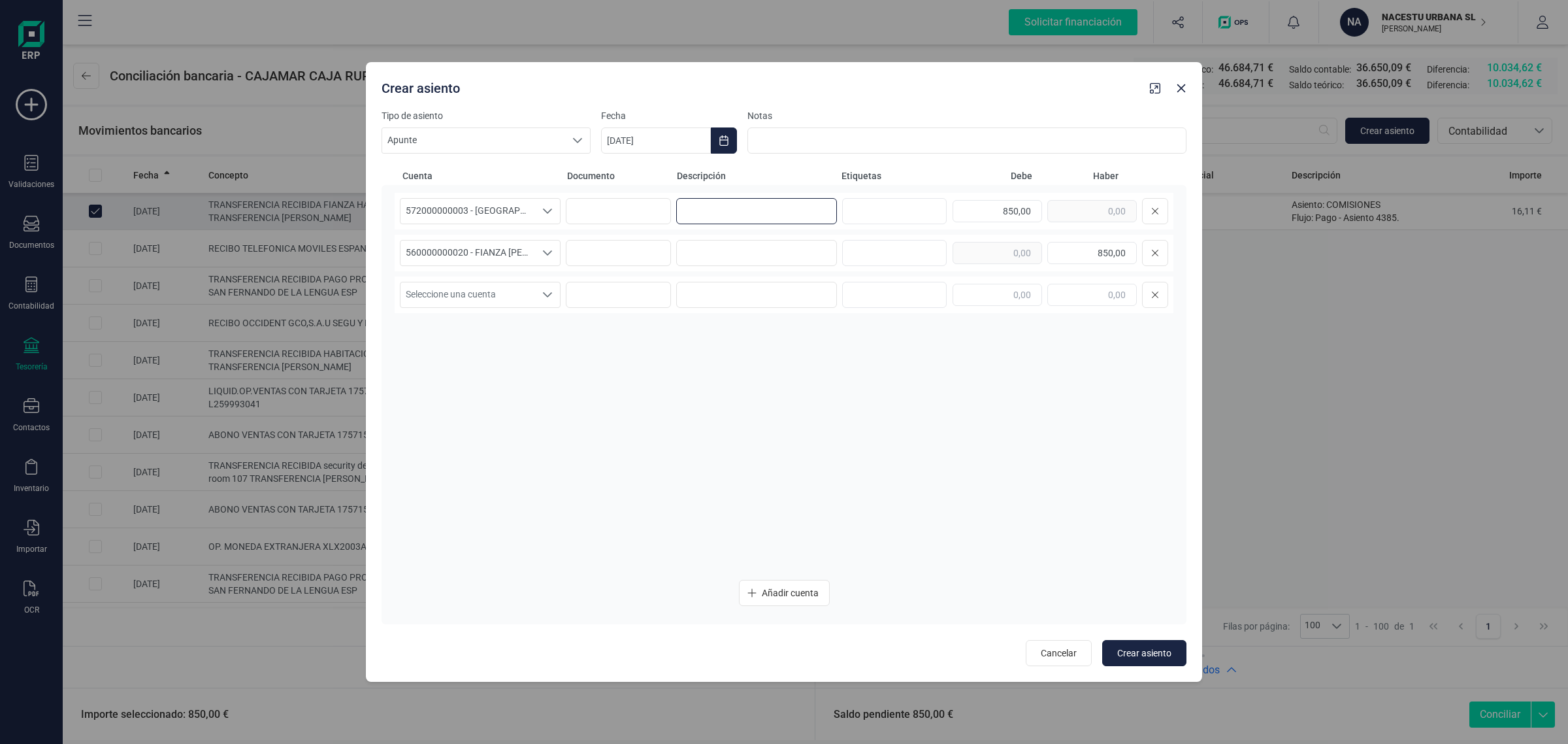
click at [747, 211] on input at bounding box center [756, 211] width 161 height 26
type input "fianza"
drag, startPoint x: 749, startPoint y: 211, endPoint x: 614, endPoint y: 227, distance: 135.9
click at [614, 227] on div "572000000003 - [GEOGRAPHIC_DATA] -1579 572000000003 - [GEOGRAPHIC_DATA] -1579 f…" at bounding box center [784, 211] width 779 height 37
drag, startPoint x: 736, startPoint y: 204, endPoint x: 633, endPoint y: 226, distance: 105.3
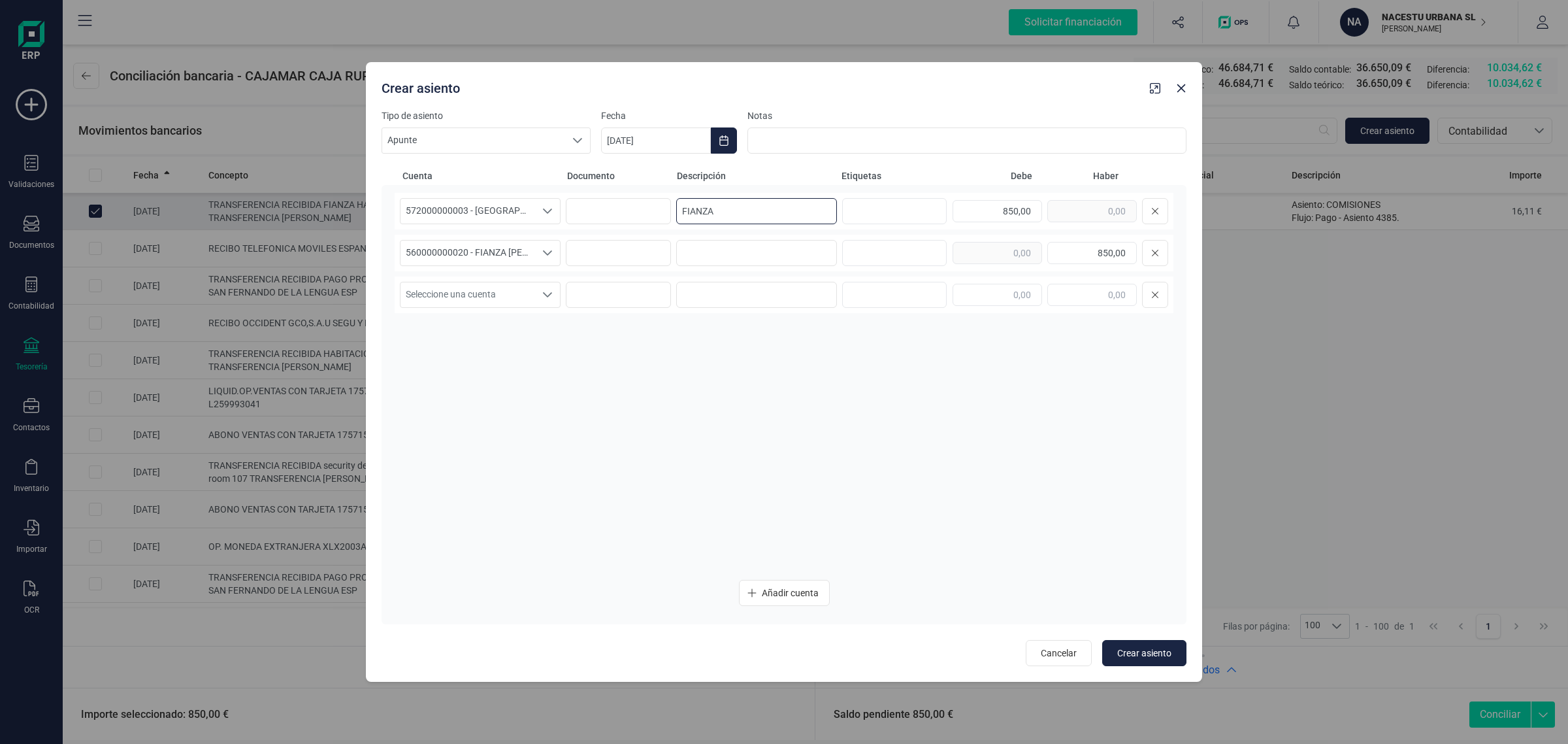
click at [633, 226] on div "572000000003 - [GEOGRAPHIC_DATA] -1579 572000000003 - [GEOGRAPHIC_DATA] -1579 F…" at bounding box center [784, 211] width 779 height 37
type input "FIANZA"
click at [720, 260] on input at bounding box center [756, 252] width 161 height 26
paste input "FIANZA"
type input "FIANZA"
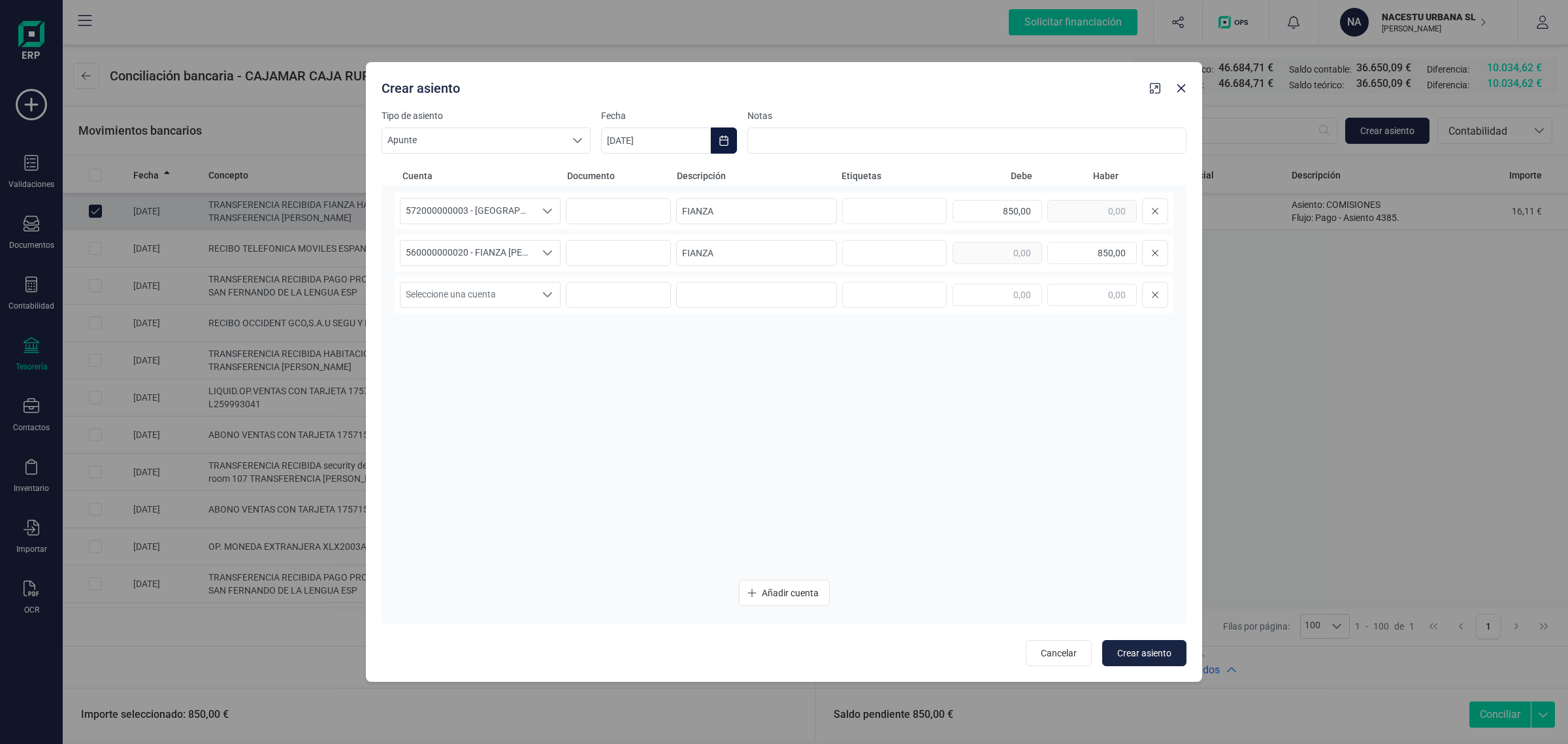
click at [725, 137] on icon "Choose Date" at bounding box center [723, 141] width 8 height 10
click at [628, 249] on span "1" at bounding box center [638, 256] width 26 height 26
type input "[DATE]"
drag, startPoint x: 693, startPoint y: 485, endPoint x: 909, endPoint y: 518, distance: 218.5
click at [706, 484] on div "572000000003 - [GEOGRAPHIC_DATA] -1579 572000000003 - [GEOGRAPHIC_DATA] -1579 F…" at bounding box center [784, 381] width 779 height 377
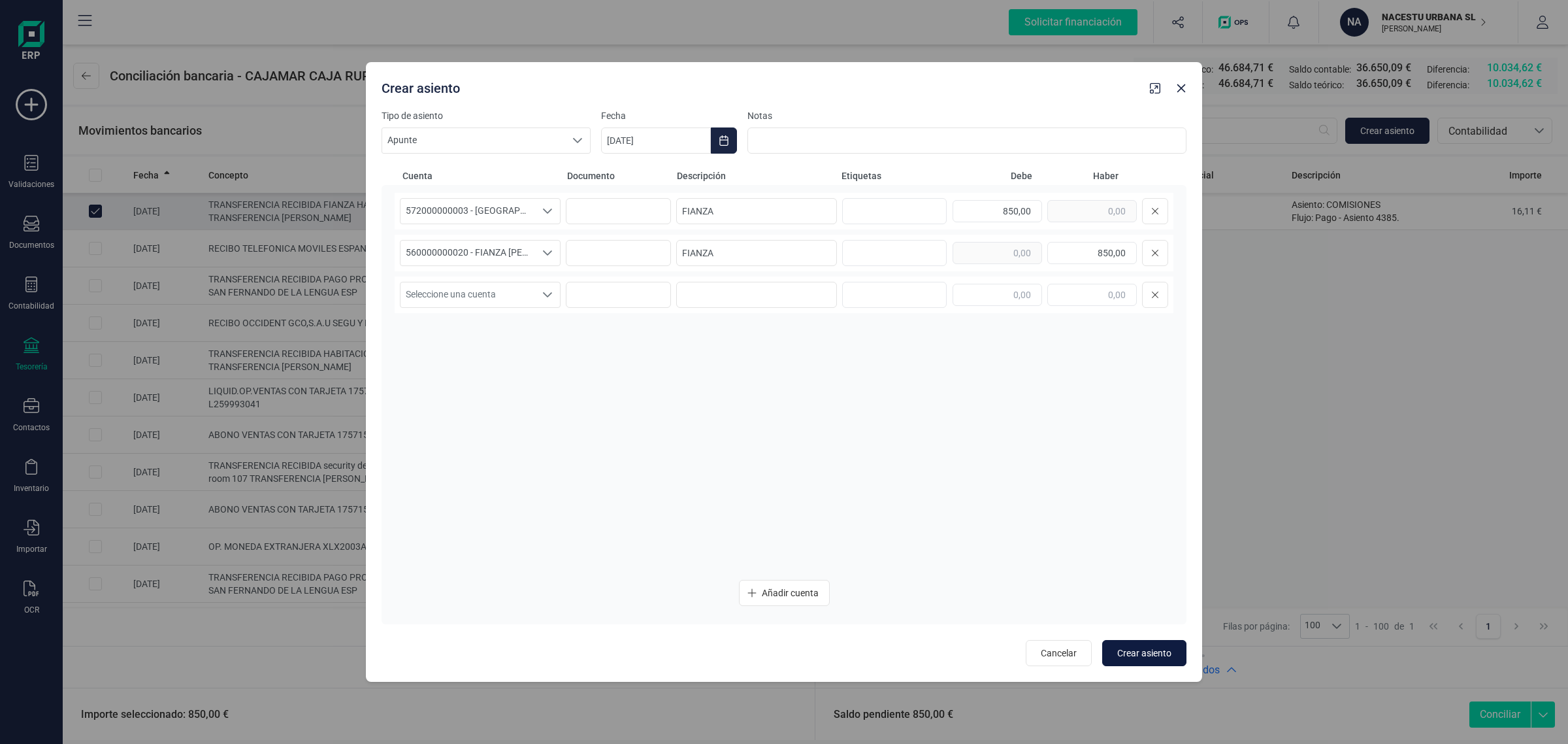
click at [1130, 650] on span "Crear asiento" at bounding box center [1144, 653] width 54 height 13
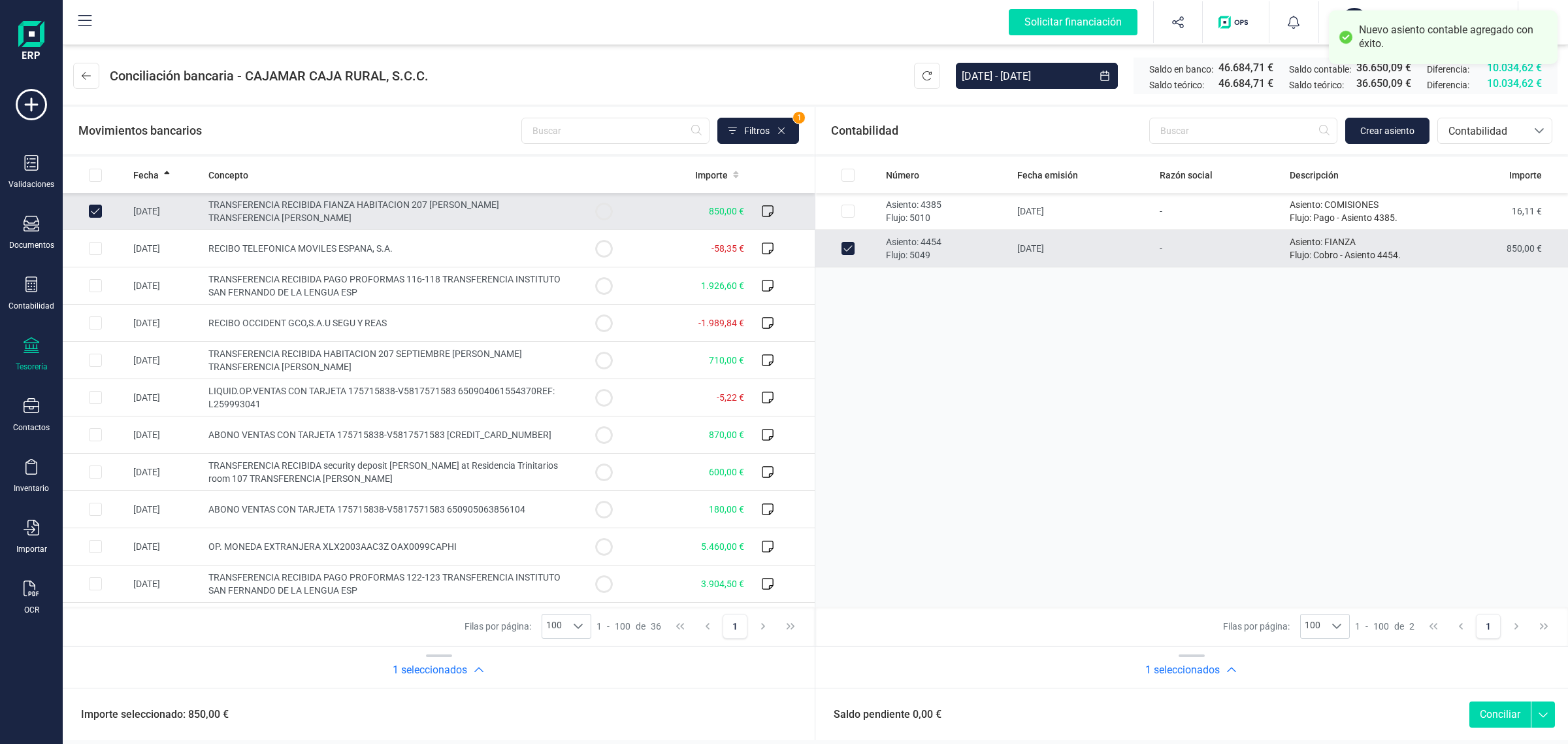
click at [1503, 710] on button "Conciliar" at bounding box center [1500, 714] width 61 height 26
checkbox input "false"
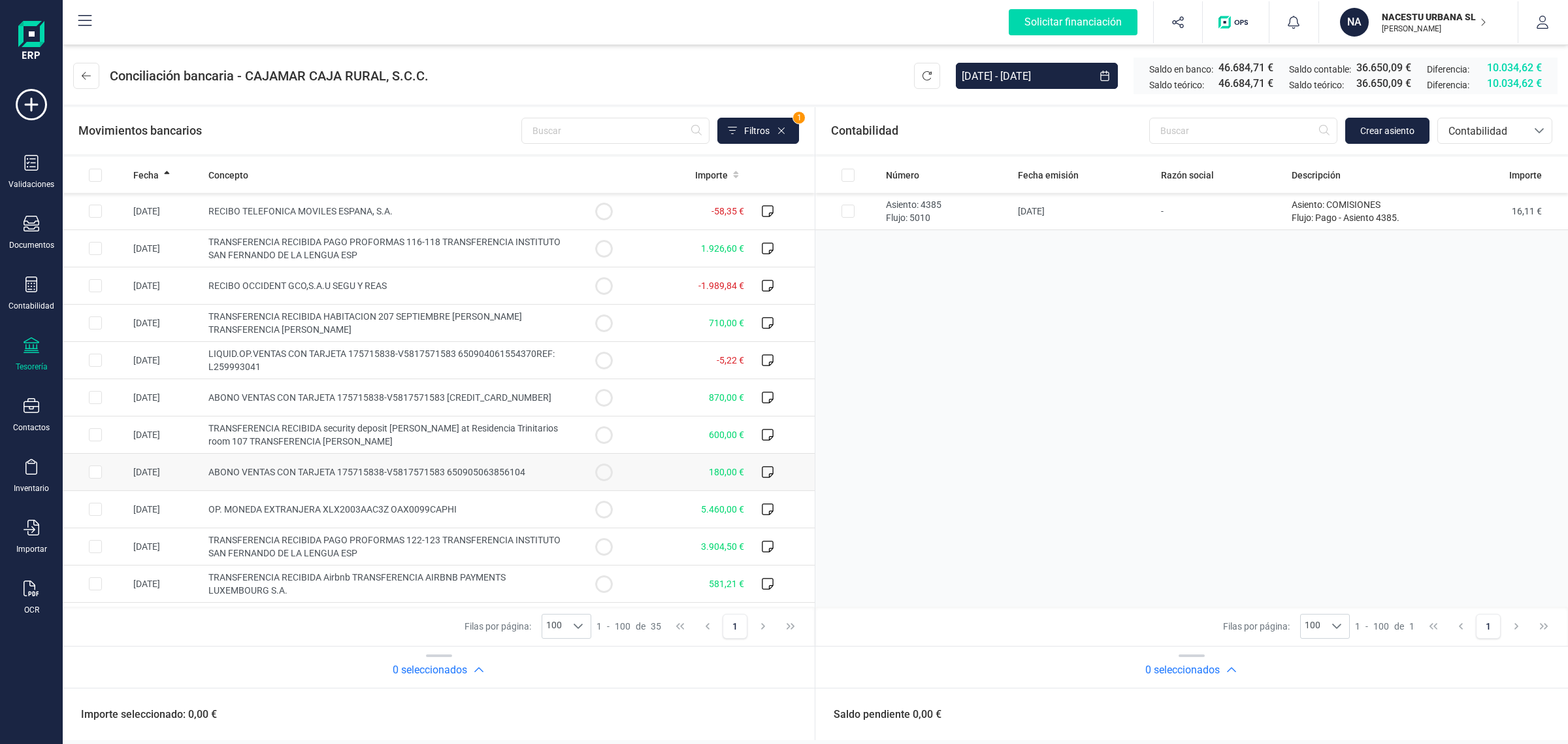
scroll to position [82, 0]
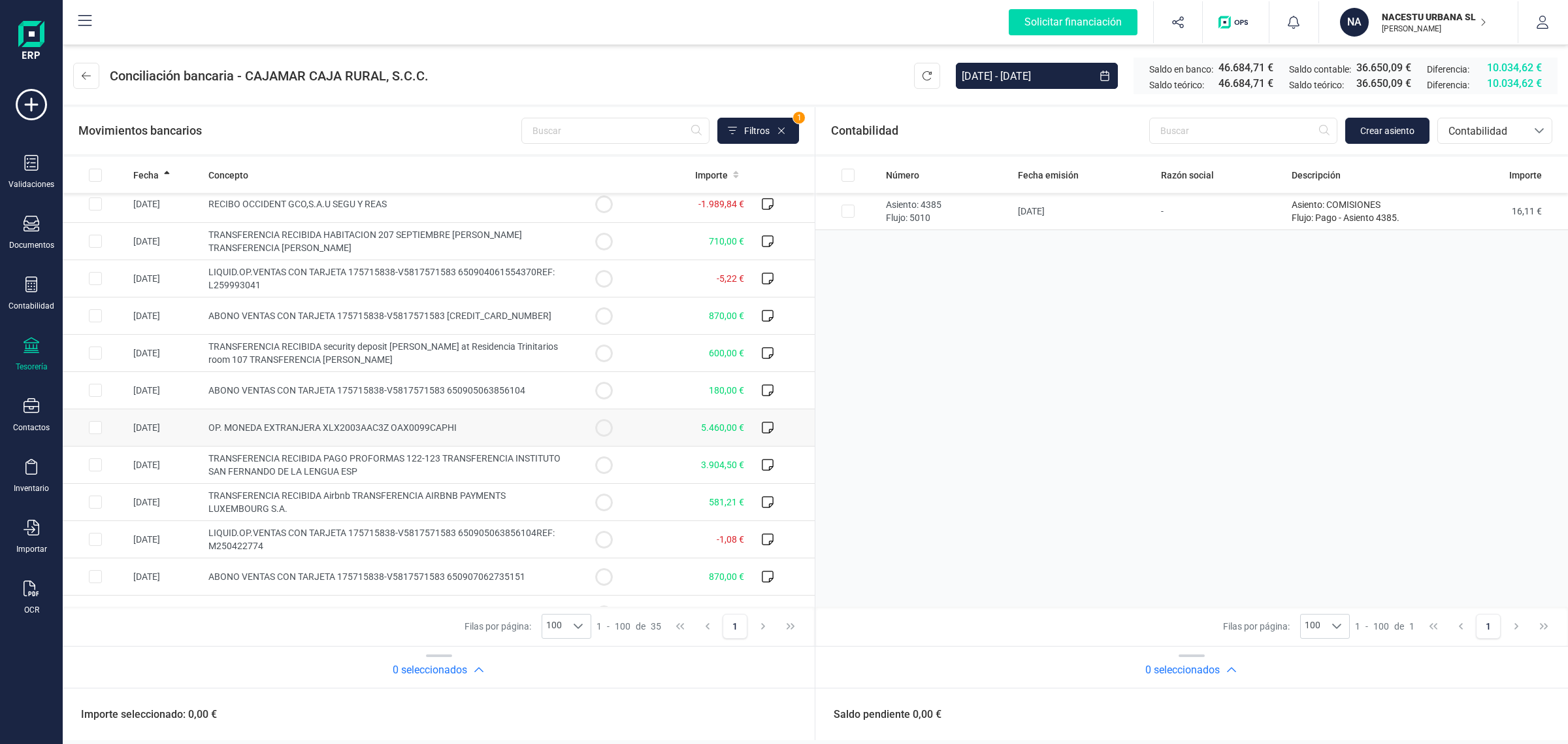
click at [636, 423] on td "5.460,00 €" at bounding box center [693, 428] width 113 height 37
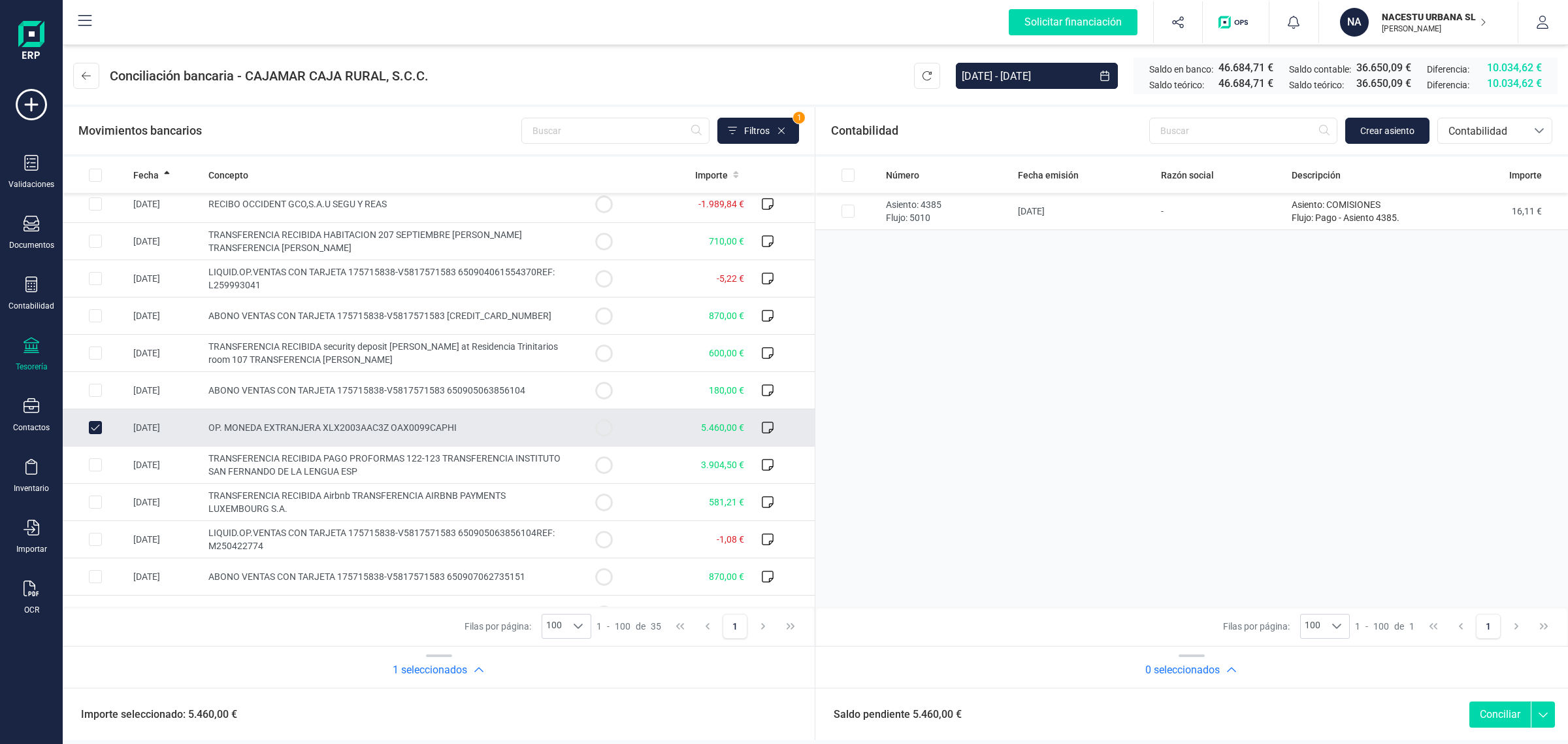
click at [596, 423] on circle at bounding box center [604, 427] width 16 height 16
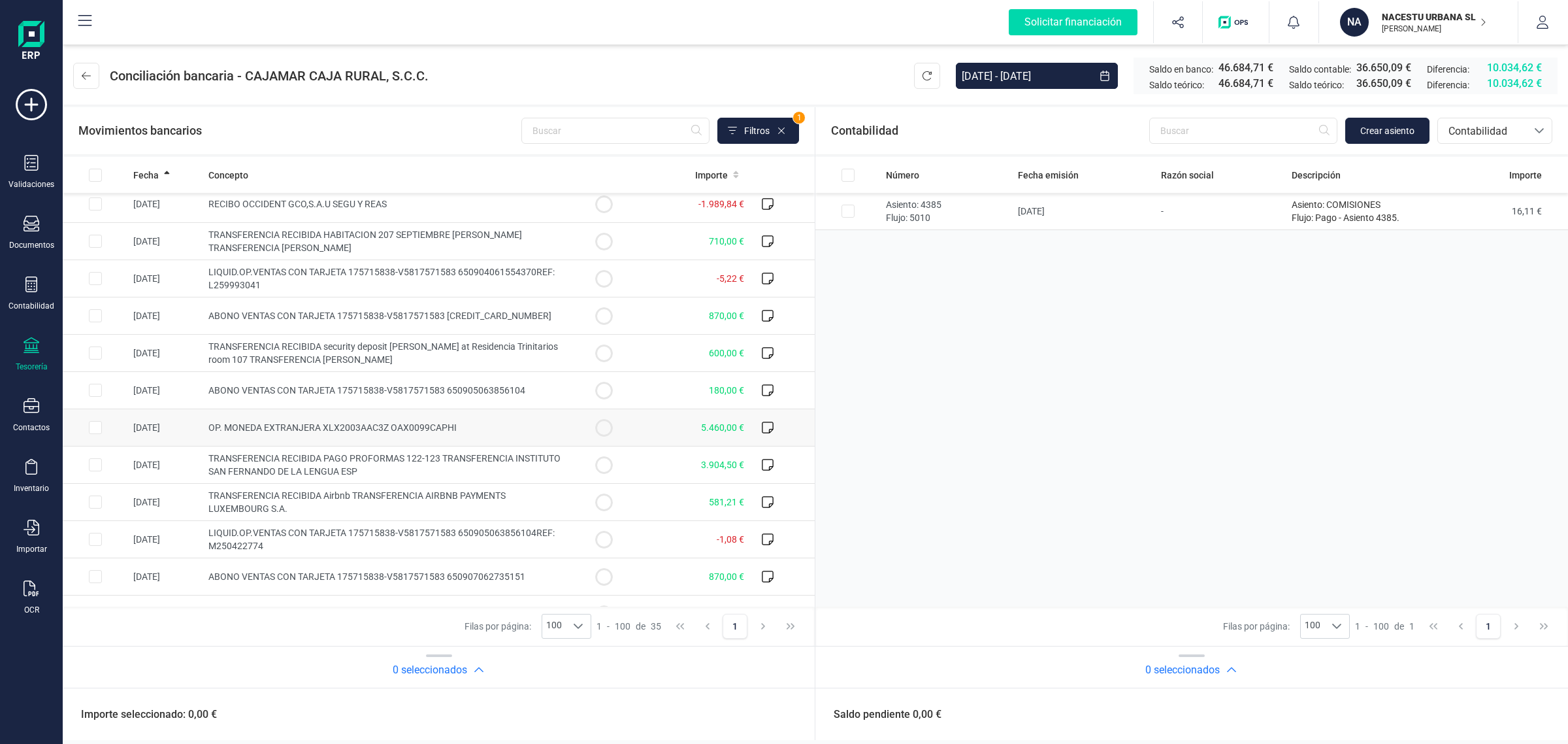
click at [557, 419] on td "OP. MONEDA EXTRANJERA XLX2003AAC3Z OAX0099CAPHI" at bounding box center [386, 428] width 368 height 37
checkbox input "true"
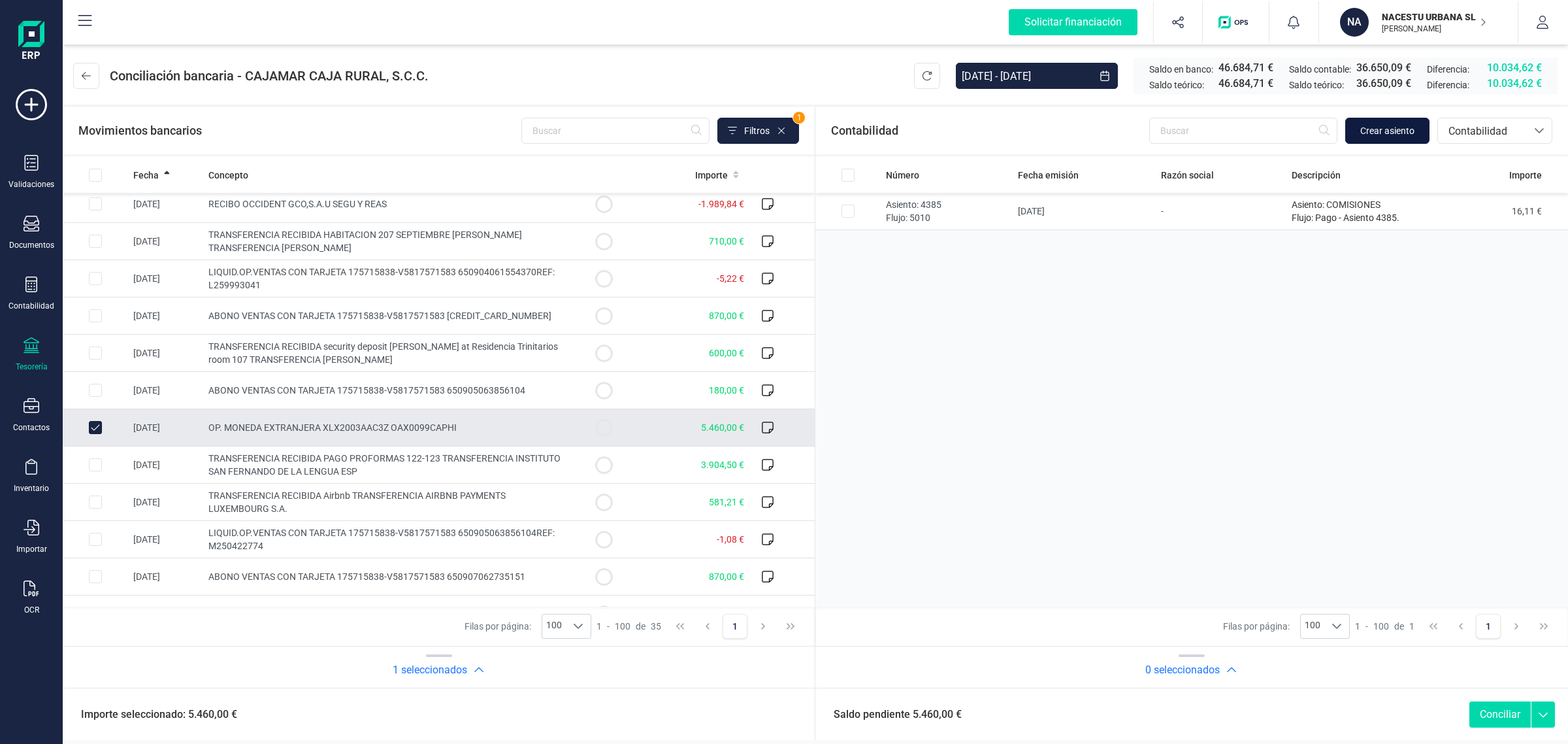
click at [1395, 134] on span "Crear asiento" at bounding box center [1387, 130] width 54 height 13
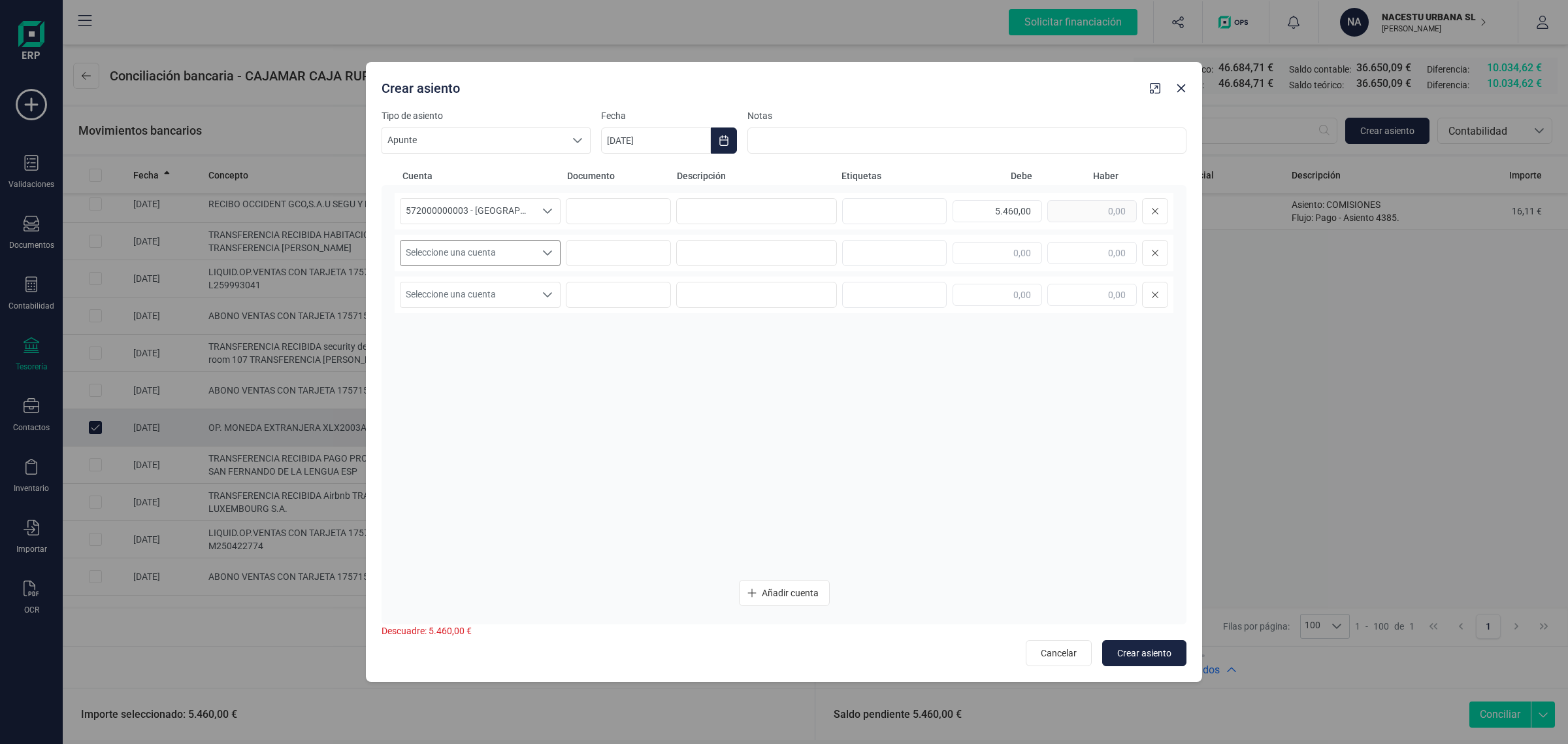
click at [485, 258] on span "Seleccione una cuenta" at bounding box center [468, 252] width 135 height 25
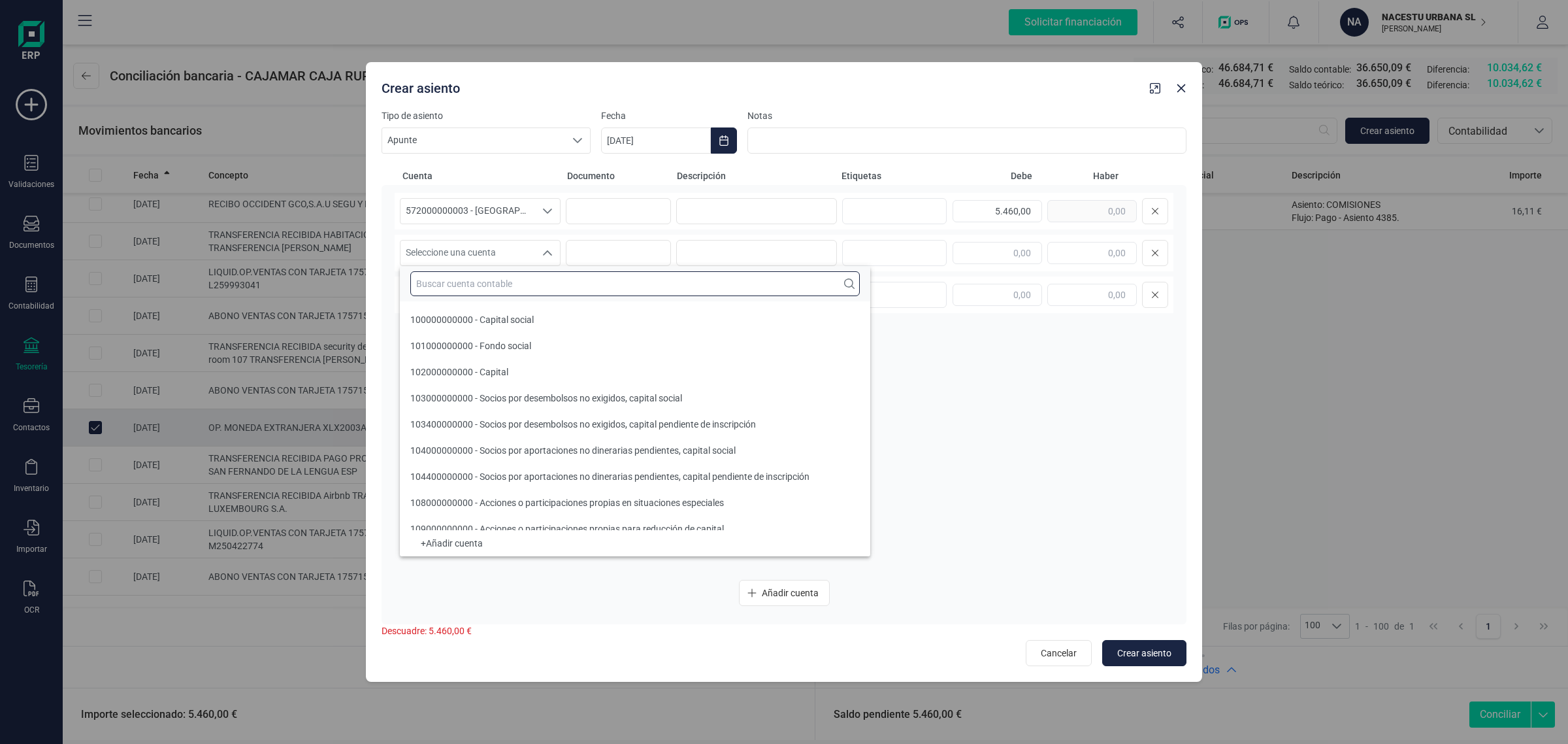
click at [446, 286] on input "text" at bounding box center [635, 283] width 449 height 25
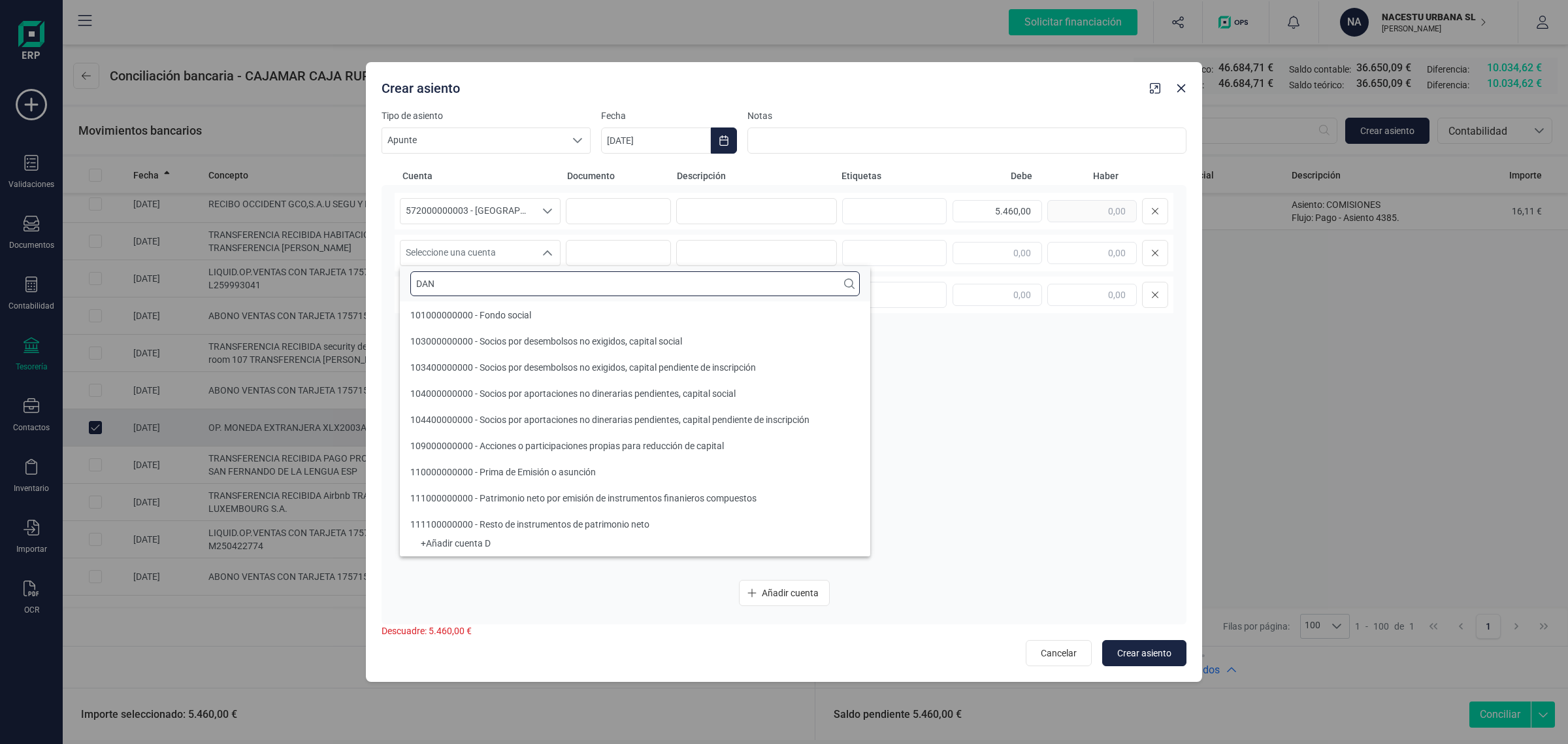
scroll to position [0, 0]
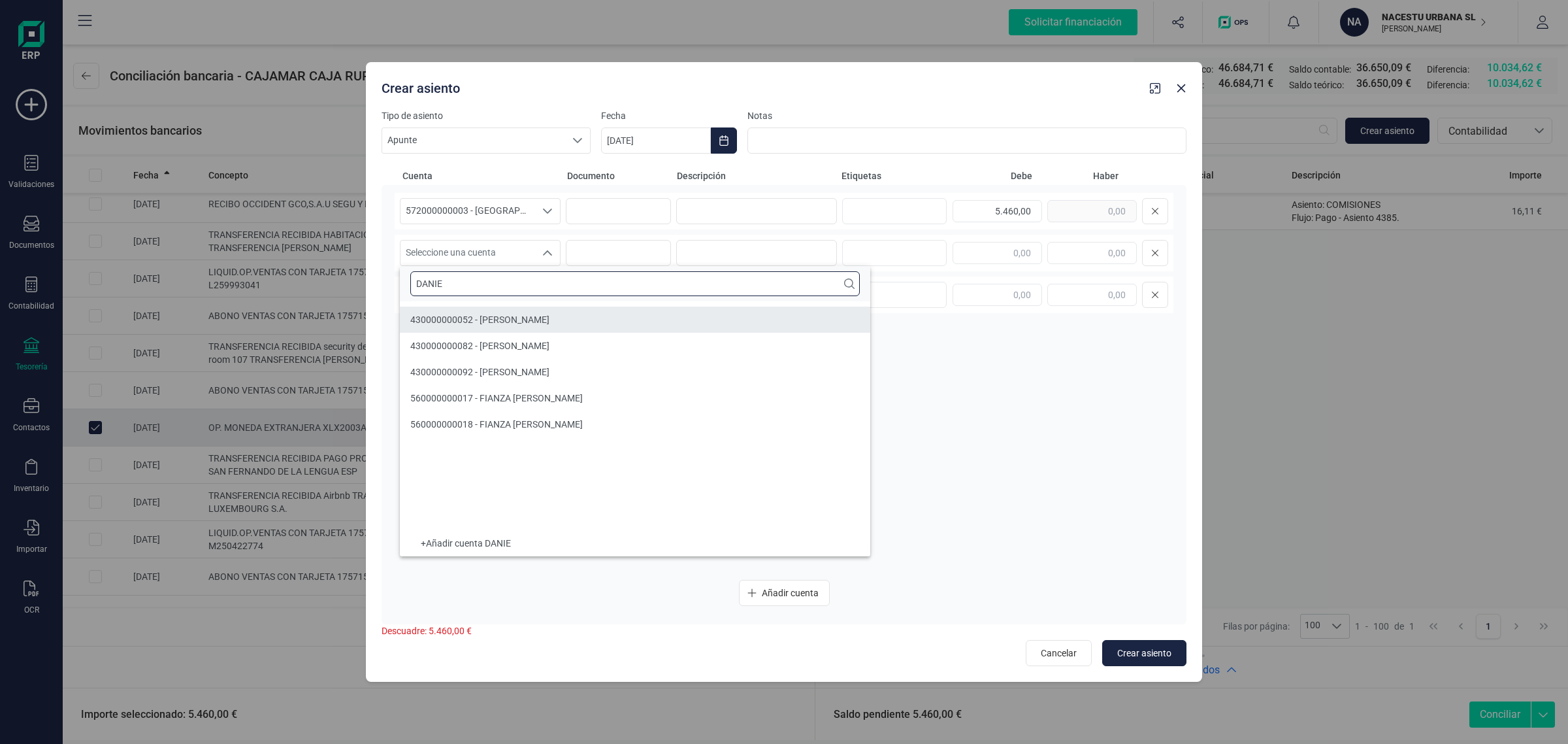
type input "DANIE"
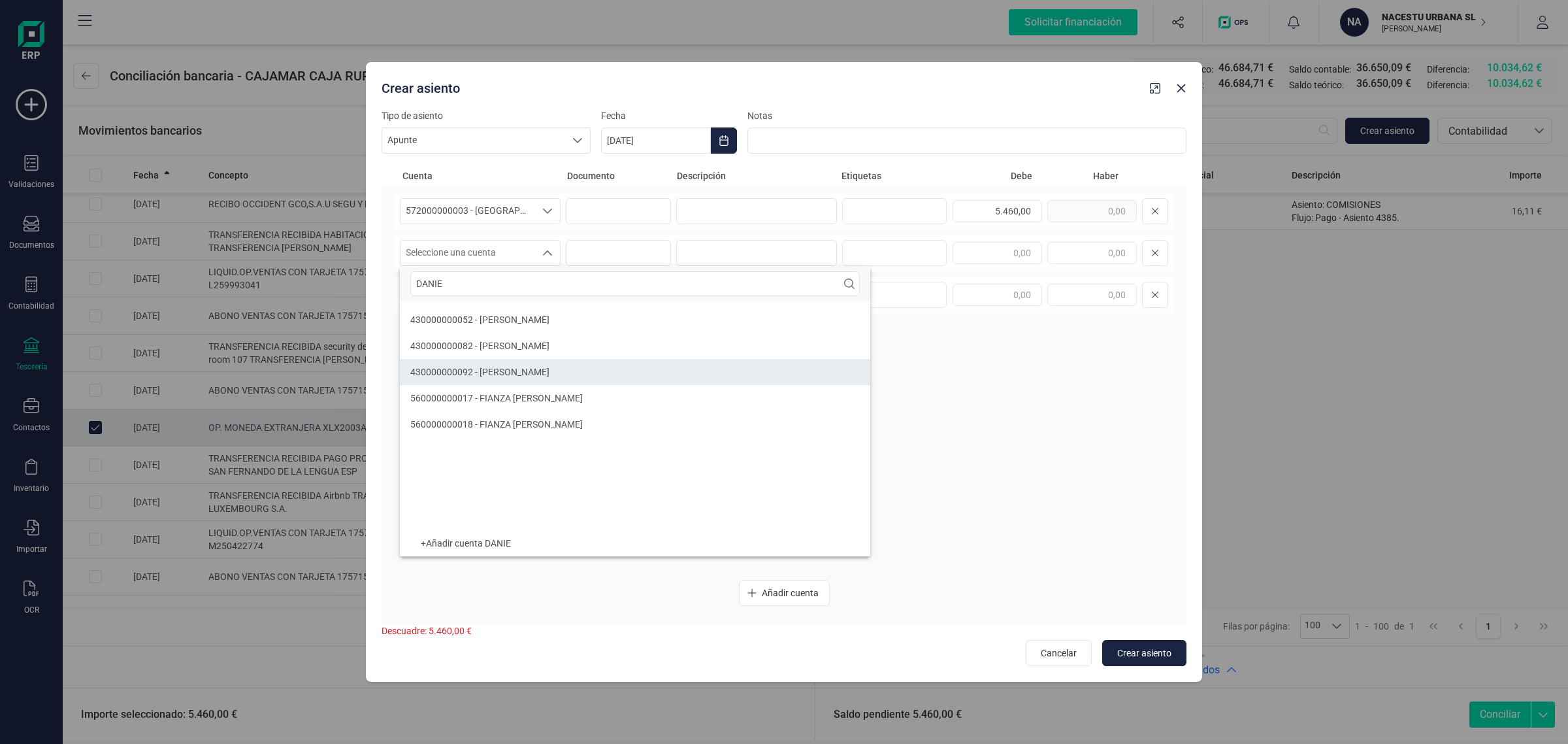
click at [550, 367] on span "430000000092 - [PERSON_NAME]" at bounding box center [480, 372] width 139 height 10
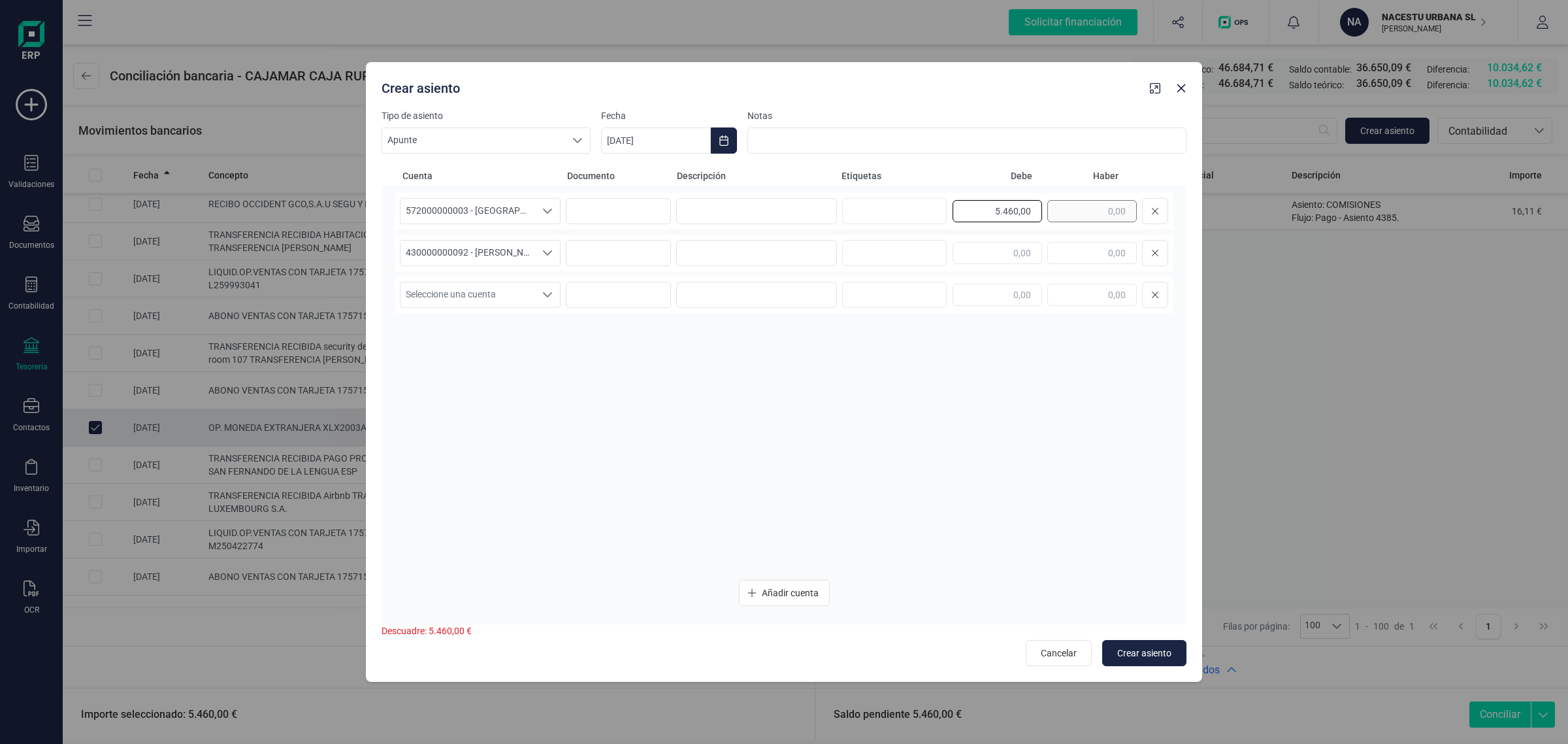
click at [1082, 210] on div "5.460,00" at bounding box center [1060, 211] width 216 height 26
click at [1067, 258] on input "text" at bounding box center [1093, 253] width 90 height 22
paste input "5.460,00"
type input "5.460,00"
click at [732, 197] on div "572000000003 - [GEOGRAPHIC_DATA] -1579 572000000003 - [GEOGRAPHIC_DATA] -1579 5…" at bounding box center [784, 211] width 779 height 37
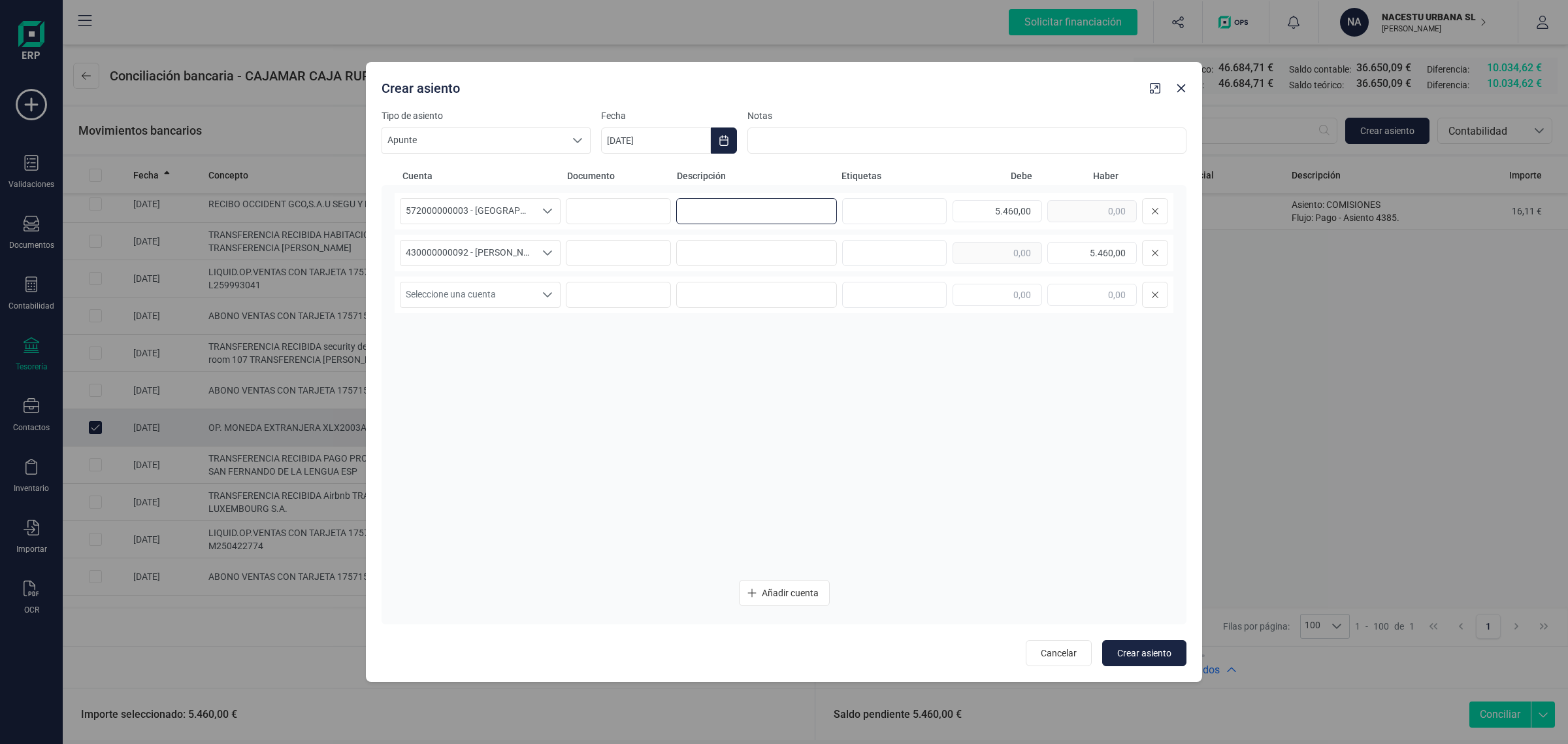
click at [763, 209] on input at bounding box center [756, 211] width 161 height 26
drag, startPoint x: 799, startPoint y: 208, endPoint x: 681, endPoint y: 208, distance: 118.0
click at [681, 208] on input "INGRESO ESTANCIA TOTAL" at bounding box center [756, 211] width 161 height 26
type input "INGRESO ESTANCIA TOTAL"
click at [702, 245] on input at bounding box center [756, 252] width 161 height 26
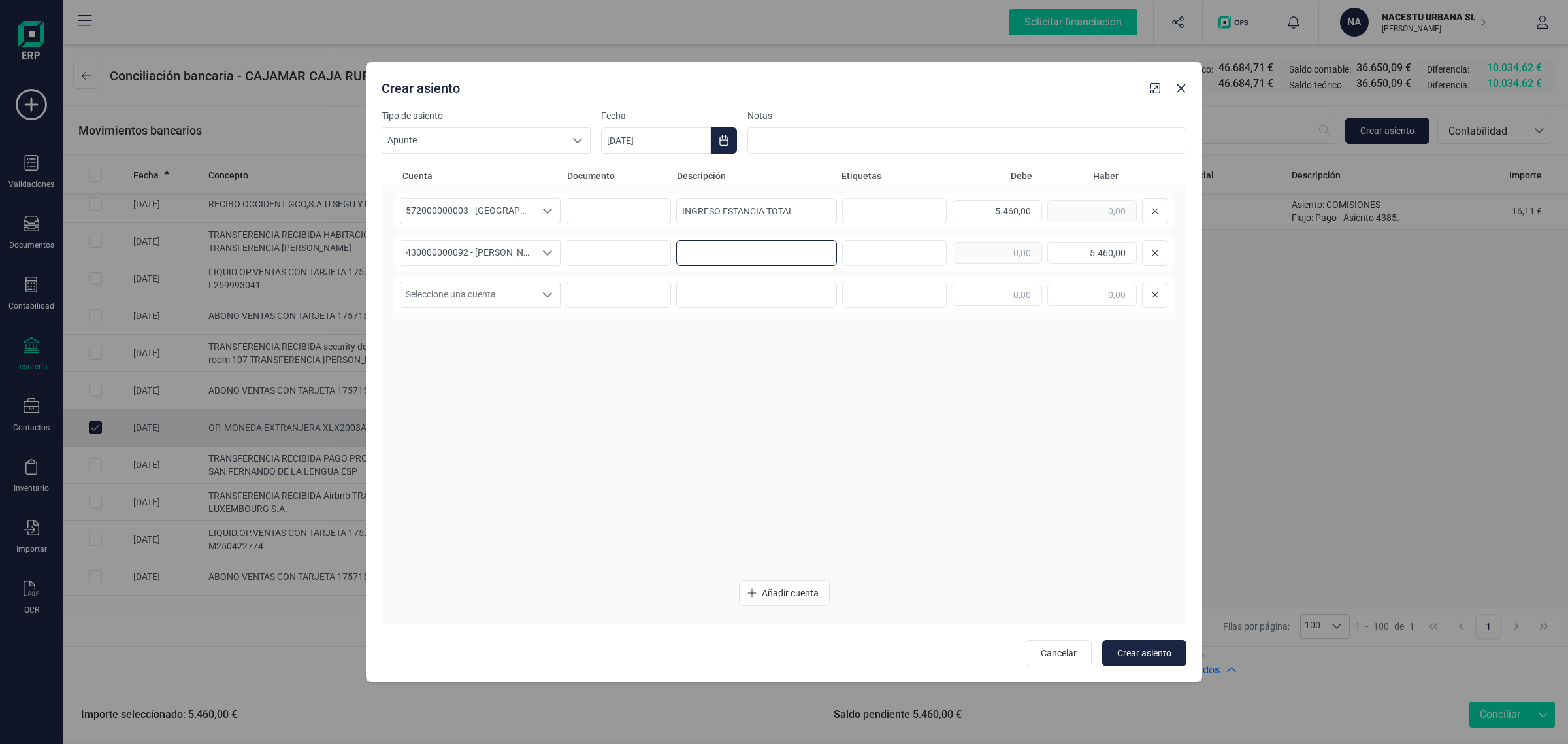
paste input "INGRESO ESTANCIA TOTAL"
type input "INGRESO ESTANCIA TOTAL"
click at [720, 137] on icon "Choose Date" at bounding box center [723, 141] width 8 height 10
click at [851, 252] on span "5" at bounding box center [850, 256] width 26 height 26
click at [805, 420] on div "572000000003 - [GEOGRAPHIC_DATA] -1579 572000000003 - [GEOGRAPHIC_DATA] -1579 5…" at bounding box center [784, 381] width 779 height 377
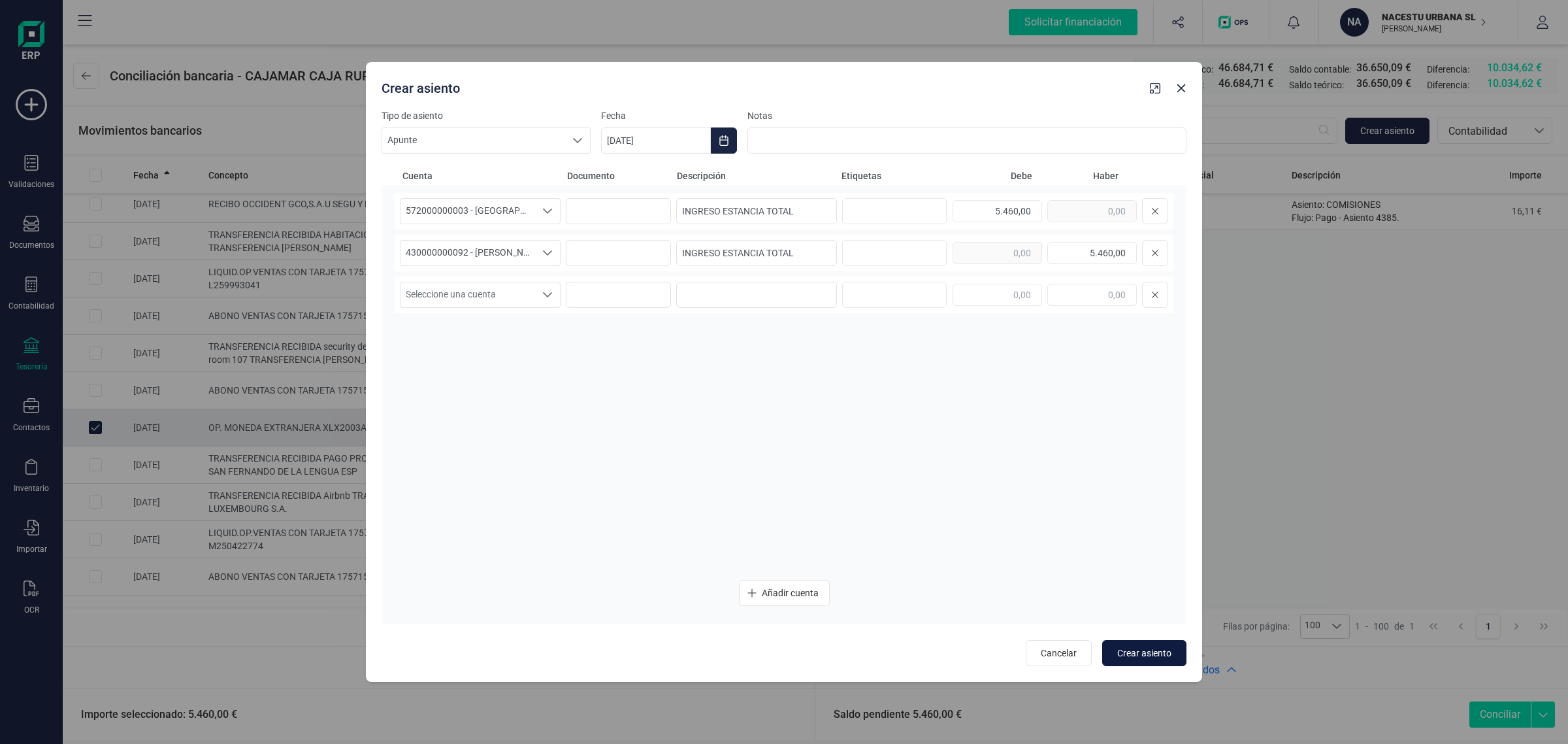
click at [1137, 651] on span "Crear asiento" at bounding box center [1144, 653] width 54 height 13
type input "[DATE]"
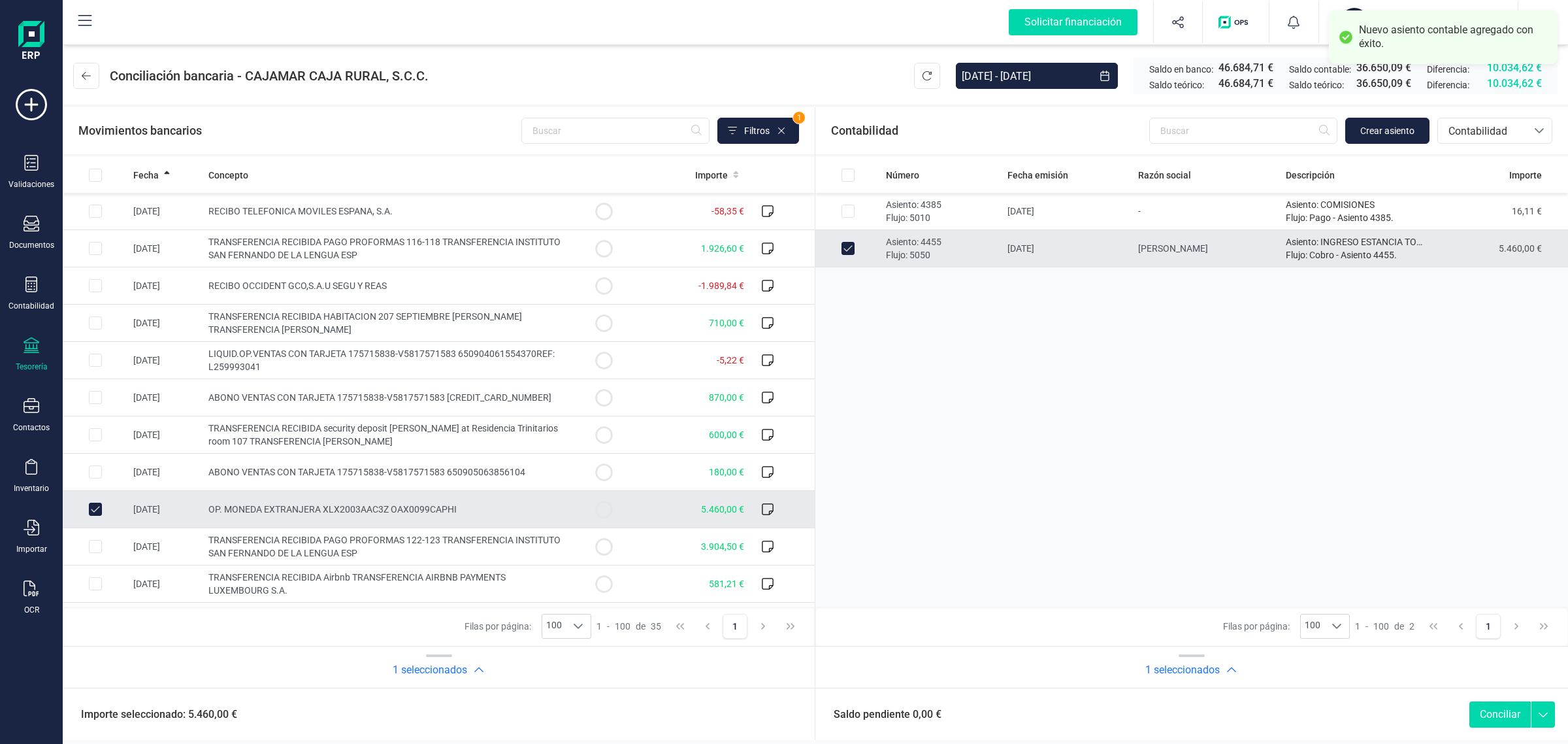
click at [1506, 717] on button "Conciliar" at bounding box center [1500, 714] width 61 height 26
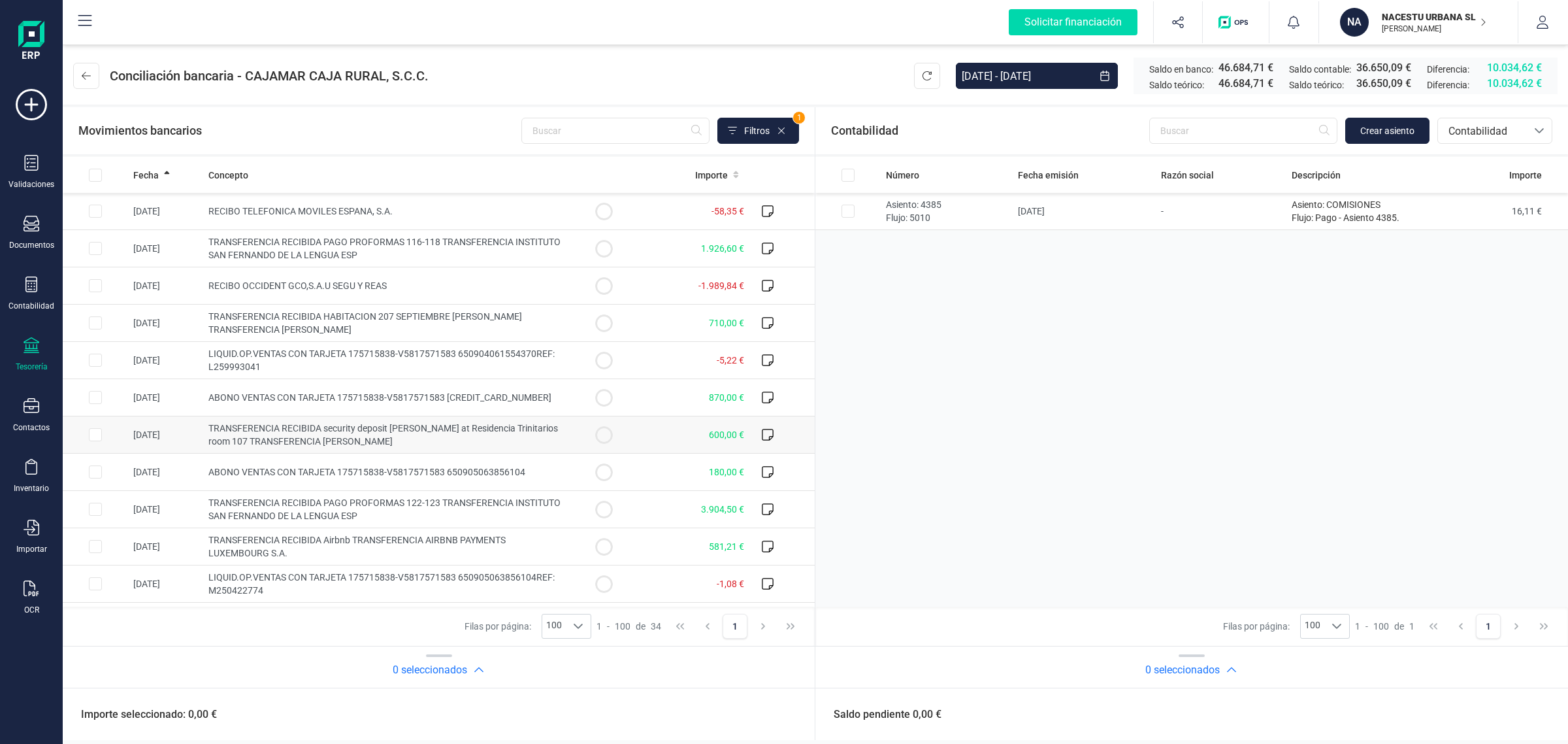
click at [451, 433] on span "TRANSFERENCIA RECIBIDA security deposit [PERSON_NAME] at Residencia Trinitarios…" at bounding box center [383, 434] width 350 height 23
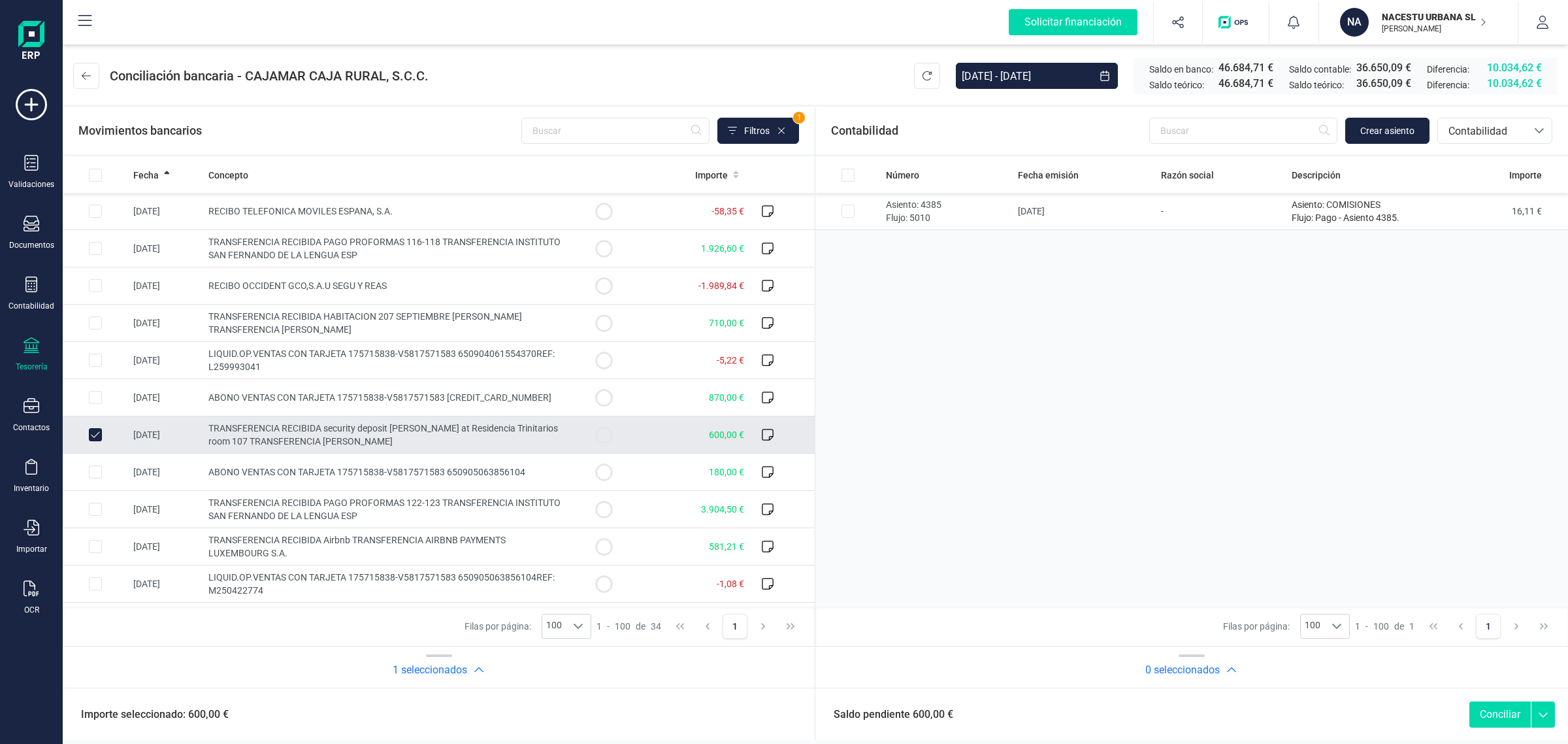
click at [105, 436] on td at bounding box center [95, 435] width 65 height 37
checkbox input "false"
